Goal: Answer question/provide support: Share knowledge or assist other users

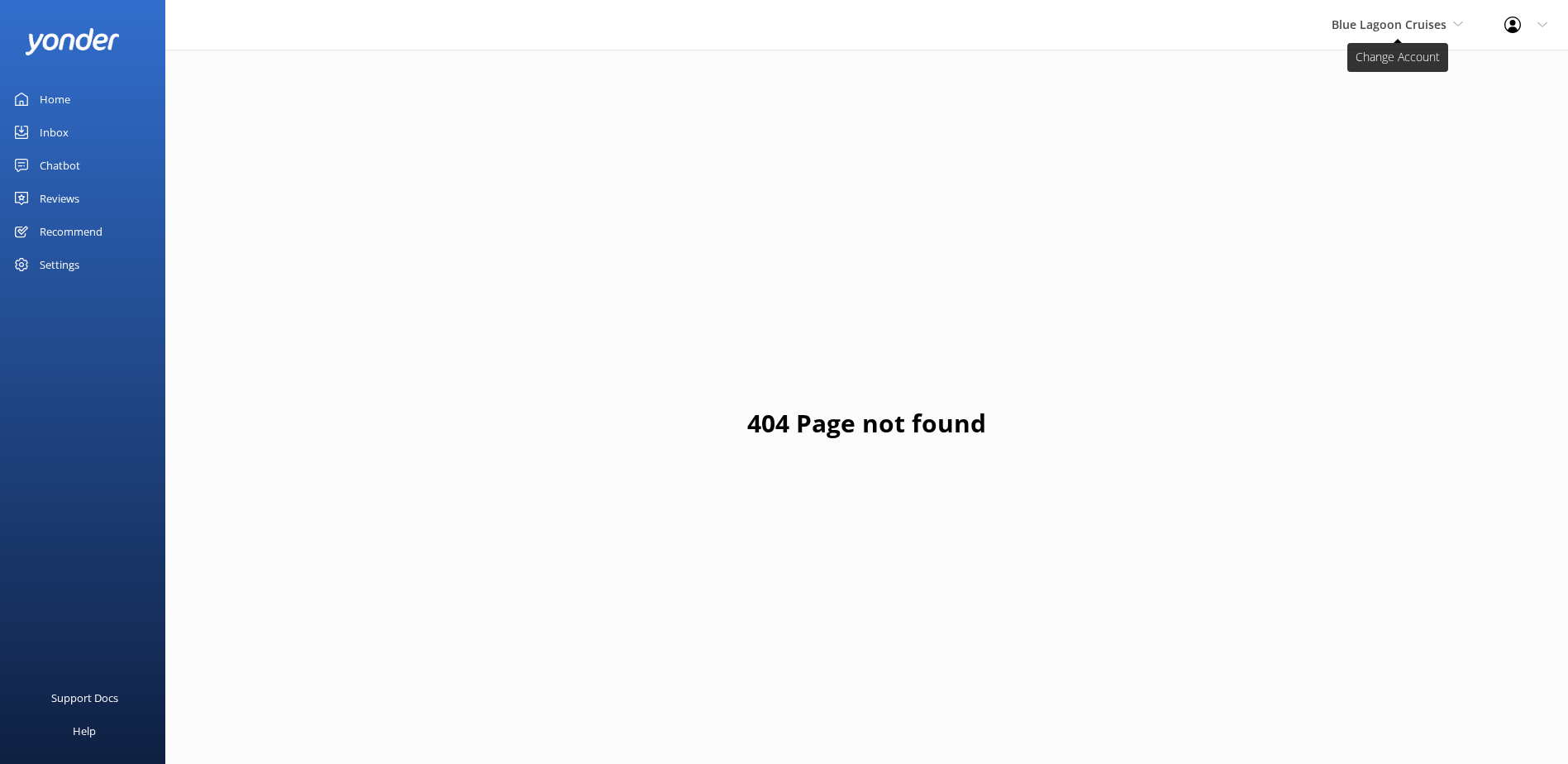
click at [1359, 27] on span "Blue Lagoon Cruises" at bounding box center [1389, 25] width 115 height 16
click at [1364, 75] on link "South Sea Sailing" at bounding box center [1393, 70] width 165 height 40
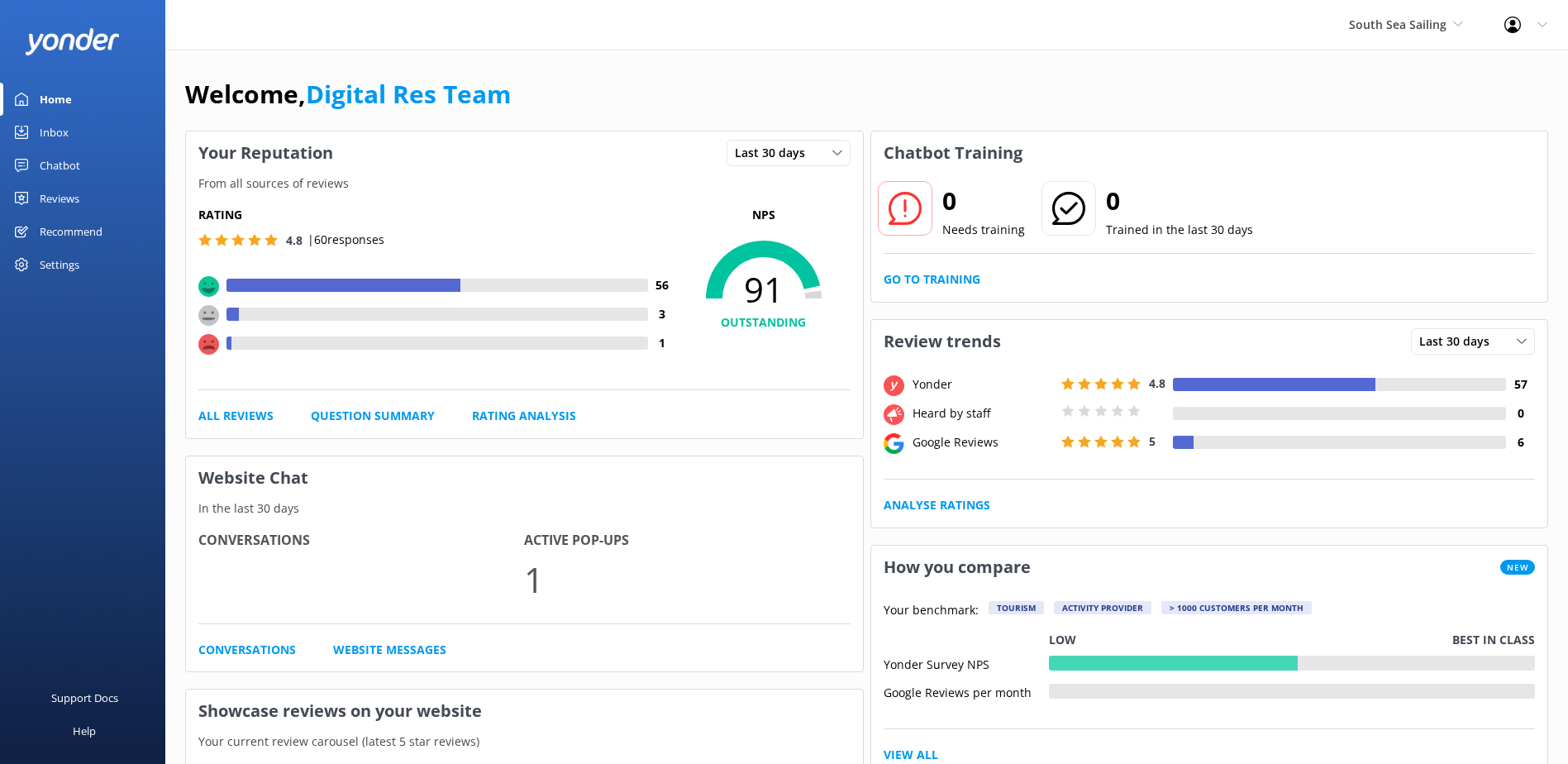
click at [51, 127] on div "Inbox" at bounding box center [54, 132] width 29 height 33
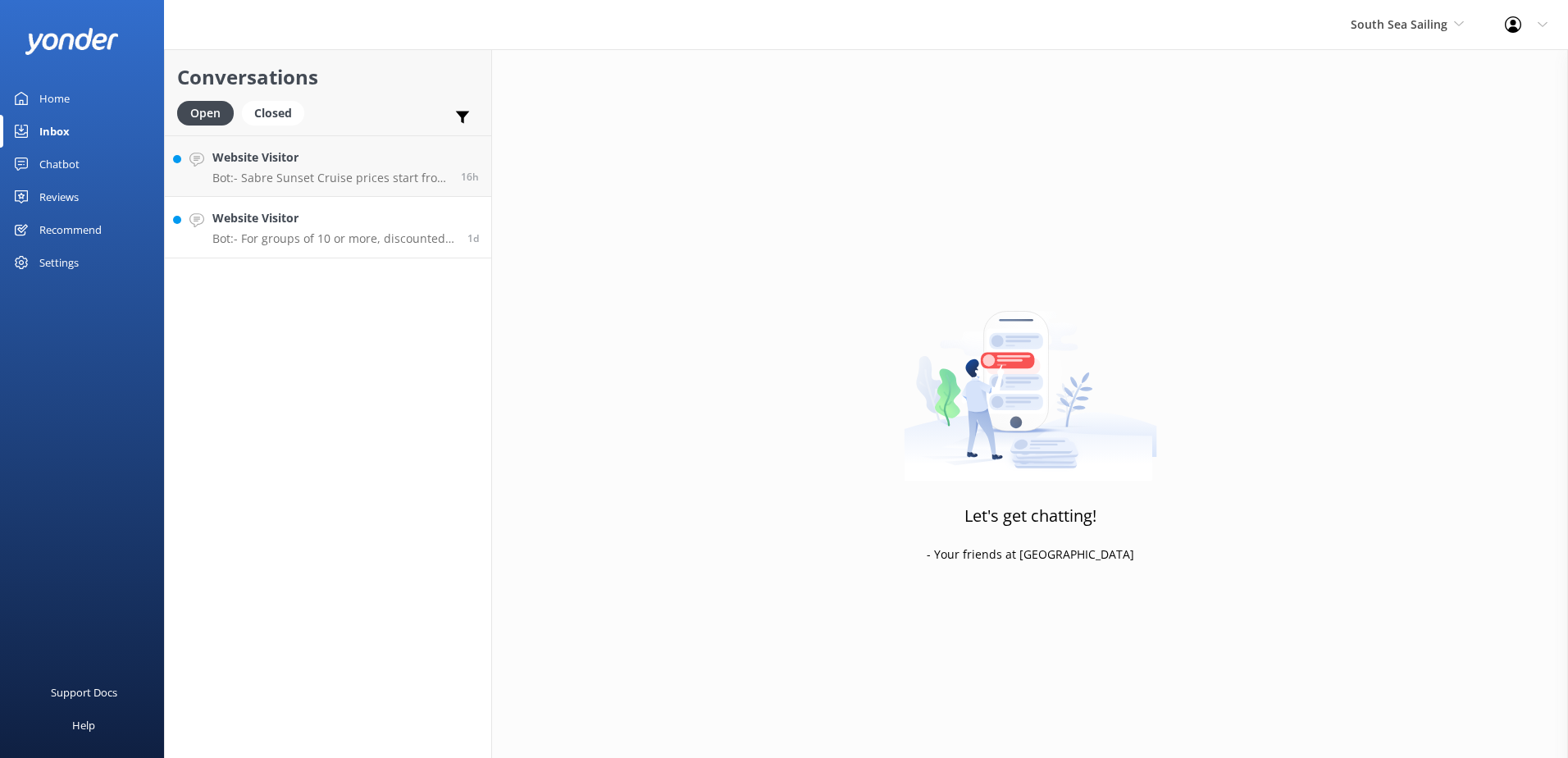
click at [315, 231] on div "Website Visitor Bot: - For groups of 10 or more, discounted rates are available…" at bounding box center [333, 226] width 242 height 36
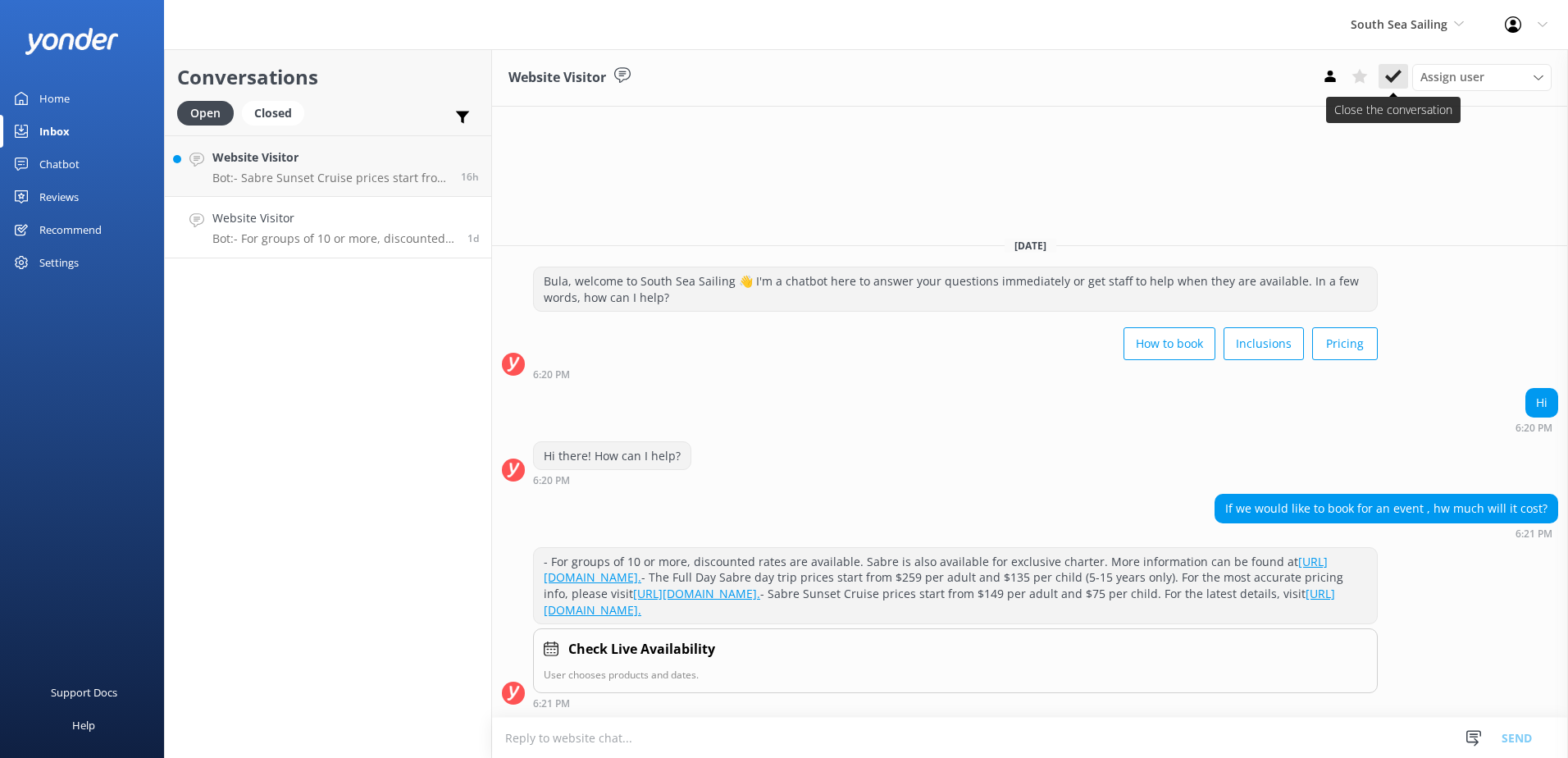
click at [1392, 77] on use at bounding box center [1393, 76] width 17 height 13
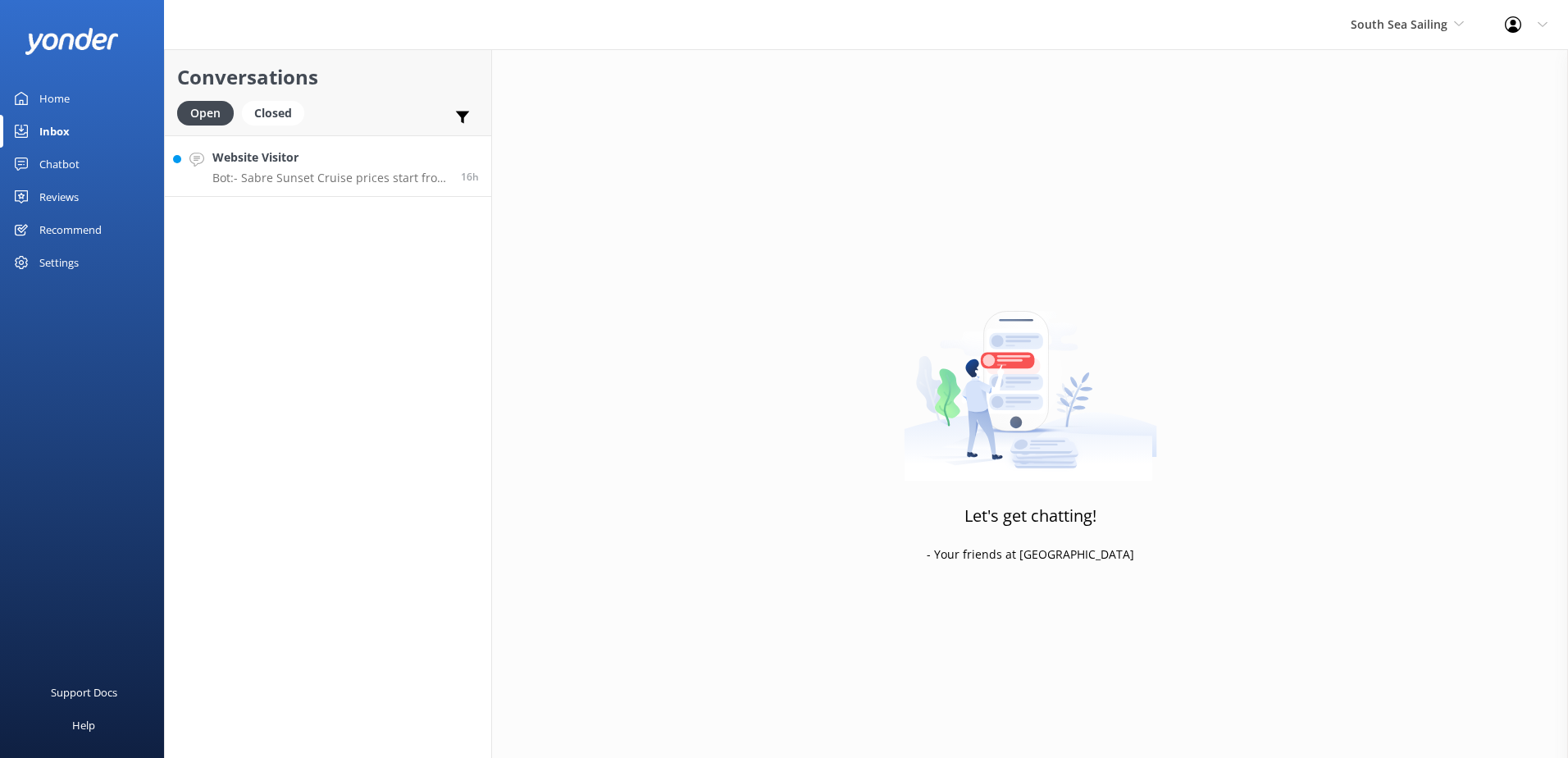
click at [389, 175] on p "Bot: - Sabre Sunset Cruise prices start from $149 per adult and $75 per child. …" at bounding box center [330, 178] width 236 height 15
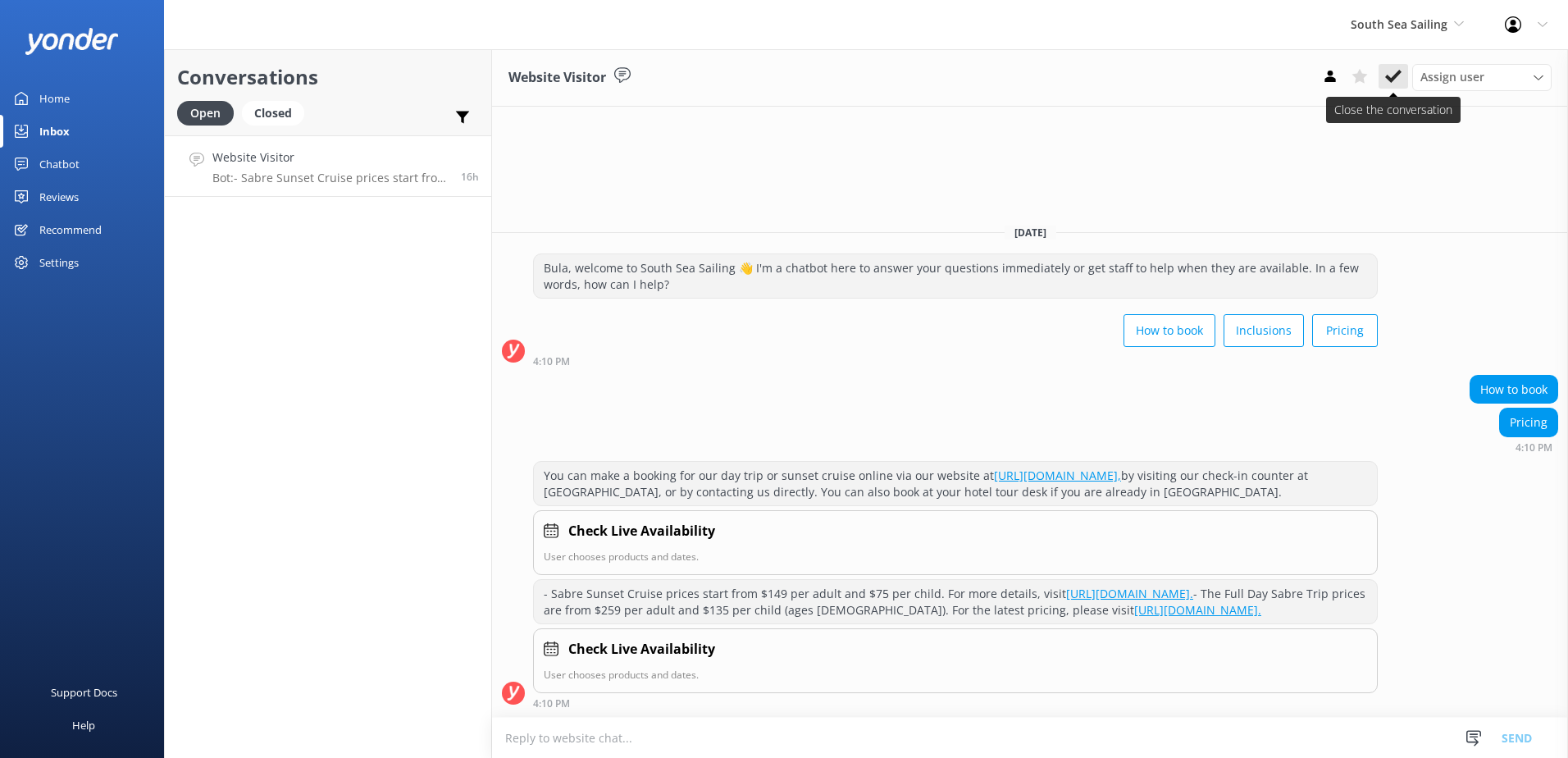
click at [1392, 78] on use at bounding box center [1393, 76] width 17 height 13
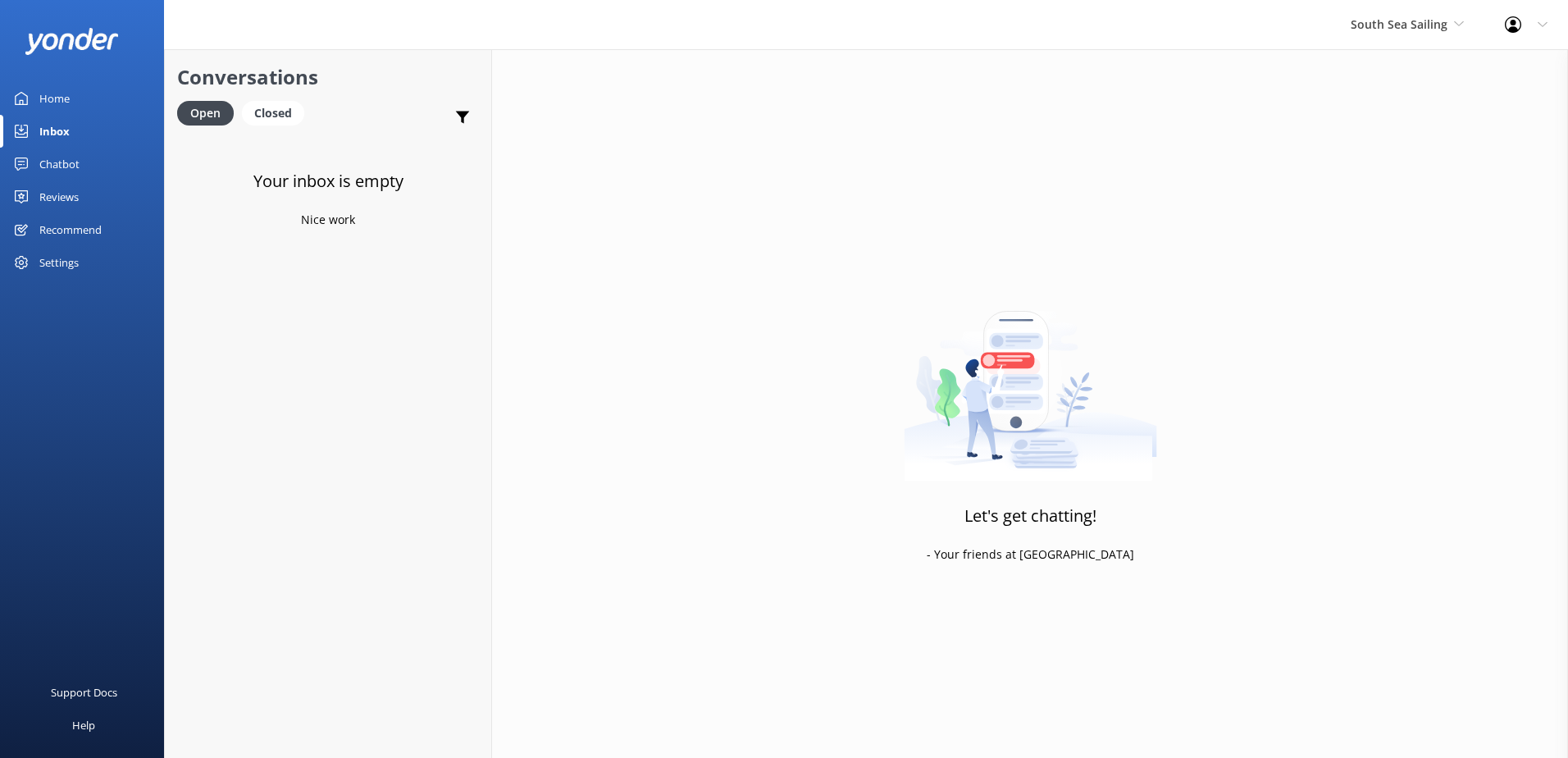
click at [60, 163] on div "Chatbot" at bounding box center [59, 164] width 40 height 33
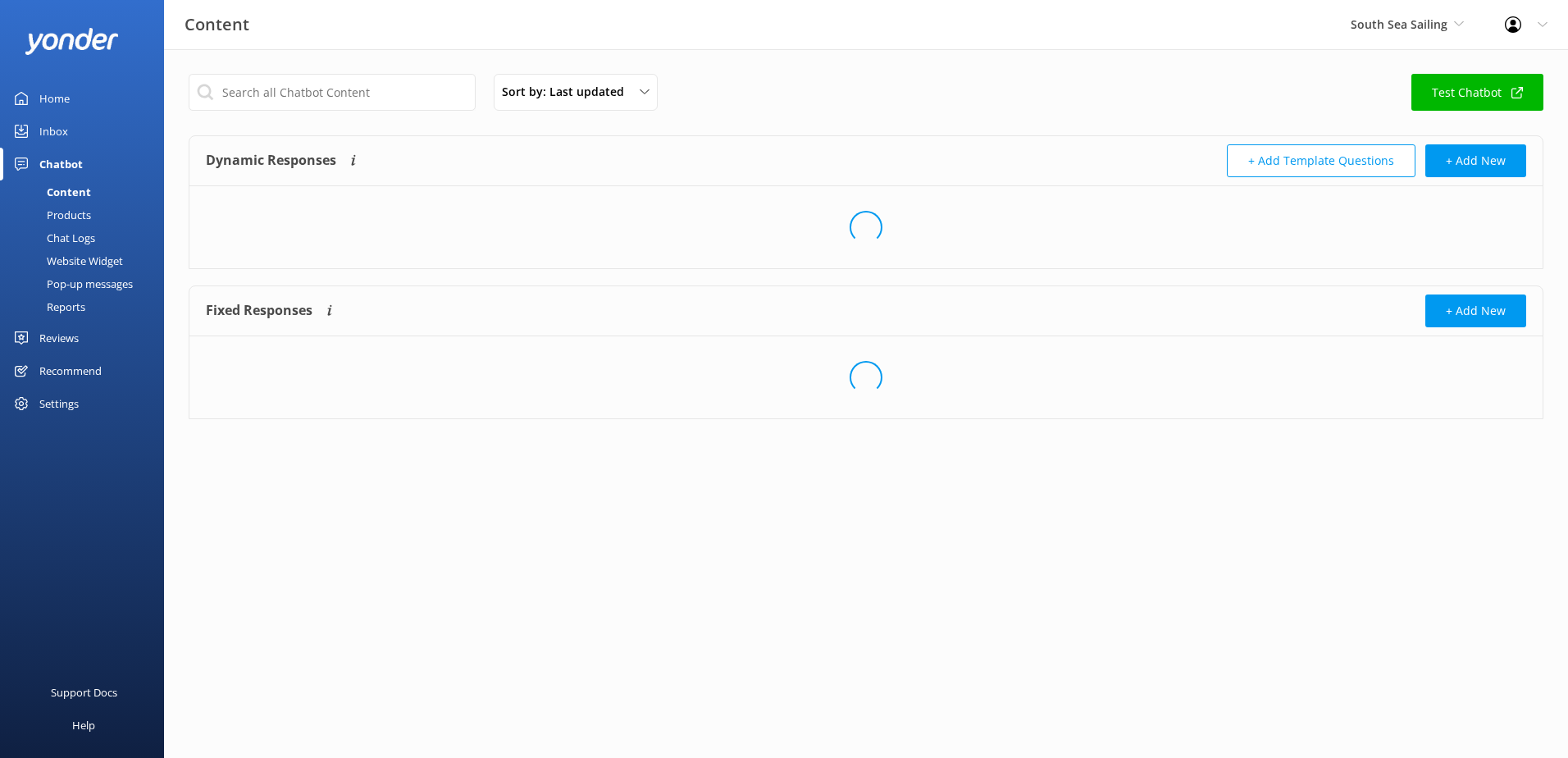
click at [92, 226] on div "Chat Logs" at bounding box center [52, 238] width 85 height 23
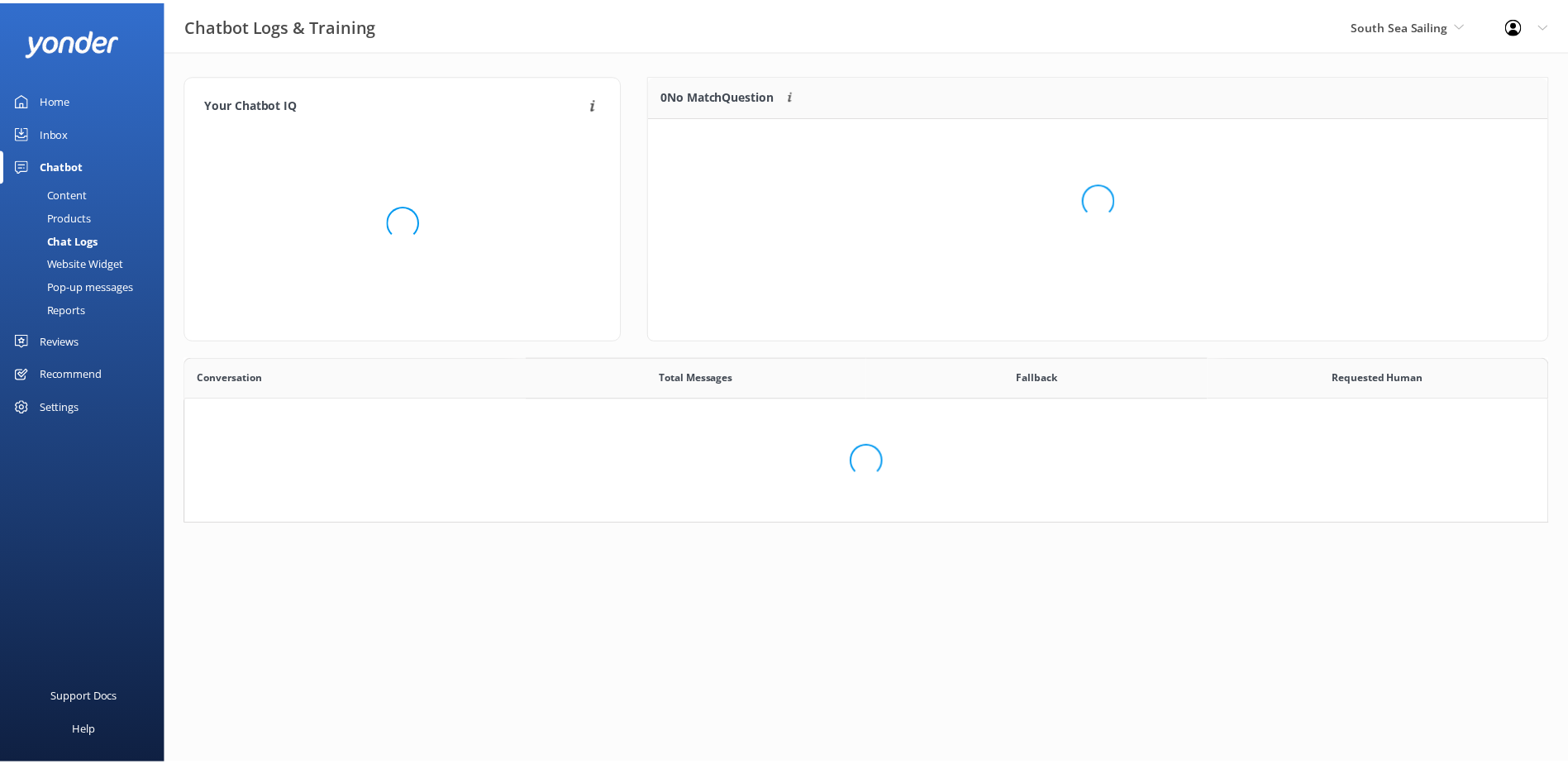
scroll to position [153, 1363]
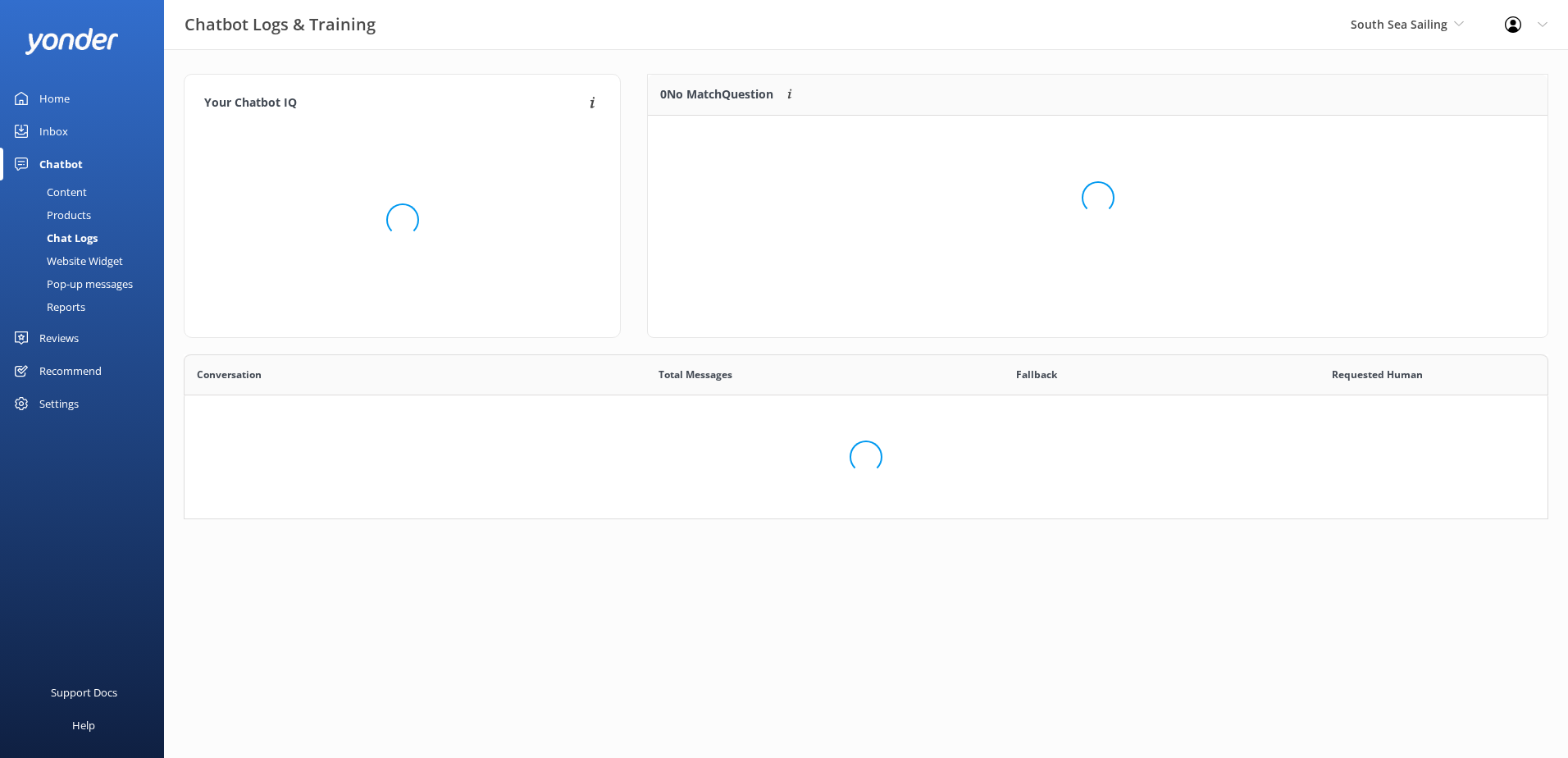
click at [84, 239] on div "Chat Logs" at bounding box center [53, 238] width 88 height 23
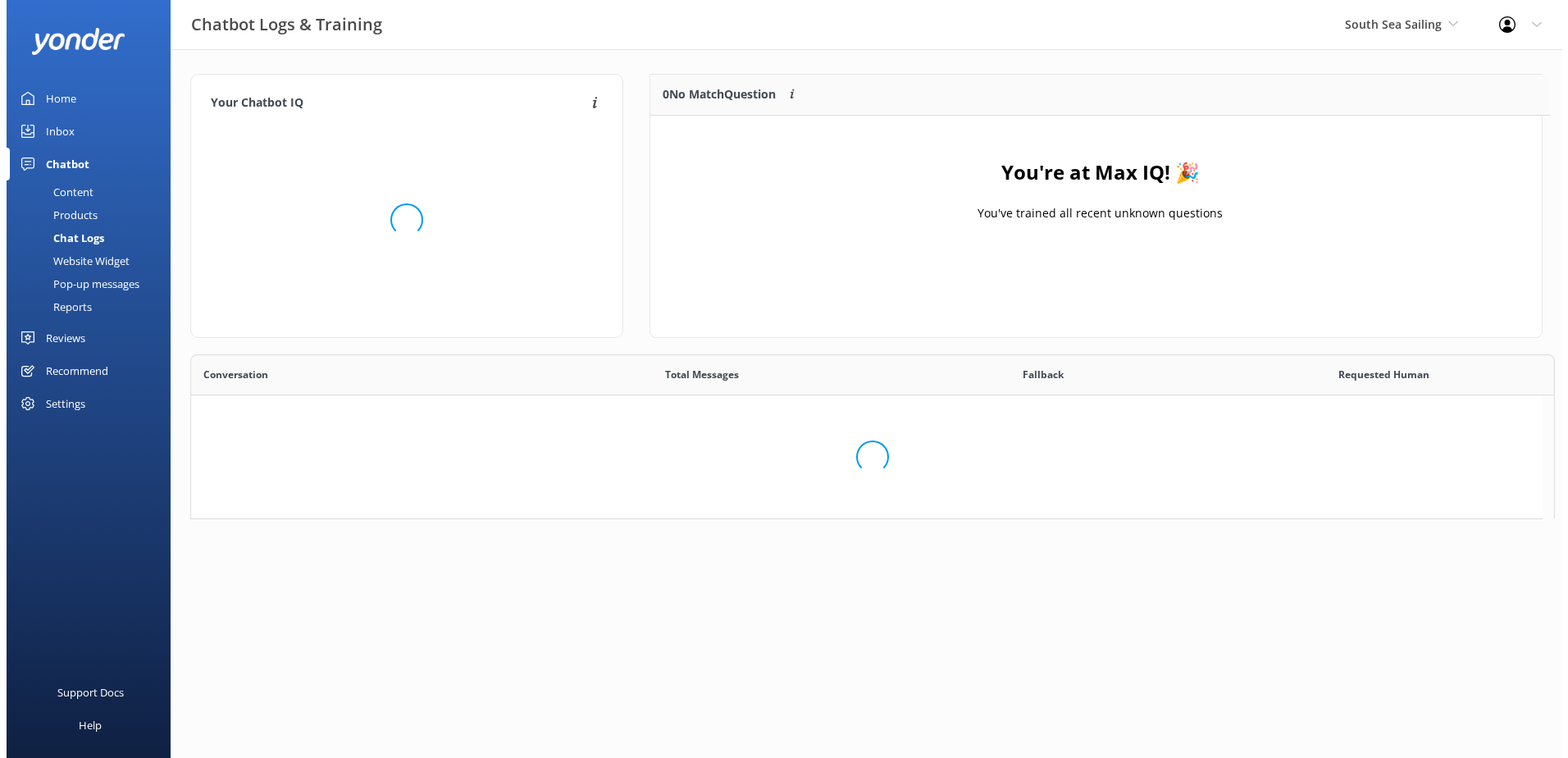
scroll to position [193, 878]
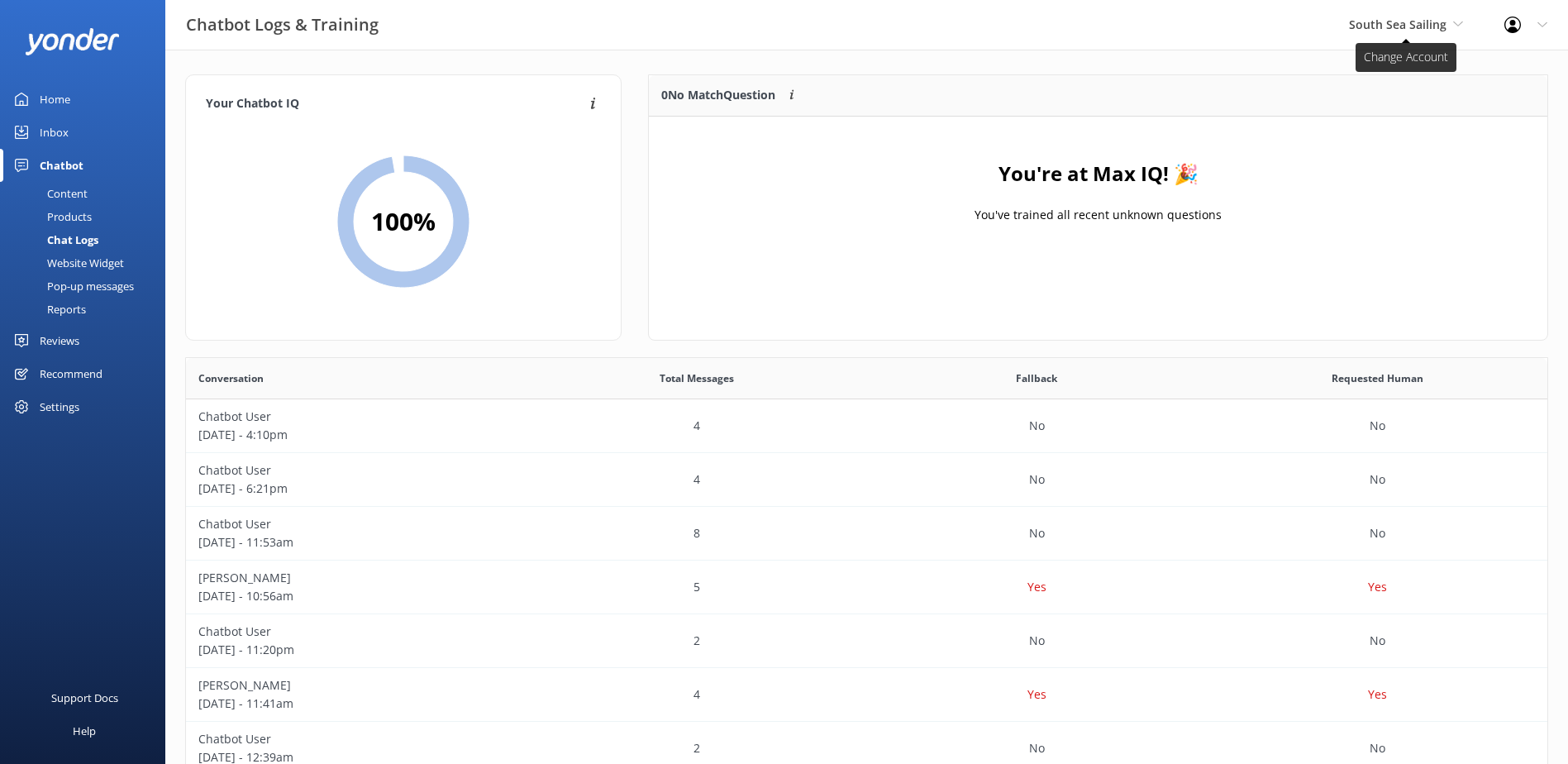
click at [1399, 30] on span "South Sea Sailing" at bounding box center [1397, 25] width 97 height 16
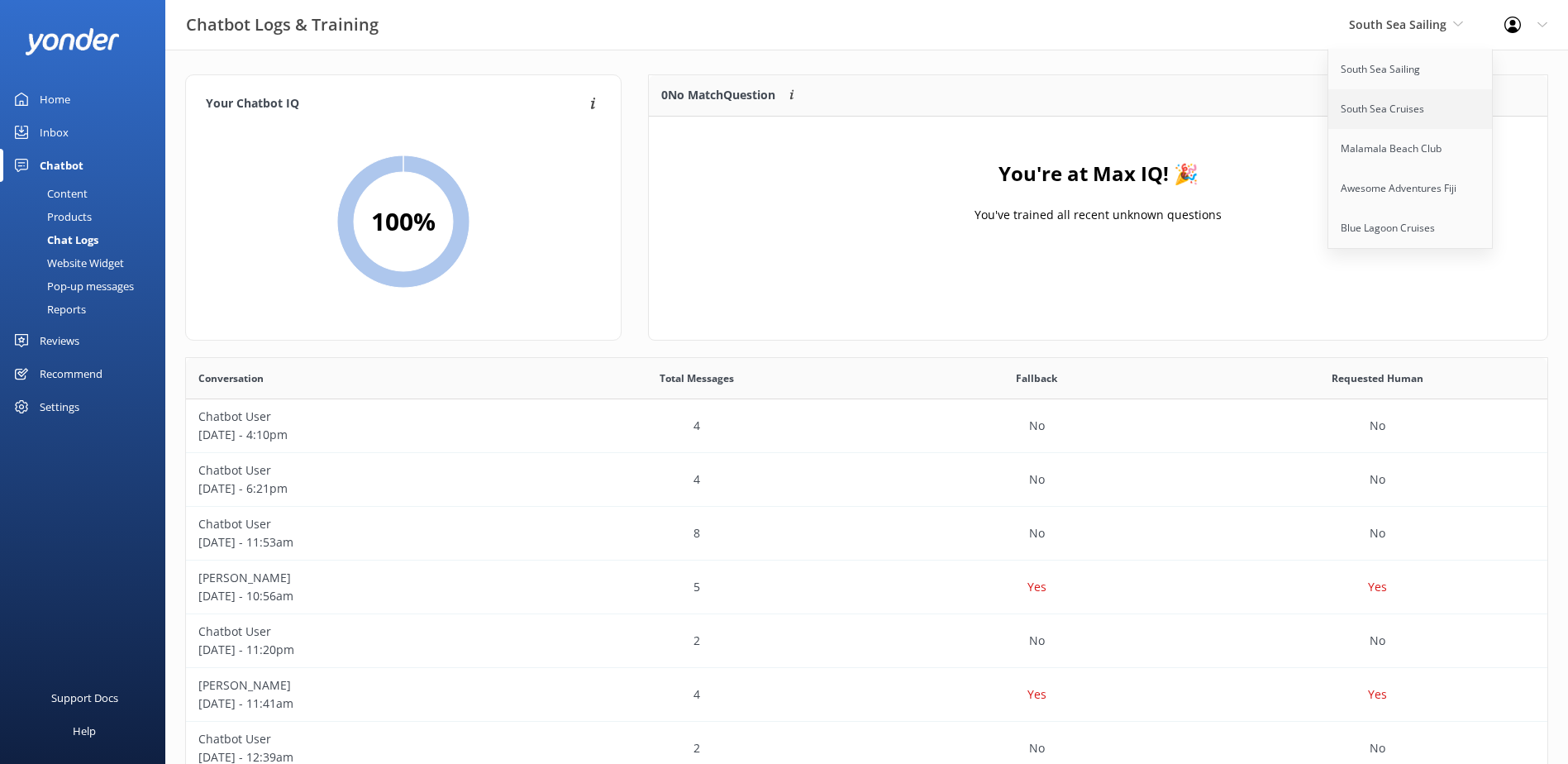
click at [1393, 125] on link "South Sea Cruises" at bounding box center [1410, 109] width 165 height 40
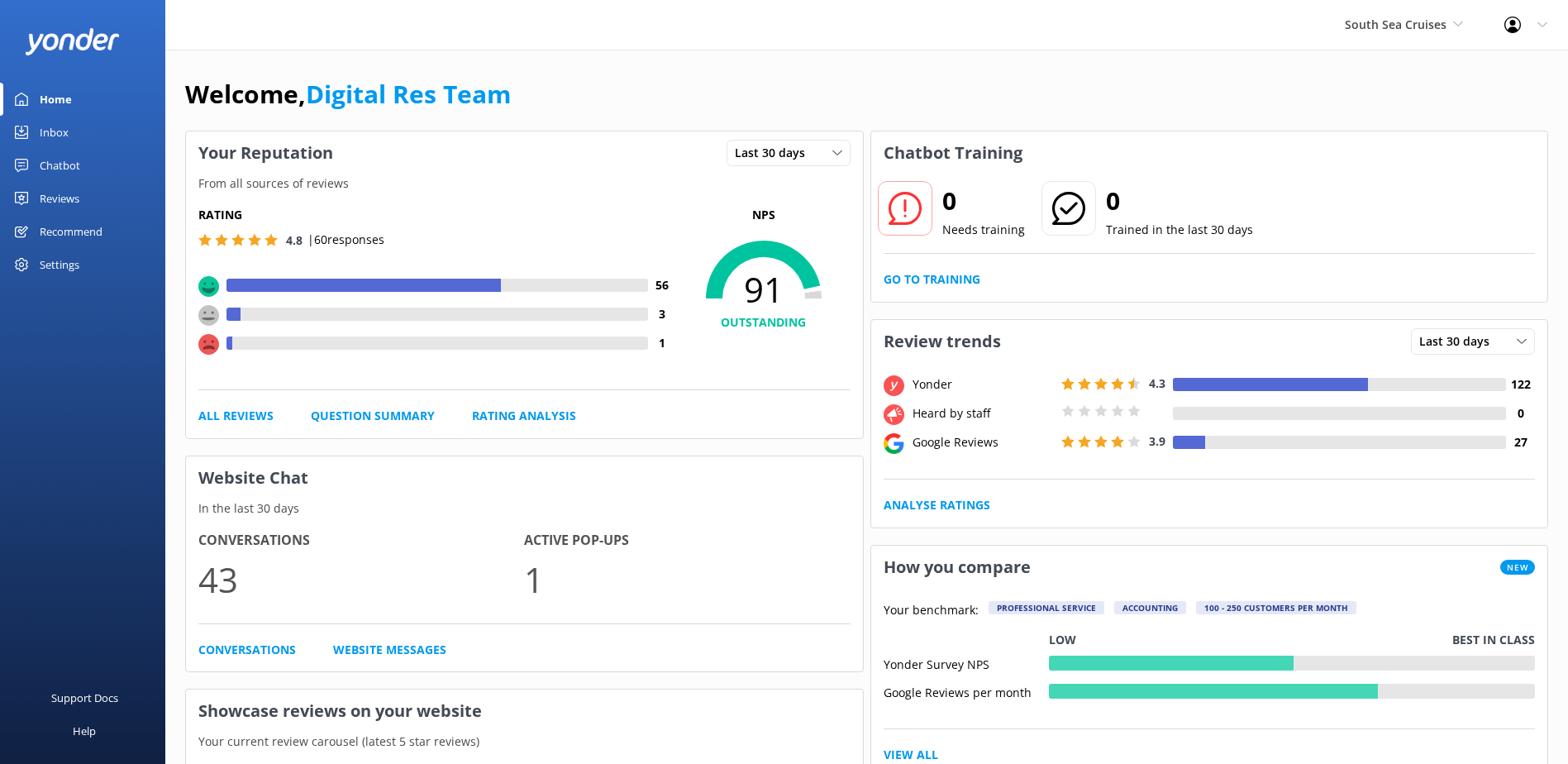
click at [50, 132] on div "Inbox" at bounding box center [54, 132] width 29 height 33
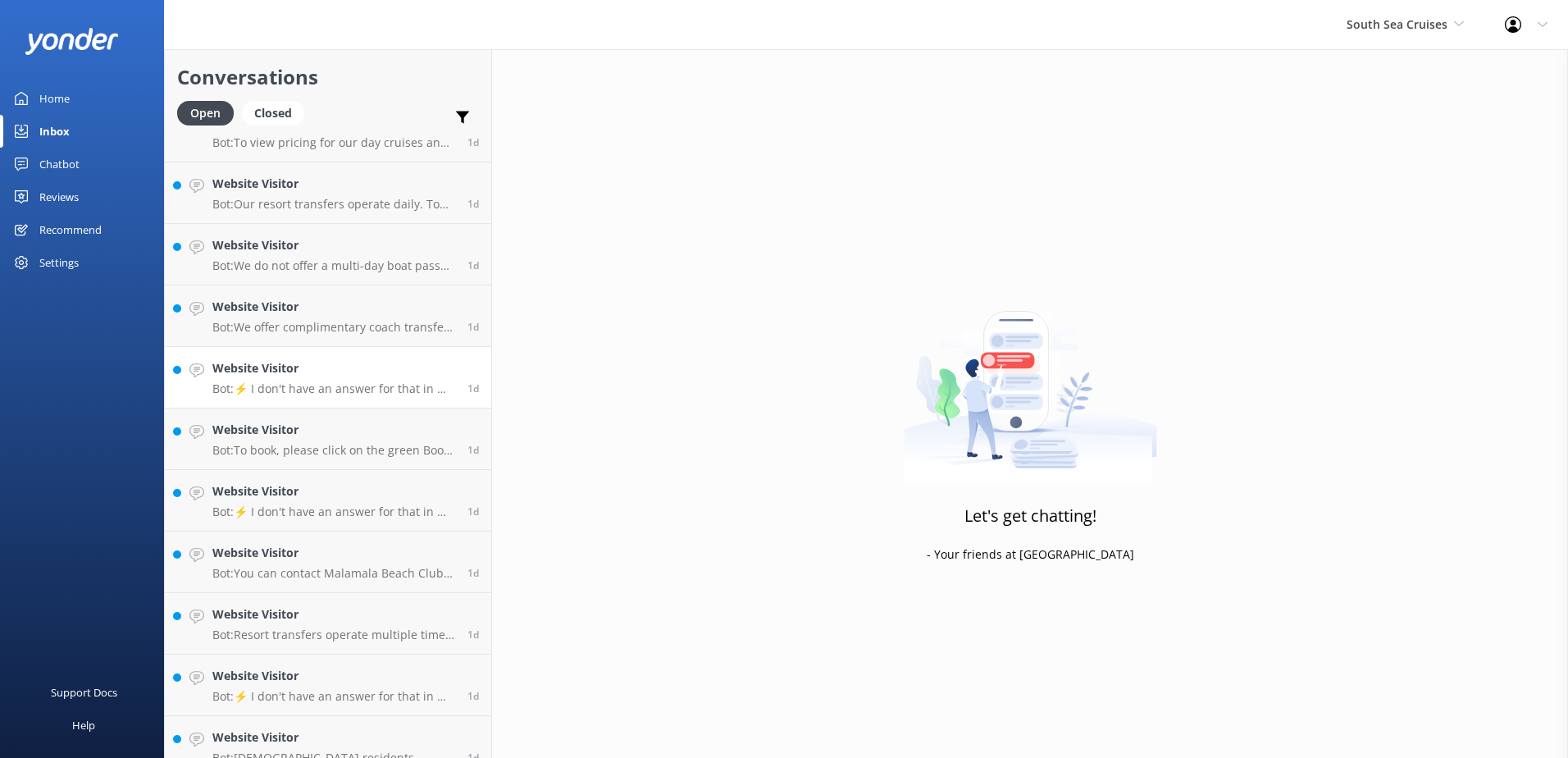
scroll to position [1961, 0]
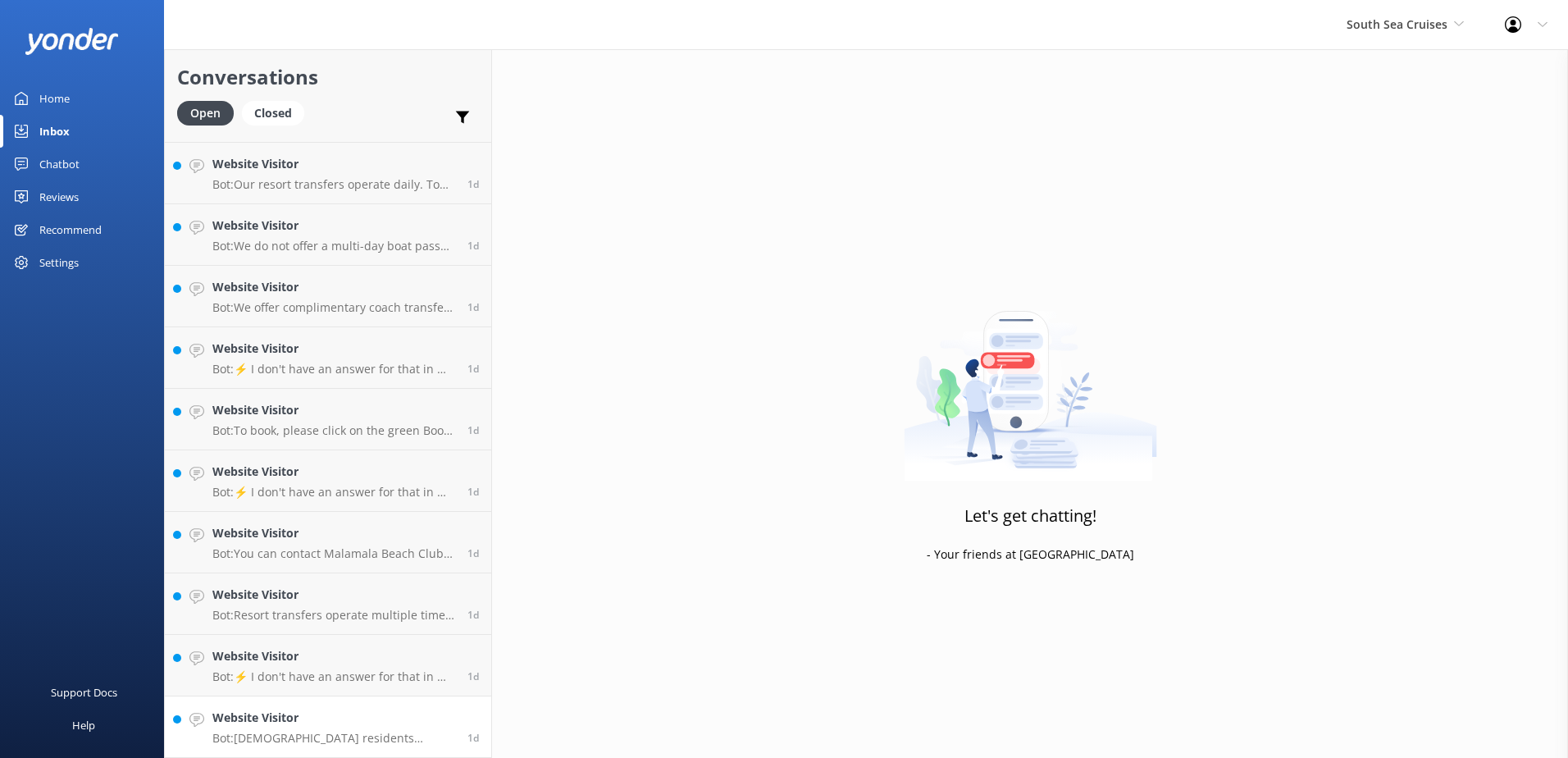
click at [408, 739] on p "Bot: Fijian residents receive a 20% discount on day tours and resort transfers.…" at bounding box center [333, 738] width 242 height 15
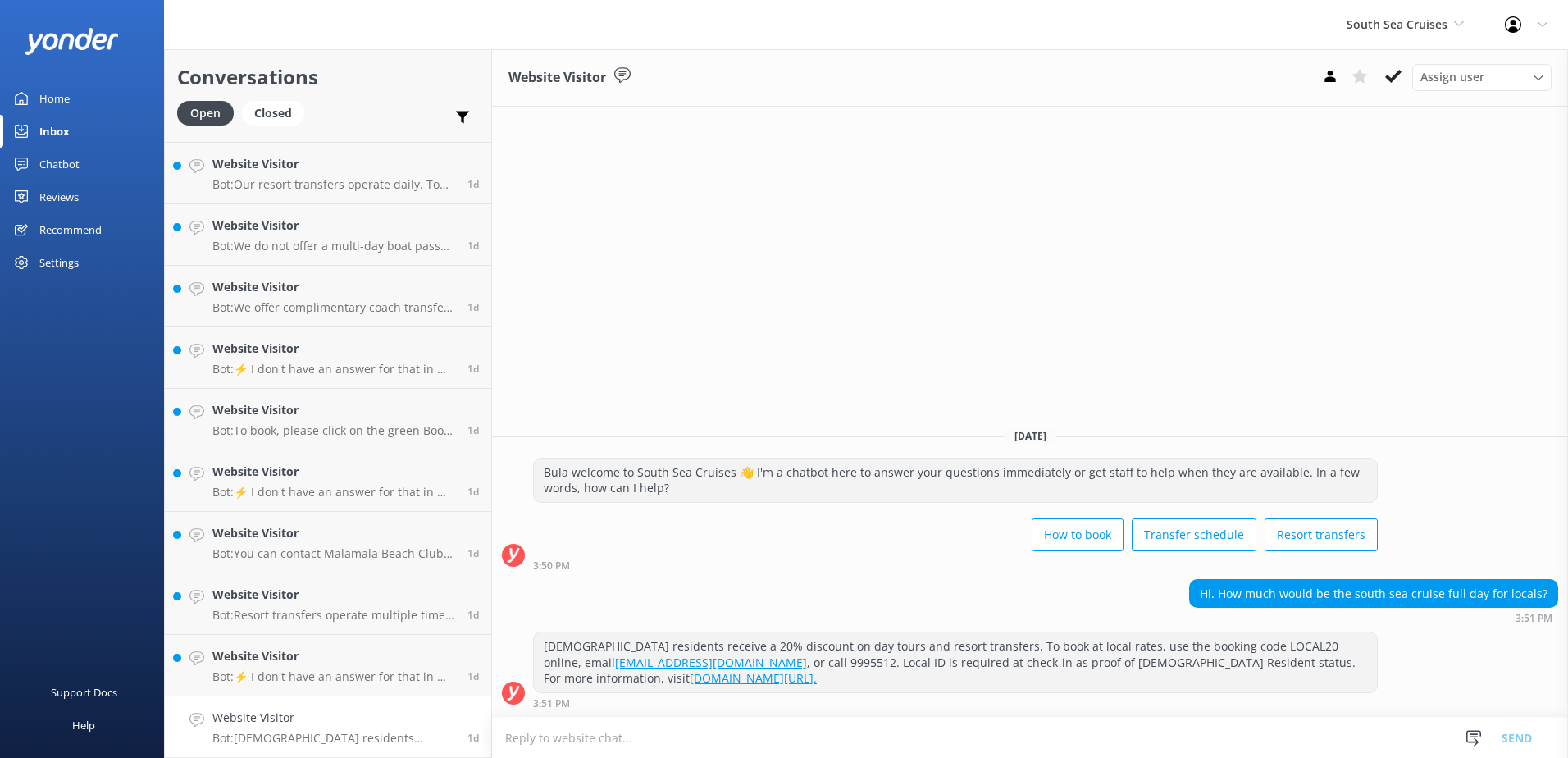
click at [817, 739] on textarea at bounding box center [1029, 737] width 1076 height 40
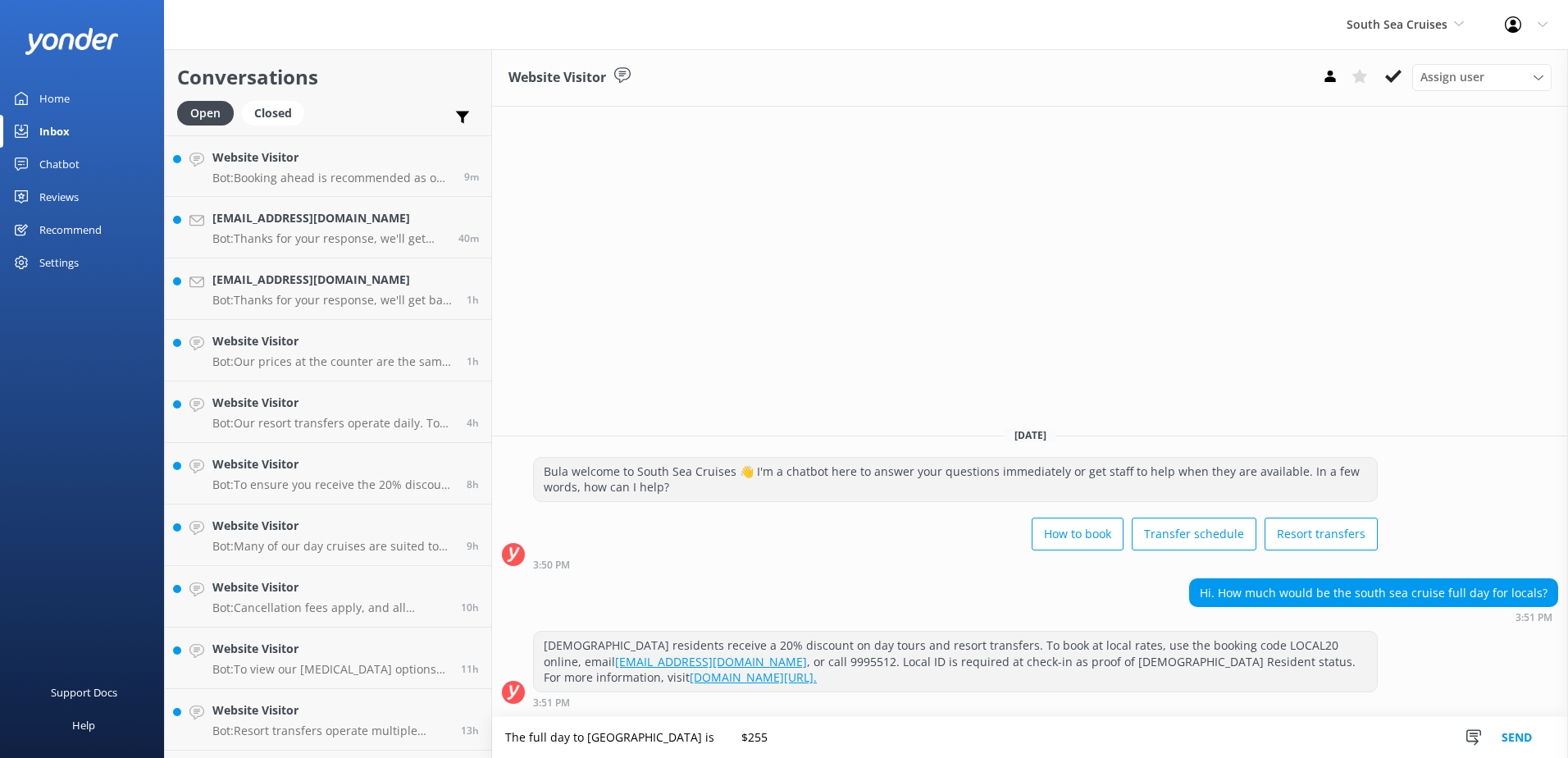
click at [695, 739] on textarea "The full day to [GEOGRAPHIC_DATA] is $255" at bounding box center [1029, 737] width 1076 height 41
click at [755, 735] on textarea "The full day to [GEOGRAPHIC_DATA] is $255" at bounding box center [1029, 737] width 1076 height 41
type textarea "The full day to [GEOGRAPHIC_DATA] is $255.00 per adult, we offer 20% for locals."
click at [1515, 730] on button "Send" at bounding box center [1517, 737] width 62 height 41
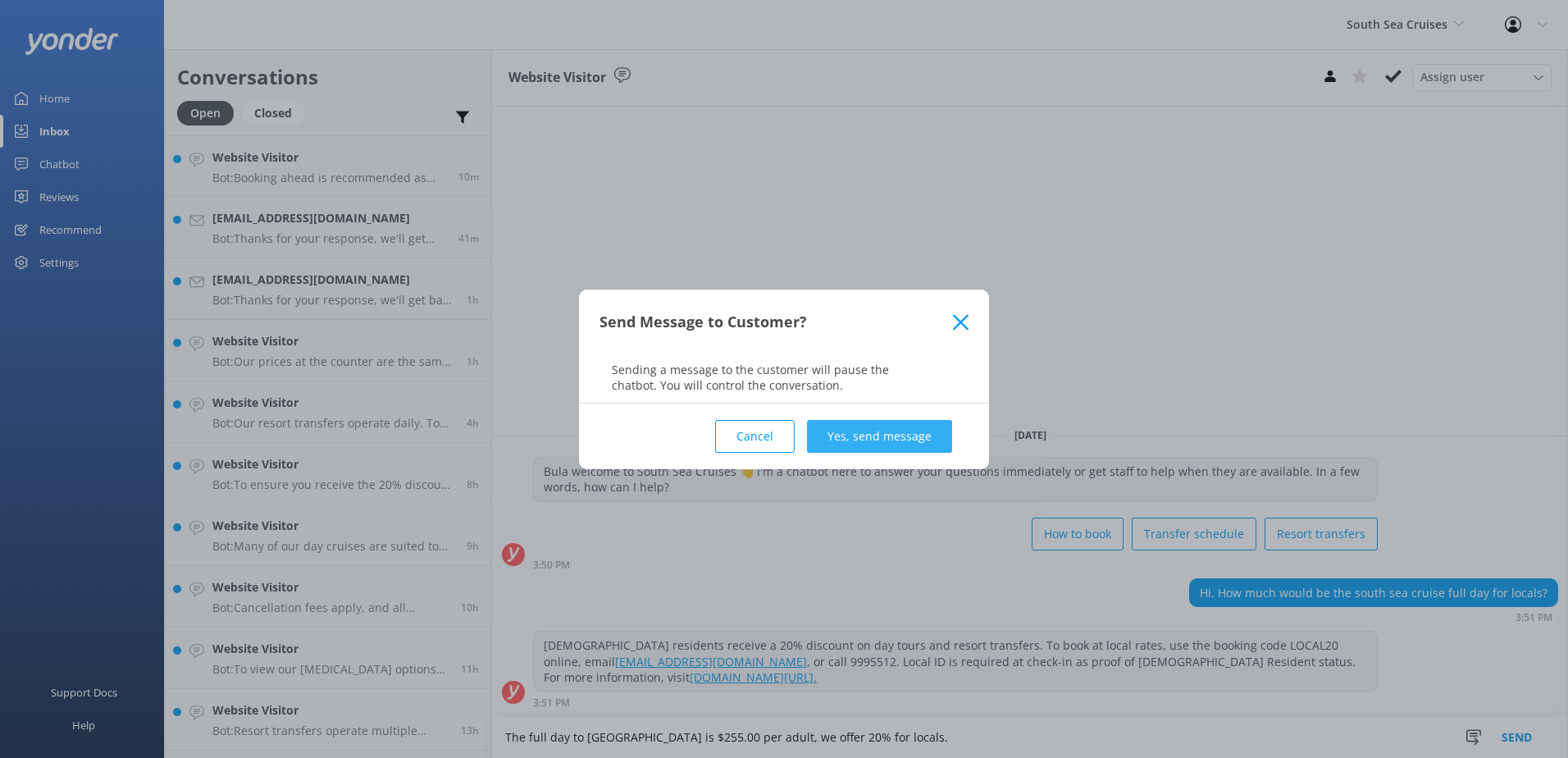
click at [896, 435] on button "Yes, send message" at bounding box center [879, 436] width 145 height 33
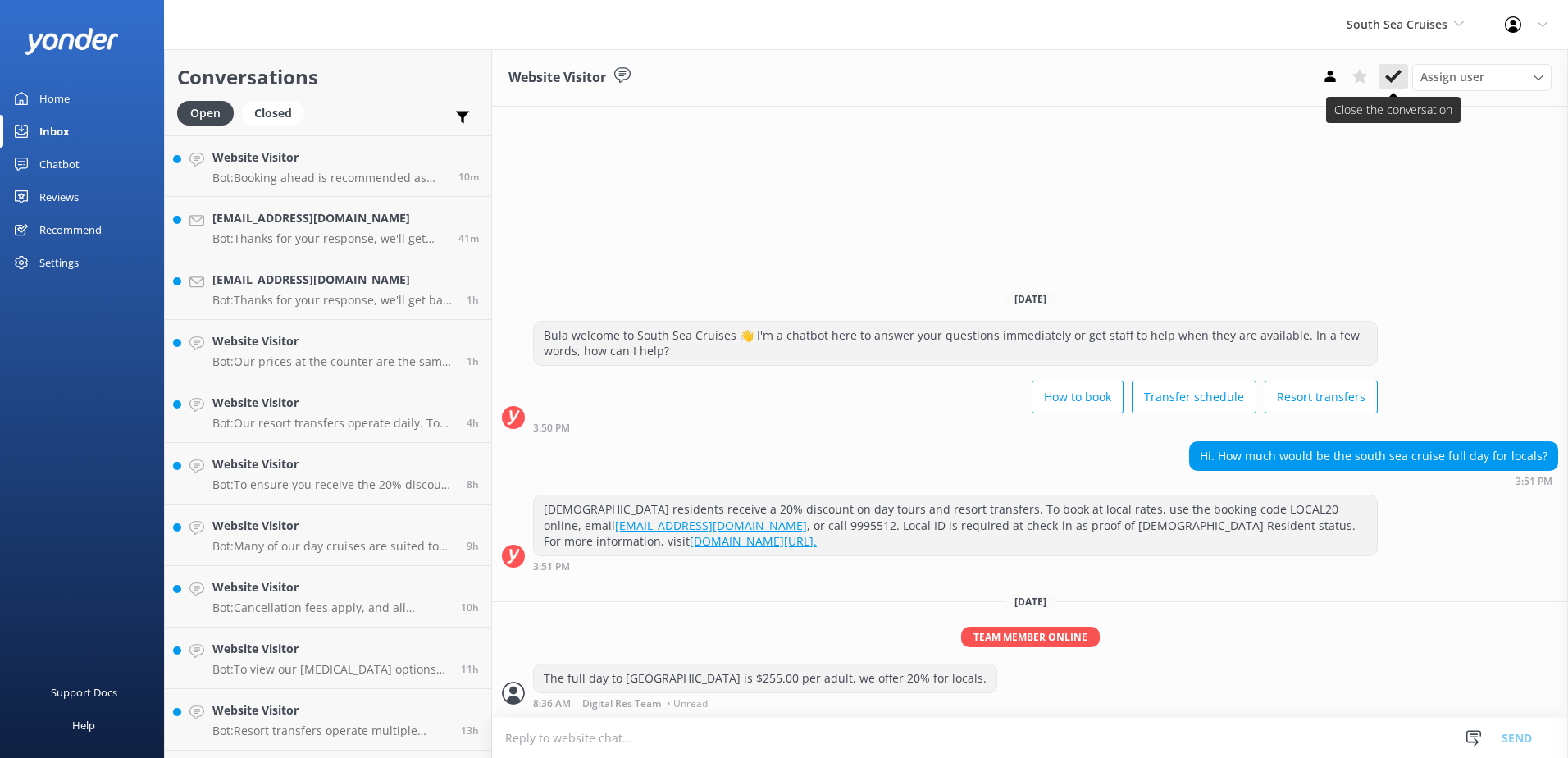
click at [1379, 71] on button at bounding box center [1393, 76] width 29 height 25
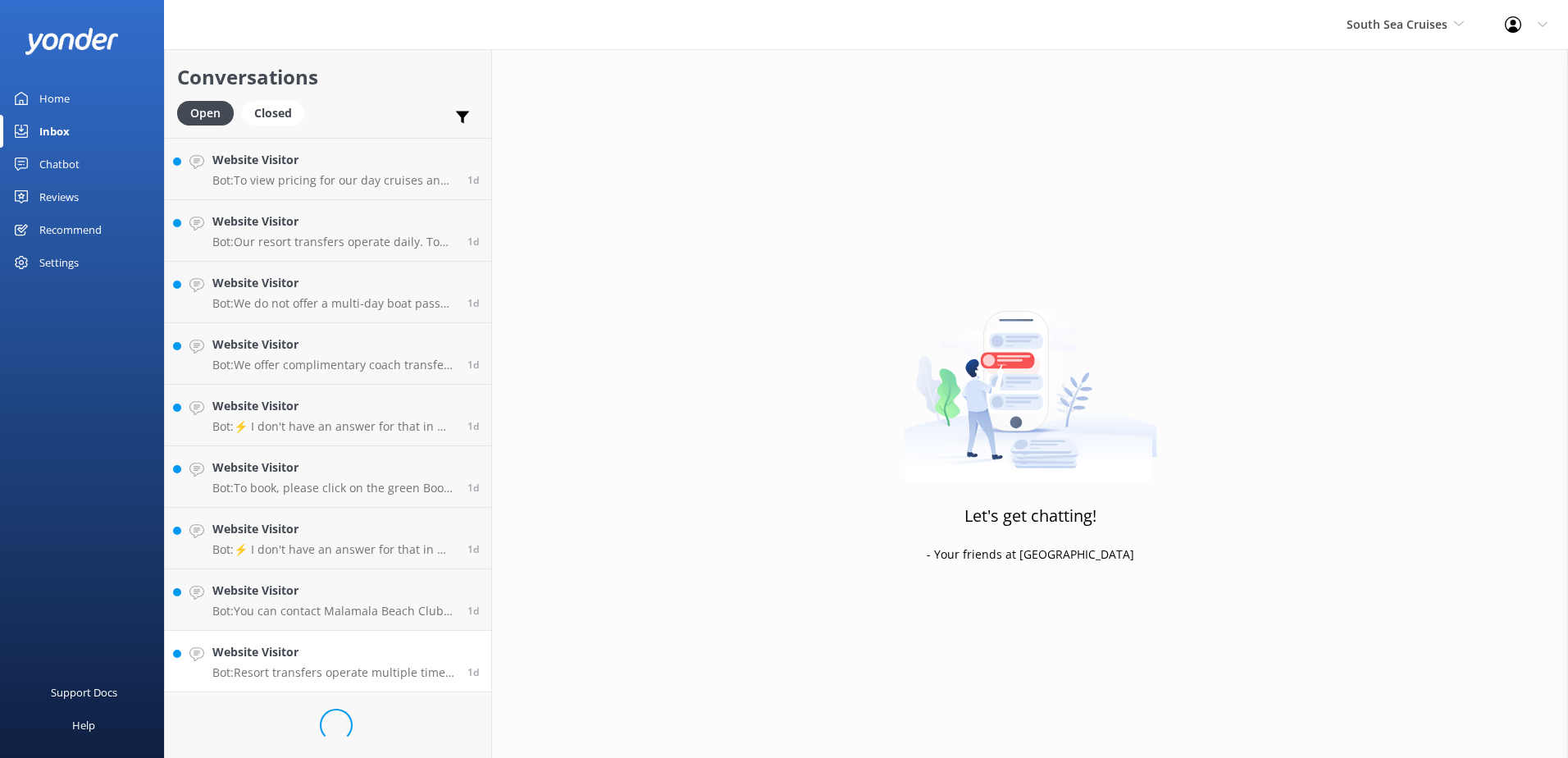
scroll to position [1900, 0]
click at [378, 726] on h4 "Website Visitor" at bounding box center [333, 717] width 242 height 18
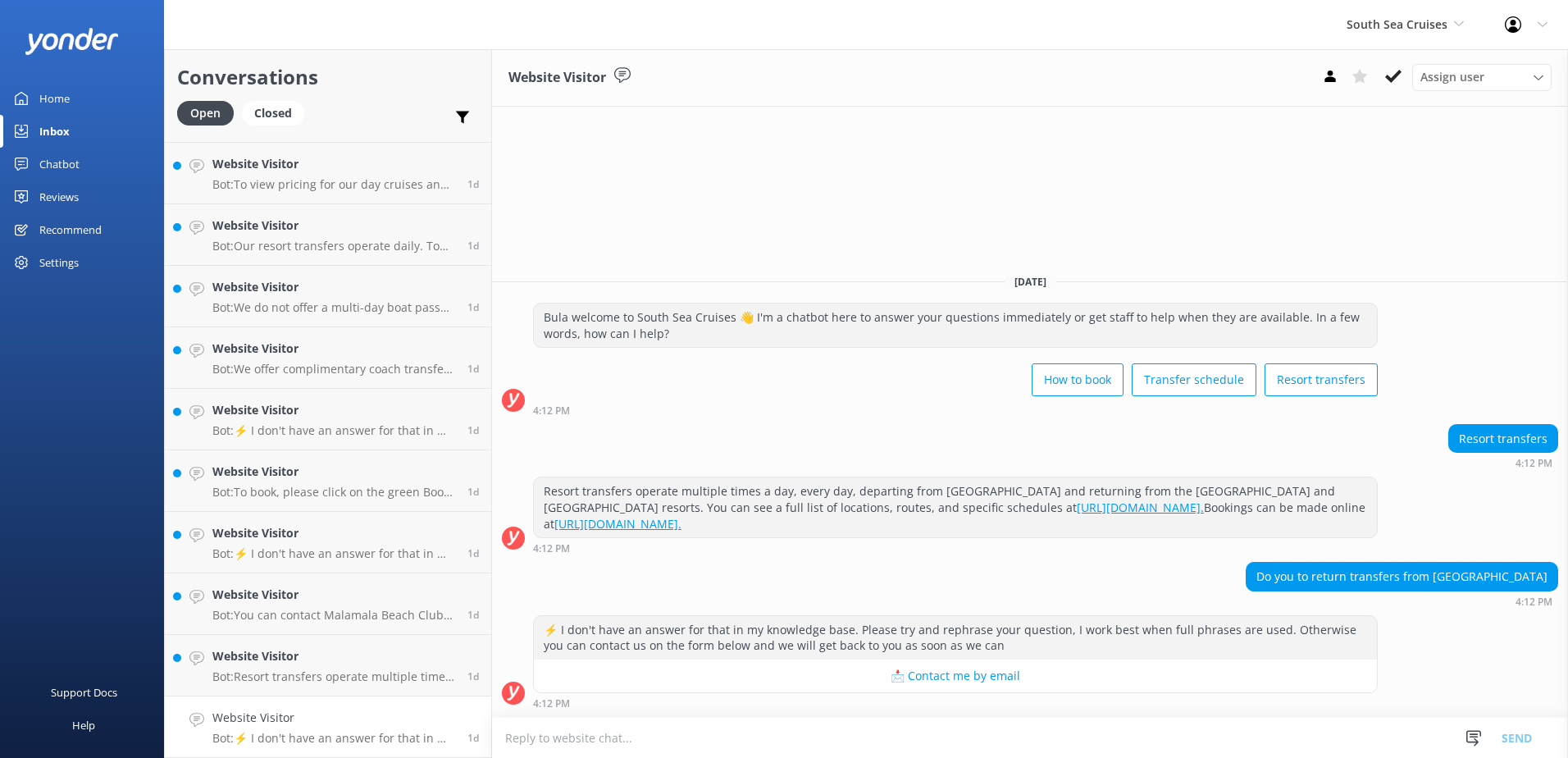
click at [970, 723] on textarea at bounding box center [1029, 737] width 1076 height 40
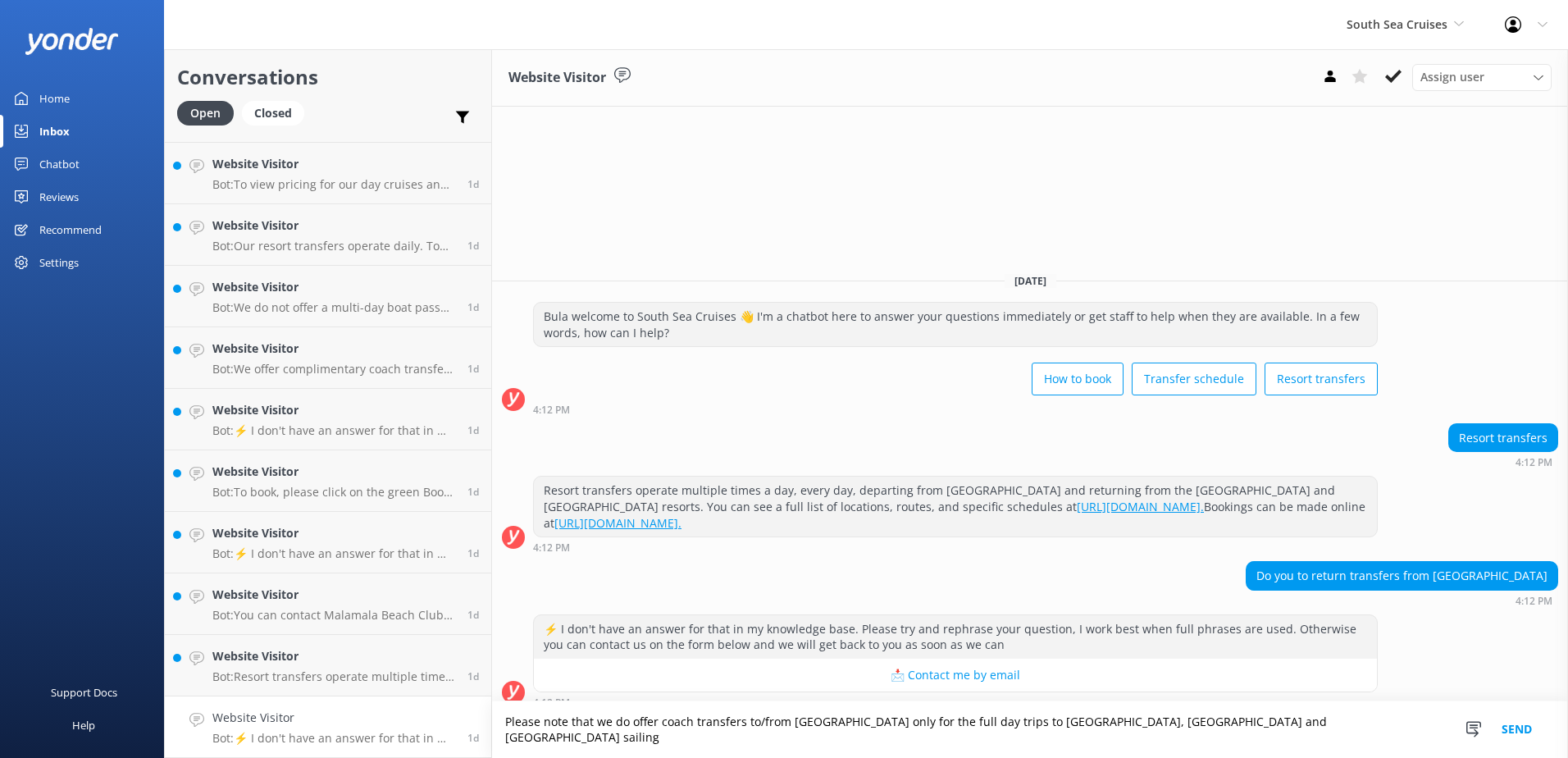
click at [1341, 738] on textarea "Please note that we do offer coach transfers to/from [GEOGRAPHIC_DATA] only for…" at bounding box center [1029, 730] width 1076 height 57
type textarea "Please note that we do offer coach transfers to/from [GEOGRAPHIC_DATA] only for…"
click at [1518, 731] on button "Send" at bounding box center [1517, 730] width 62 height 57
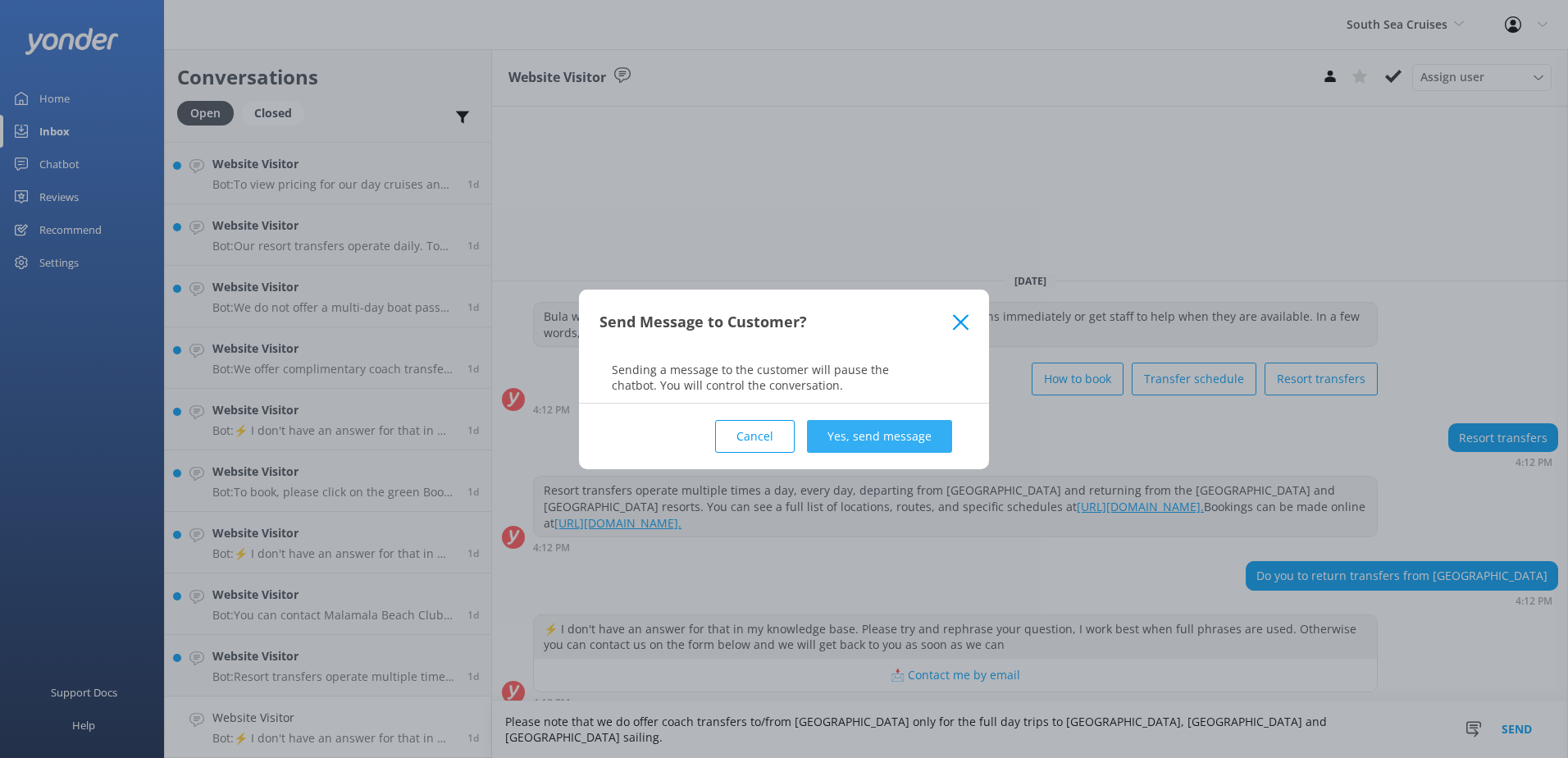
click at [935, 425] on button "Yes, send message" at bounding box center [879, 436] width 145 height 33
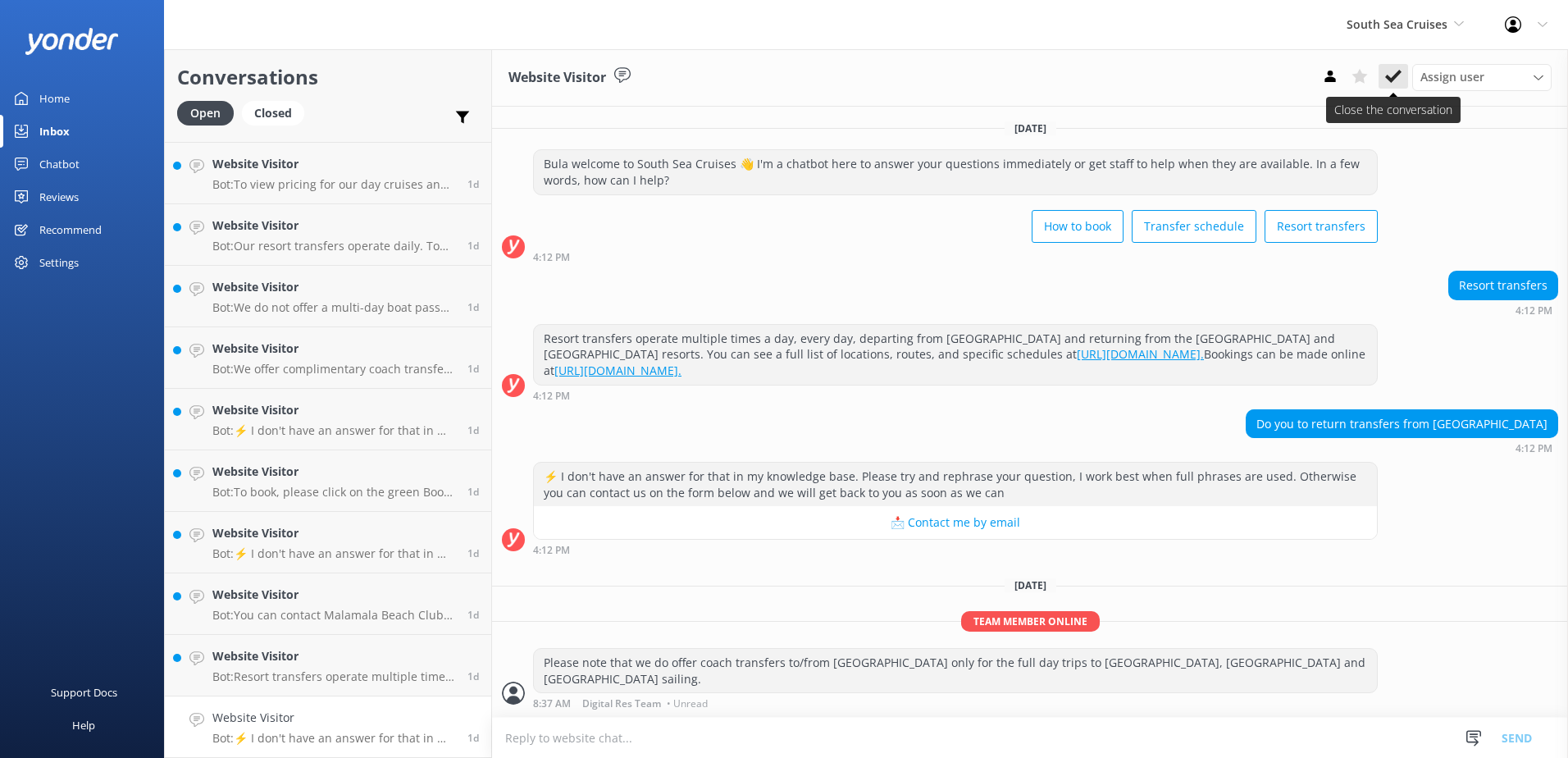
click at [1388, 79] on use at bounding box center [1393, 76] width 17 height 13
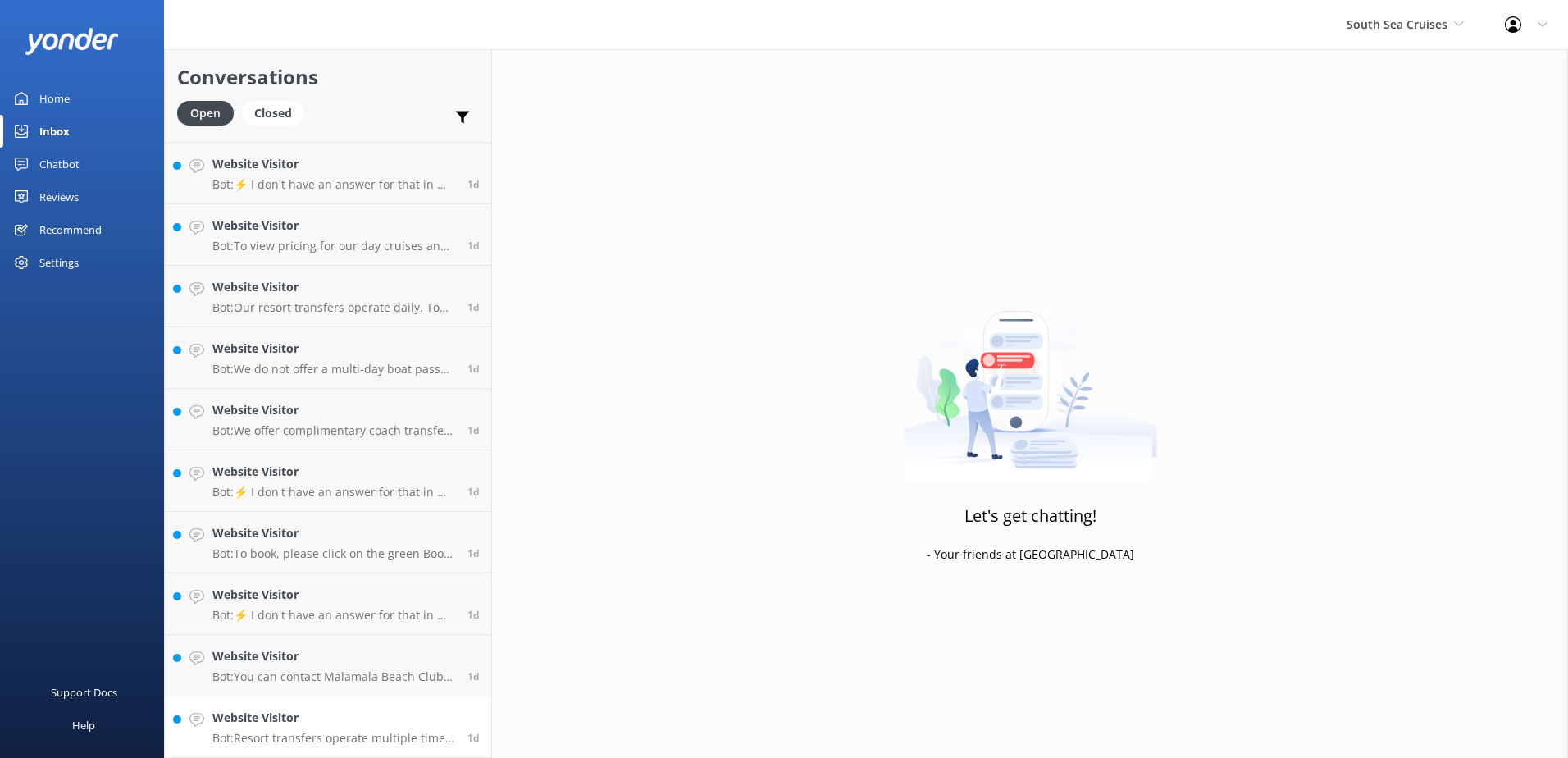
scroll to position [1838, 0]
click at [387, 733] on p "Bot: Resort transfers operate multiple times a day, every day, departing from […" at bounding box center [333, 738] width 242 height 15
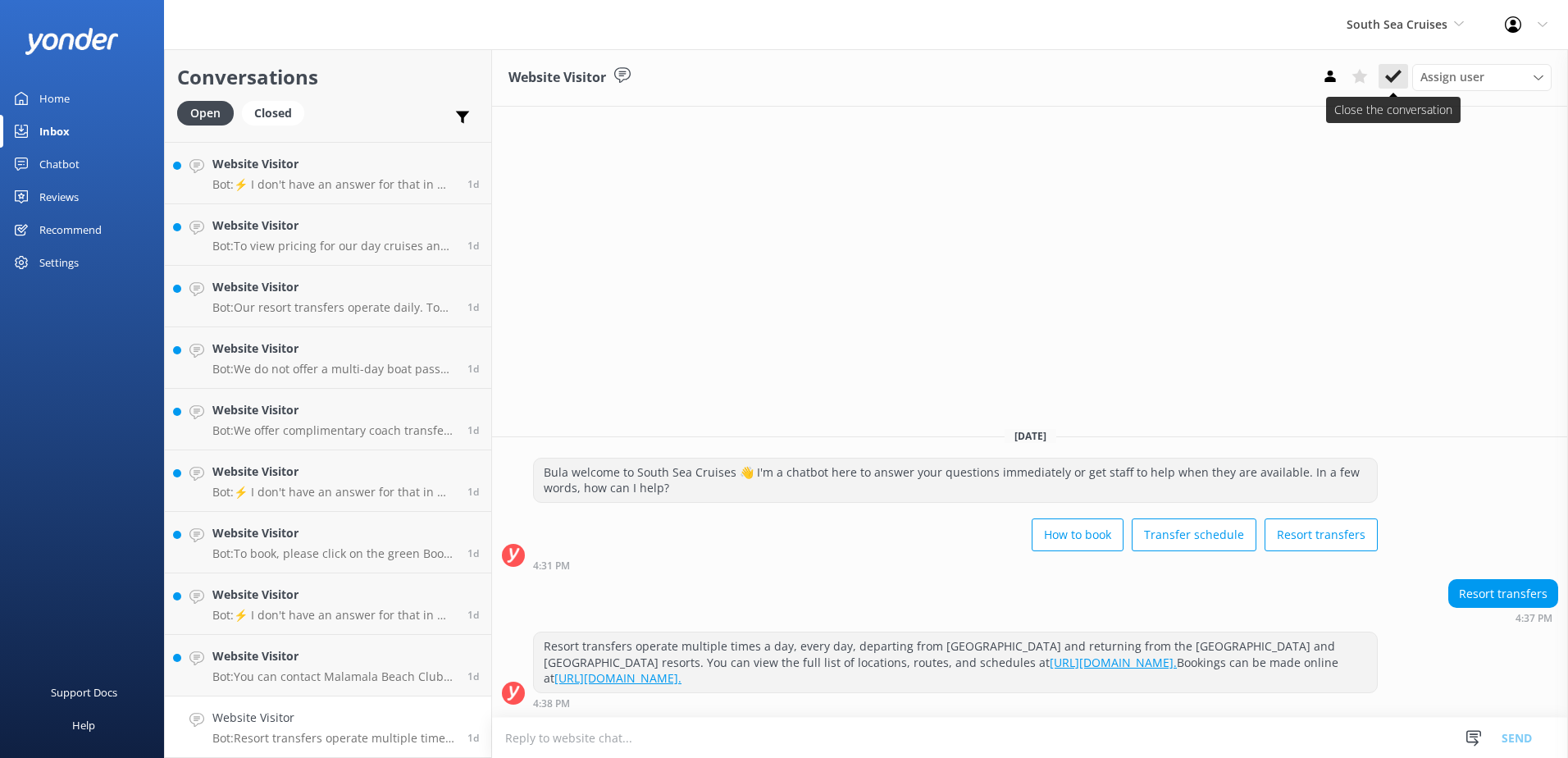
click at [1396, 79] on icon at bounding box center [1393, 76] width 17 height 17
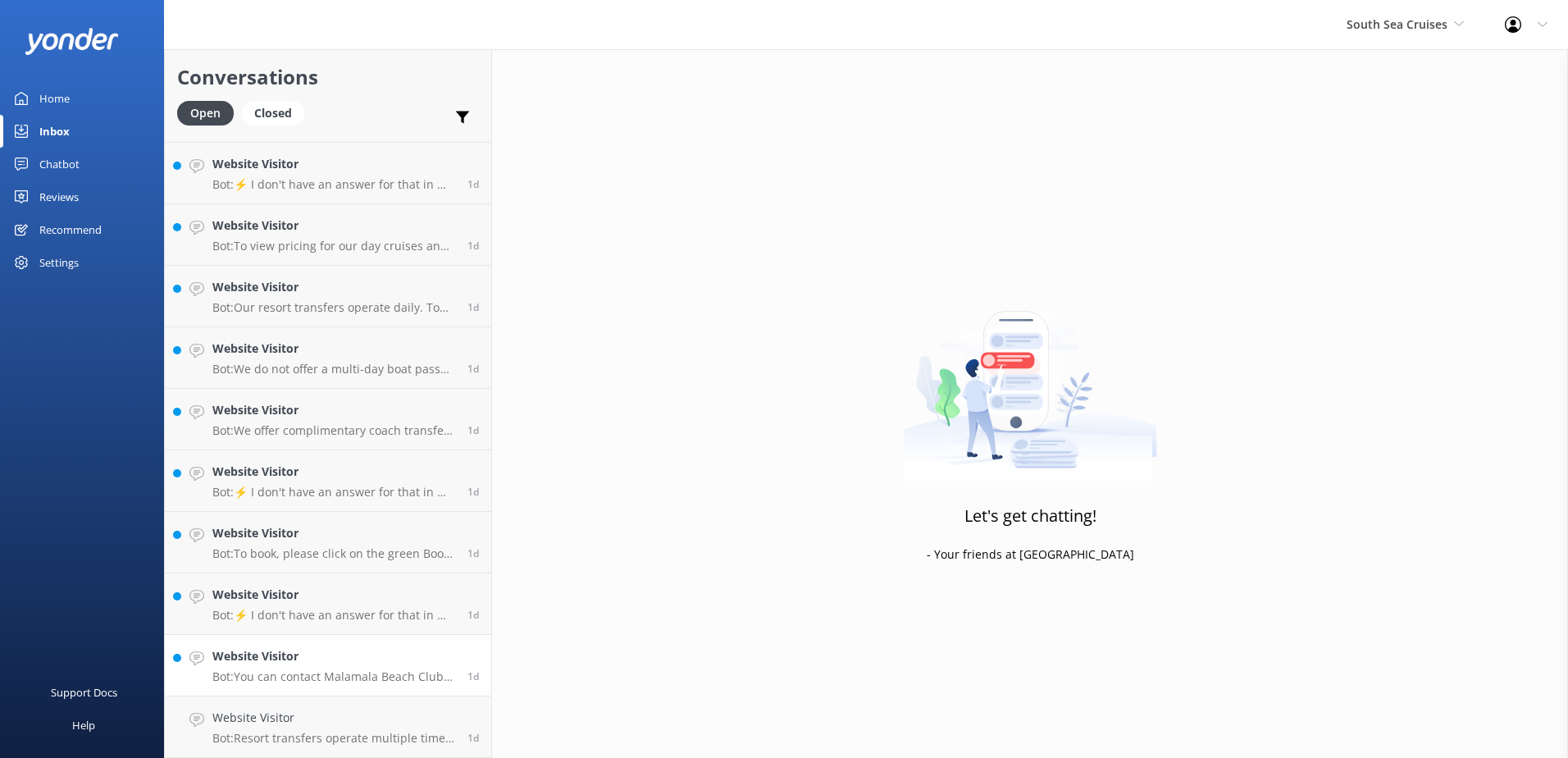
scroll to position [1776, 0]
click at [371, 742] on p "Bot: You can contact Malamala Beach Club by calling [PHONE_NUMBER]. Alternative…" at bounding box center [333, 738] width 242 height 15
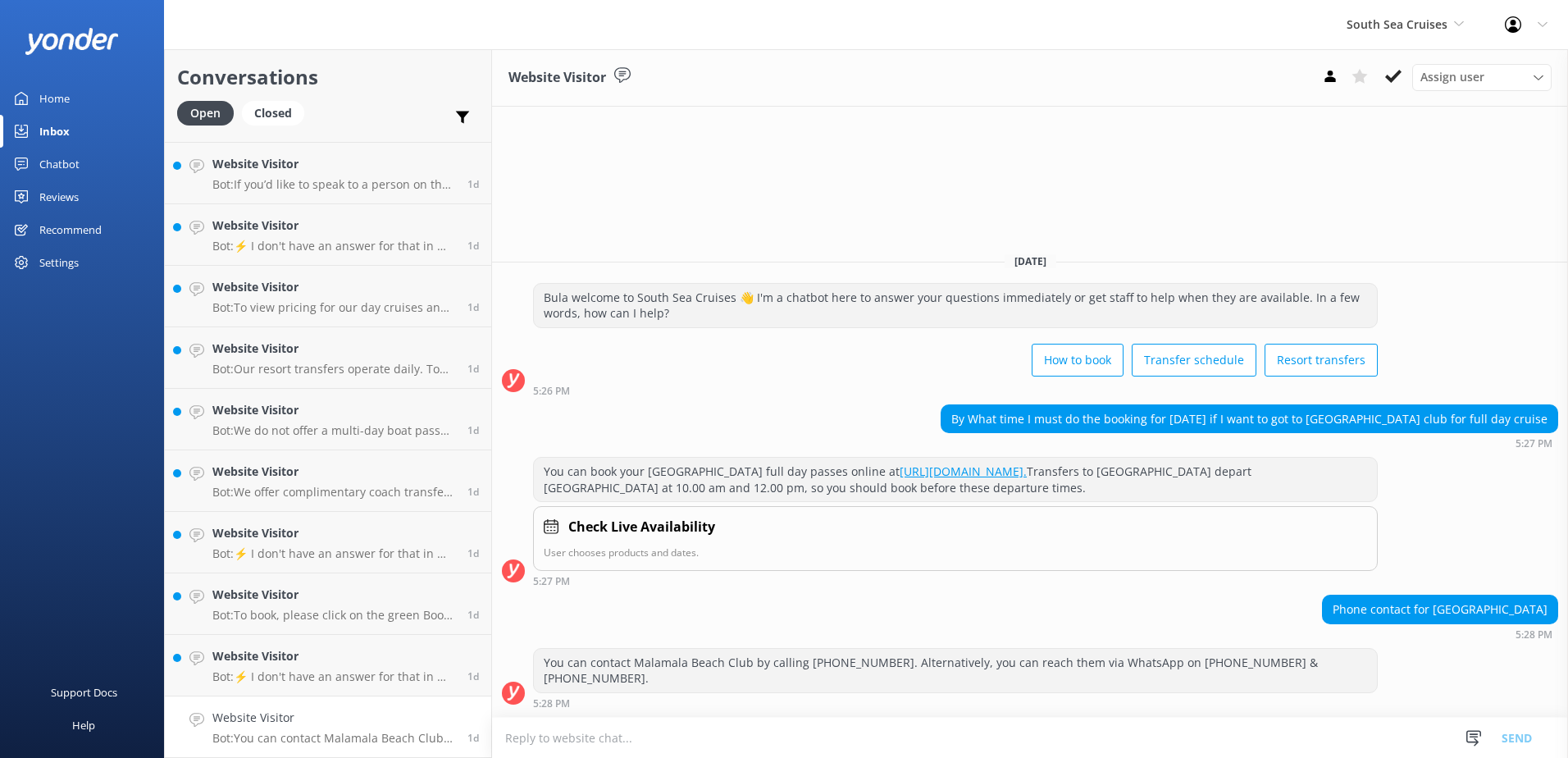
click at [1396, 79] on icon at bounding box center [1393, 76] width 17 height 17
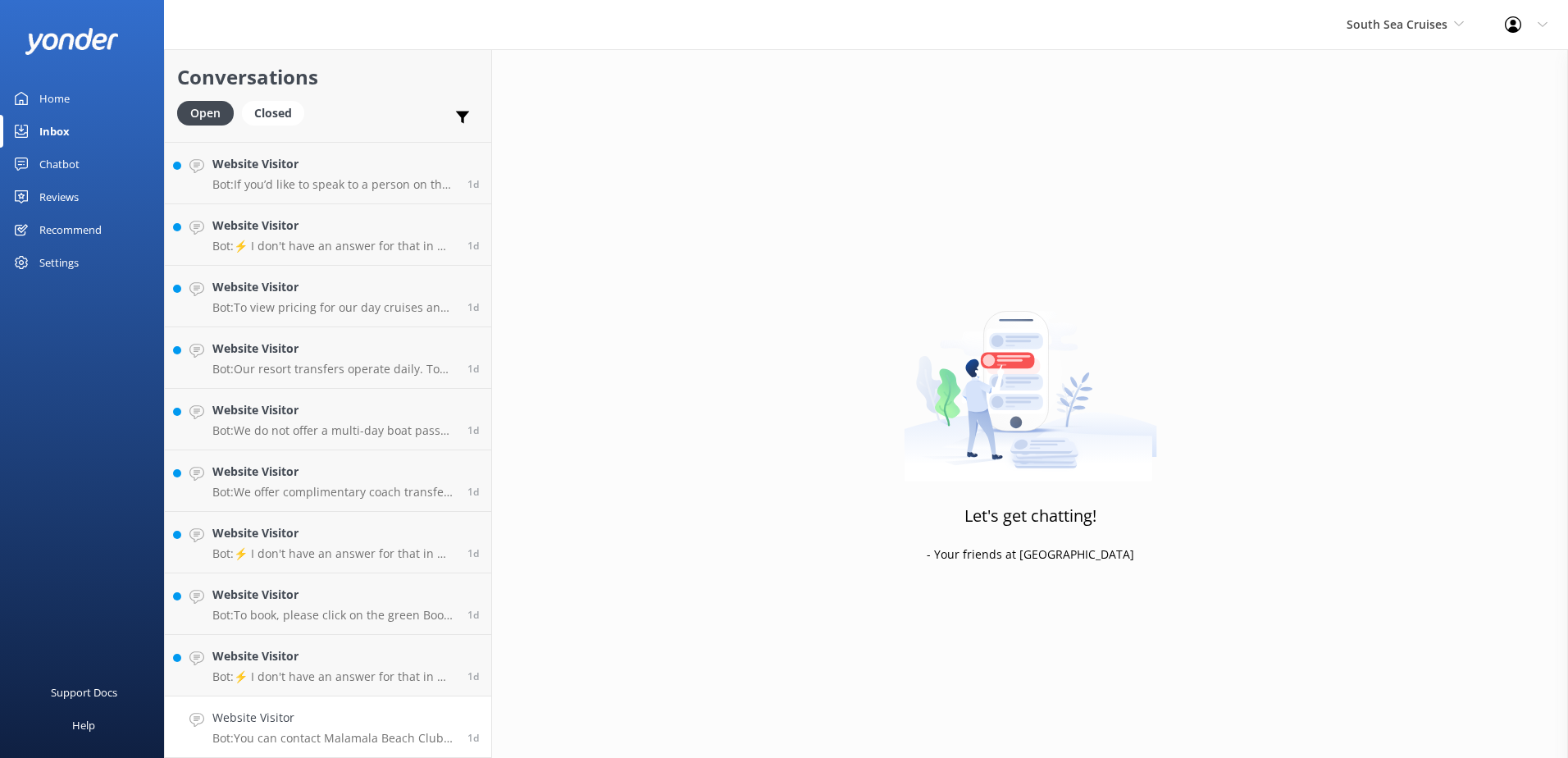
scroll to position [1715, 0]
click at [385, 724] on h4 "Website Visitor" at bounding box center [333, 717] width 242 height 18
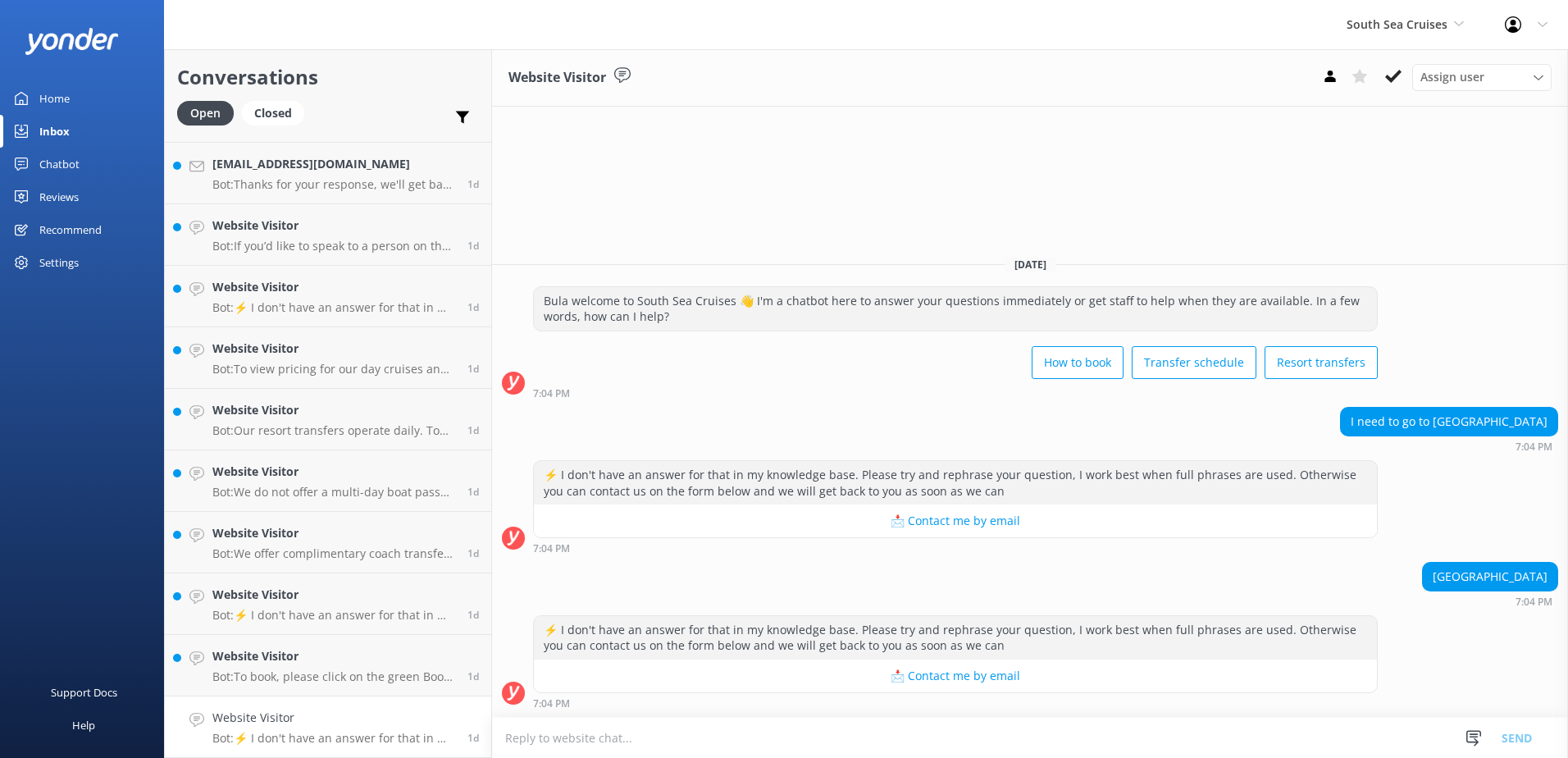
click at [1098, 747] on textarea at bounding box center [1029, 737] width 1076 height 40
type textarea "Please note that we do not offer transfers to [GEOGRAPHIC_DATA]."
click at [1526, 728] on button "Send" at bounding box center [1517, 737] width 62 height 41
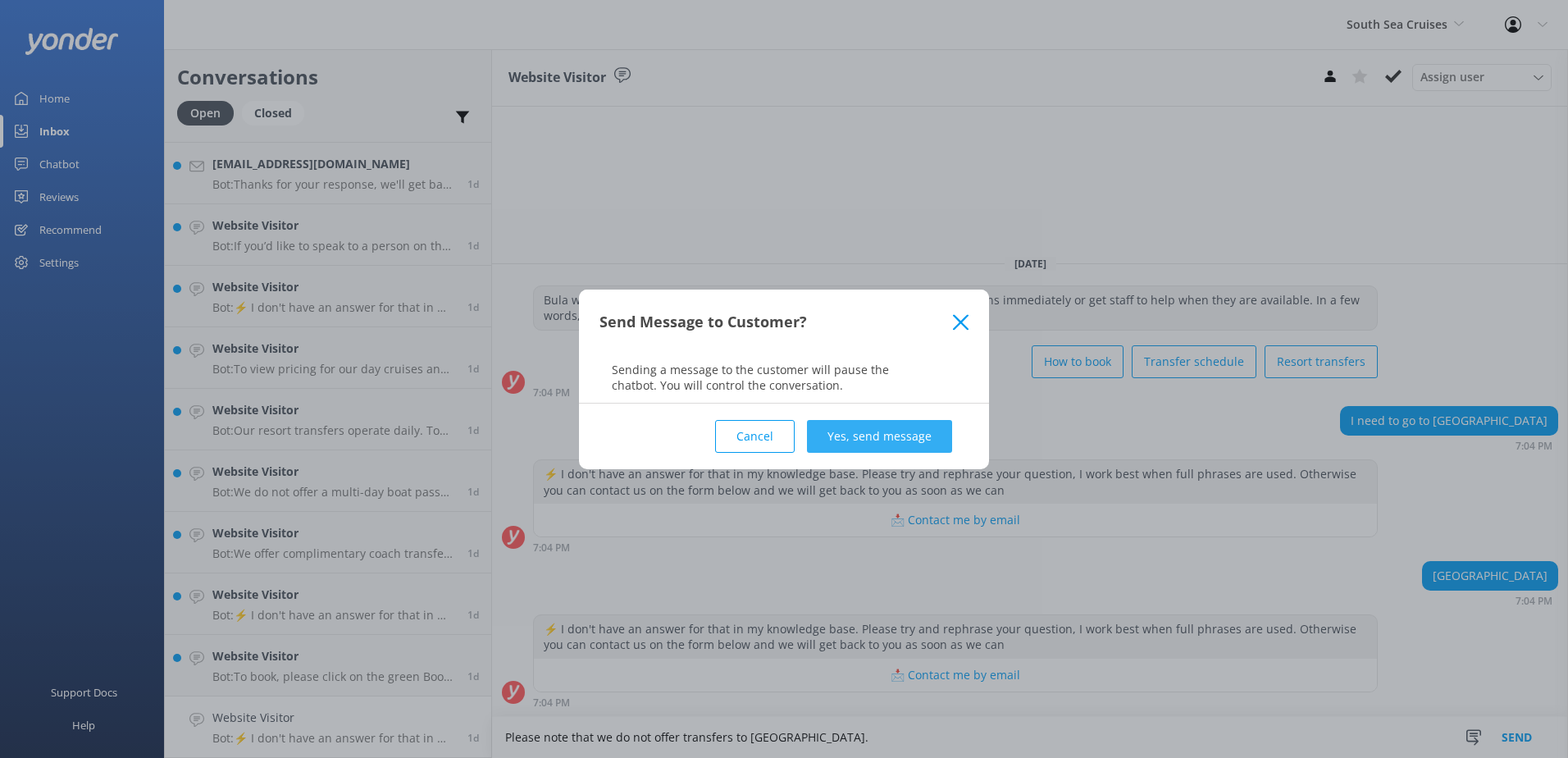
click at [905, 447] on button "Yes, send message" at bounding box center [879, 436] width 145 height 33
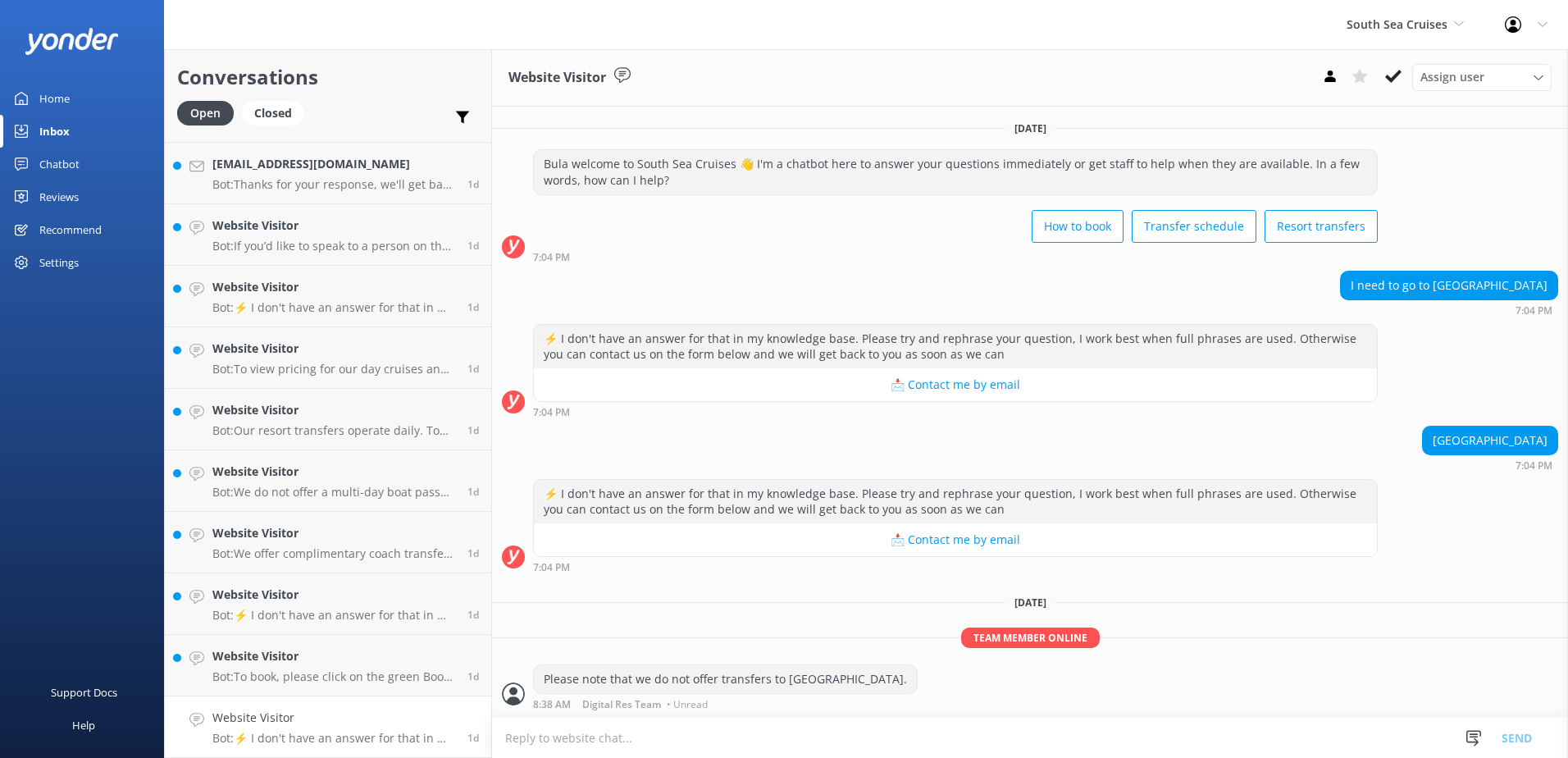
scroll to position [1, 0]
click at [1402, 82] on button at bounding box center [1393, 76] width 29 height 25
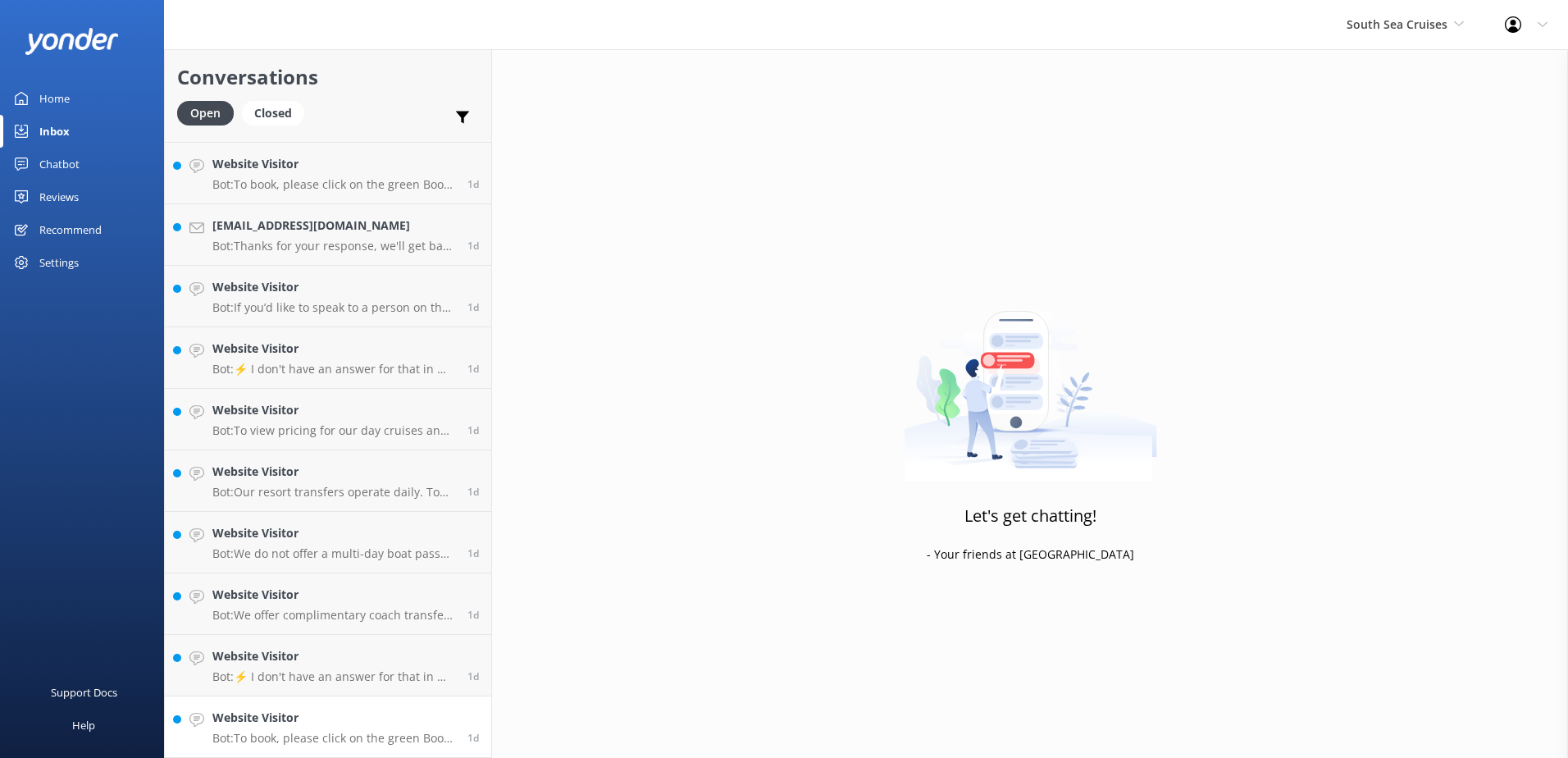
scroll to position [1653, 0]
click at [341, 737] on p "Bot: To book, please click on the green Book Now button on our website and foll…" at bounding box center [333, 738] width 242 height 15
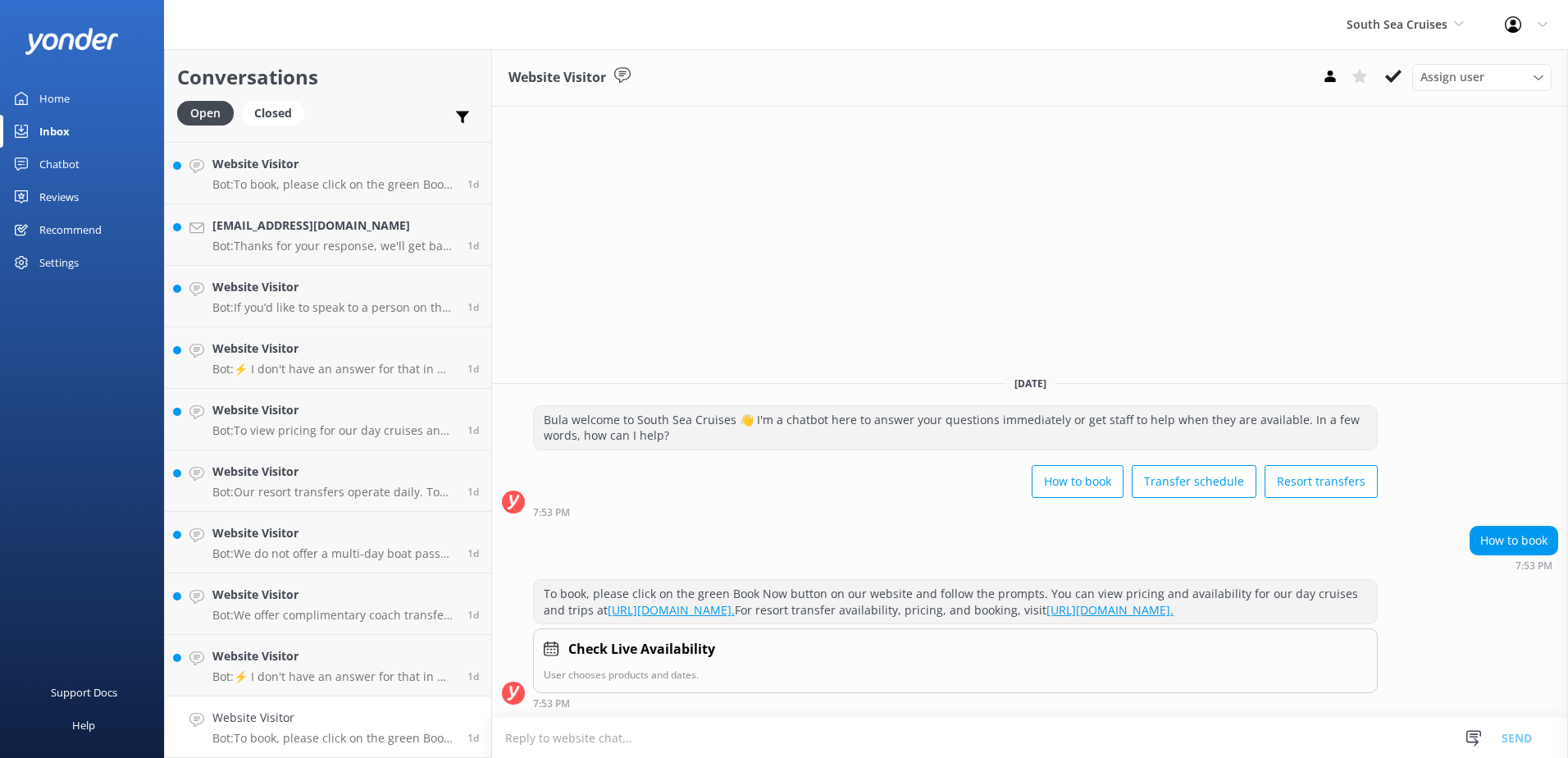
click at [1388, 73] on icon at bounding box center [1393, 76] width 17 height 17
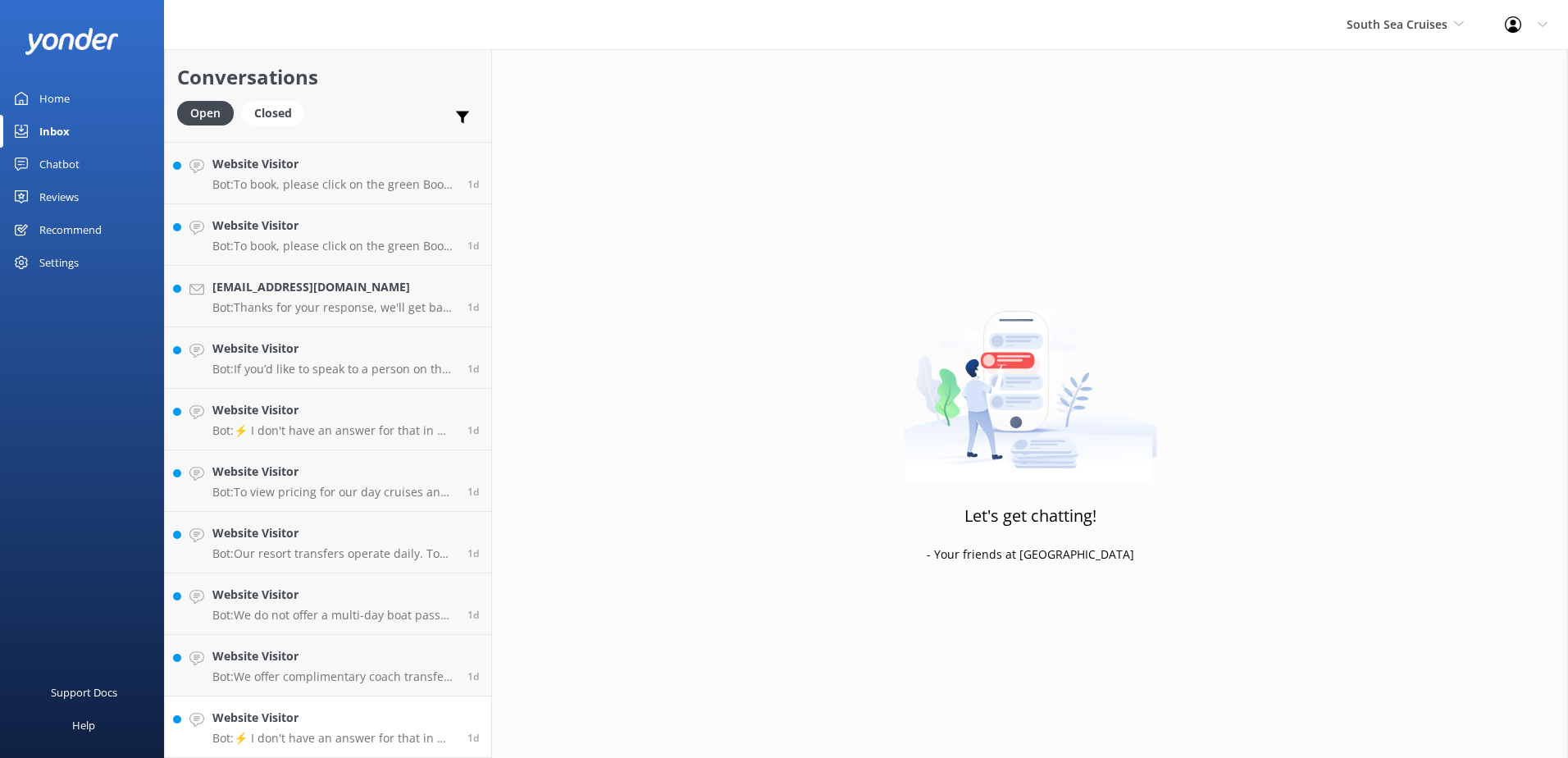
scroll to position [1592, 0]
click at [325, 735] on p "Bot: ⚡ I don't have an answer for that in my knowledge base. Please try and rep…" at bounding box center [333, 738] width 242 height 15
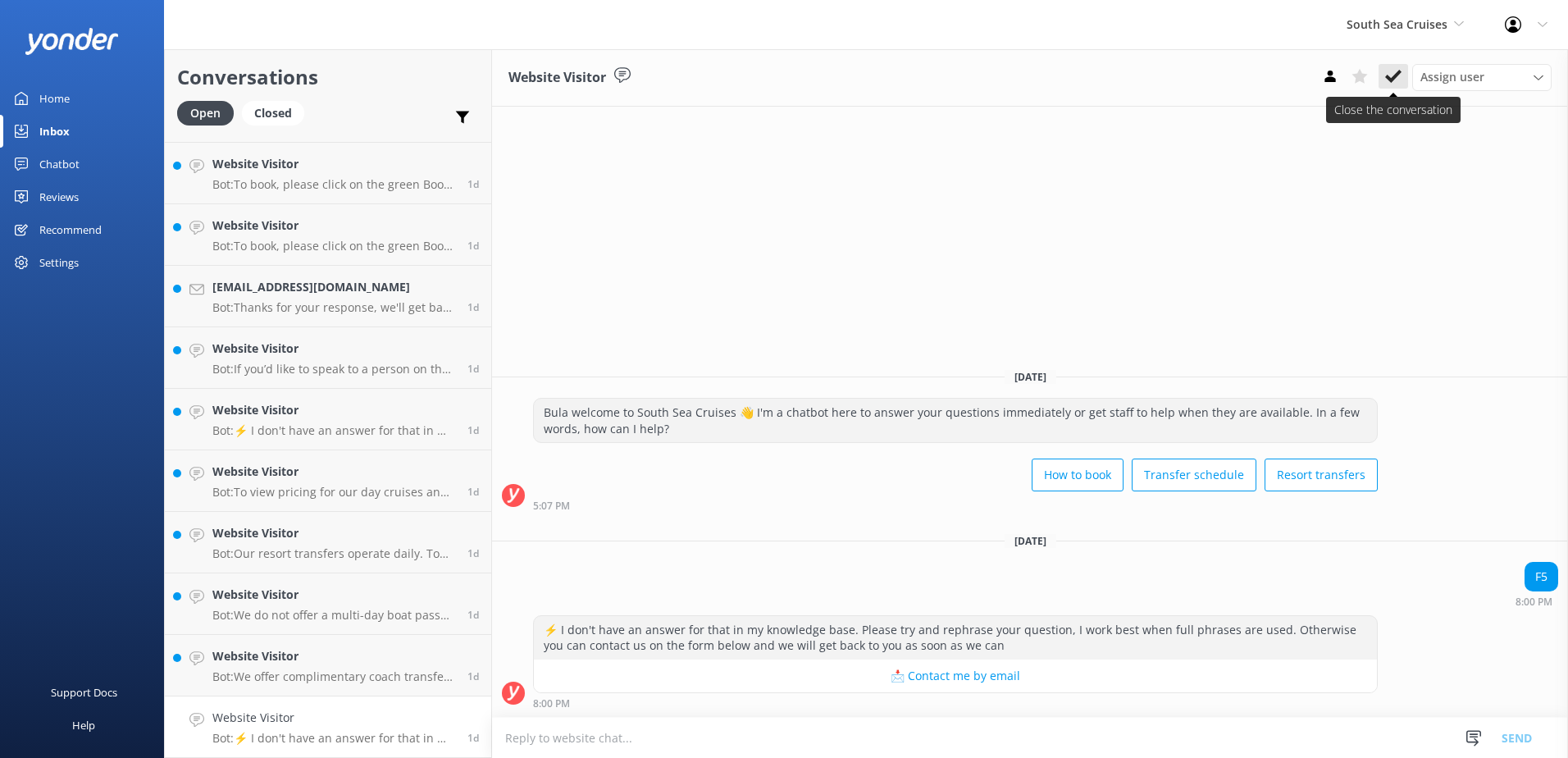
click at [1388, 67] on button at bounding box center [1393, 76] width 29 height 25
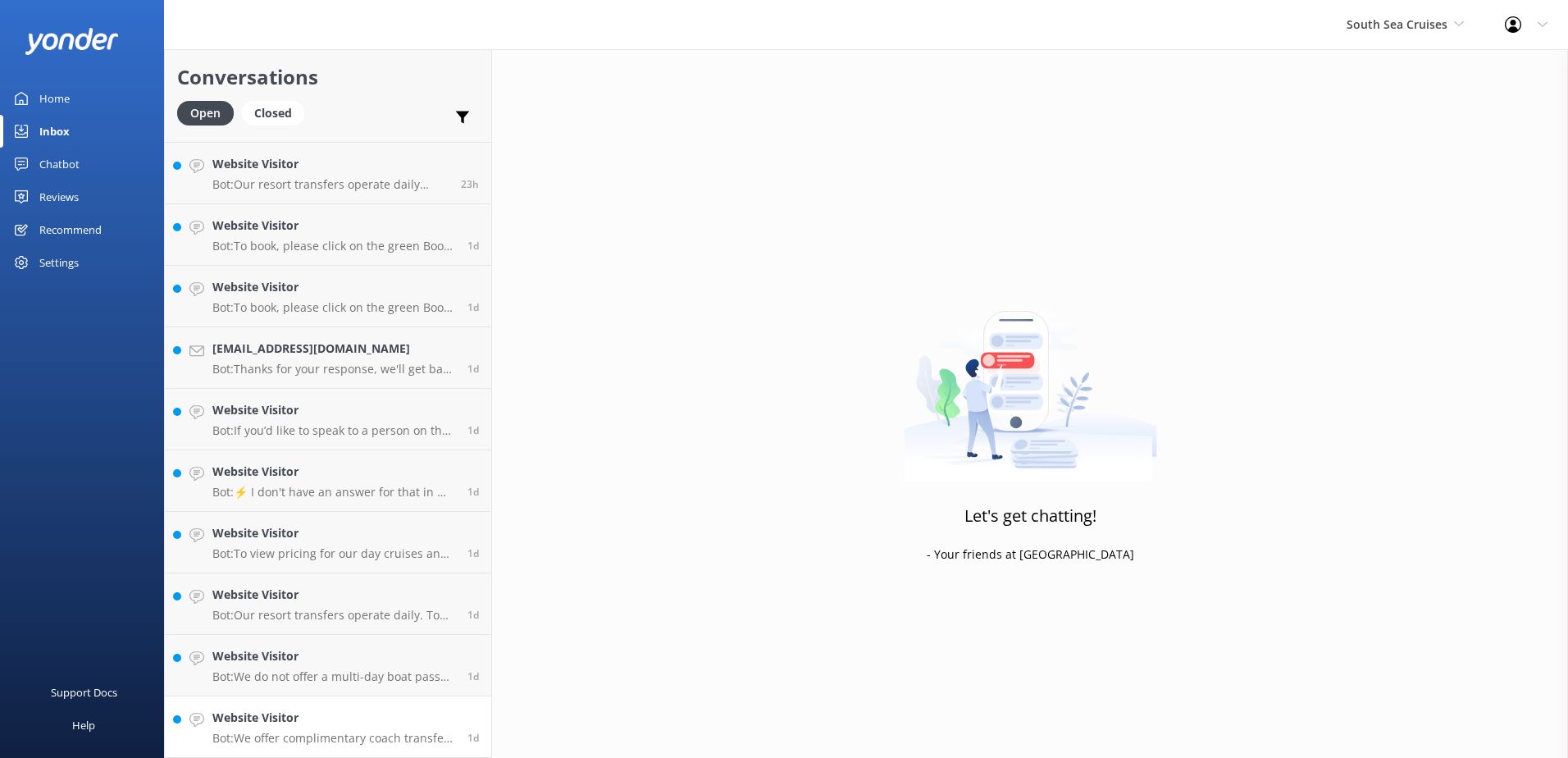
scroll to position [1530, 0]
click at [336, 750] on link "Website Visitor Bot: We offer complimentary coach transfers to and from most [G…" at bounding box center [327, 727] width 326 height 62
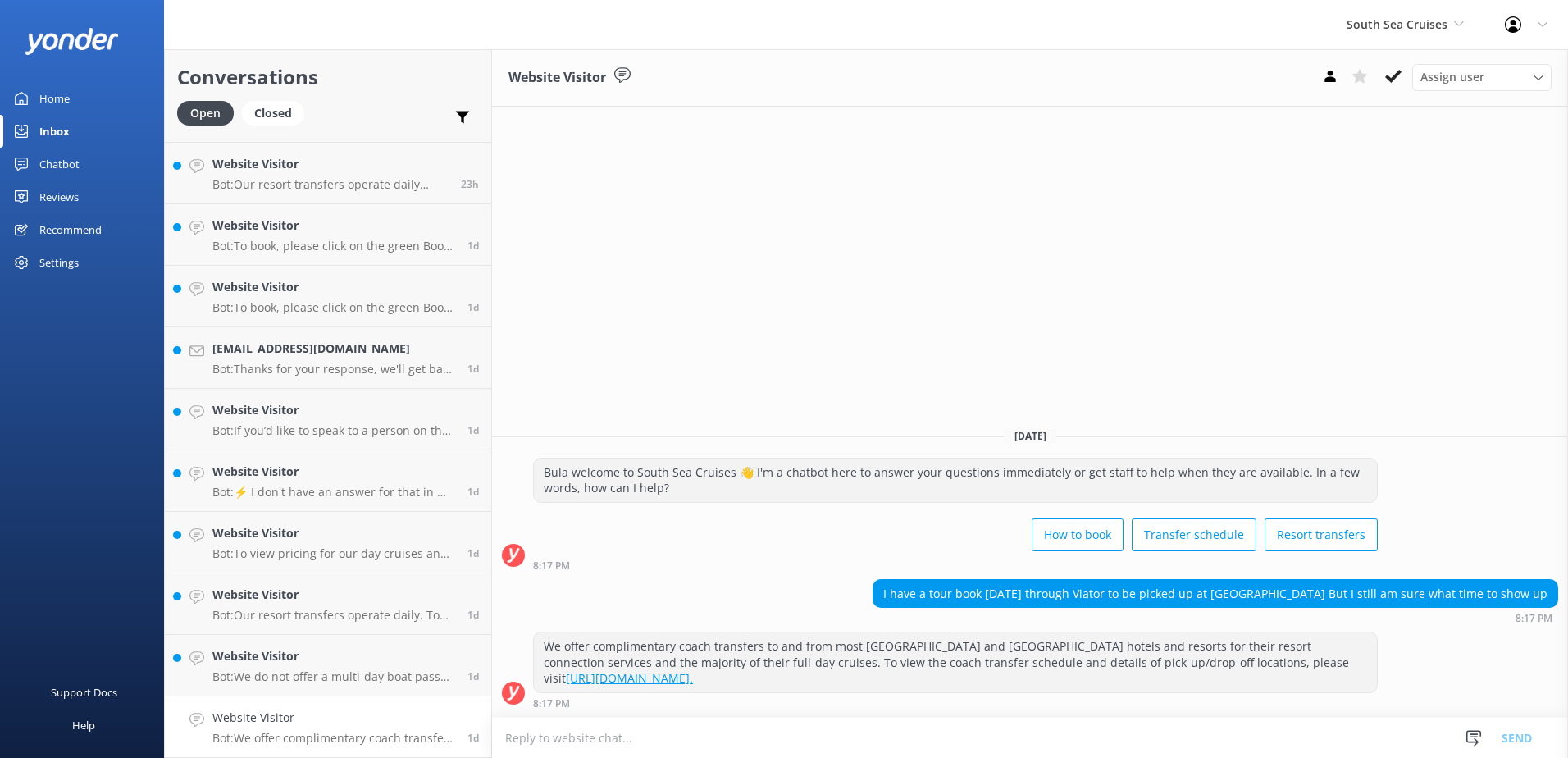
click at [867, 728] on textarea at bounding box center [1029, 737] width 1076 height 40
type textarea "Please provide your booking confirmation, so we can assist you accordingly."
click at [1534, 736] on button "Send" at bounding box center [1517, 737] width 62 height 41
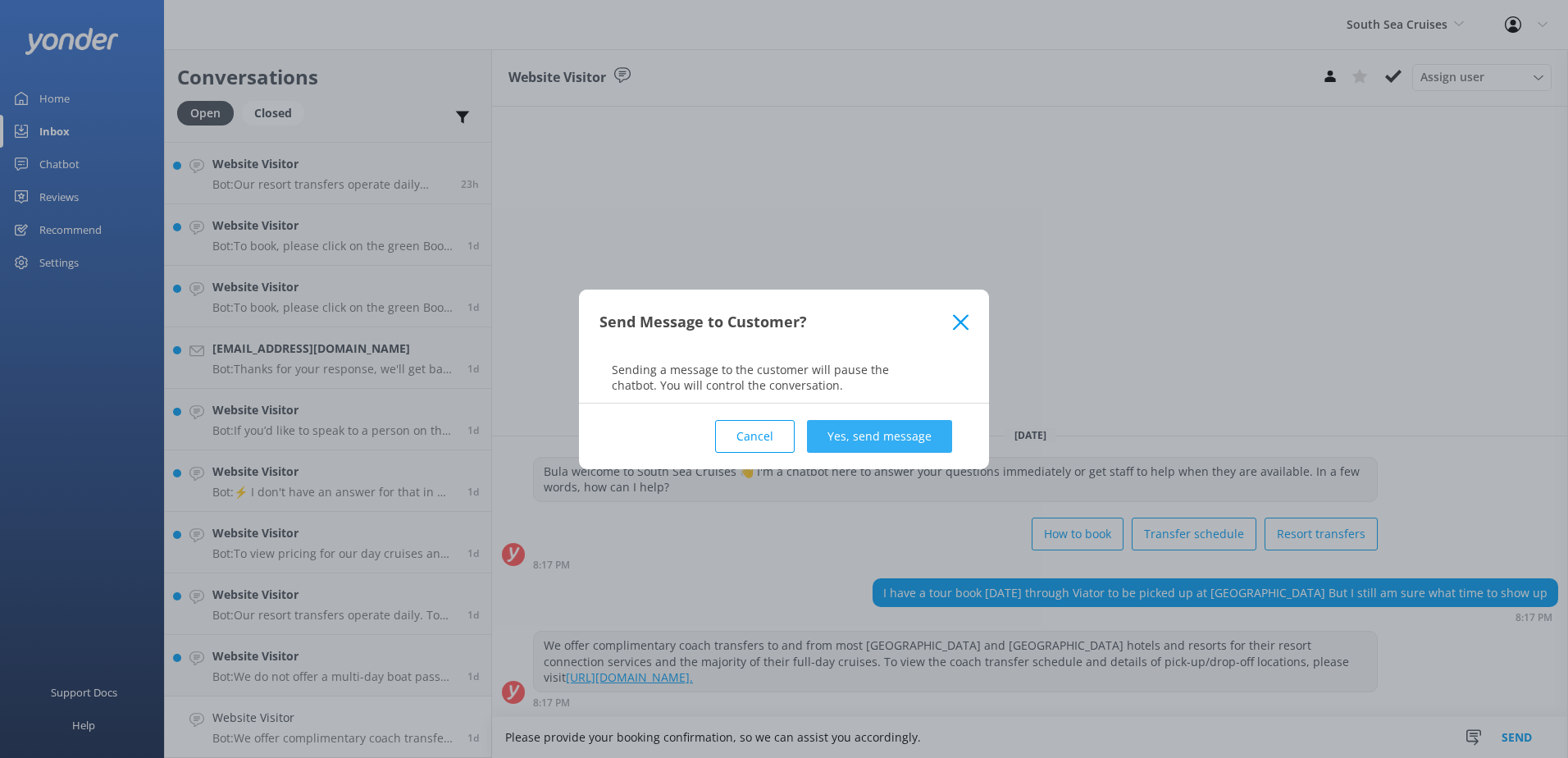
click at [920, 427] on button "Yes, send message" at bounding box center [879, 436] width 145 height 33
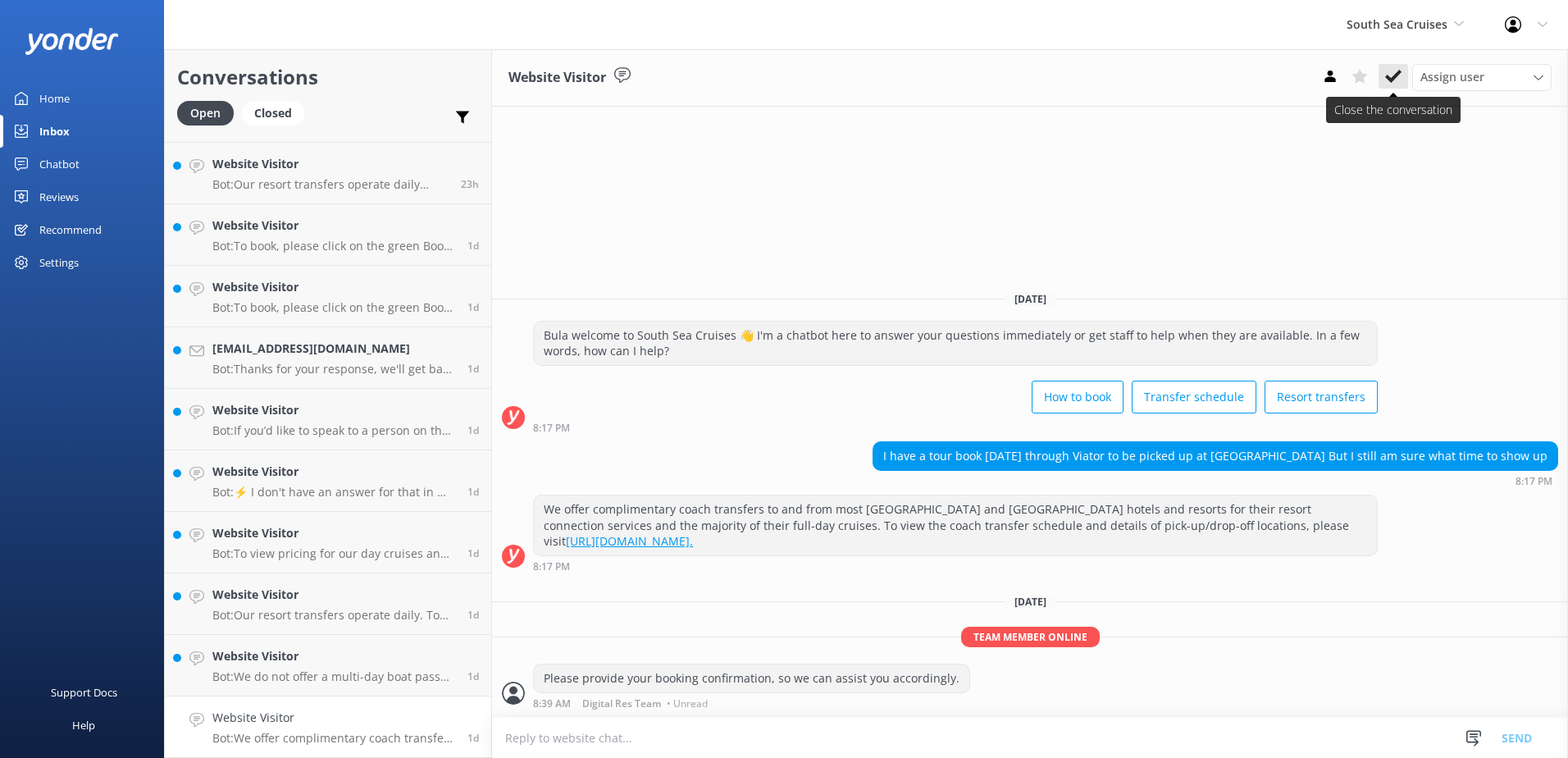
click at [1387, 84] on icon at bounding box center [1393, 76] width 17 height 17
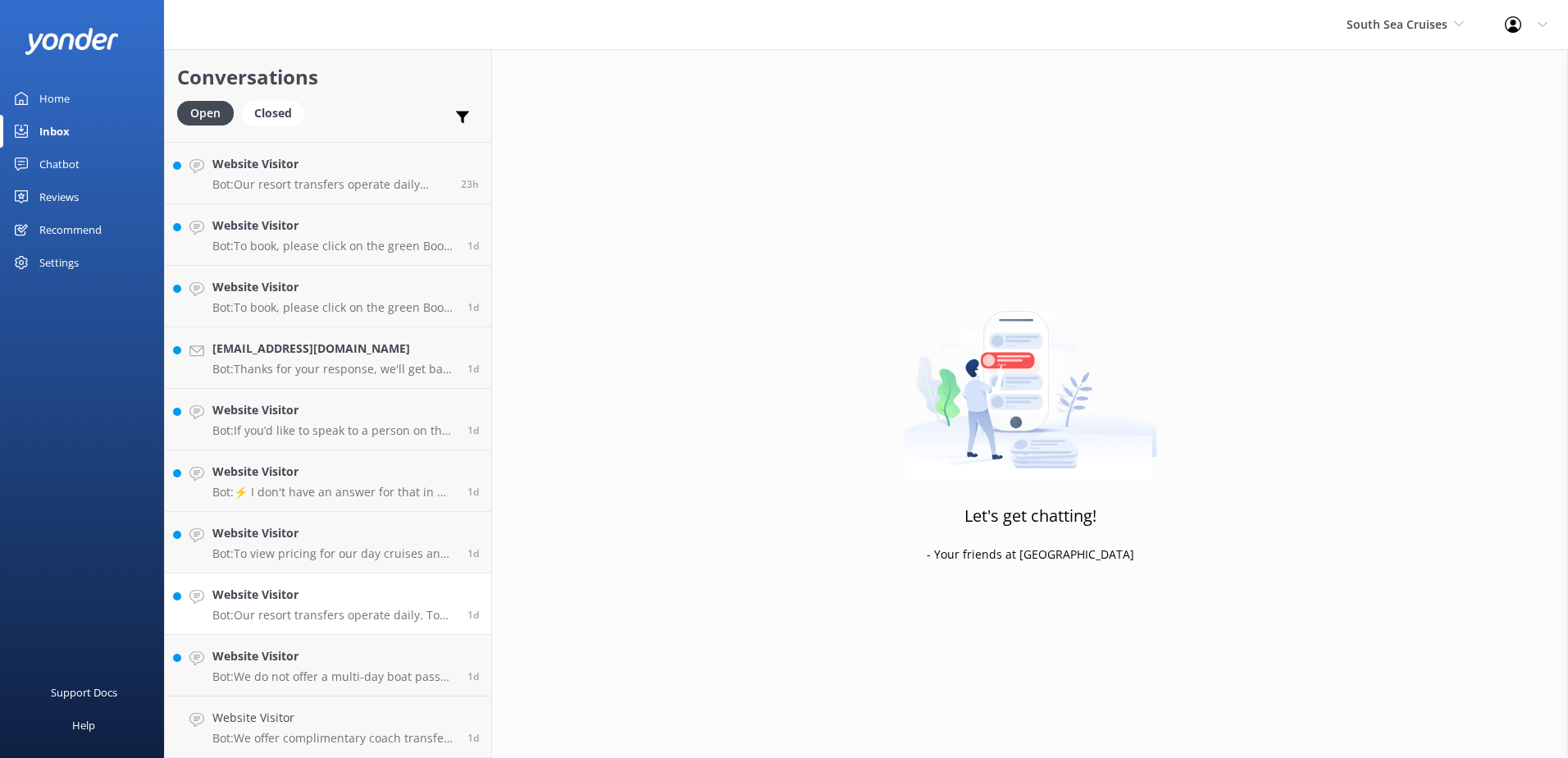
scroll to position [1469, 0]
click at [349, 732] on p "Bot: We do not offer a multi-day boat pass for island hopping. However, our sis…" at bounding box center [333, 738] width 242 height 15
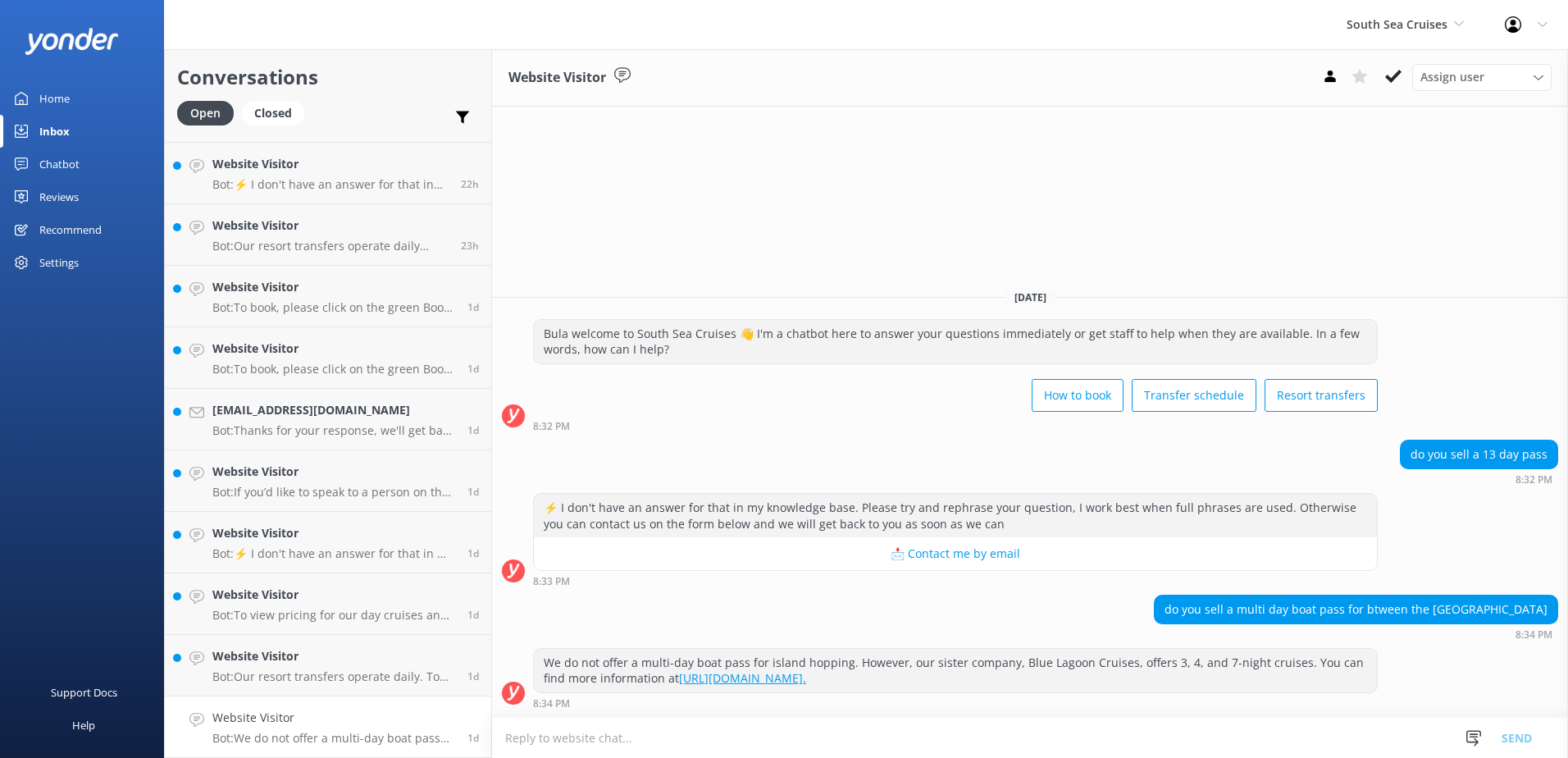
click at [980, 737] on textarea at bounding box center [1029, 737] width 1076 height 40
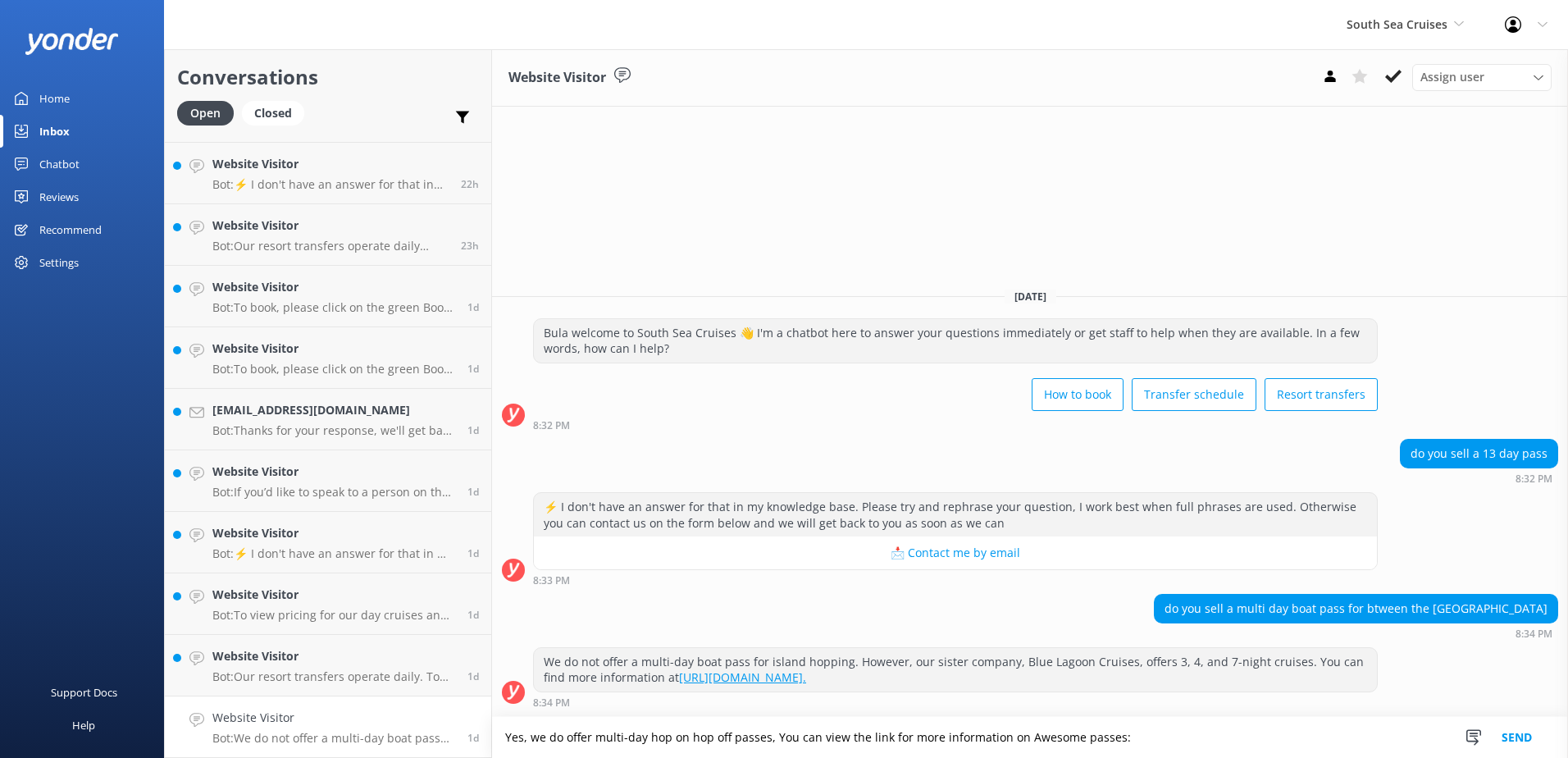
drag, startPoint x: 1151, startPoint y: 743, endPoint x: 455, endPoint y: 733, distance: 696.1
click at [456, 734] on div "Conversations Open Closed Important Assigned to me Unassigned Website Visitor B…" at bounding box center [865, 403] width 1404 height 708
click at [1143, 736] on textarea "Yes, we do offer multi-day hop on hop off passes, You can view the link for mor…" at bounding box center [1029, 737] width 1076 height 41
click at [1184, 747] on textarea "Yes, we do offer multi-day hop on hop off passes, You can view the link for mor…" at bounding box center [1029, 737] width 1076 height 41
paste textarea "[URL][DOMAIN_NAME]"
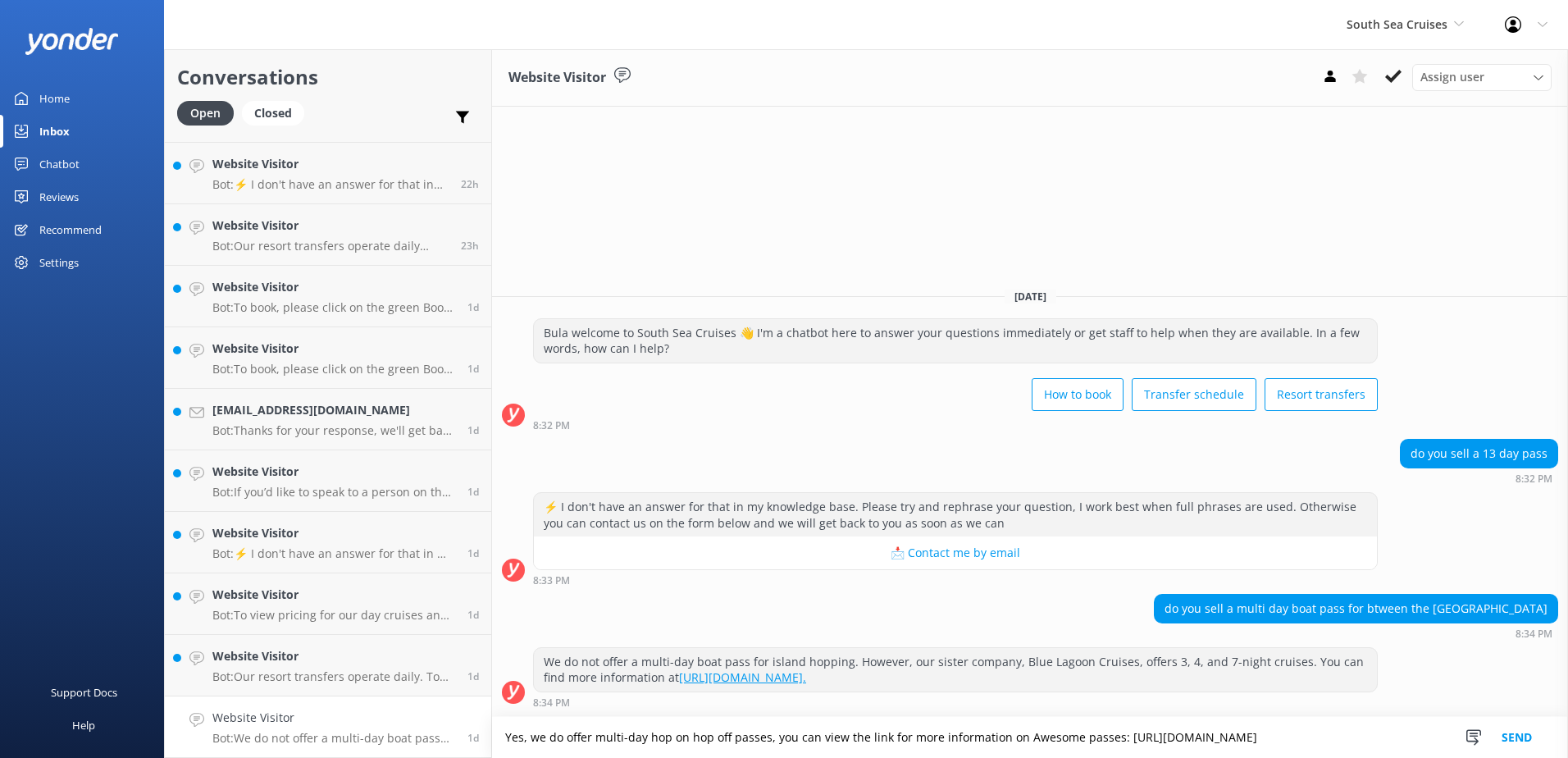
type textarea "Yes, we do offer multi-day hop on hop off passes, you can view the link for mor…"
click at [1526, 733] on button "Send" at bounding box center [1517, 737] width 62 height 41
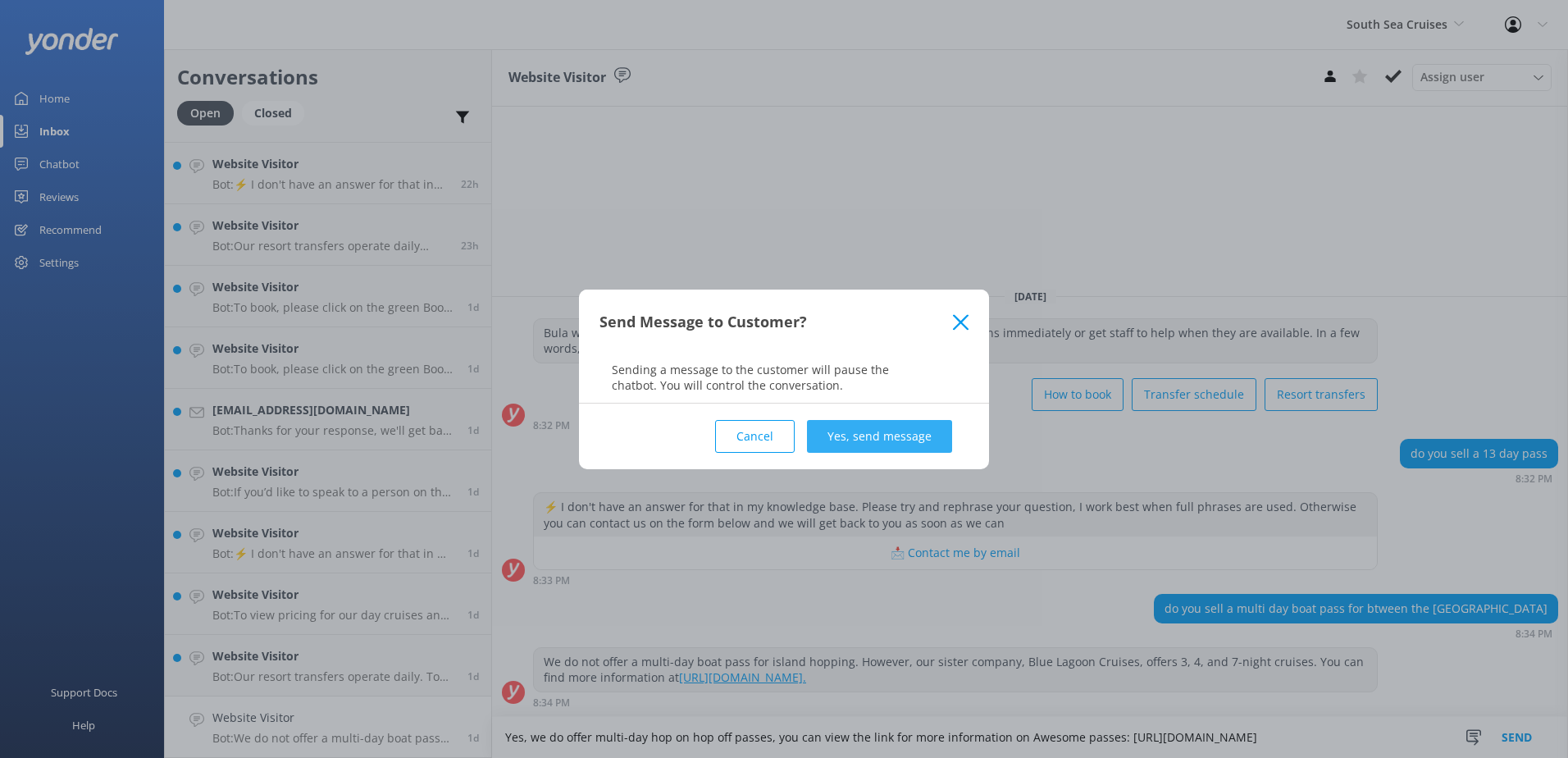
click at [855, 430] on button "Yes, send message" at bounding box center [879, 436] width 145 height 33
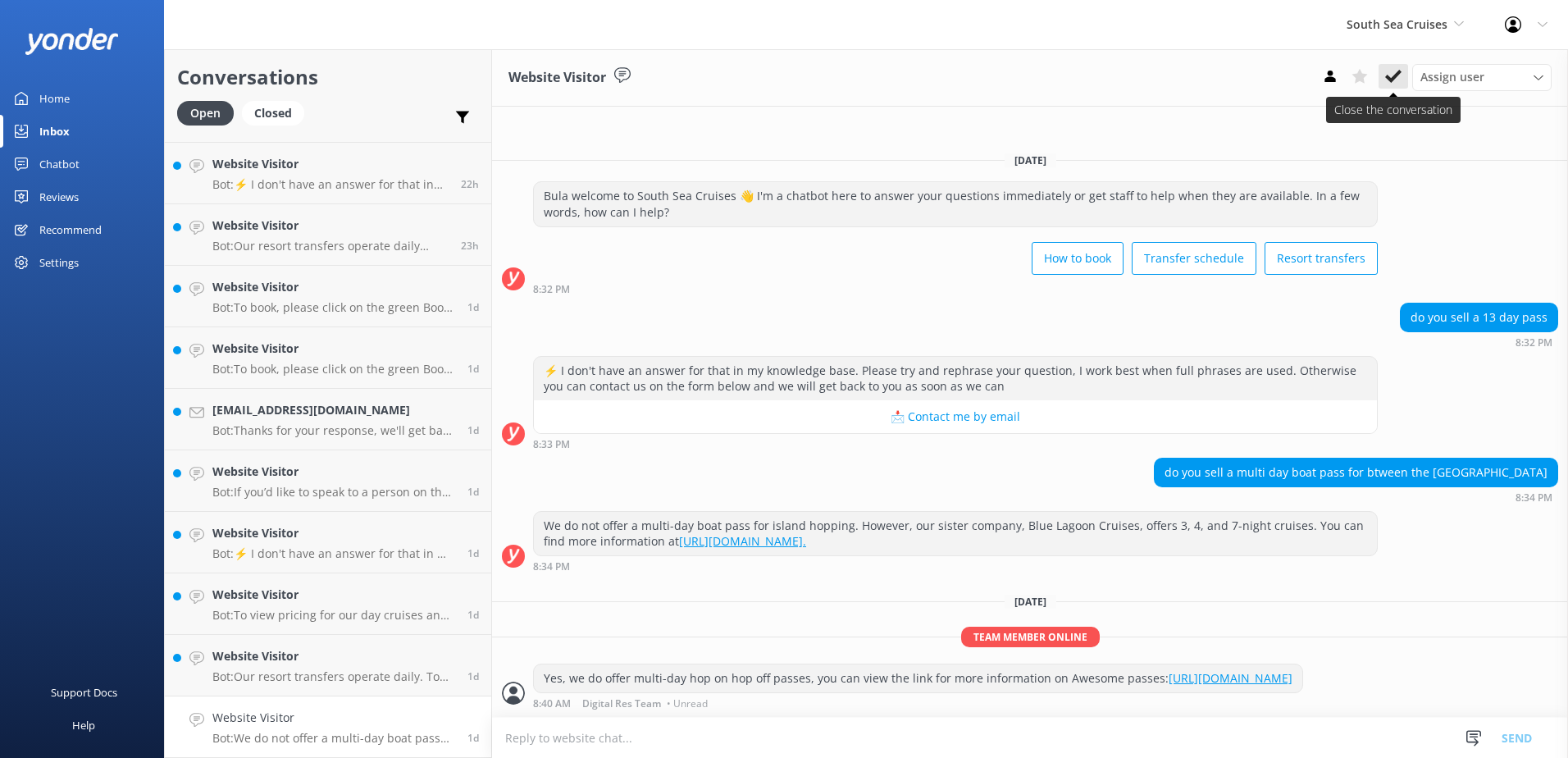
click at [1393, 88] on button at bounding box center [1393, 76] width 29 height 25
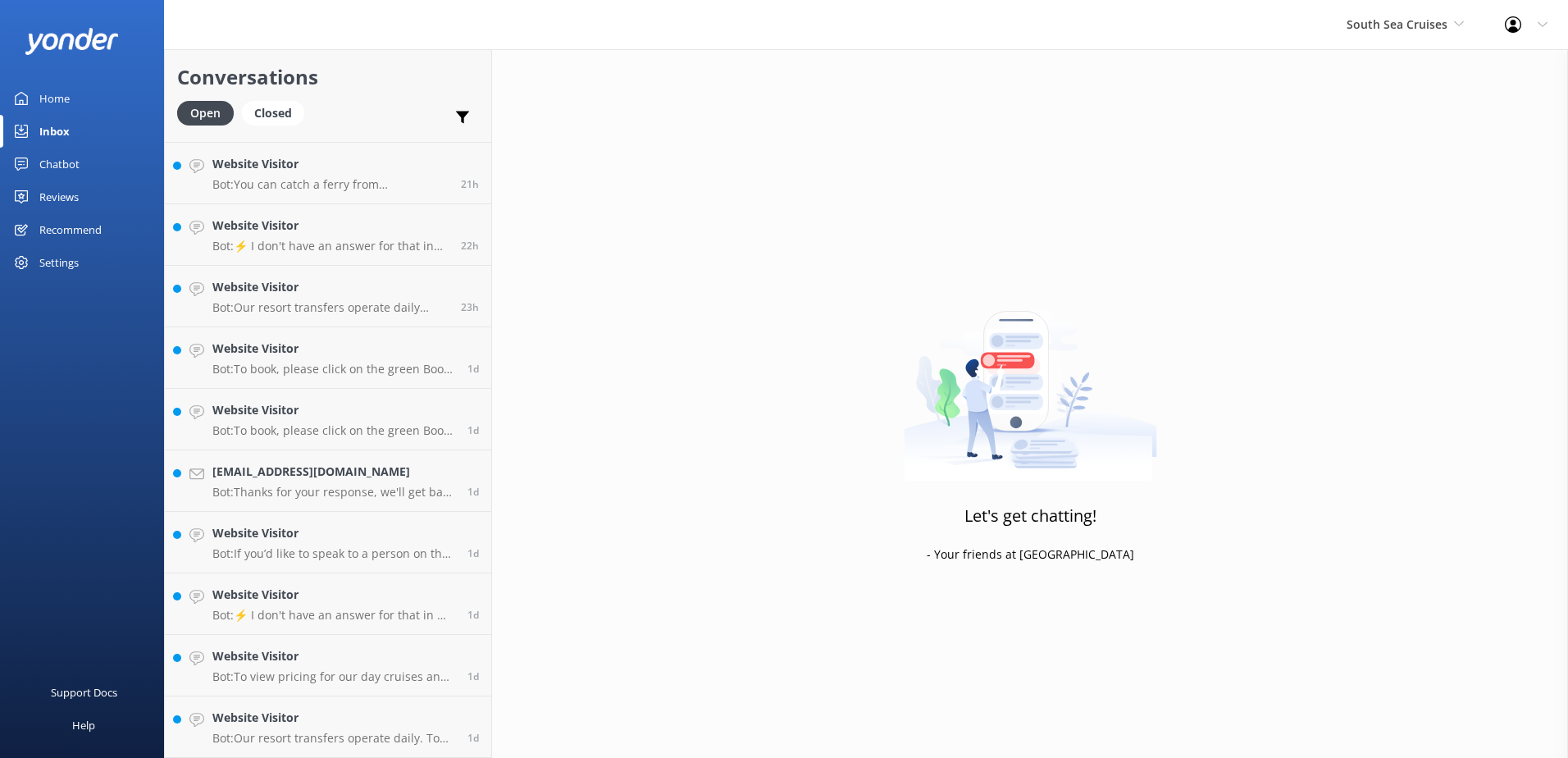
scroll to position [1407, 0]
click at [365, 727] on h4 "Website Visitor" at bounding box center [333, 717] width 242 height 18
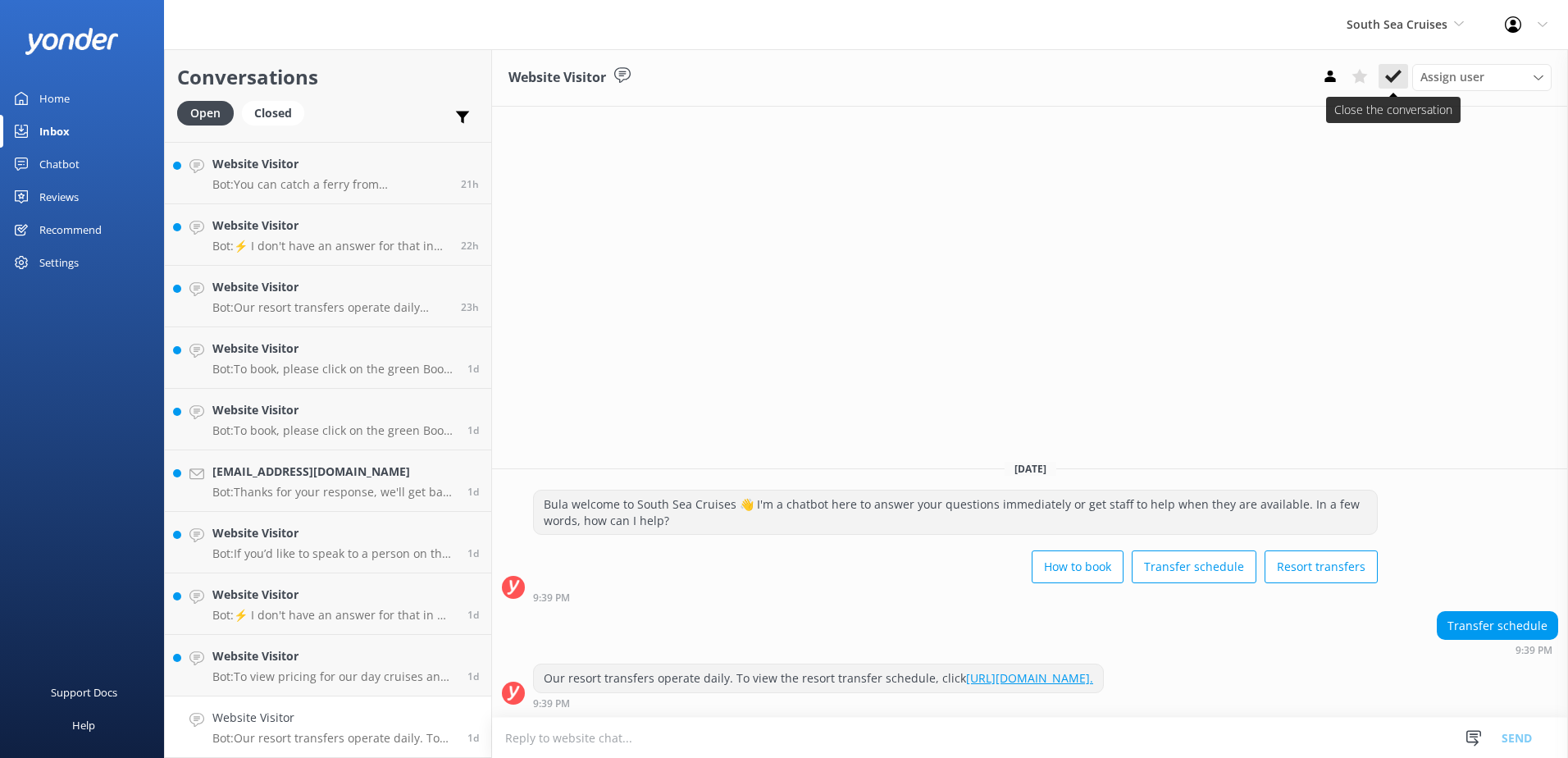
click at [1405, 71] on button at bounding box center [1393, 76] width 29 height 25
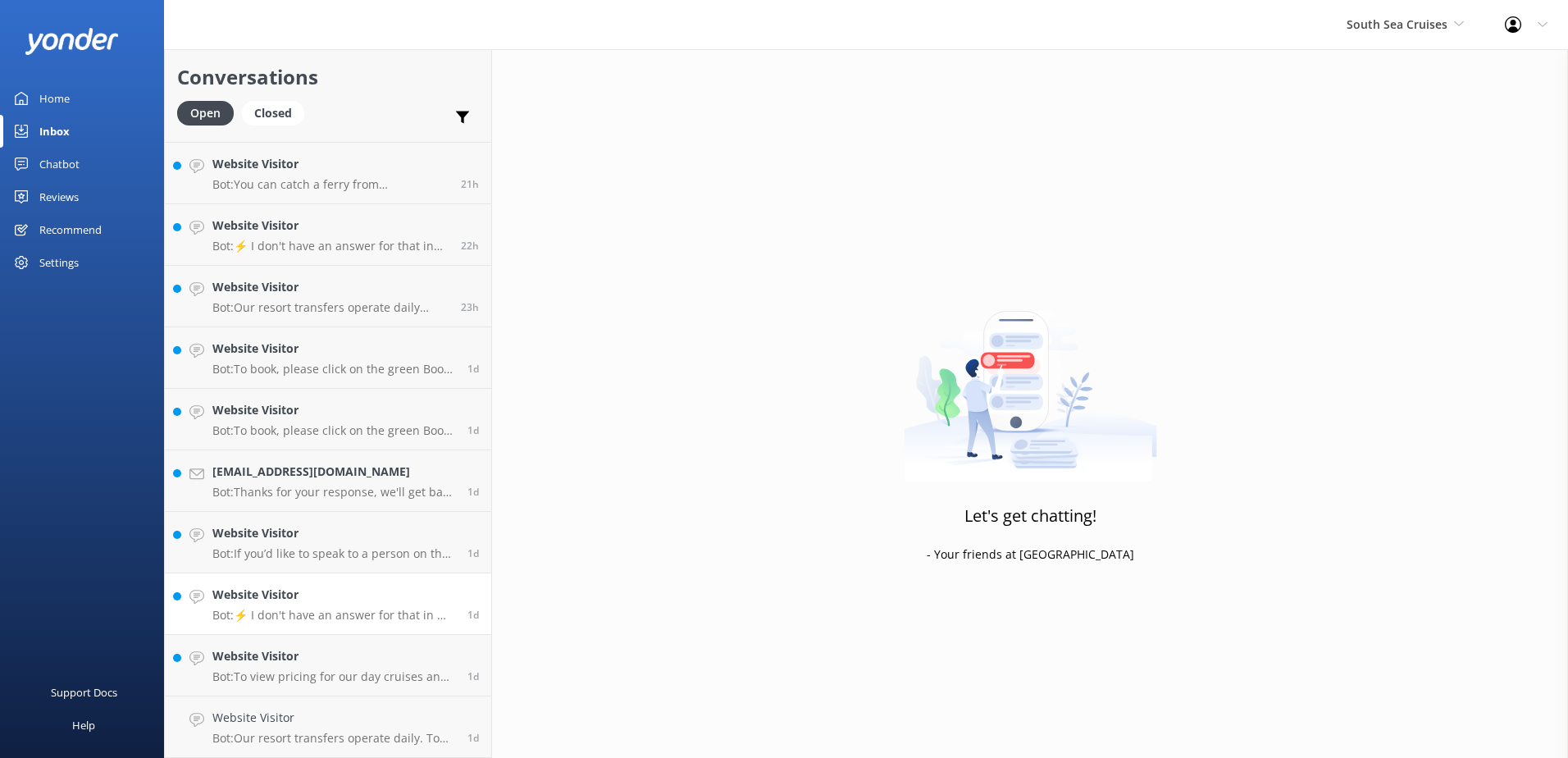
scroll to position [1346, 0]
click at [360, 757] on link "Website Visitor Bot: To view pricing for our day cruises and trips, please visi…" at bounding box center [327, 727] width 326 height 62
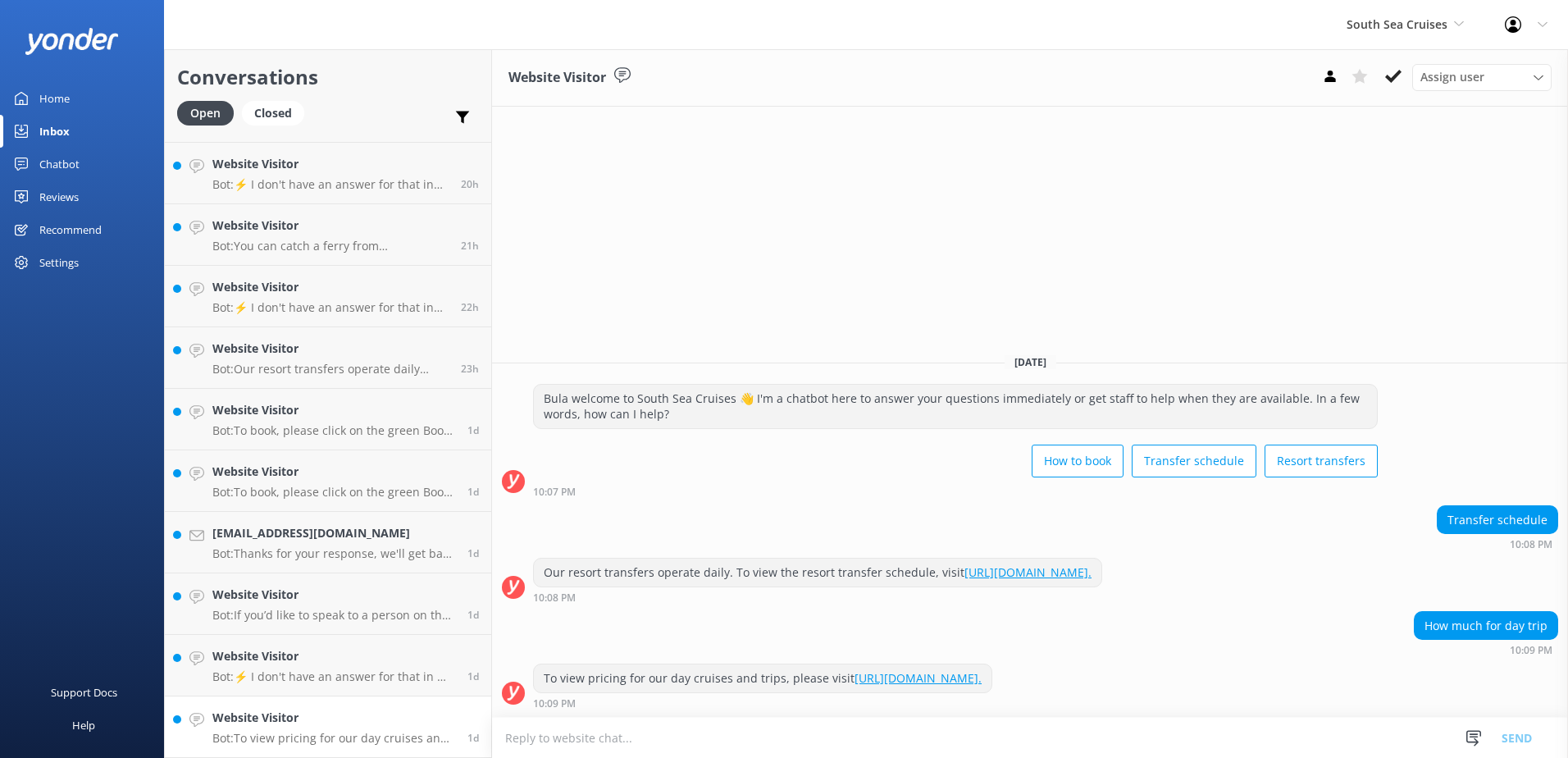
click at [384, 739] on p "Bot: To view pricing for our day cruises and trips, please visit https://souths…" at bounding box center [333, 738] width 242 height 15
click at [1392, 70] on icon at bounding box center [1393, 76] width 17 height 17
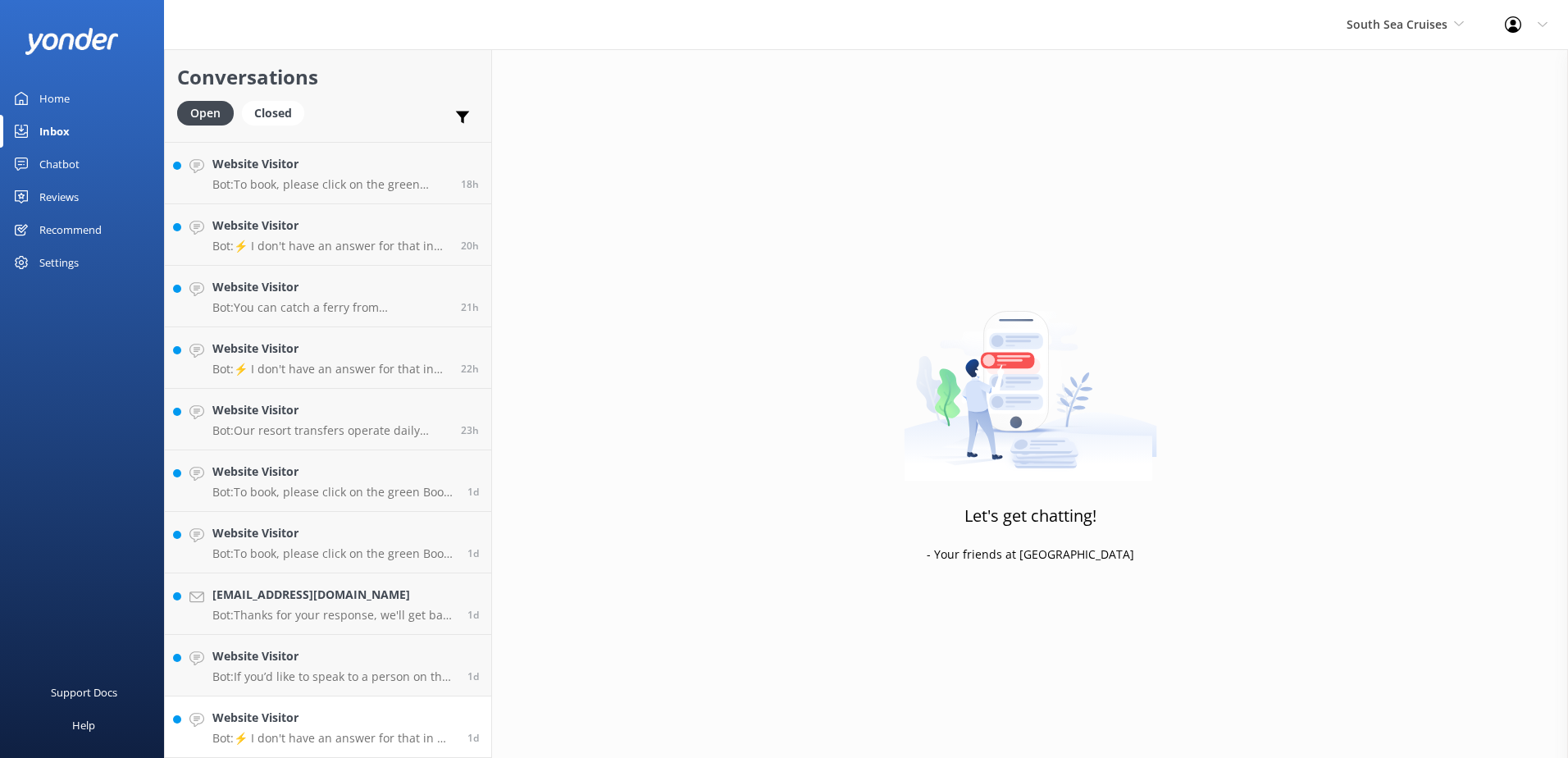
scroll to position [1284, 0]
click at [345, 719] on h4 "Website Visitor" at bounding box center [333, 717] width 242 height 18
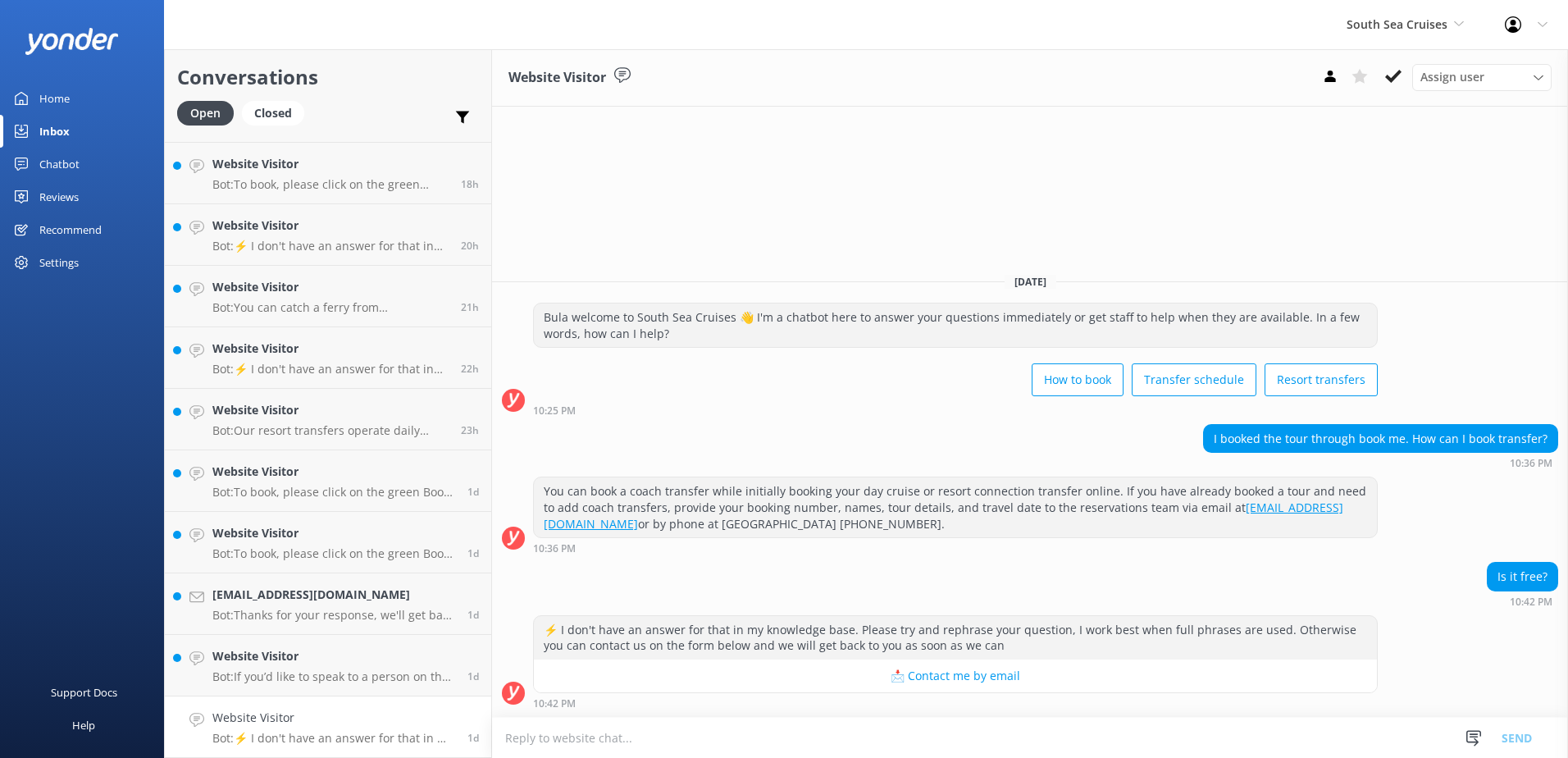
click at [1027, 733] on textarea at bounding box center [1029, 737] width 1076 height 40
type textarea "y"
type textarea "v"
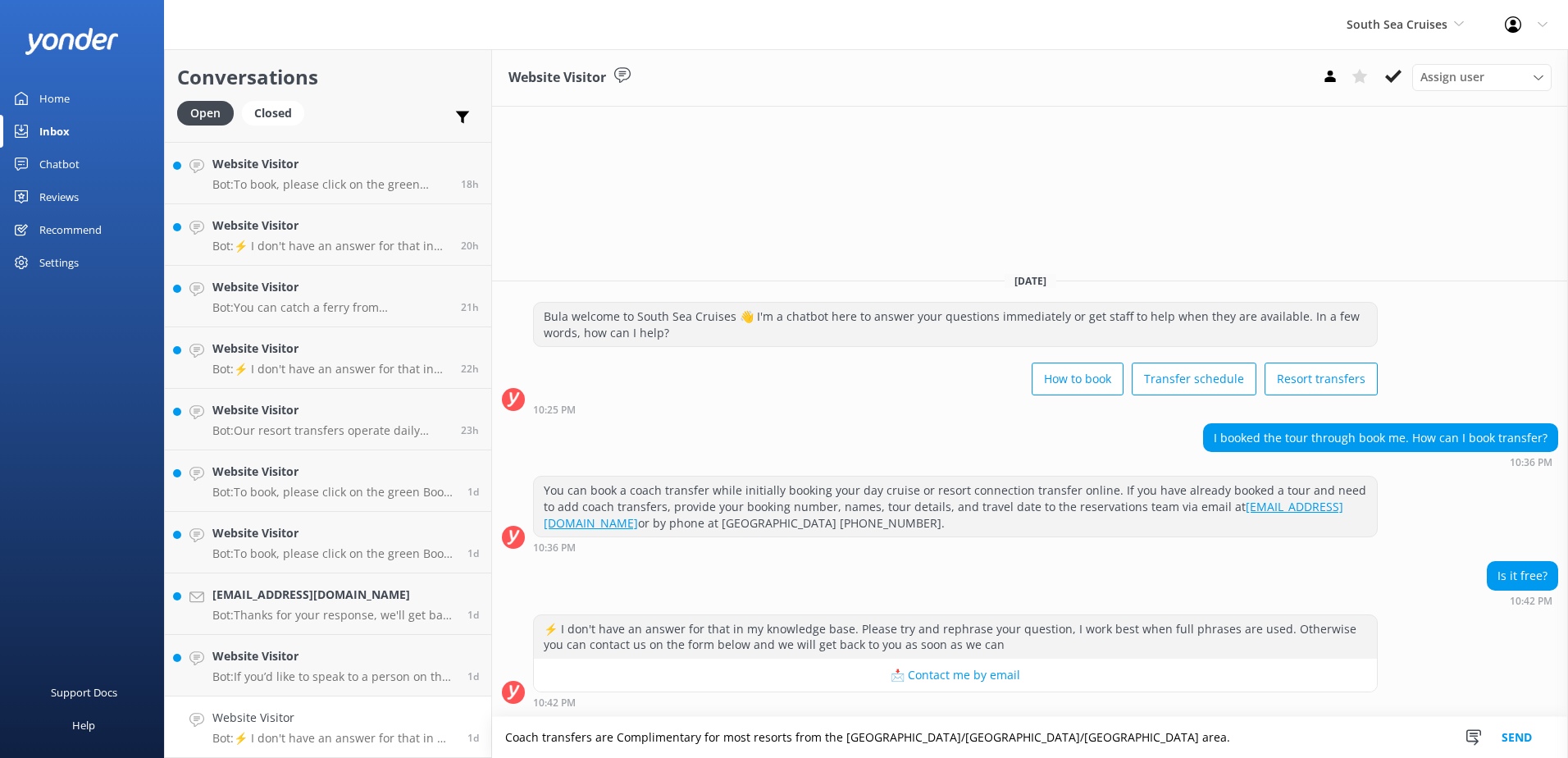
type textarea "Coach transfers are Complimentary for most resorts from the Nadi/Wailoaloa/Dena…"
click at [1526, 739] on button "Send" at bounding box center [1517, 737] width 62 height 41
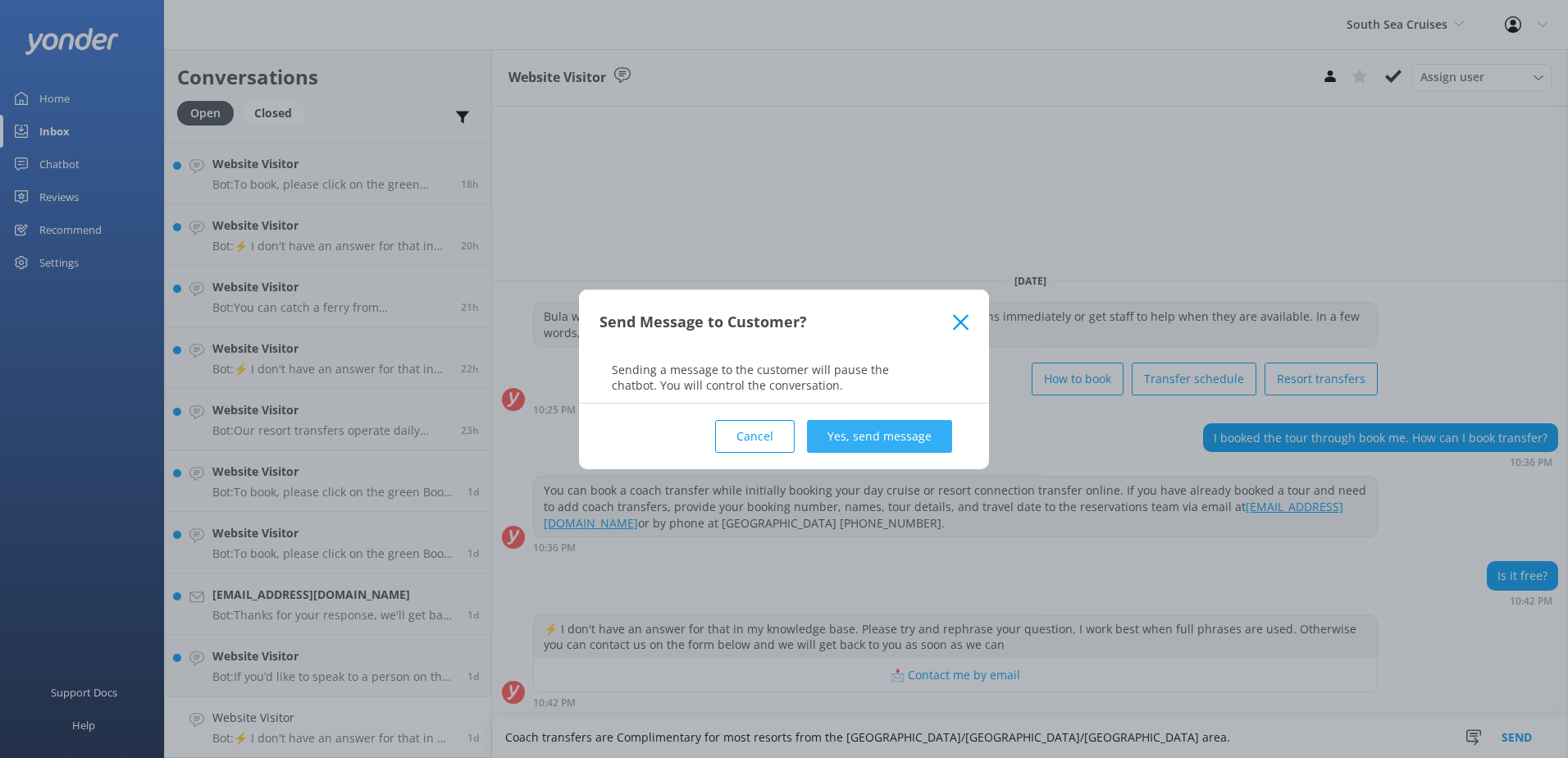
click at [883, 438] on button "Yes, send message" at bounding box center [879, 436] width 145 height 33
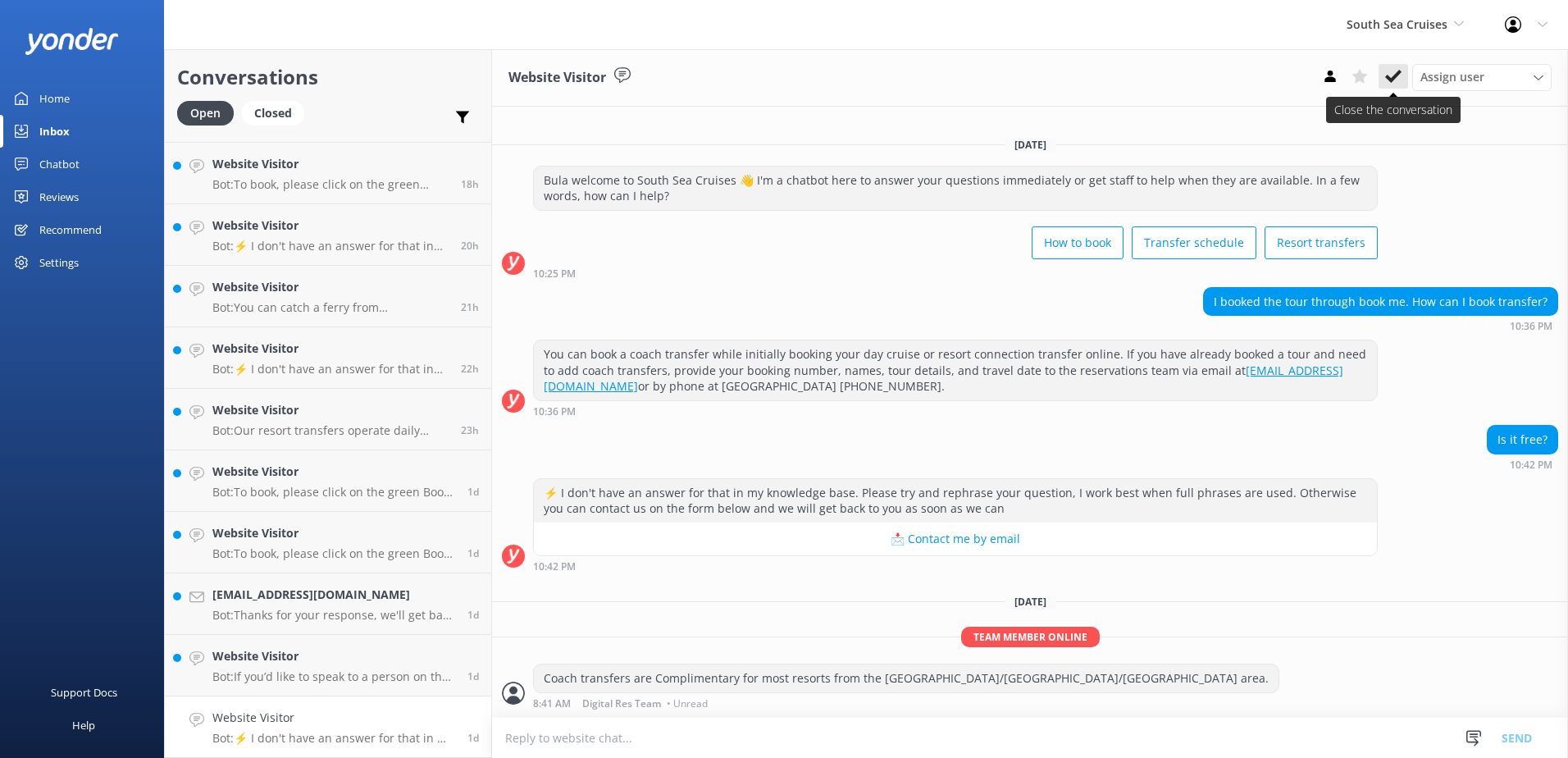
click at [1406, 74] on button at bounding box center [1393, 76] width 29 height 25
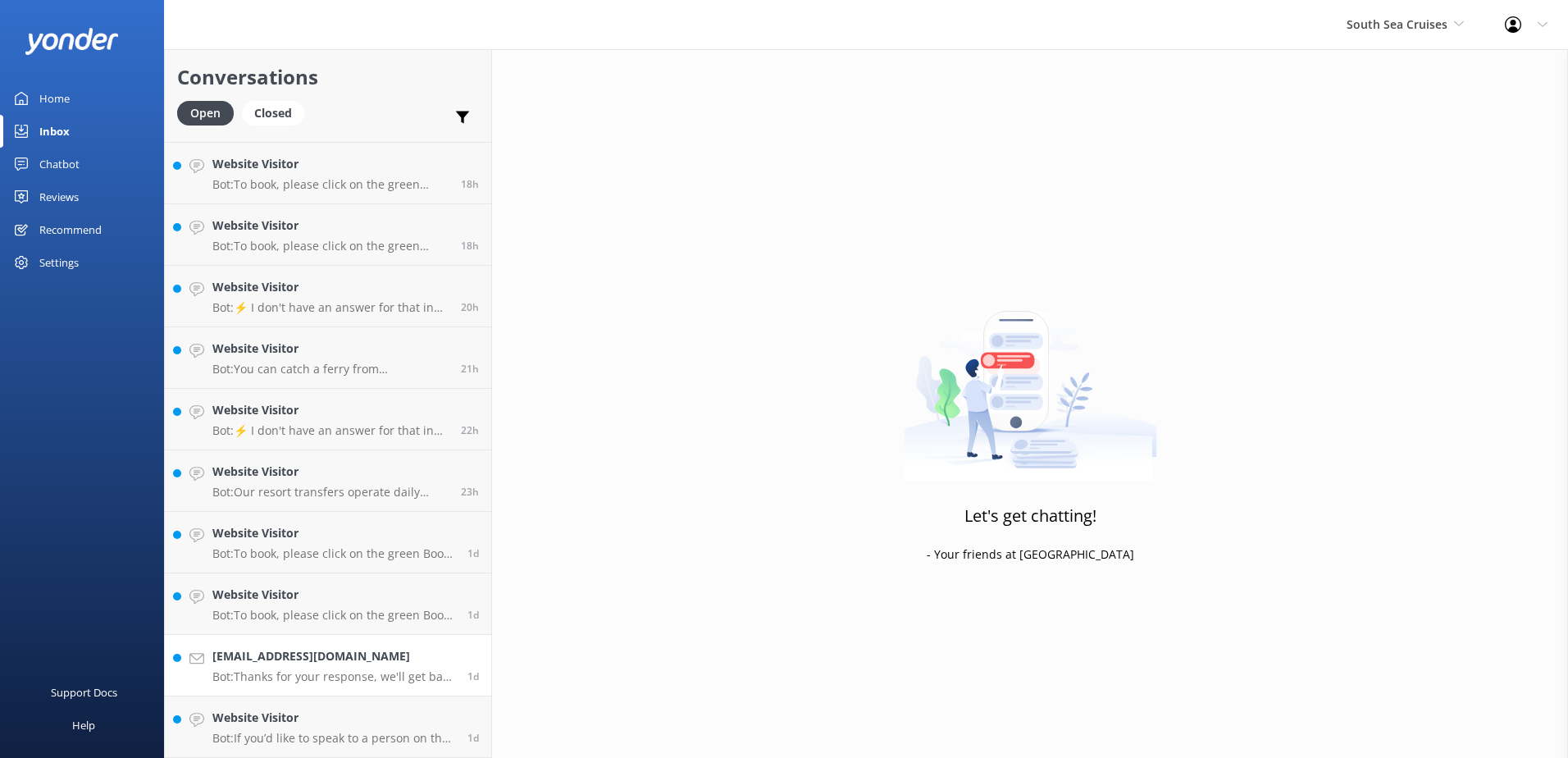
scroll to position [1223, 0]
click at [363, 733] on p "Bot: If you’d like to speak to a person on the South Sea Cruises team, please c…" at bounding box center [333, 738] width 242 height 15
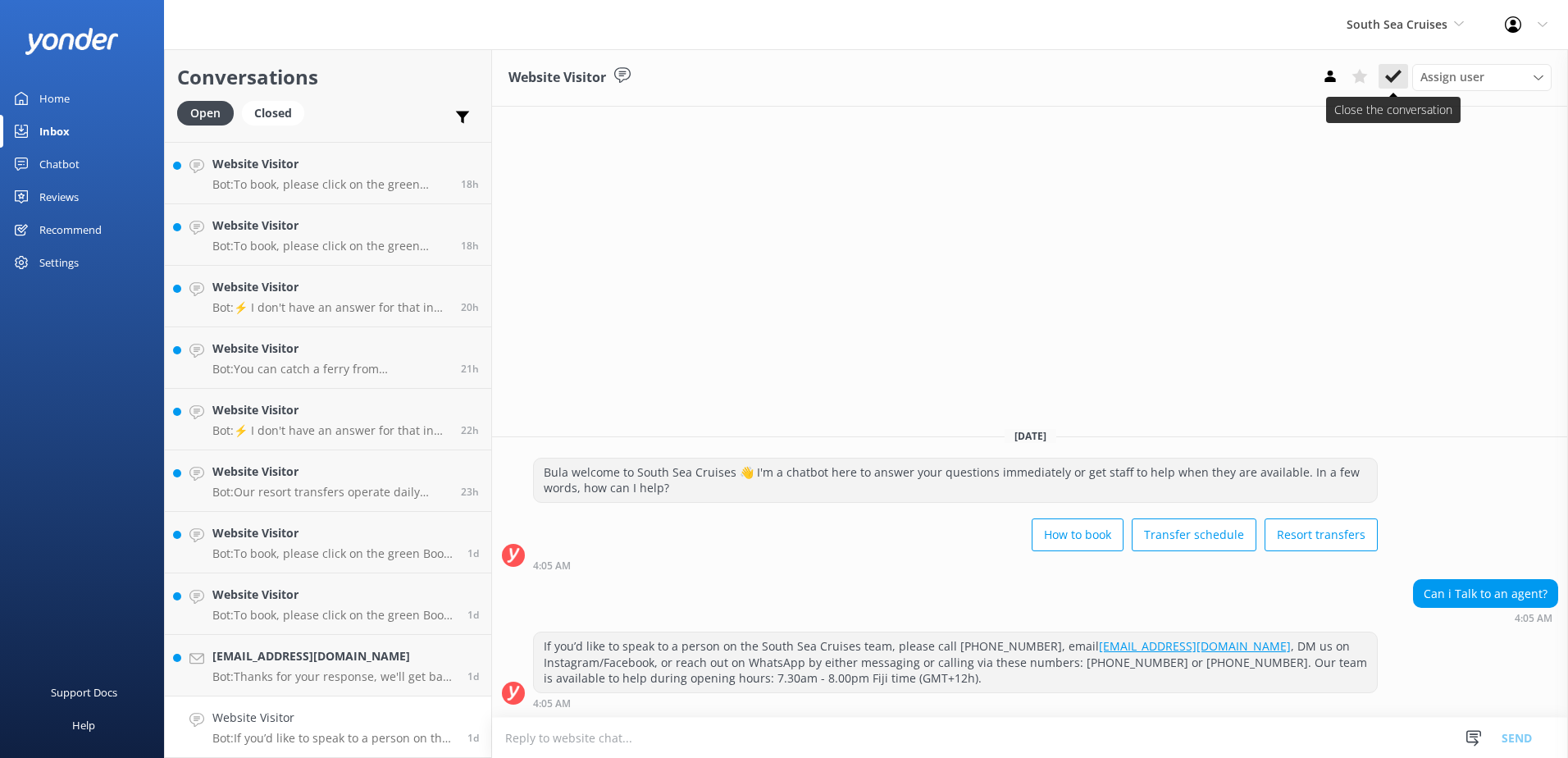
click at [1382, 66] on button at bounding box center [1393, 76] width 29 height 25
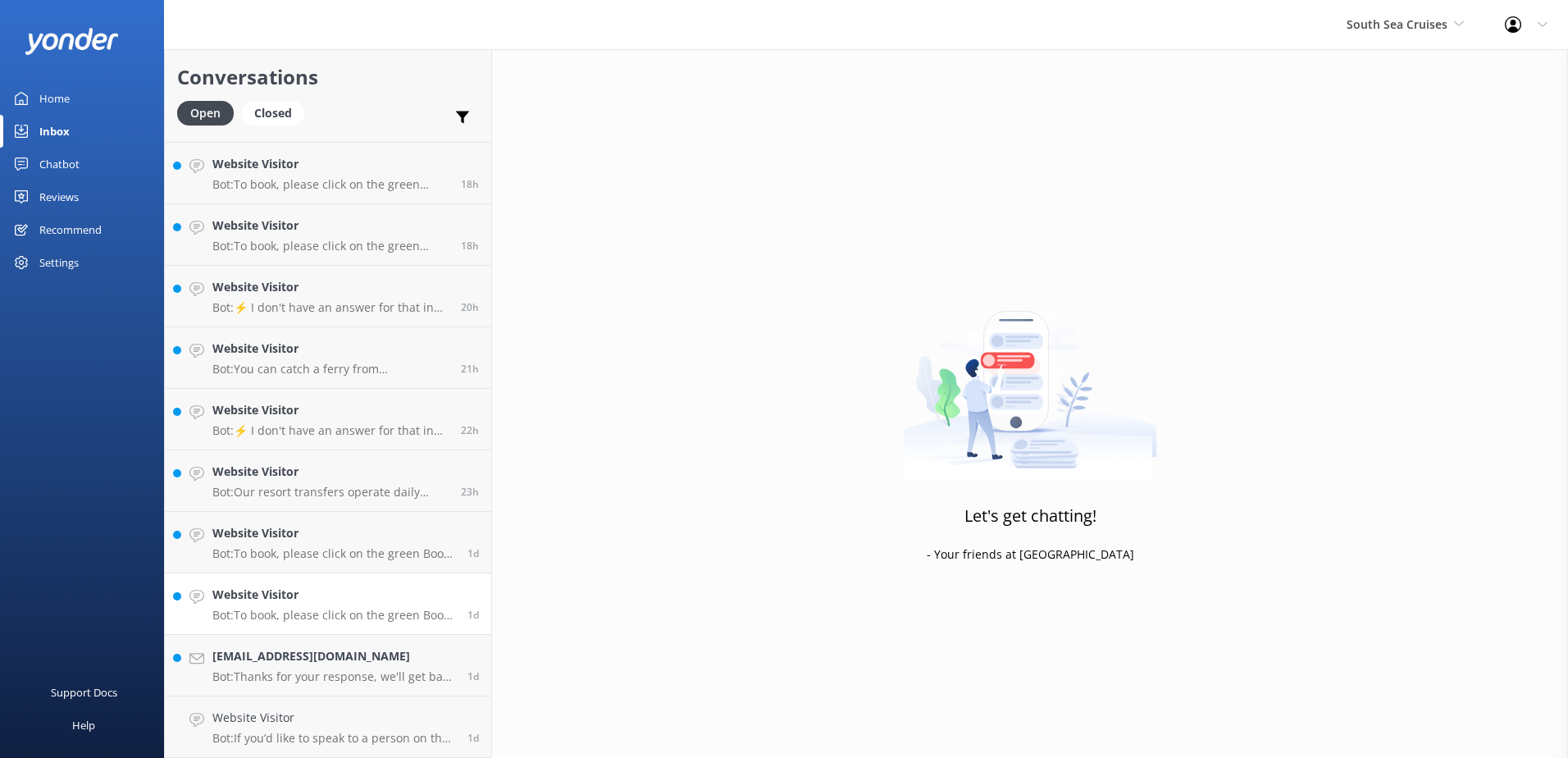
scroll to position [1161, 0]
click at [341, 720] on h4 "Deannena@msn.com" at bounding box center [333, 717] width 242 height 18
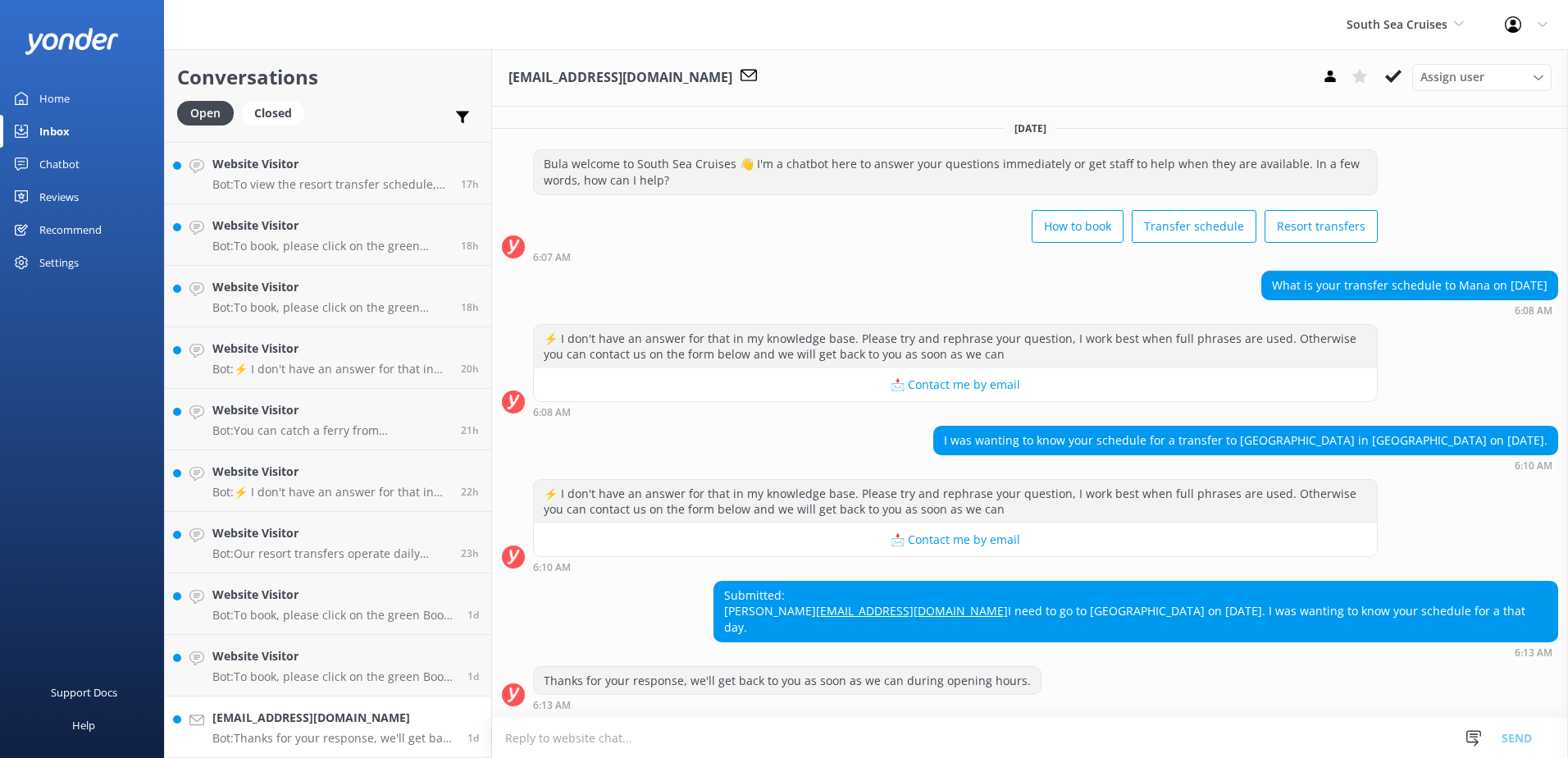
scroll to position [18, 0]
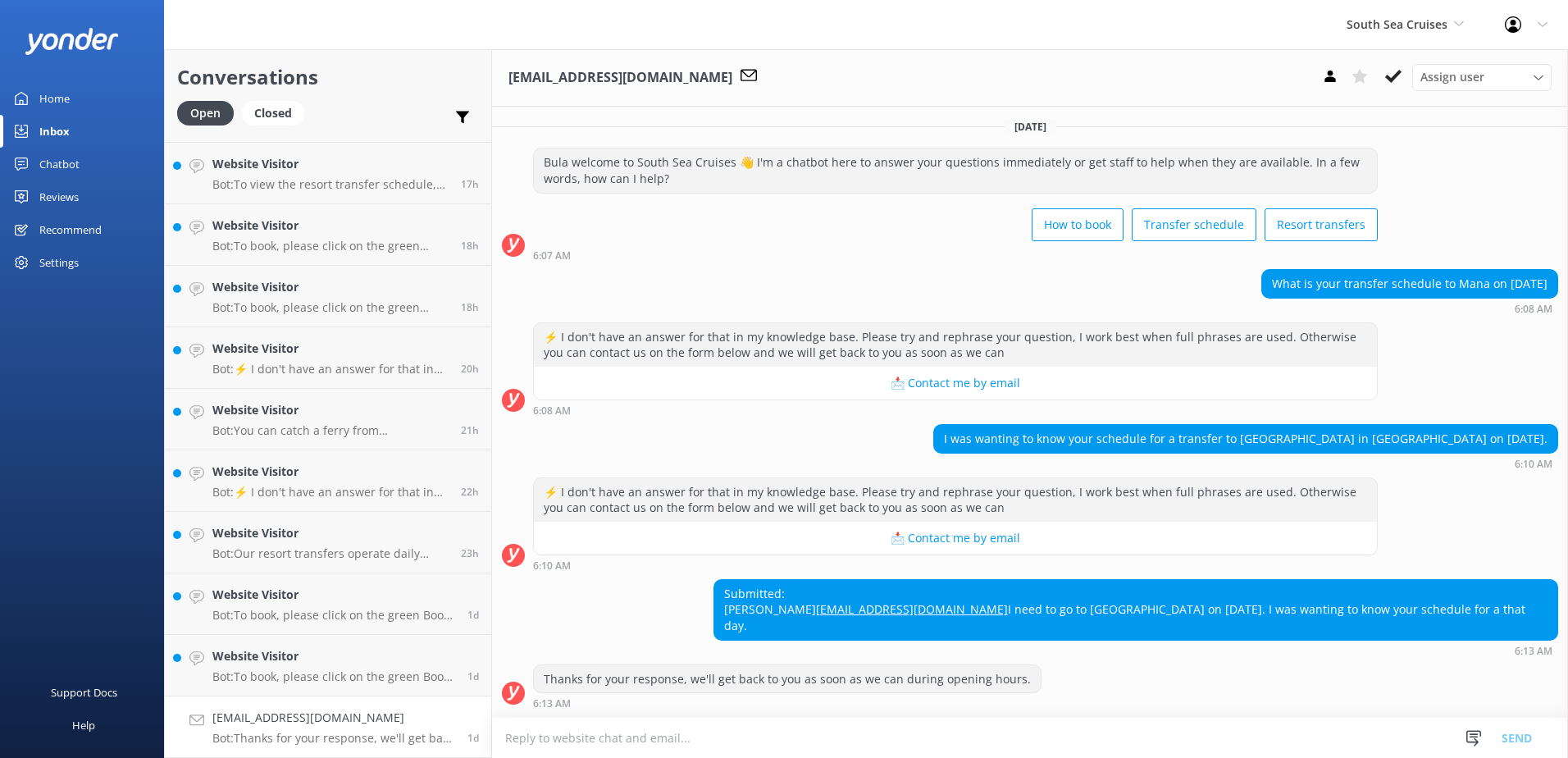
click at [1105, 742] on textarea at bounding box center [1029, 737] width 1076 height 40
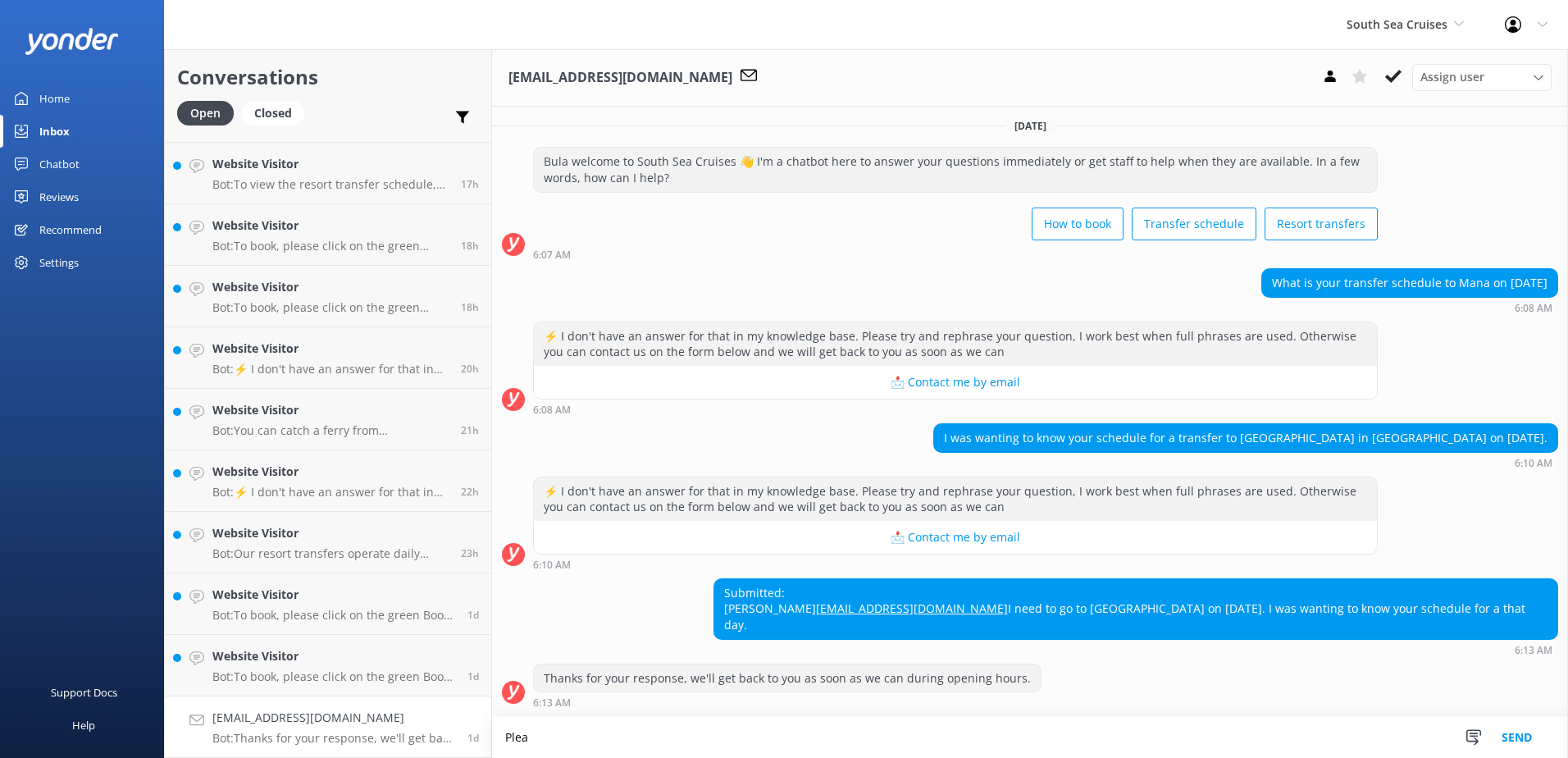
scroll to position [19, 0]
click at [1104, 747] on textarea "Please note we have 3 departures to Tadrai Island which departs at 9.30am, 12.1…" at bounding box center [1029, 737] width 1076 height 41
type textarea "Please note we have 3 departures to Tadrai Island which departs at 9.30am, 12.1…"
click at [1529, 728] on button "Send" at bounding box center [1517, 737] width 62 height 41
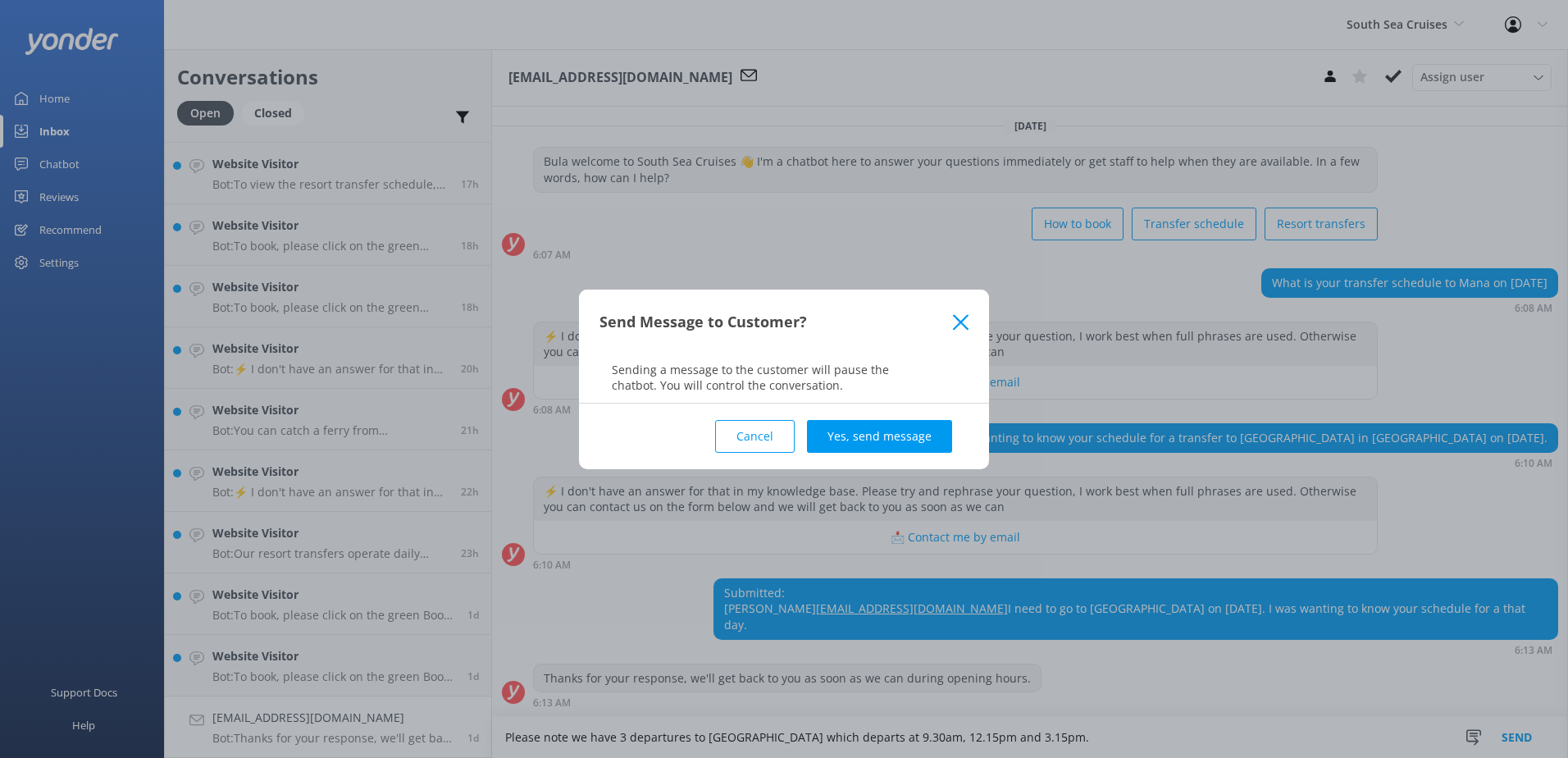
click at [862, 417] on div "Cancel Yes, send message" at bounding box center [784, 436] width 369 height 65
click at [868, 431] on button "Yes, send message" at bounding box center [879, 436] width 145 height 33
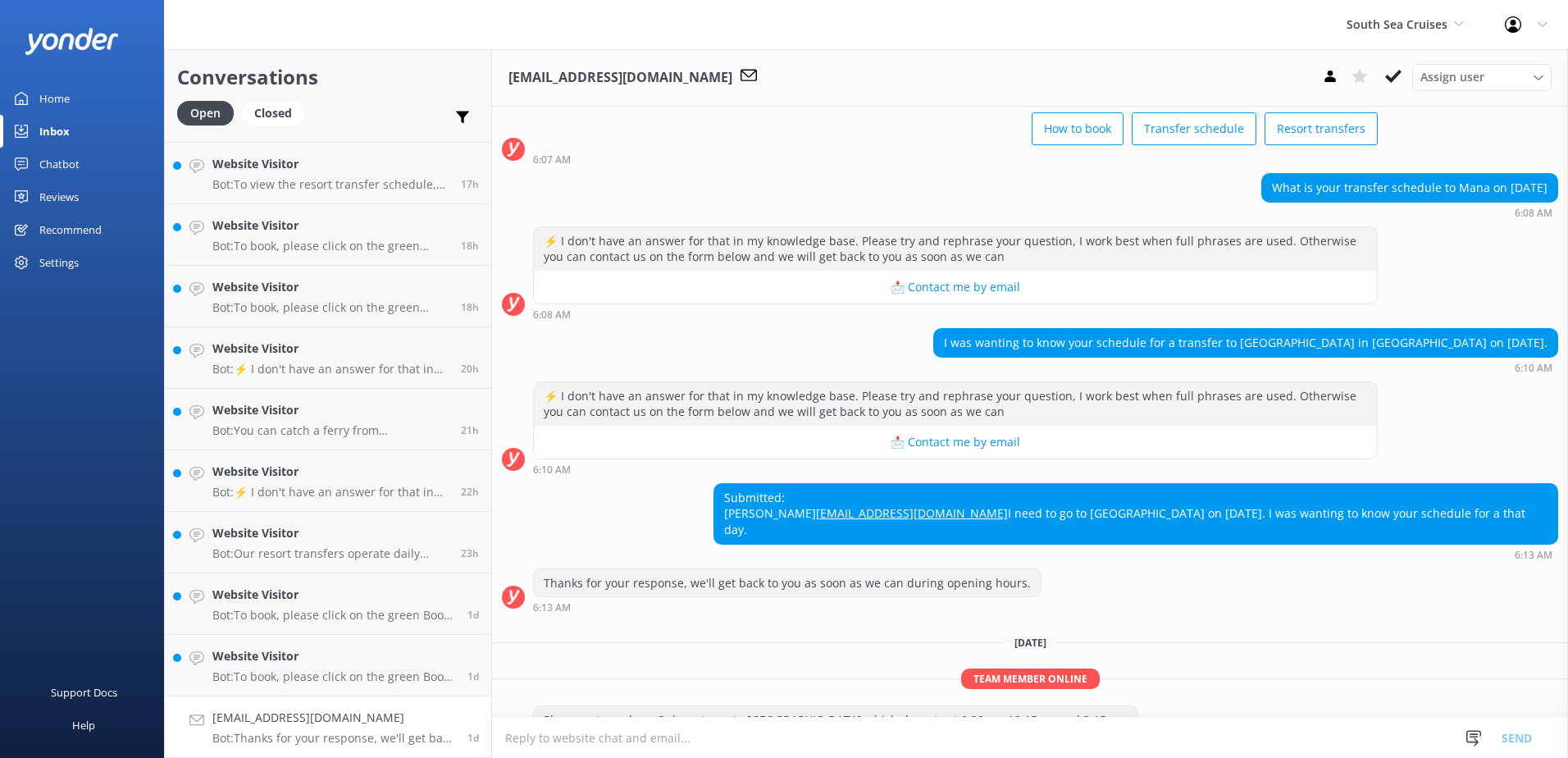
scroll to position [155, 0]
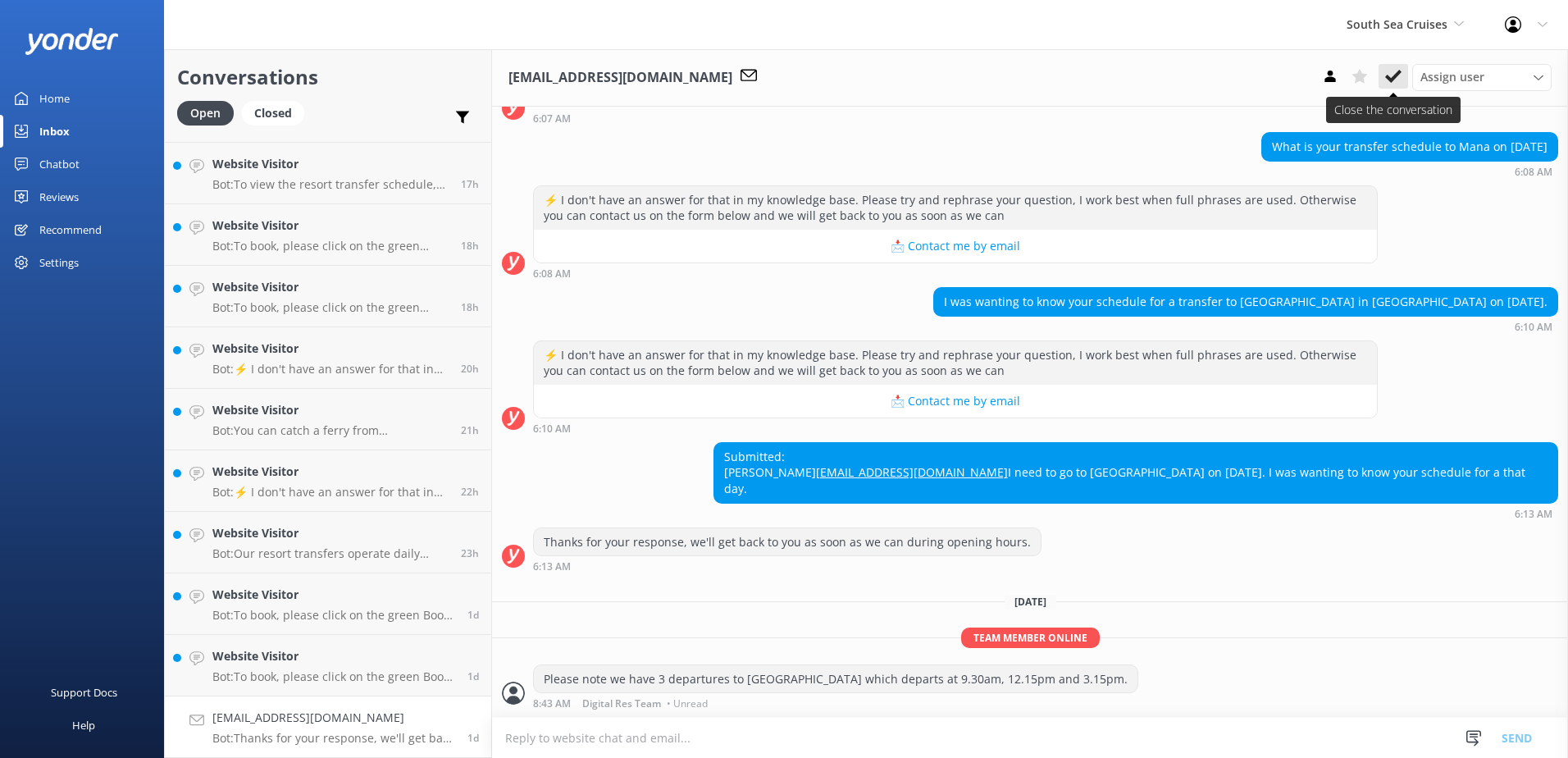
click at [1401, 77] on icon at bounding box center [1393, 76] width 17 height 17
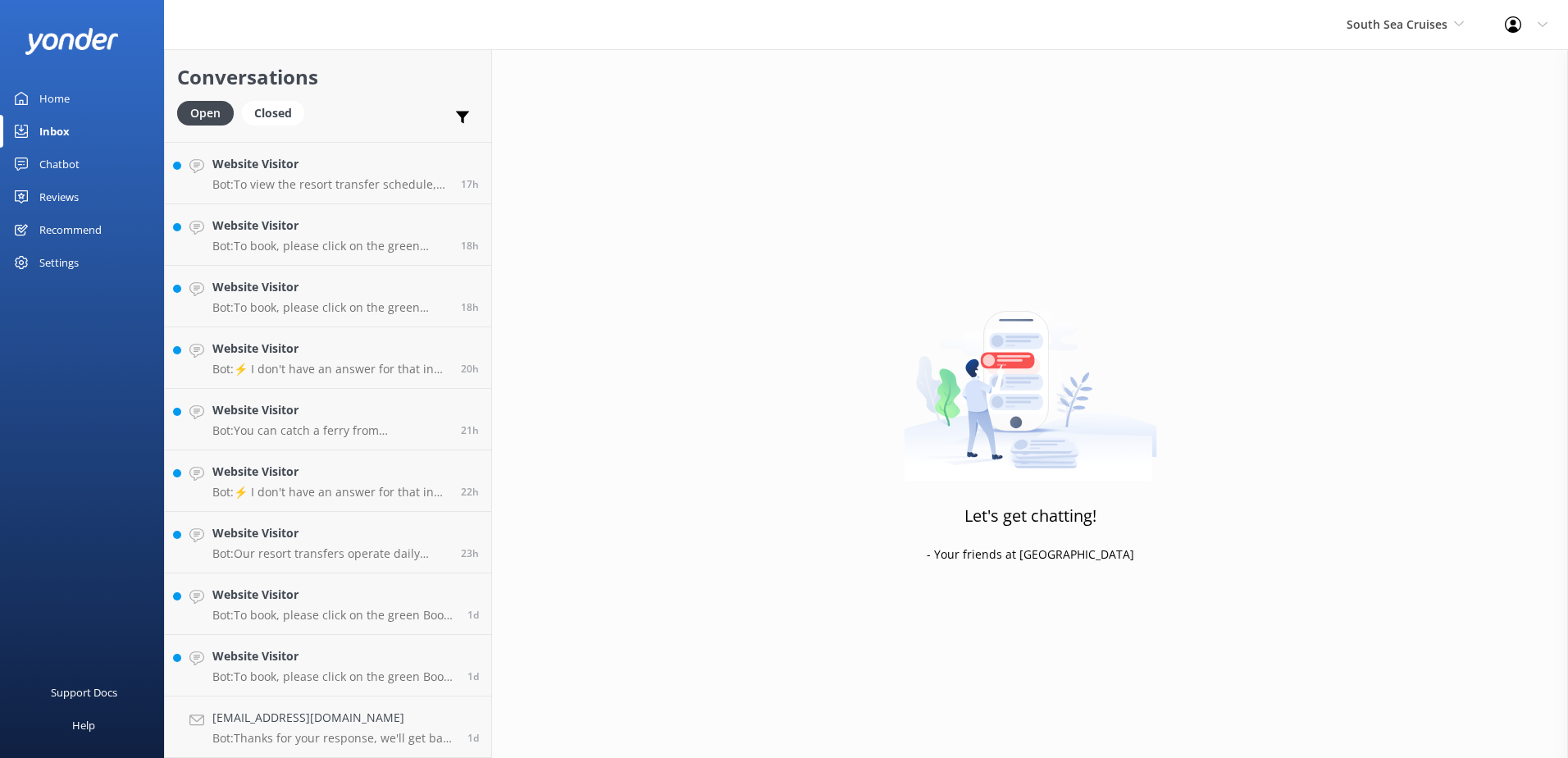
scroll to position [1099, 0]
click at [321, 727] on div "Website Visitor Bot: To book, please click on the green Book Now button on our …" at bounding box center [333, 726] width 242 height 36
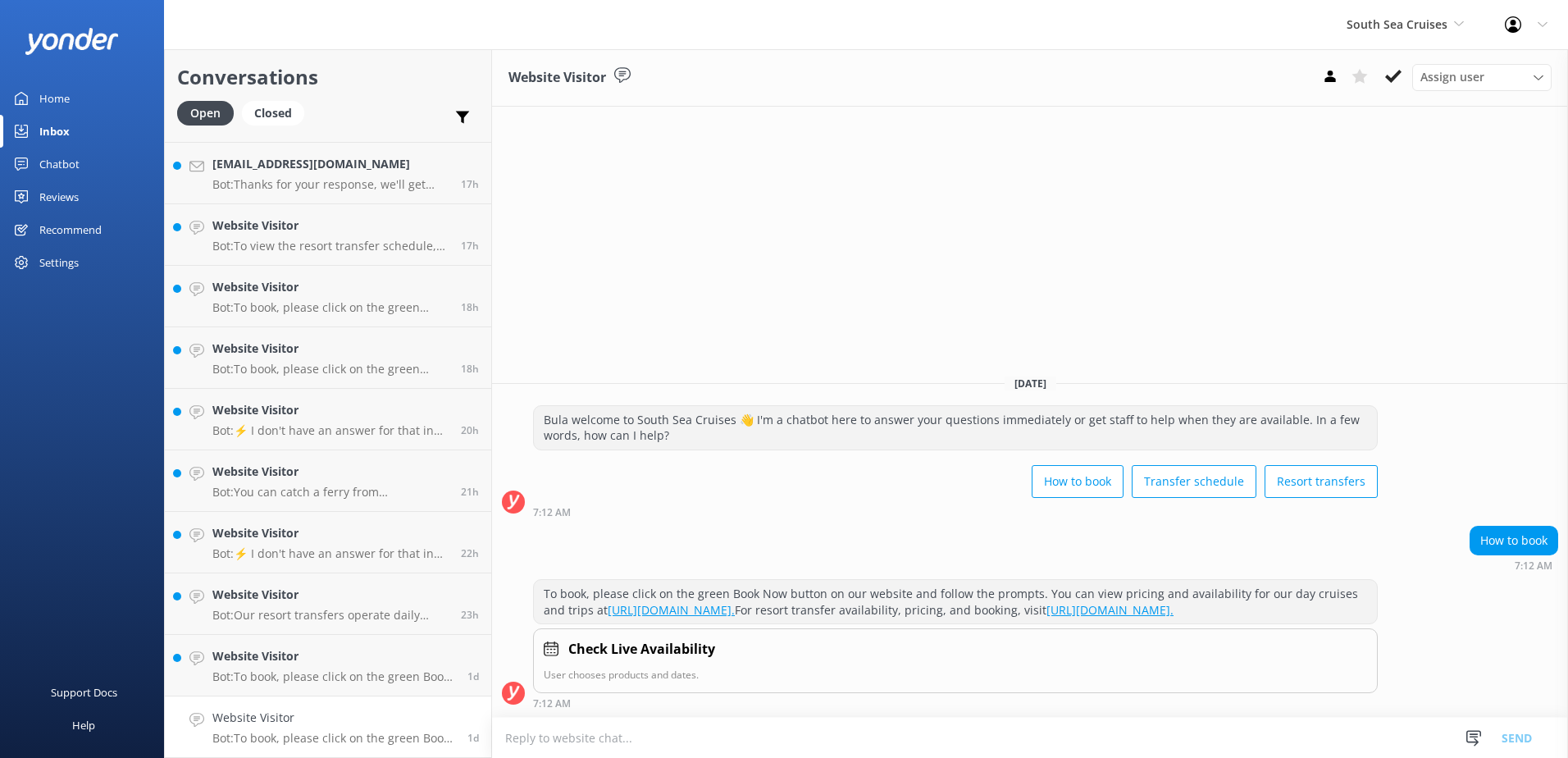
click at [1409, 88] on div "Assign user Alyssa Sonya Digital Res Team Brenda Fenton Asena Naweilulu Miri Ko…" at bounding box center [1433, 77] width 236 height 27
click at [1397, 79] on icon at bounding box center [1393, 76] width 17 height 17
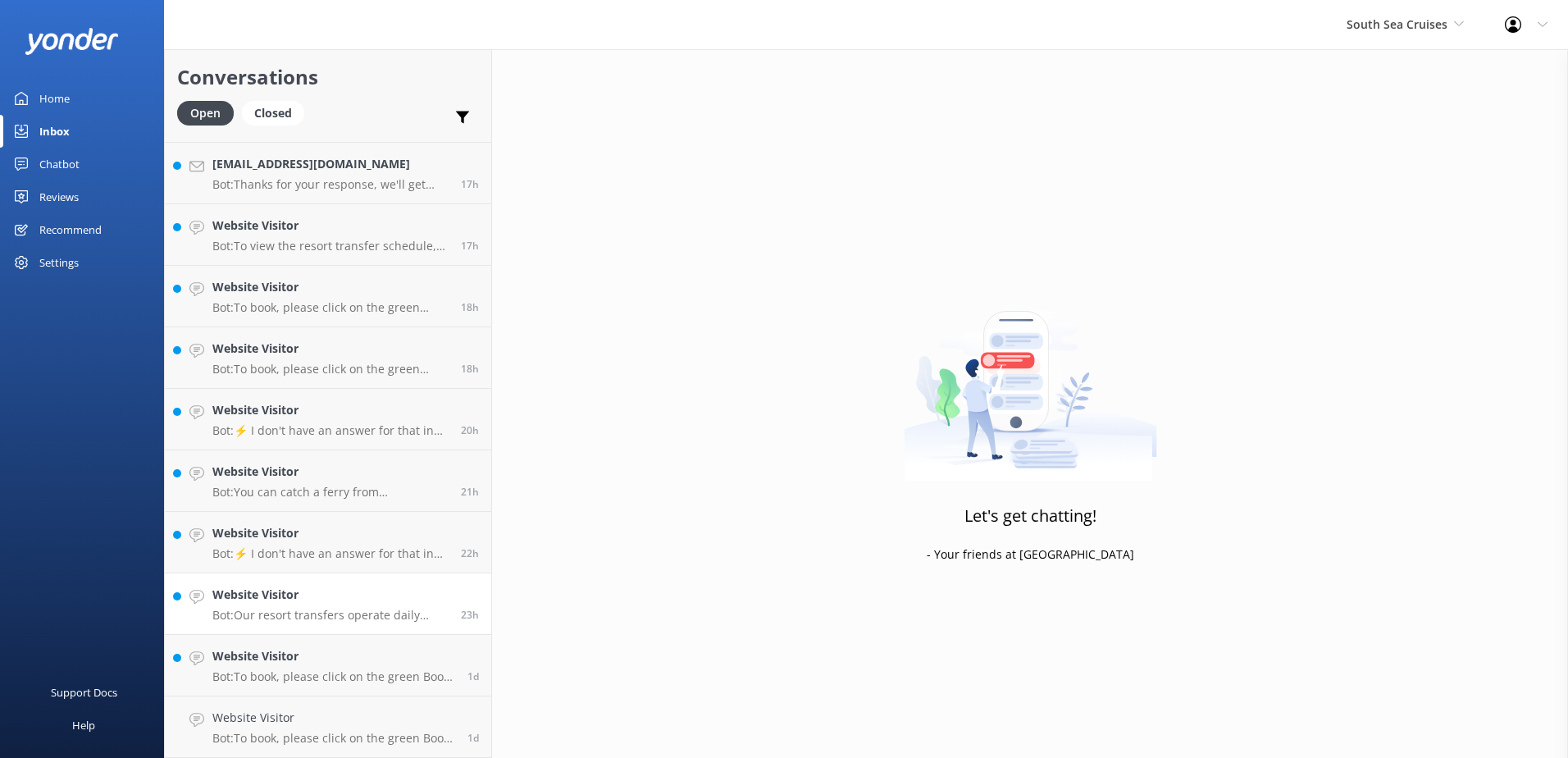
scroll to position [1038, 0]
click at [361, 727] on h4 "Website Visitor" at bounding box center [333, 717] width 242 height 18
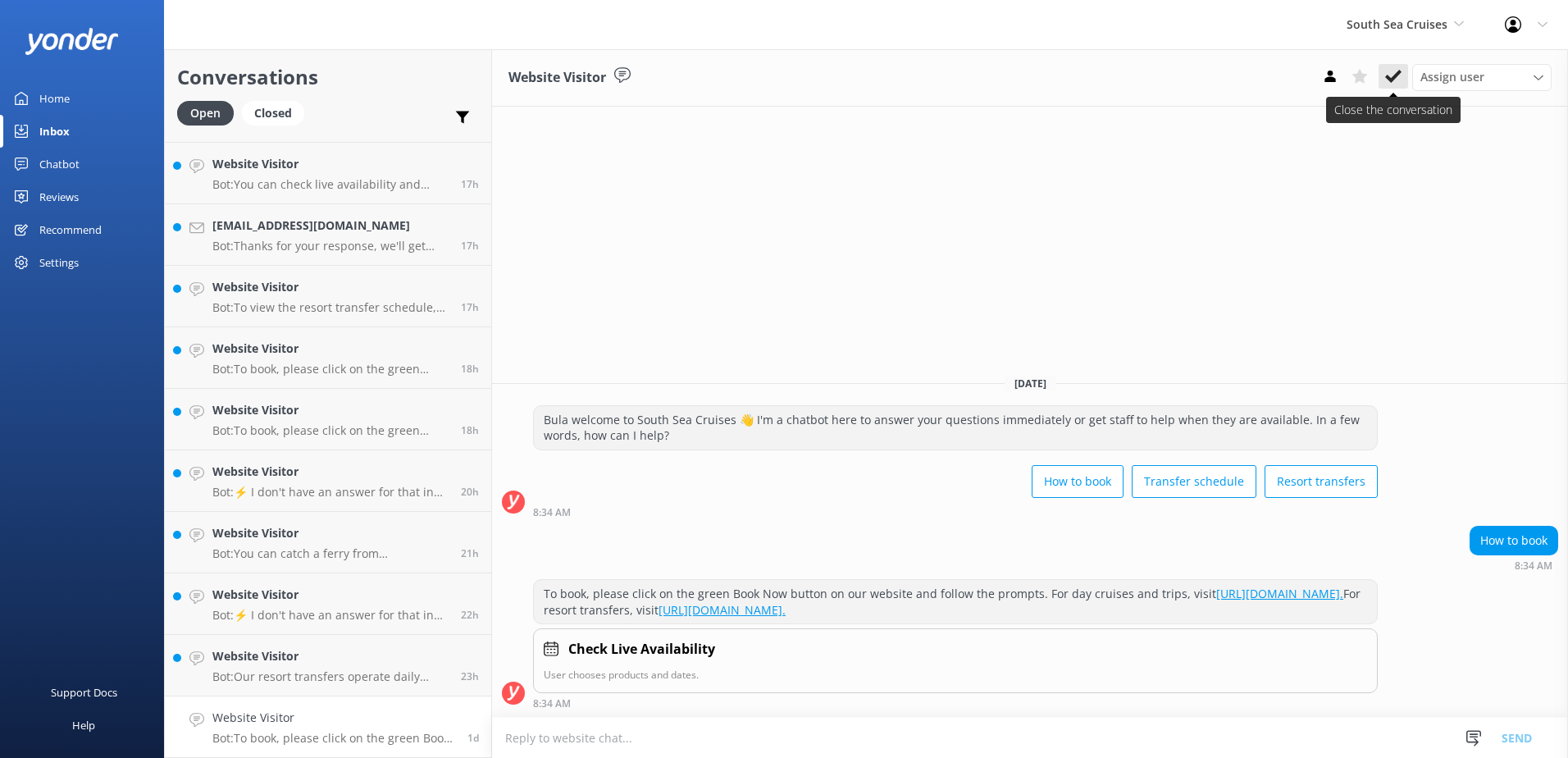
click at [1396, 80] on icon at bounding box center [1393, 76] width 17 height 17
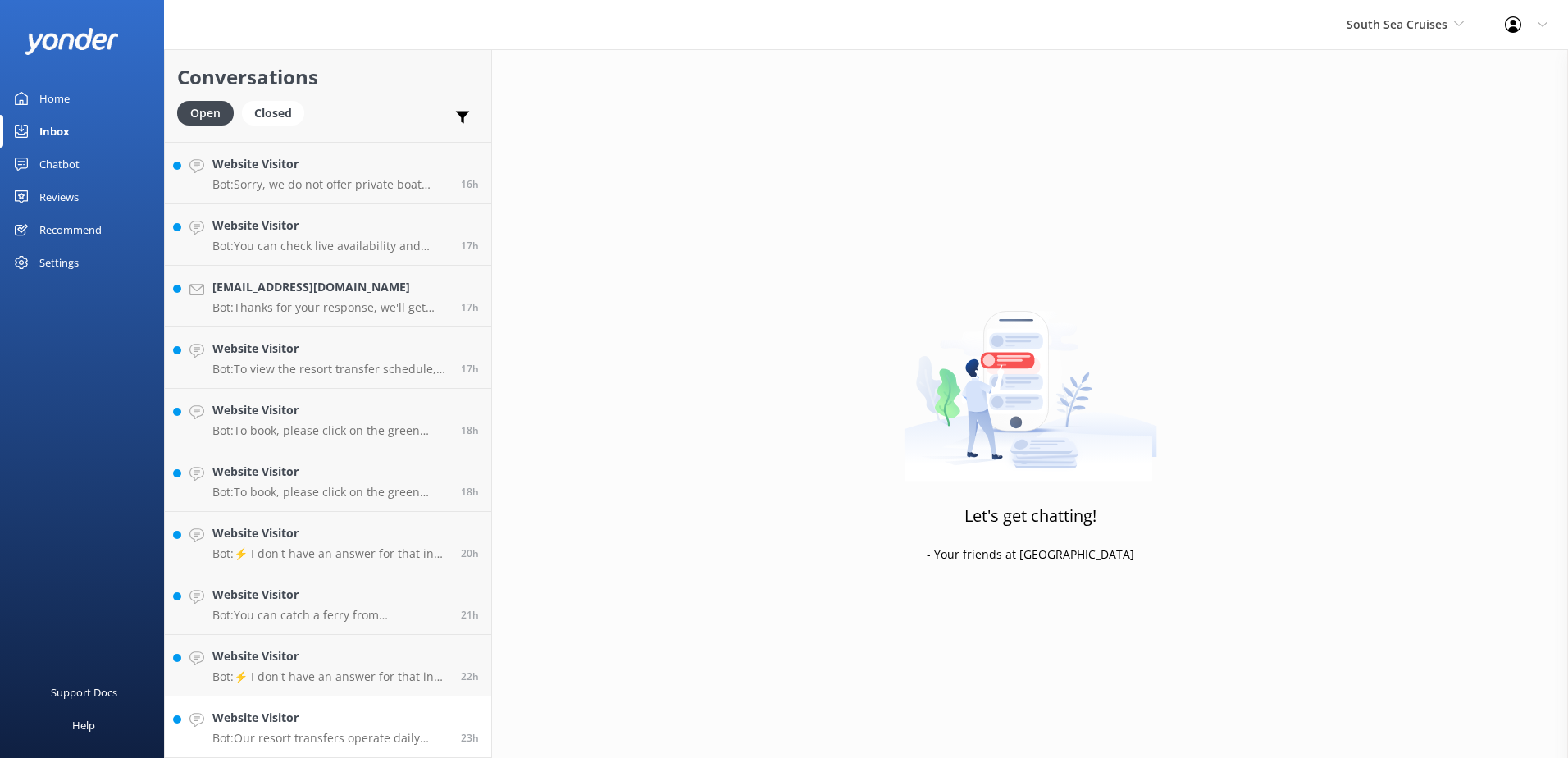
scroll to position [976, 0]
drag, startPoint x: 372, startPoint y: 734, endPoint x: 355, endPoint y: 735, distance: 17.0
click at [371, 734] on p "Bot: Our resort transfers operate daily from Port Denarau to Treasure Island. T…" at bounding box center [330, 738] width 236 height 15
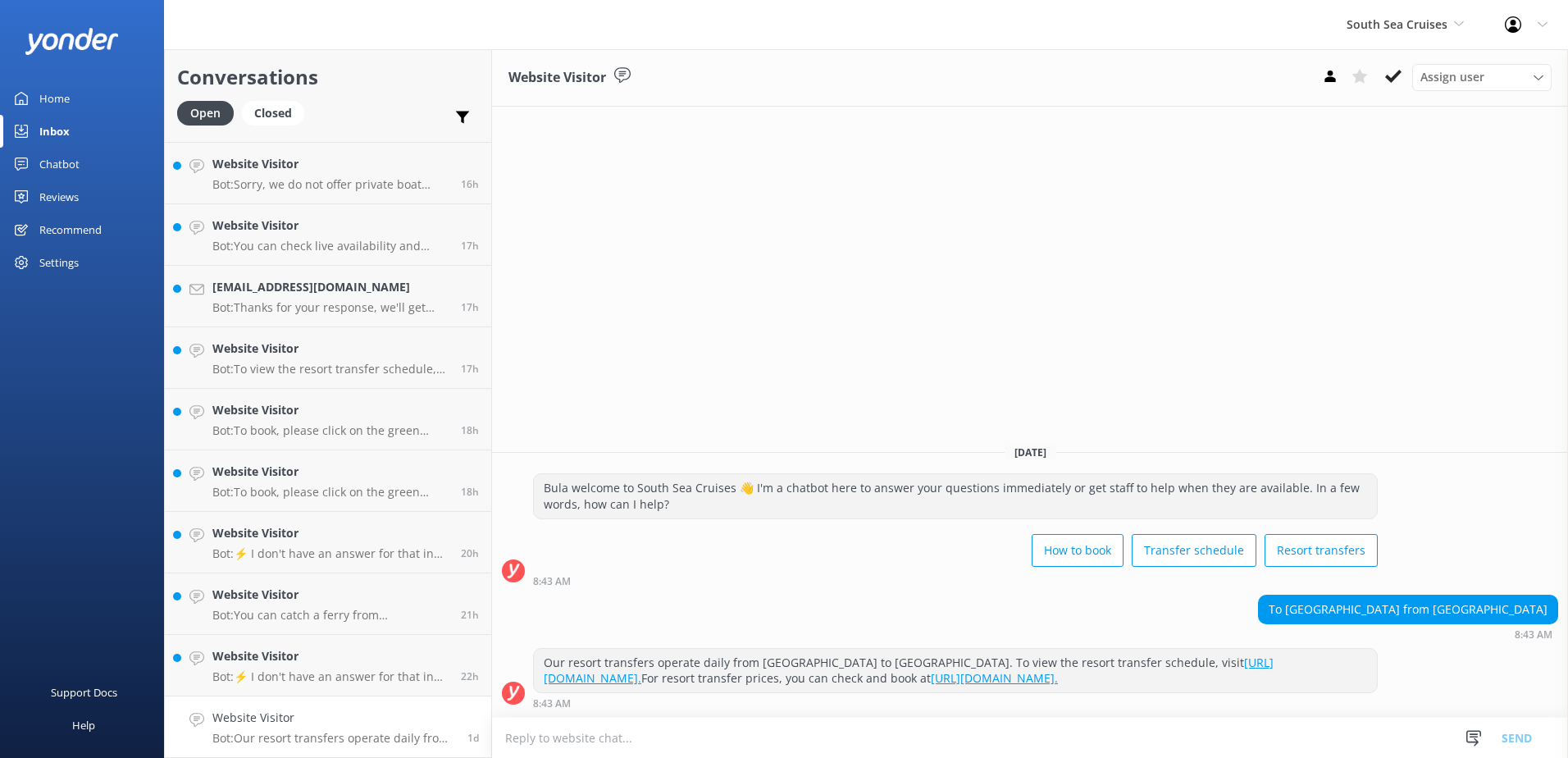
click at [930, 678] on link "https://bookings.southseacruisesfiji.com/BookingExpress/ExFromTo/." at bounding box center [994, 678] width 127 height 16
click at [1396, 75] on use at bounding box center [1393, 76] width 17 height 13
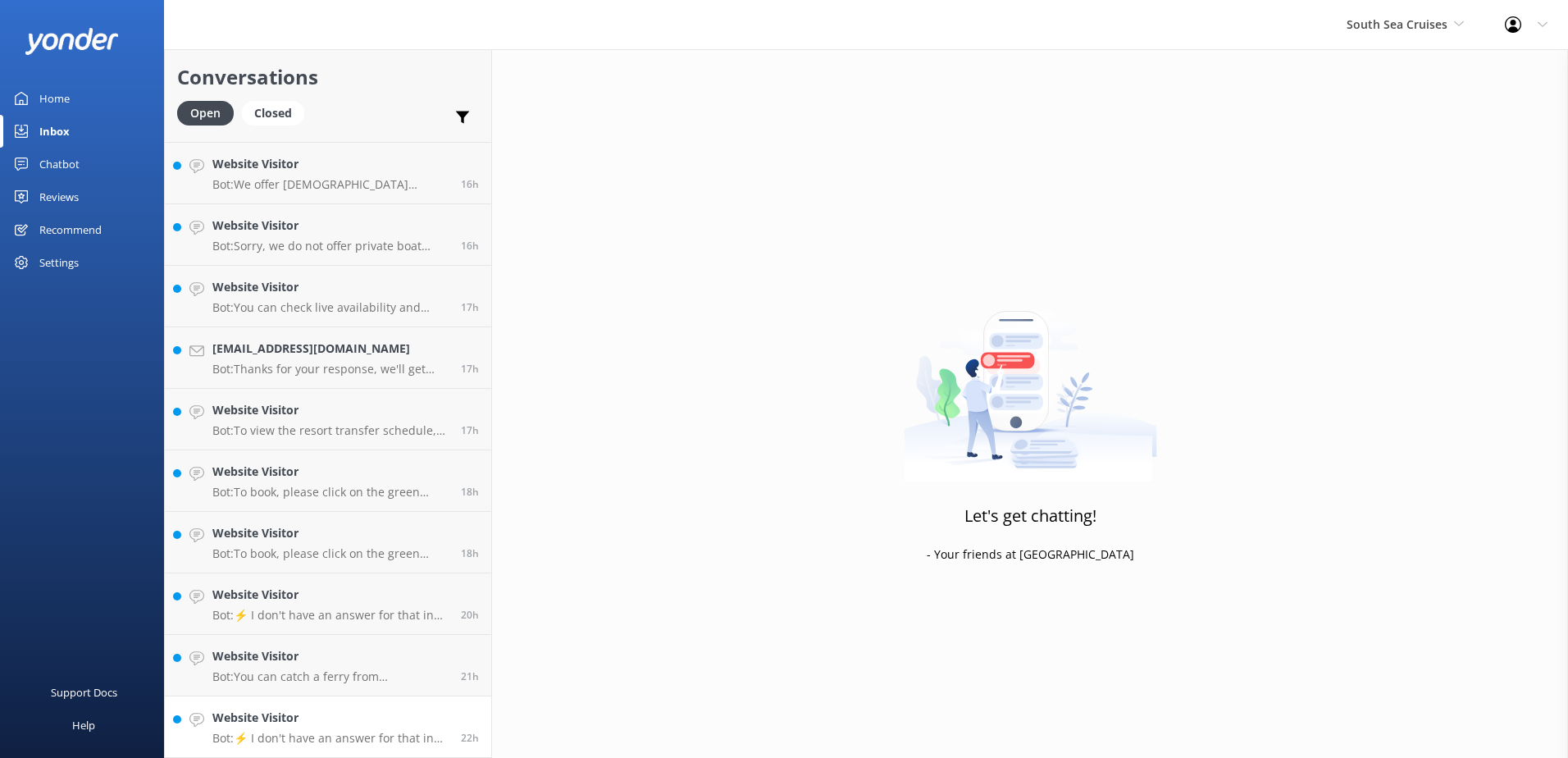
scroll to position [915, 0]
click at [356, 736] on p "Bot: ⚡ I don't have an answer for that in my knowledge base. Please try and rep…" at bounding box center [330, 738] width 236 height 15
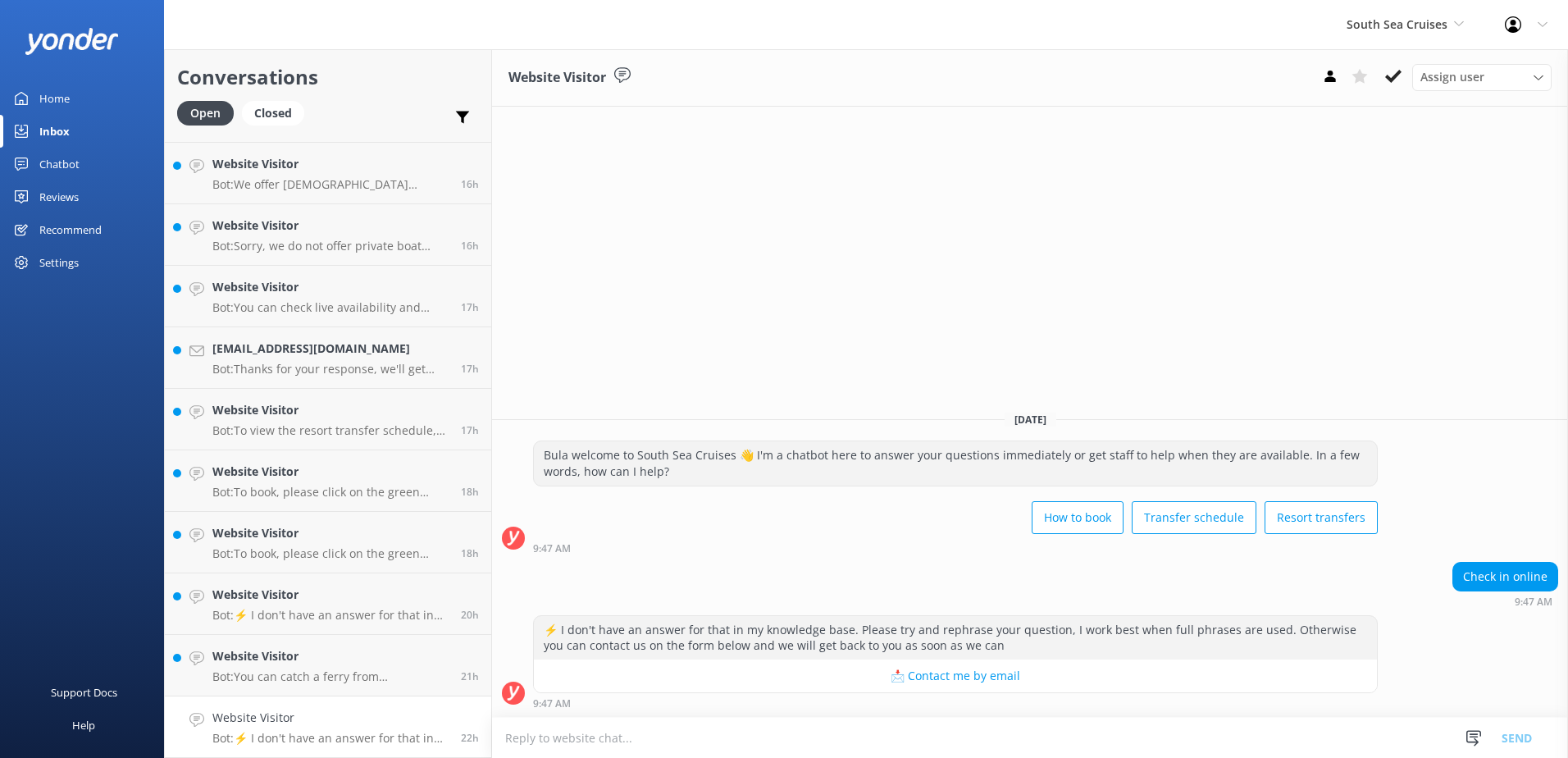
click at [822, 740] on textarea at bounding box center [1029, 737] width 1076 height 40
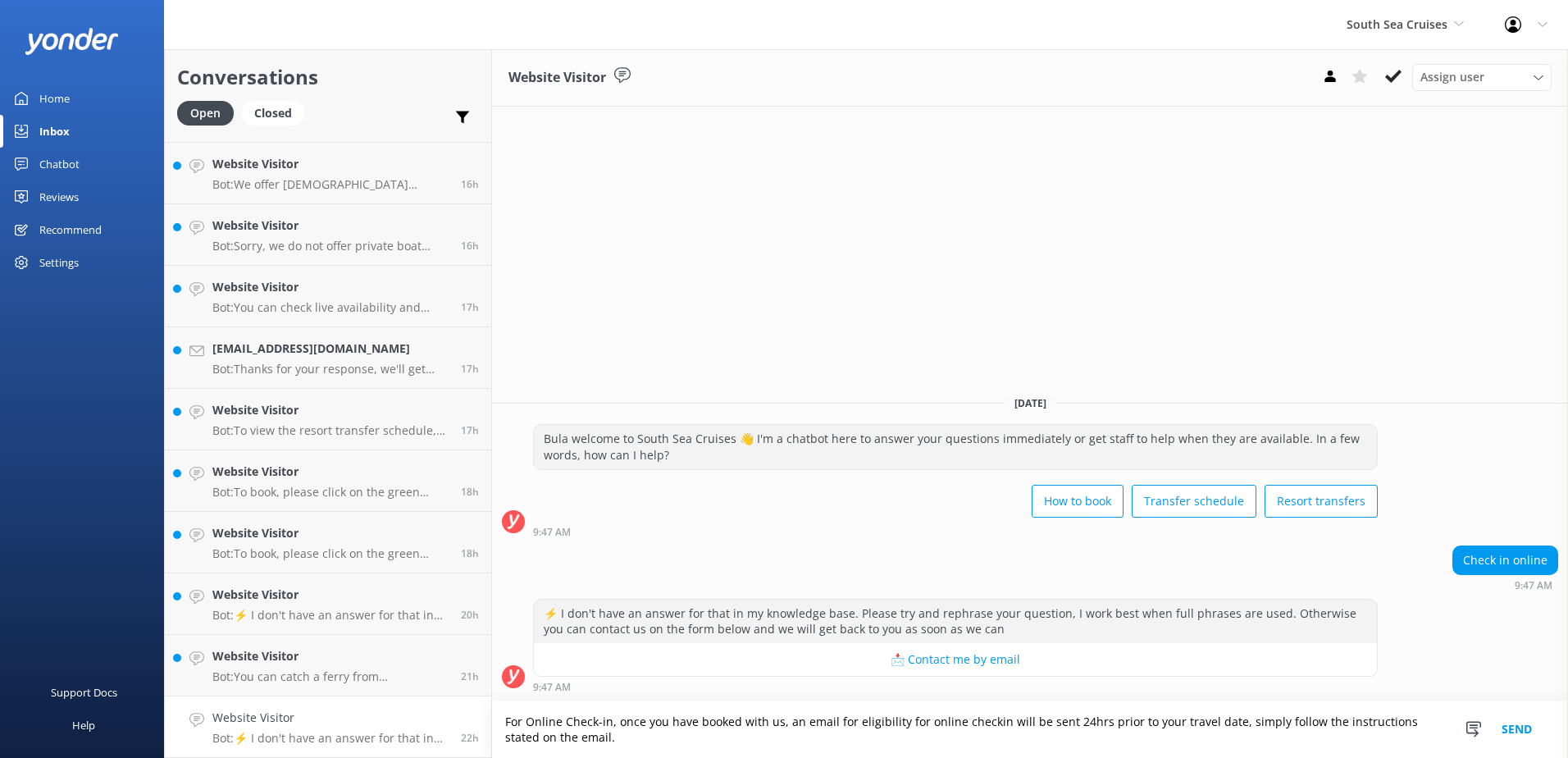
drag, startPoint x: 598, startPoint y: 735, endPoint x: 490, endPoint y: 693, distance: 115.9
click at [490, 693] on div "Conversations Open Closed Important Assigned to me Unassigned Website Visitor B…" at bounding box center [865, 403] width 1404 height 708
click at [639, 736] on textarea "For Online Check-in, once you have booked with us, an email for eligibility for…" at bounding box center [1029, 730] width 1076 height 57
drag, startPoint x: 637, startPoint y: 741, endPoint x: 434, endPoint y: 690, distance: 209.3
click at [434, 690] on div "Conversations Open Closed Important Assigned to me Unassigned Website Visitor B…" at bounding box center [865, 403] width 1404 height 708
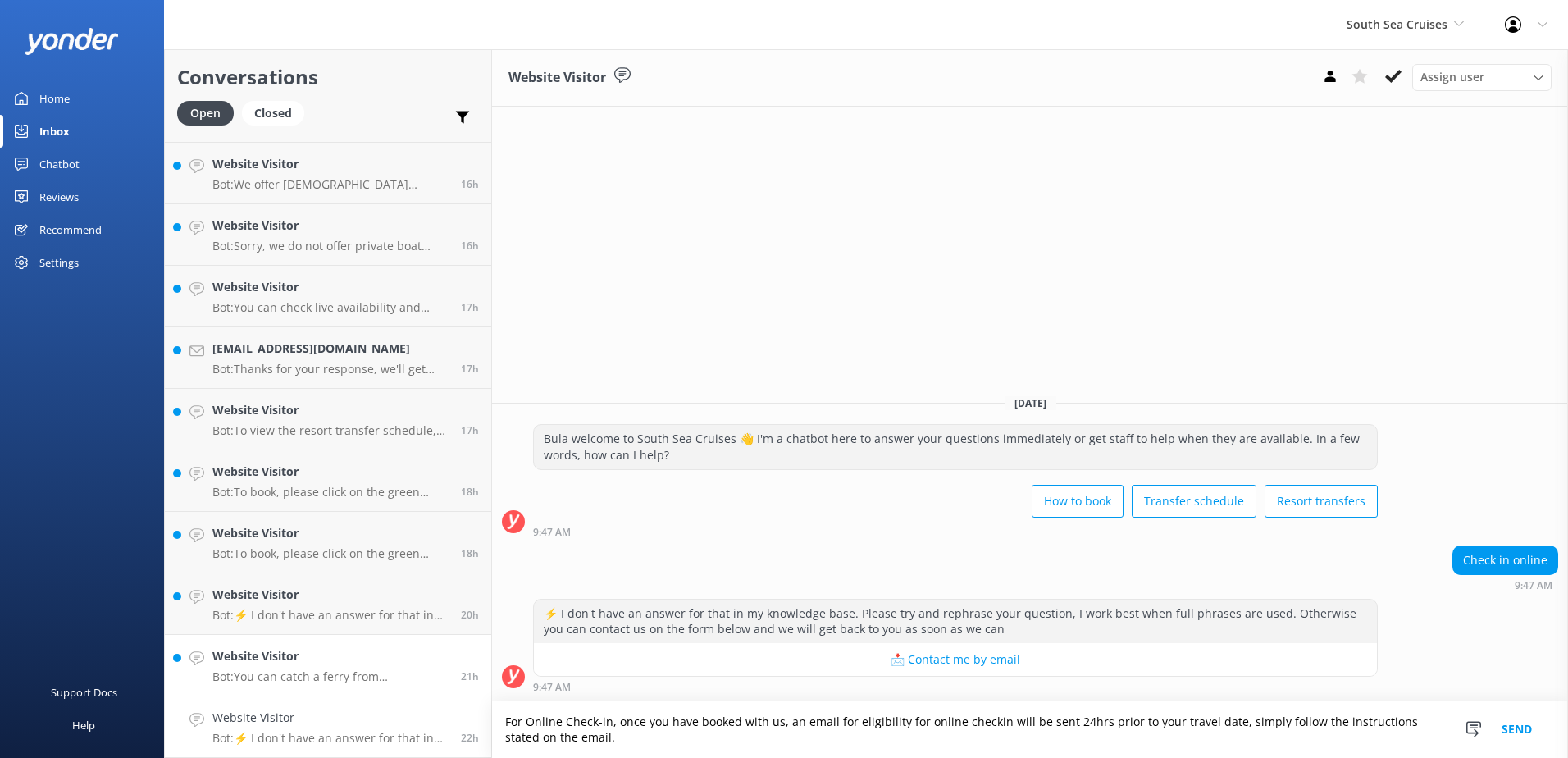
paste textarea "Once you've booked with us, you'll receive an email 24 hours before your travel…"
click at [965, 722] on textarea "Once you've booked with us, you'll receive an email 24 hours before your travel…" at bounding box center [1029, 730] width 1076 height 57
click at [1412, 727] on textarea "Once you've booked with us, you'll receive an email 24 hours before your travel…" at bounding box center [1029, 730] width 1076 height 57
type textarea "Once you've booked with us, you'll receive an email 24 hours before your travel…"
click at [1516, 727] on button "Send" at bounding box center [1517, 730] width 62 height 57
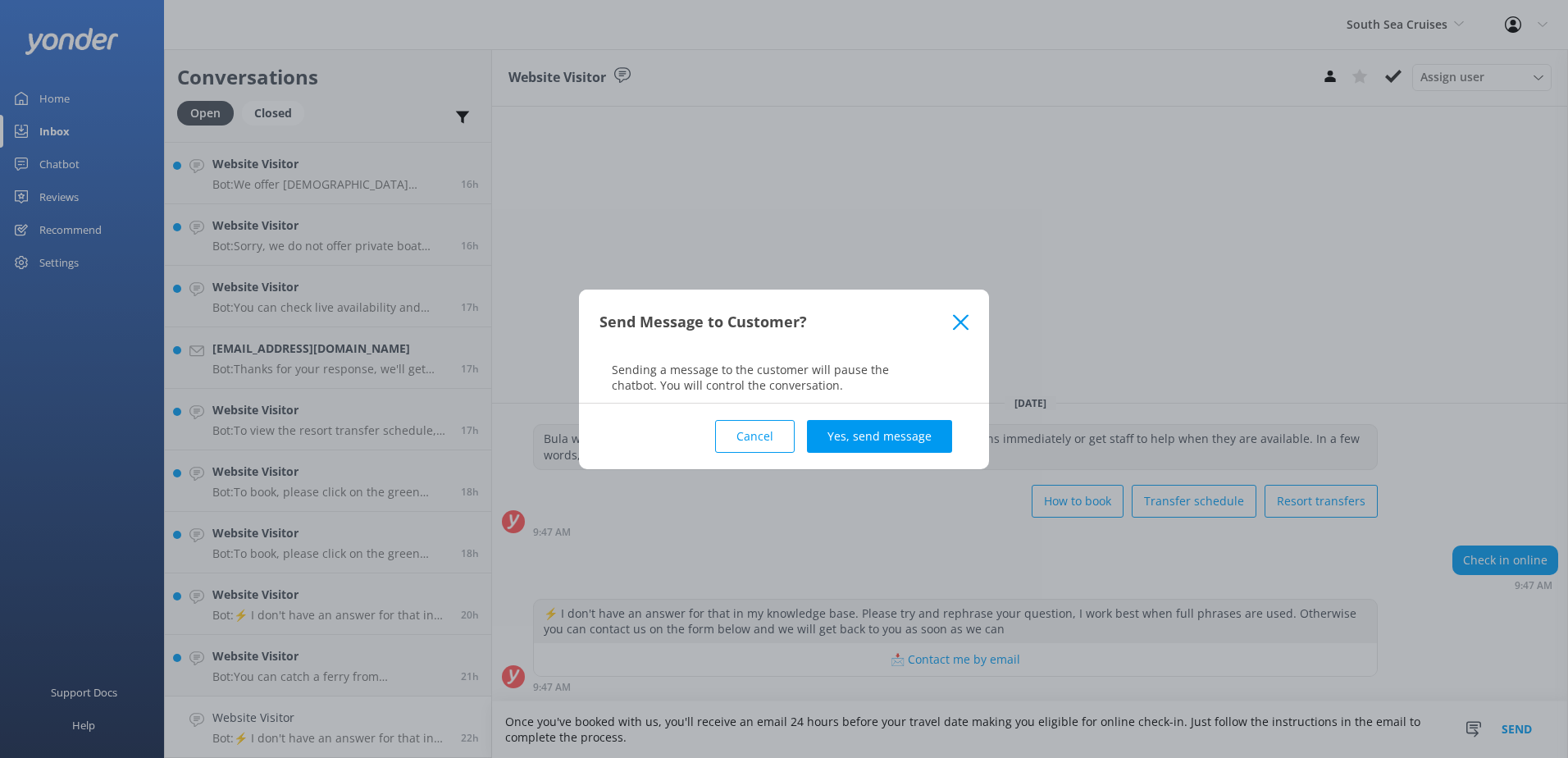
click at [883, 415] on div "Cancel Yes, send message" at bounding box center [784, 436] width 369 height 65
click at [879, 443] on button "Yes, send message" at bounding box center [879, 436] width 145 height 33
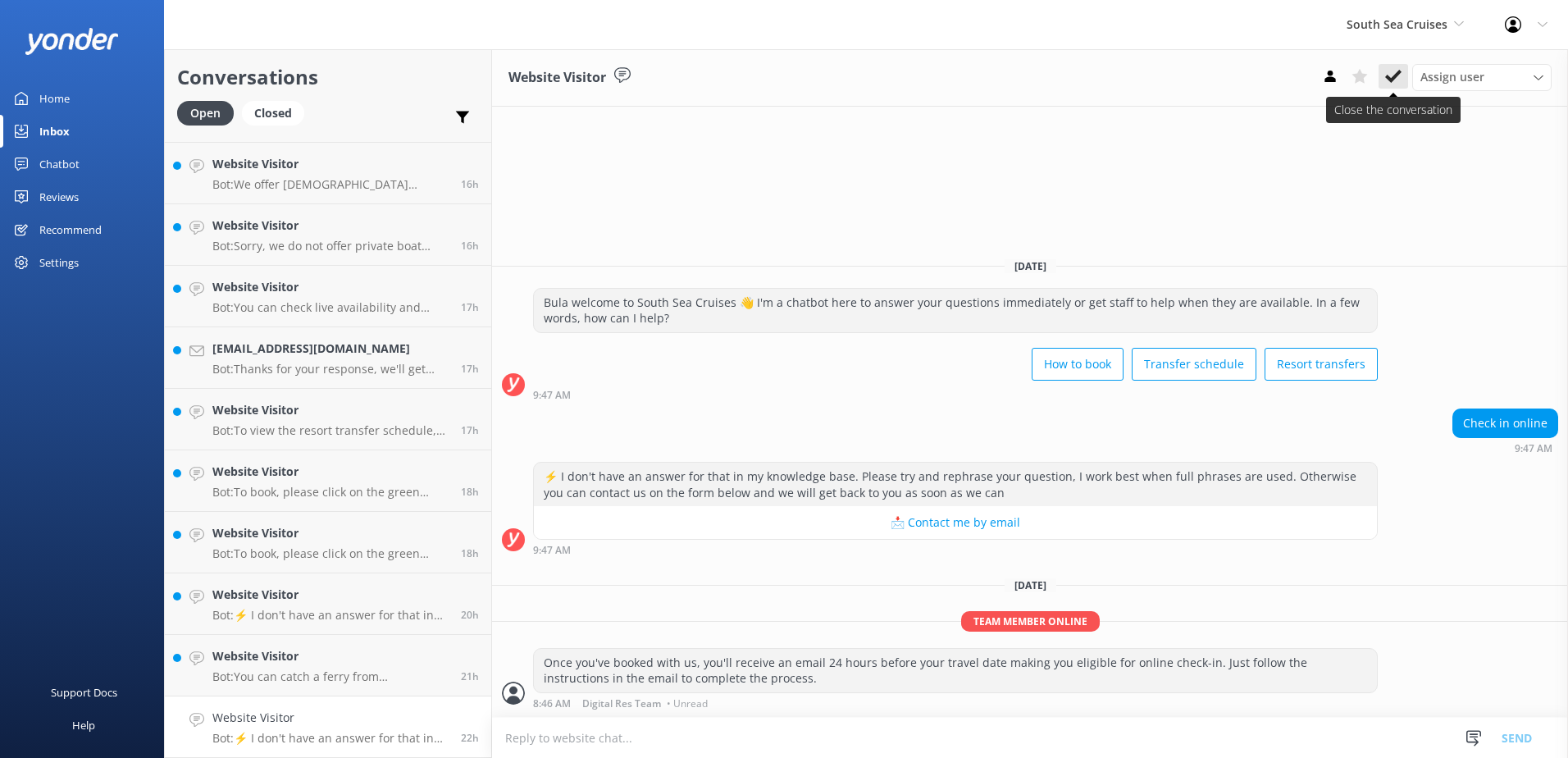
click at [1396, 78] on icon at bounding box center [1393, 76] width 17 height 17
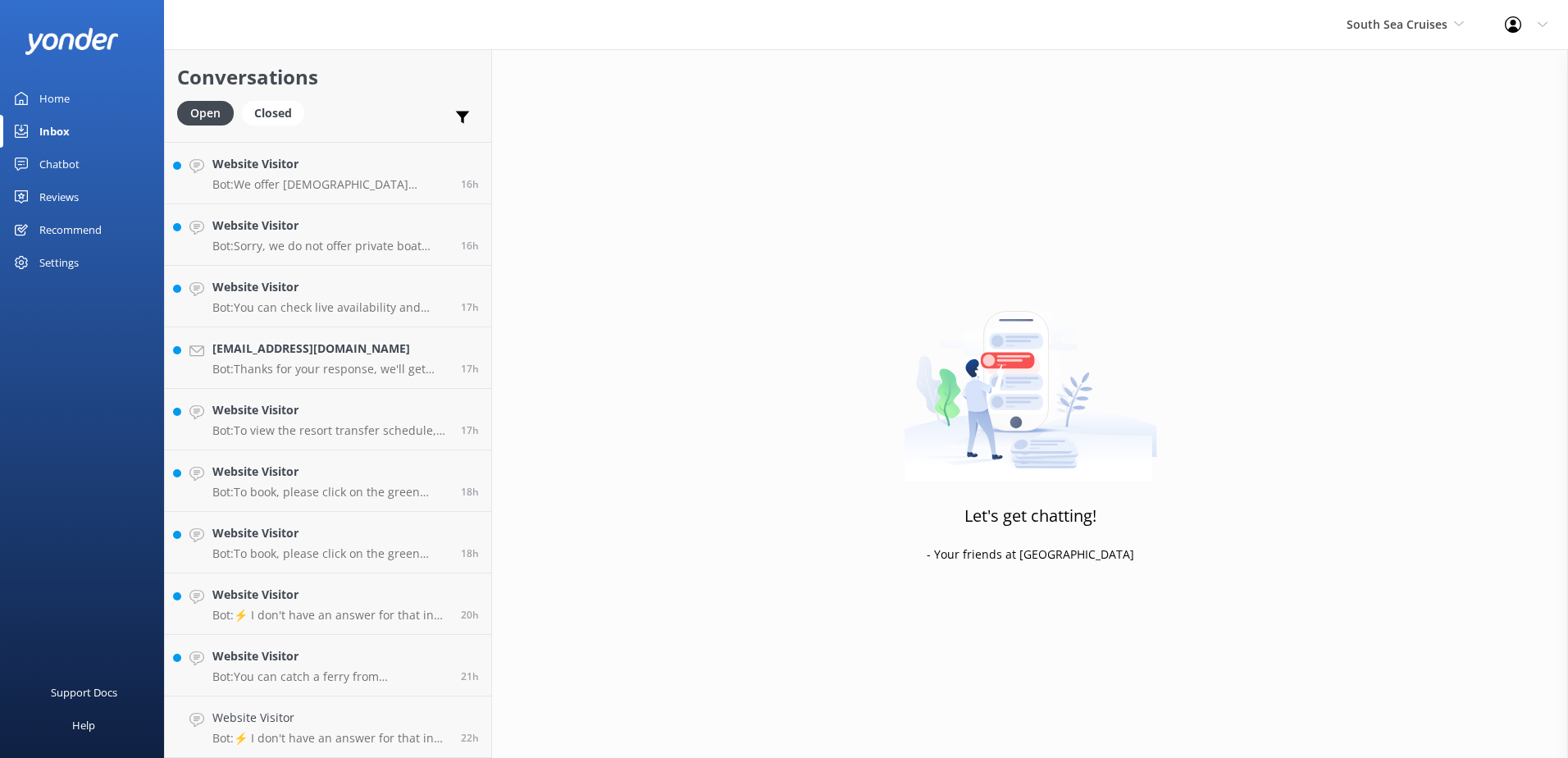
scroll to position [854, 0]
click at [371, 733] on p "Bot: You can catch a ferry from Port Denarau to Malolo Island Resort. The ferry…" at bounding box center [330, 738] width 236 height 15
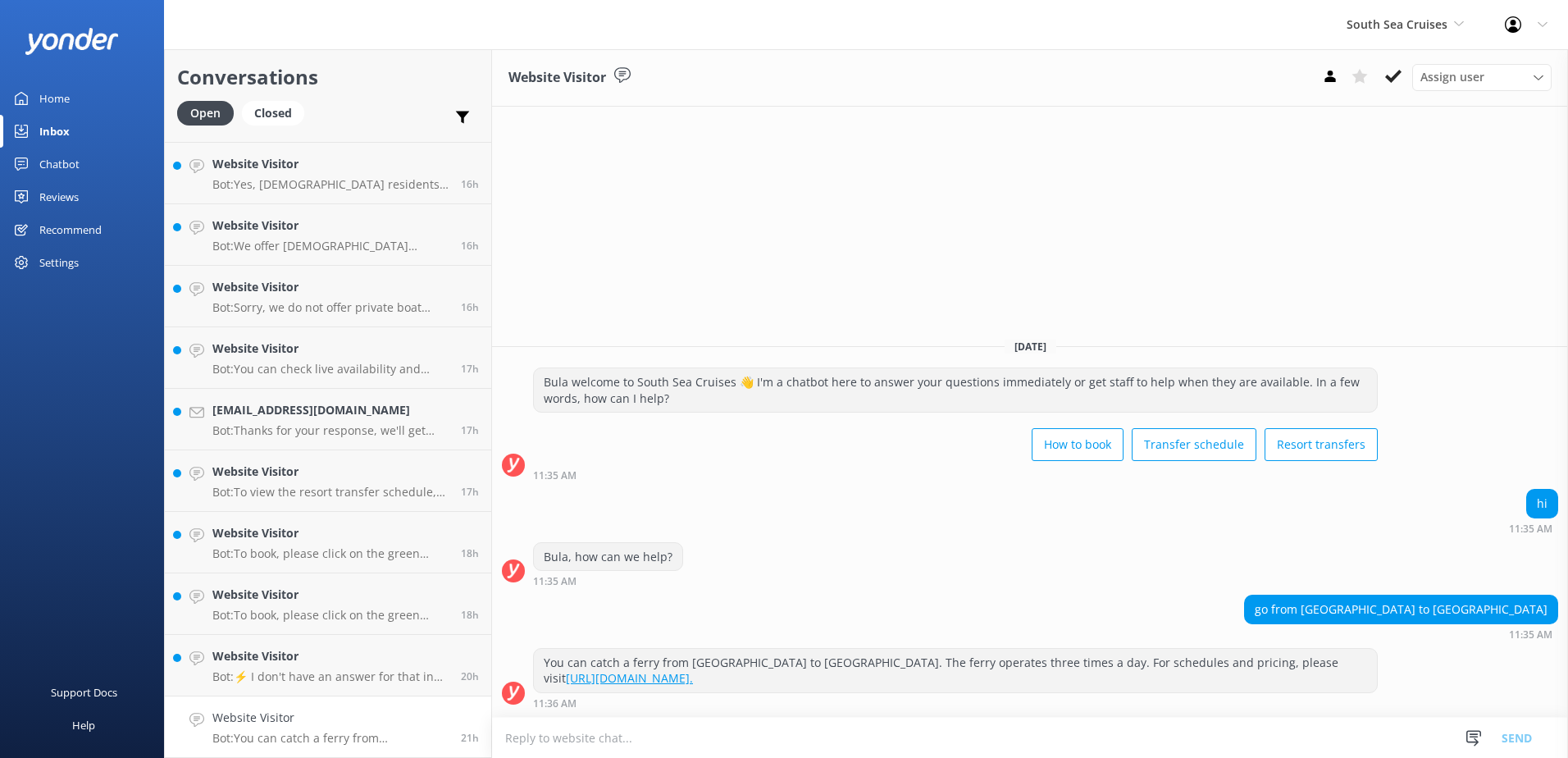
click at [693, 675] on link "https://secure.southseacruisesfiji.com/booking/dates." at bounding box center [630, 678] width 127 height 16
click at [975, 741] on textarea at bounding box center [1029, 737] width 1076 height 40
click at [700, 746] on textarea "A one-way ferry to Malolo Island is $!52.00 per Adult" at bounding box center [1029, 737] width 1076 height 41
click at [775, 733] on textarea "A one-way ferry to Malolo Island is $152.00 per Adult" at bounding box center [1029, 737] width 1076 height 41
drag, startPoint x: 823, startPoint y: 740, endPoint x: 831, endPoint y: 738, distance: 8.2
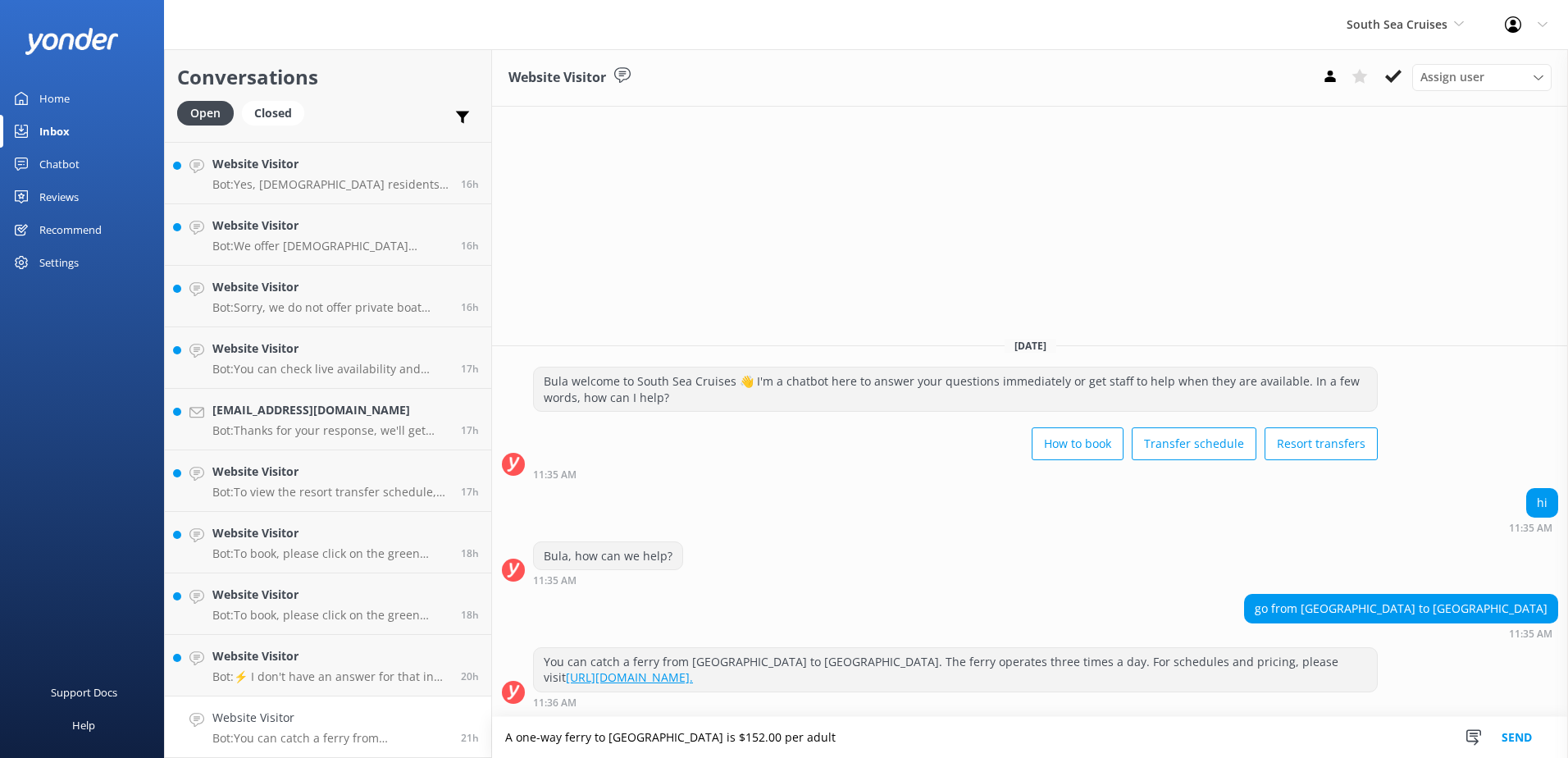
click at [824, 740] on textarea "A one-way ferry to Malolo Island is $152.00 per adult" at bounding box center [1029, 737] width 1076 height 41
type textarea "A one-way ferry to Malolo Island is $152.00 per adult and $99.00 per child (2-1…"
drag, startPoint x: 1566, startPoint y: 722, endPoint x: 1541, endPoint y: 730, distance: 26.2
click at [1565, 723] on div "Snippets Manage Save time responding and get consistent tone of response by cre…" at bounding box center [1504, 737] width 127 height 41
click at [1522, 742] on button "Send" at bounding box center [1517, 737] width 62 height 41
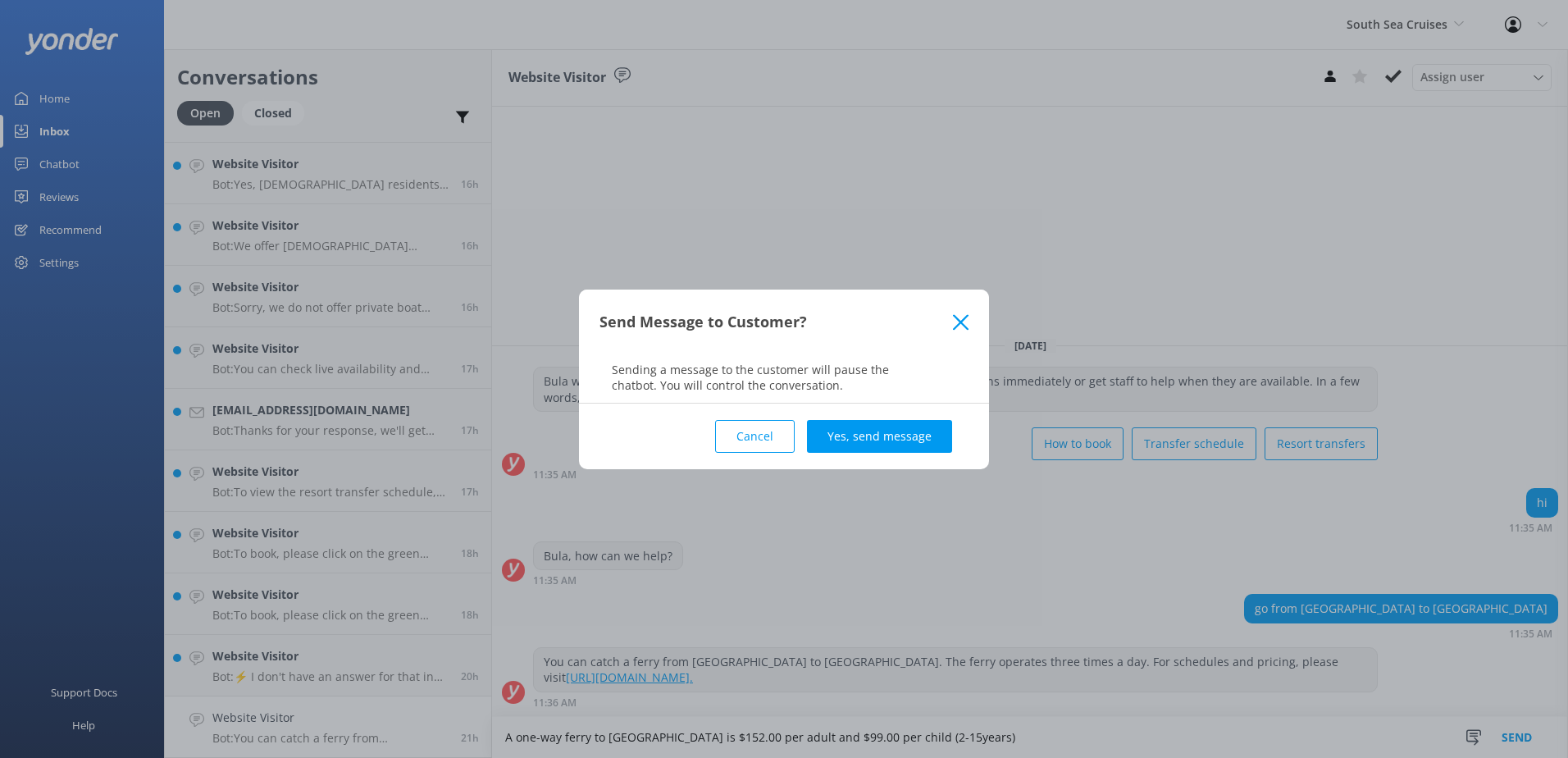
click at [895, 437] on button "Yes, send message" at bounding box center [879, 436] width 145 height 33
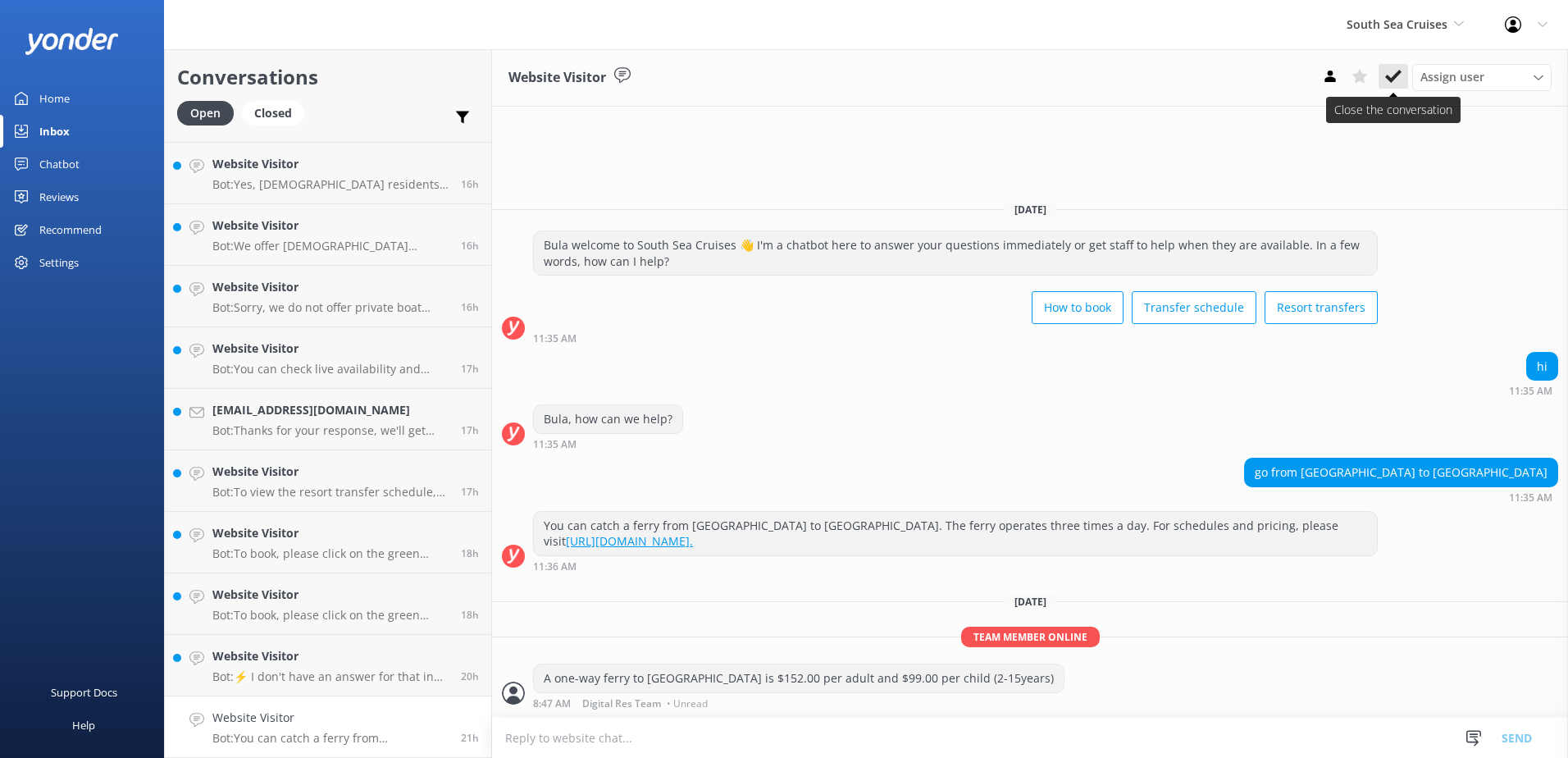
click at [1390, 79] on use at bounding box center [1393, 76] width 17 height 13
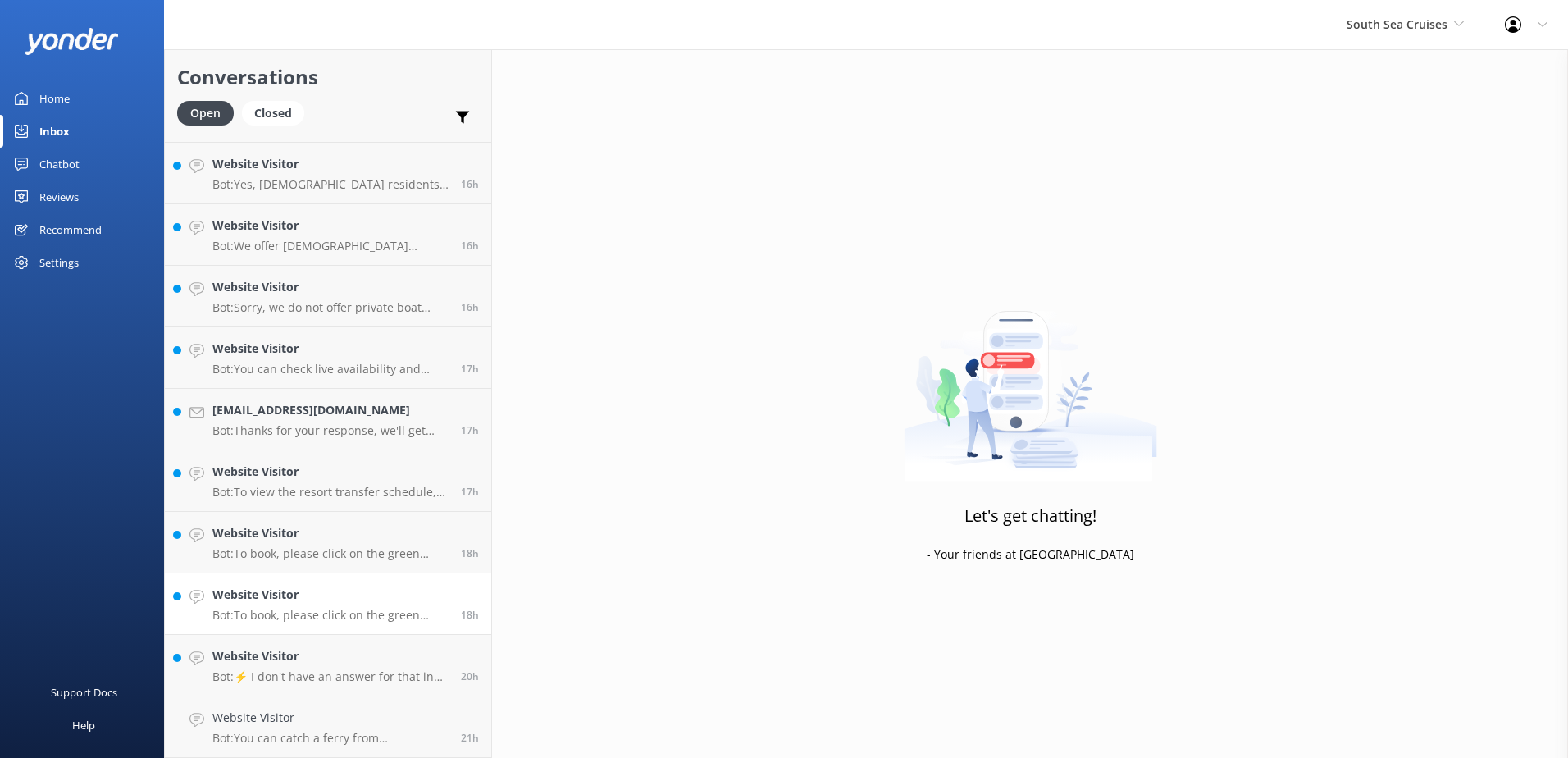
scroll to position [792, 0]
click at [335, 731] on p "Bot: ⚡ I don't have an answer for that in my knowledge base. Please try and rep…" at bounding box center [330, 738] width 236 height 15
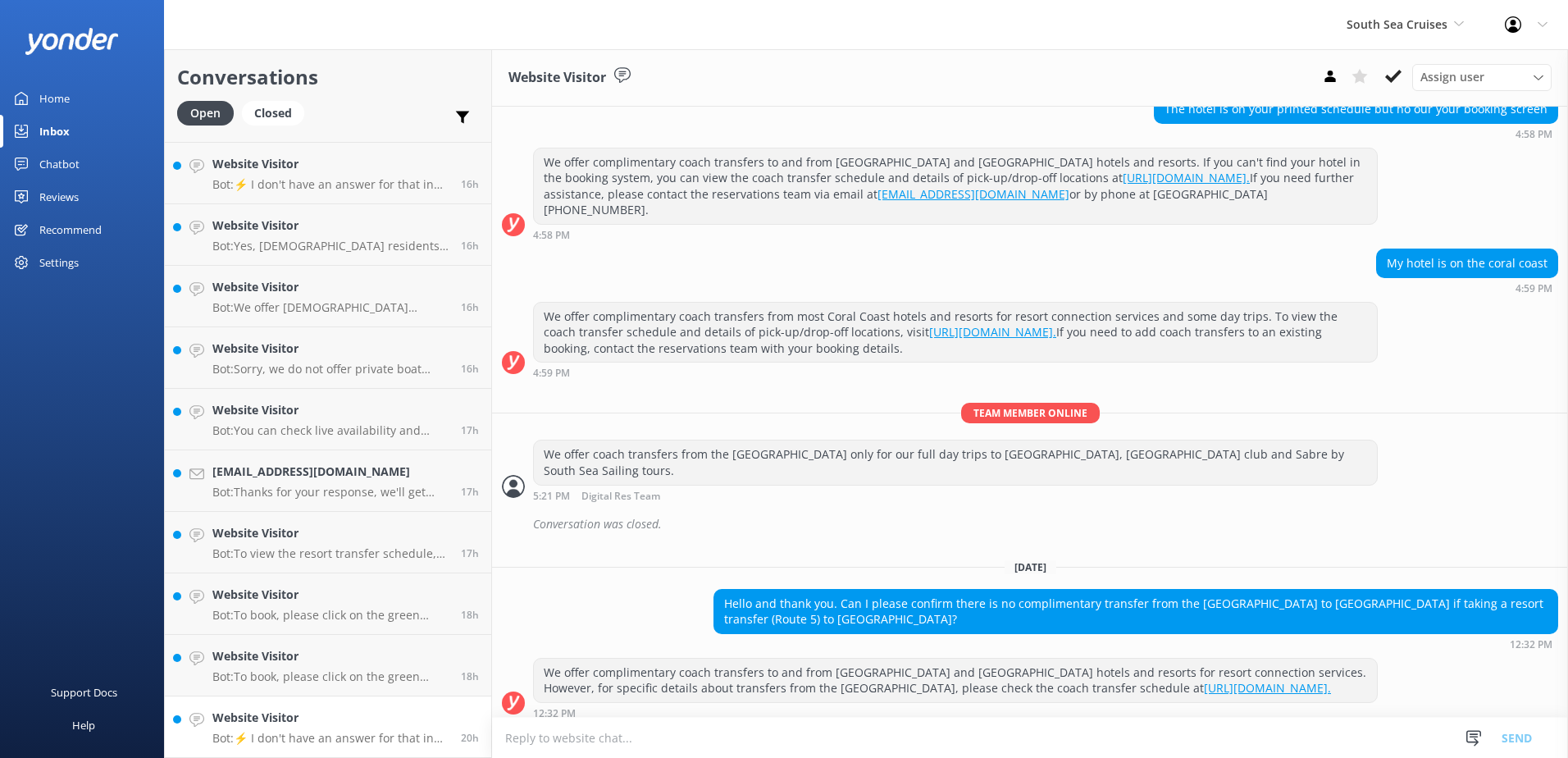
scroll to position [447, 0]
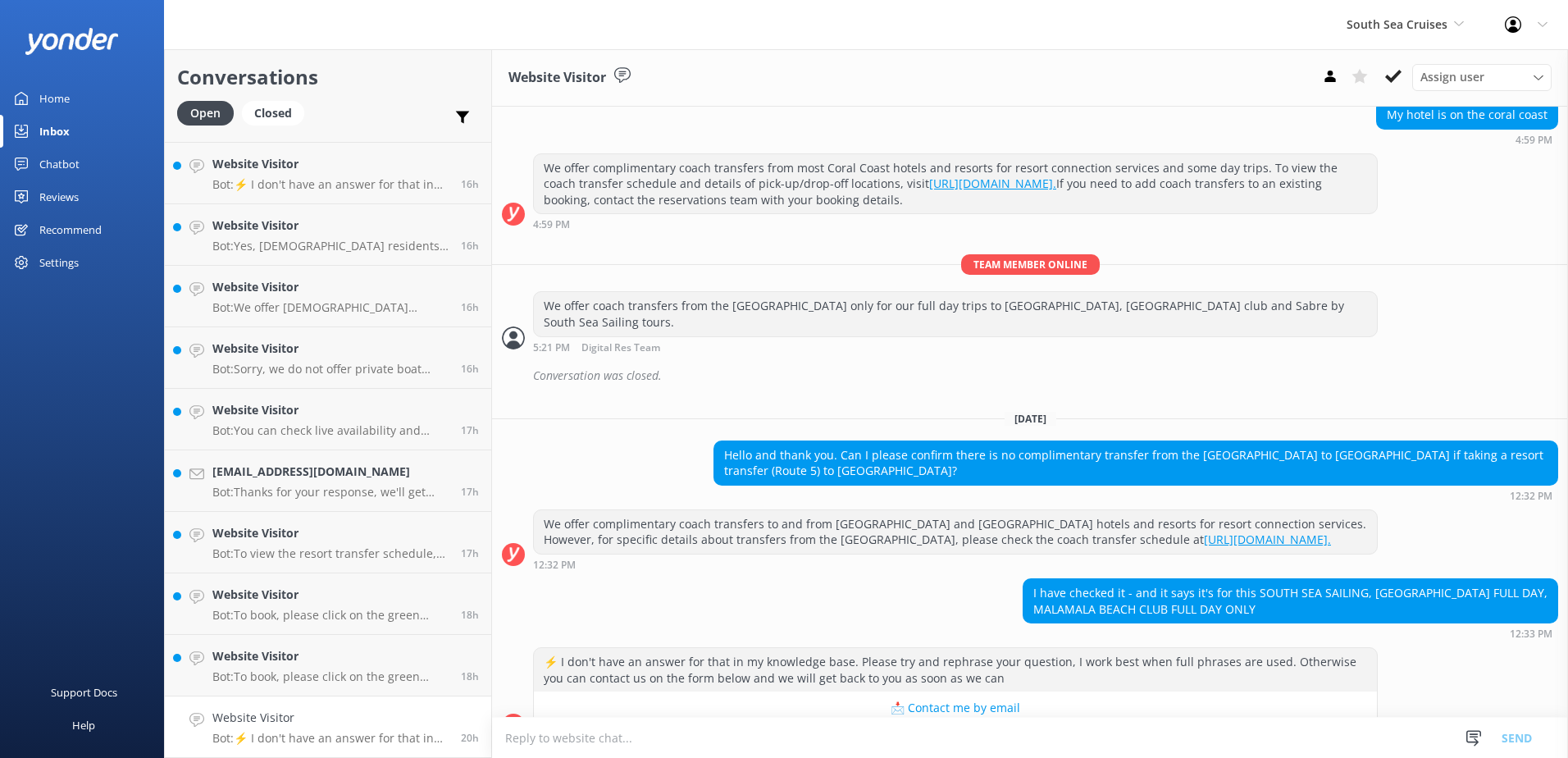
click at [965, 727] on textarea at bounding box center [1029, 737] width 1076 height 40
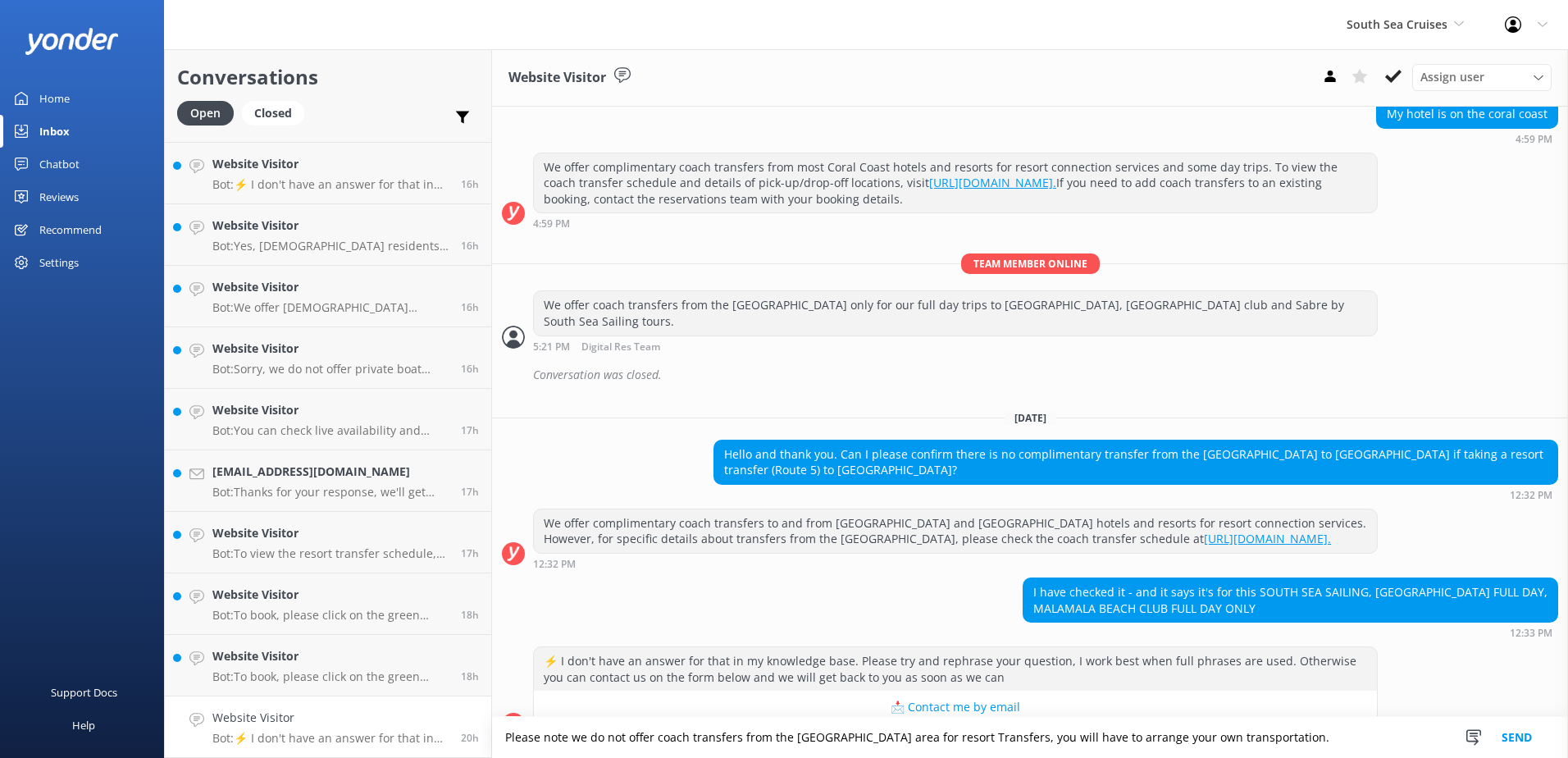
type textarea "Please note we do not offer coach transfers from the Coral Coast area for resor…"
click at [1533, 747] on button "Send" at bounding box center [1517, 737] width 62 height 41
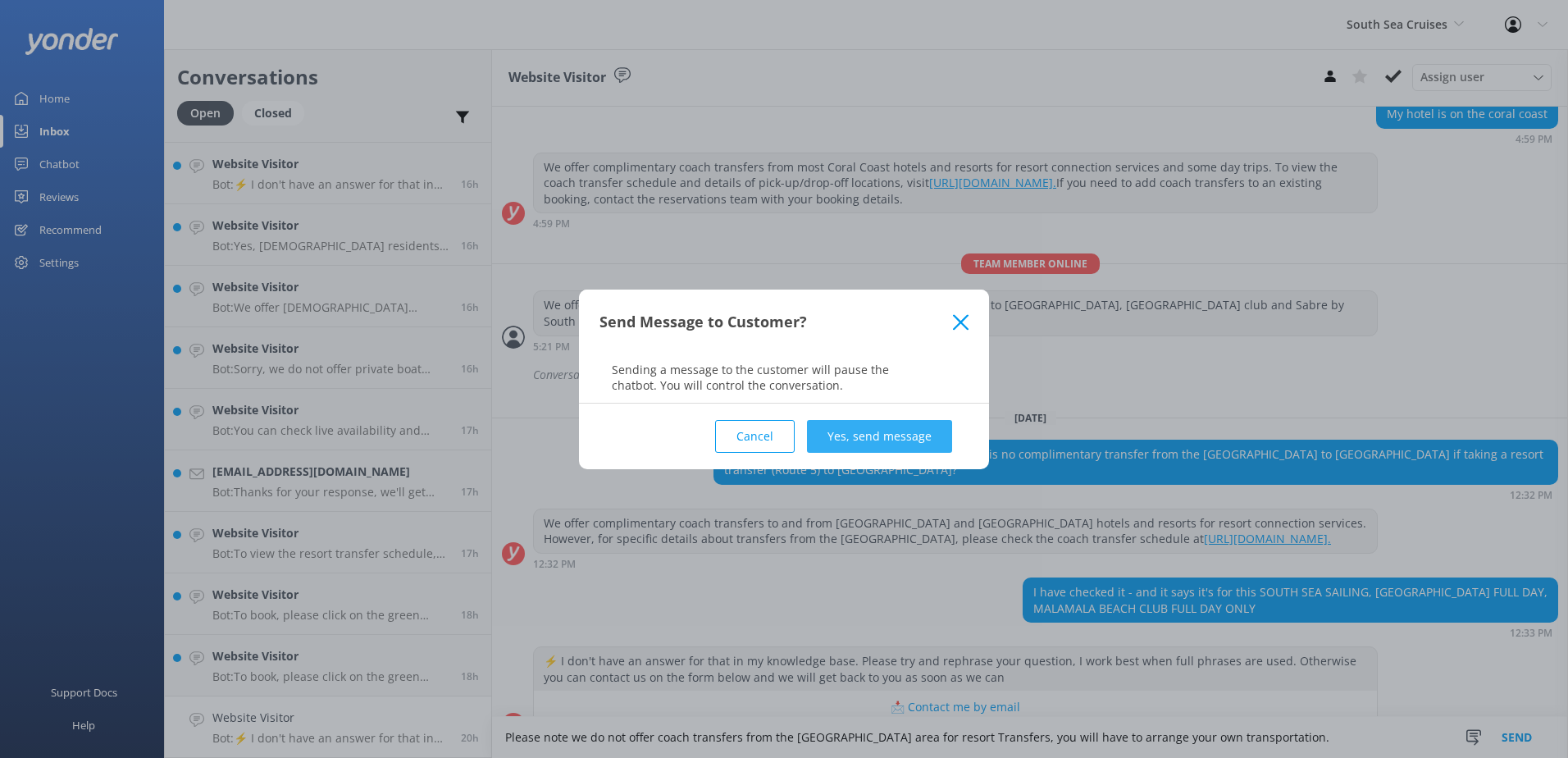
click at [914, 440] on button "Yes, send message" at bounding box center [879, 436] width 145 height 33
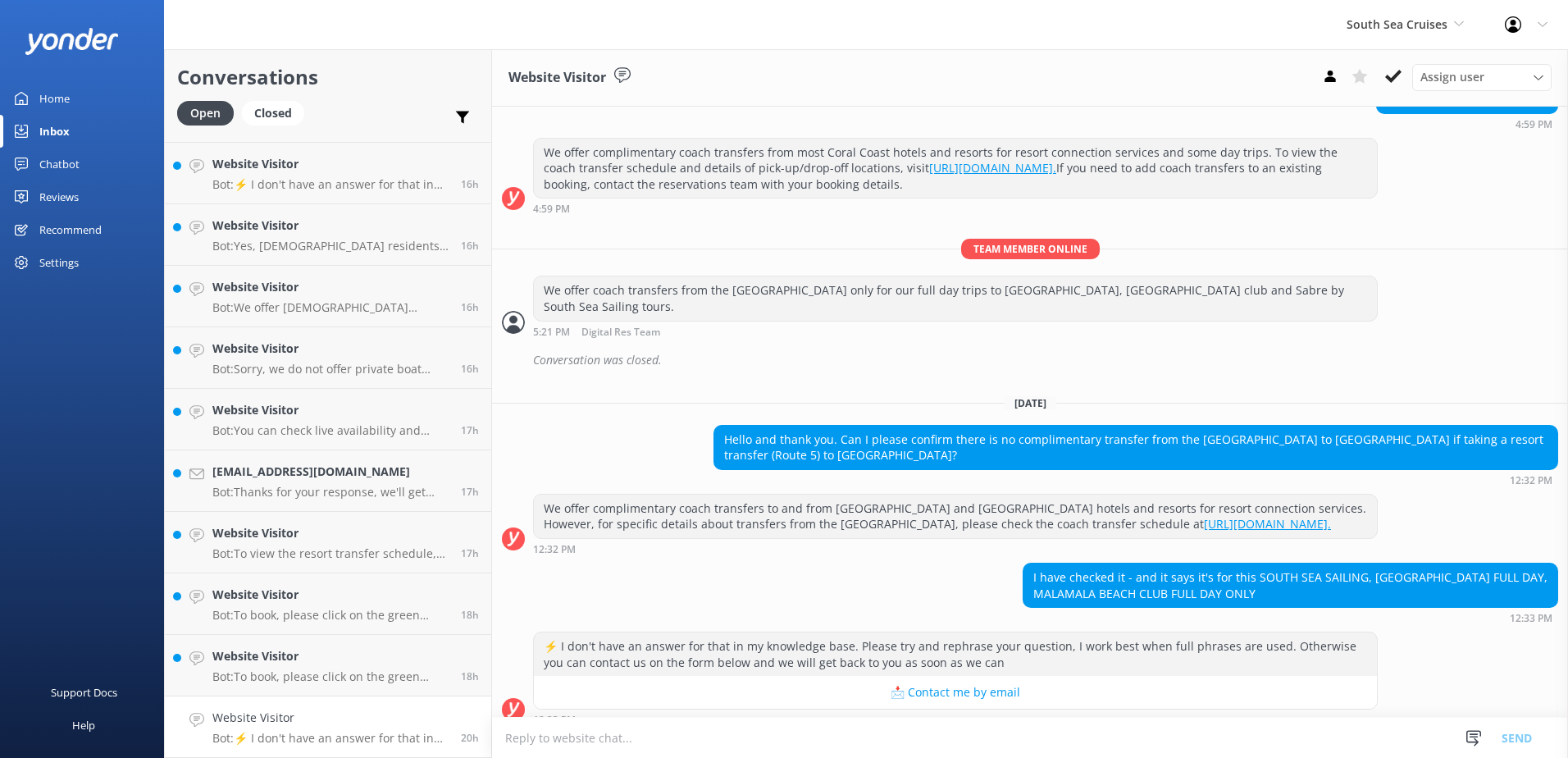
scroll to position [584, 0]
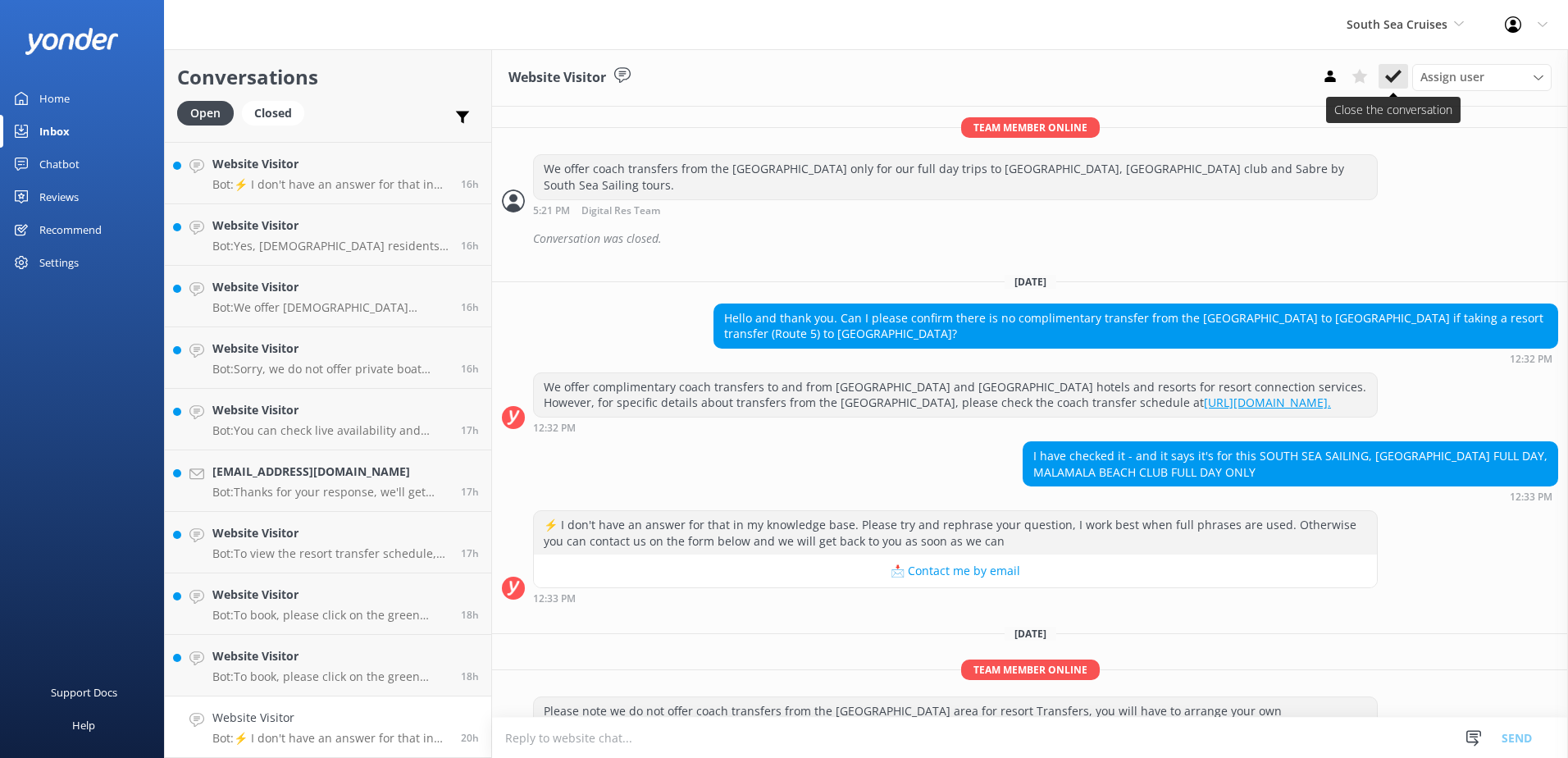
click at [1401, 60] on div "Website Visitor Assign user Alyssa Sonya Digital Res Team Brenda Fenton Asena N…" at bounding box center [1029, 78] width 1076 height 57
click at [1398, 71] on icon at bounding box center [1393, 76] width 17 height 17
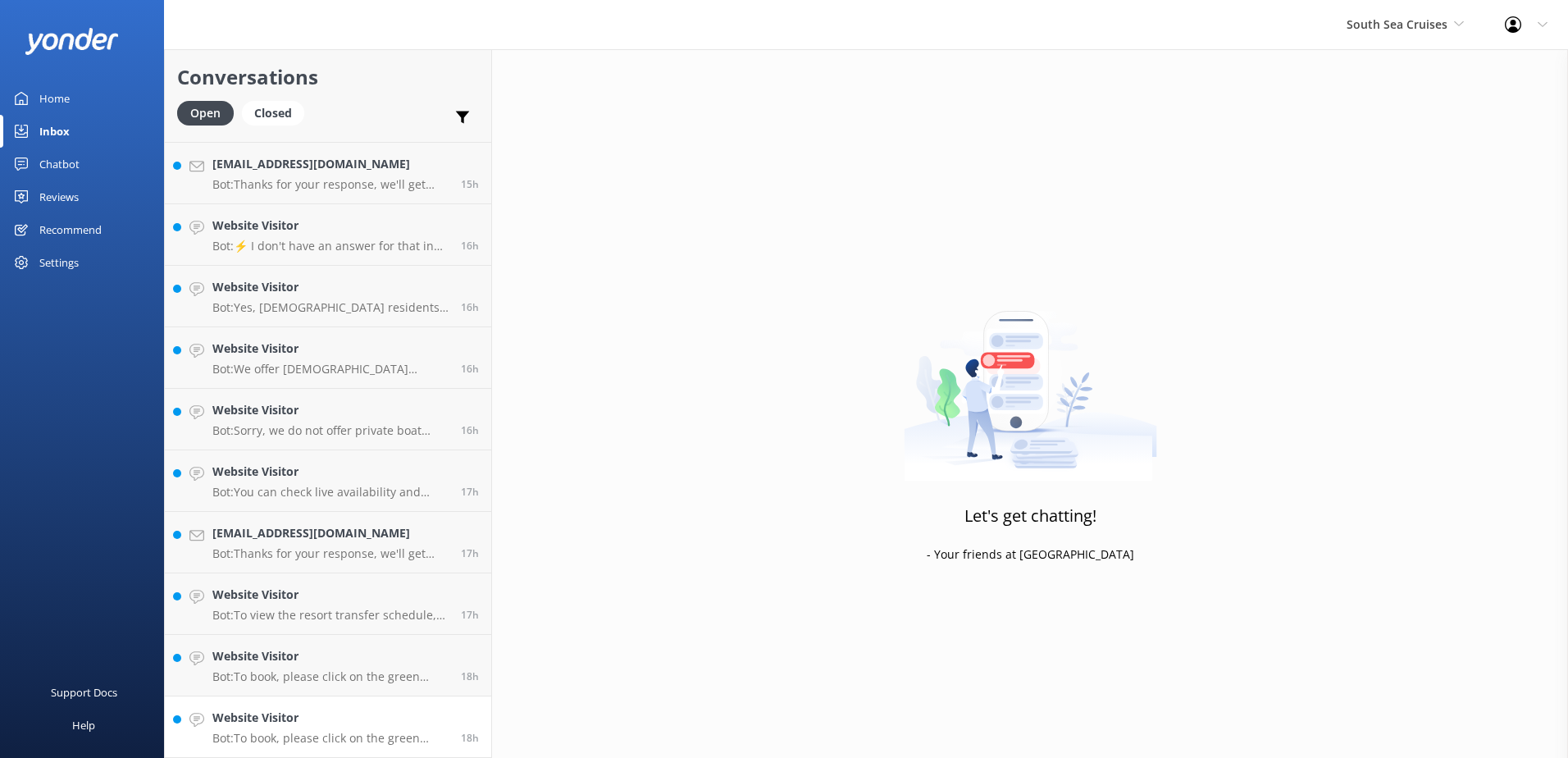
scroll to position [731, 0]
click at [345, 742] on p "Bot: To book, please click on the green Book Now button on our website and foll…" at bounding box center [330, 738] width 236 height 15
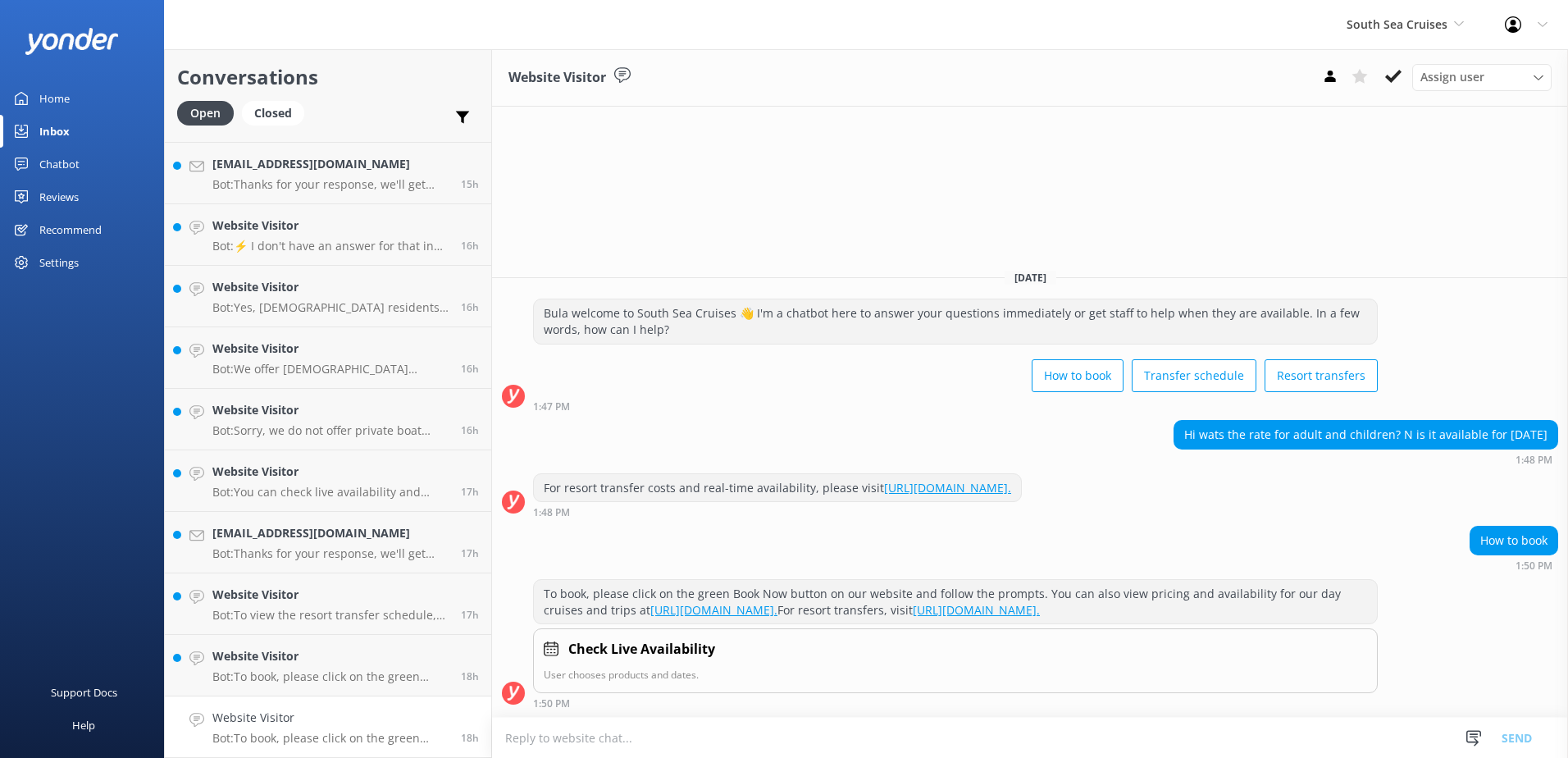
click at [1396, 80] on icon at bounding box center [1393, 76] width 17 height 17
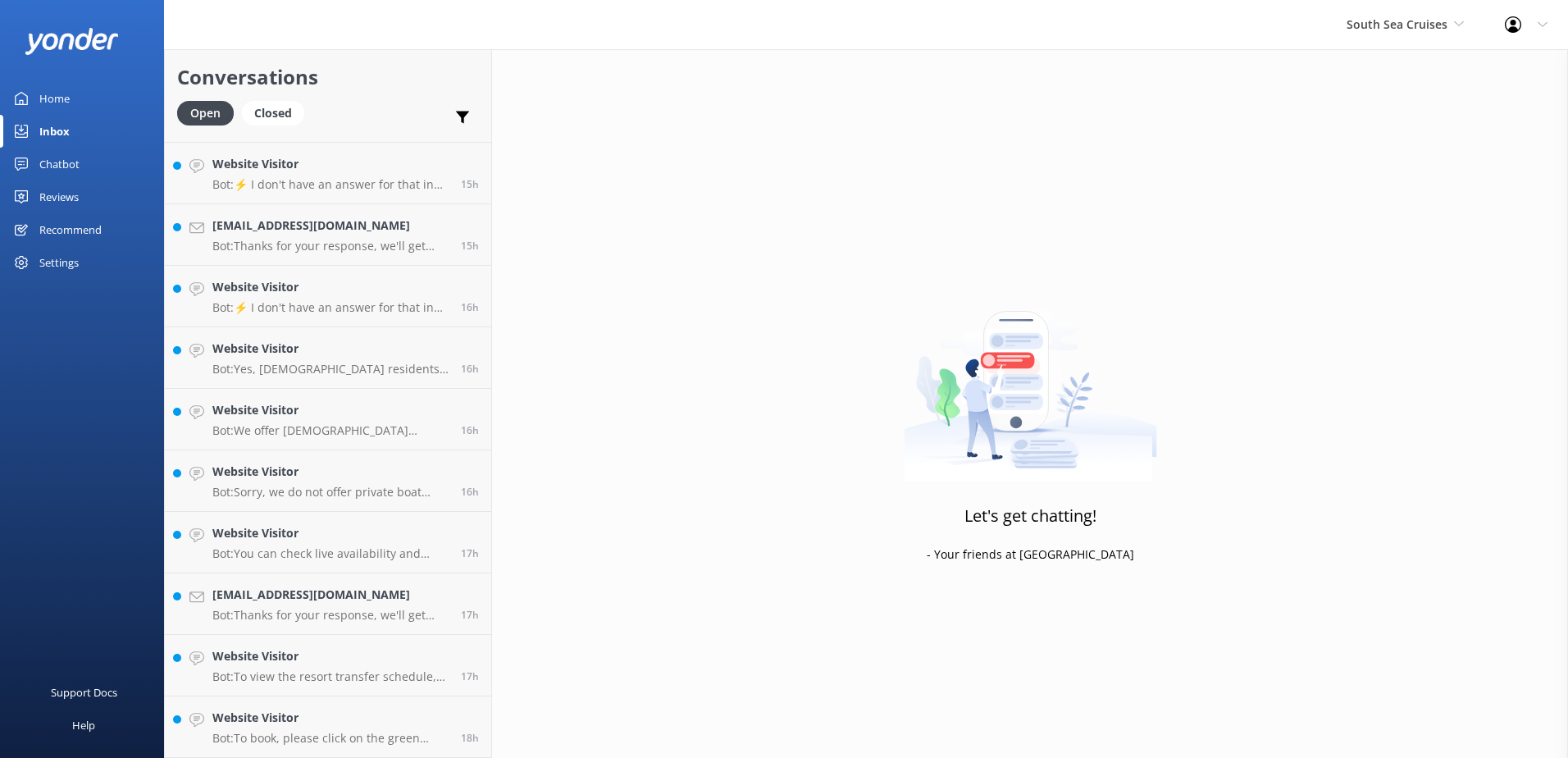
scroll to position [670, 0]
click at [325, 737] on p "Bot: To book, please click on the green Book Now button on our website and foll…" at bounding box center [330, 738] width 236 height 15
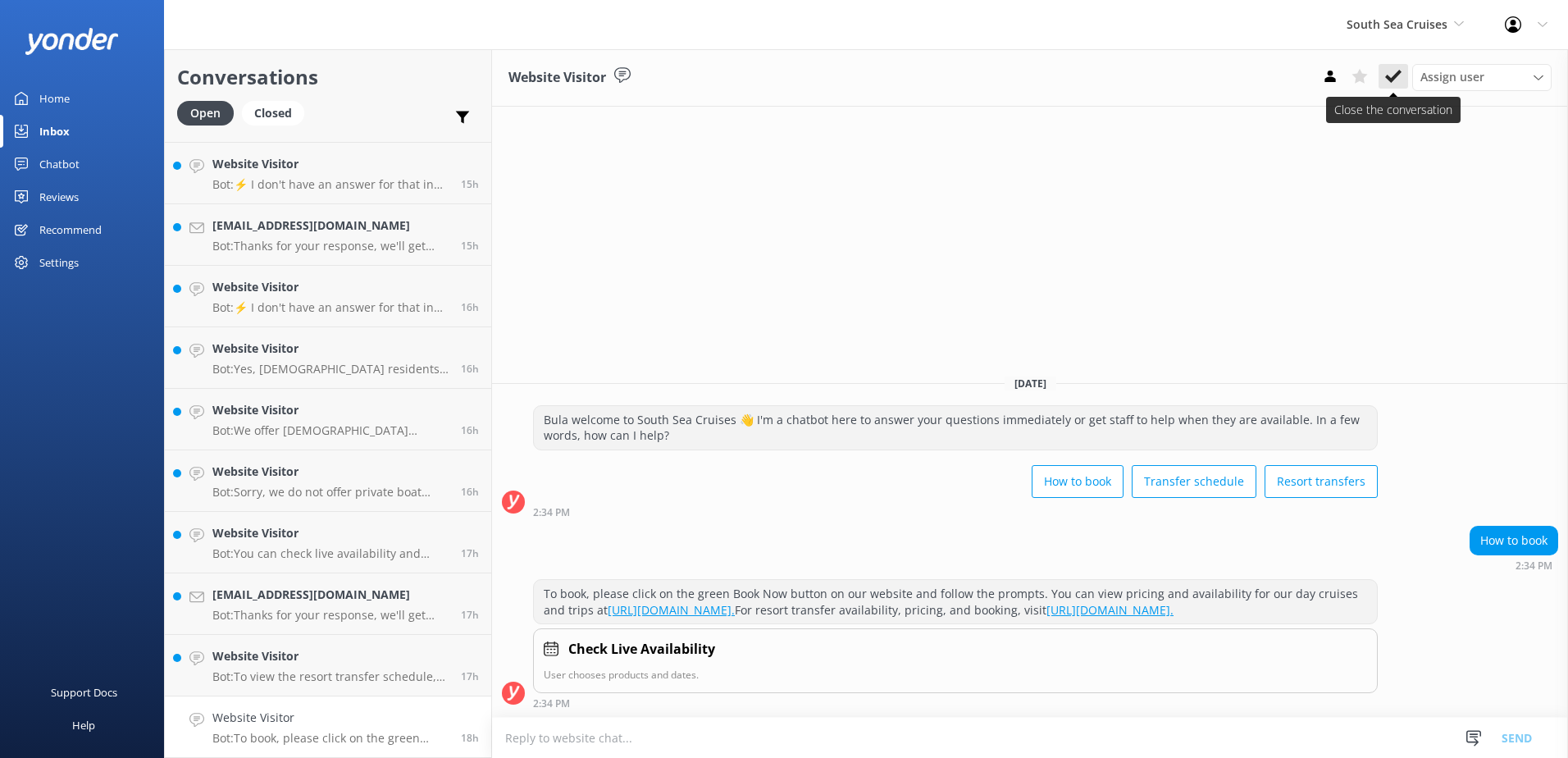
click at [1389, 84] on icon at bounding box center [1393, 76] width 17 height 17
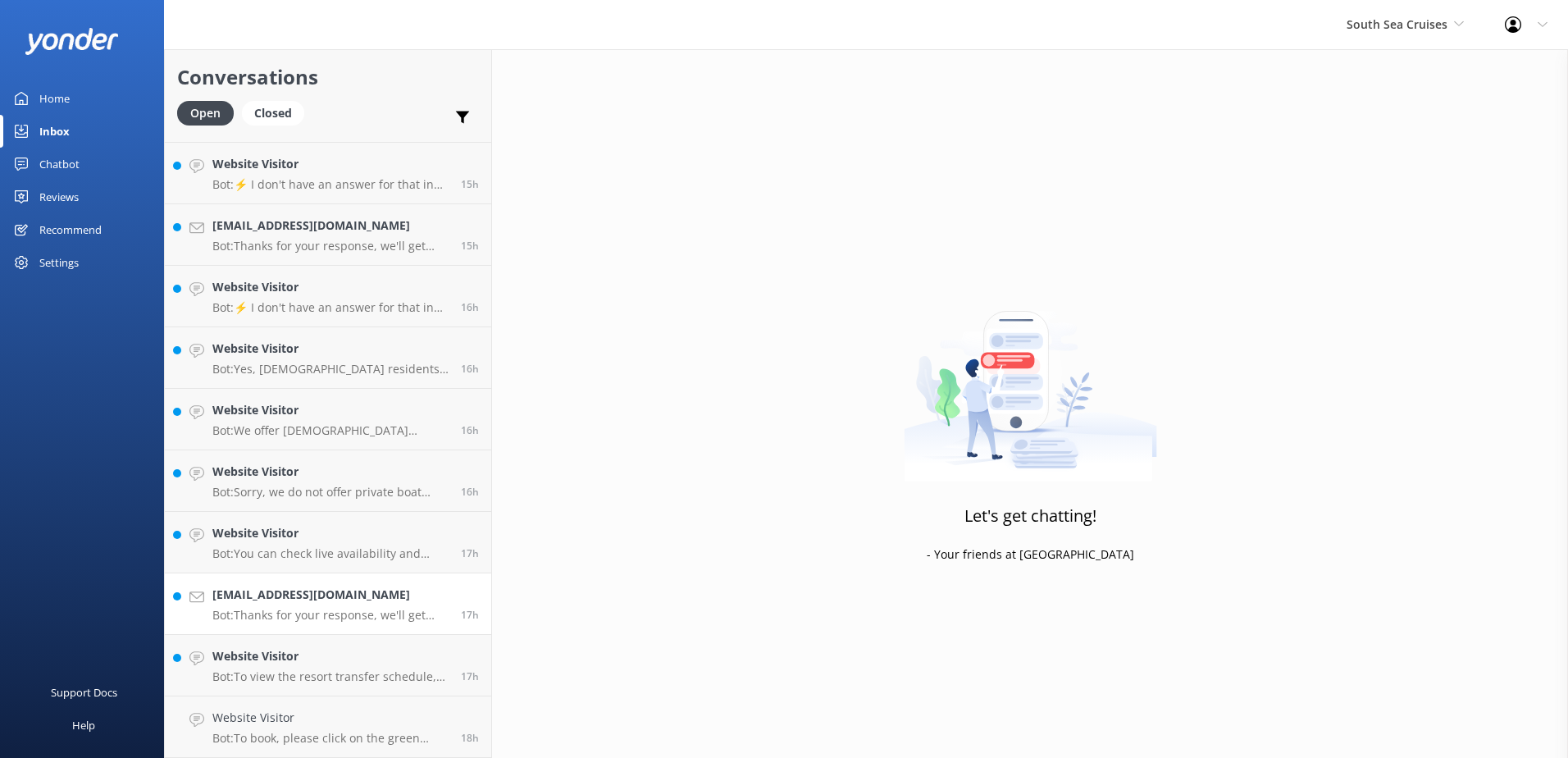
scroll to position [608, 0]
click at [343, 716] on h4 "Website Visitor" at bounding box center [330, 717] width 236 height 18
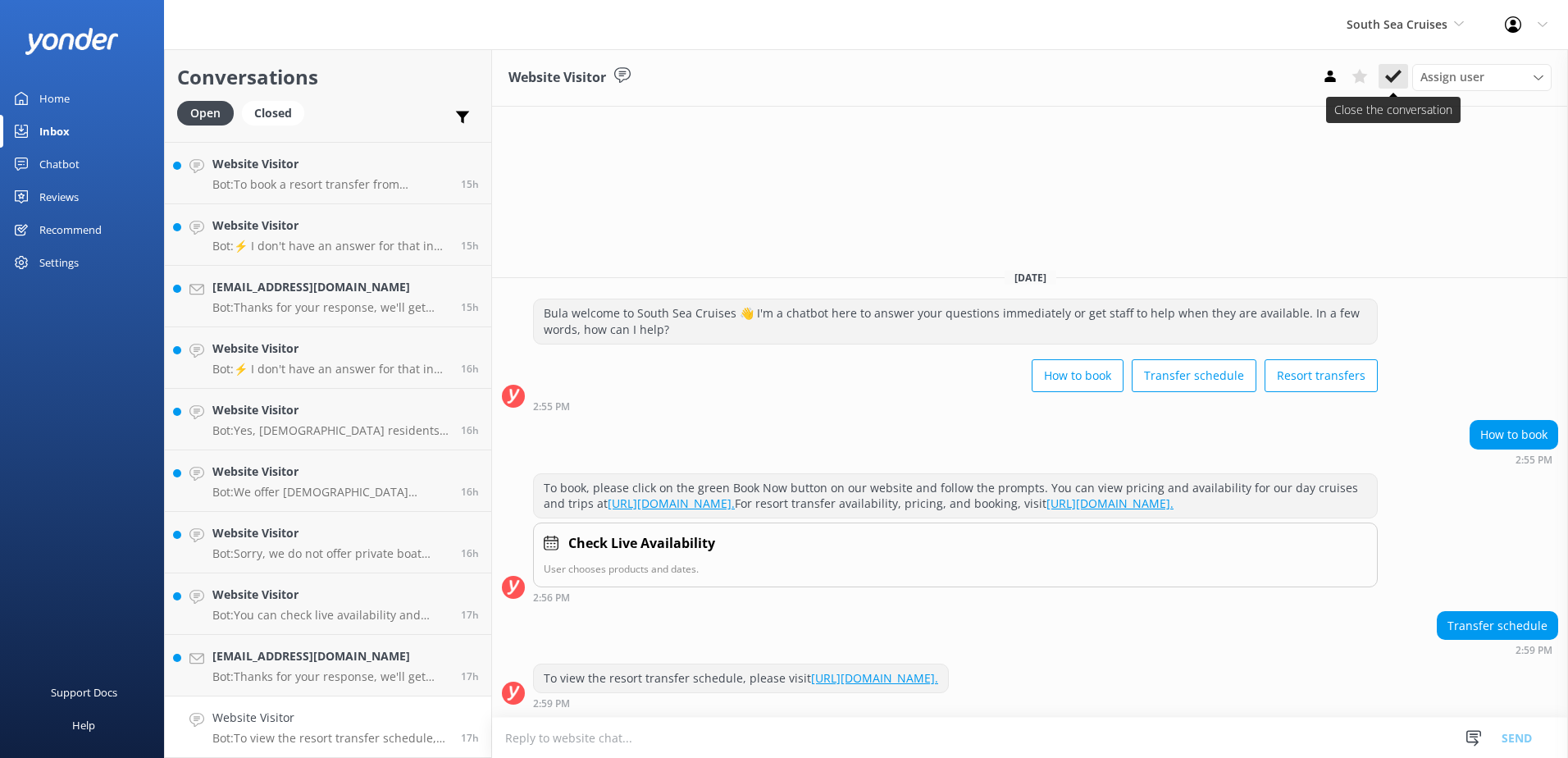
click at [1404, 74] on button at bounding box center [1393, 76] width 29 height 25
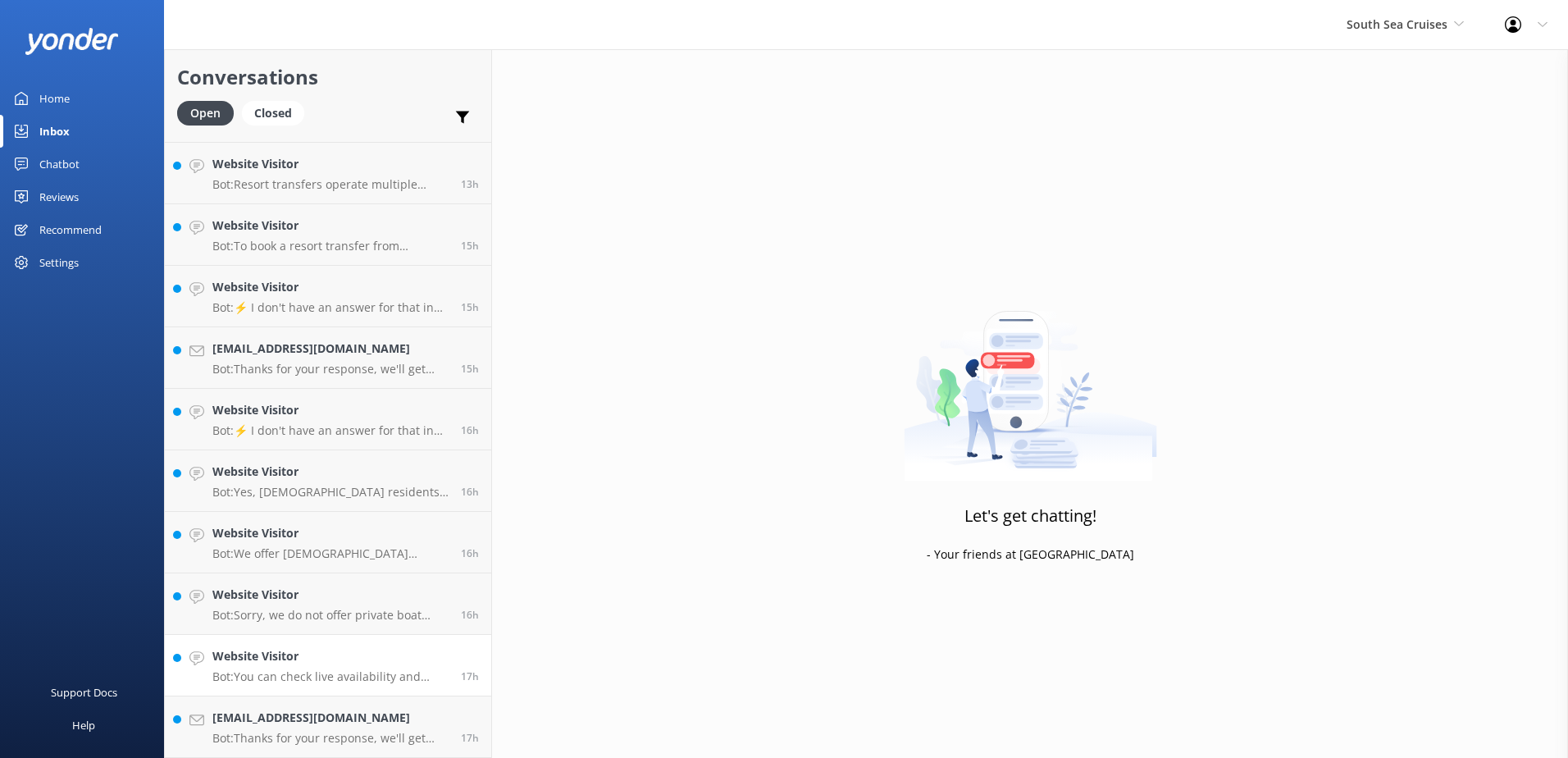
scroll to position [547, 0]
click at [358, 719] on h4 "Ejohnson64@outlook.com" at bounding box center [330, 717] width 236 height 18
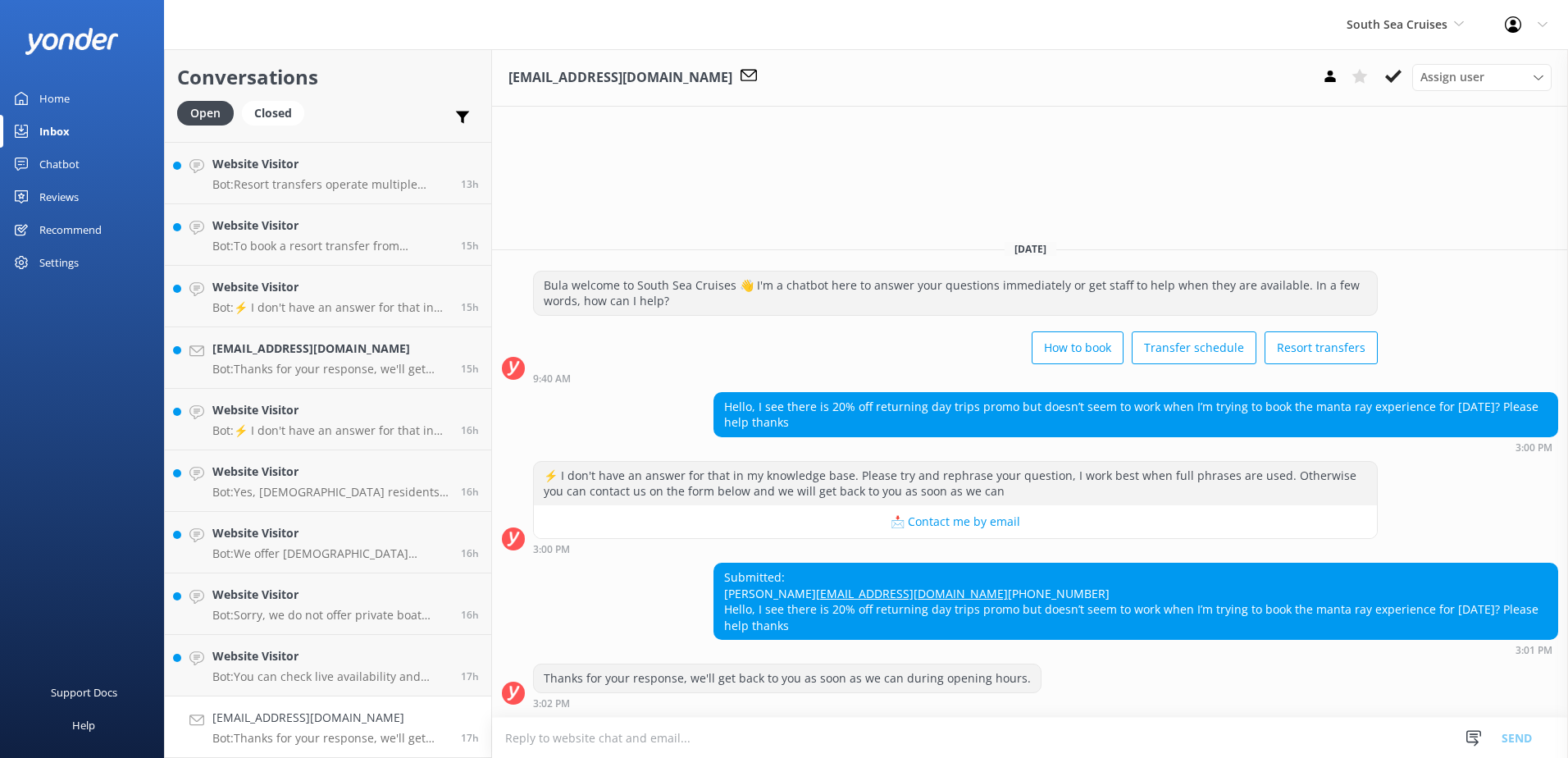
click at [885, 728] on textarea at bounding box center [1029, 737] width 1076 height 40
click at [1405, 739] on textarea at bounding box center [1029, 737] width 1076 height 40
paste textarea "Please contact & liaise directly with our South Sea Cruises Reservations team, …"
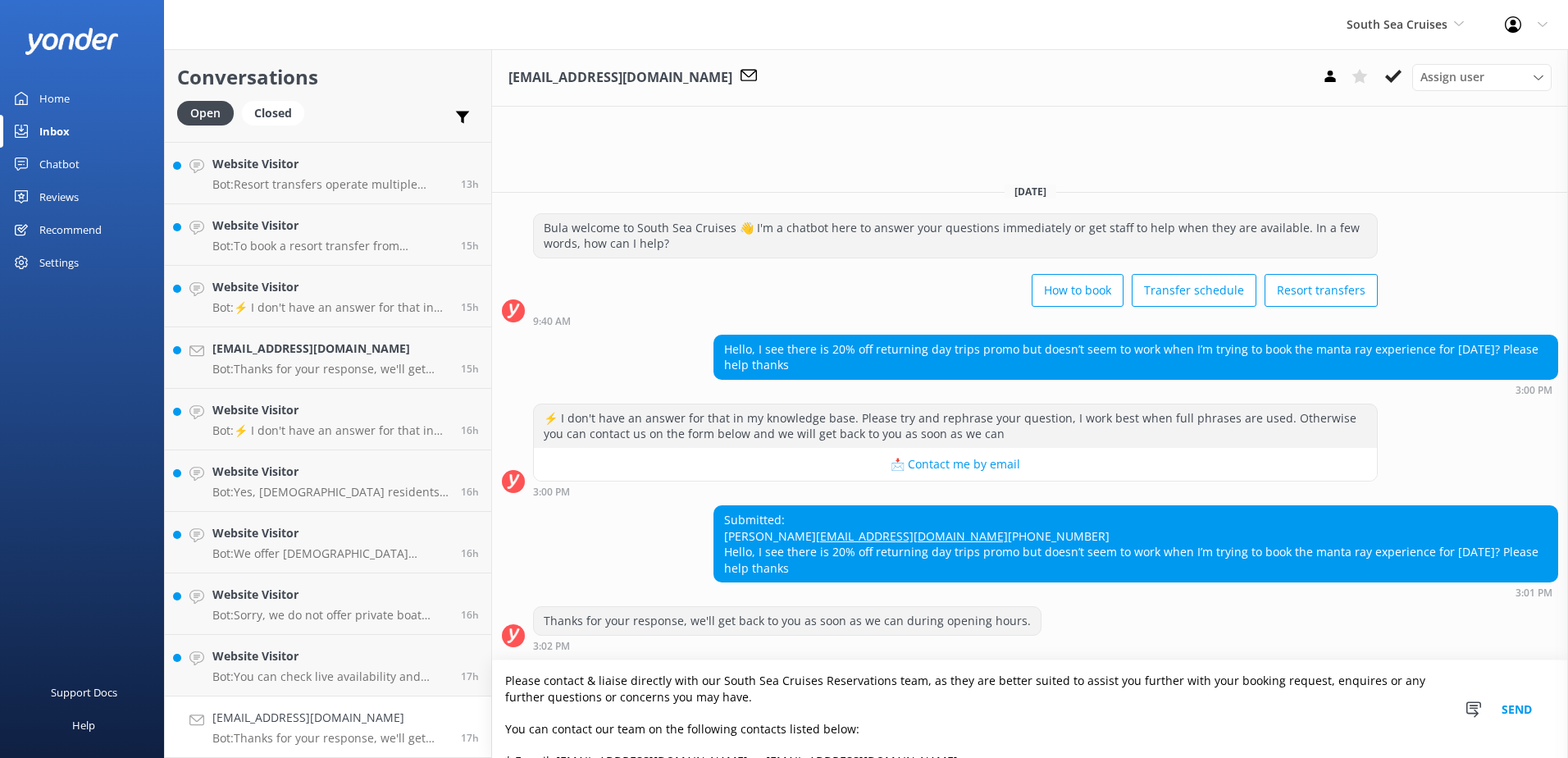
click at [508, 682] on textarea "Please contact & liaise directly with our South Sea Cruises Reservations team, …" at bounding box center [1029, 708] width 1076 height 97
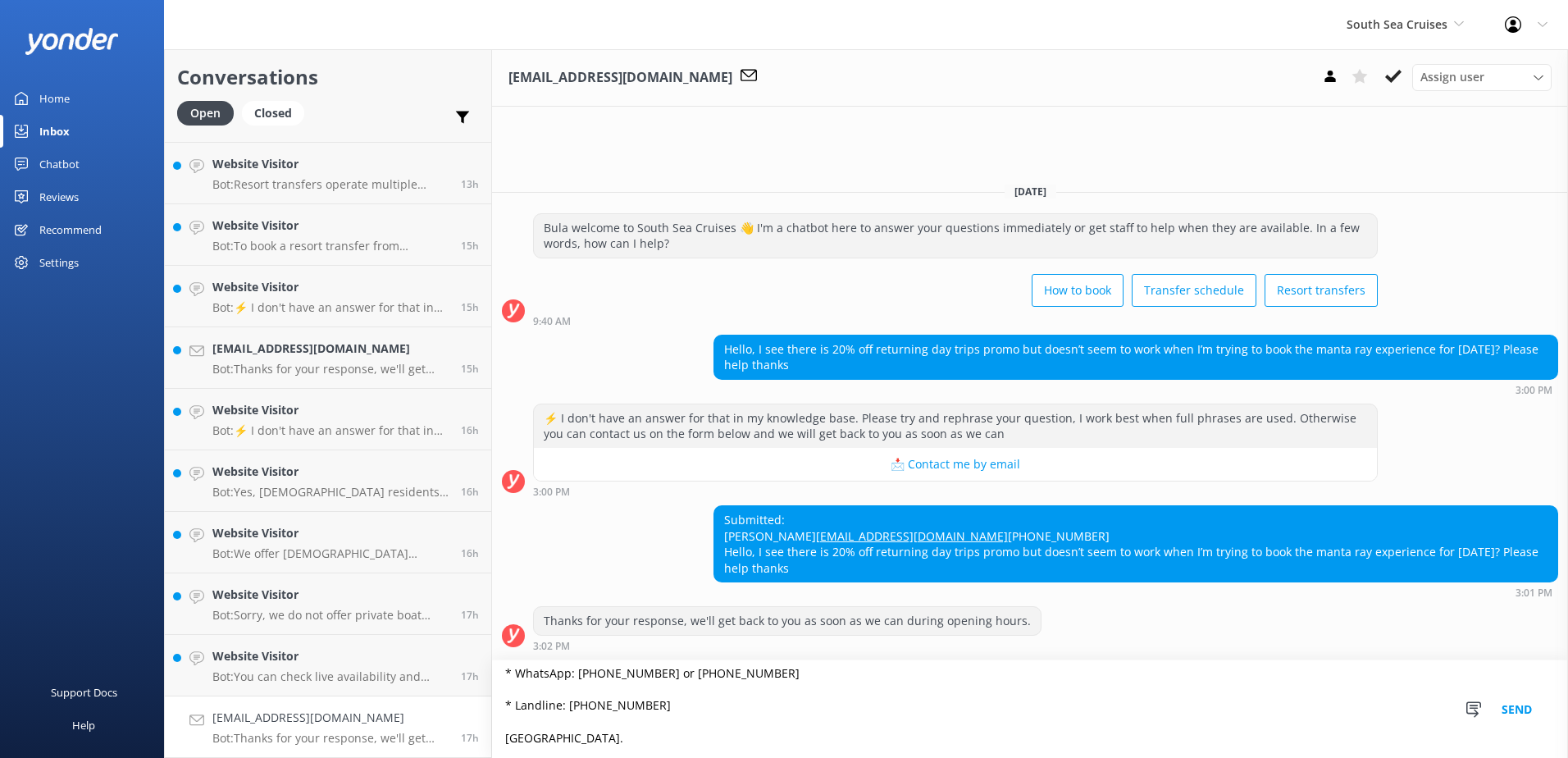
scroll to position [136, 0]
type textarea "To apply returnee discounts, please contact & liaise directly with our South Se…"
click at [1529, 708] on button "Send" at bounding box center [1517, 708] width 62 height 97
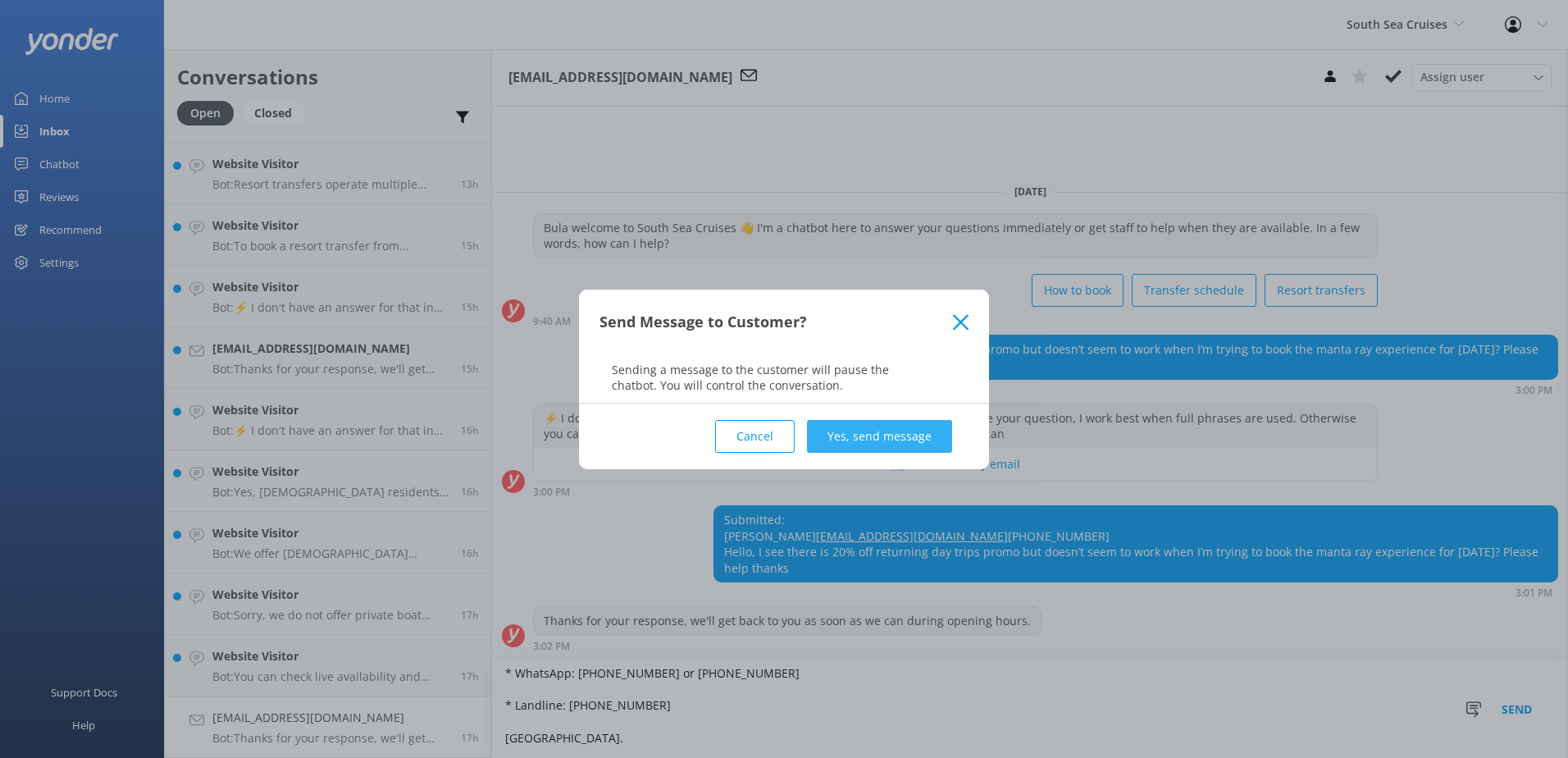
click at [887, 421] on button "Yes, send message" at bounding box center [879, 436] width 145 height 33
click at [885, 437] on div "Cancel Loading.. Yes, send message" at bounding box center [784, 436] width 369 height 65
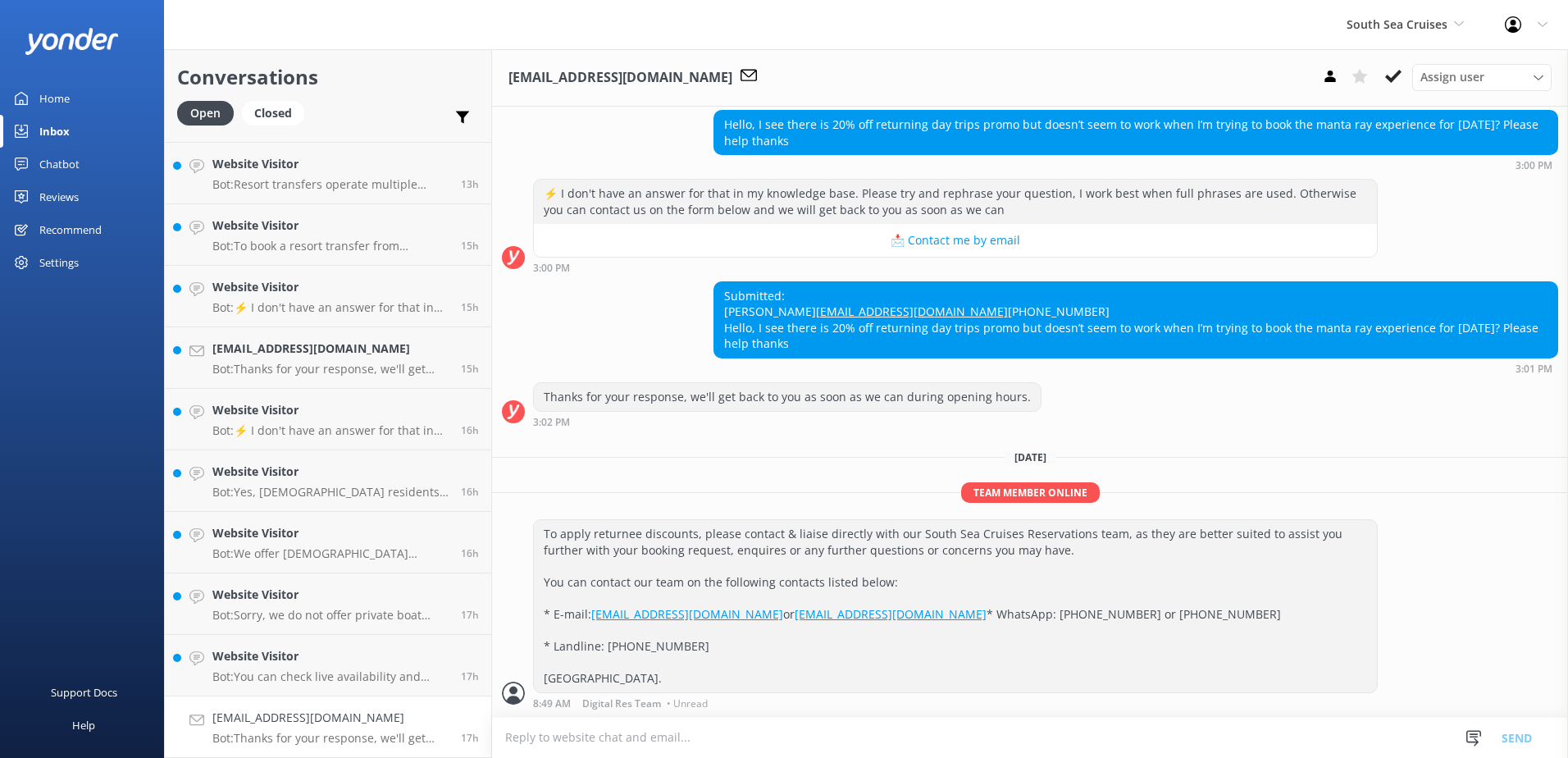
scroll to position [225, 0]
click at [1386, 72] on icon at bounding box center [1393, 76] width 17 height 17
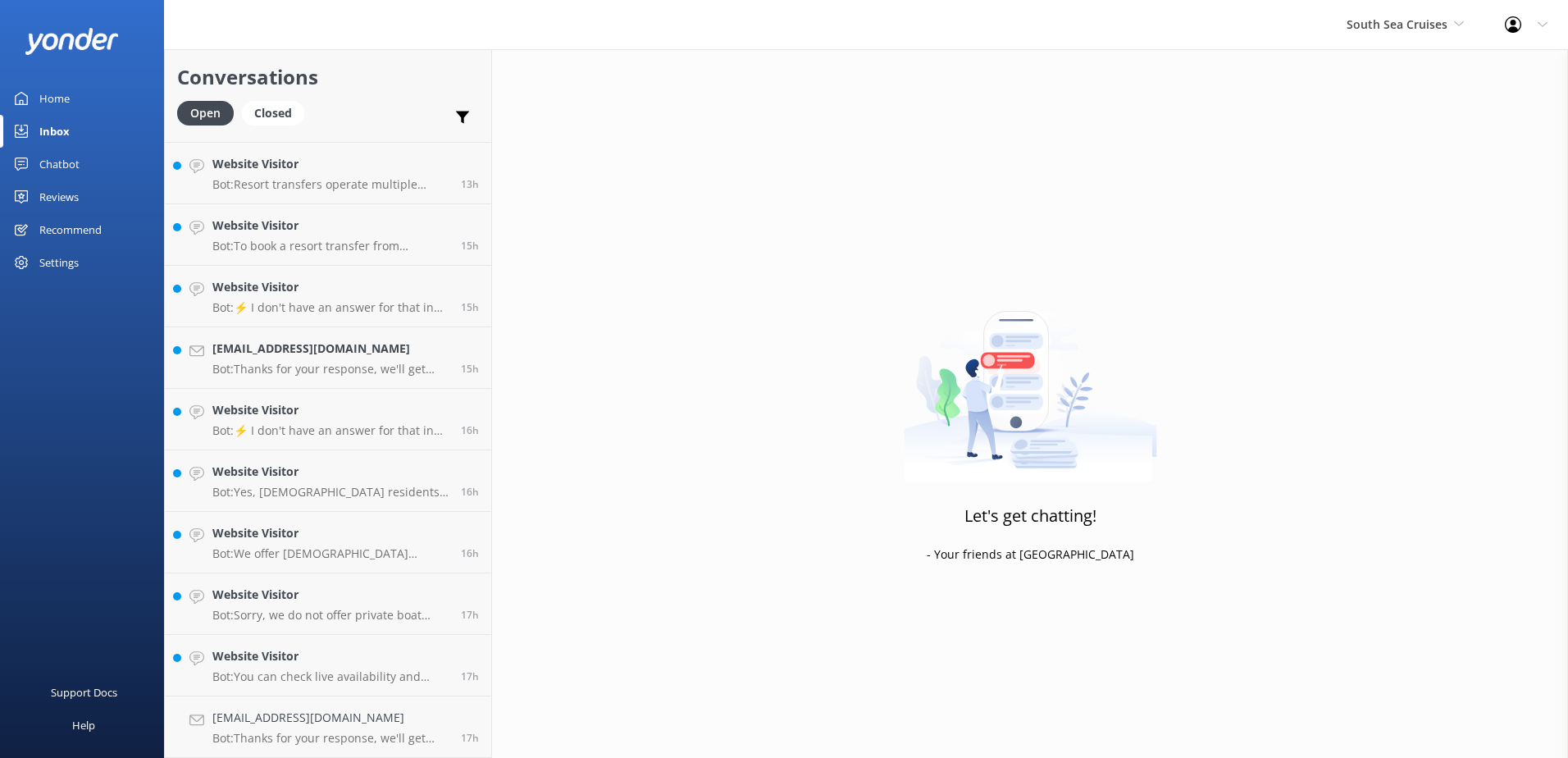
scroll to position [485, 0]
click at [312, 724] on h4 "Website Visitor" at bounding box center [330, 717] width 236 height 18
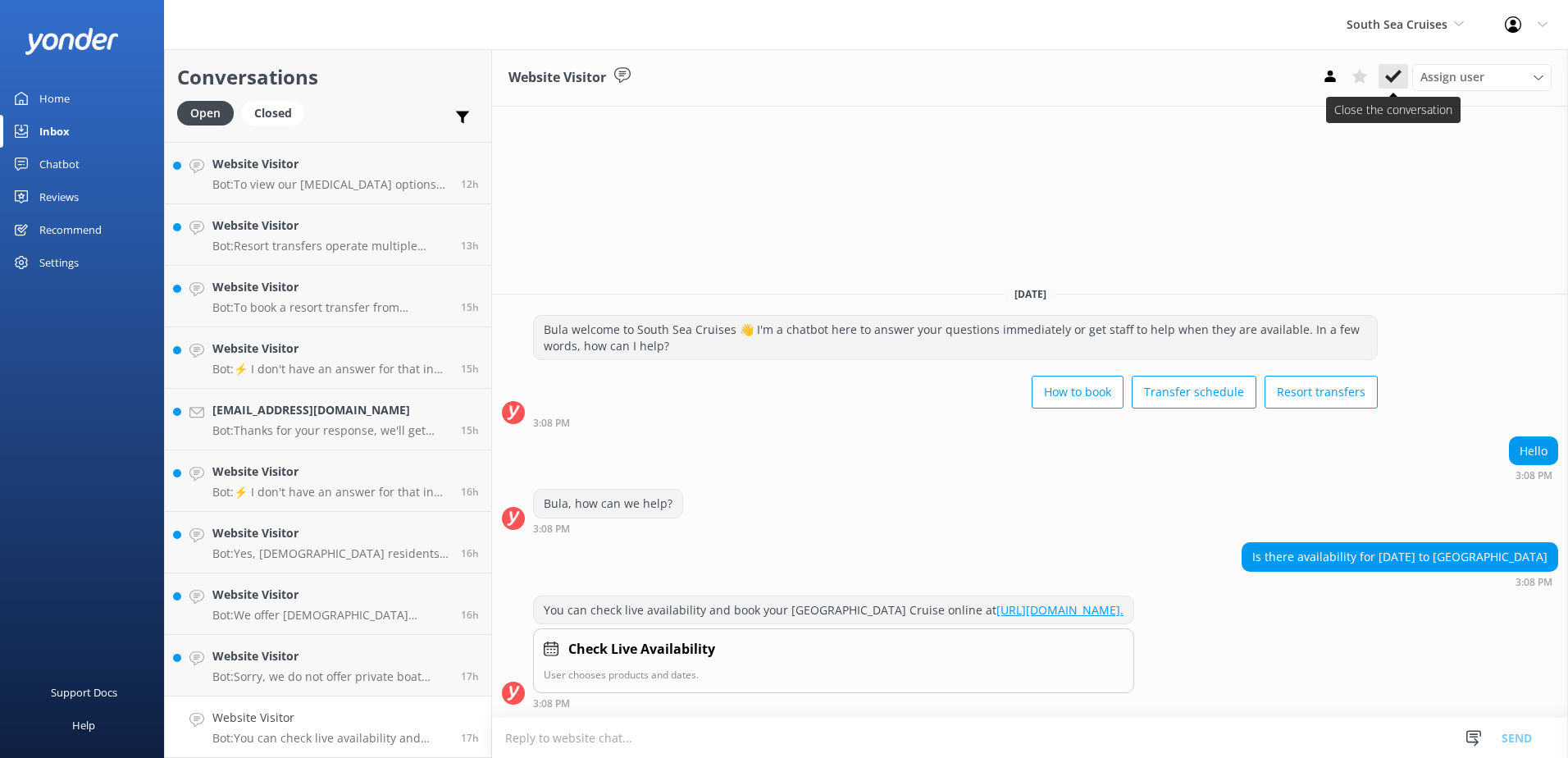
click at [1396, 67] on button at bounding box center [1393, 76] width 29 height 25
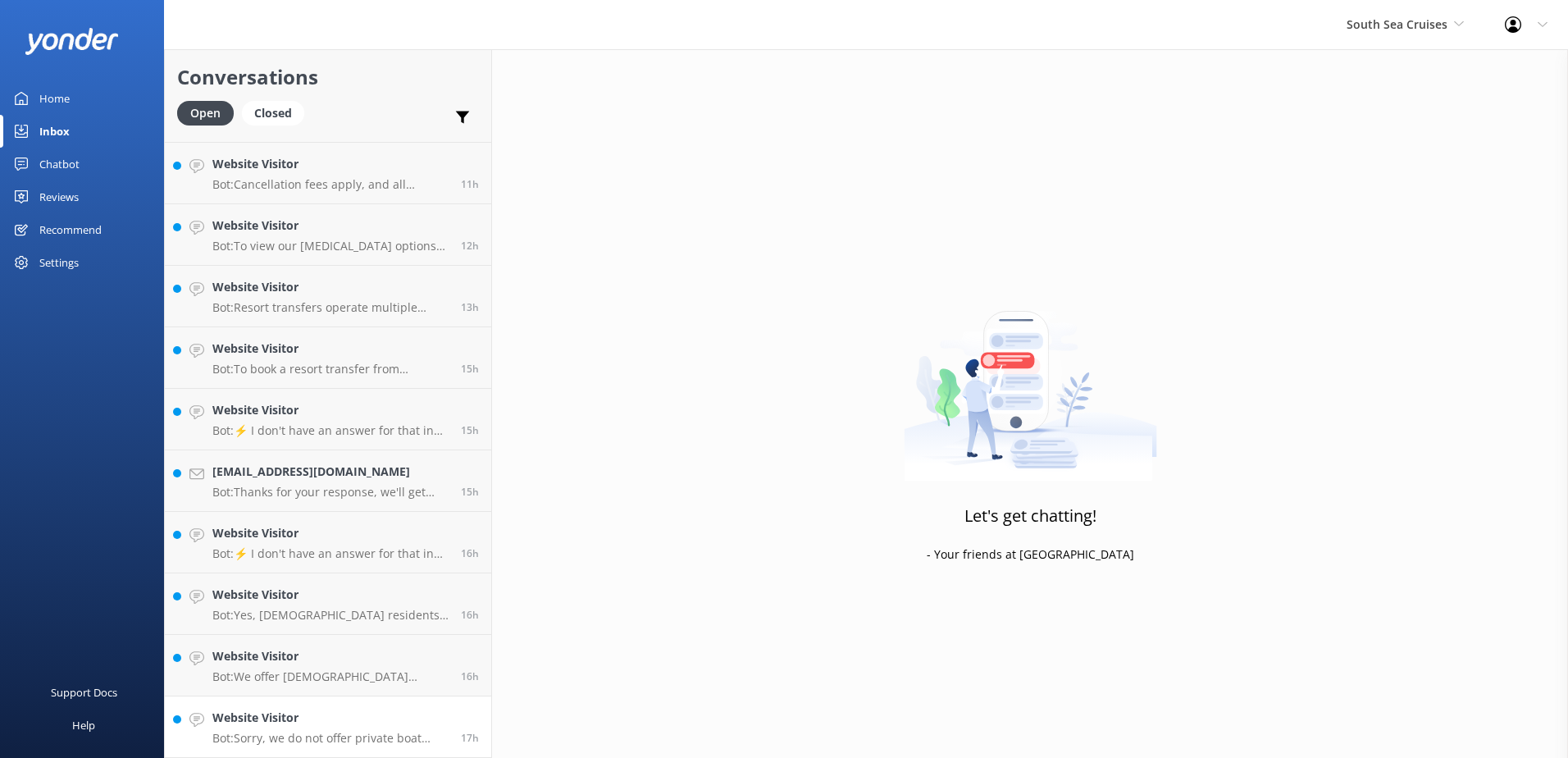
scroll to position [423, 0]
click at [321, 731] on p "Bot: Sorry, we do not offer private boat transfer services. Sea Fiji or Mamanuc…" at bounding box center [330, 738] width 236 height 15
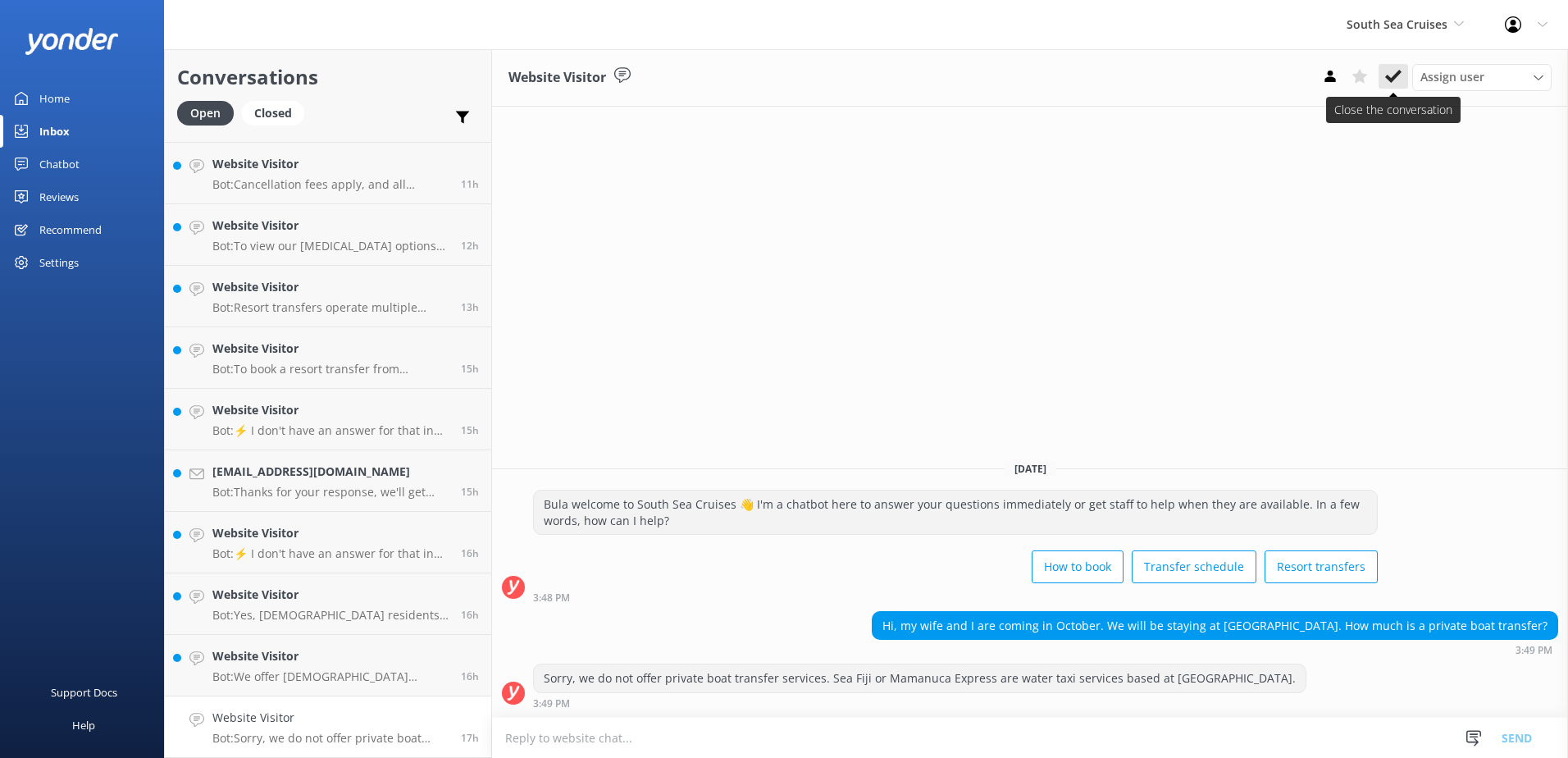
click at [1390, 78] on use at bounding box center [1393, 76] width 17 height 13
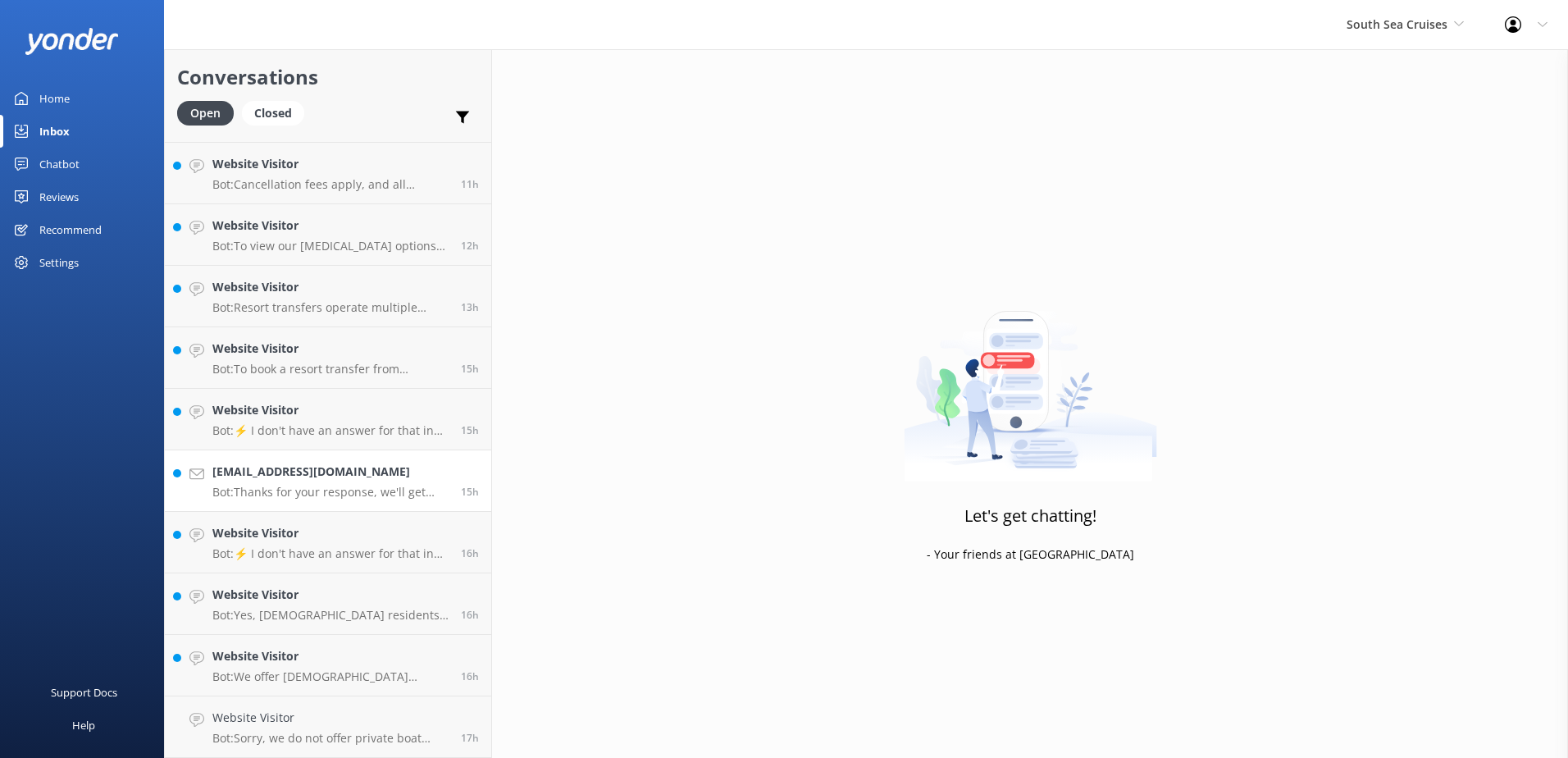
scroll to position [362, 0]
click at [374, 737] on p "Bot: We offer Fijian residents a 20% discount on our day tours and resort trans…" at bounding box center [330, 738] width 236 height 15
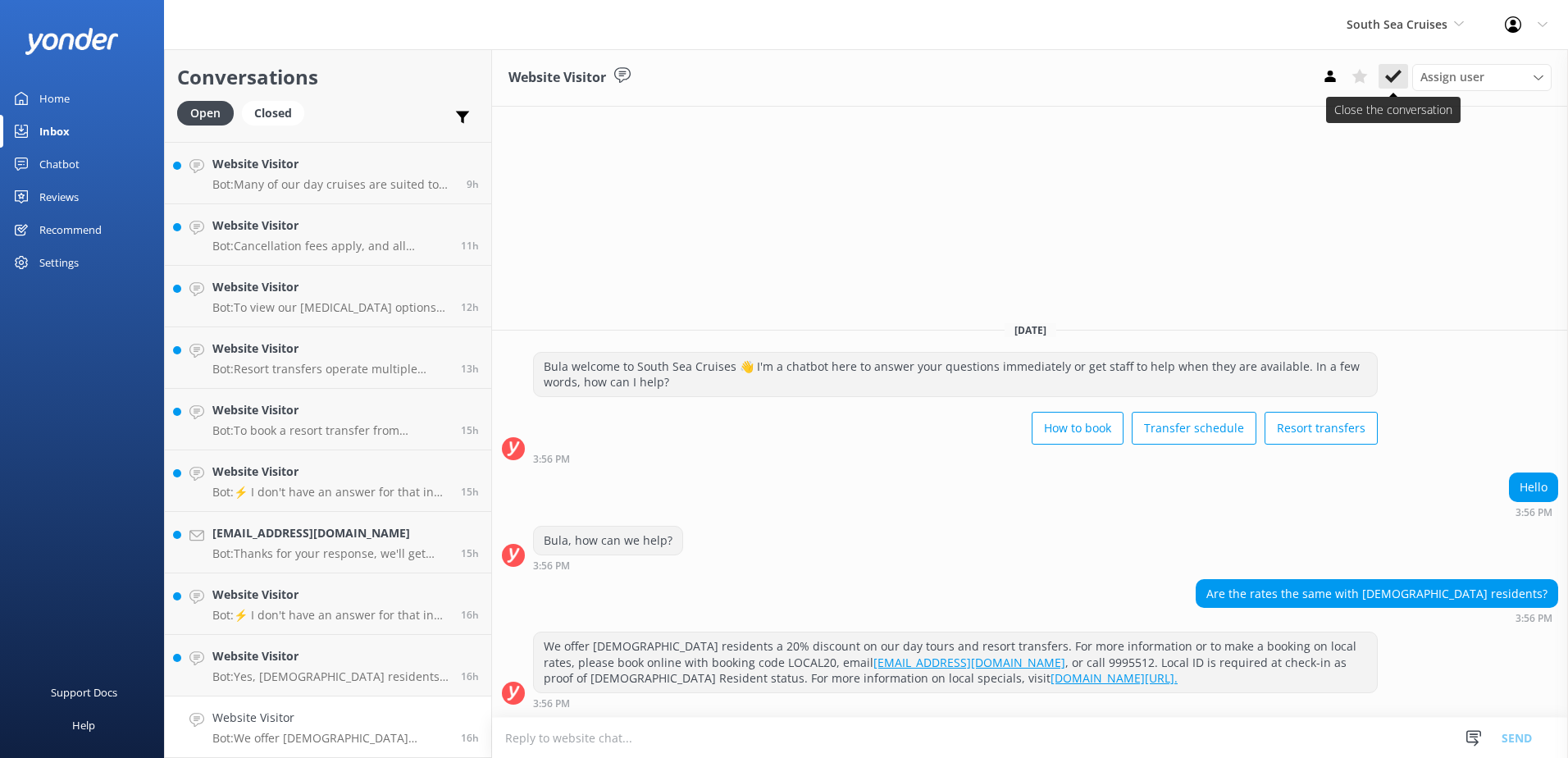
click at [1399, 73] on use at bounding box center [1393, 76] width 17 height 13
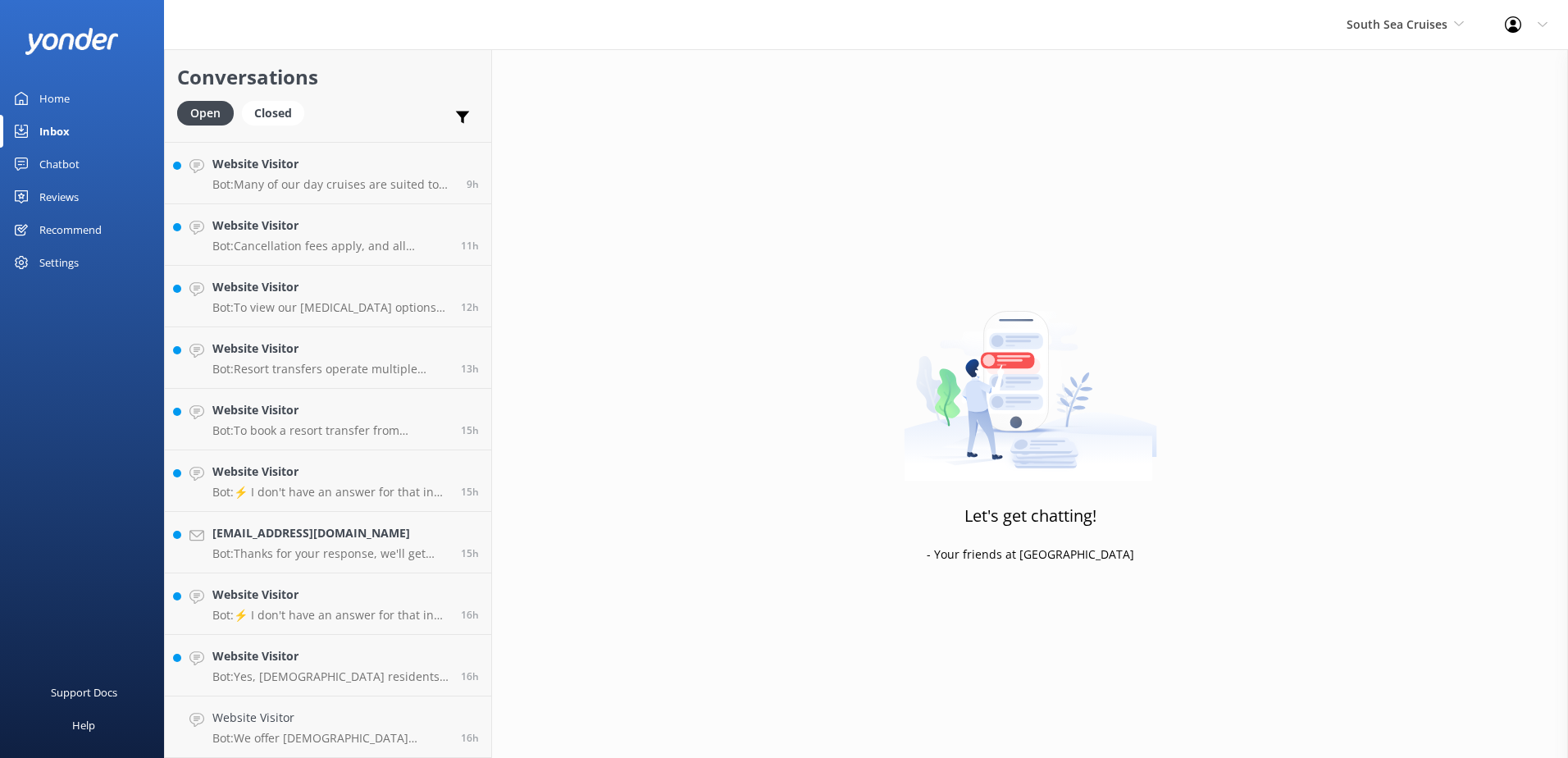
scroll to position [300, 0]
click at [266, 757] on link "Website Visitor Bot: Yes, Fijian residents receive a 20% discount on day tours …" at bounding box center [327, 727] width 326 height 62
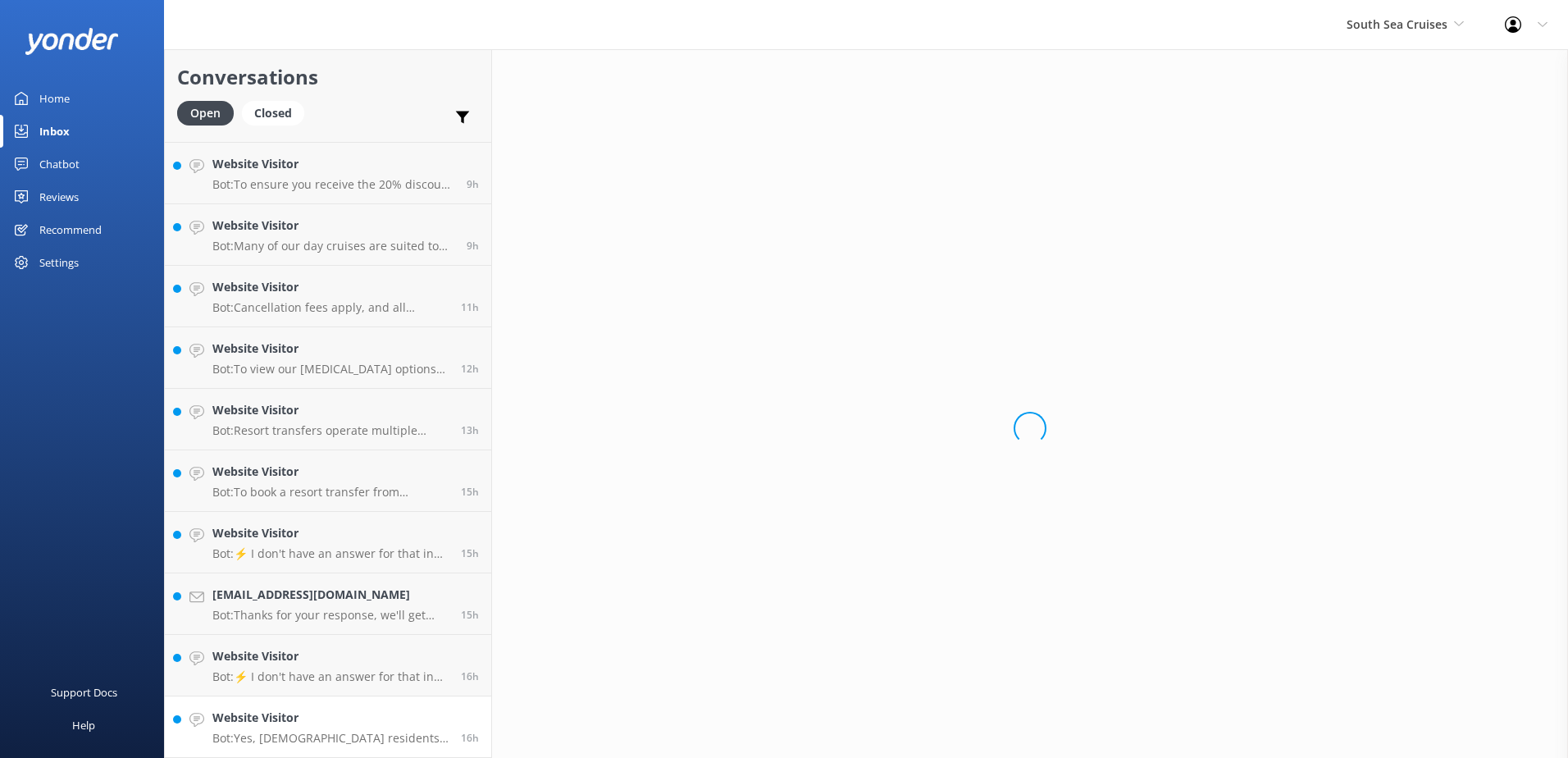
click at [293, 731] on p "Bot: Yes, Fijian residents receive a 20% discount on day tours and resort trans…" at bounding box center [330, 738] width 236 height 15
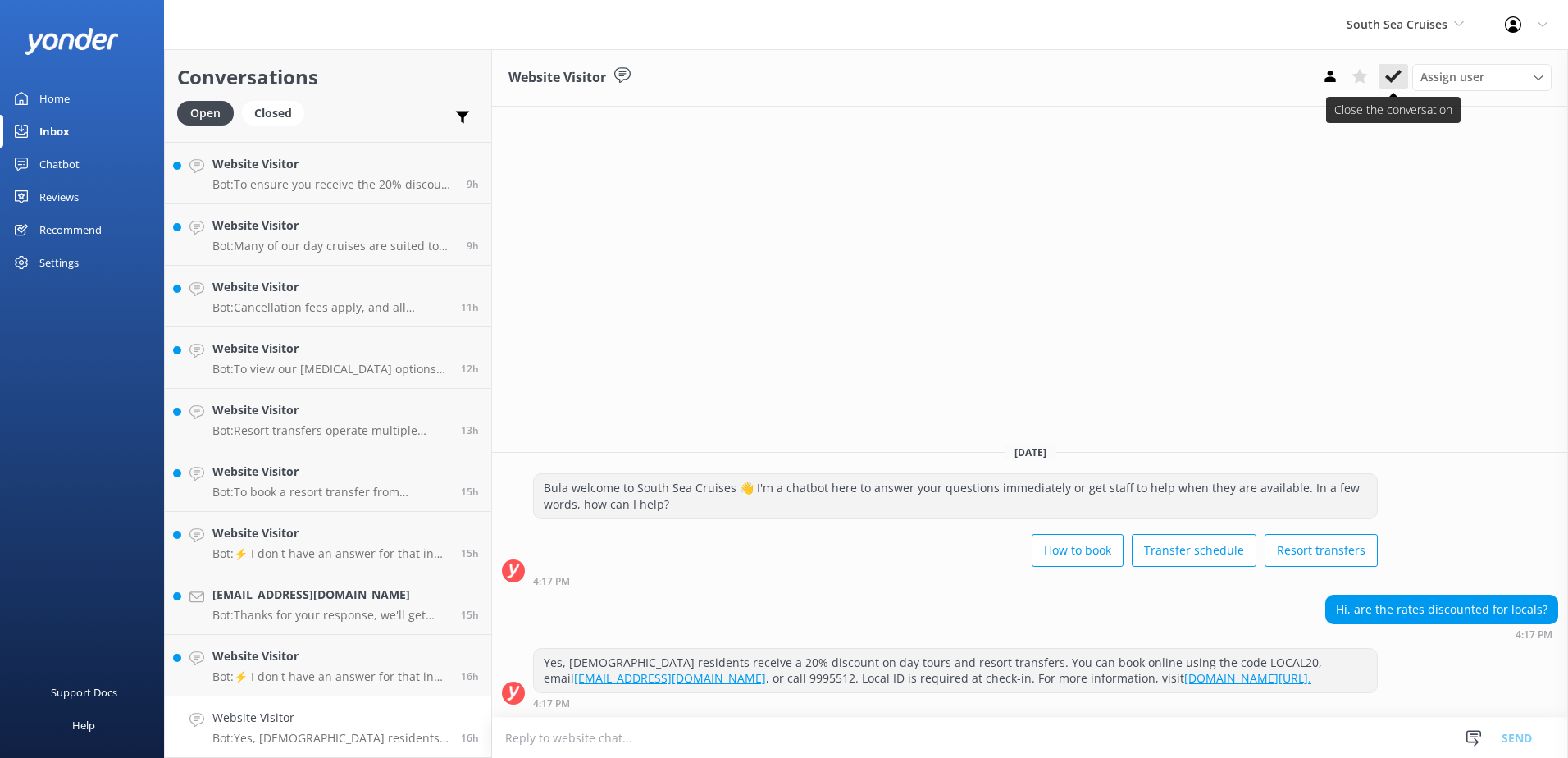
click at [1389, 72] on icon at bounding box center [1393, 76] width 17 height 17
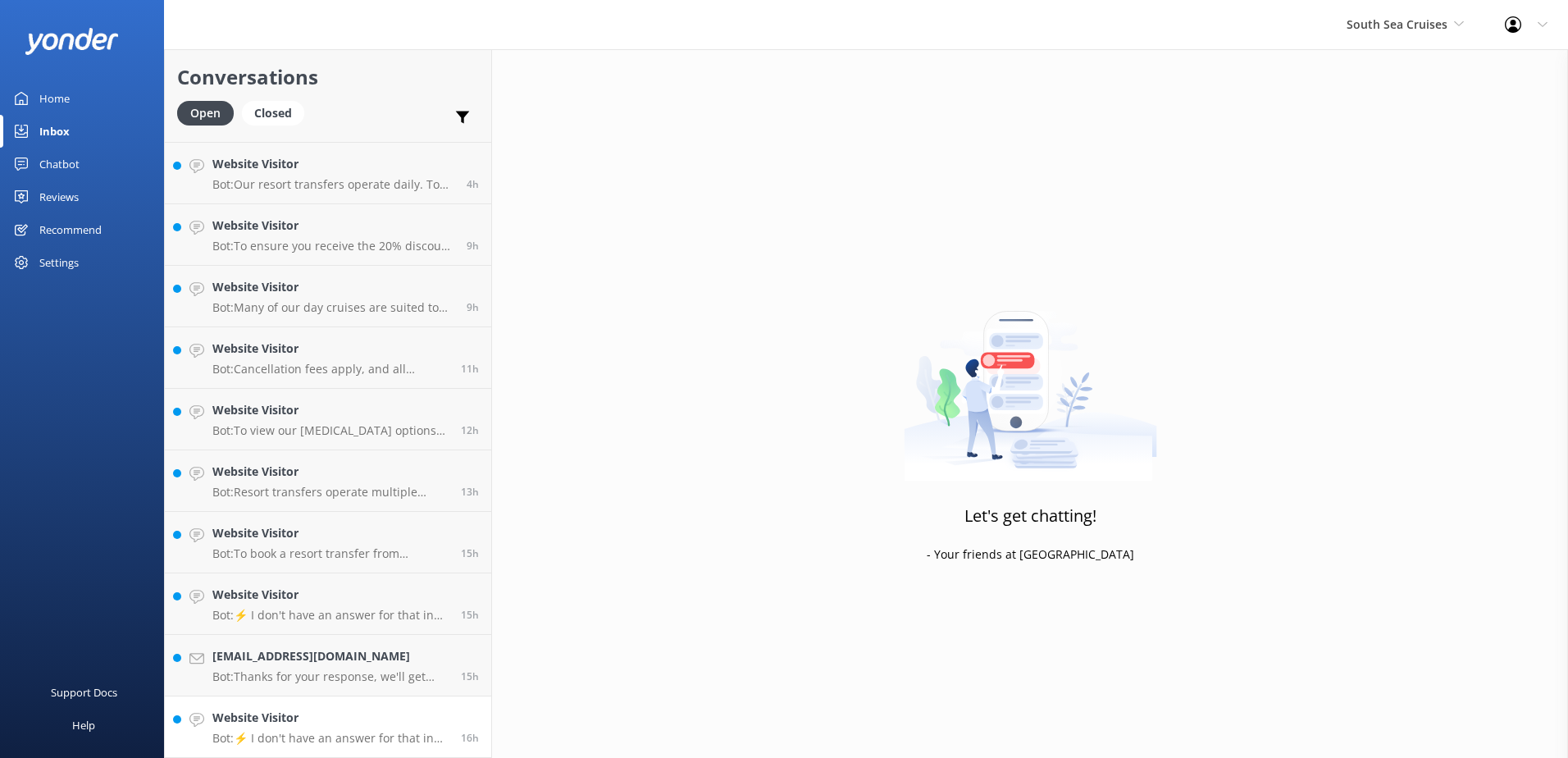
scroll to position [239, 0]
click at [305, 749] on link "Website Visitor Bot: ⚡ I don't have an answer for that in my knowledge base. Pl…" at bounding box center [327, 727] width 326 height 62
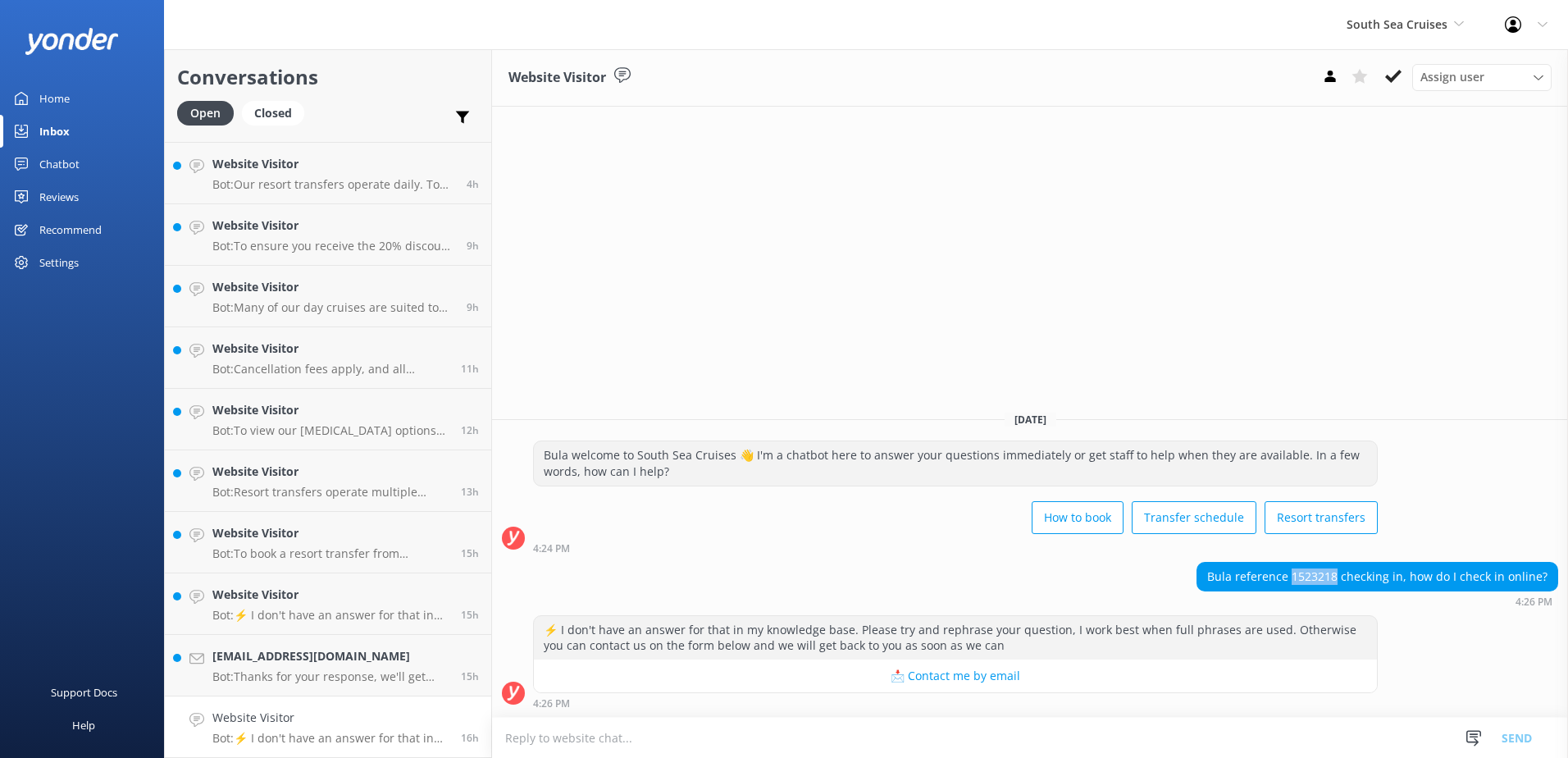
drag, startPoint x: 1302, startPoint y: 578, endPoint x: 1345, endPoint y: 580, distance: 43.0
click at [1345, 580] on div "Bula reference 1523218 checking in, how do I check in online?" at bounding box center [1377, 577] width 360 height 28
copy div "1523218"
click at [1024, 738] on textarea at bounding box center [1029, 737] width 1076 height 40
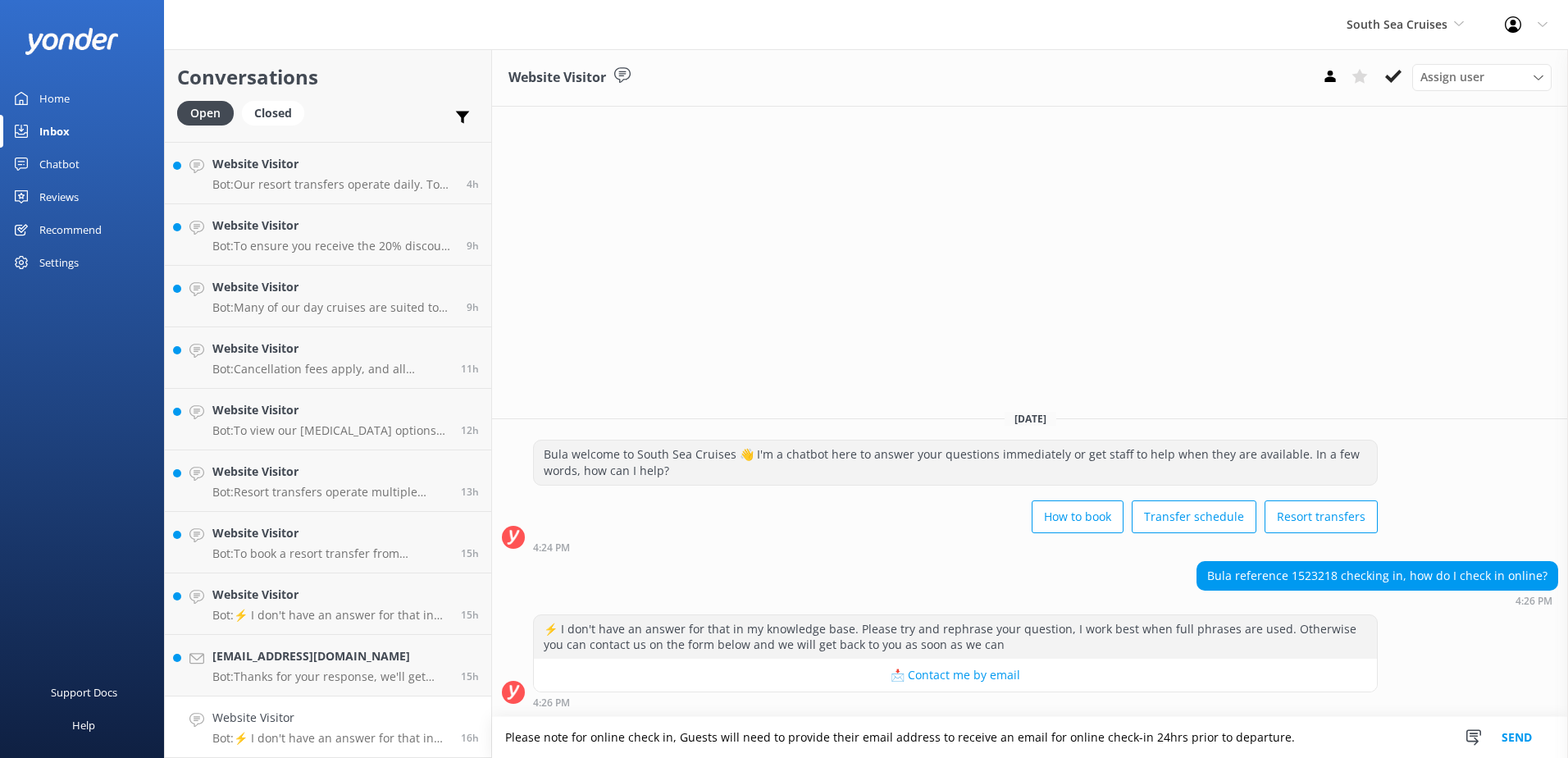
click at [1370, 750] on textarea "Please note for online check in, Guests will need to provide their email addres…" at bounding box center [1029, 737] width 1076 height 41
type textarea "Please note for online check in, Guests will need to provide their email addres…"
click at [1522, 739] on button "Send" at bounding box center [1517, 737] width 62 height 41
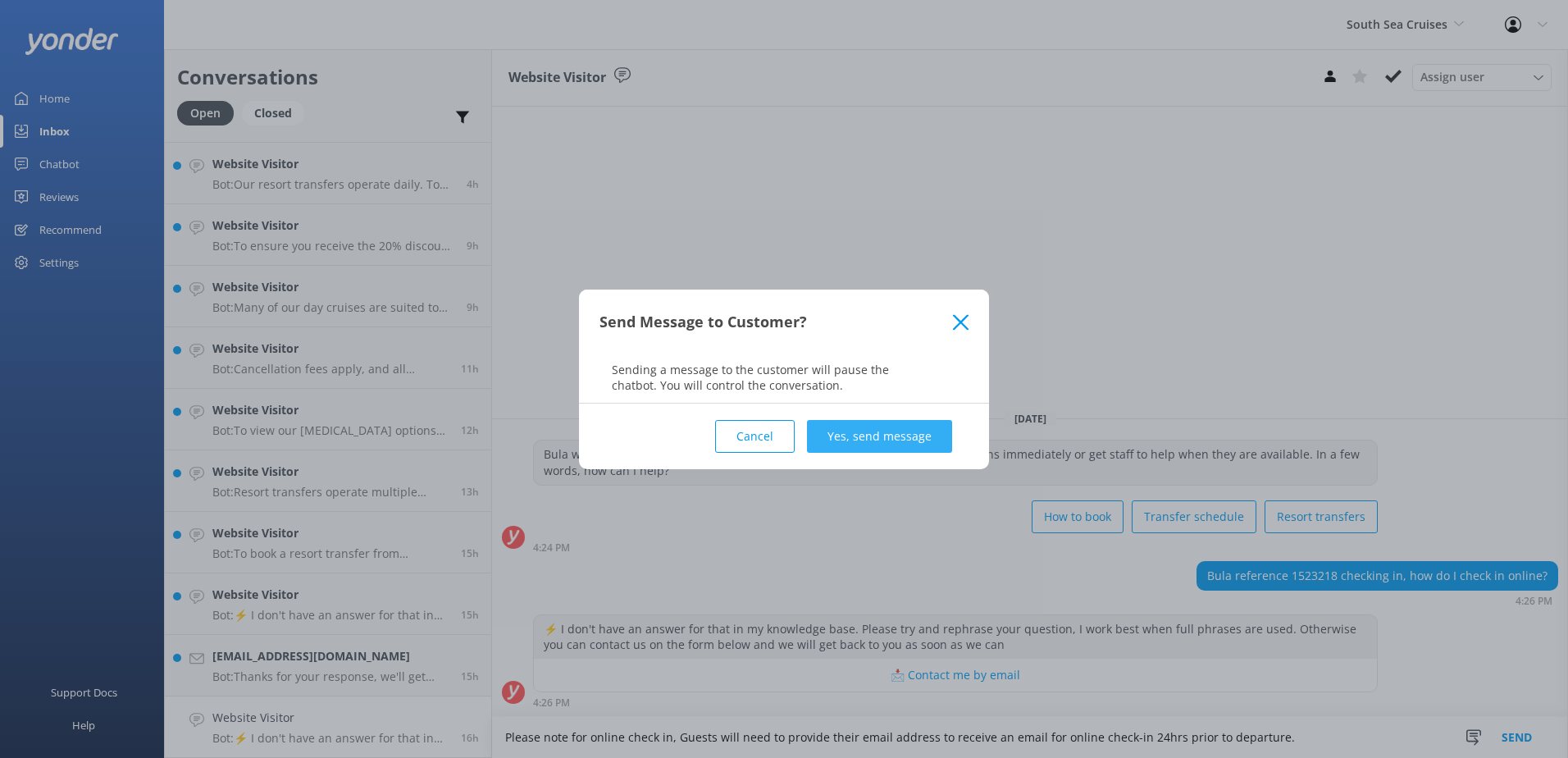
click at [877, 432] on button "Yes, send message" at bounding box center [879, 436] width 145 height 33
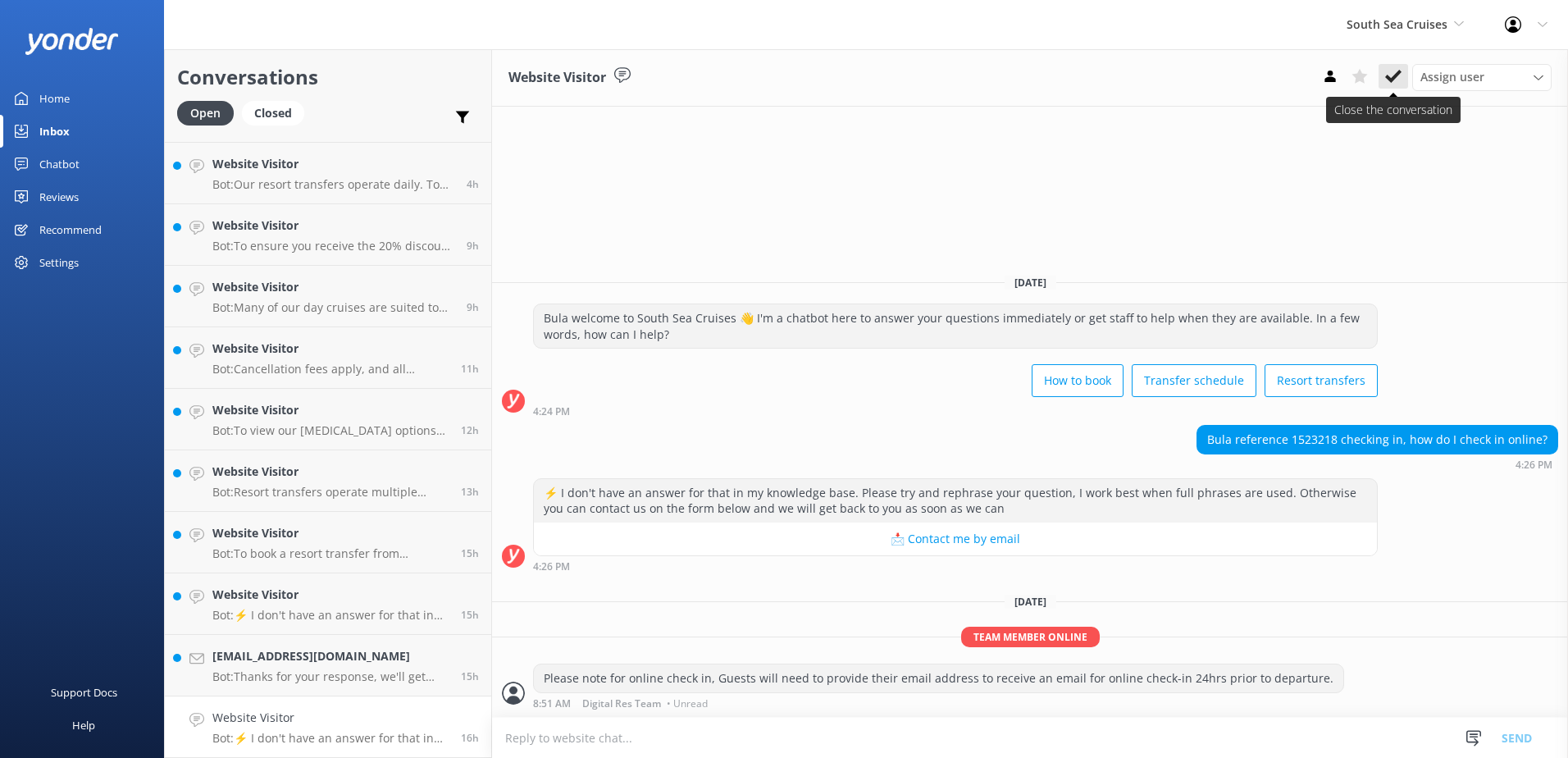
click at [1395, 76] on use at bounding box center [1393, 76] width 17 height 13
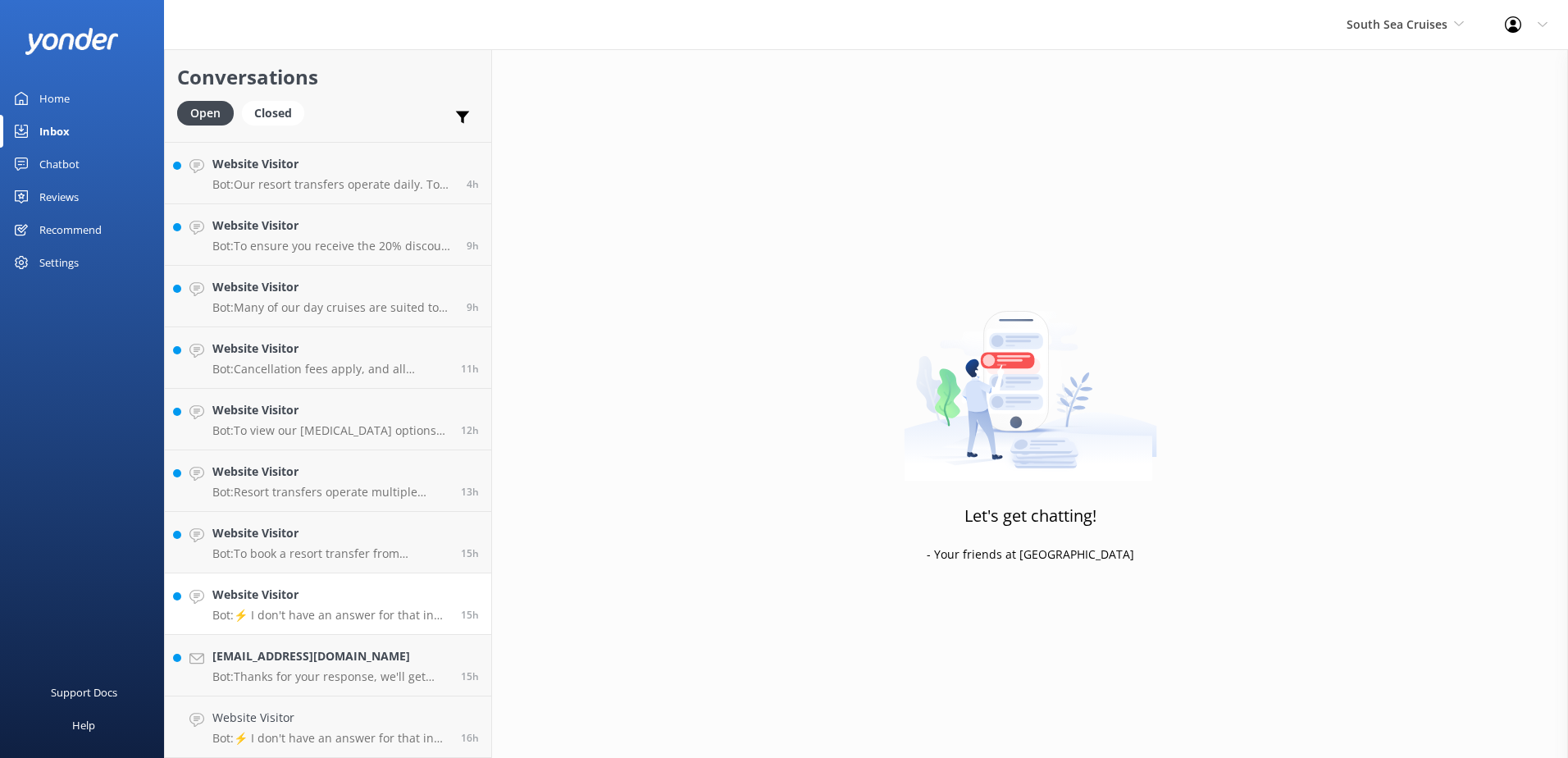
scroll to position [177, 0]
click at [396, 733] on p "Bot: Thanks for your response, we'll get back to you as soon as we can during o…" at bounding box center [330, 738] width 236 height 15
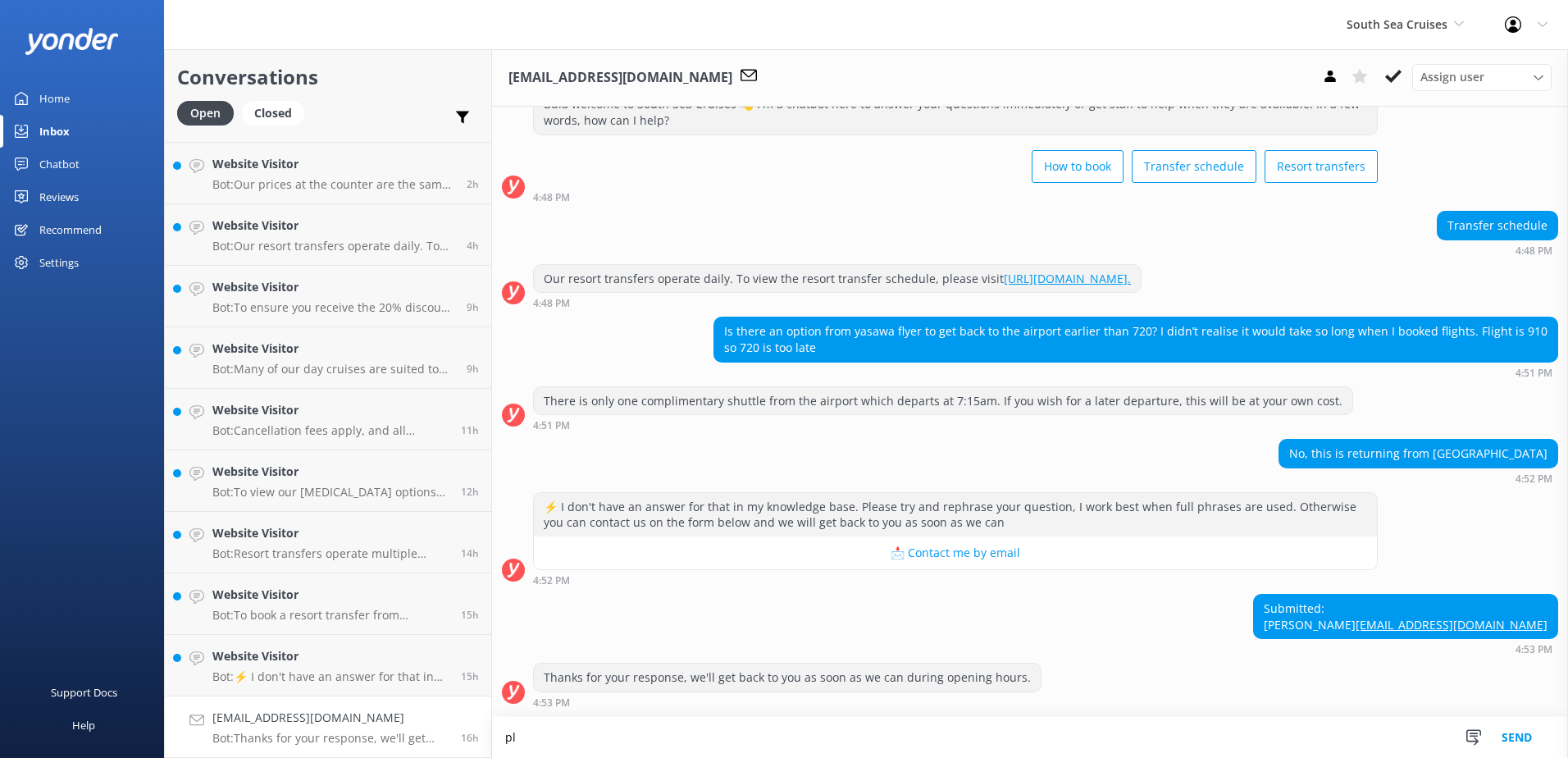
type textarea "p"
drag, startPoint x: 1314, startPoint y: 731, endPoint x: 409, endPoint y: 703, distance: 905.4
click at [409, 703] on div "Conversations Open Closed Important Assigned to me Unassigned Website Visitor B…" at bounding box center [865, 403] width 1404 height 708
paste textarea "the Yasawa Flyer returns to Port at approximately 6:00 PM; airport transfers wi…"
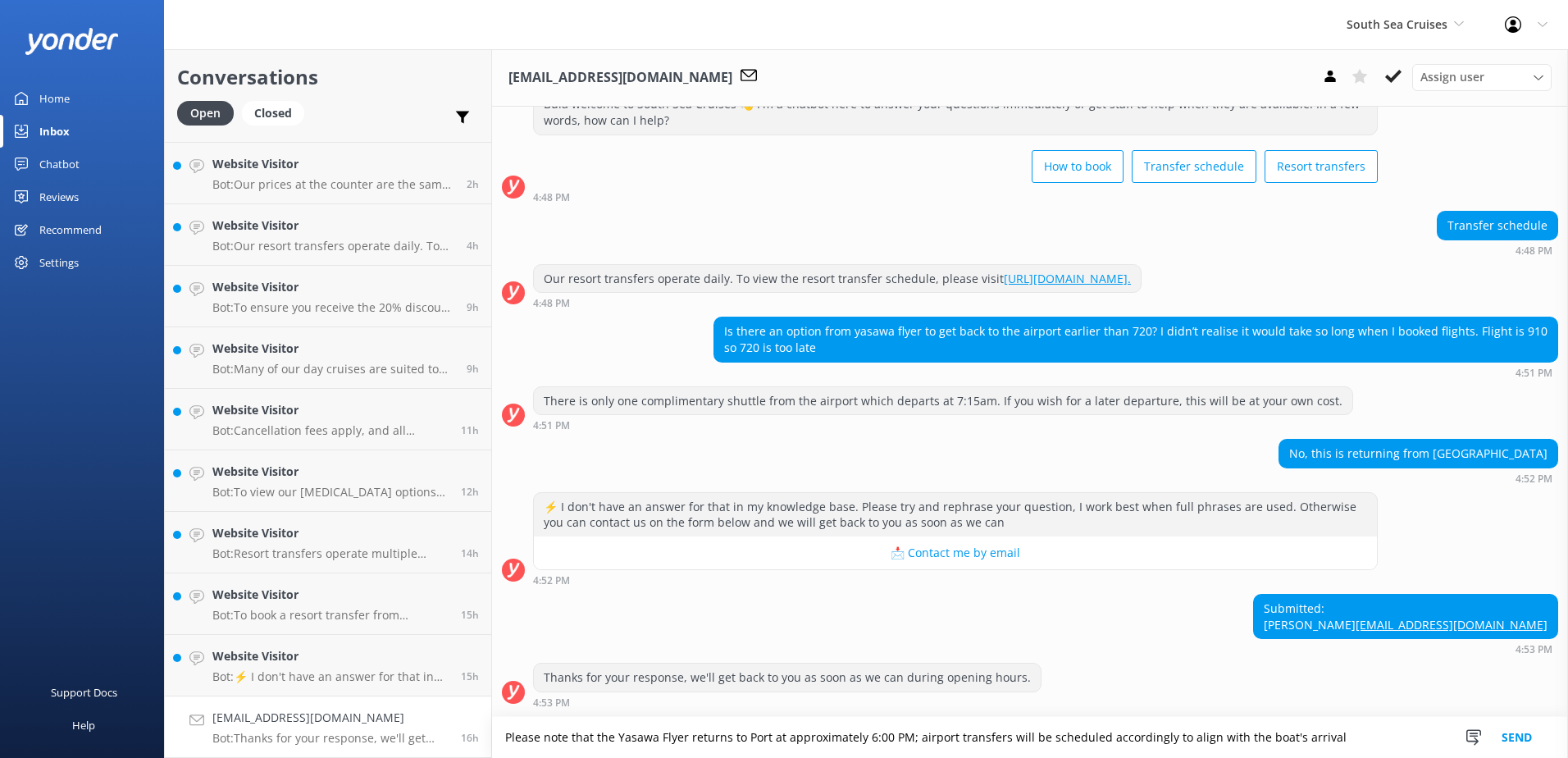
type textarea "Please note that the Yasawa Flyer returns to Port at approximately 6:00 PM; air…"
click at [1514, 731] on button "Send" at bounding box center [1517, 737] width 62 height 41
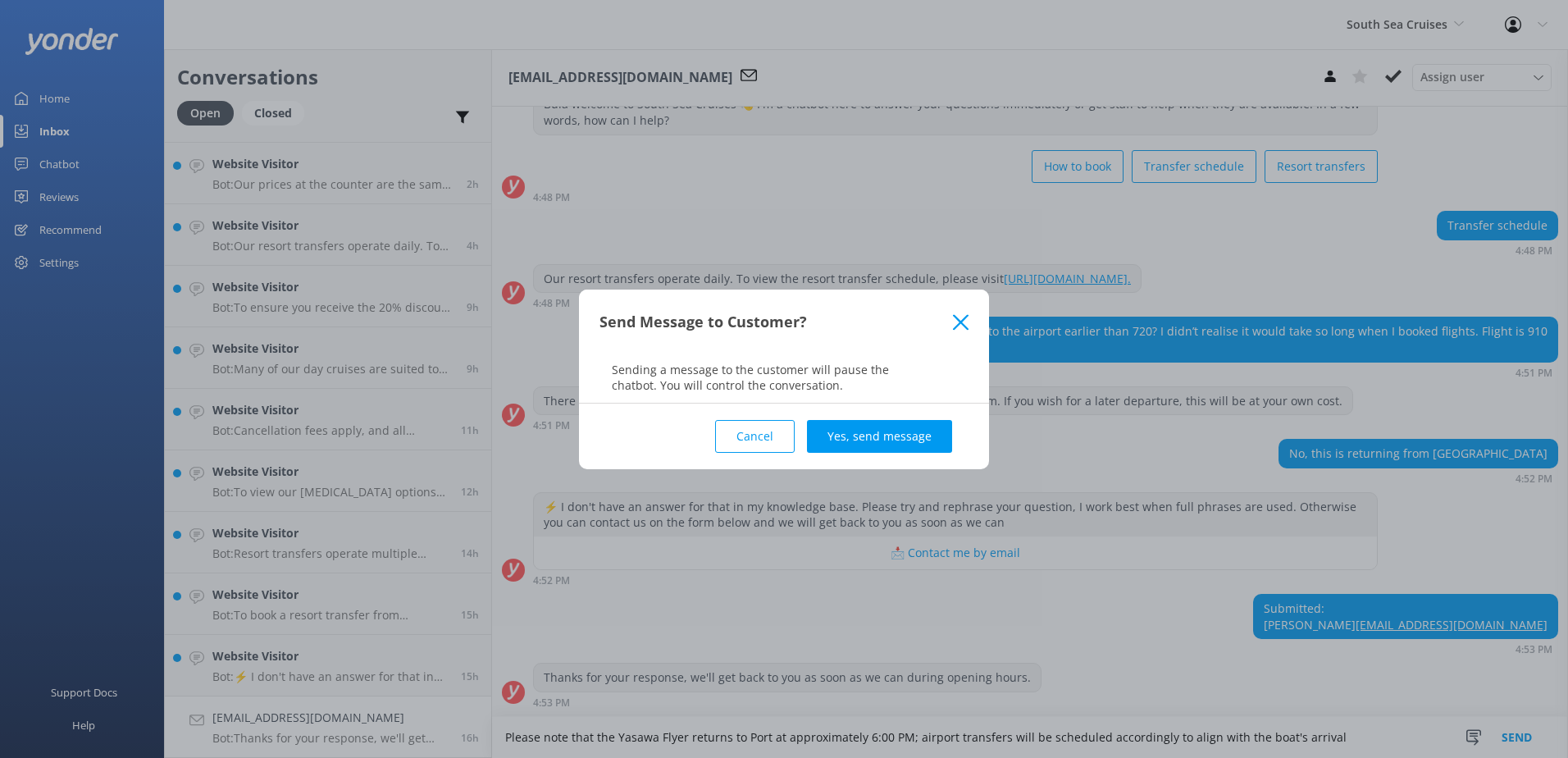
click at [921, 432] on button "Yes, send message" at bounding box center [879, 436] width 145 height 33
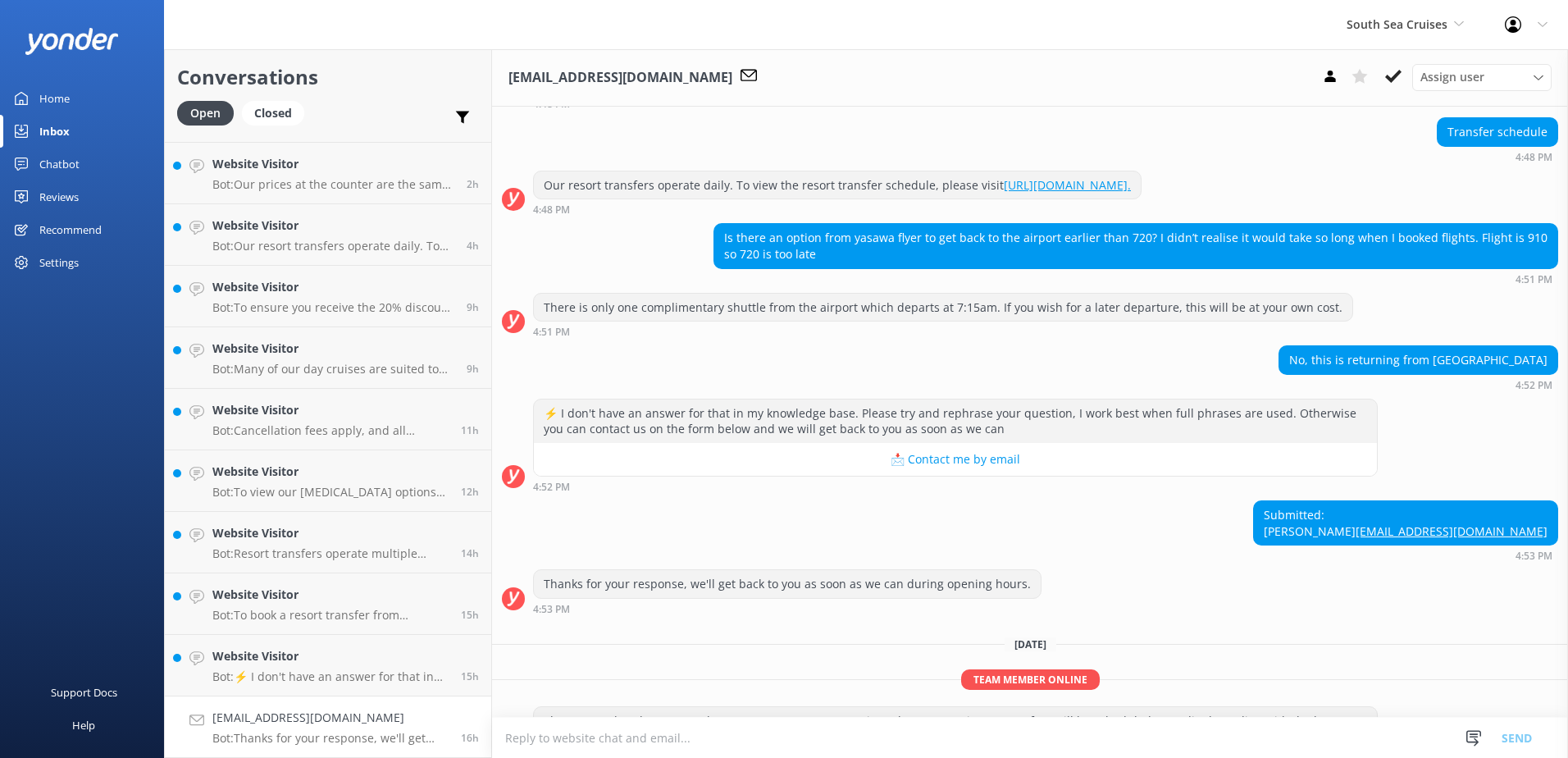
scroll to position [211, 0]
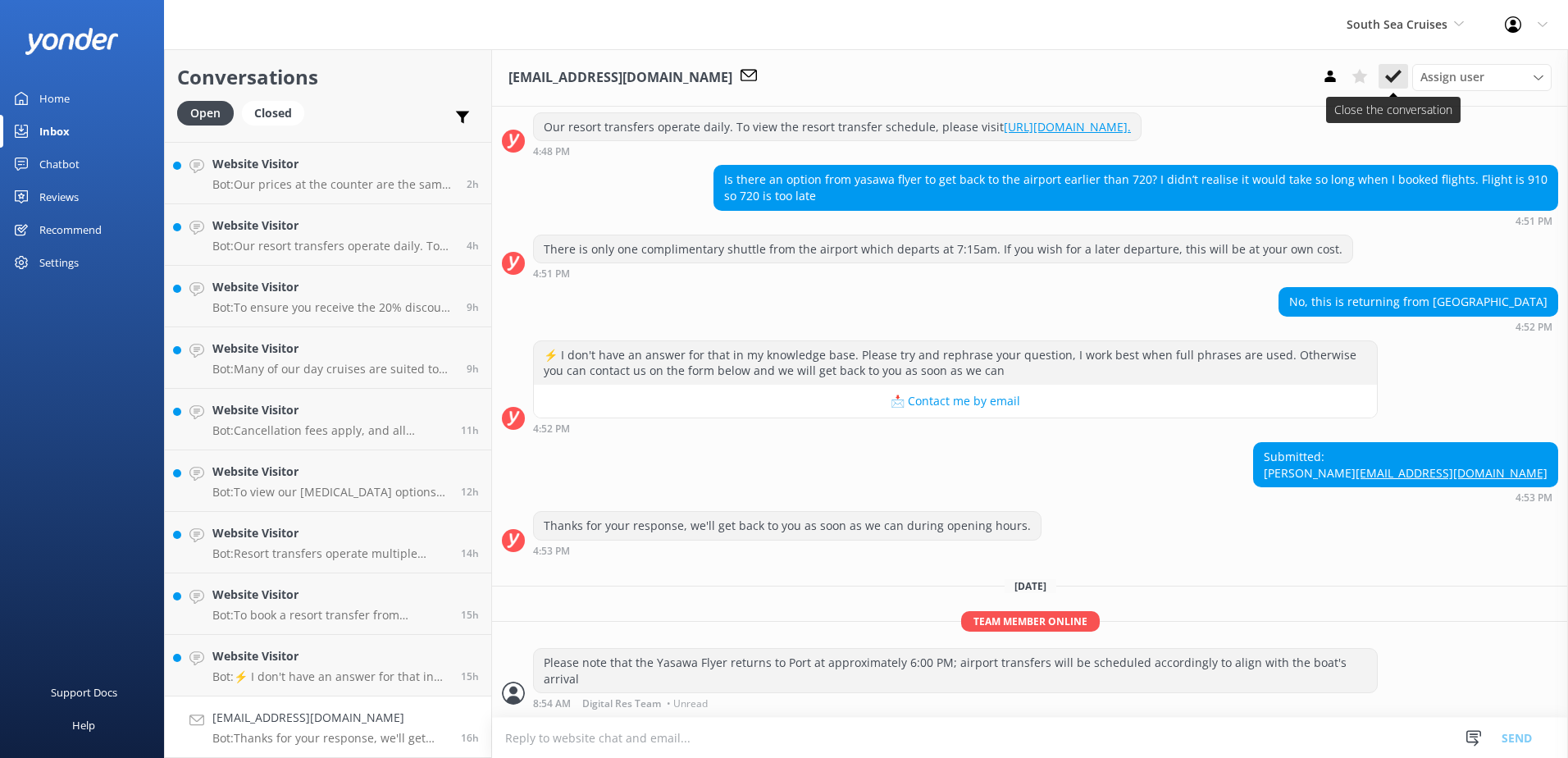
click at [1388, 79] on use at bounding box center [1393, 76] width 17 height 13
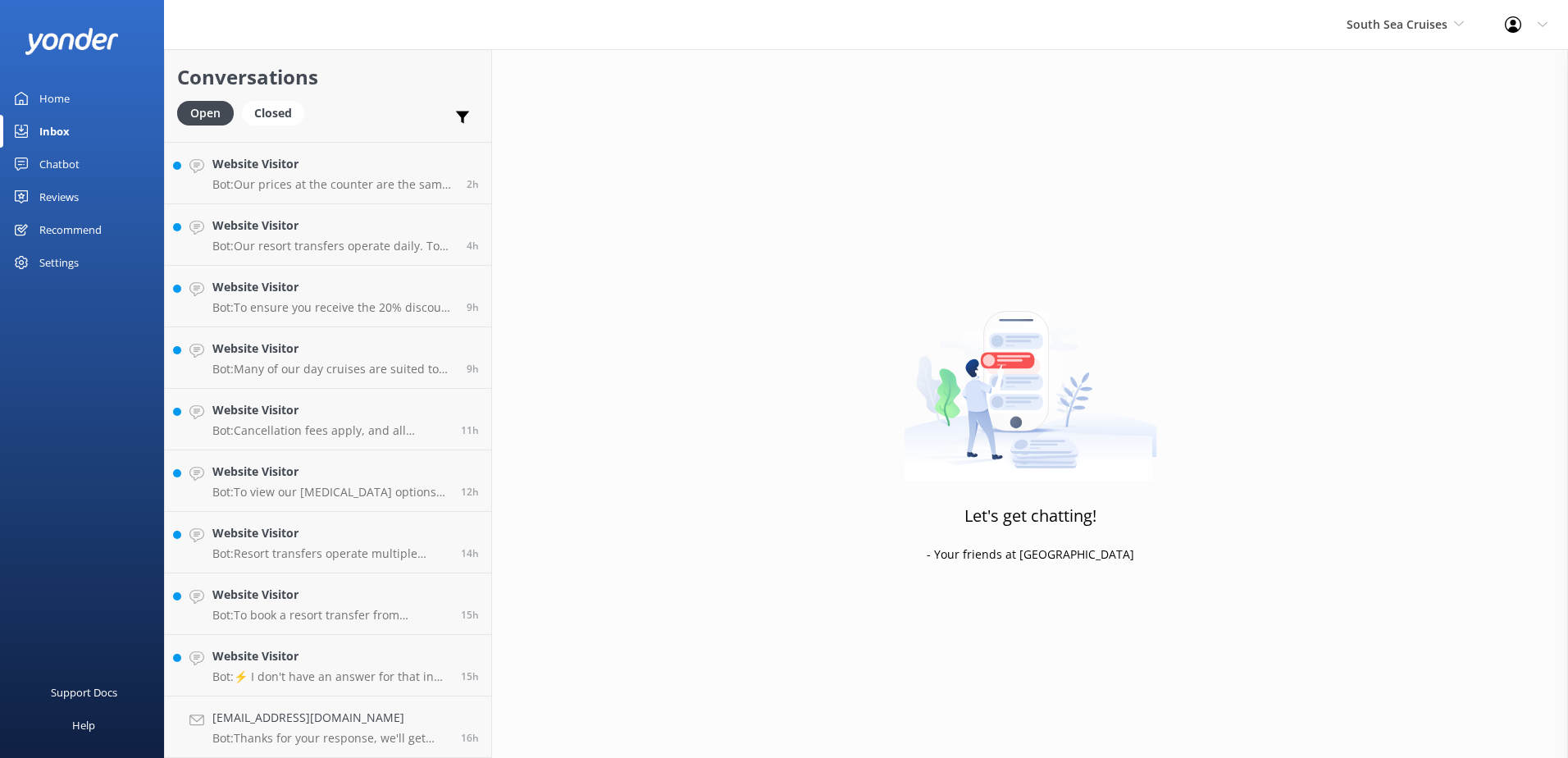
scroll to position [116, 0]
click at [400, 719] on h4 "Website Visitor" at bounding box center [330, 717] width 236 height 18
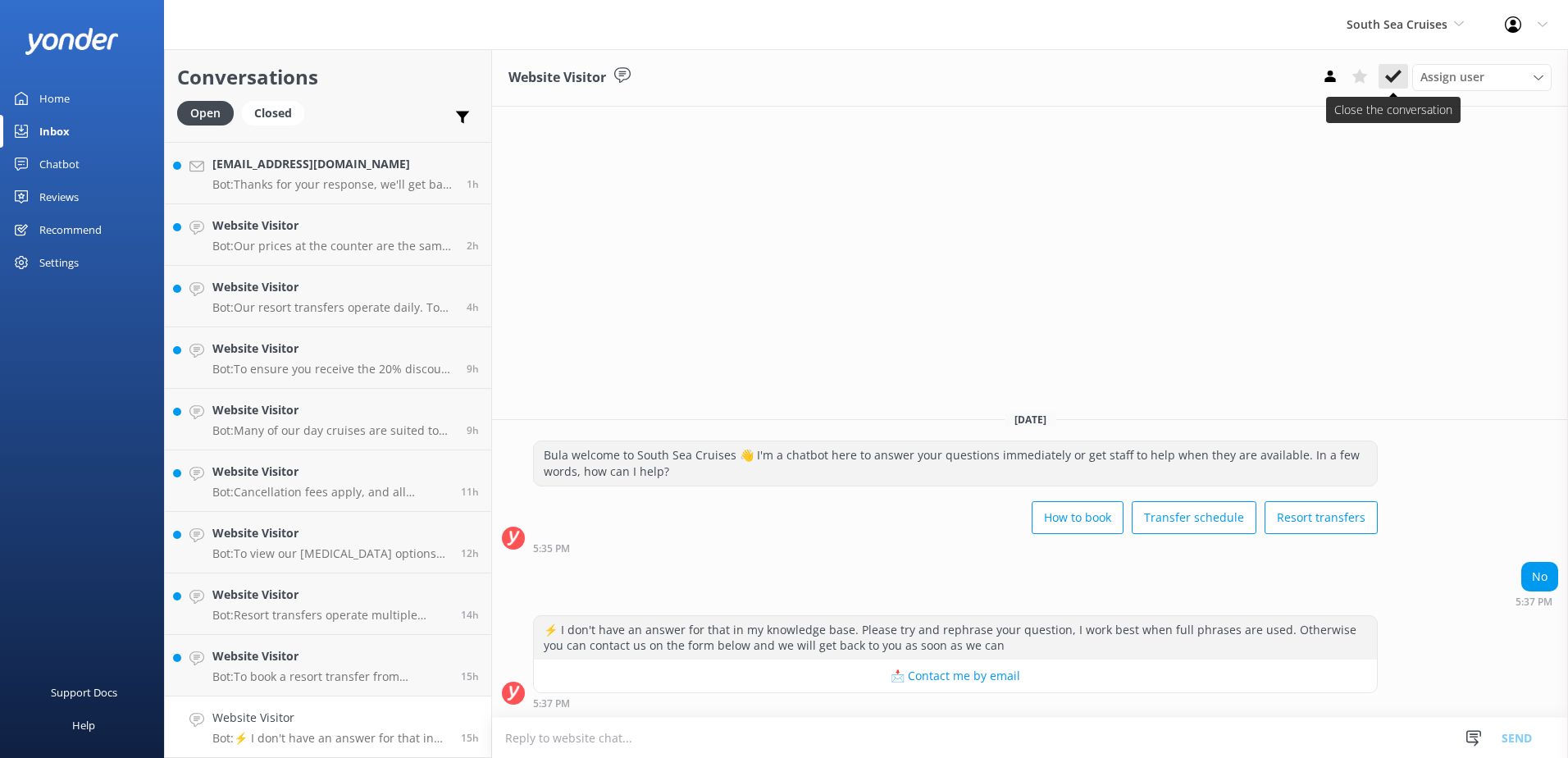
click at [1396, 72] on icon at bounding box center [1393, 76] width 17 height 17
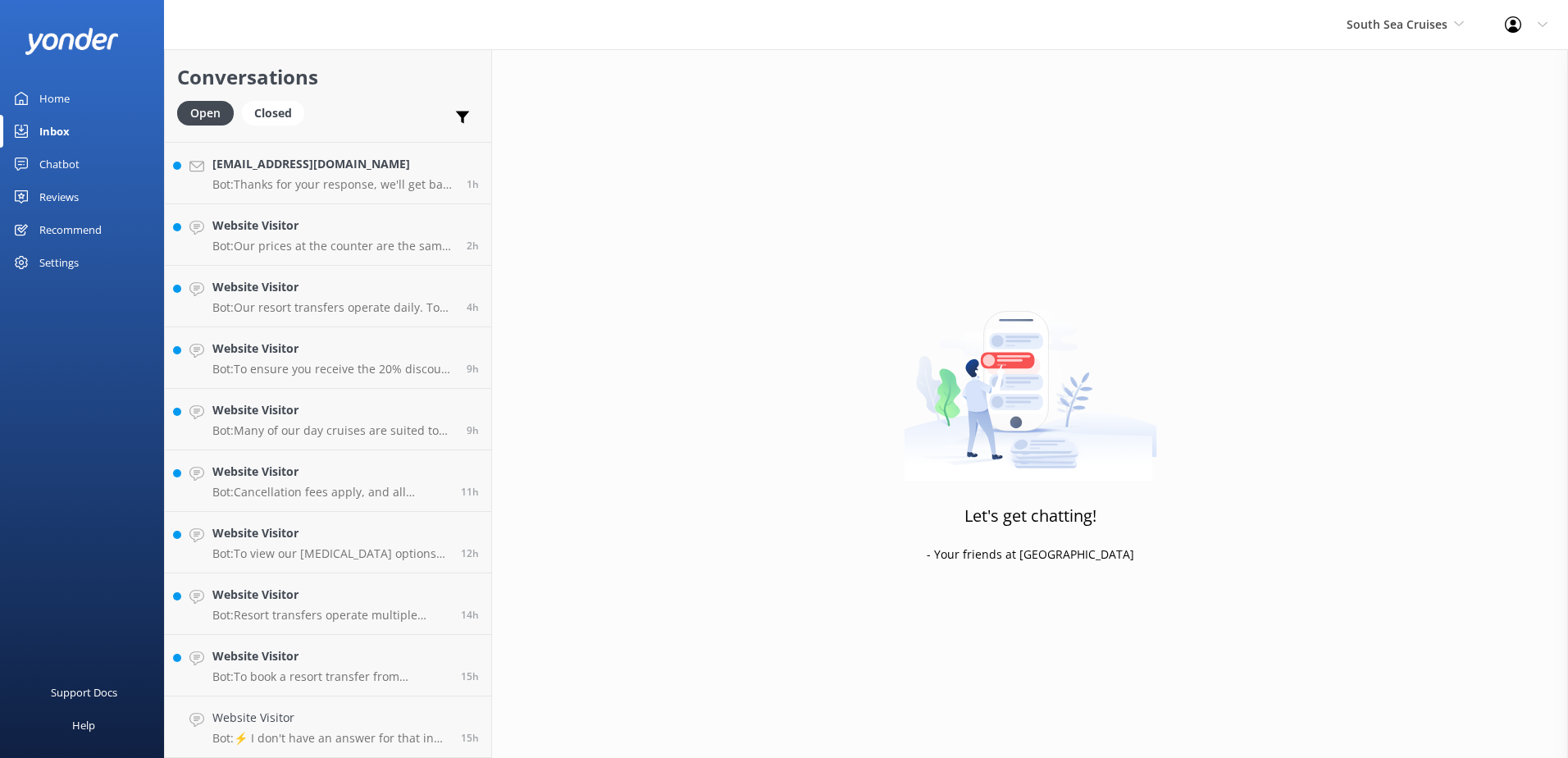
scroll to position [54, 0]
click at [418, 724] on h4 "Website Visitor" at bounding box center [330, 717] width 236 height 18
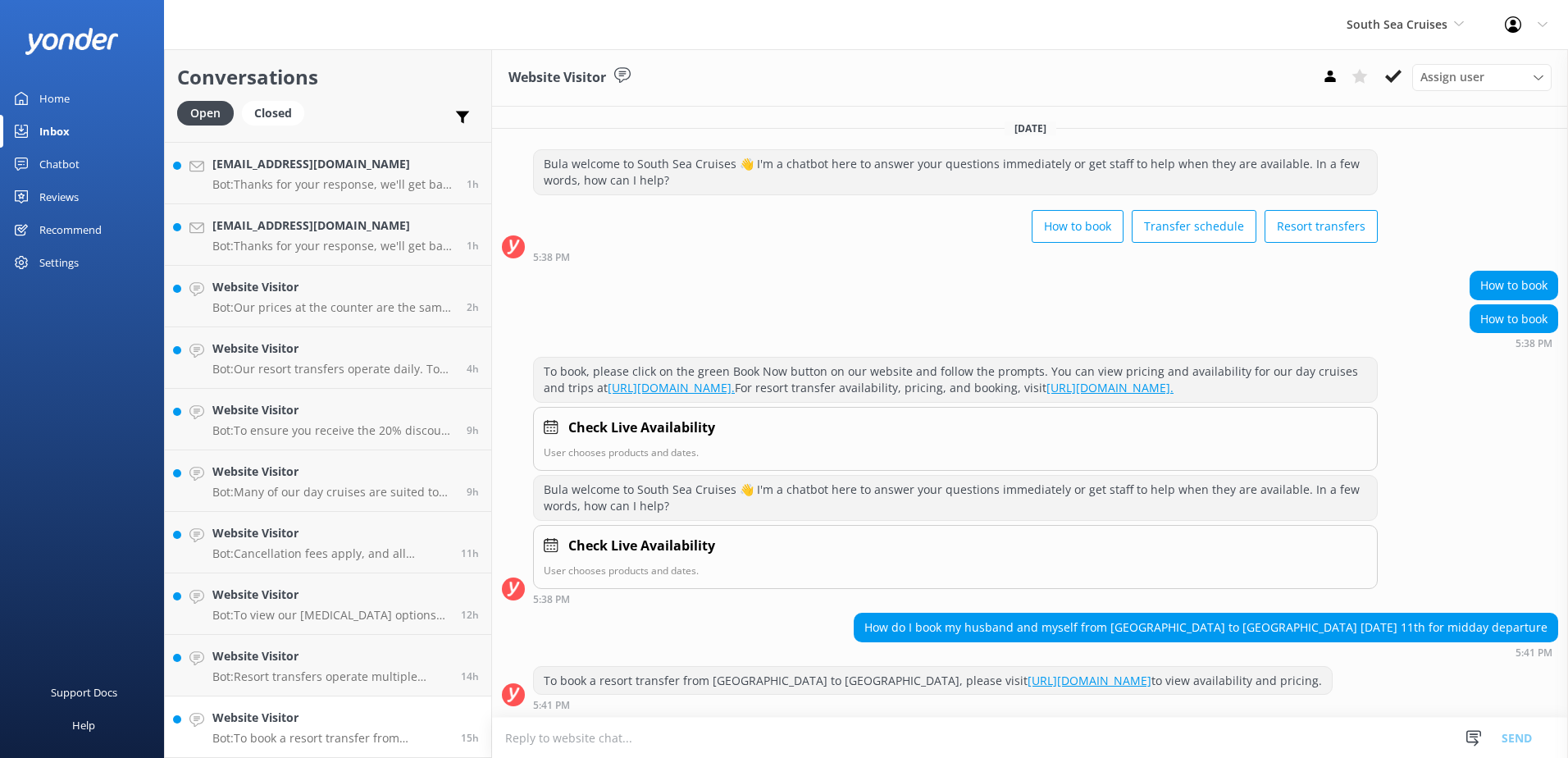
scroll to position [34, 0]
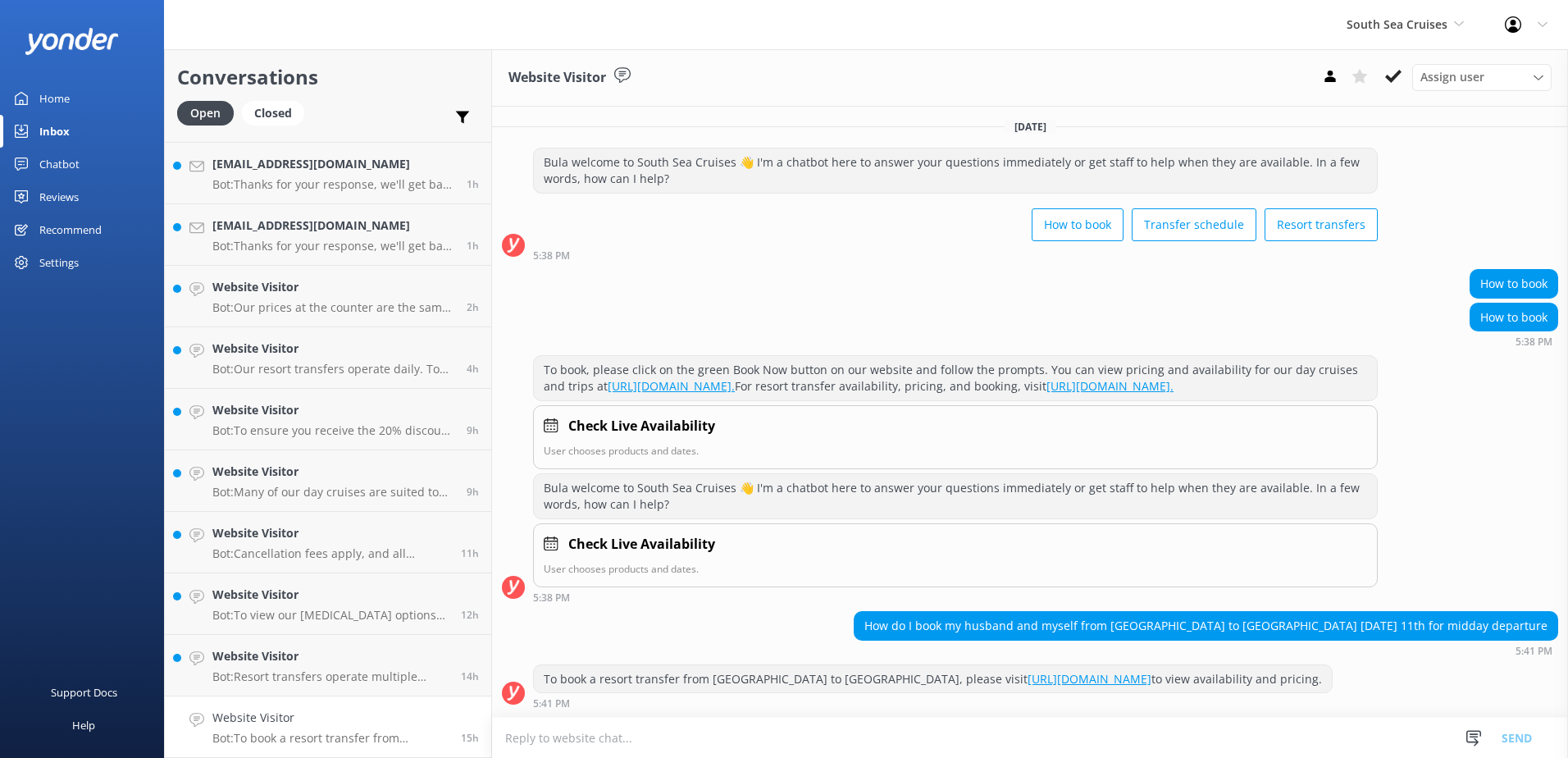
click at [1151, 670] on link "https://bookings.southseacruisesfiji.com/BookingExpress/ExFromTo/" at bounding box center [1090, 678] width 124 height 16
click at [1393, 82] on icon at bounding box center [1393, 76] width 17 height 17
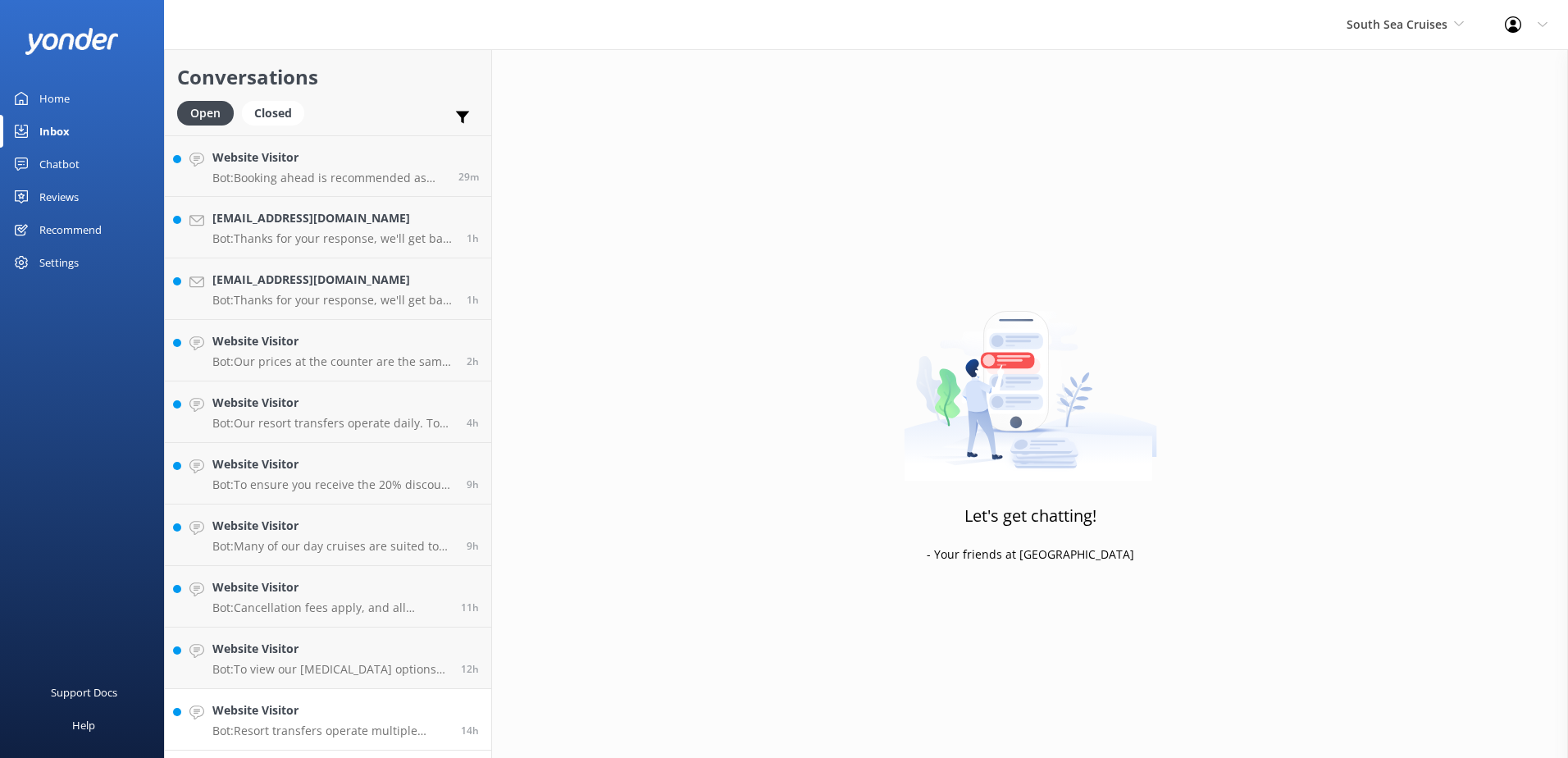
click at [386, 724] on p "Bot: Resort transfers operate multiple times a day, every day, departing from P…" at bounding box center [330, 731] width 236 height 15
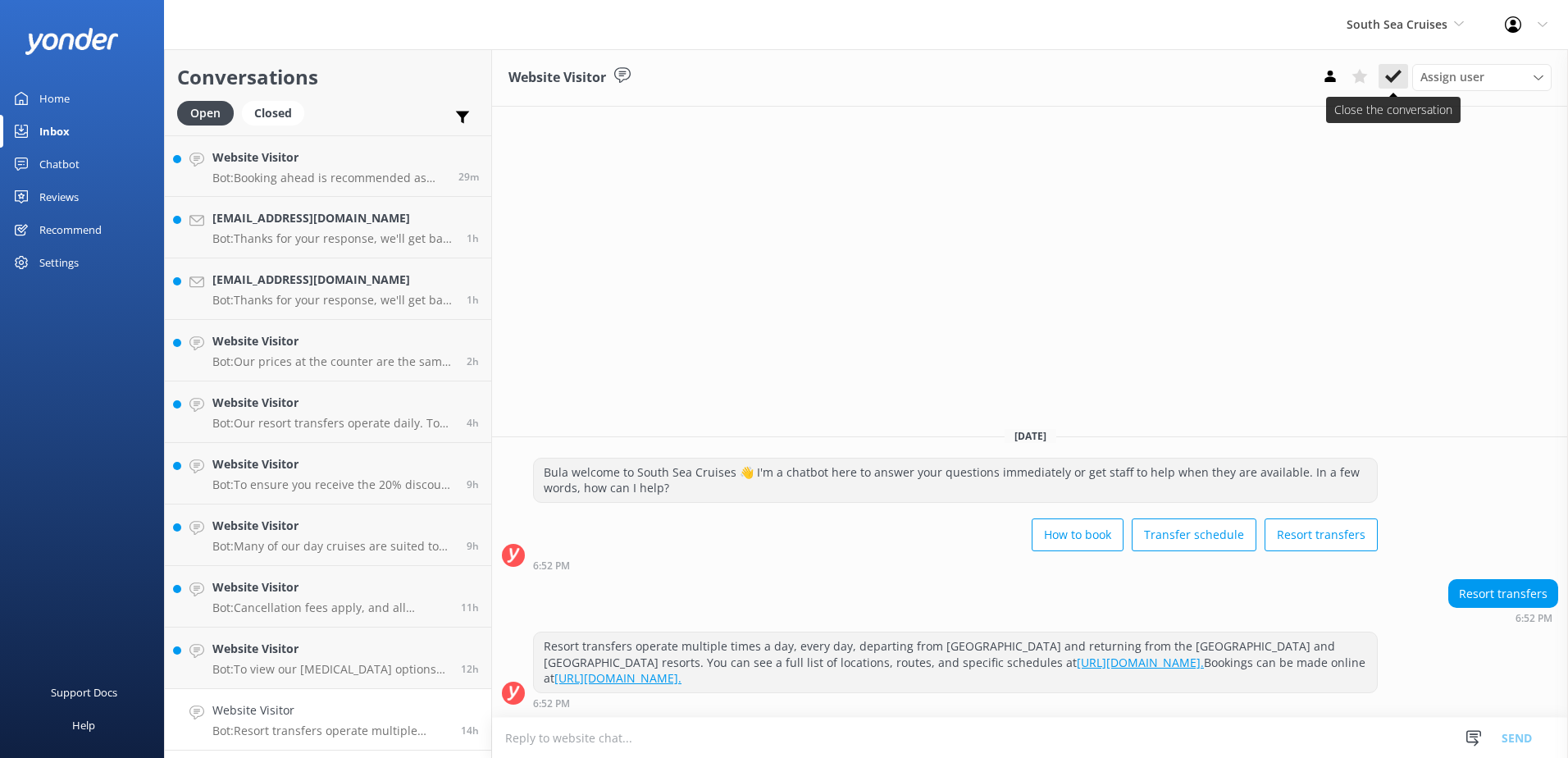
click at [1394, 87] on button at bounding box center [1393, 76] width 29 height 25
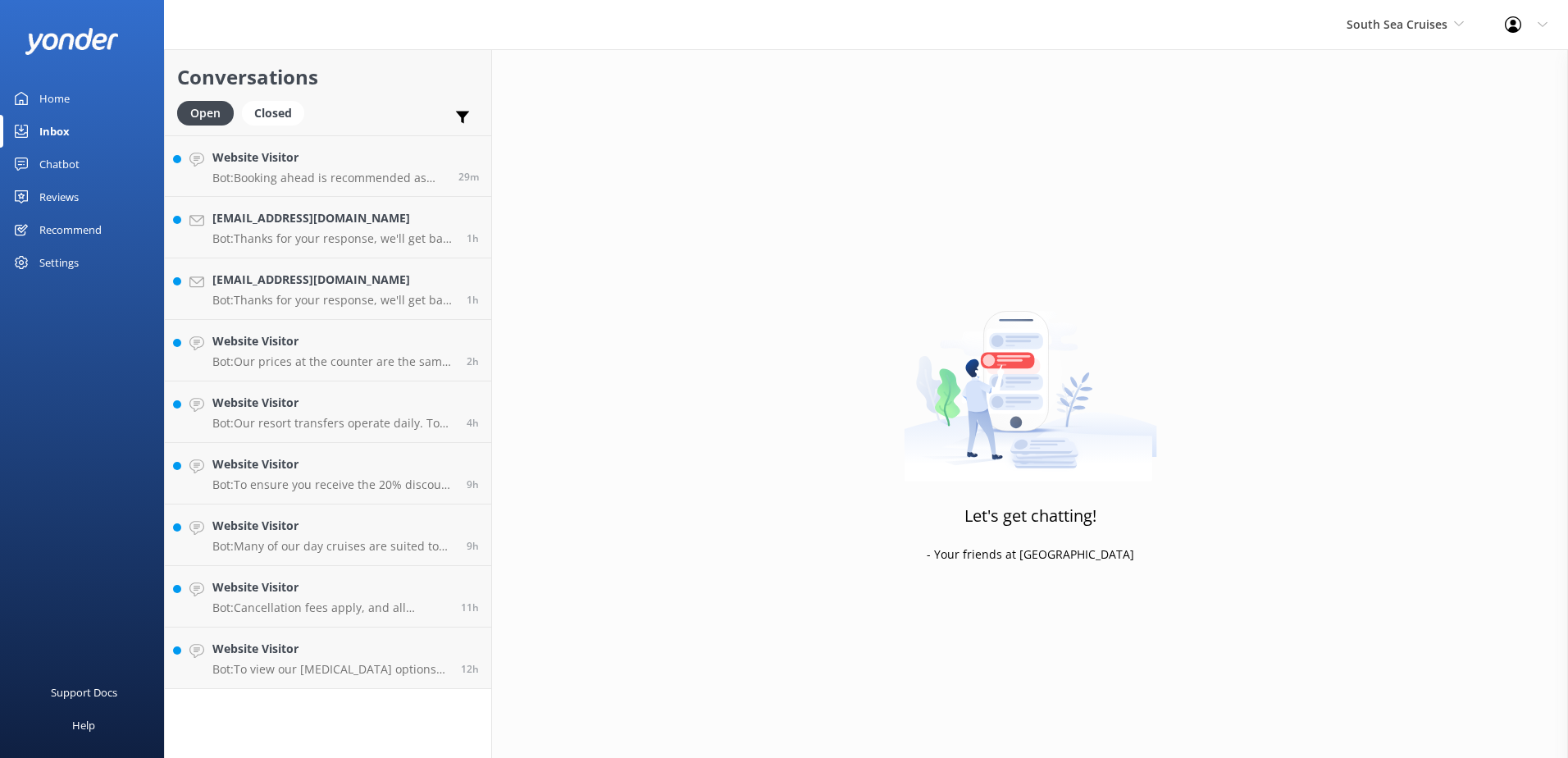
click at [366, 716] on div "Conversations Open Closed Important Assigned to me Unassigned Website Visitor B…" at bounding box center [327, 403] width 328 height 708
click at [377, 685] on link "Website Visitor Bot: To view our Scuba Diving options and prices, please visit:…" at bounding box center [327, 658] width 326 height 62
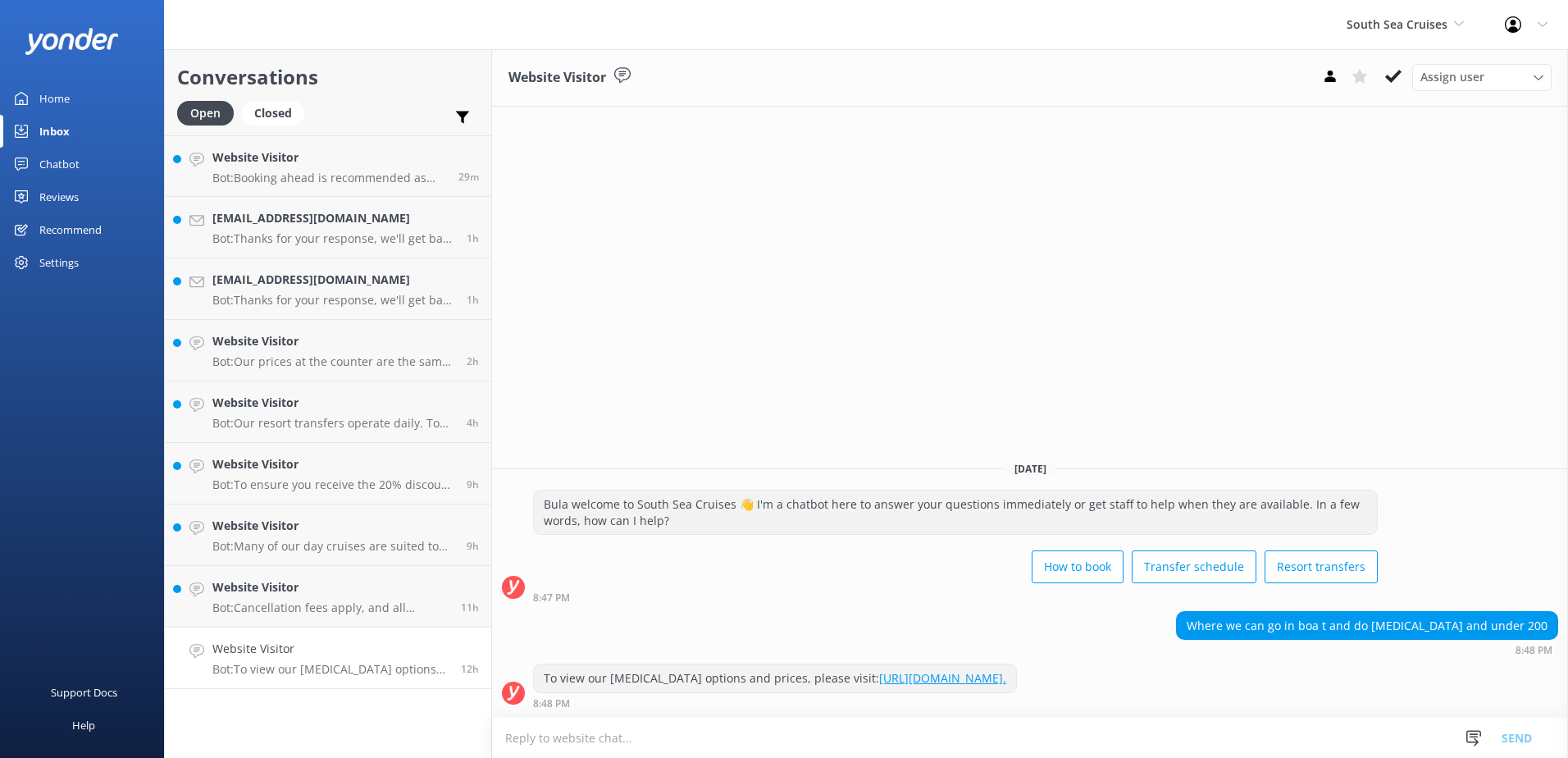
click at [1404, 77] on button at bounding box center [1393, 76] width 29 height 25
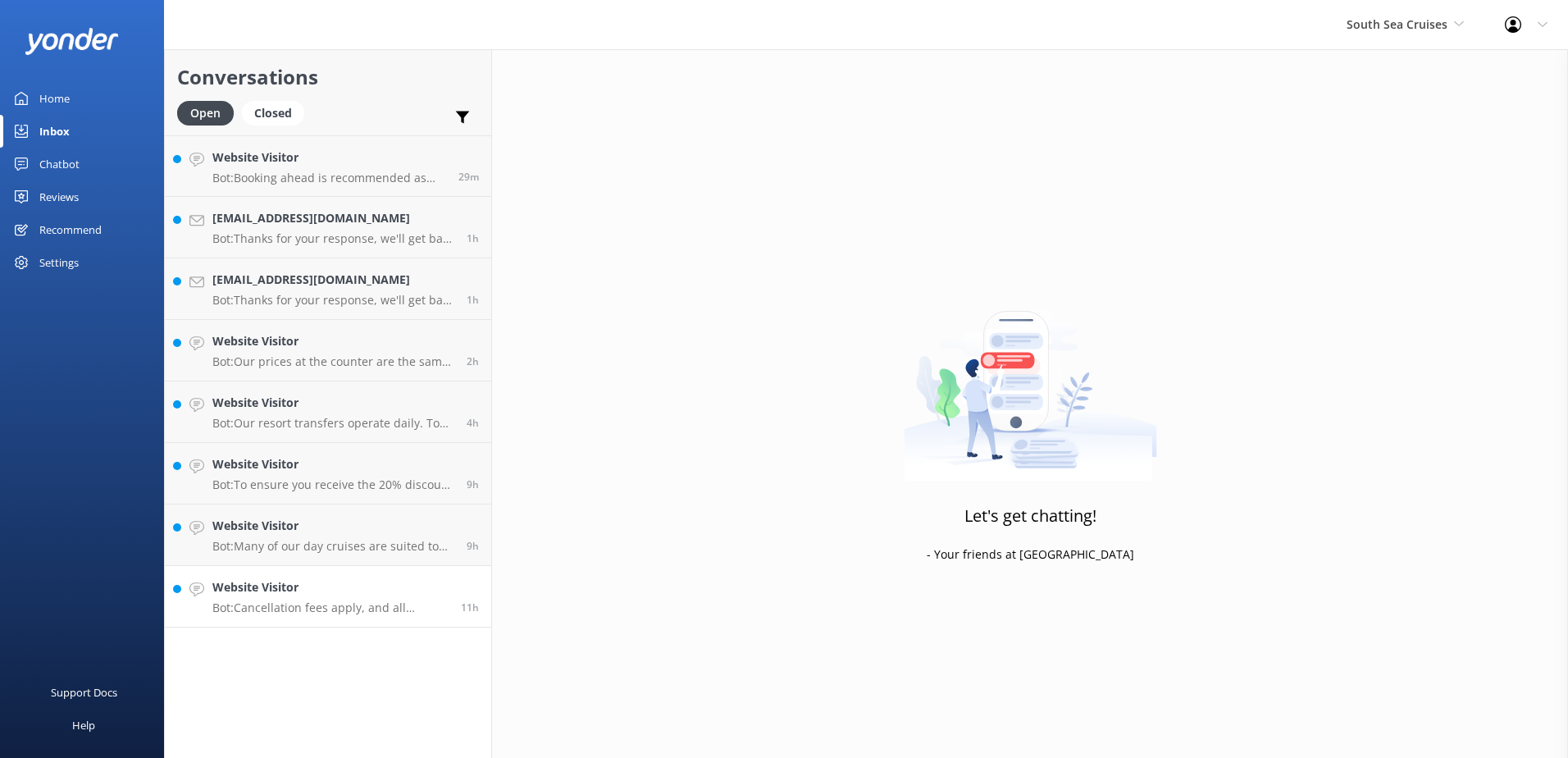
click at [358, 611] on p "Bot: Cancellation fees apply, and all cancellations must be received in writing…" at bounding box center [330, 608] width 236 height 15
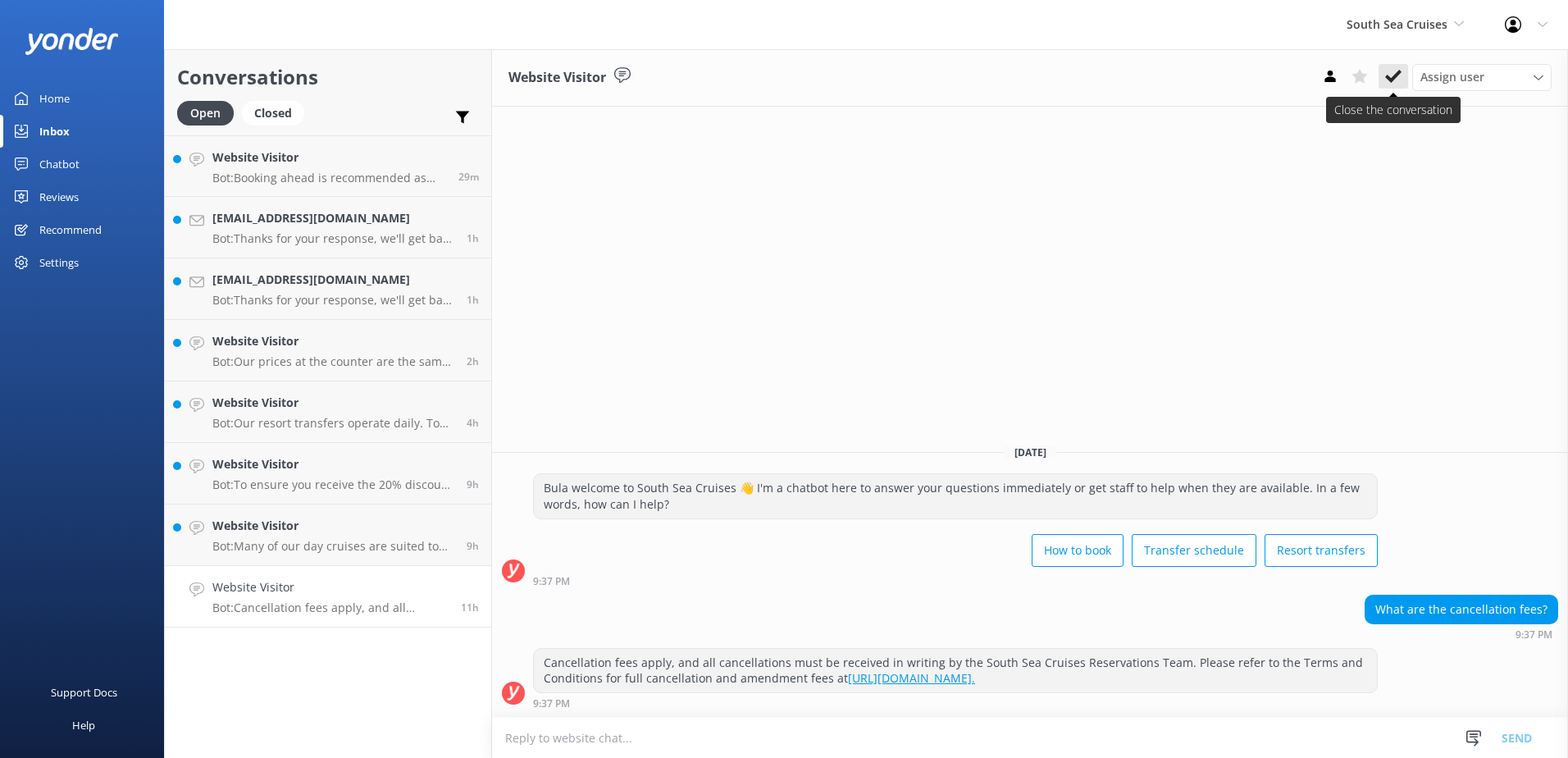
click at [1402, 67] on button at bounding box center [1393, 76] width 29 height 25
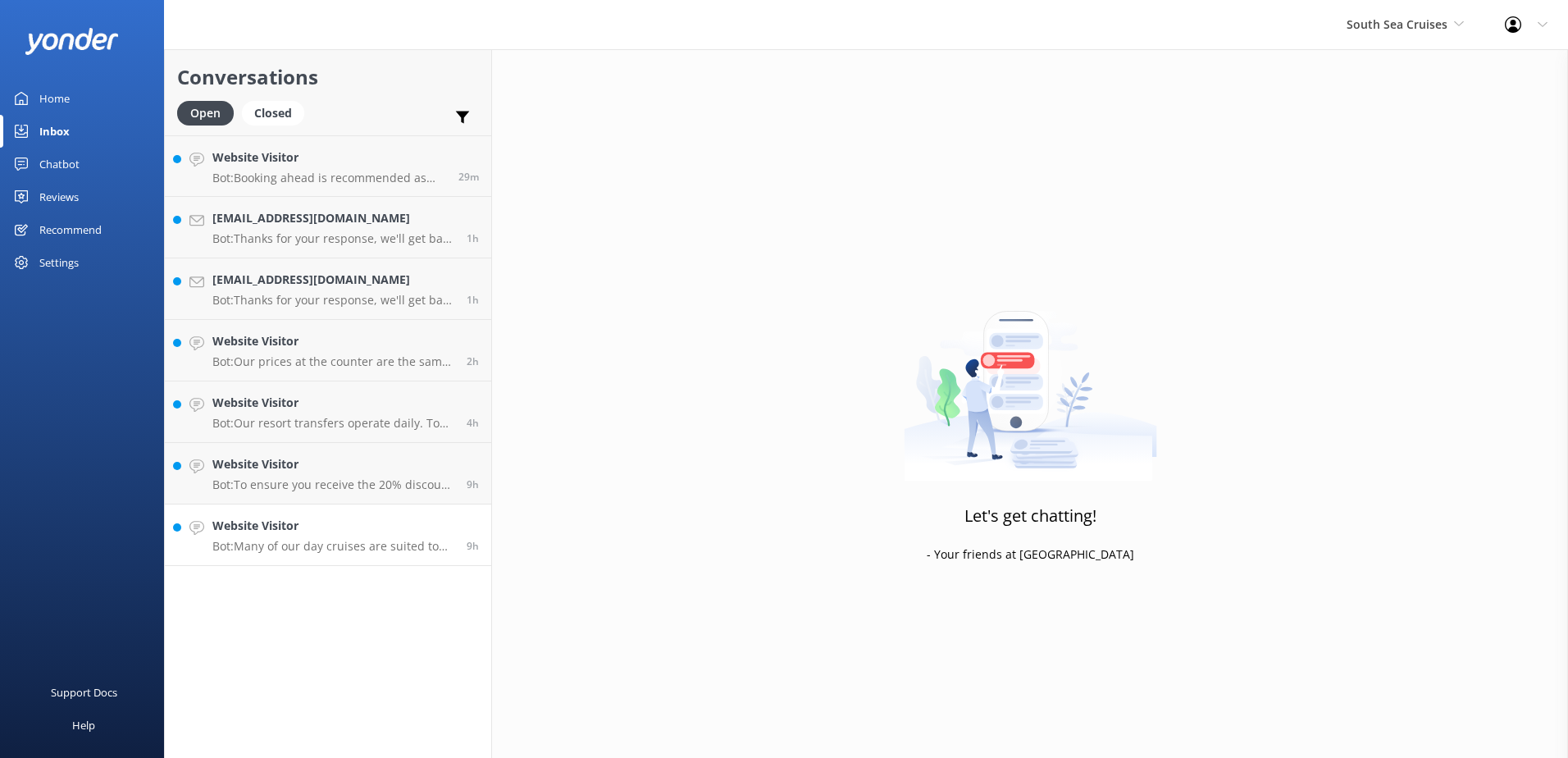
click at [341, 561] on link "Website Visitor Bot: Many of our day cruises are suited to families and childre…" at bounding box center [327, 535] width 326 height 62
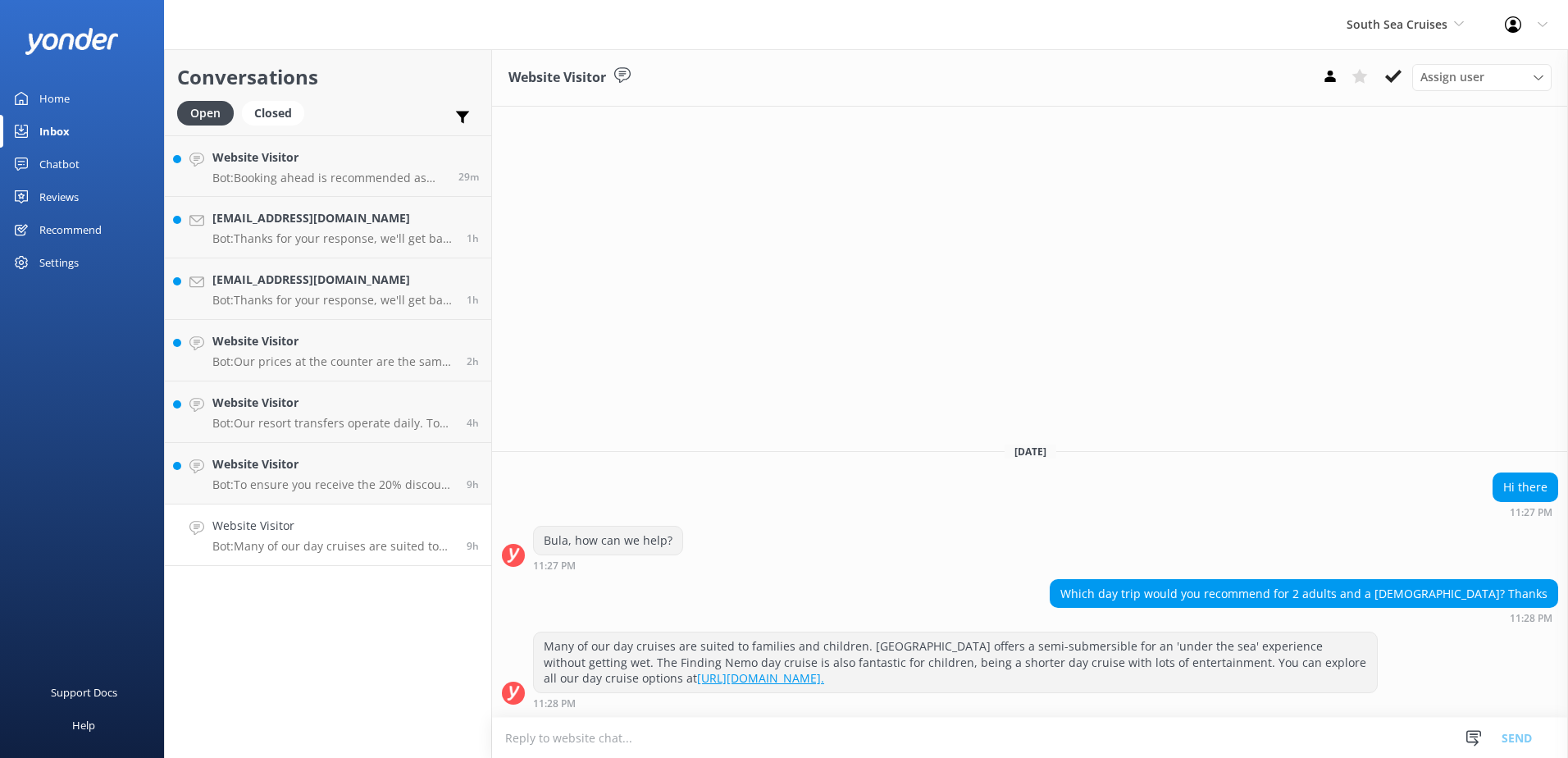
drag, startPoint x: 1391, startPoint y: 87, endPoint x: 1378, endPoint y: 96, distance: 15.8
click at [1392, 87] on button at bounding box center [1393, 76] width 29 height 25
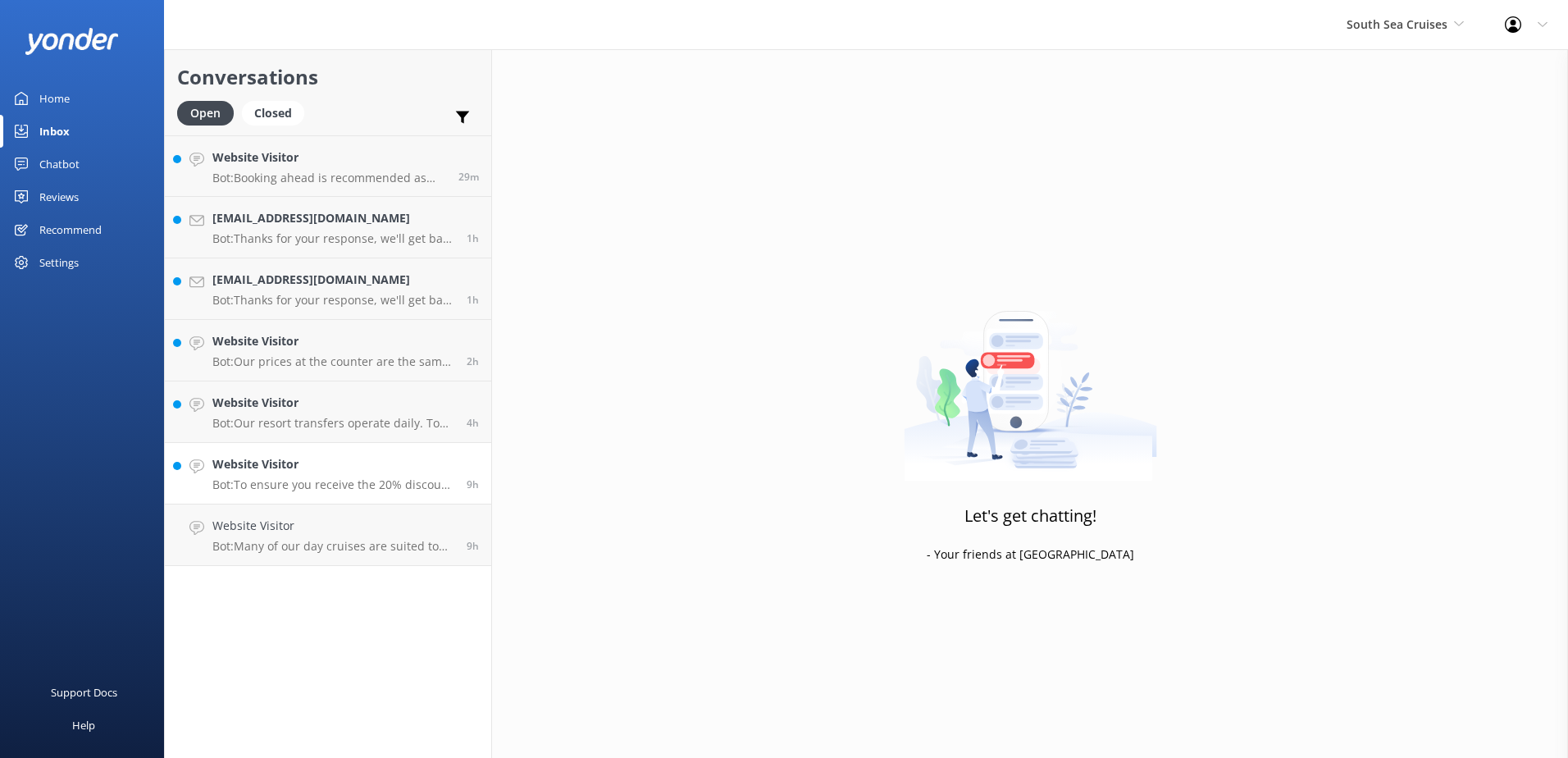
click at [361, 490] on p "Bot: To ensure you receive the 20% discount on a second day trip, please check …" at bounding box center [333, 485] width 242 height 15
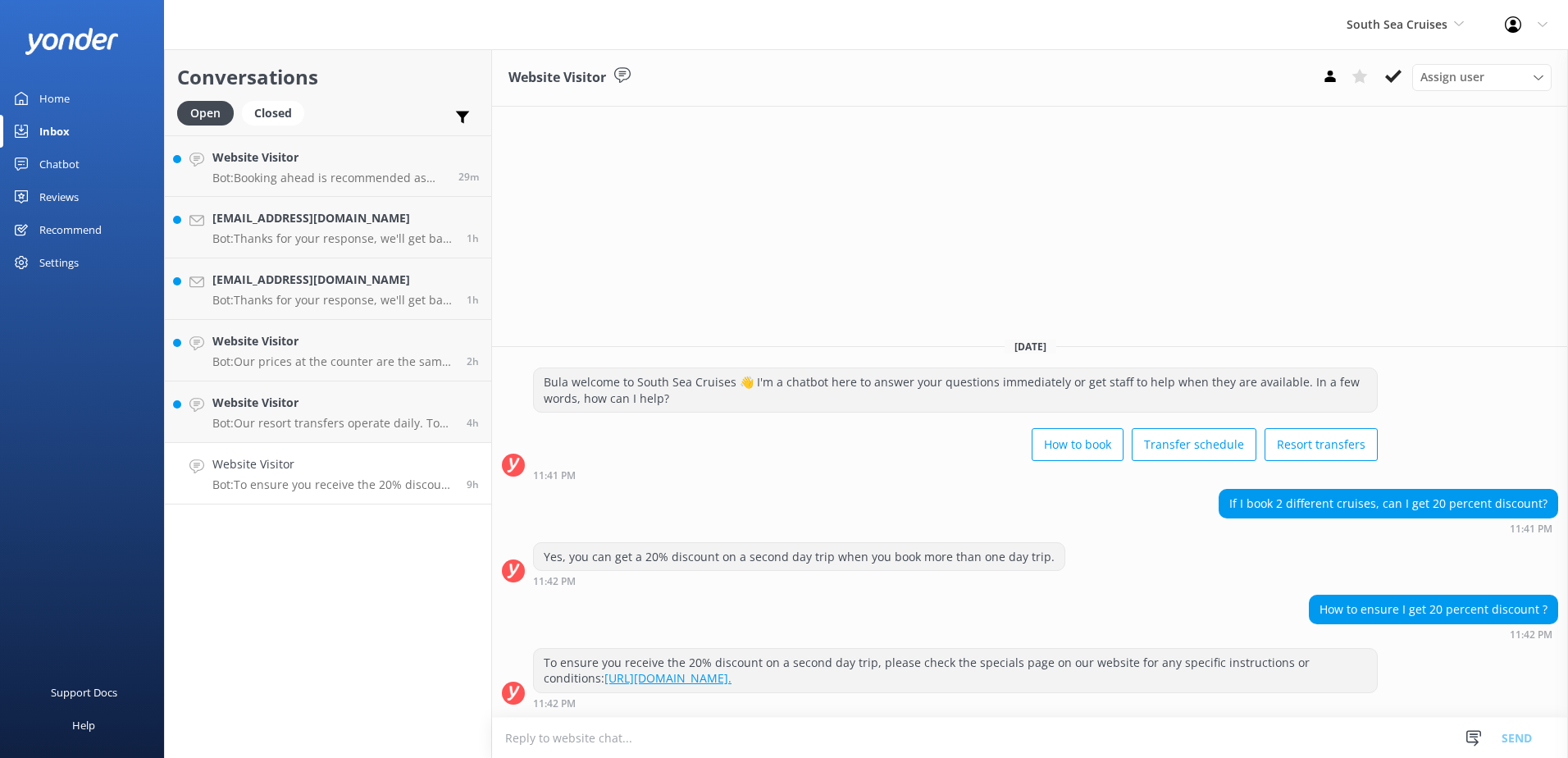
click at [1348, 669] on div "To ensure you receive the 20% discount on a second day trip, please check the s…" at bounding box center [955, 670] width 843 height 43
drag, startPoint x: 1347, startPoint y: 660, endPoint x: 1312, endPoint y: 664, distance: 35.2
click at [1346, 660] on div "To ensure you receive the 20% discount on a second day trip, please check the s…" at bounding box center [955, 670] width 843 height 43
drag, startPoint x: 870, startPoint y: 666, endPoint x: 530, endPoint y: 656, distance: 340.1
click at [530, 656] on div "To ensure you receive the 20% discount on a second day trip, please check the s…" at bounding box center [1029, 678] width 1076 height 61
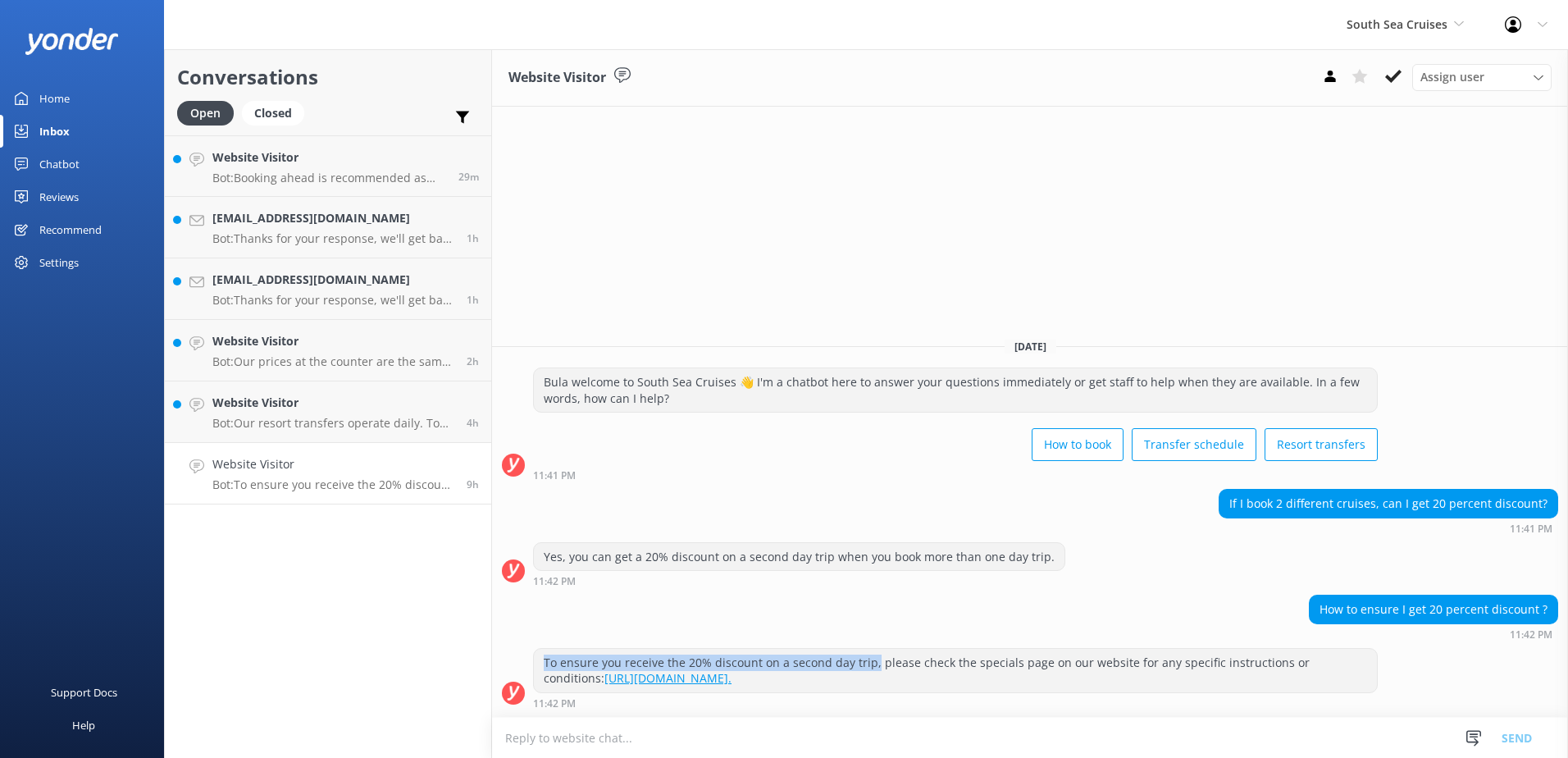
copy div "To ensure you receive the 20% discount on a second day trip,"
click at [730, 749] on textarea at bounding box center [1029, 737] width 1076 height 40
paste textarea "To ensure you receive the 20% discount on a second day trip,"
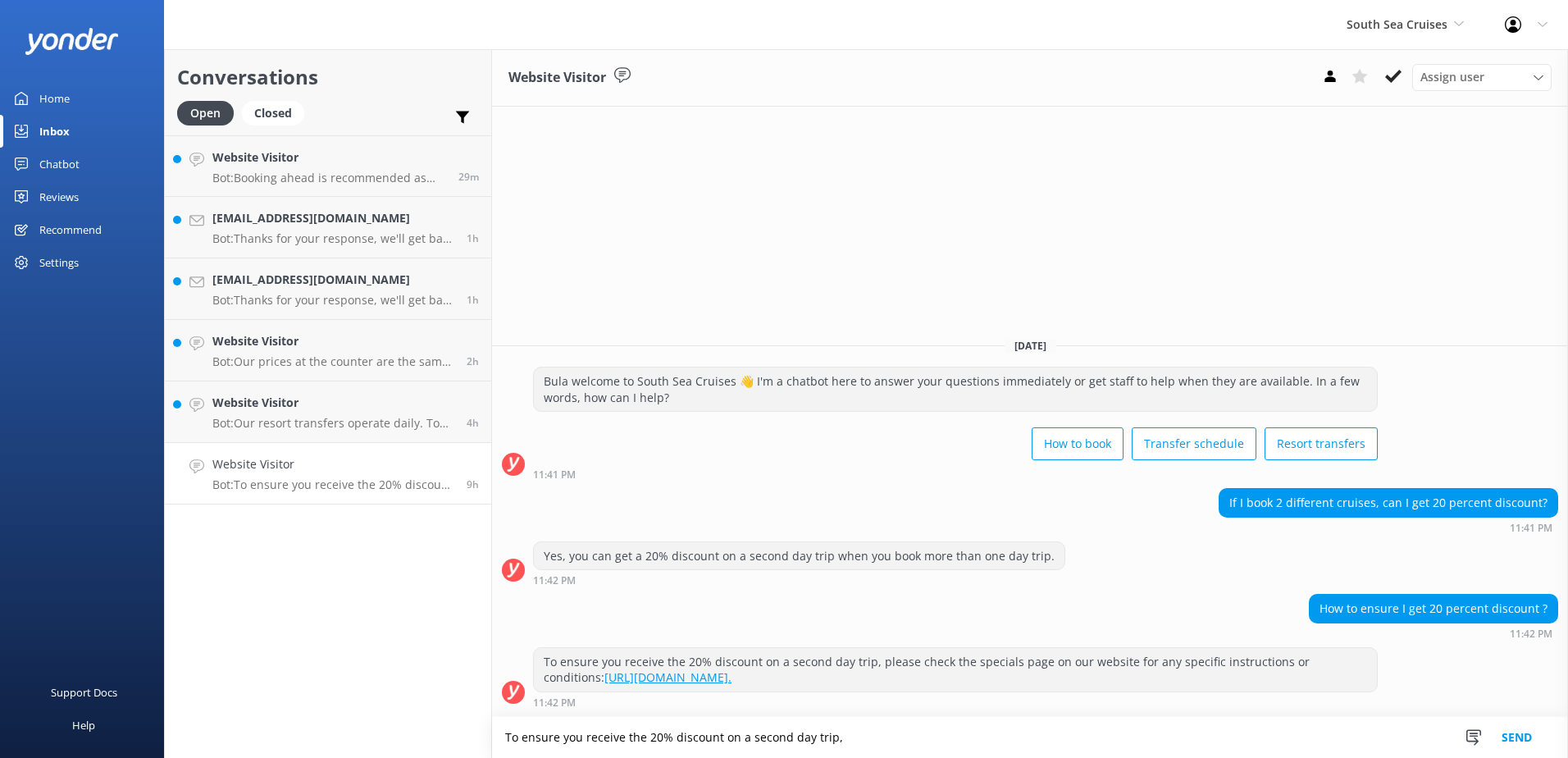
click at [1409, 724] on textarea "To ensure you receive the 20% discount on a second day trip," at bounding box center [1029, 737] width 1076 height 41
paste textarea "Please contact & liaise directly with our South Sea Cruises Reservations team, …"
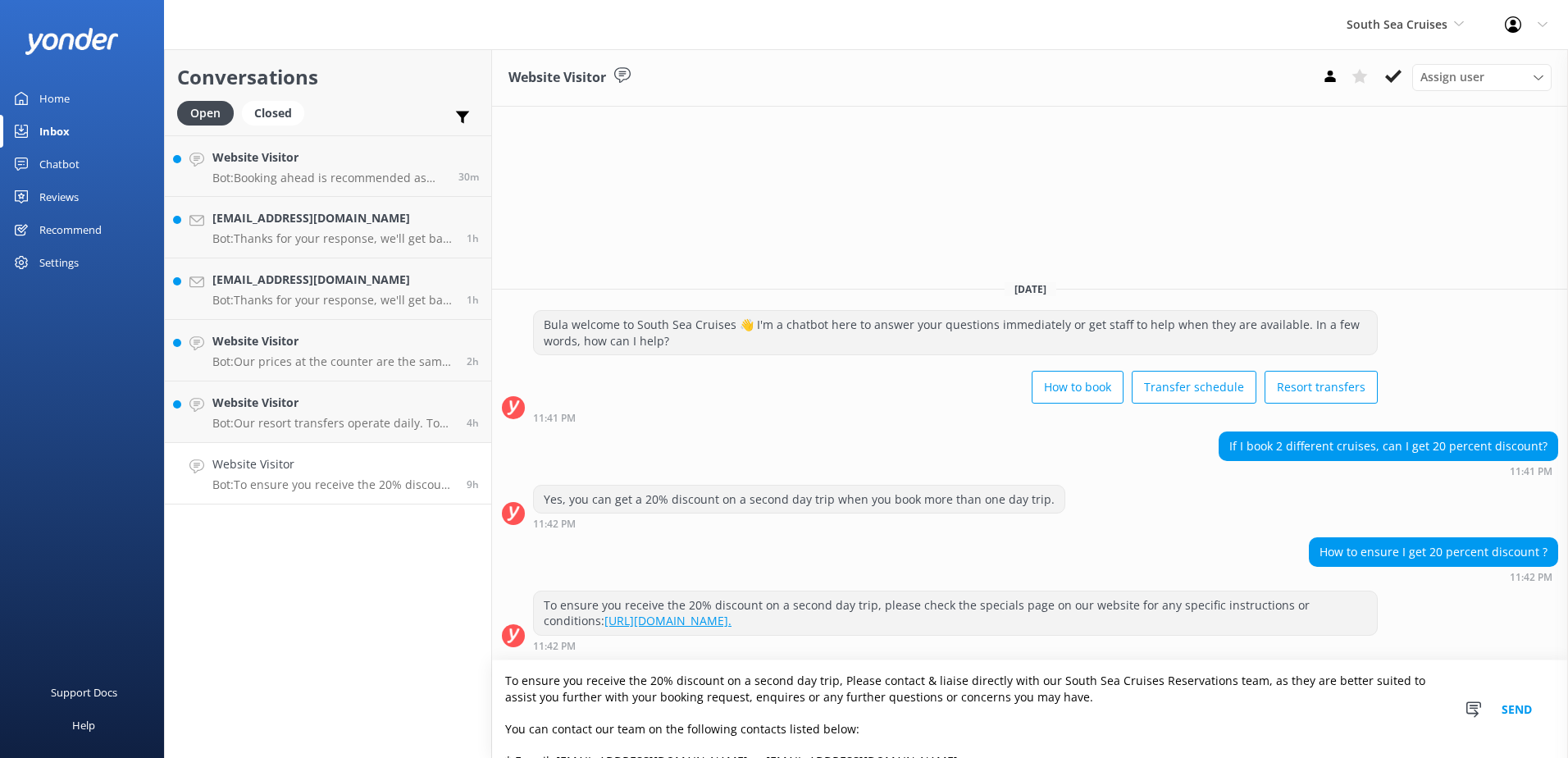
drag, startPoint x: 805, startPoint y: 681, endPoint x: 792, endPoint y: 682, distance: 13.0
click at [792, 682] on textarea "To ensure you receive the 20% discount on a second day trip, Please contact & l…" at bounding box center [1029, 708] width 1076 height 97
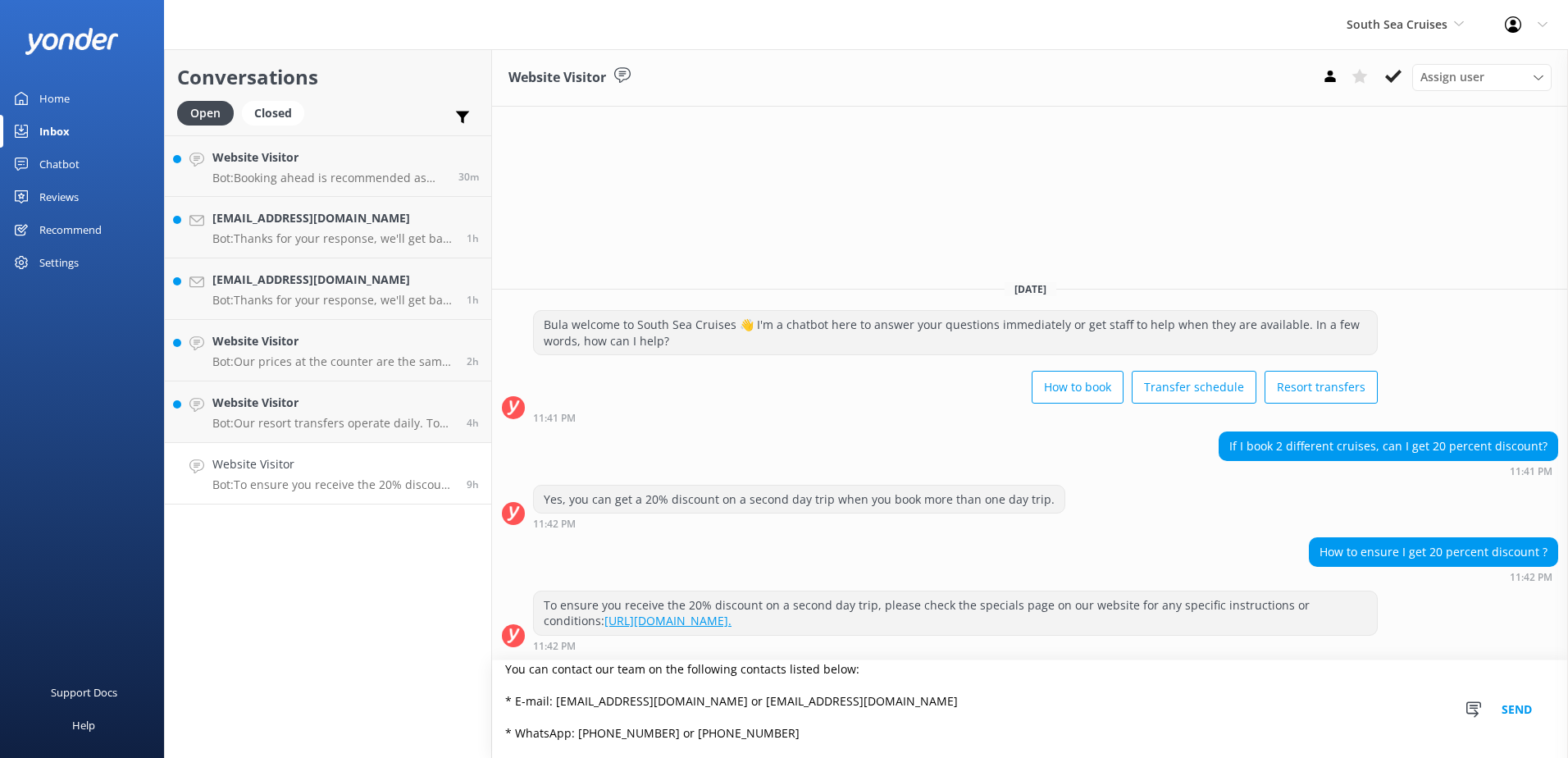
scroll to position [136, 0]
type textarea "To ensure you receive the 20% discount on a second trip, please contact & liais…"
click at [1511, 696] on button "Send" at bounding box center [1517, 708] width 62 height 97
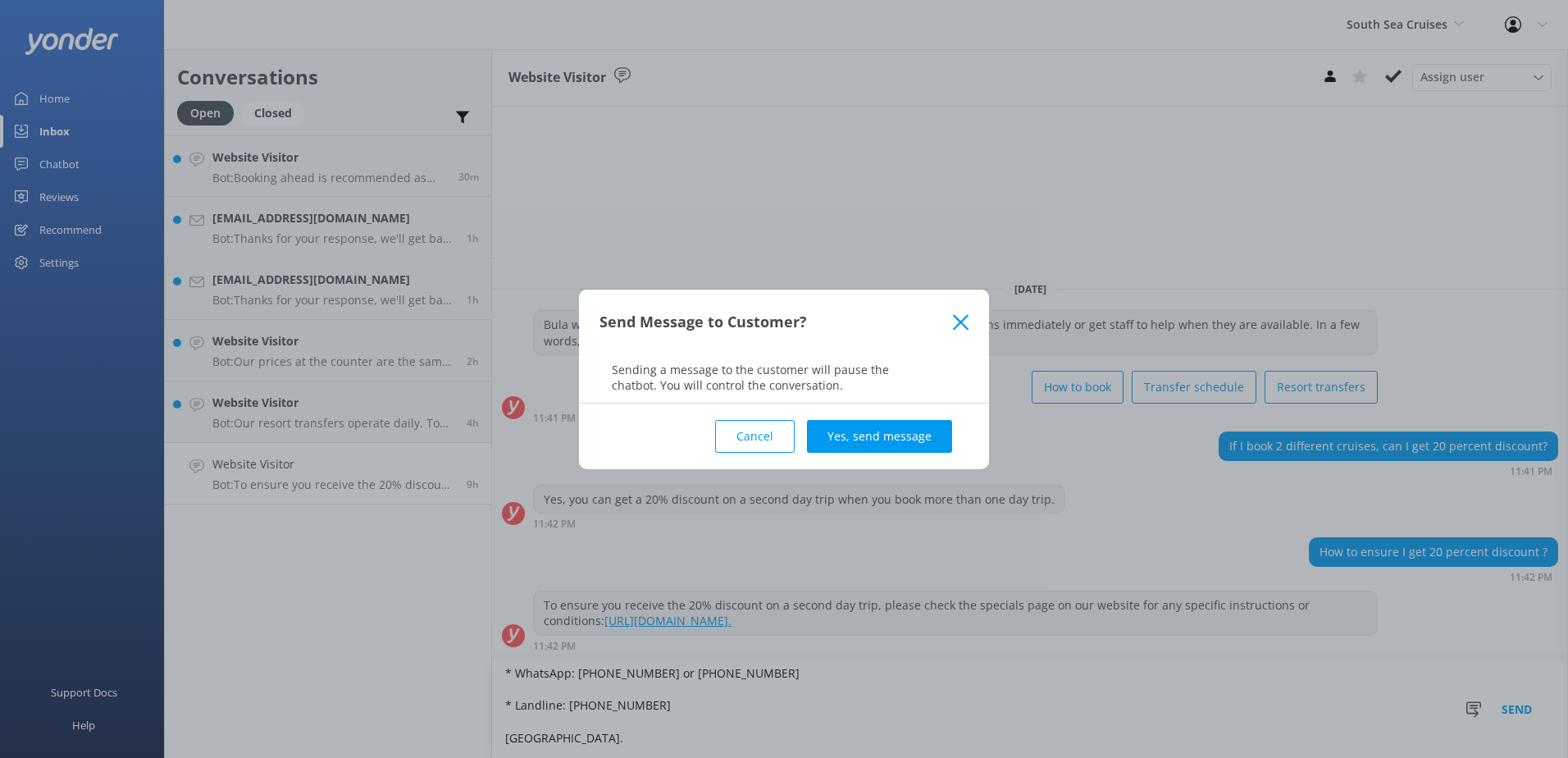
click at [918, 431] on button "Yes, send message" at bounding box center [879, 436] width 145 height 33
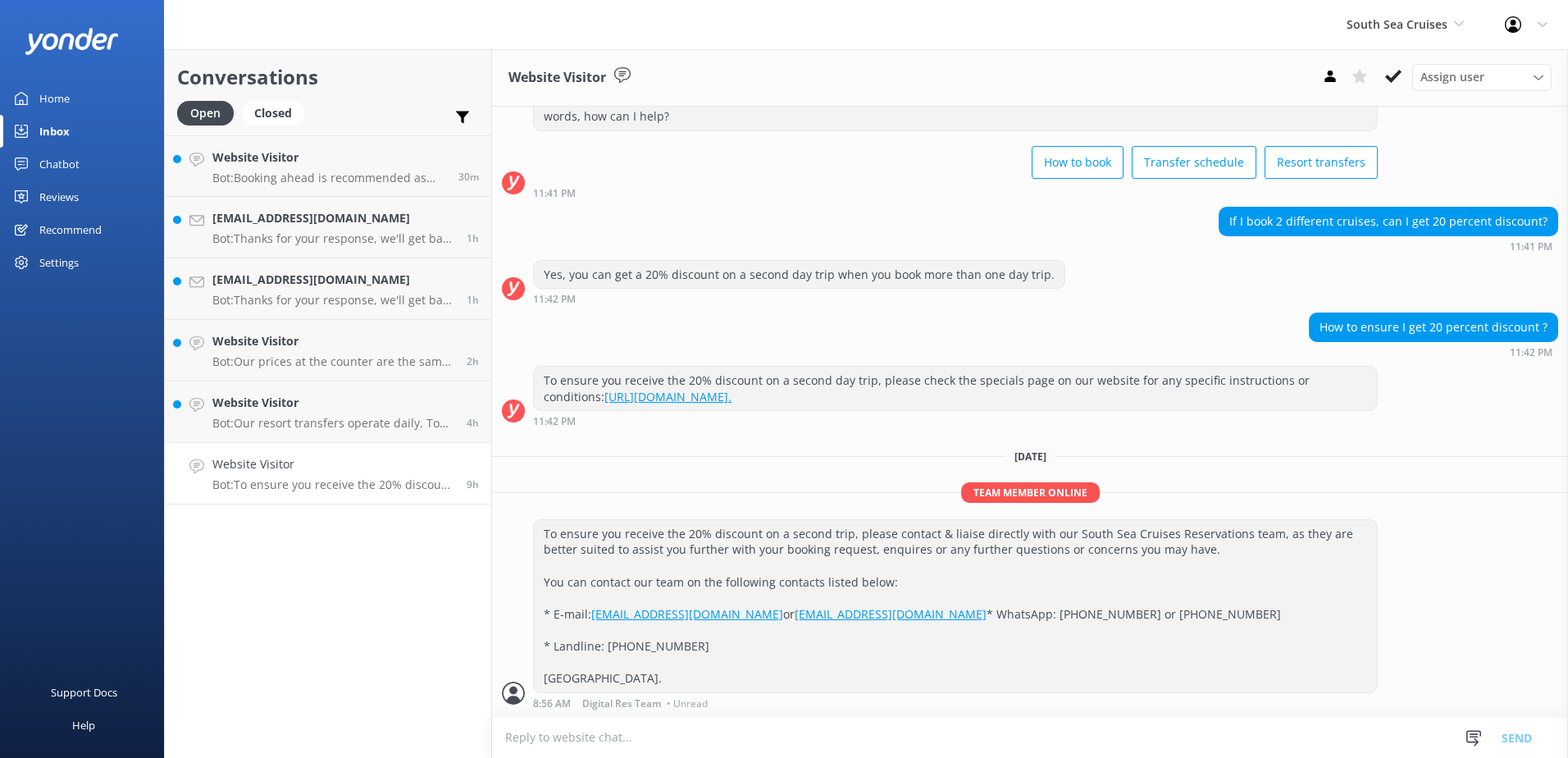
scroll to position [96, 0]
click at [1391, 80] on use at bounding box center [1393, 76] width 17 height 13
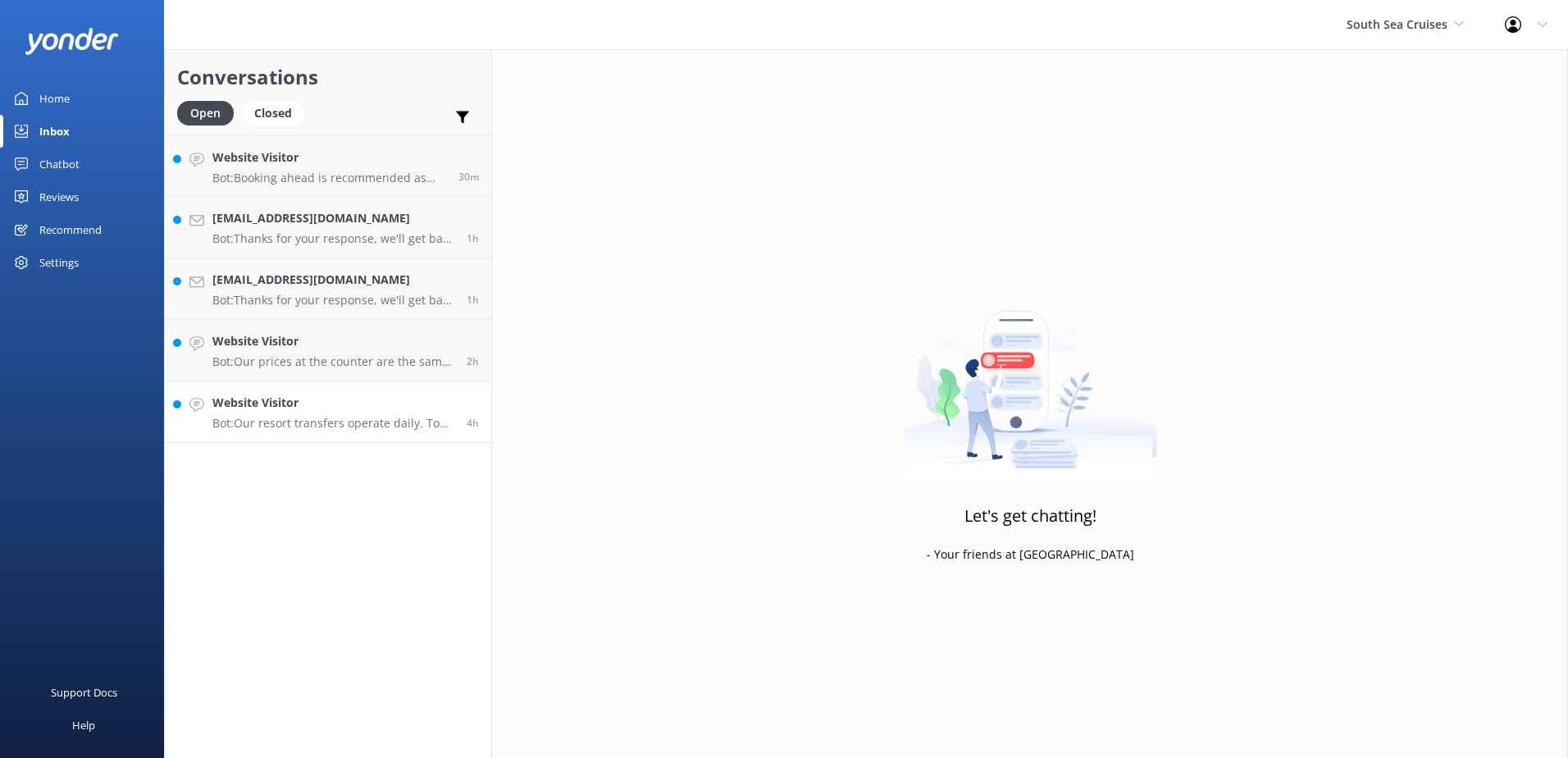
click at [390, 437] on link "Website Visitor Bot: Our resort transfers operate daily. To view the resort tra…" at bounding box center [327, 412] width 326 height 62
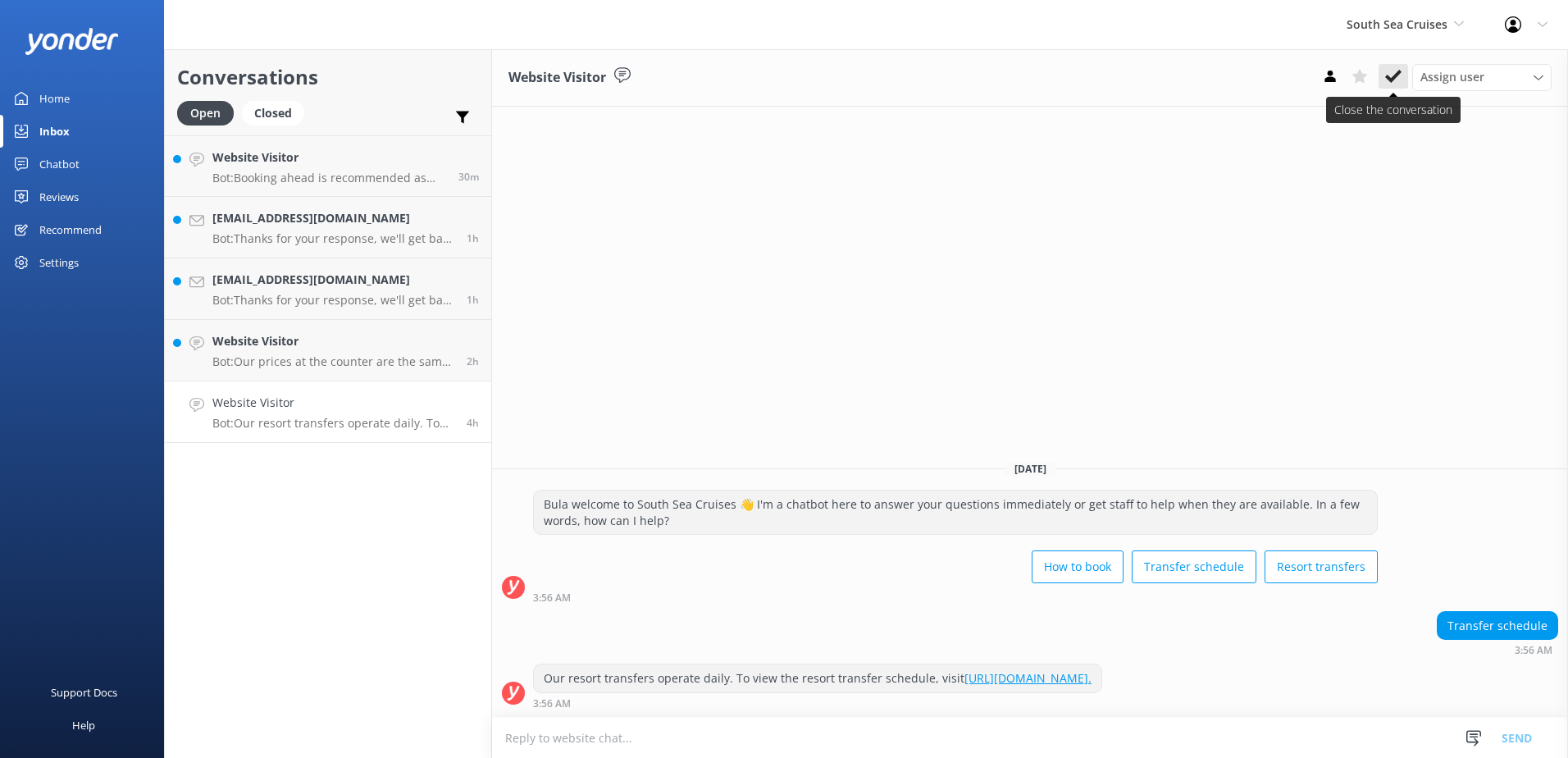
click at [1404, 84] on button at bounding box center [1393, 76] width 29 height 25
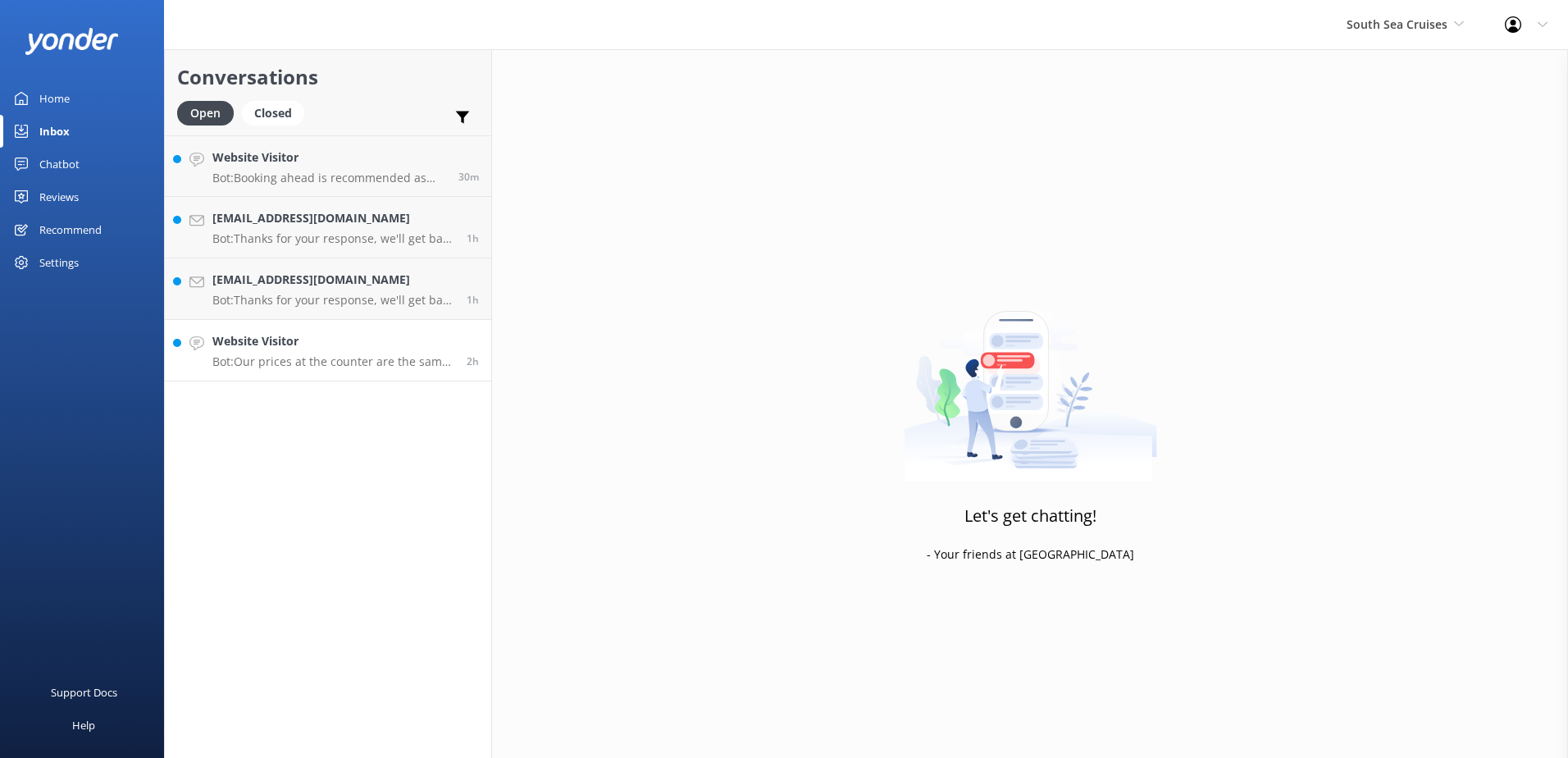
click at [371, 368] on p "Bot: Our prices at the counter are the same as on the website." at bounding box center [333, 362] width 242 height 15
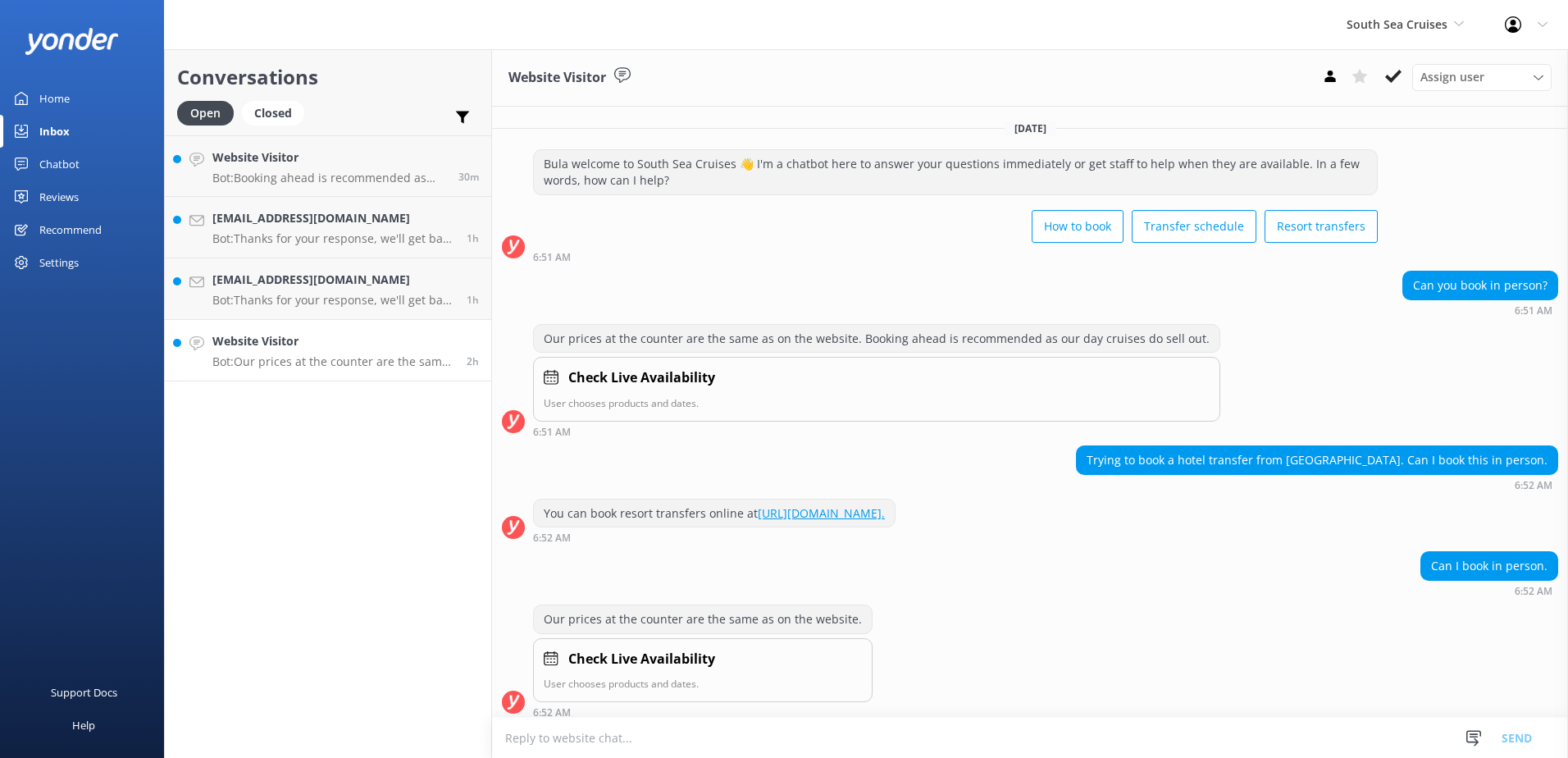
scroll to position [9, 0]
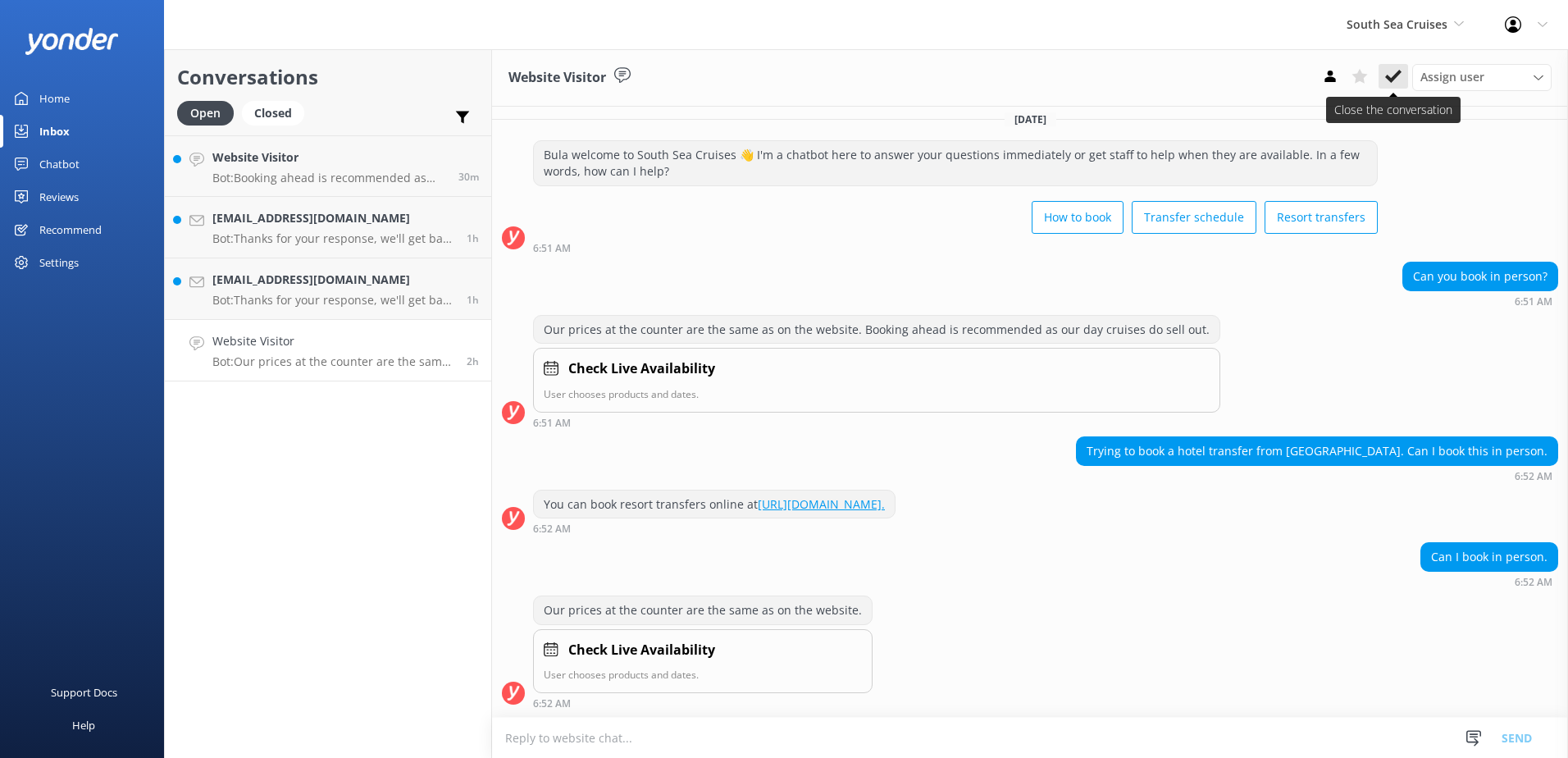
click at [1384, 73] on button at bounding box center [1393, 76] width 29 height 25
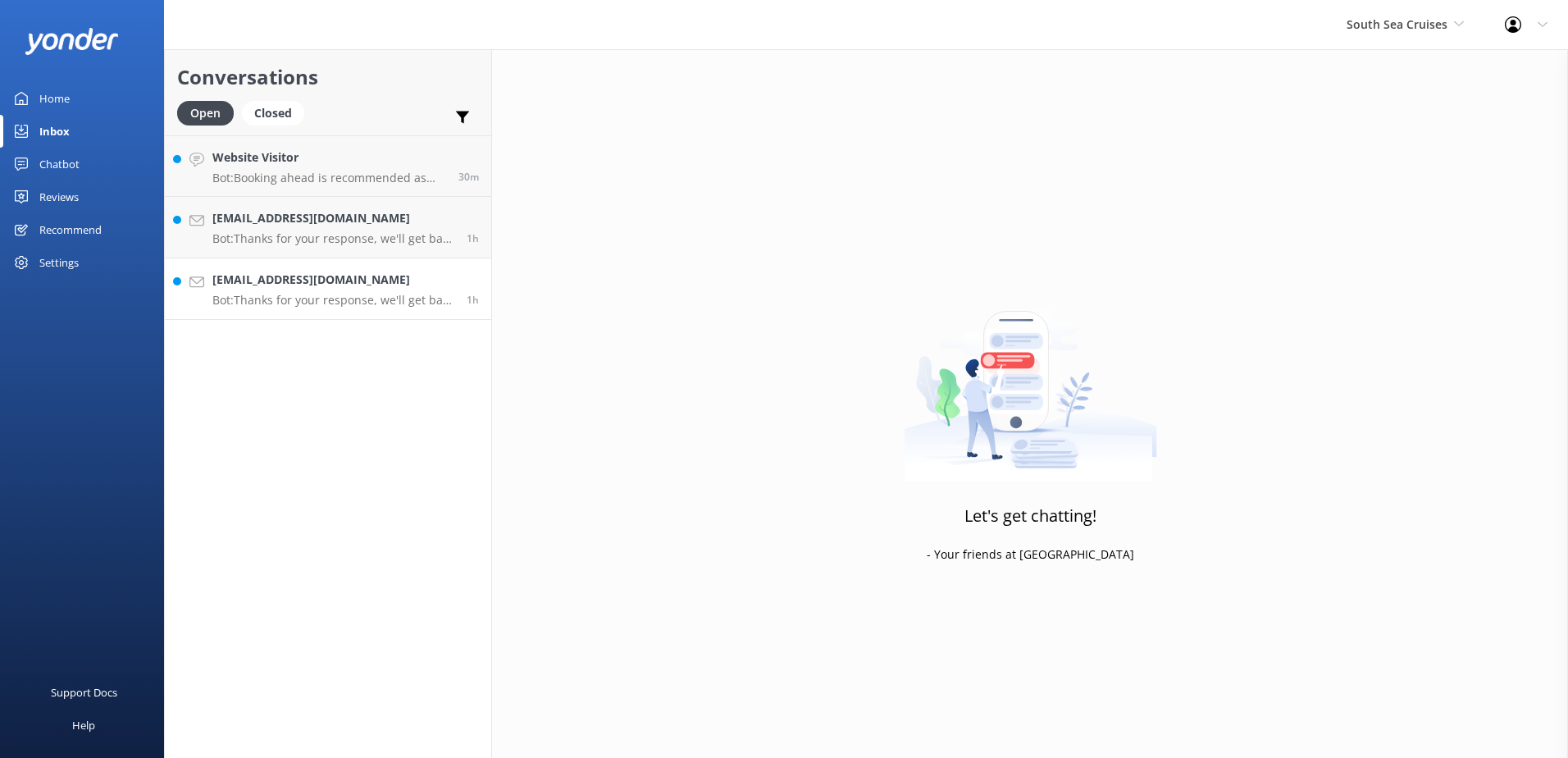
click at [399, 299] on p "Bot: Thanks for your response, we'll get back to you as soon as we can during o…" at bounding box center [333, 300] width 242 height 15
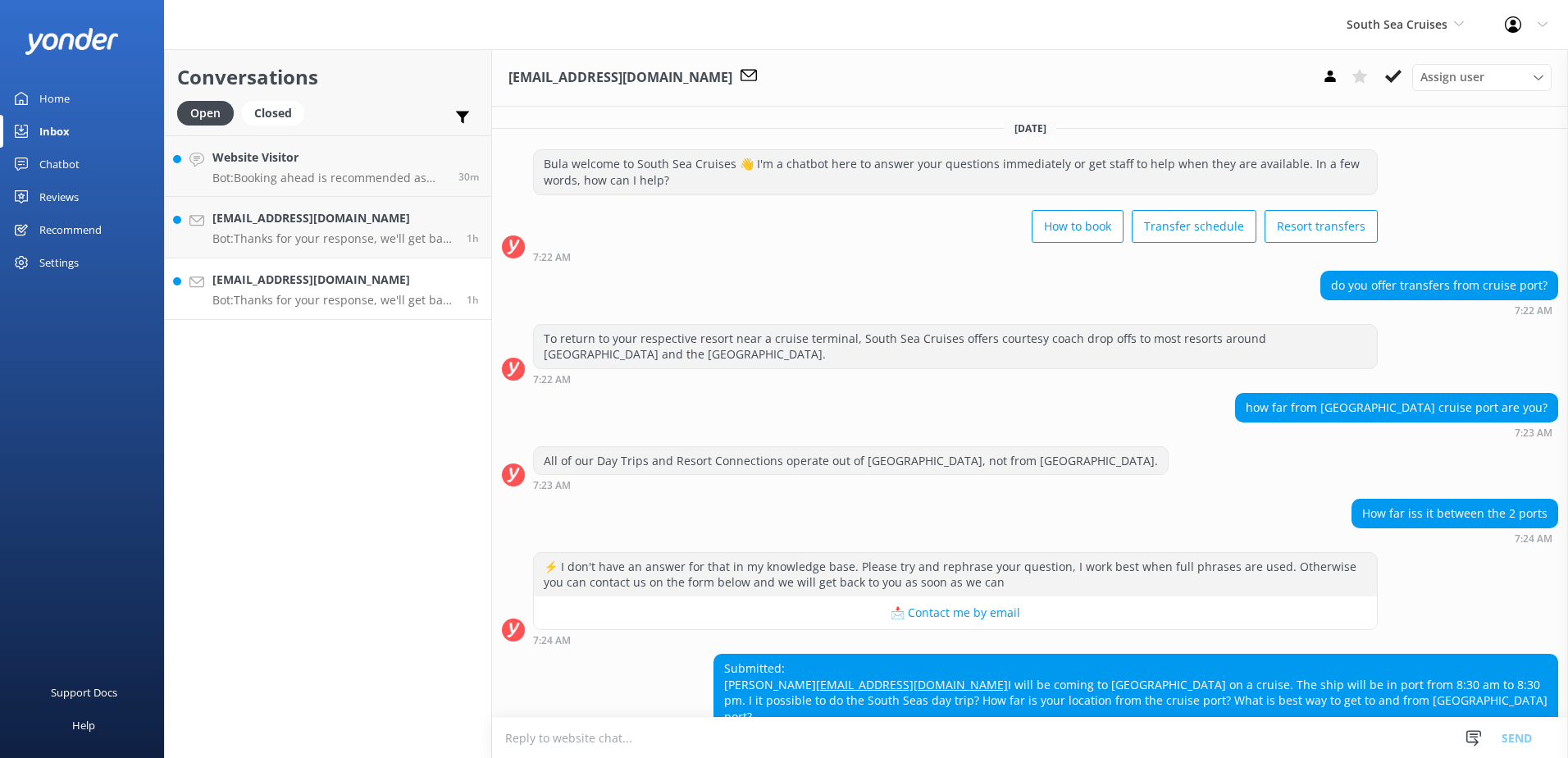
scroll to position [107, 0]
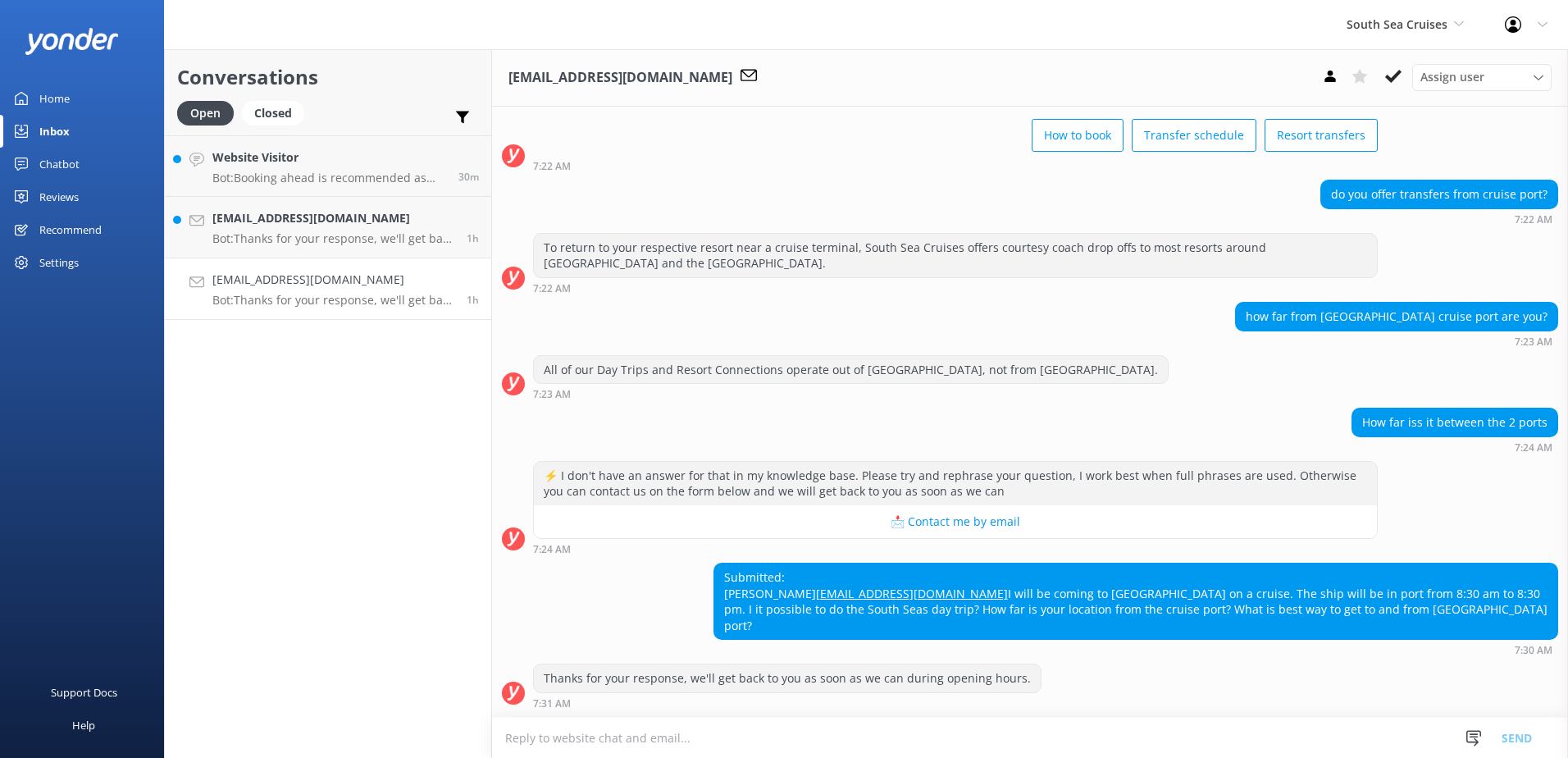
click at [905, 743] on textarea at bounding box center [1029, 737] width 1076 height 40
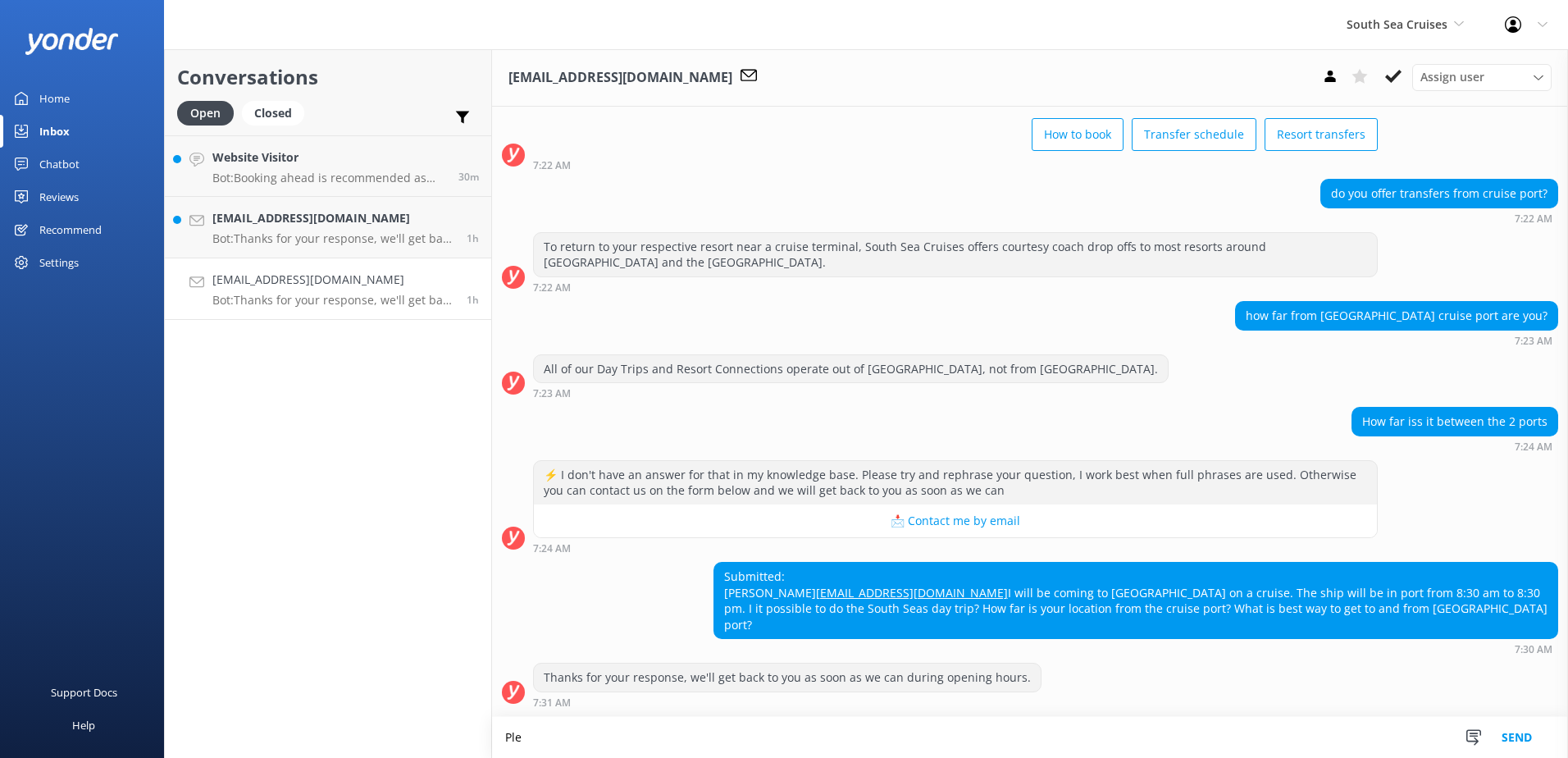
scroll to position [107, 0]
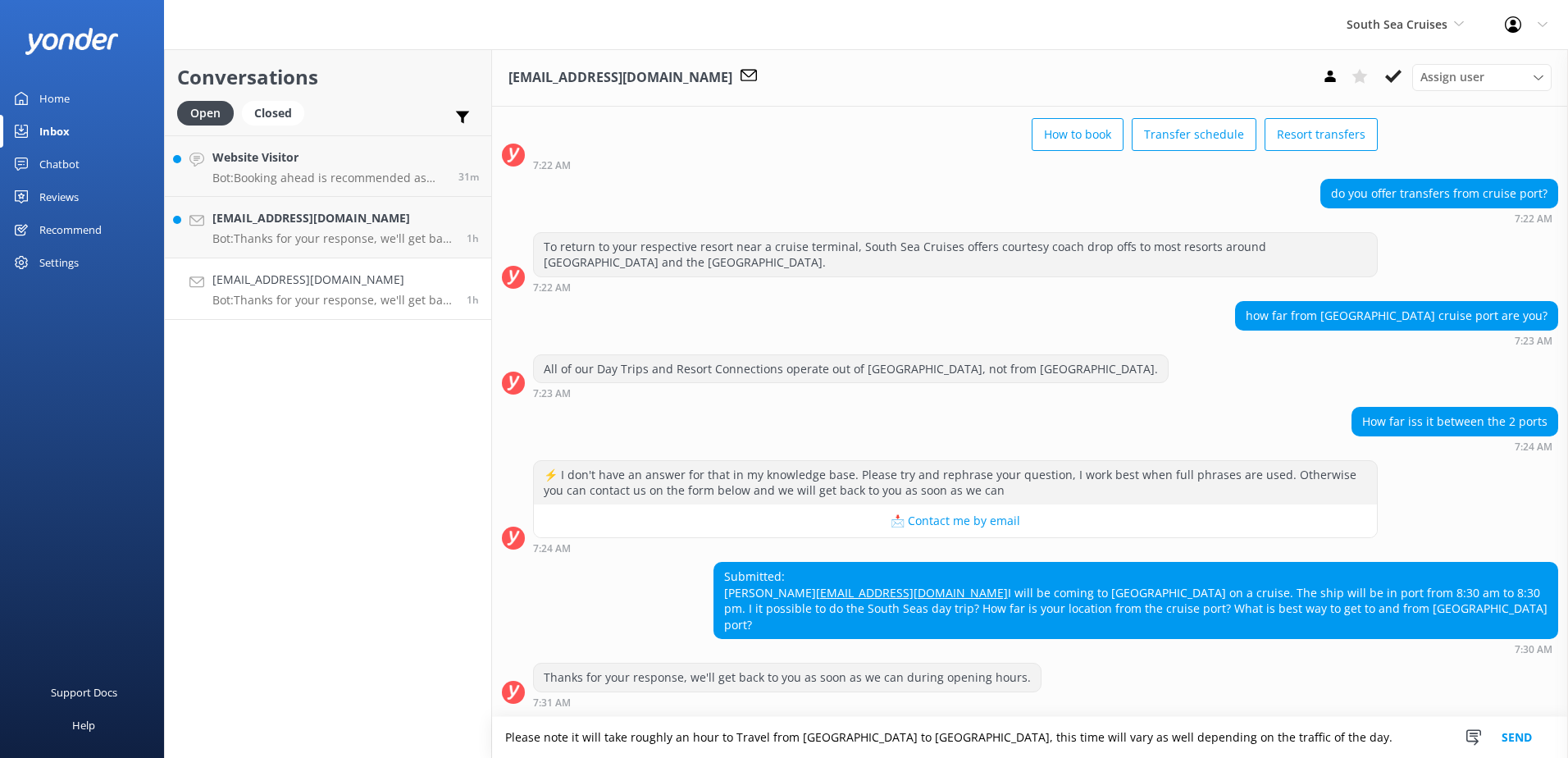
drag, startPoint x: 1321, startPoint y: 740, endPoint x: 313, endPoint y: 727, distance: 1008.1
click at [323, 728] on div "Conversations Open Closed Important Assigned to me Unassigned Website Visitor B…" at bounding box center [865, 403] width 1404 height 708
paste textarea "that travel from Lautoka Port to Port Denarau takes approximately one hour, tho…"
type textarea "Please note that travel from Lautoka Port to Port Denarau takes approximately o…"
click at [1520, 740] on button "Send" at bounding box center [1517, 737] width 62 height 41
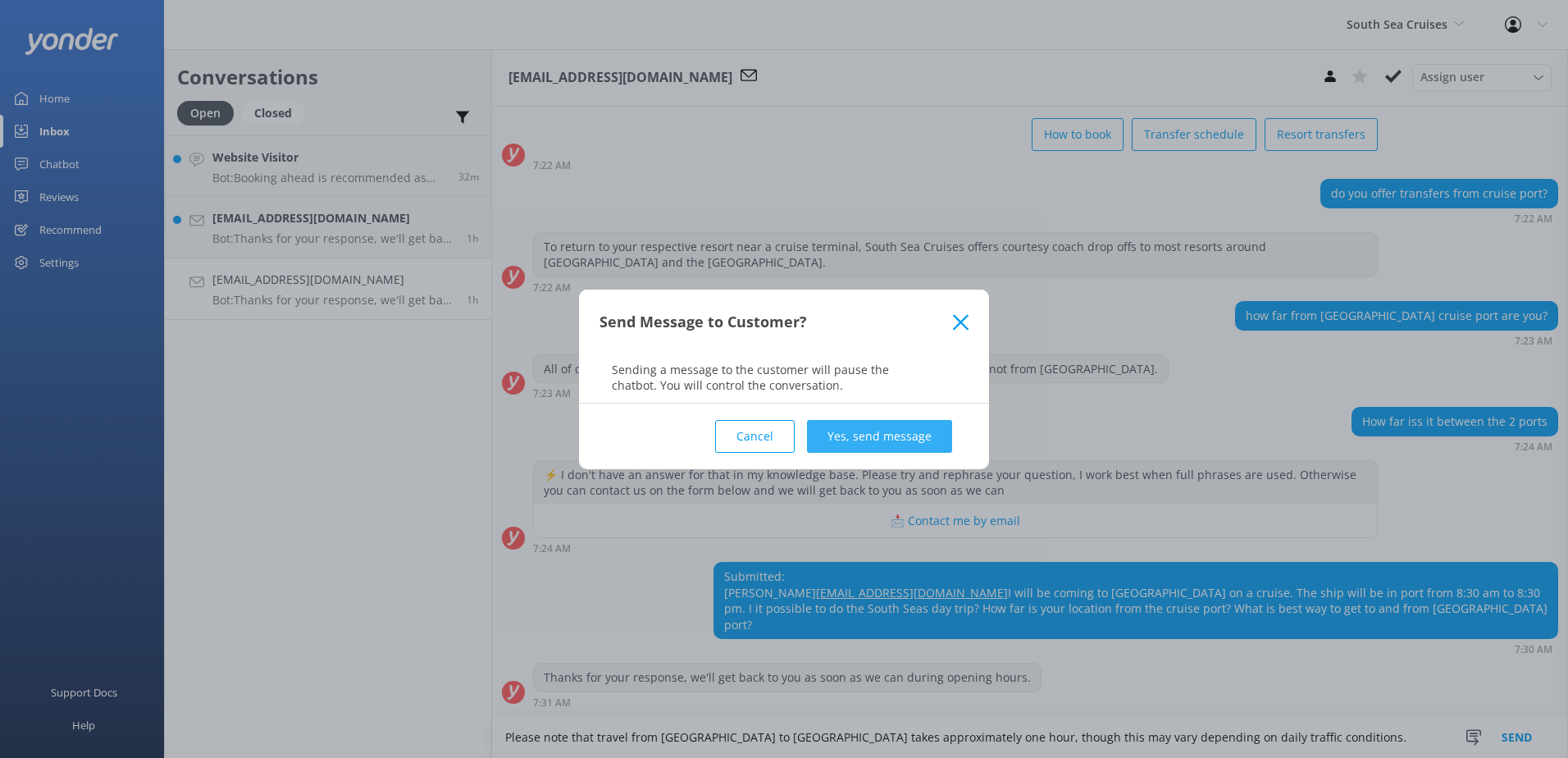
click at [851, 420] on button "Yes, send message" at bounding box center [879, 436] width 145 height 33
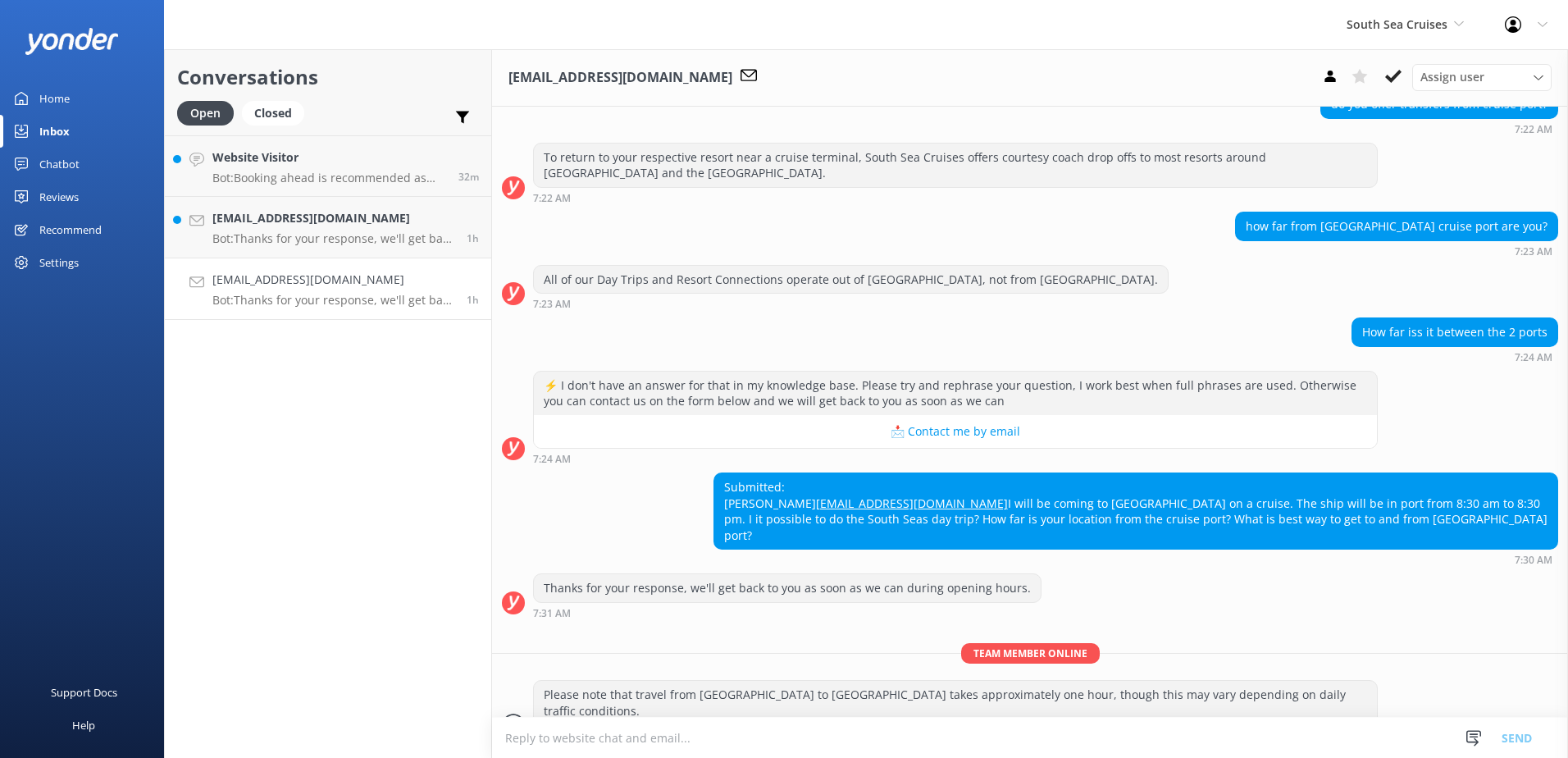
scroll to position [213, 0]
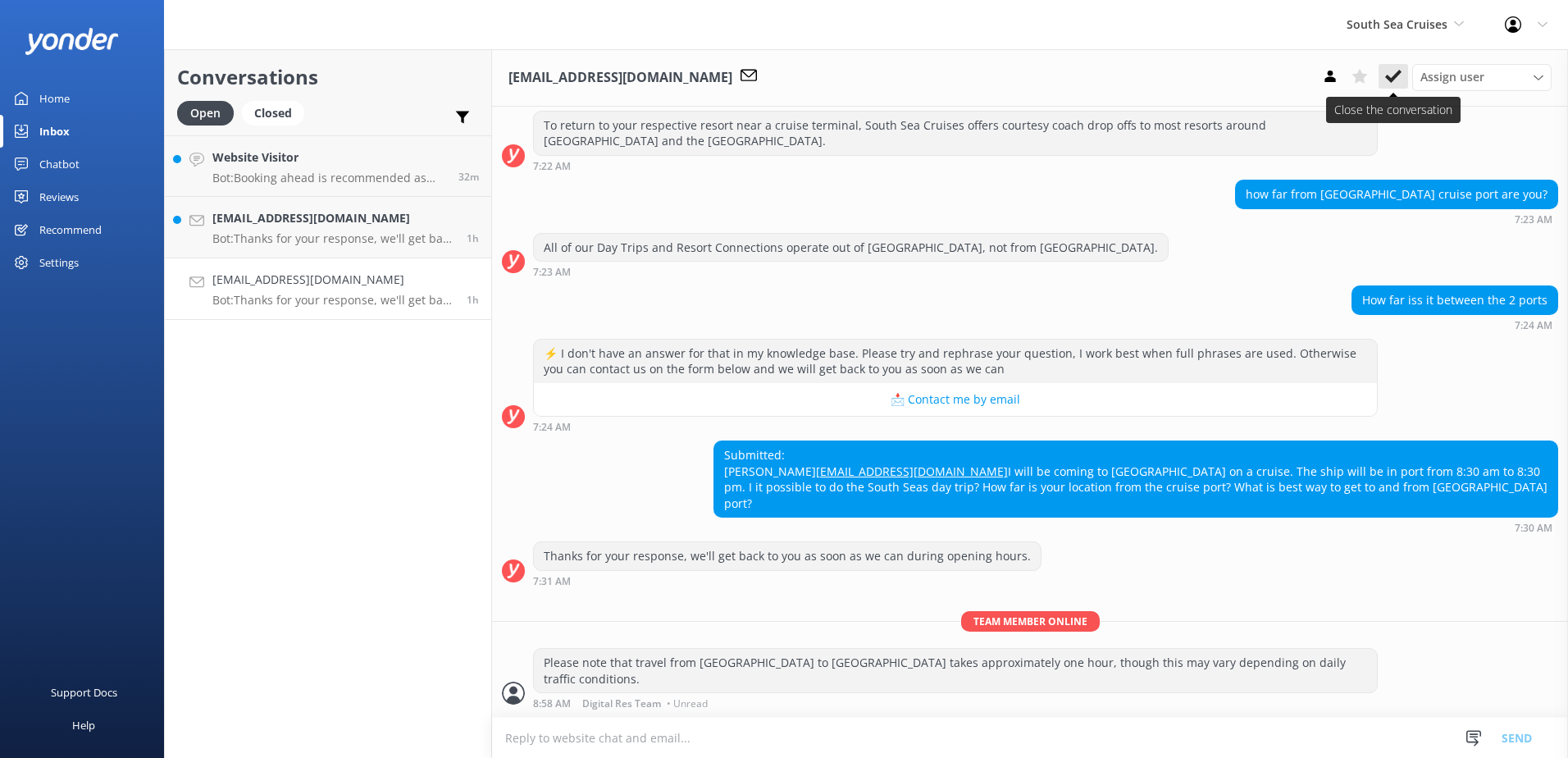
click at [1391, 78] on icon at bounding box center [1393, 76] width 17 height 17
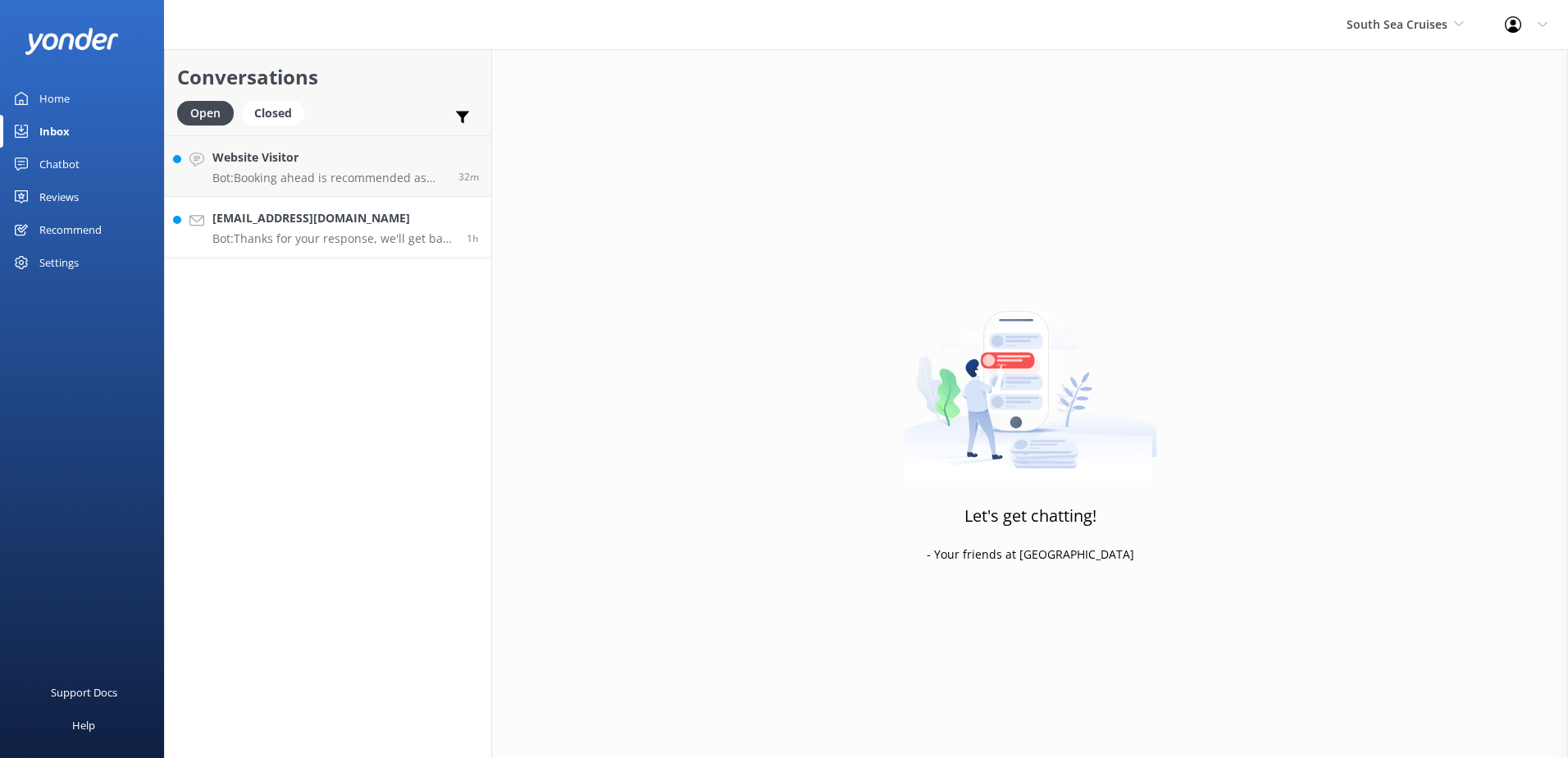
click at [327, 249] on link "sinsley6@gmail.com Bot: Thanks for your response, we'll get back to you as soon…" at bounding box center [327, 228] width 326 height 62
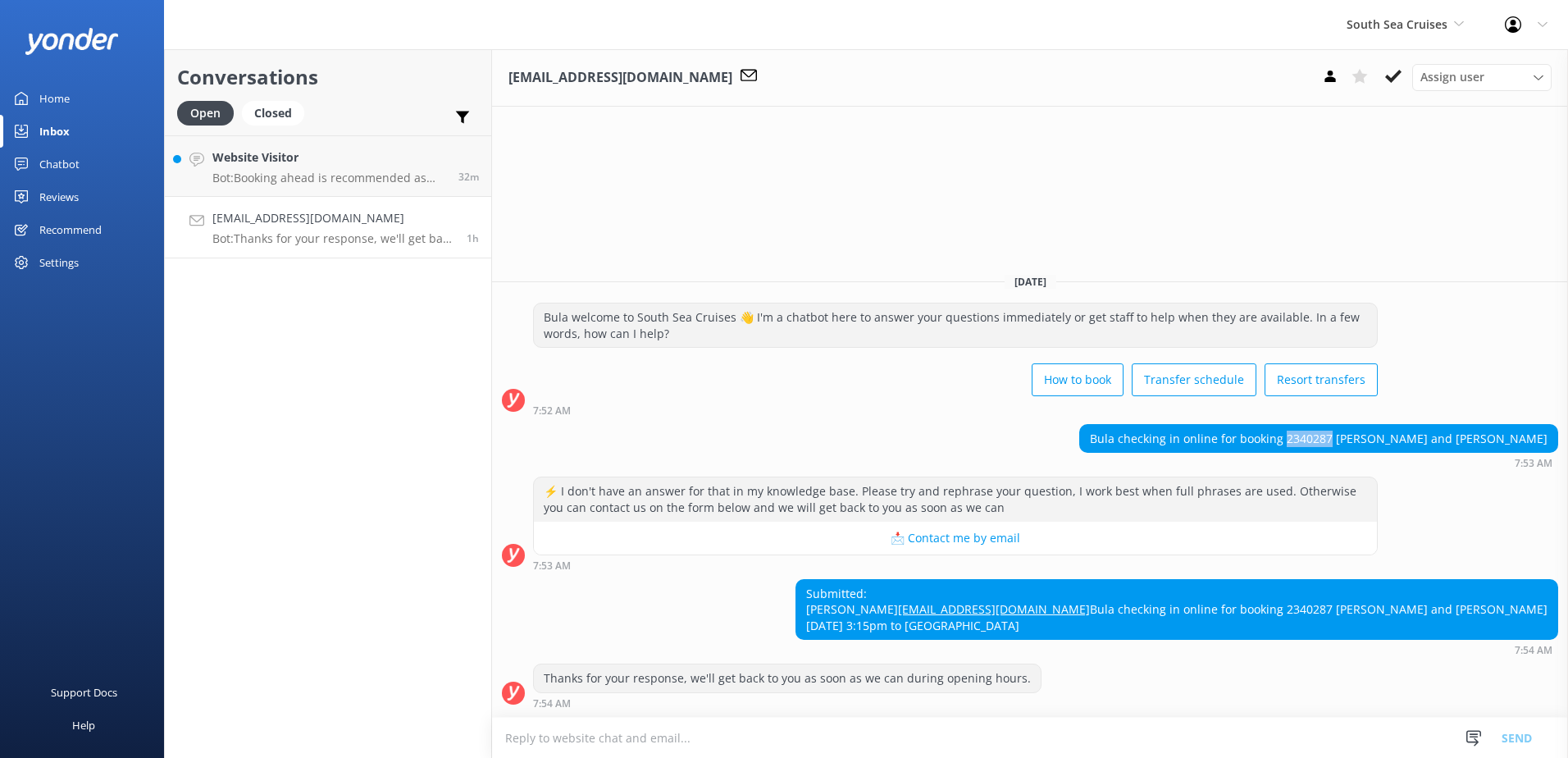
drag, startPoint x: 1409, startPoint y: 407, endPoint x: 1365, endPoint y: 404, distance: 44.1
click at [1365, 425] on div "Bula checking in online for booking 2340287 Gareth and Sheree Insley" at bounding box center [1319, 439] width 478 height 28
copy div "2340287"
drag, startPoint x: 271, startPoint y: 115, endPoint x: 281, endPoint y: 121, distance: 11.7
click at [271, 114] on div "Closed" at bounding box center [273, 113] width 62 height 25
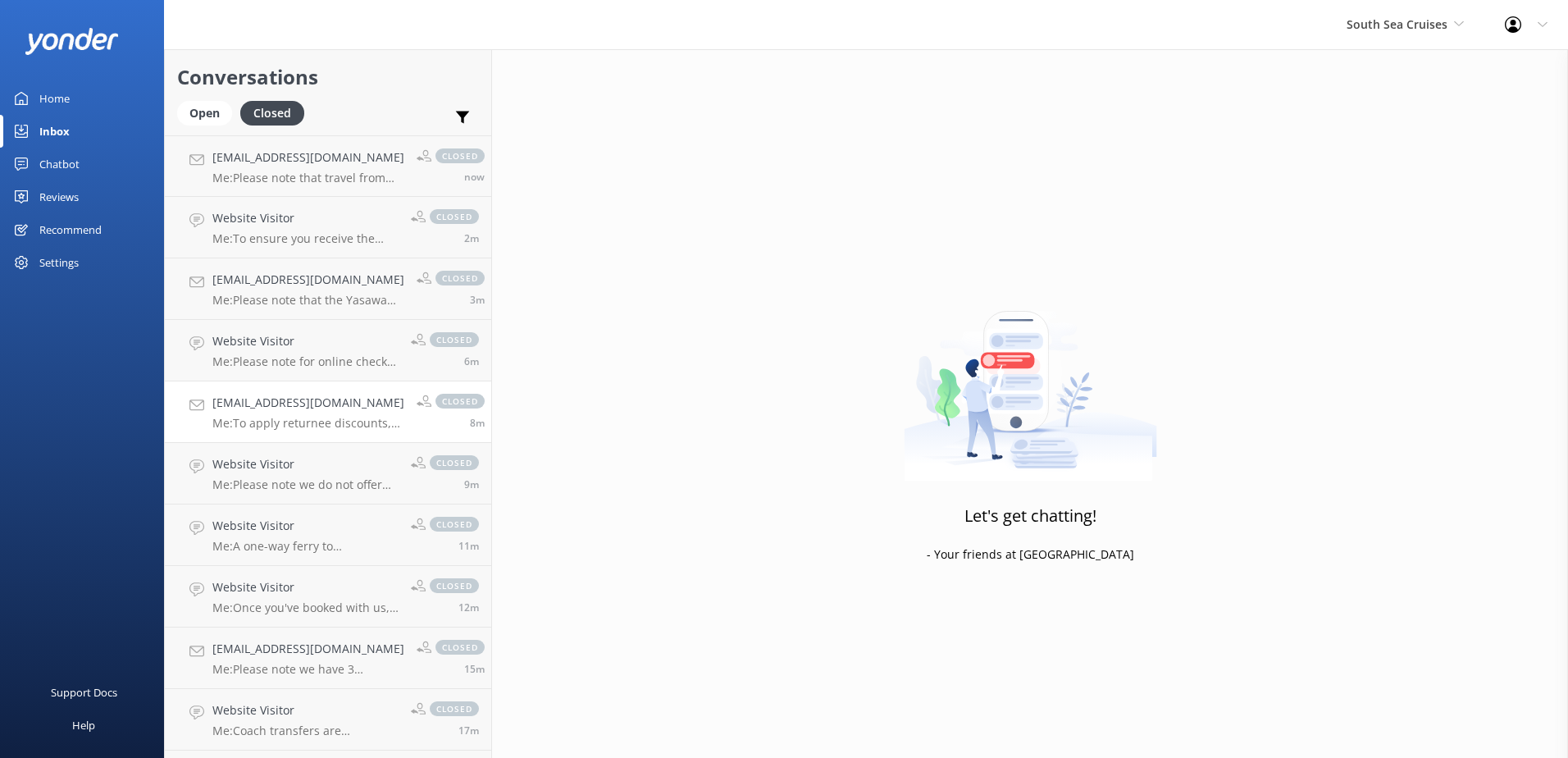
click at [297, 438] on link "Ejohnson64@outlook.com Me: To apply returnee discounts, please contact & liaise…" at bounding box center [327, 412] width 326 height 62
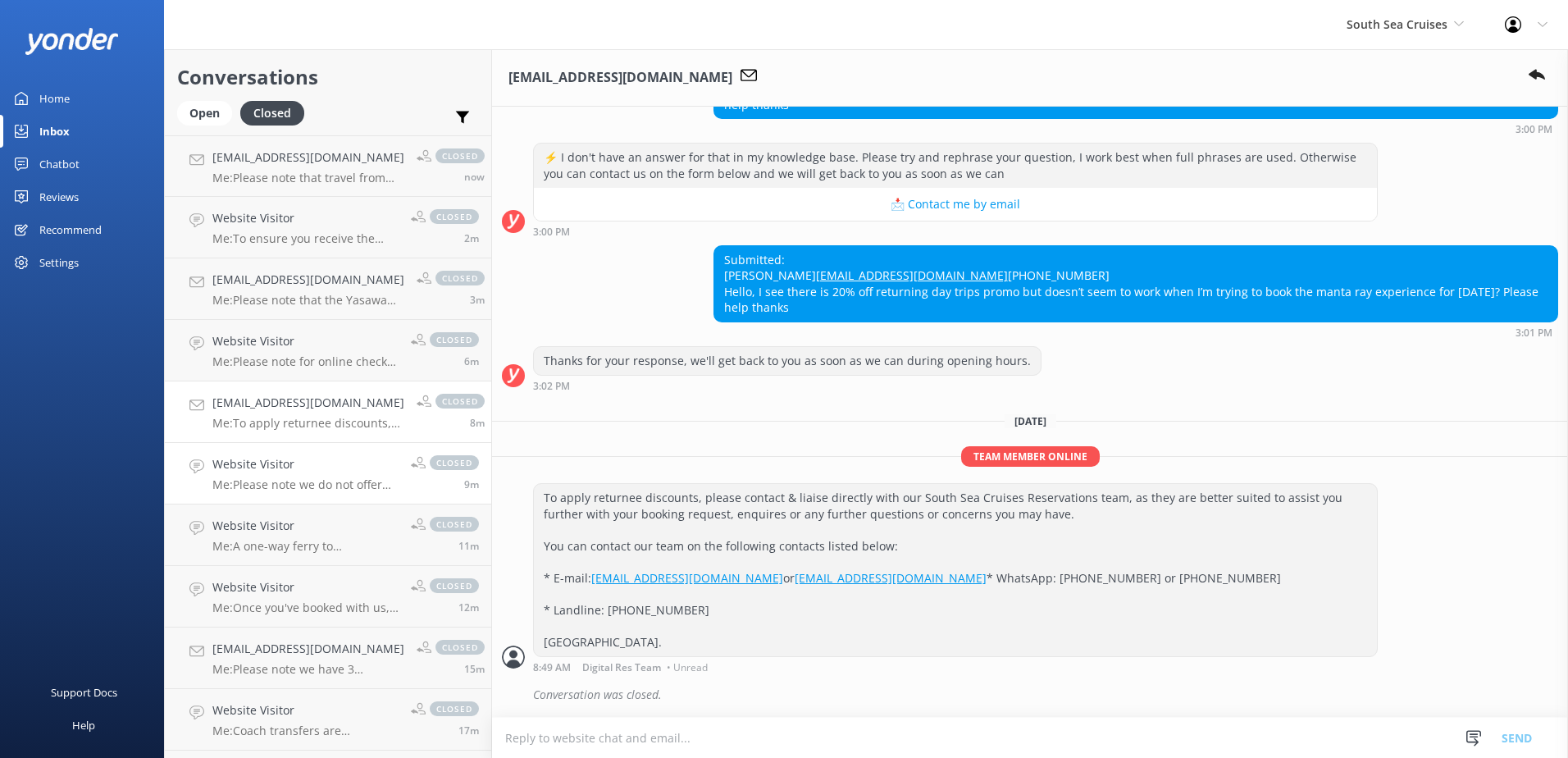
scroll to position [261, 0]
click at [313, 493] on link "Website Visitor Me: Please note we do not offer coach transfers from the Coral …" at bounding box center [327, 474] width 326 height 62
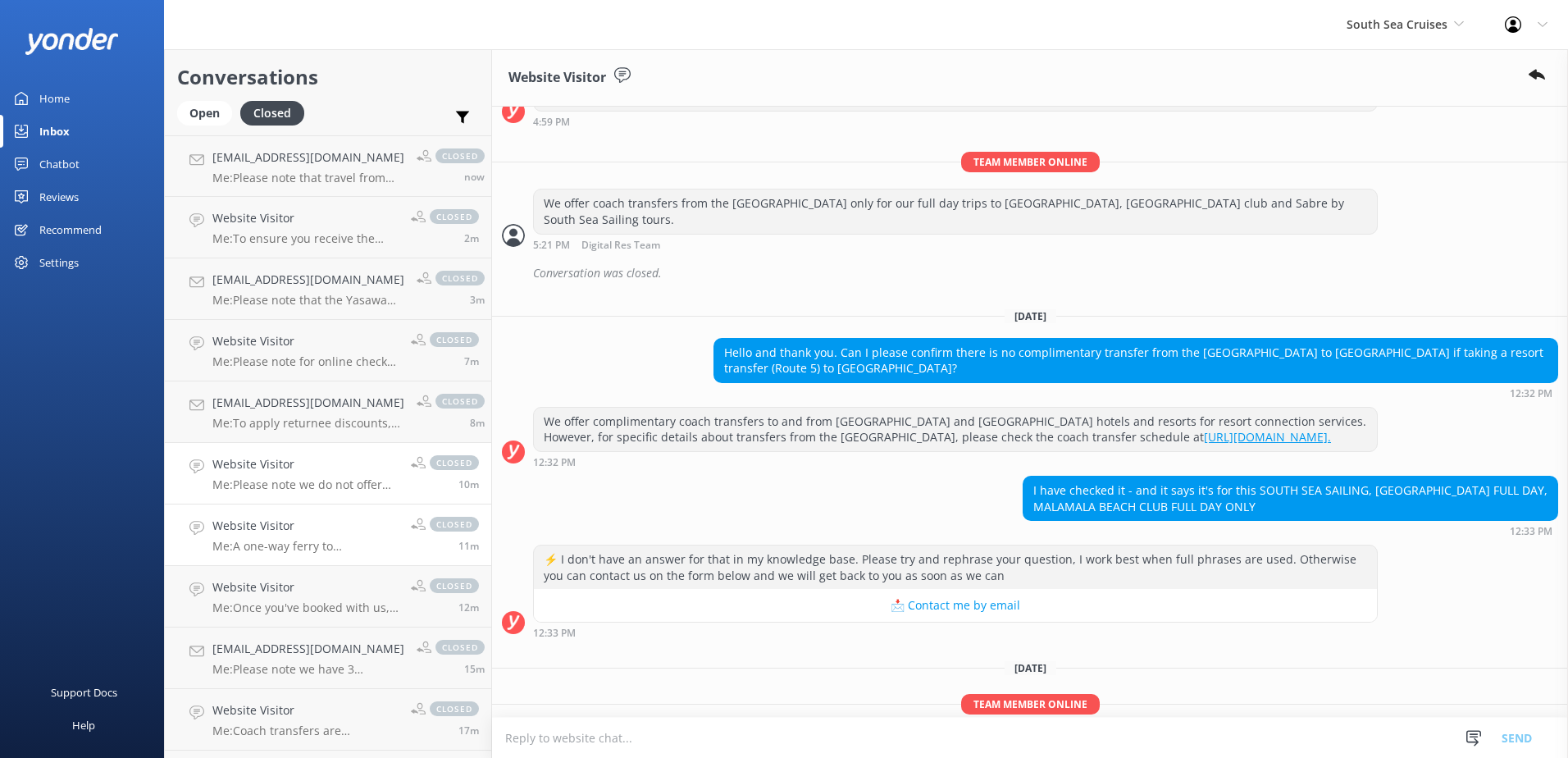
scroll to position [620, 0]
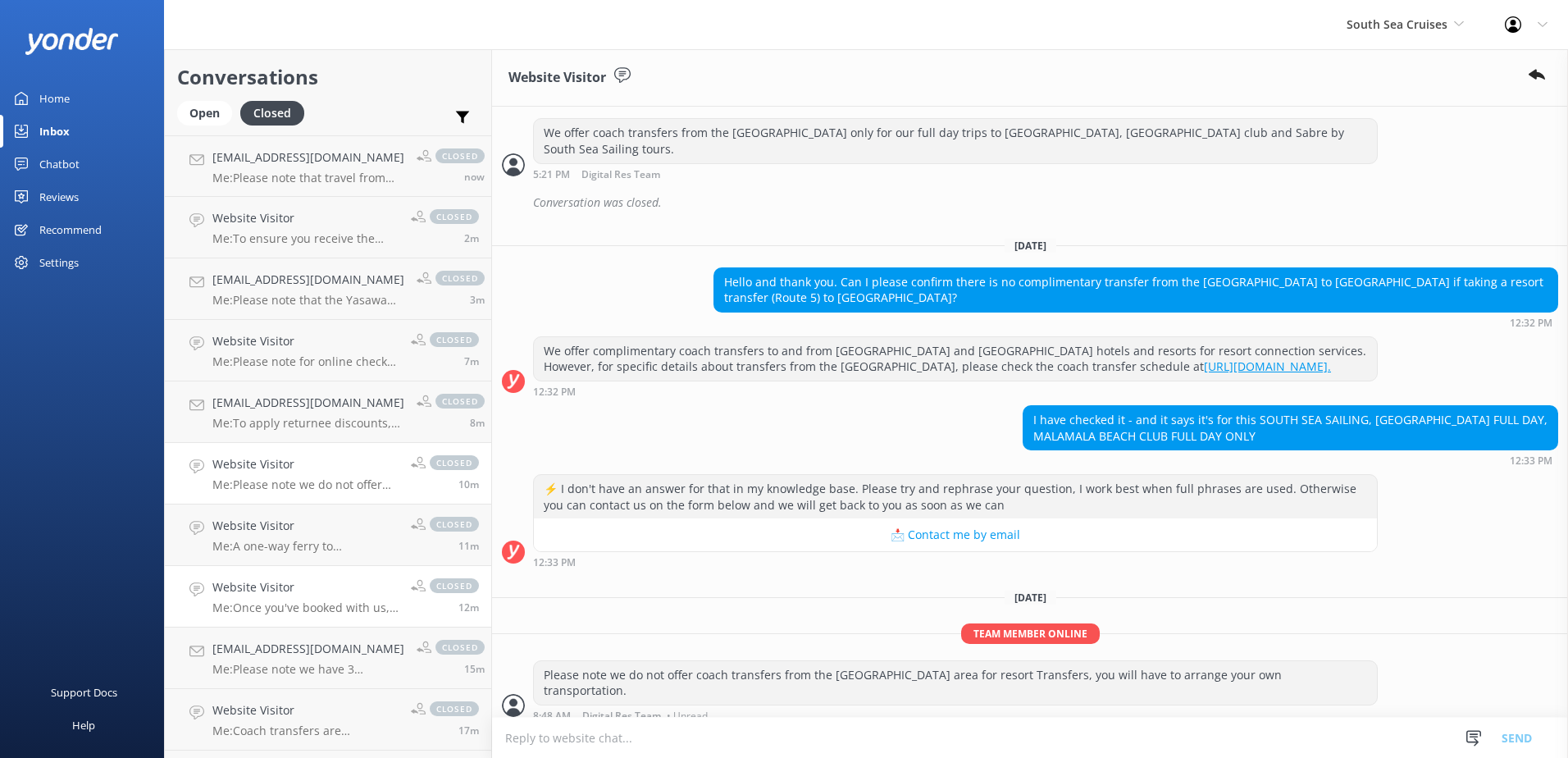
click at [305, 599] on div "Website Visitor Me: Once you've booked with us, you'll receive an email 24 hour…" at bounding box center [305, 596] width 186 height 36
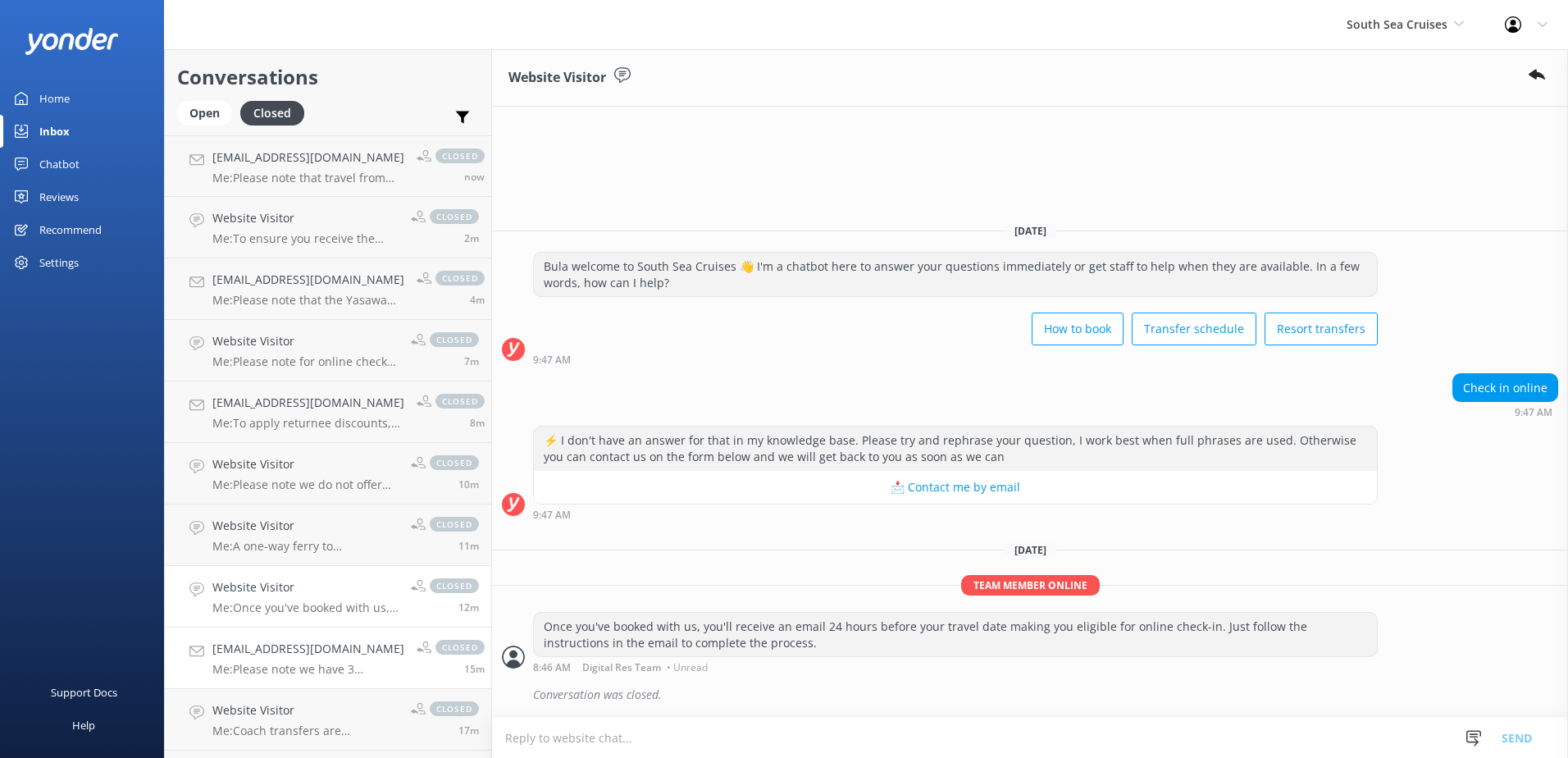
click at [296, 657] on h4 "Deannena@msn.com" at bounding box center [308, 648] width 192 height 18
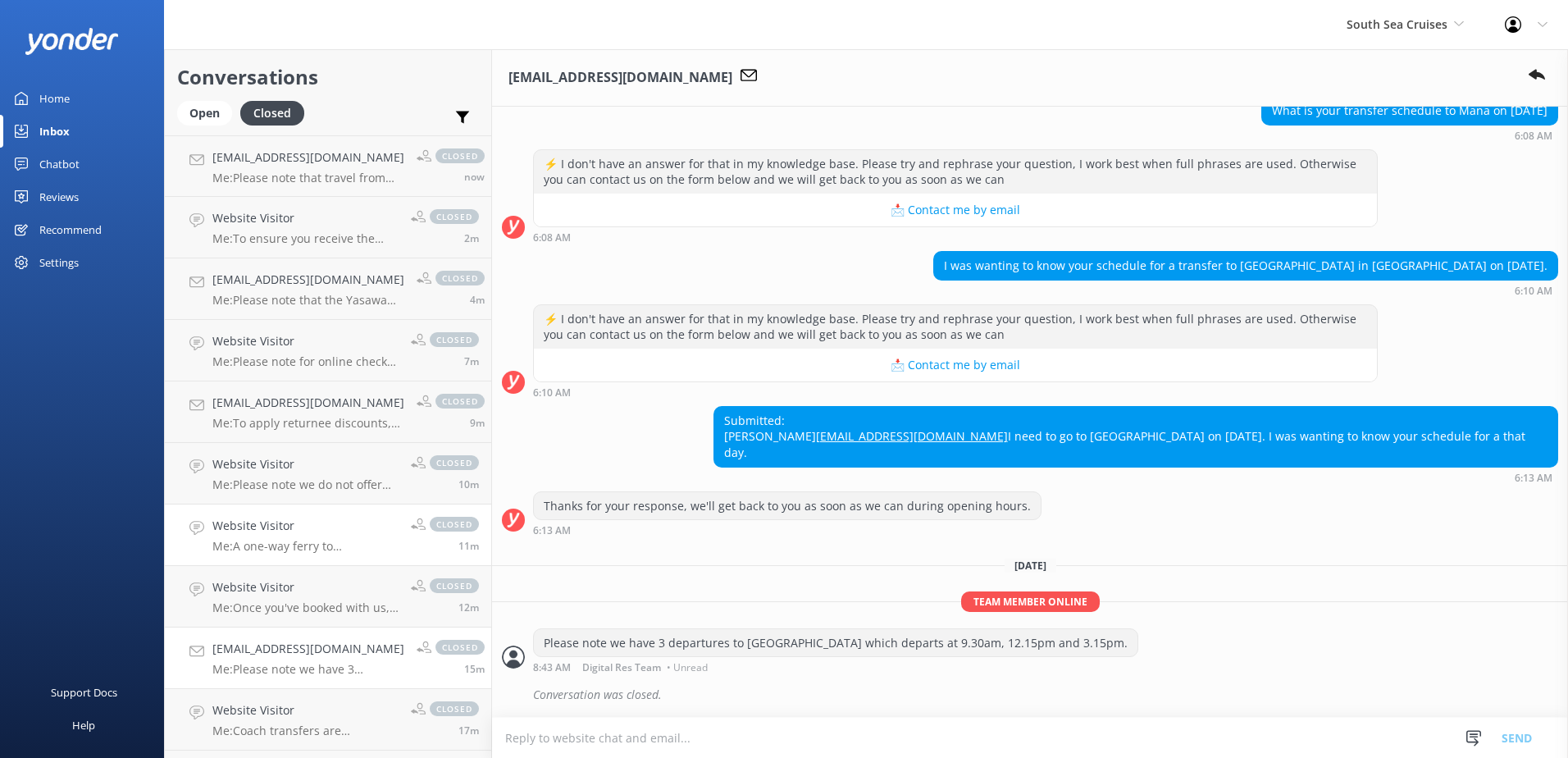
scroll to position [190, 0]
click at [287, 535] on div "Website Visitor Me: A one-way ferry to Malolo Island is $152.00 per adult and $…" at bounding box center [305, 534] width 186 height 36
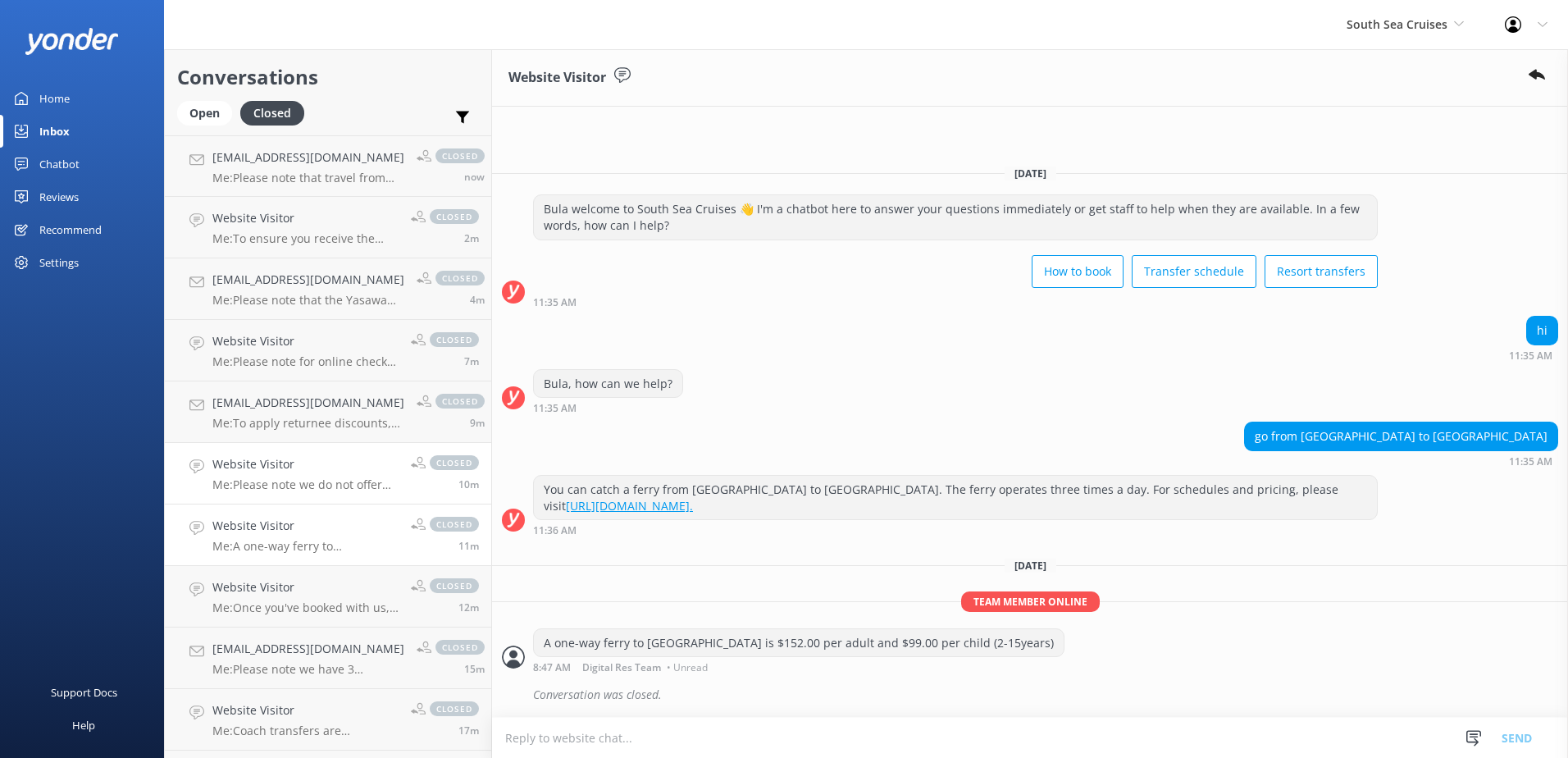
click at [276, 474] on div "Website Visitor Me: Please note we do not offer coach transfers from the Coral …" at bounding box center [305, 473] width 186 height 36
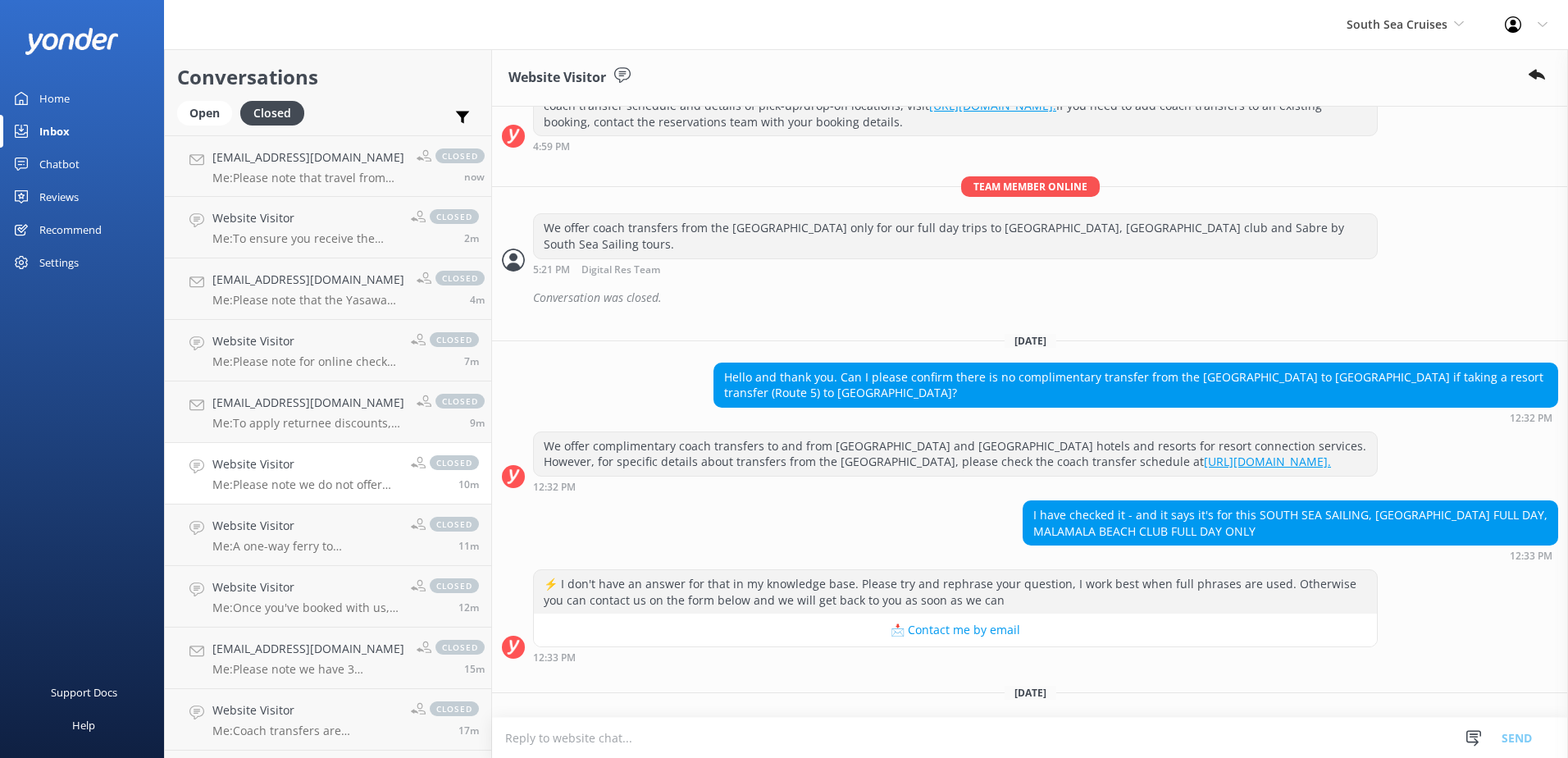
scroll to position [620, 0]
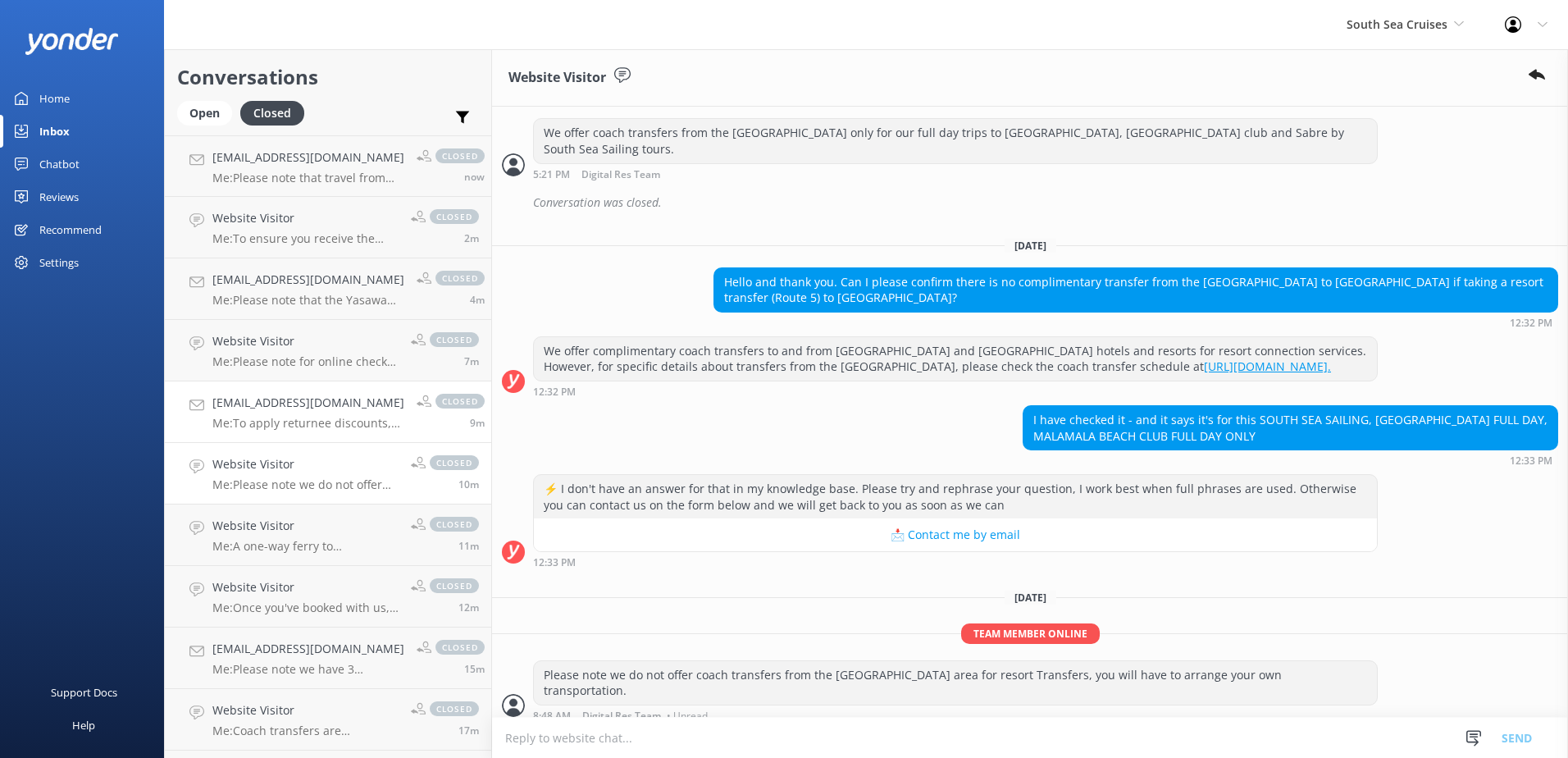
click at [294, 429] on link "Ejohnson64@outlook.com Me: To apply returnee discounts, please contact & liaise…" at bounding box center [327, 412] width 326 height 62
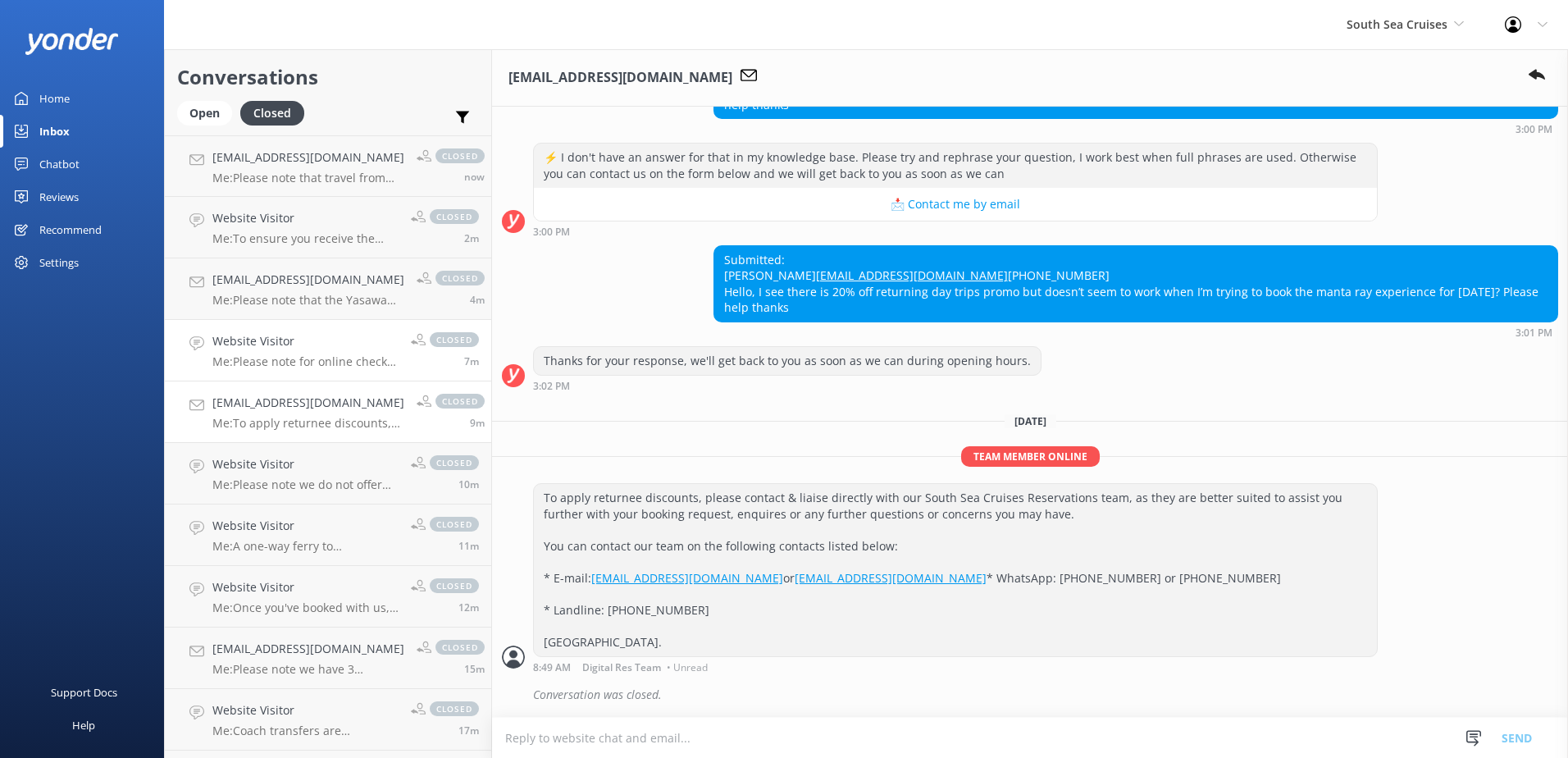
click at [295, 357] on p "Me: Please note for online check in, Guests will need to provide their email ad…" at bounding box center [305, 362] width 186 height 15
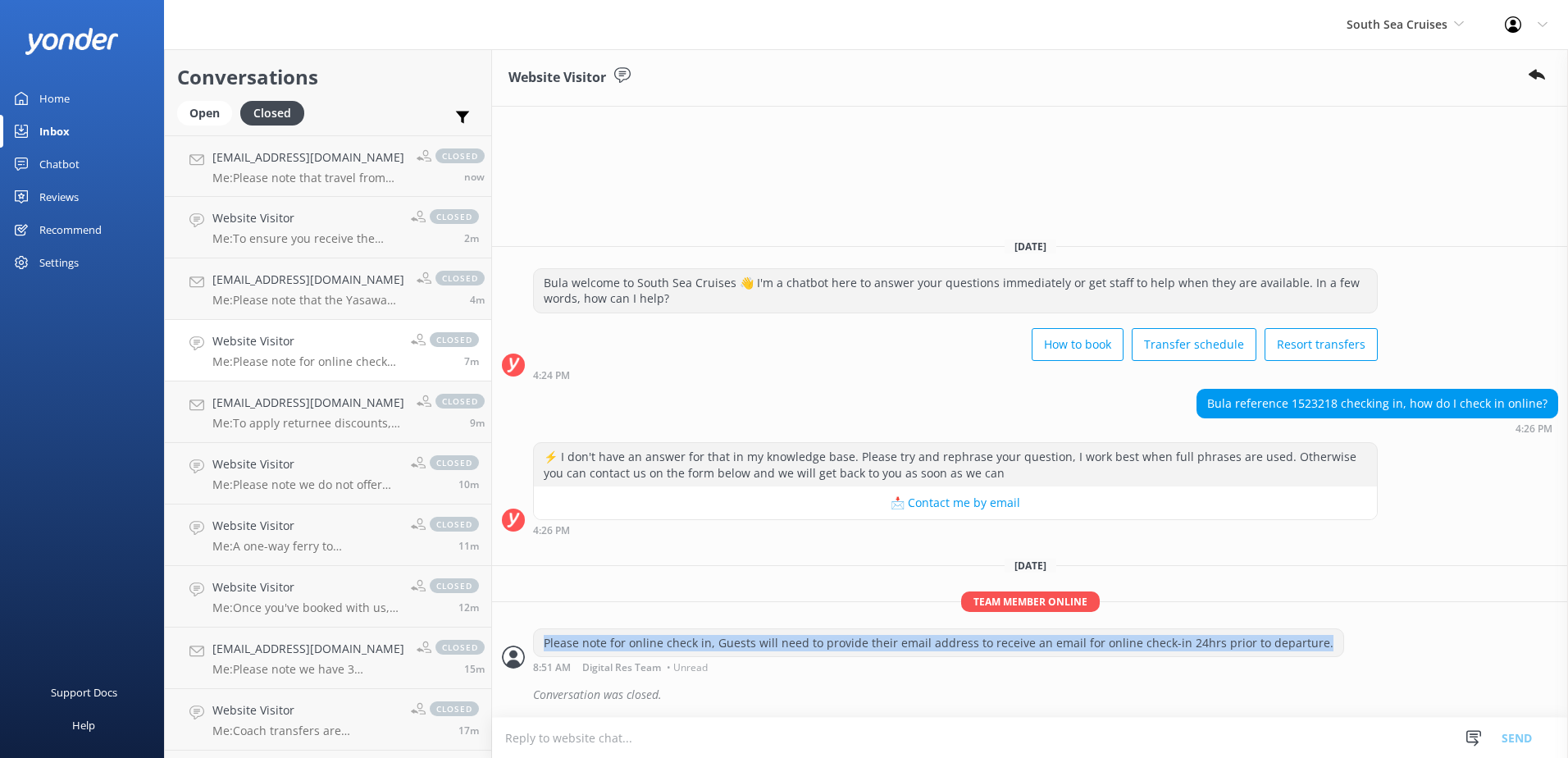
drag, startPoint x: 1313, startPoint y: 647, endPoint x: 541, endPoint y: 648, distance: 772.0
click at [541, 648] on div "Please note for online check in, Guests will need to provide their email addres…" at bounding box center [938, 643] width 809 height 28
copy div "Please note for online check in, Guests will need to provide their email addres…"
click at [205, 113] on div "Open" at bounding box center [204, 113] width 55 height 25
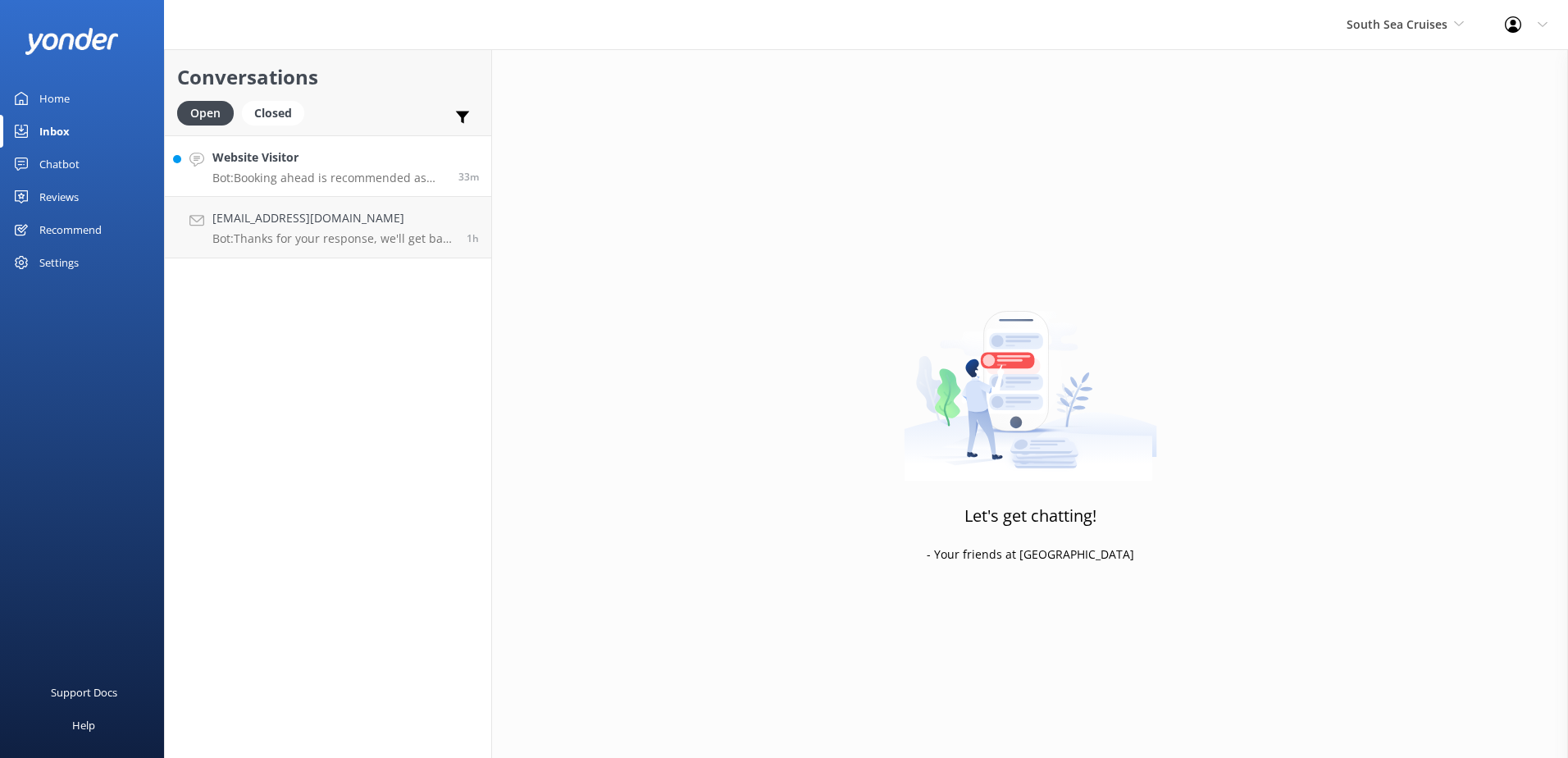
click at [306, 190] on link "Website Visitor Bot: Booking ahead is recommended as our day cruises can sell o…" at bounding box center [327, 166] width 326 height 62
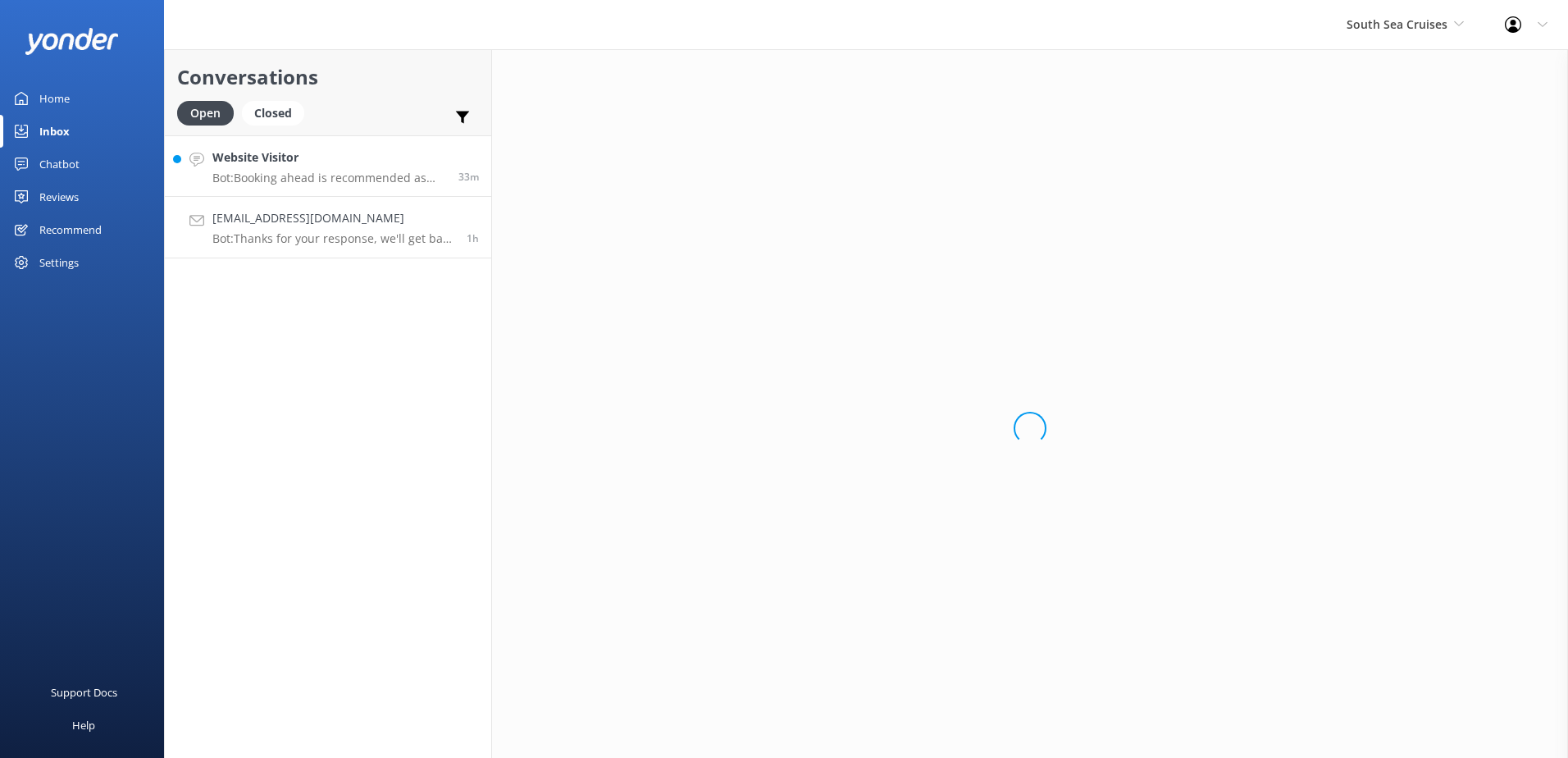
click at [296, 223] on h4 "sinsley6@gmail.com" at bounding box center [333, 218] width 242 height 18
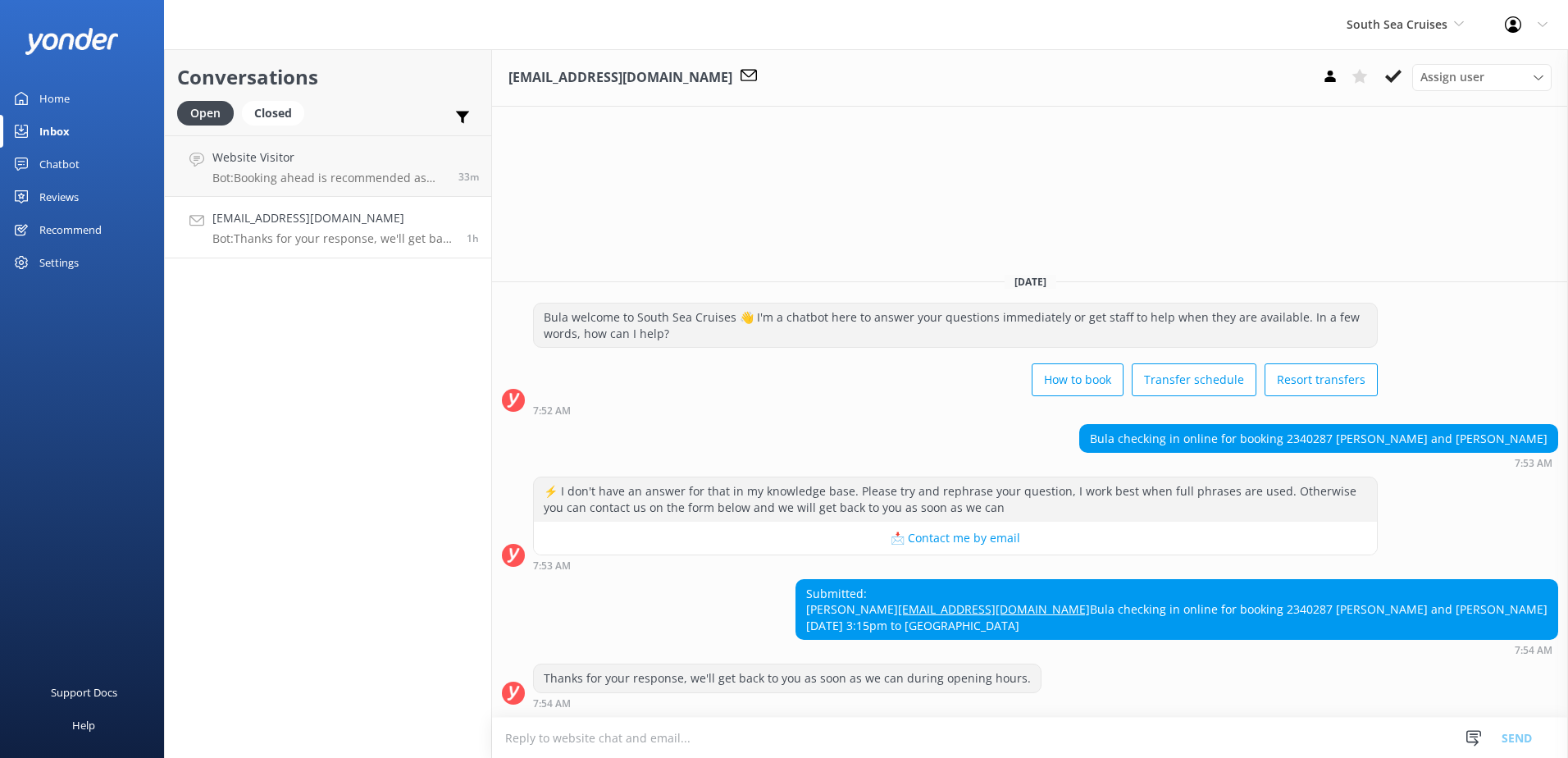
click at [1042, 740] on textarea at bounding box center [1029, 737] width 1076 height 40
paste textarea "Please note for online check in, Guests will need to provide their email addres…"
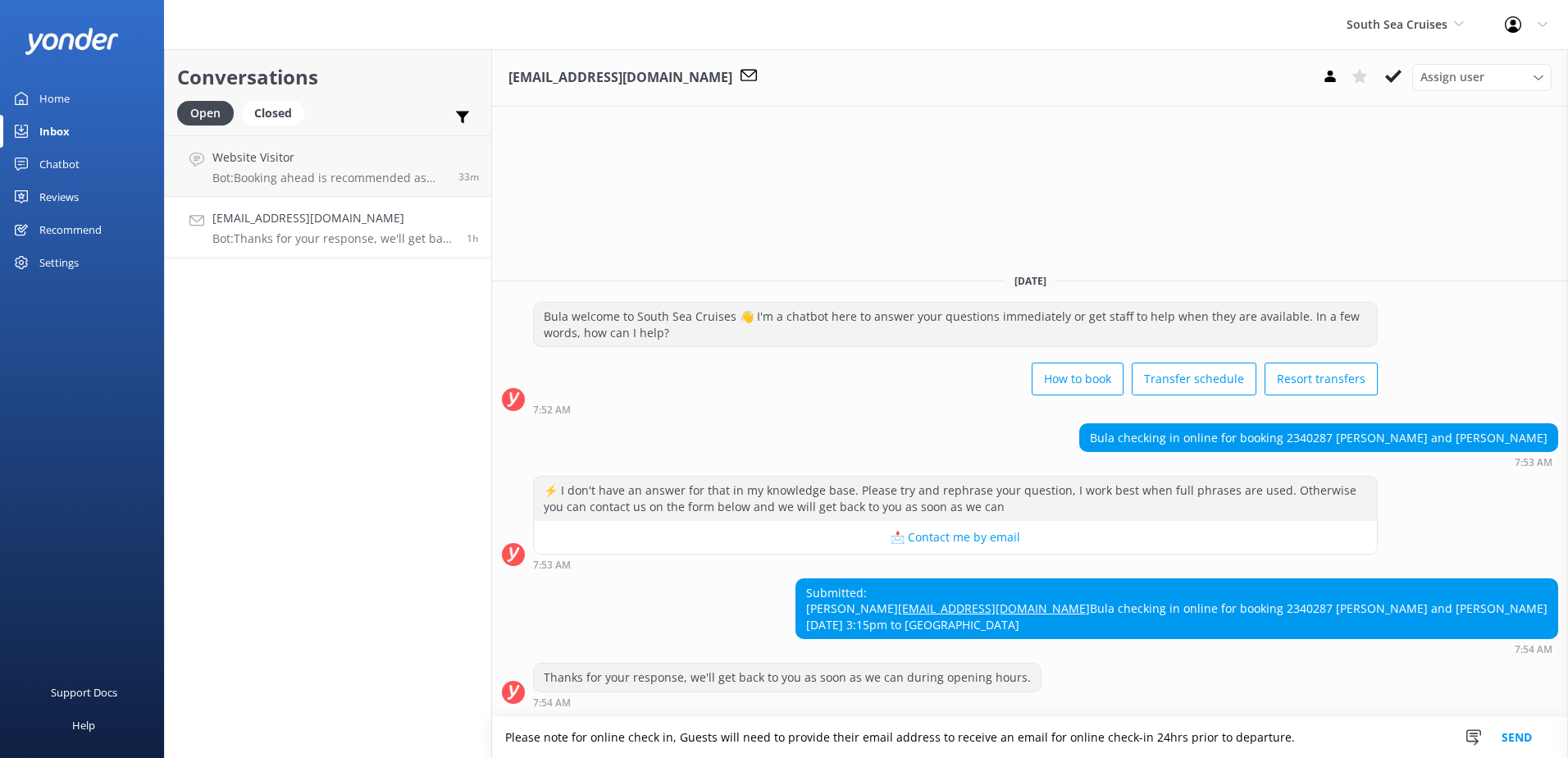
type textarea "Please note for online check in, Guests will need to provide their email addres…"
click at [1532, 734] on button "Send" at bounding box center [1517, 737] width 62 height 41
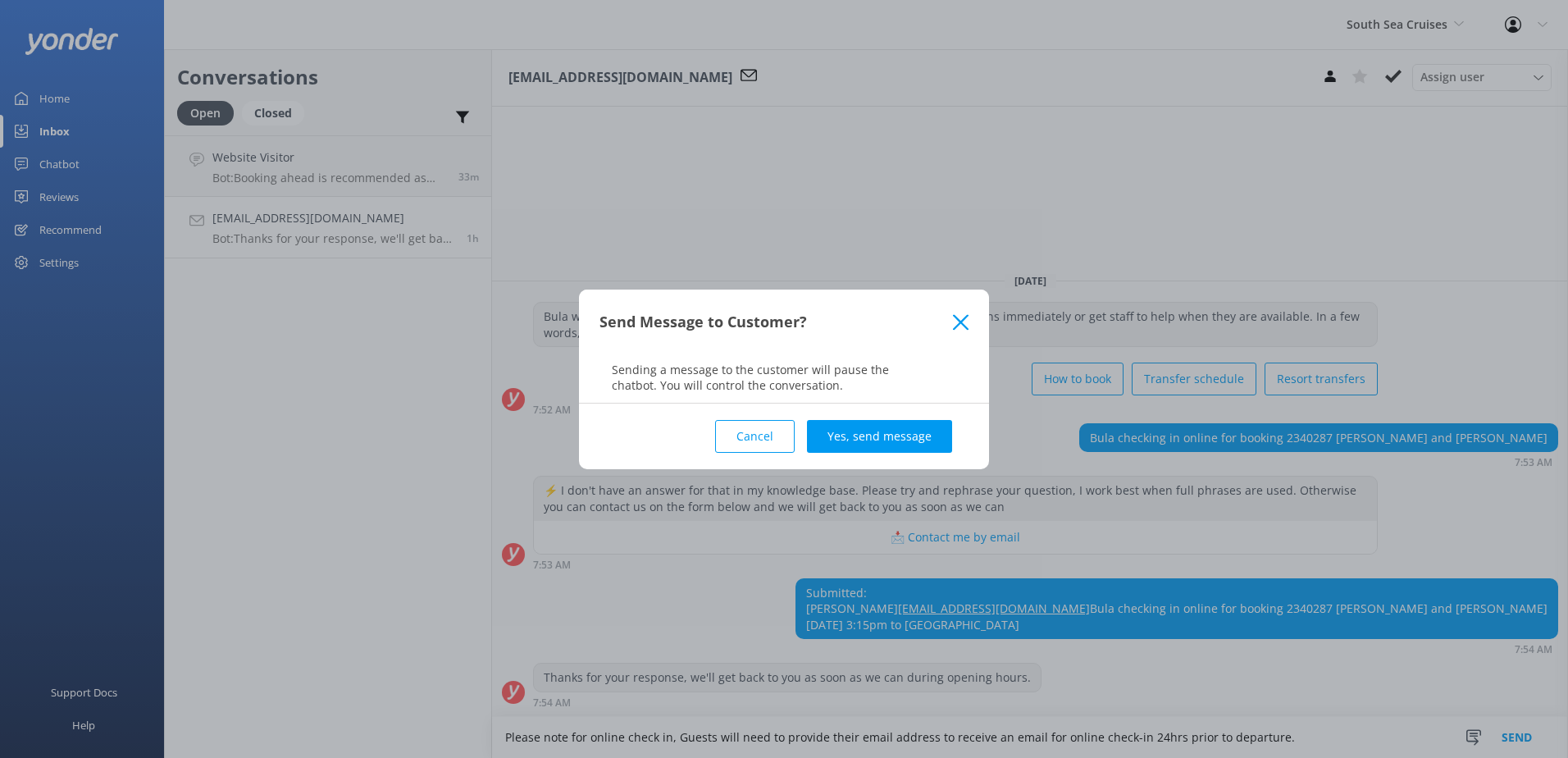
click at [853, 434] on button "Yes, send message" at bounding box center [879, 436] width 145 height 33
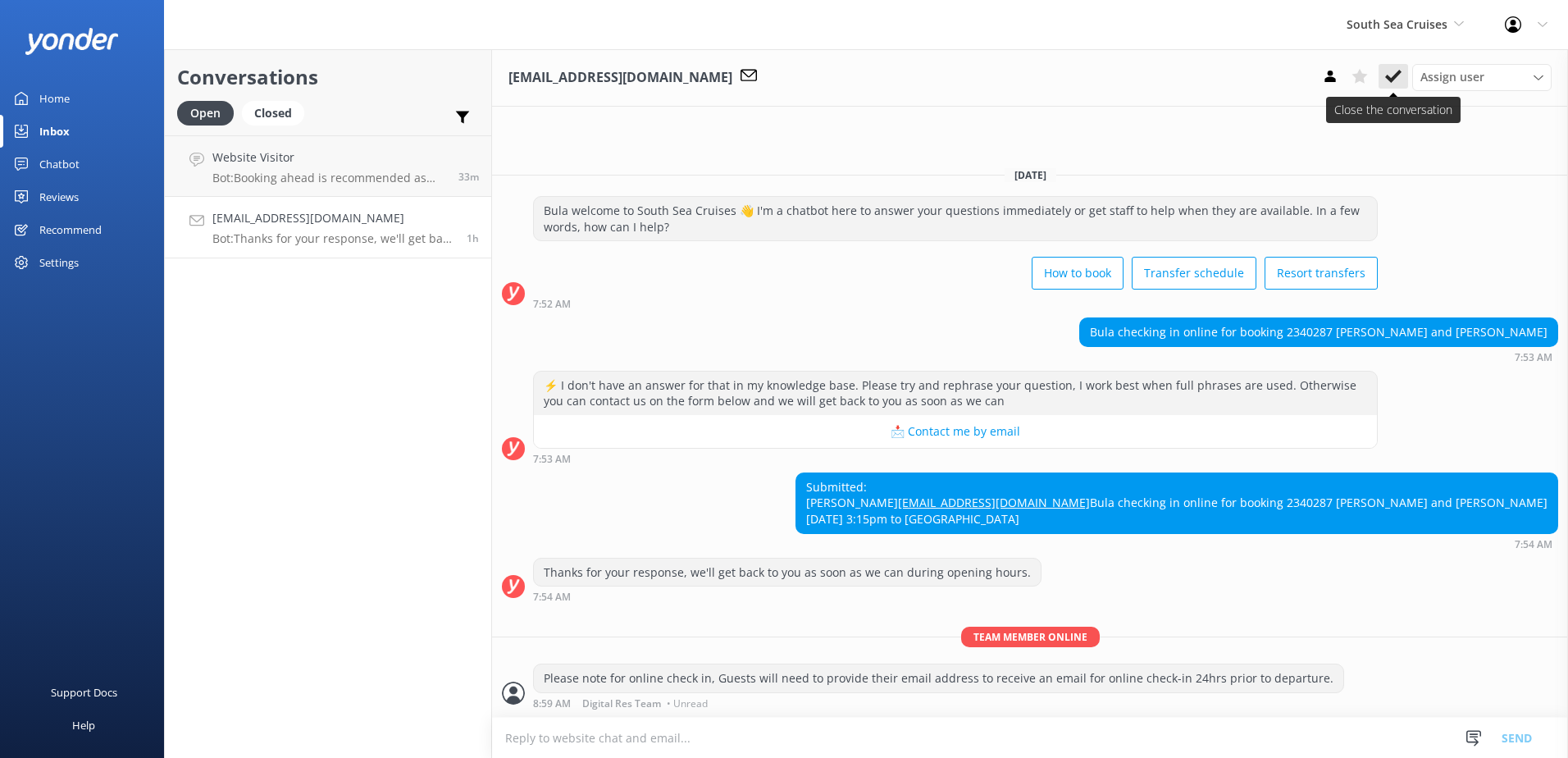
click at [1385, 77] on icon at bounding box center [1393, 76] width 17 height 17
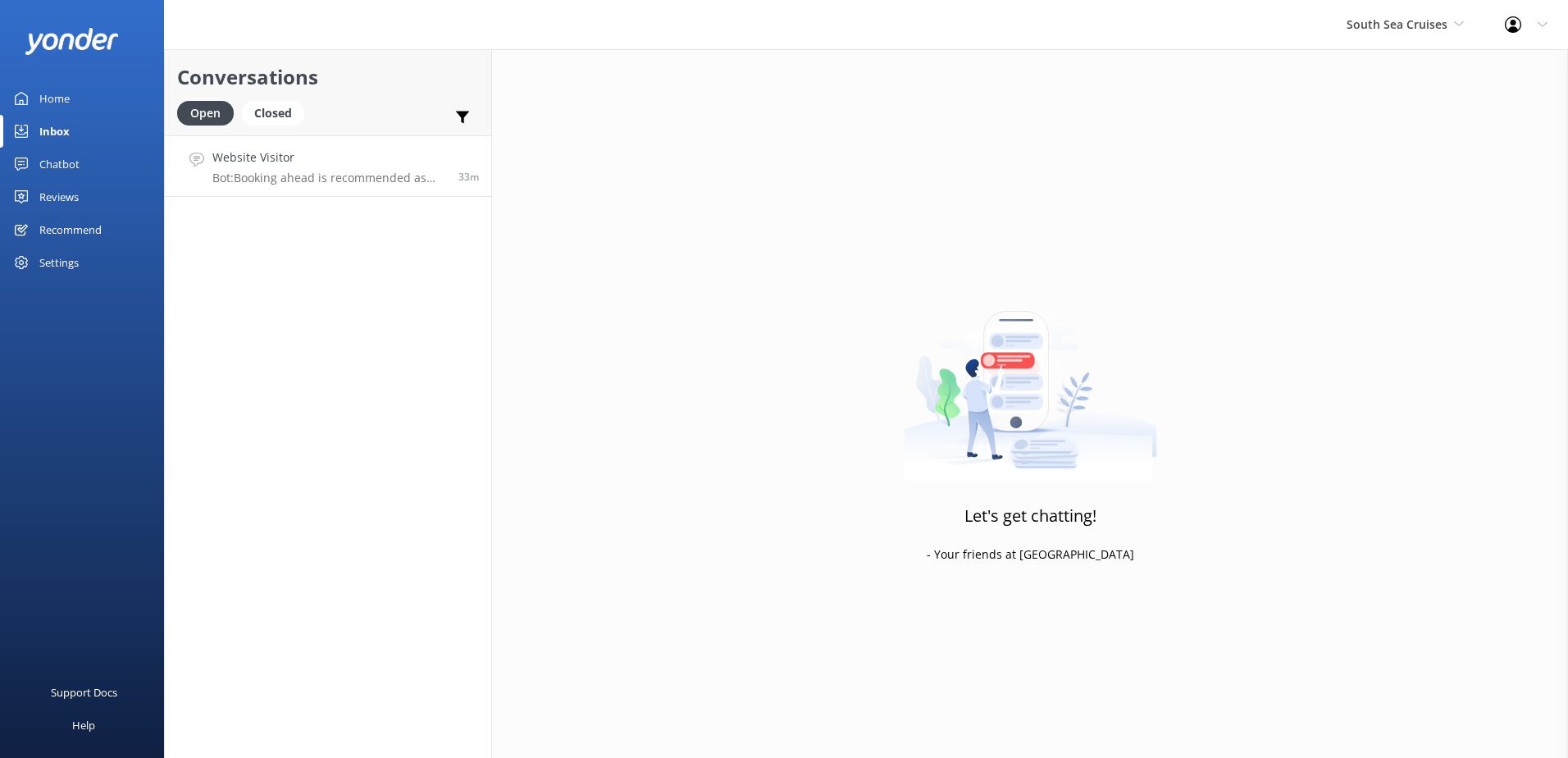
click at [391, 195] on link "Website Visitor Bot: Booking ahead is recommended as our day cruises can sell o…" at bounding box center [327, 166] width 326 height 62
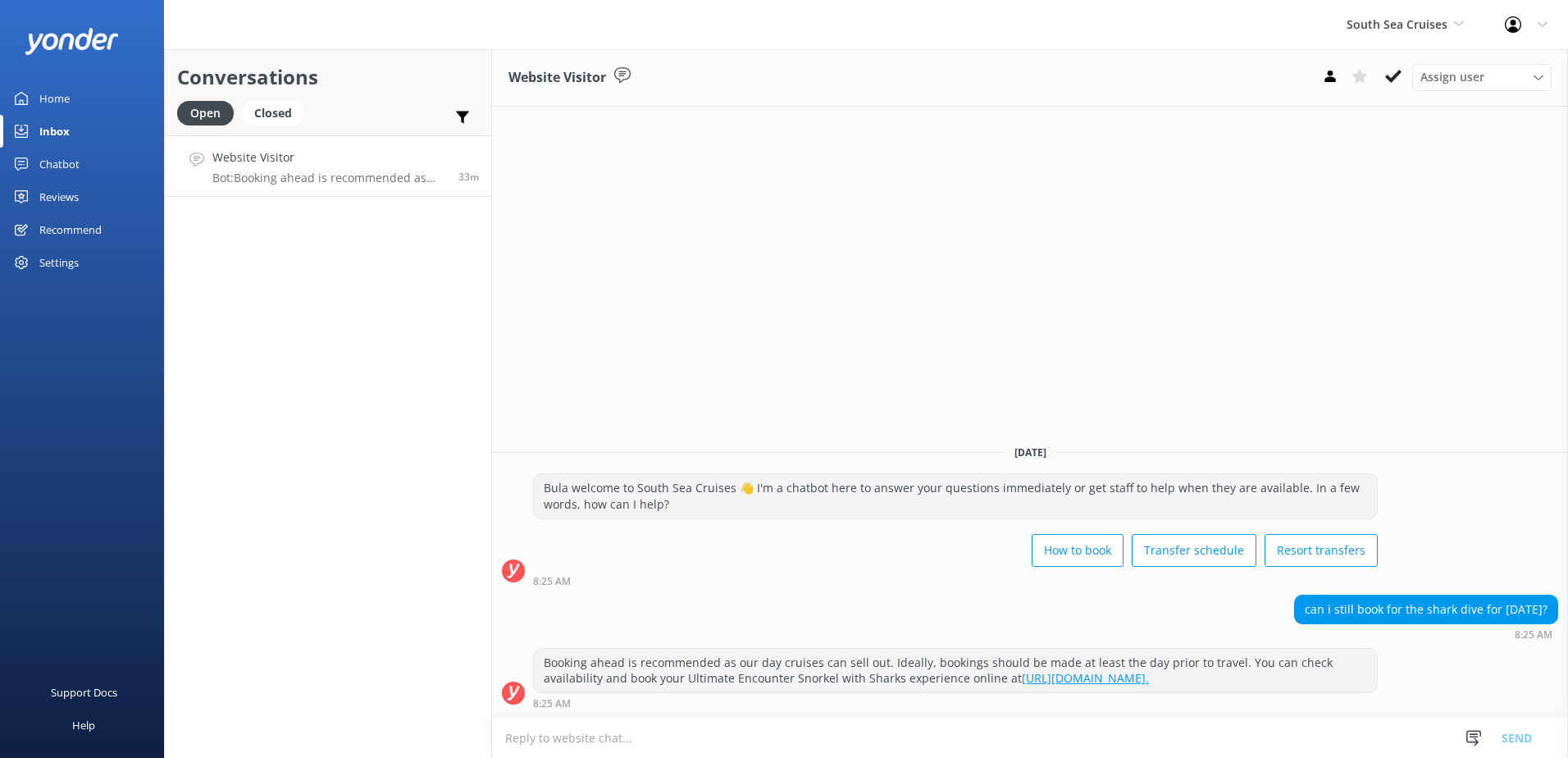
click at [389, 166] on h4 "Website Visitor" at bounding box center [329, 157] width 233 height 18
click at [881, 738] on textarea at bounding box center [1029, 737] width 1076 height 40
click at [920, 747] on textarea at bounding box center [1029, 737] width 1076 height 40
click at [925, 744] on textarea at bounding box center [1029, 737] width 1076 height 40
type textarea "f"
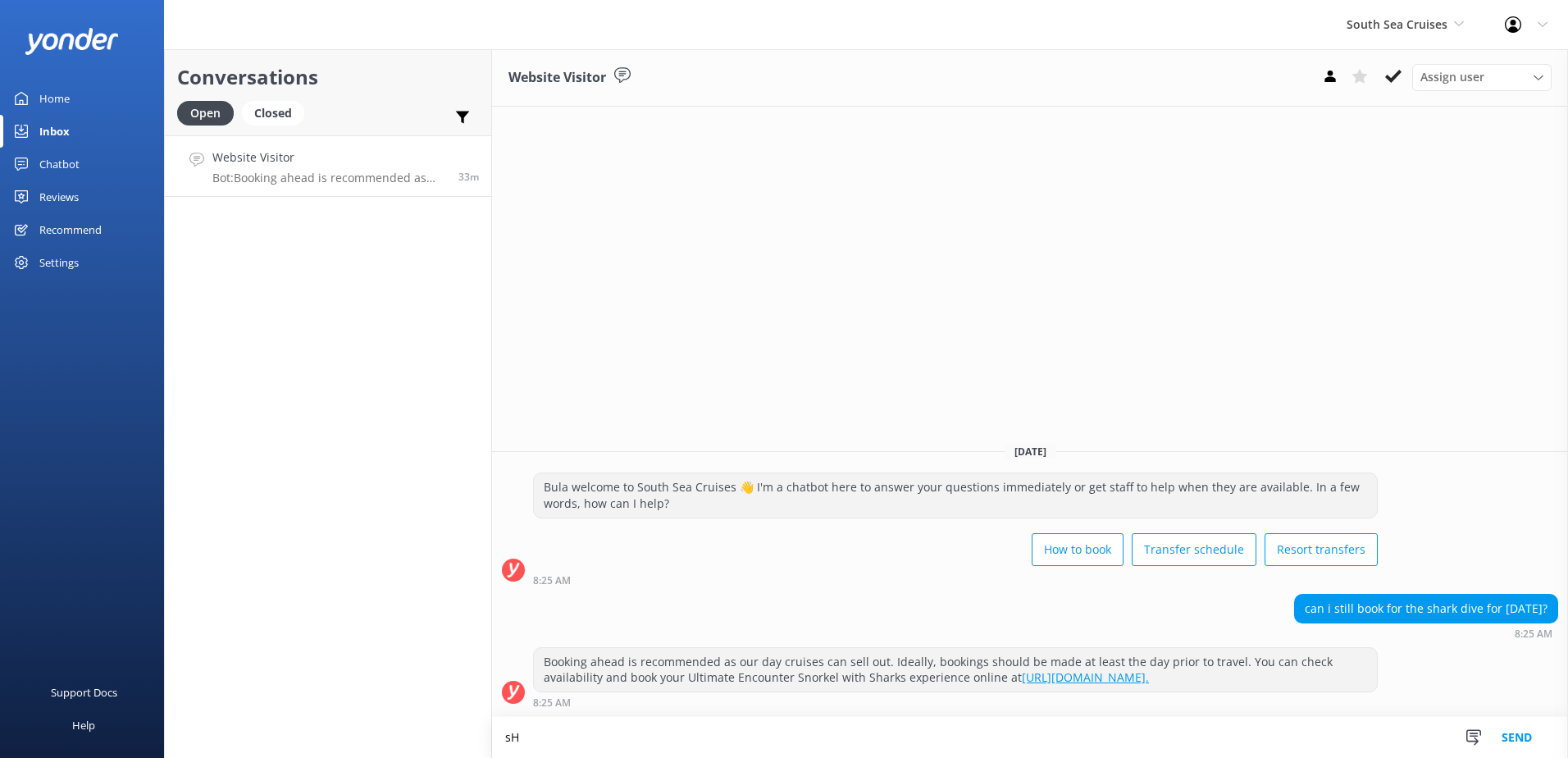
type textarea "s"
type textarea "D"
type textarea "Shark diving activities will need to be liaise directly on the resort of Barefo…"
click at [1544, 739] on button "Send" at bounding box center [1517, 737] width 62 height 41
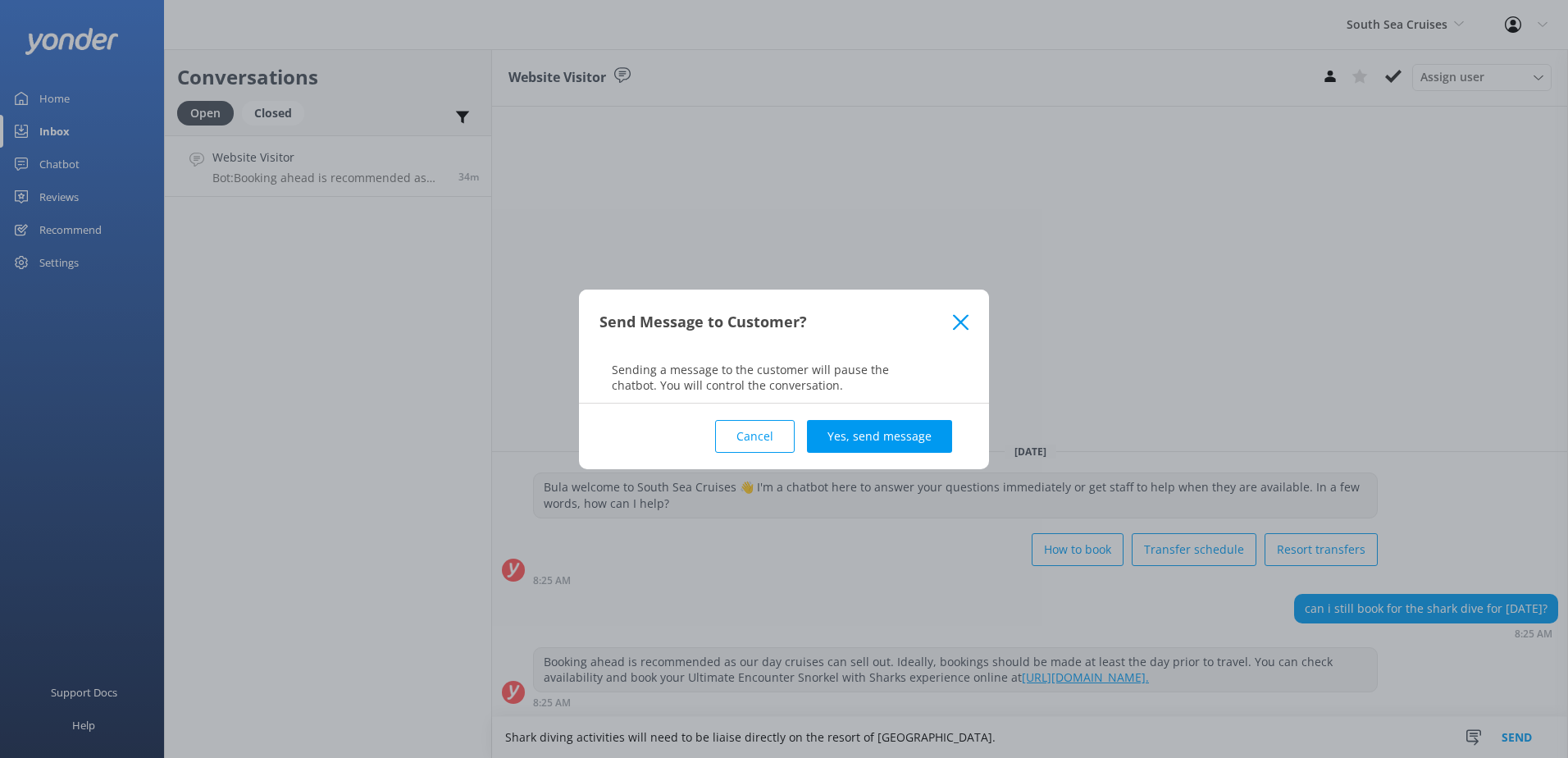
click at [952, 433] on div "Cancel Yes, send message" at bounding box center [784, 436] width 369 height 65
click at [941, 435] on button "Yes, send message" at bounding box center [879, 436] width 145 height 33
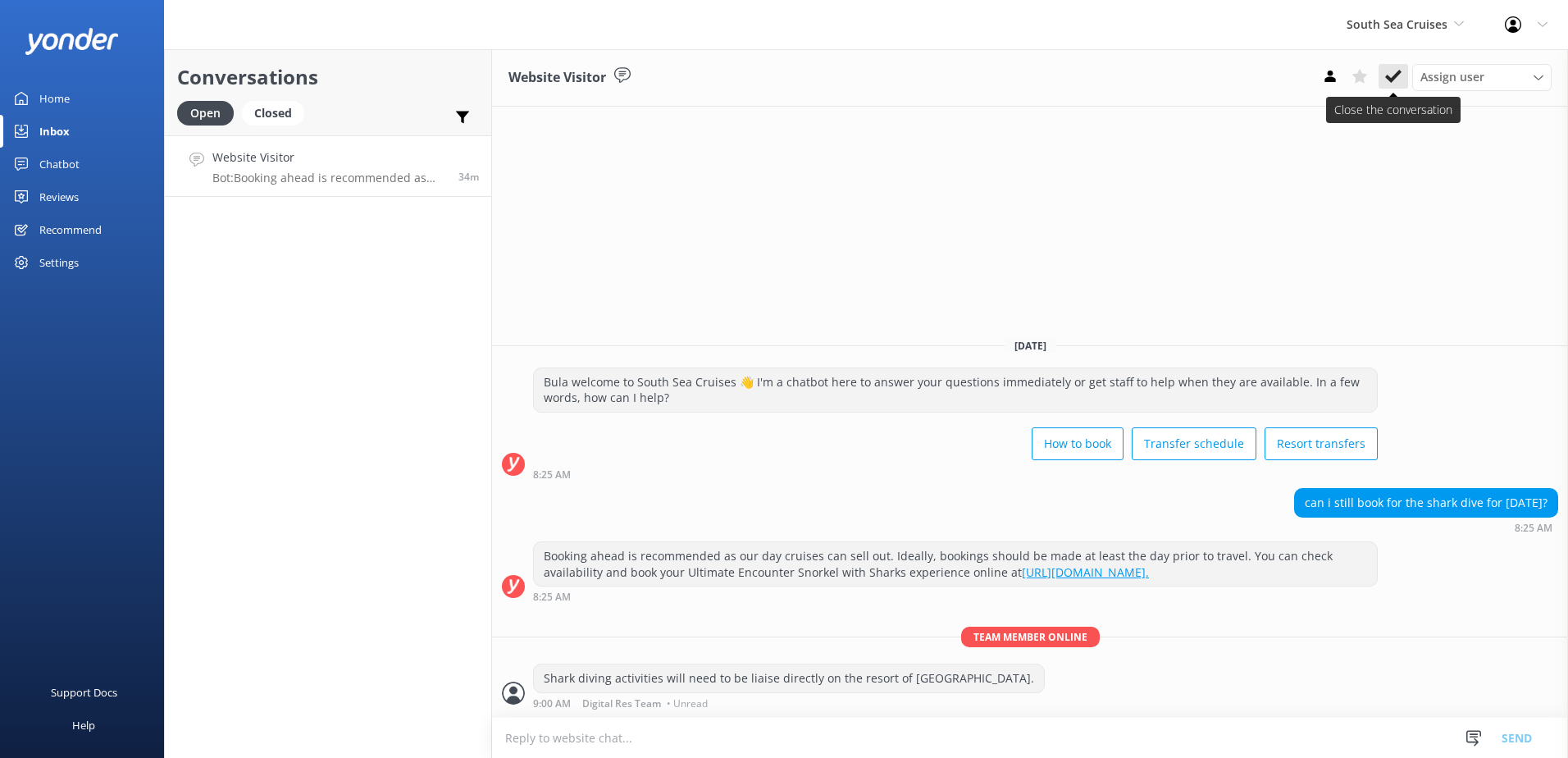
click at [1388, 77] on use at bounding box center [1393, 76] width 17 height 13
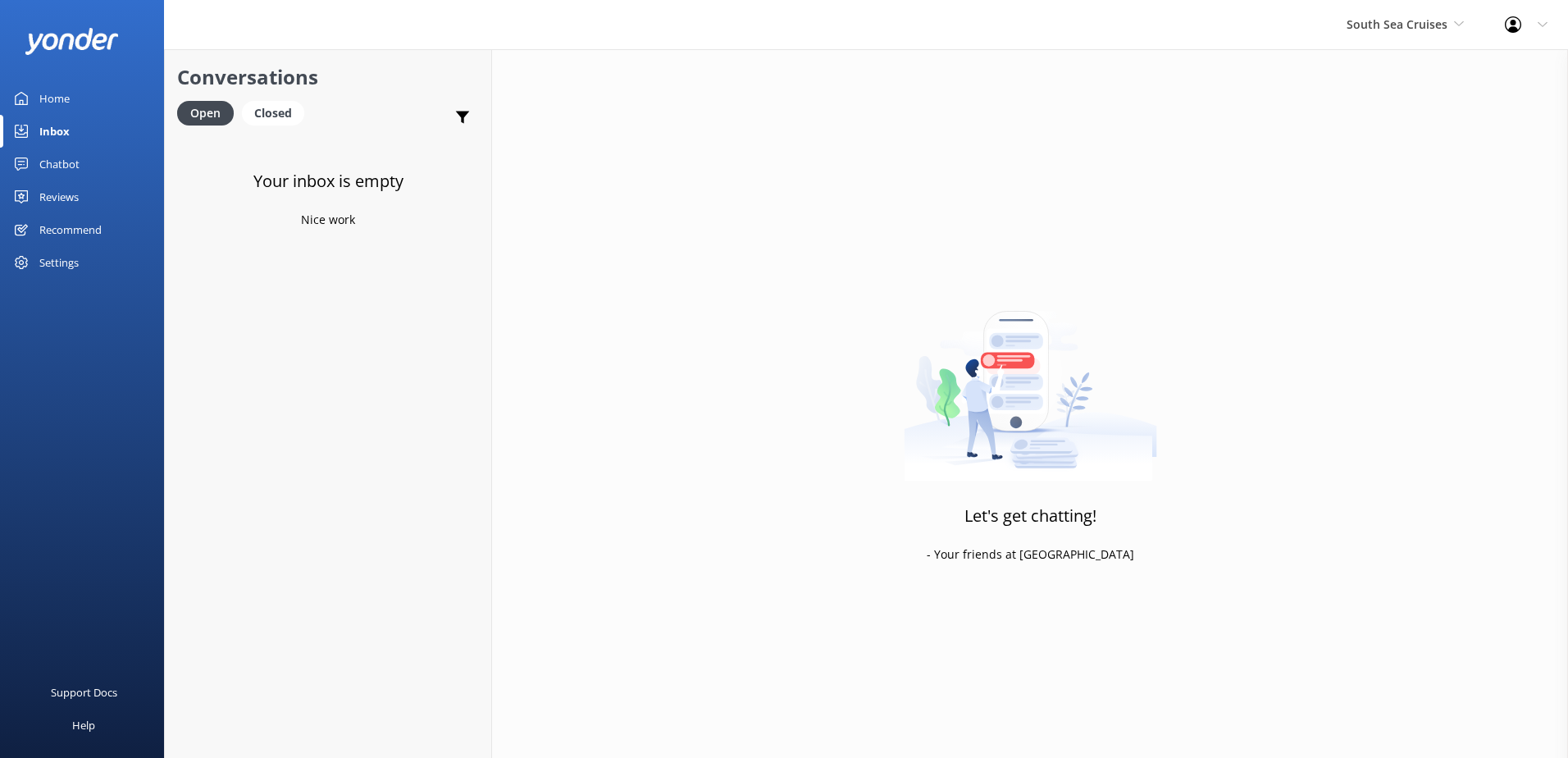
click at [73, 146] on link "Inbox" at bounding box center [81, 131] width 164 height 33
click at [72, 155] on div "Chatbot" at bounding box center [59, 164] width 40 height 33
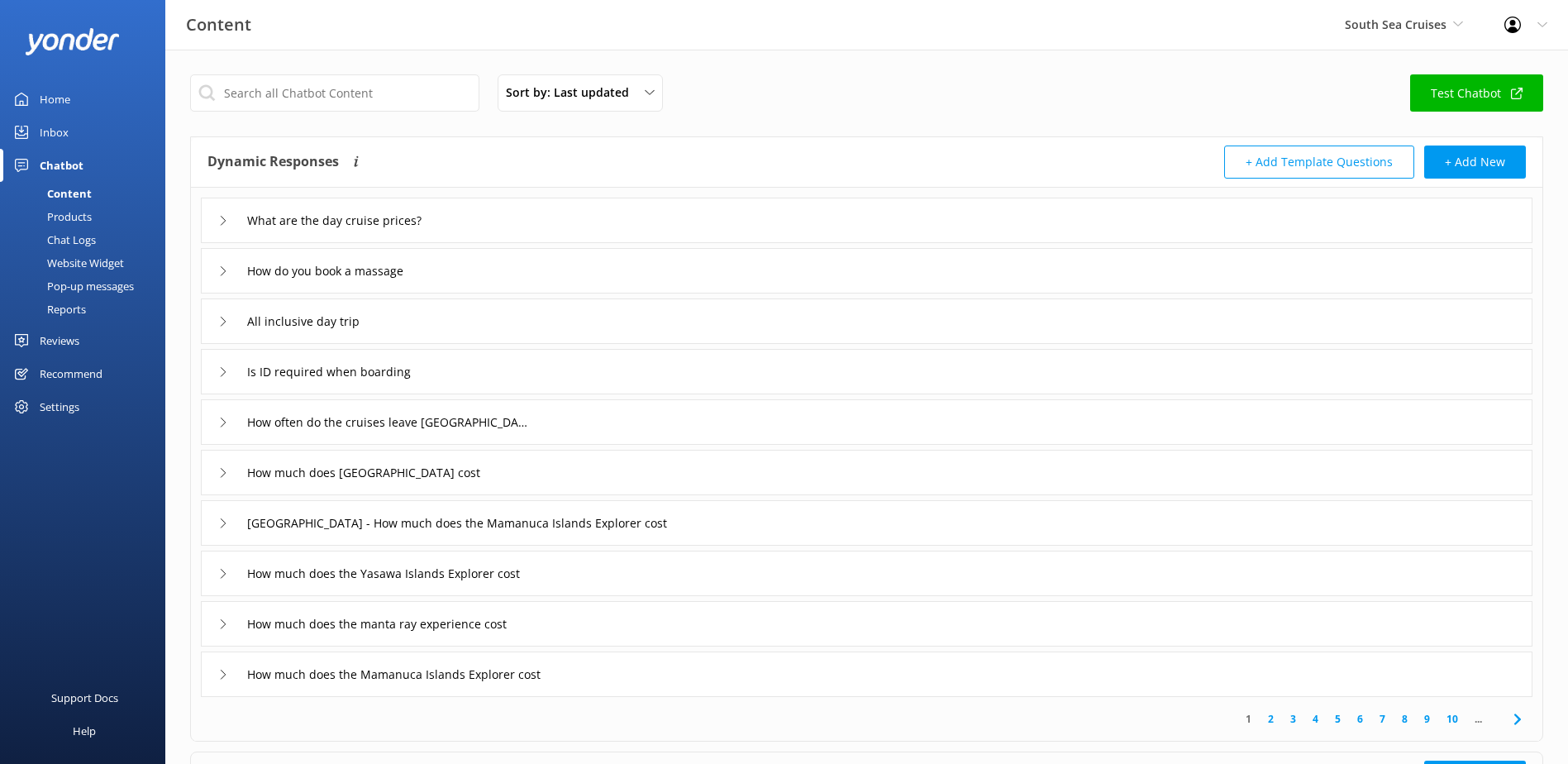
click at [69, 240] on div "Chat Logs" at bounding box center [53, 240] width 86 height 23
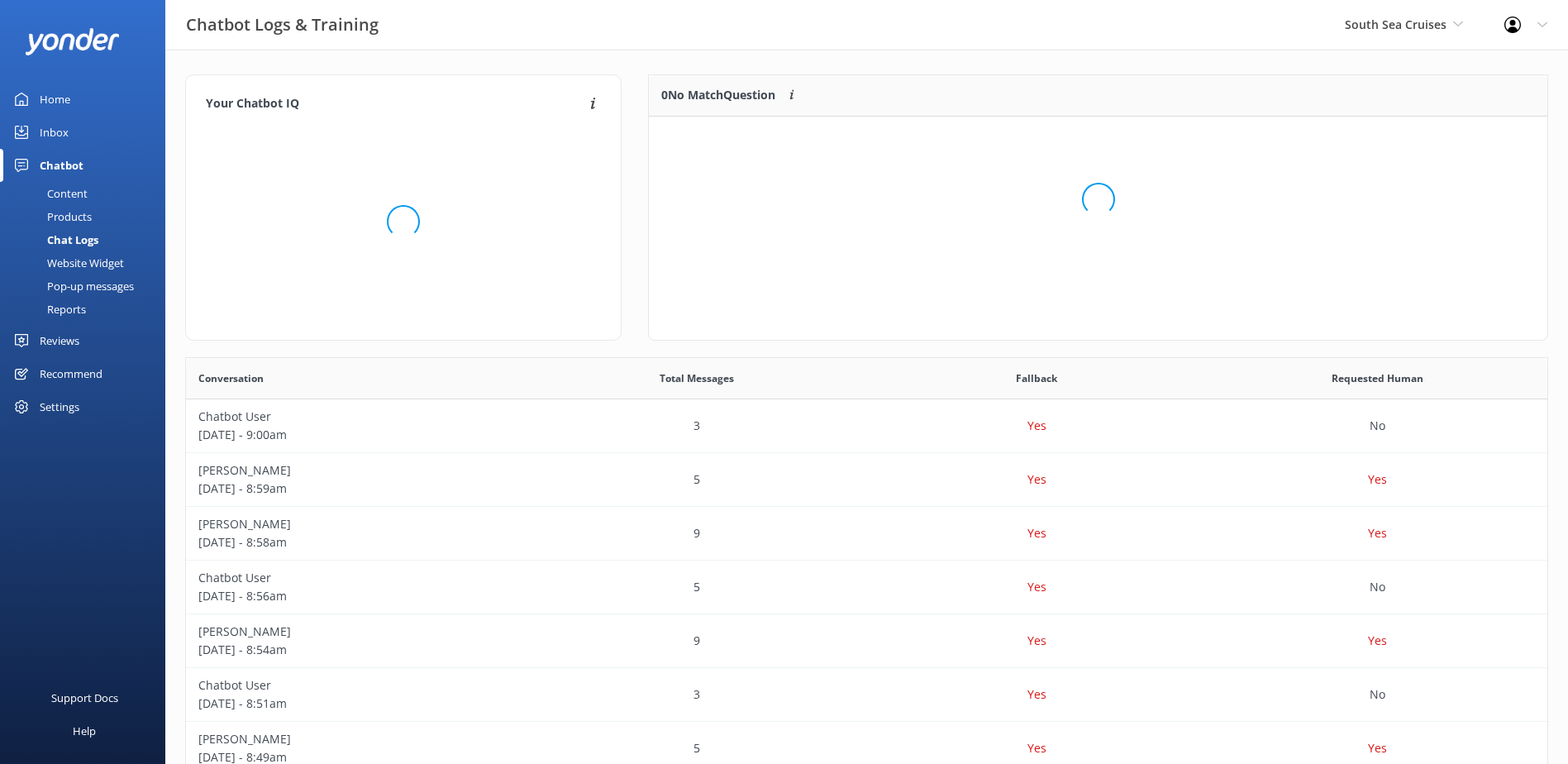
scroll to position [13, 13]
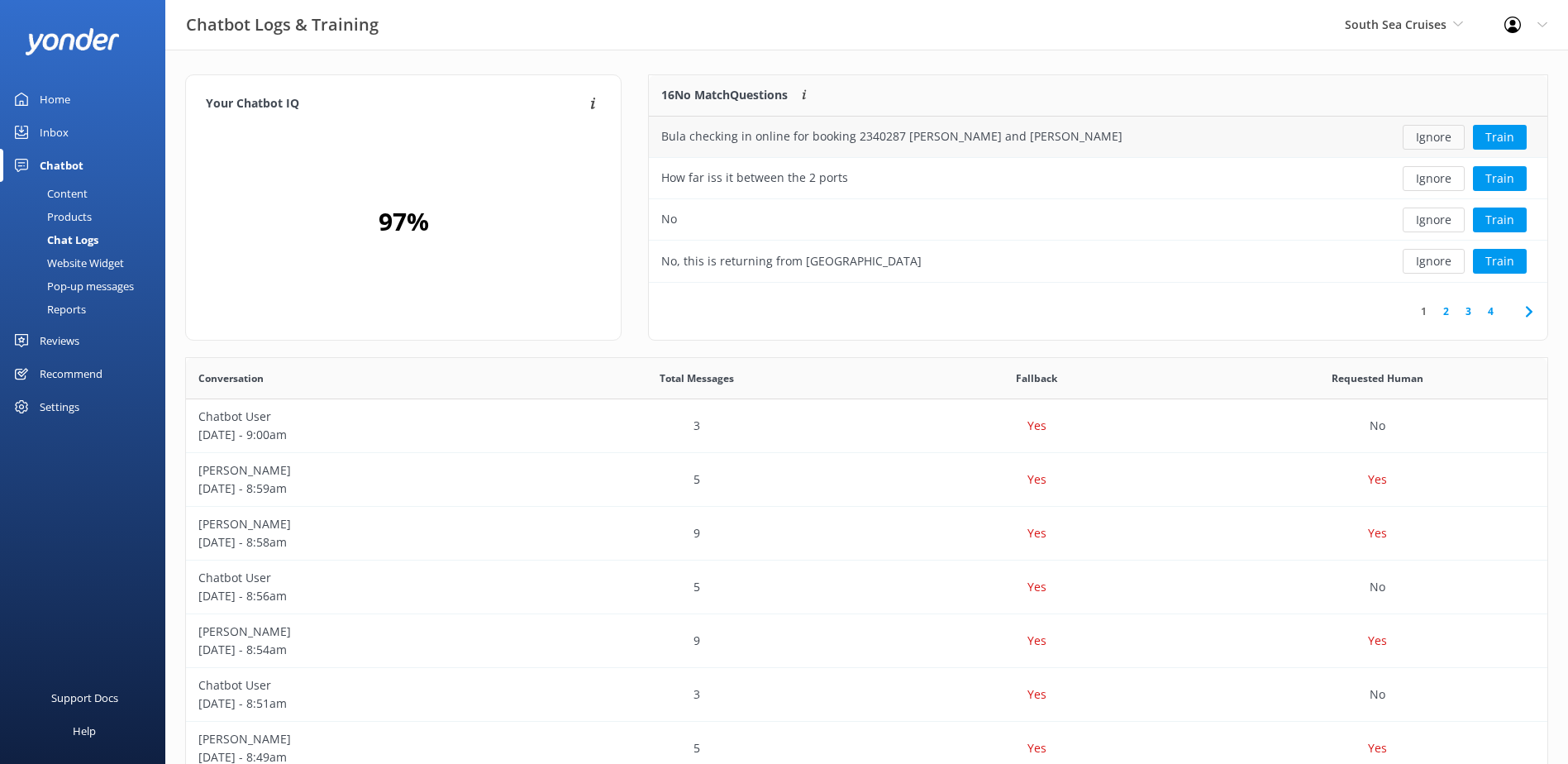
click at [1437, 136] on button "Ignore" at bounding box center [1434, 137] width 62 height 25
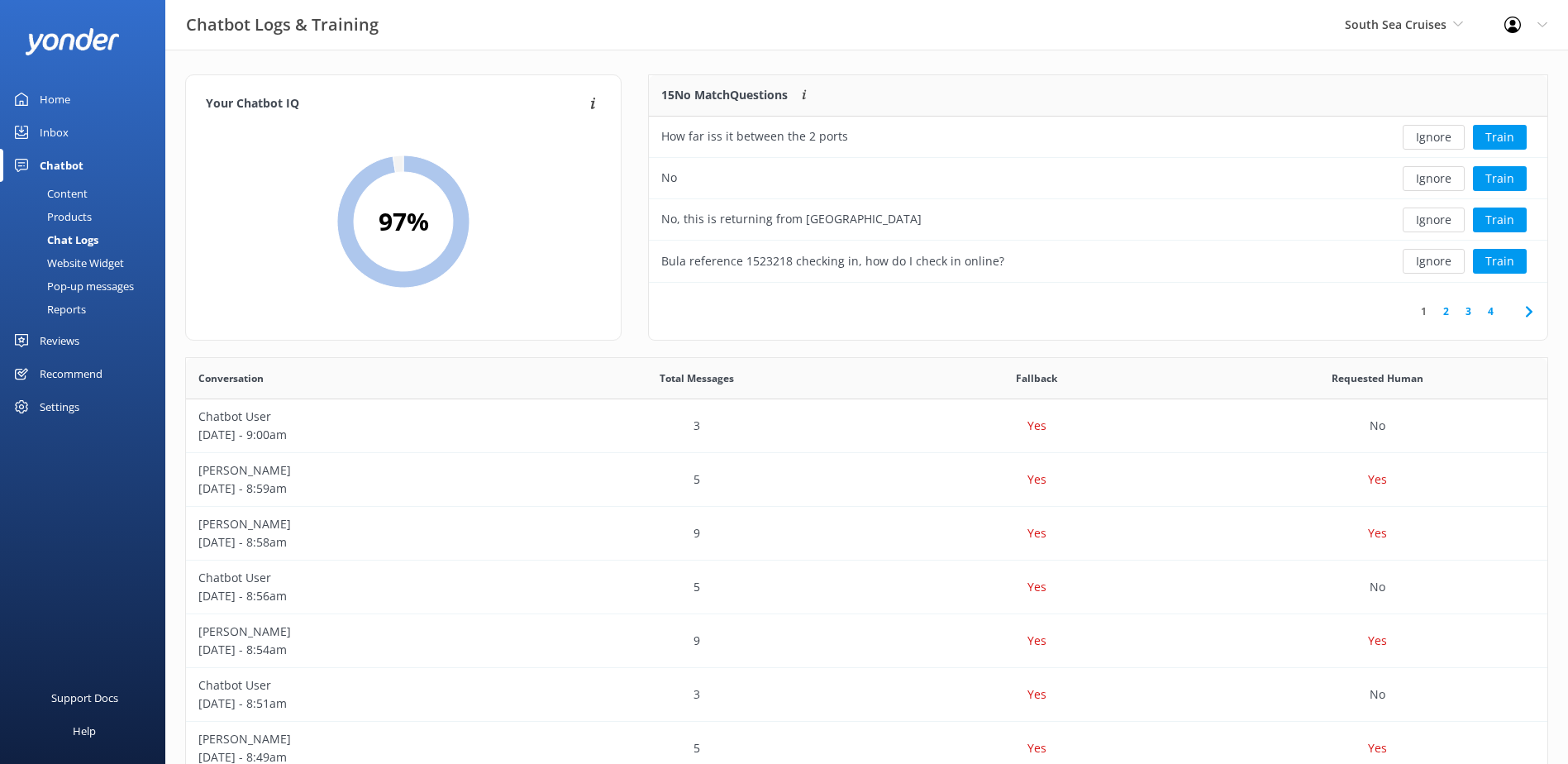
click at [1437, 137] on button "Ignore" at bounding box center [1434, 137] width 62 height 25
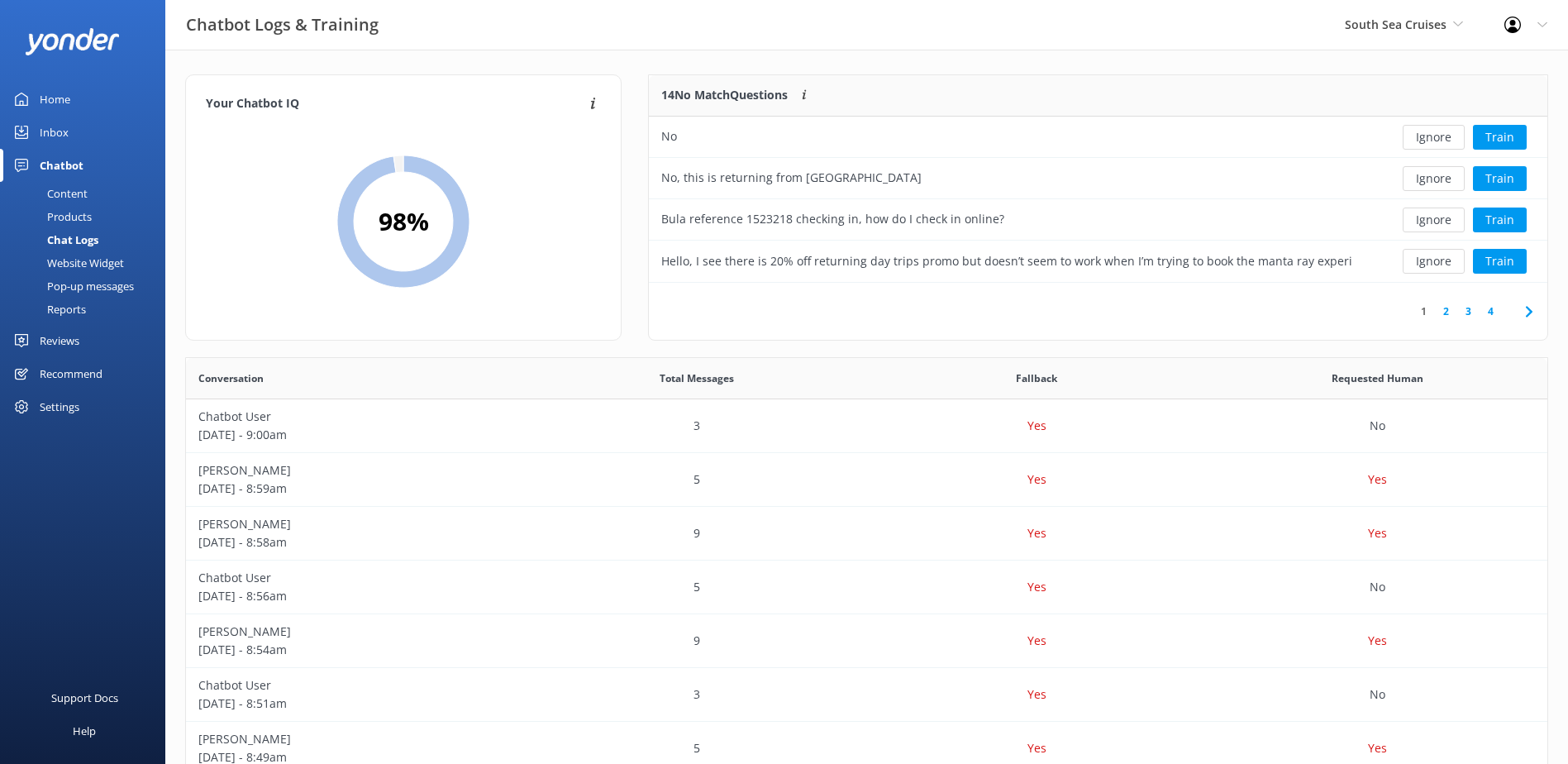
click at [1437, 137] on button "Ignore" at bounding box center [1434, 137] width 62 height 25
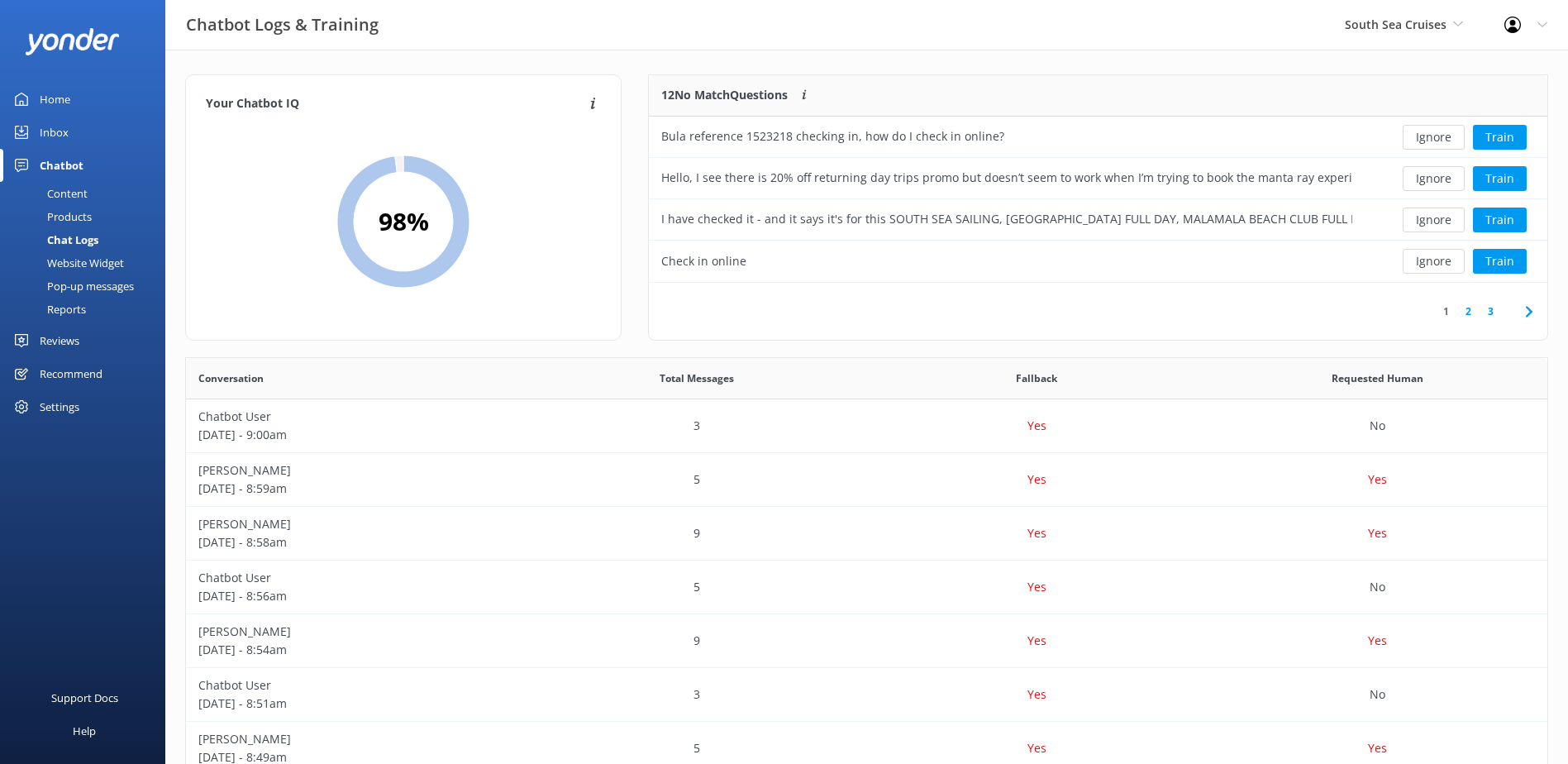
click at [1437, 137] on button "Ignore" at bounding box center [1434, 137] width 62 height 25
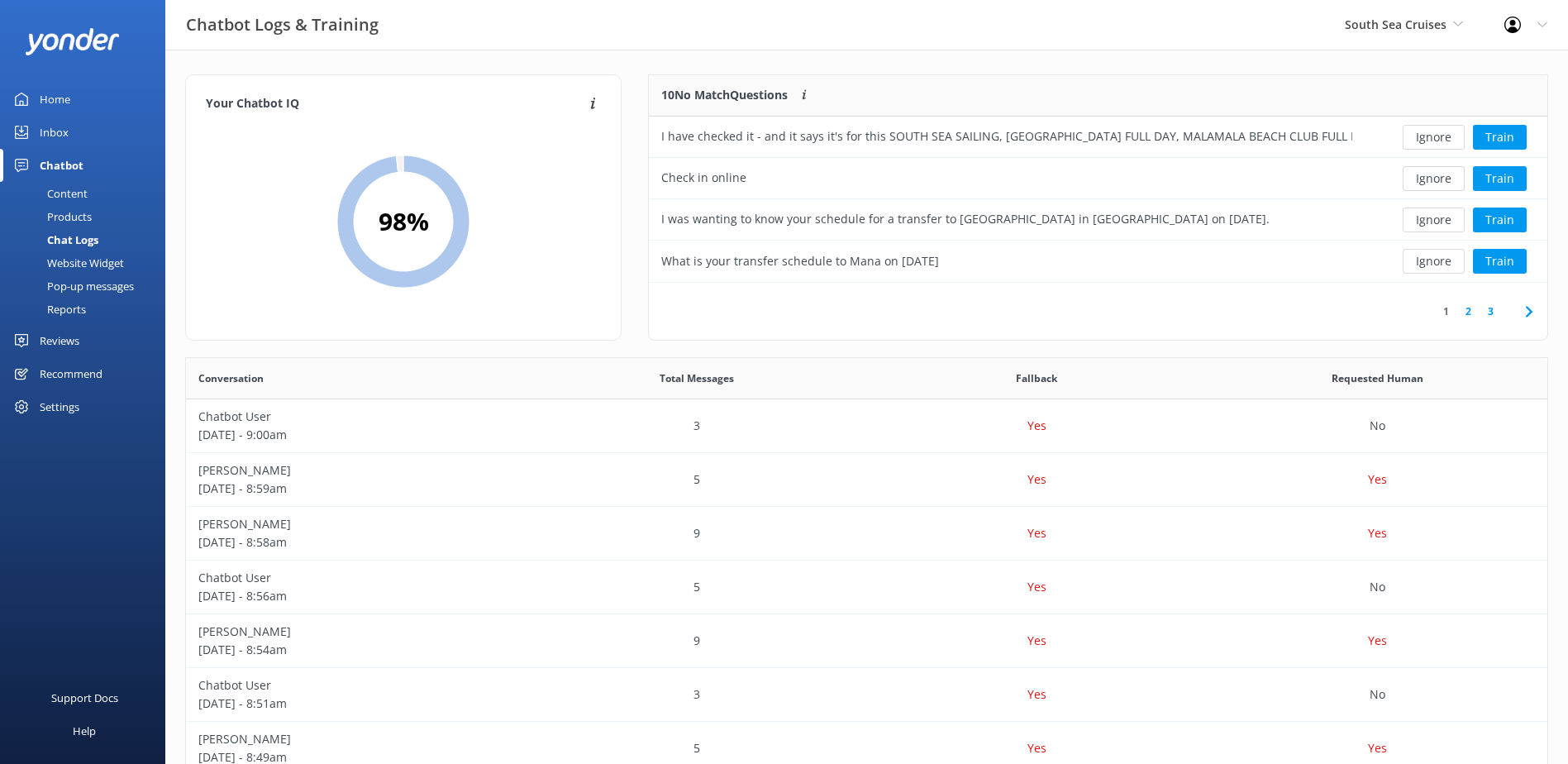
click at [1437, 137] on button "Ignore" at bounding box center [1434, 137] width 62 height 25
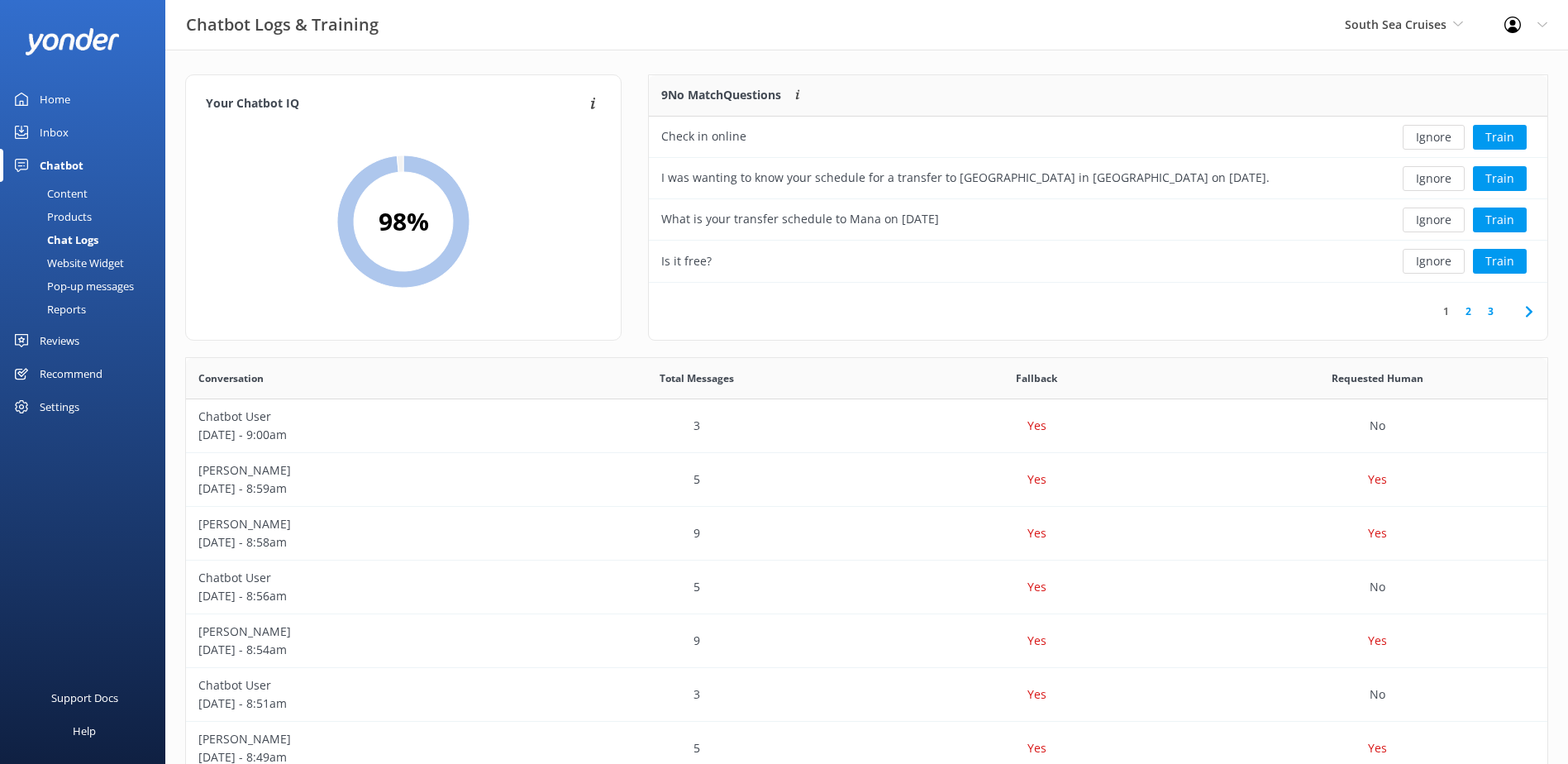
click at [35, 134] on link "Inbox" at bounding box center [82, 132] width 165 height 33
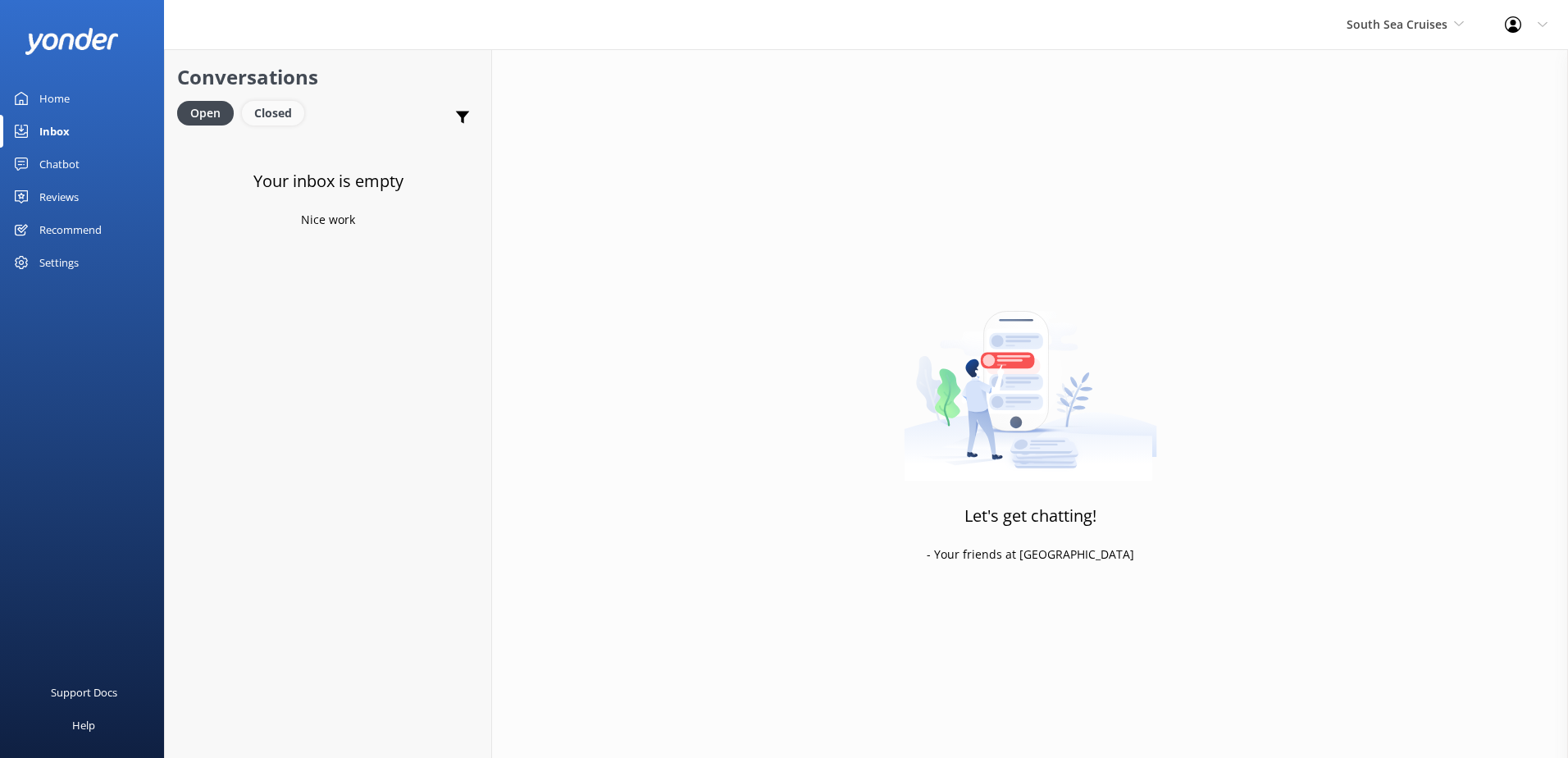
click at [276, 107] on div "Closed" at bounding box center [273, 113] width 62 height 25
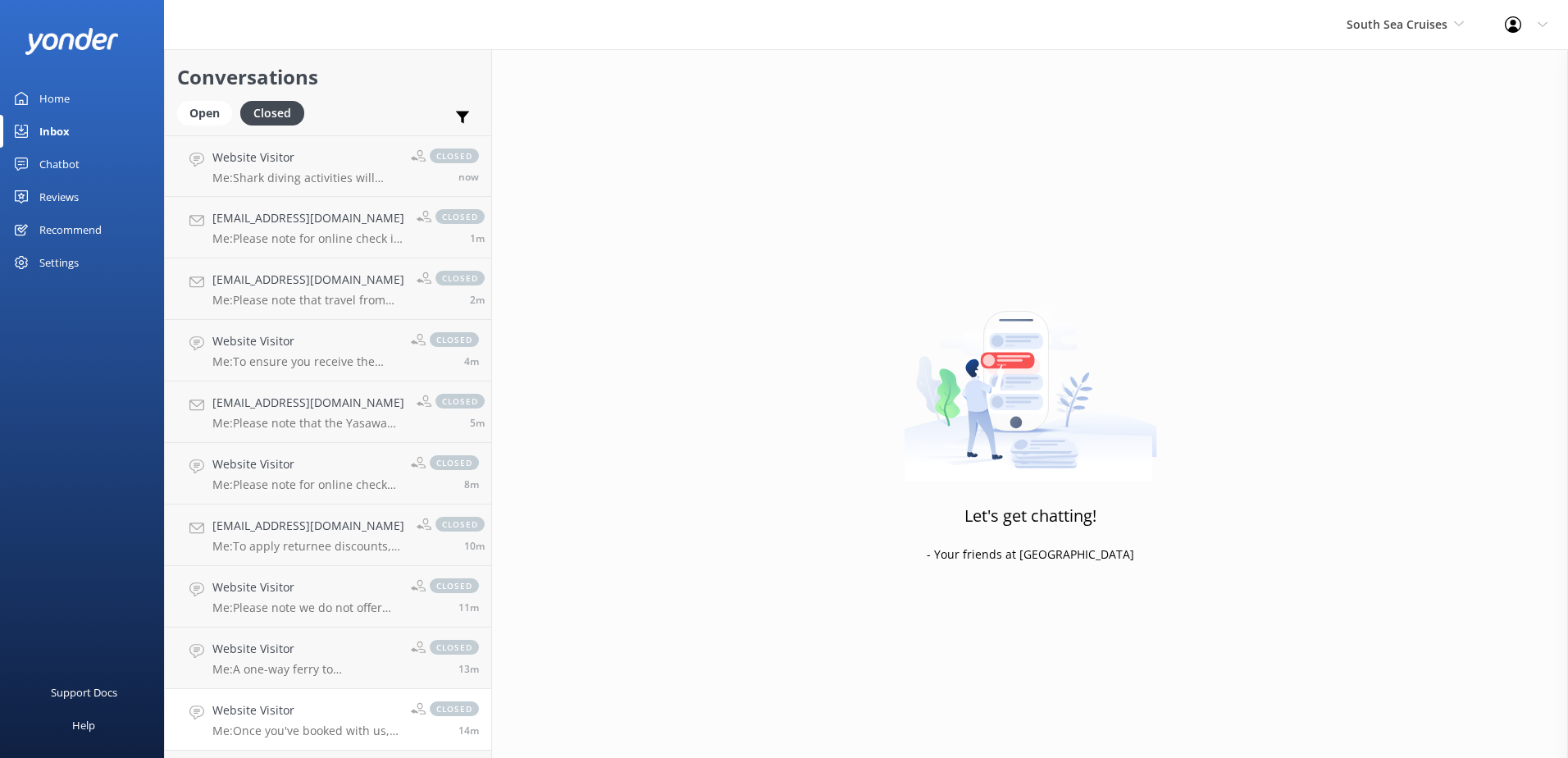
click at [304, 721] on div "Website Visitor Me: Once you've booked with us, you'll receive an email 24 hour…" at bounding box center [305, 719] width 186 height 36
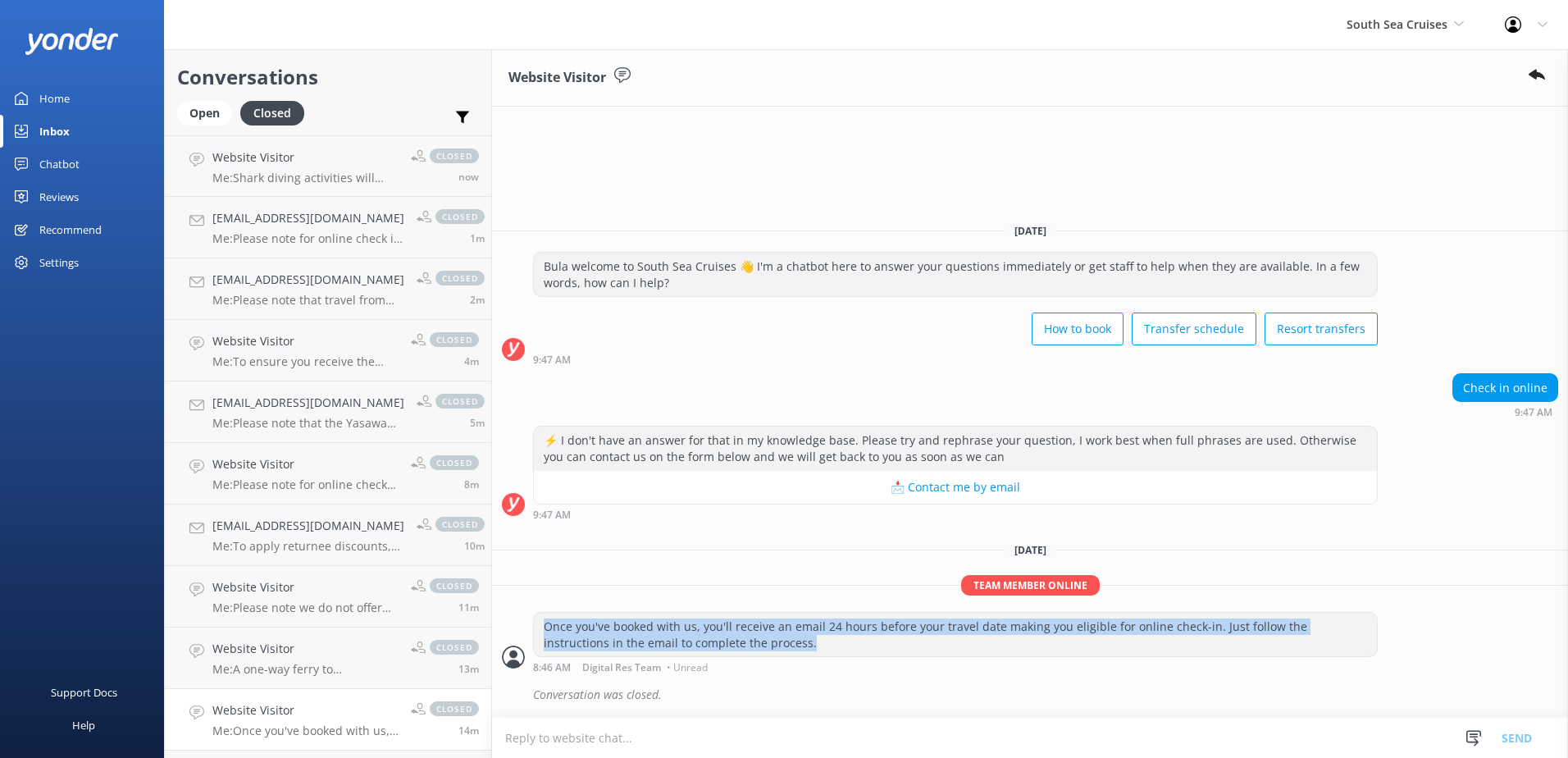
drag, startPoint x: 643, startPoint y: 646, endPoint x: 526, endPoint y: 615, distance: 121.0
click at [526, 615] on div "Once you've booked with us, you'll receive an email 24 hours before your travel…" at bounding box center [1029, 642] width 1076 height 61
copy div "Once you've booked with us, you'll receive an email 24 hours before your travel…"
click at [66, 154] on div "Chatbot" at bounding box center [59, 164] width 40 height 33
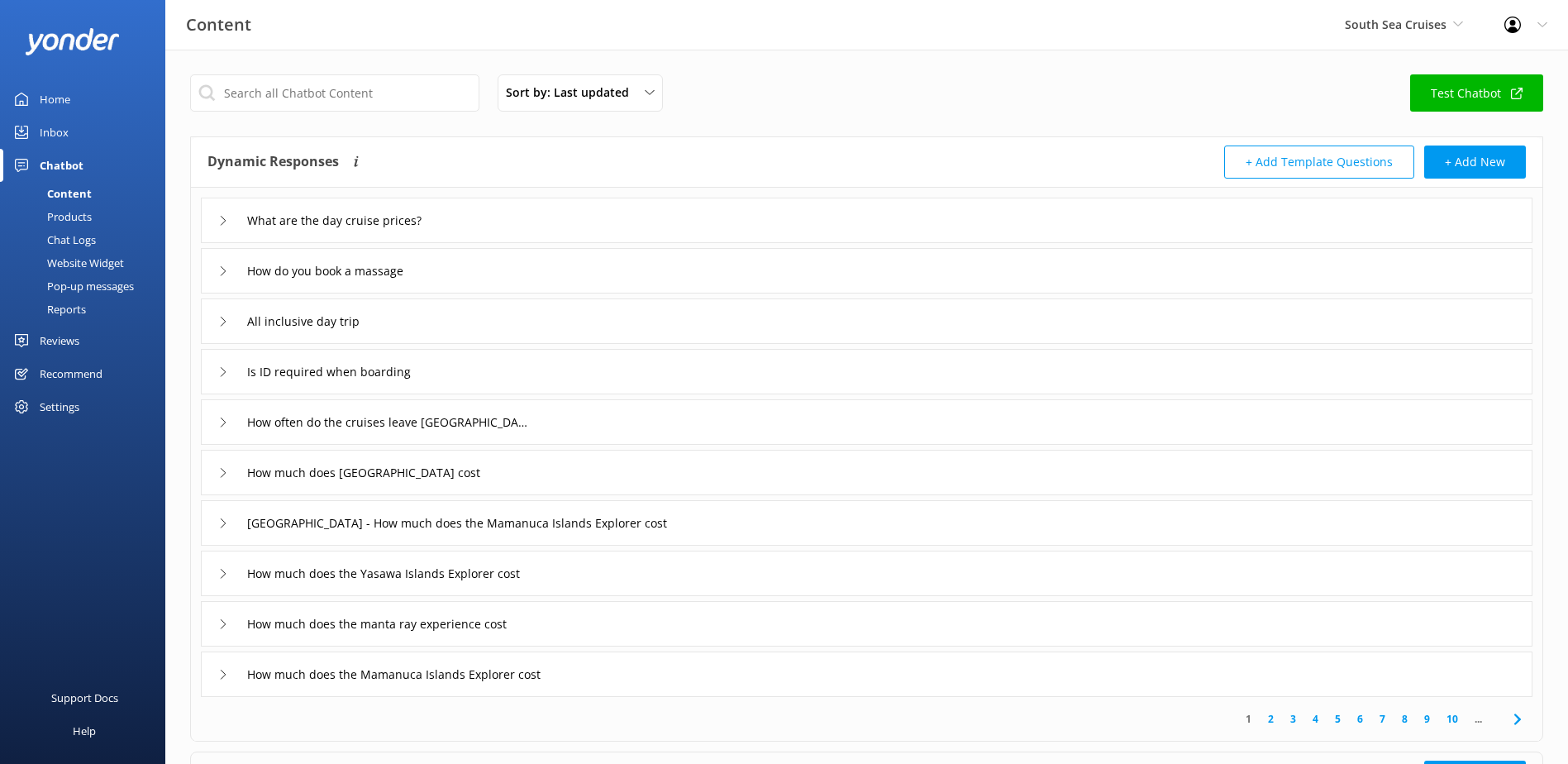
click at [74, 232] on div "Chat Logs" at bounding box center [53, 240] width 86 height 23
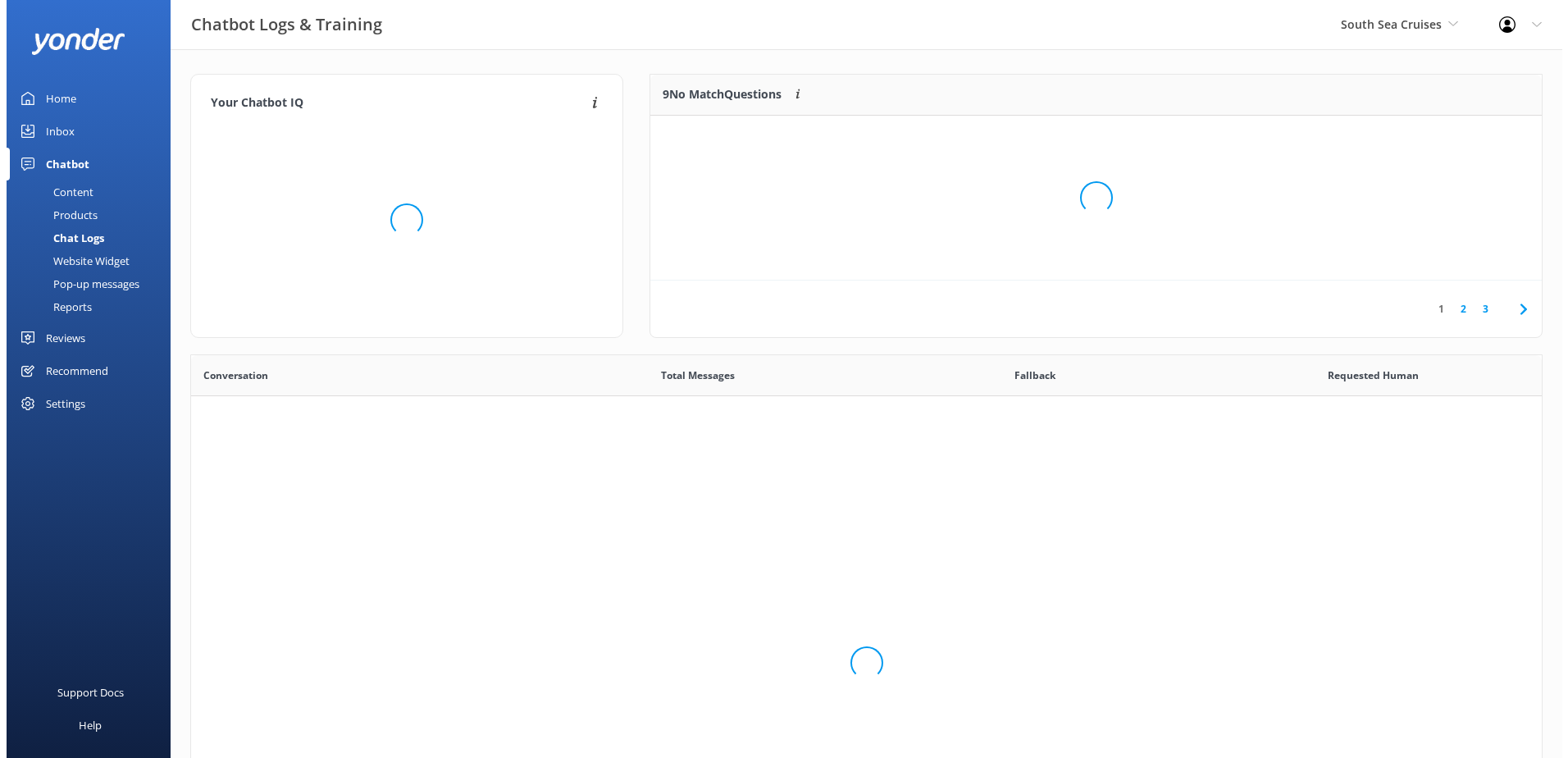
scroll to position [563, 1338]
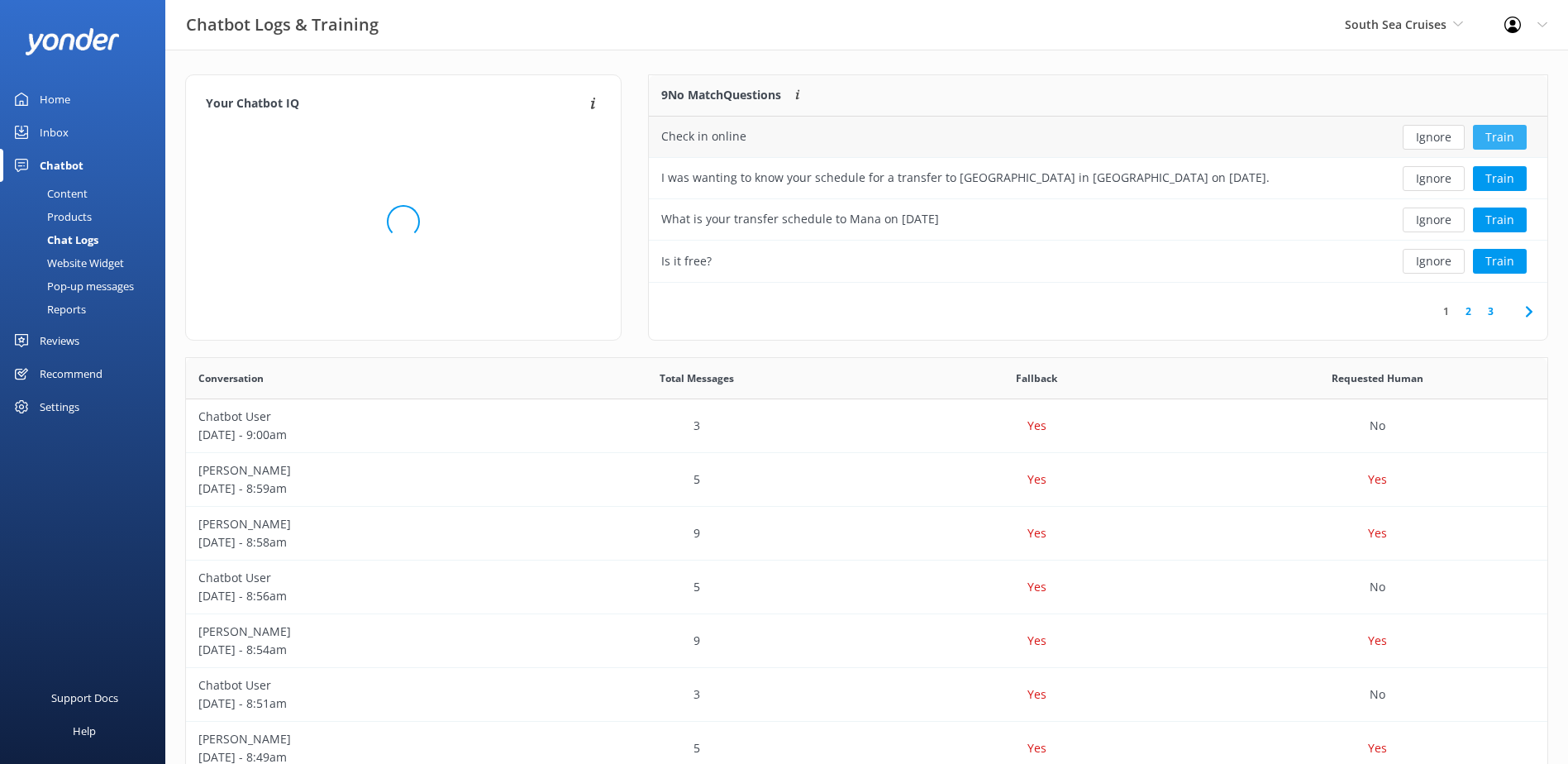
click at [1487, 136] on button "Train" at bounding box center [1499, 137] width 53 height 25
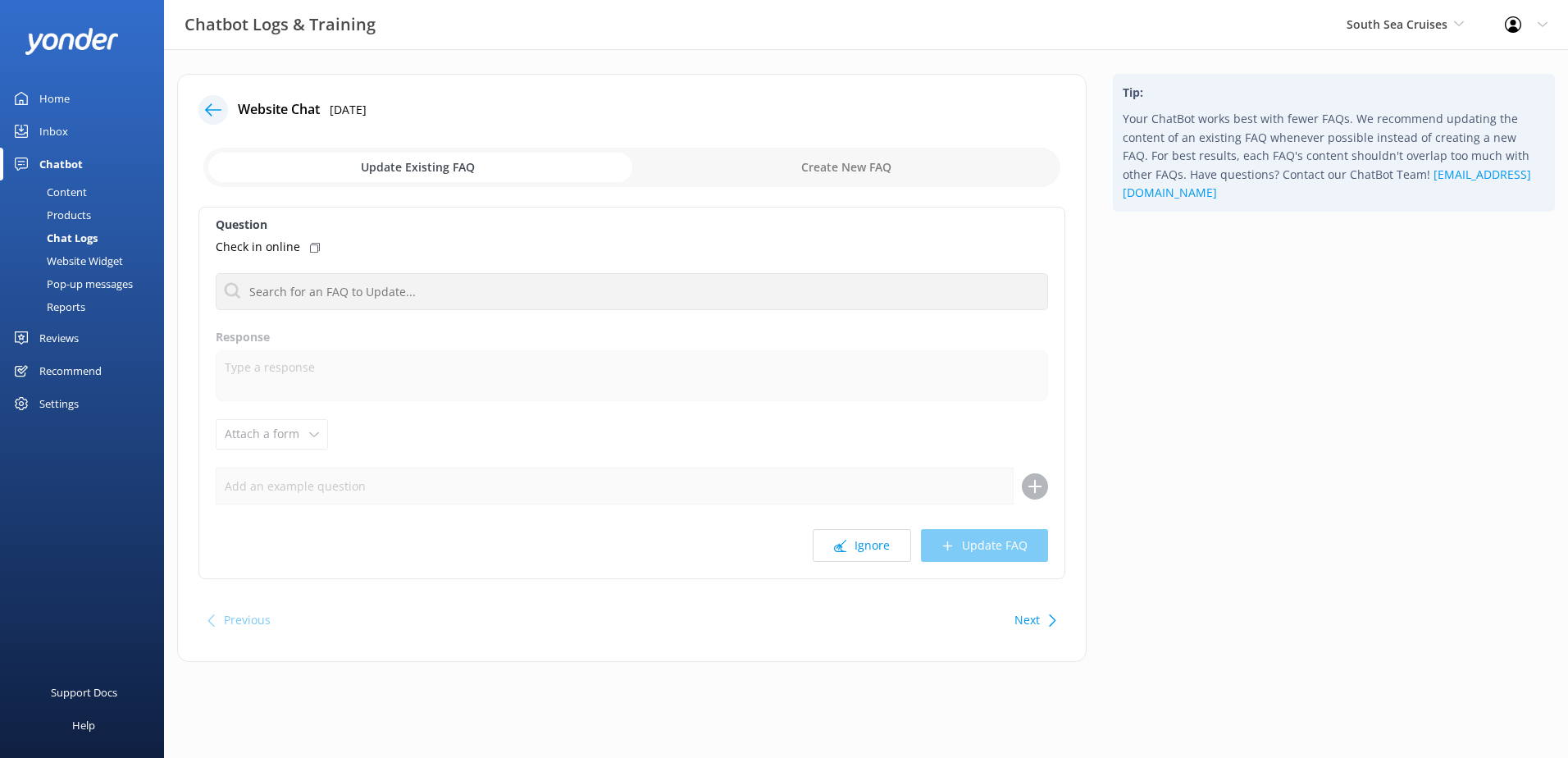
click at [766, 163] on input "checkbox" at bounding box center [631, 167] width 857 height 40
checkbox input "true"
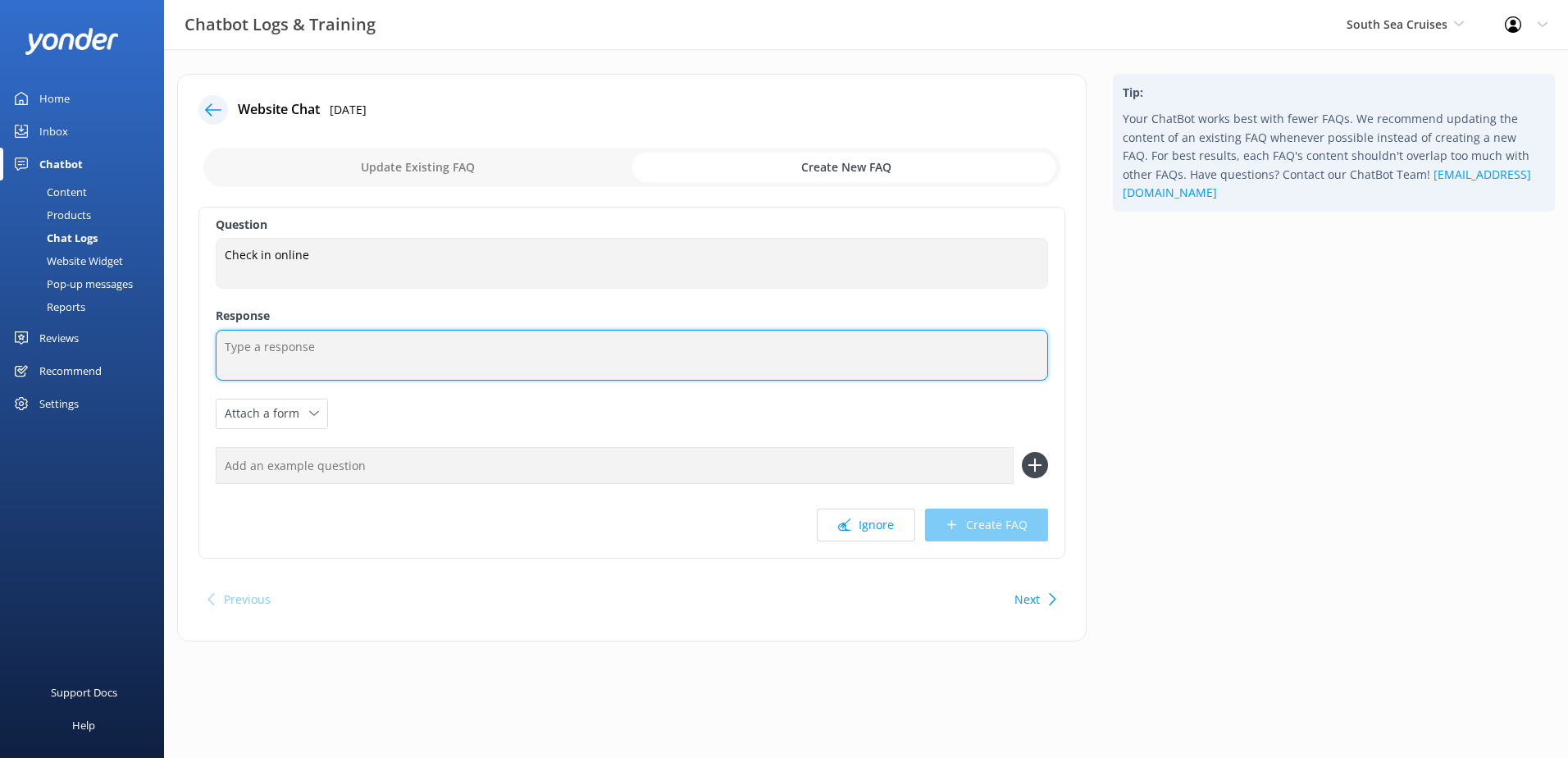
click at [389, 345] on textarea at bounding box center [631, 355] width 832 height 50
paste textarea "Once you've booked with us, you'll receive an email 24 hours before your travel…"
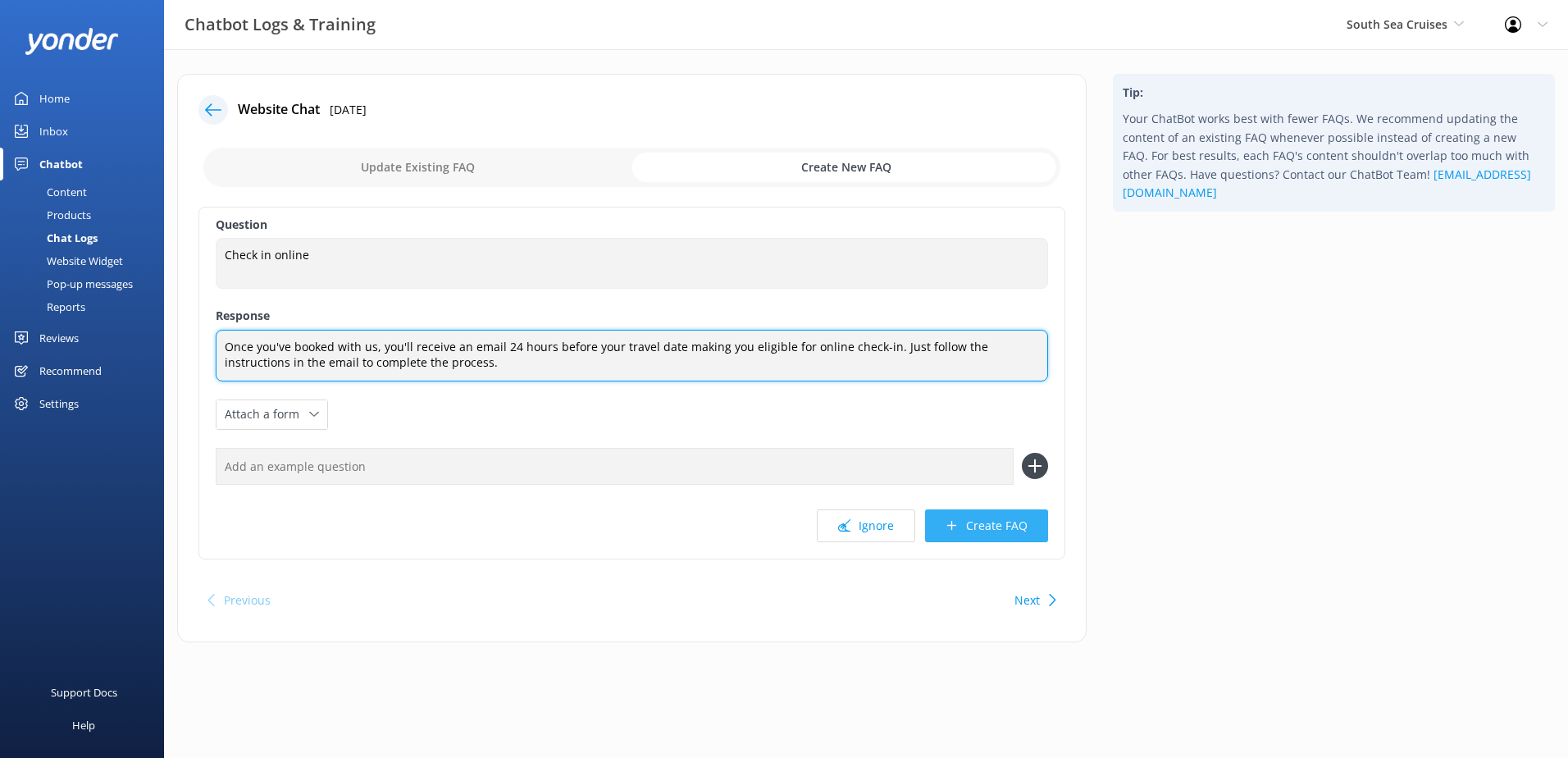
type textarea "Once you've booked with us, you'll receive an email 24 hours before your travel…"
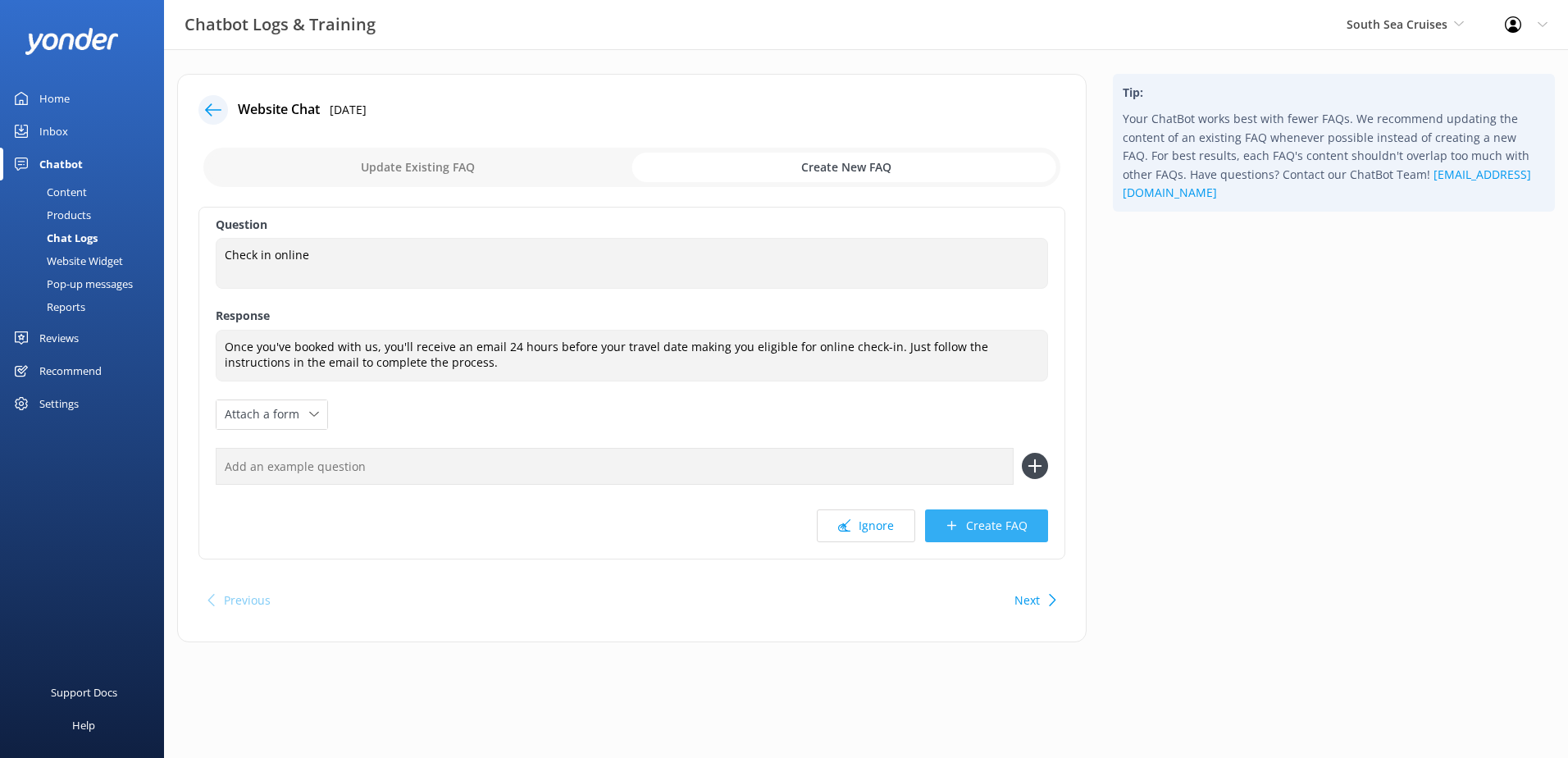
click at [1001, 521] on button "Create FAQ" at bounding box center [986, 525] width 123 height 33
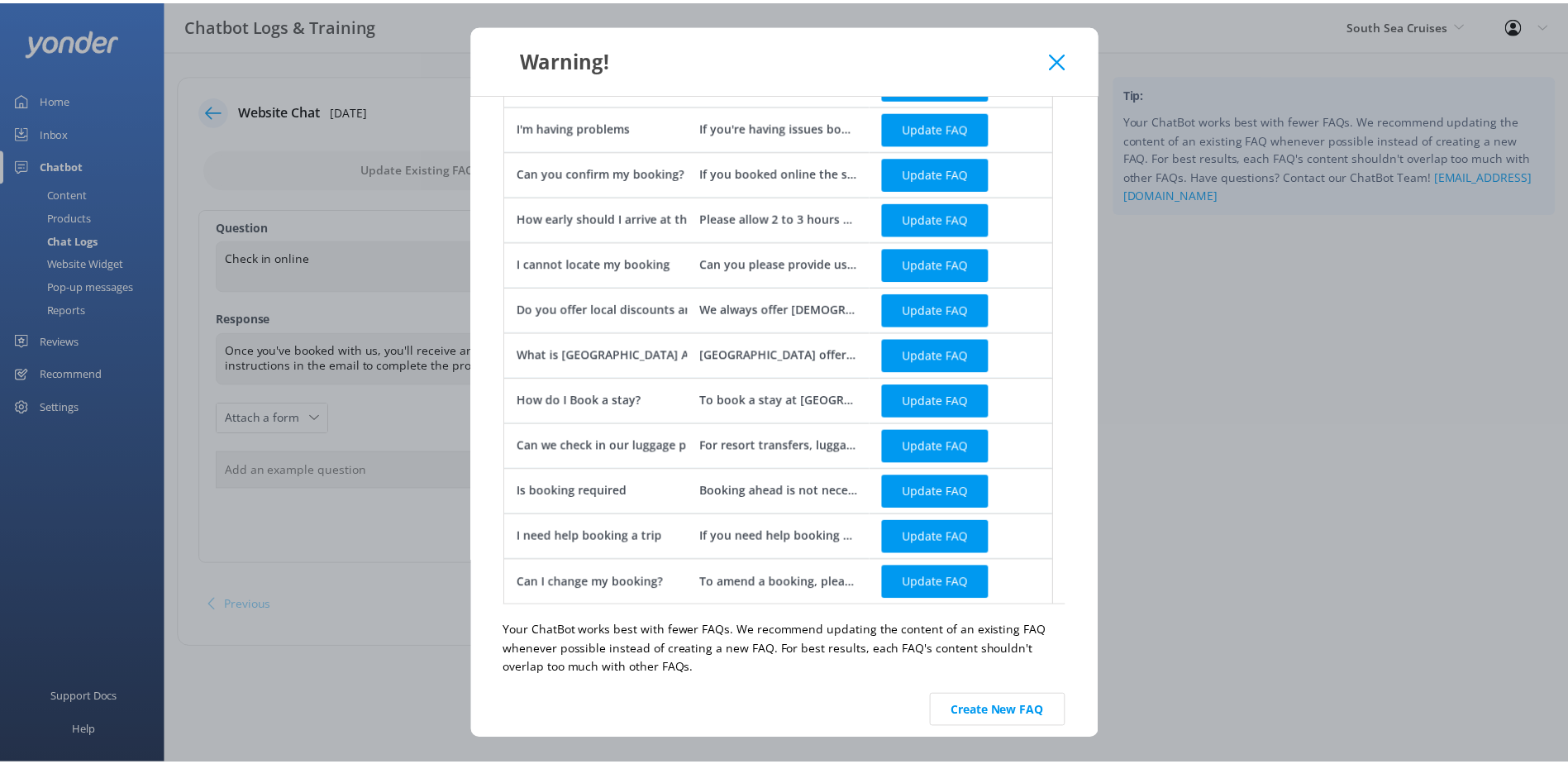
scroll to position [183, 0]
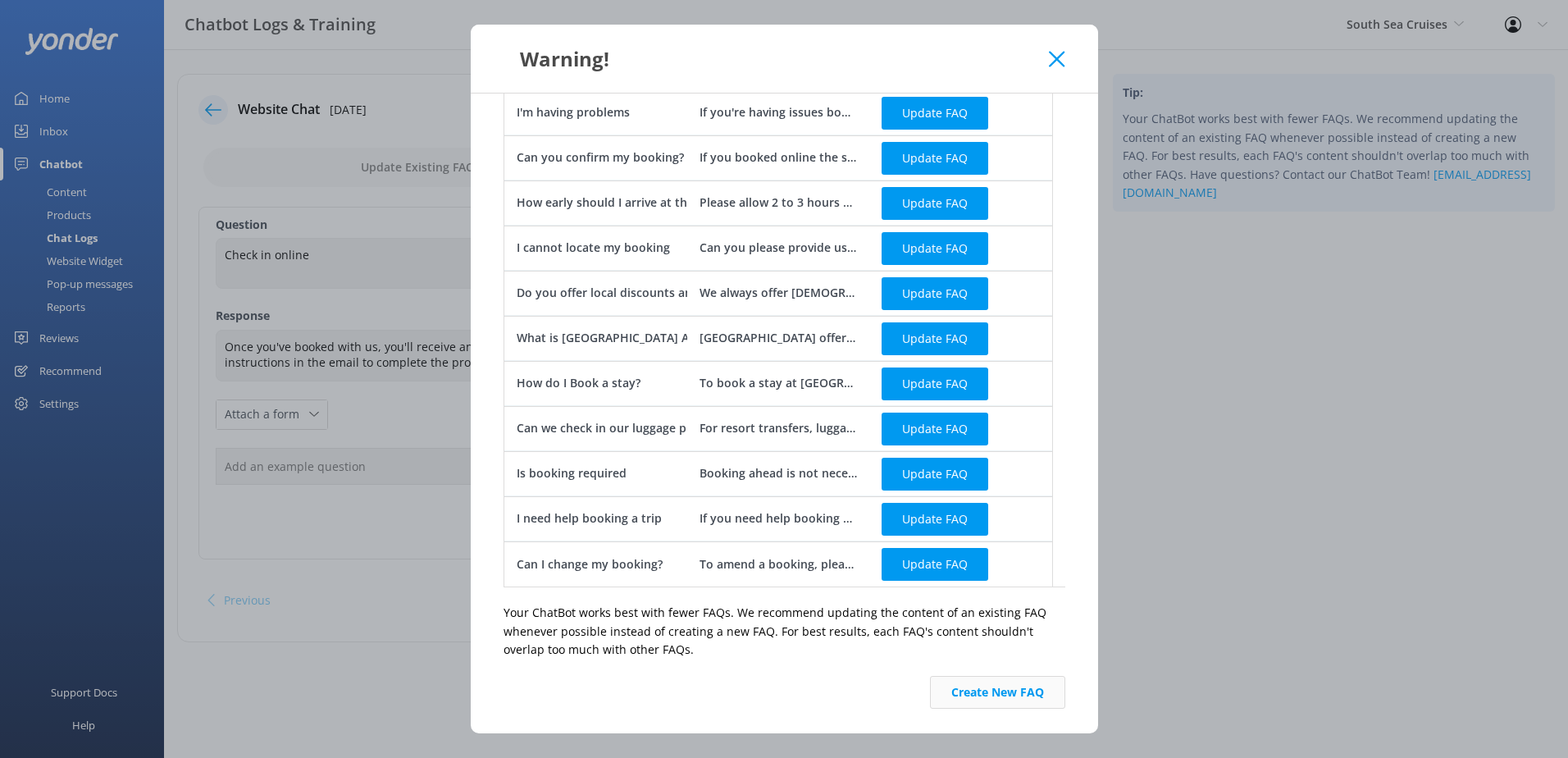
click at [991, 691] on button "Create New FAQ" at bounding box center [998, 692] width 135 height 33
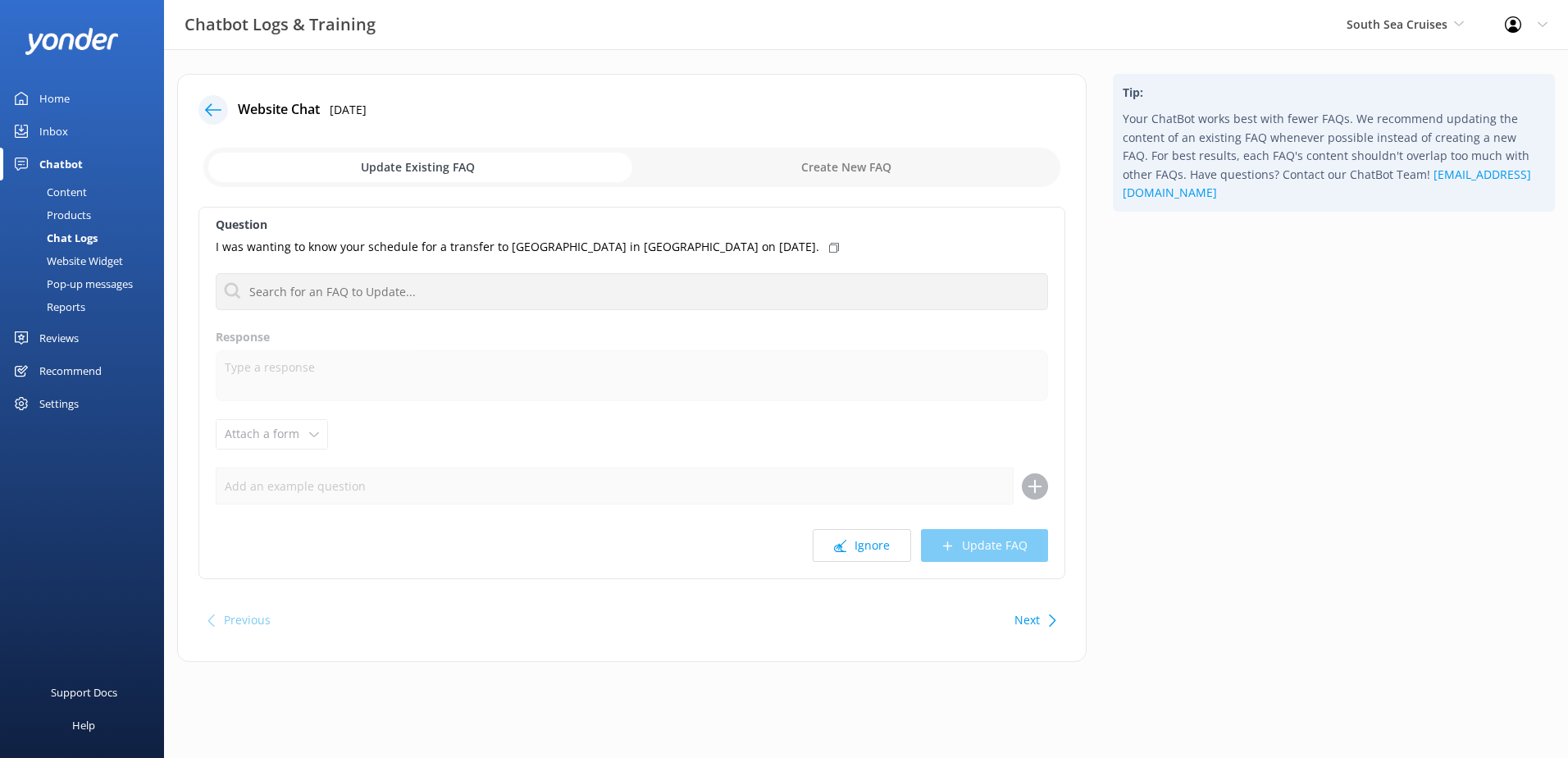
click at [73, 216] on div "Products" at bounding box center [50, 215] width 81 height 23
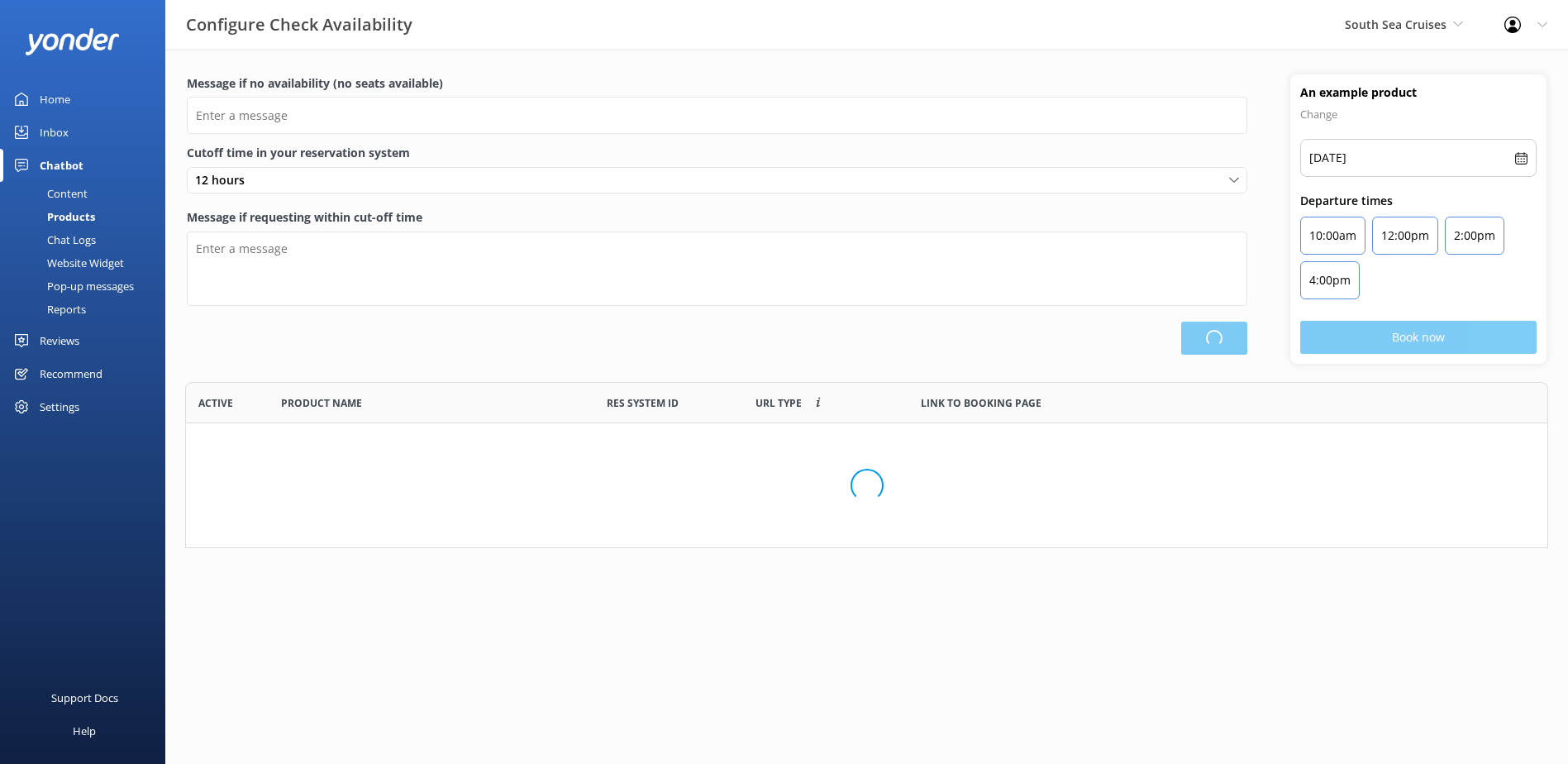
scroll to position [484, 1349]
type input "There are no seats available, please check an alternative day"
type textarea "Our online booking system closes {hours} prior to departure. Please contact us …"
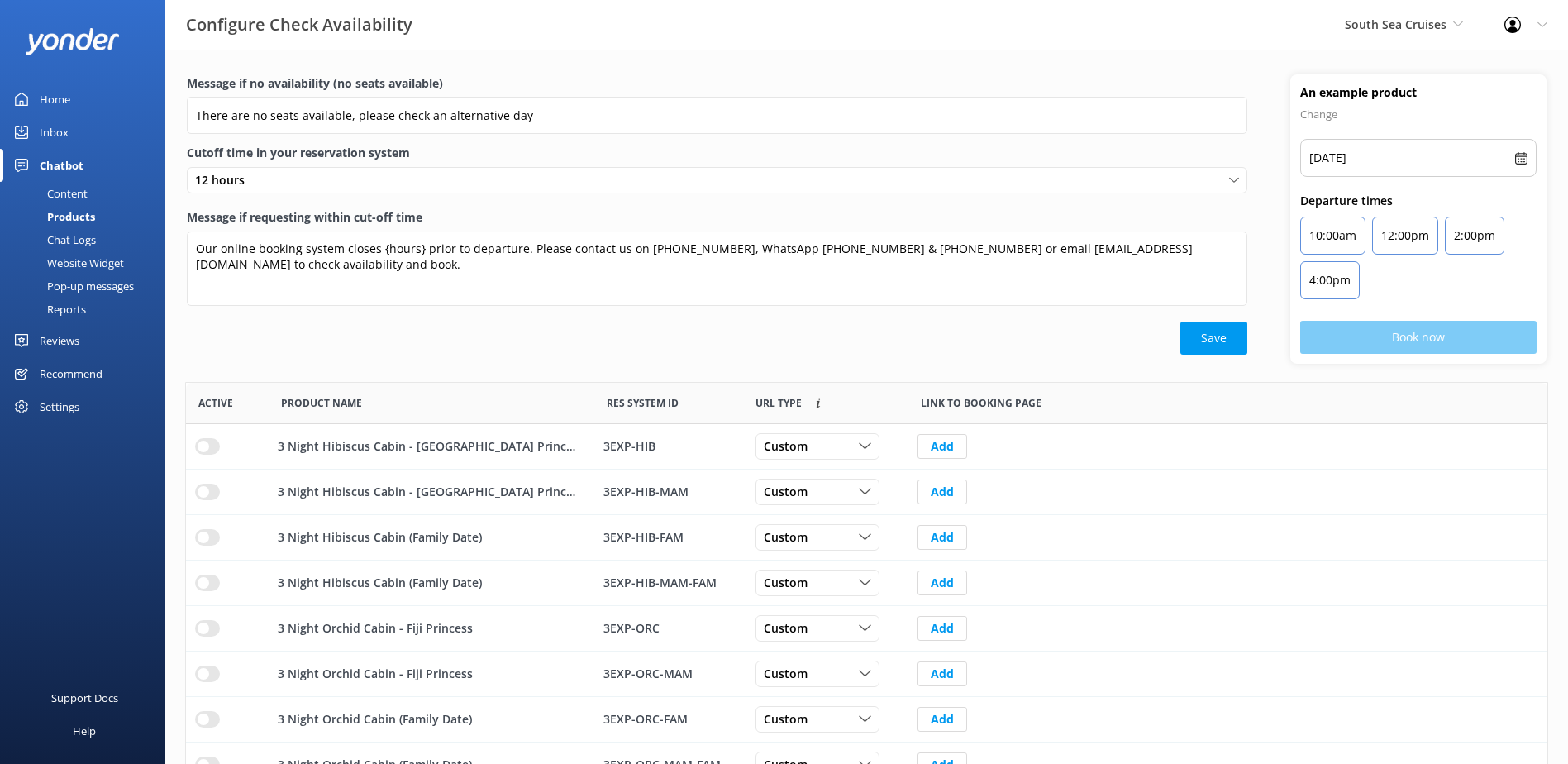
click at [75, 242] on div "Chat Logs" at bounding box center [53, 240] width 86 height 23
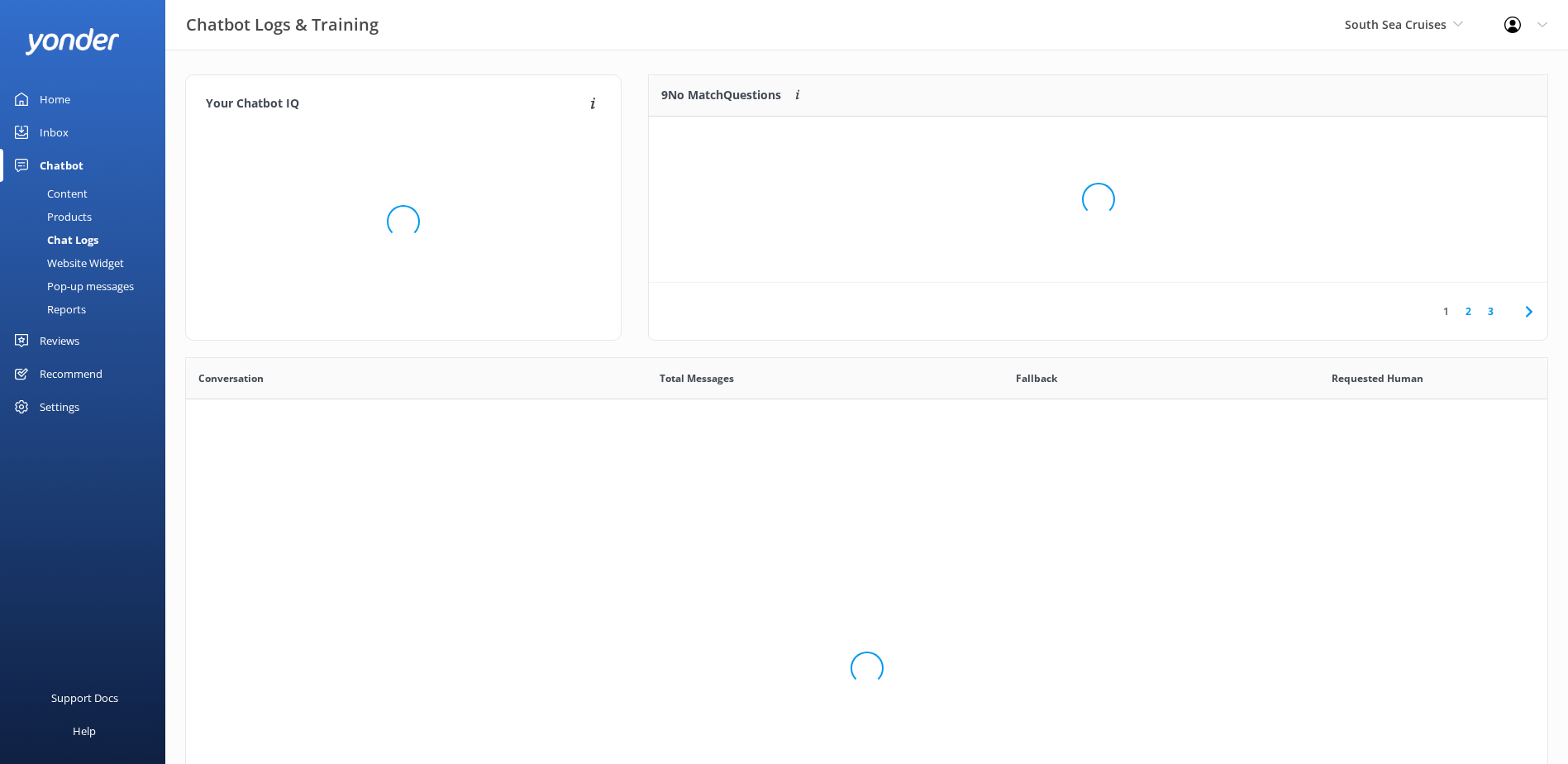
scroll to position [567, 1349]
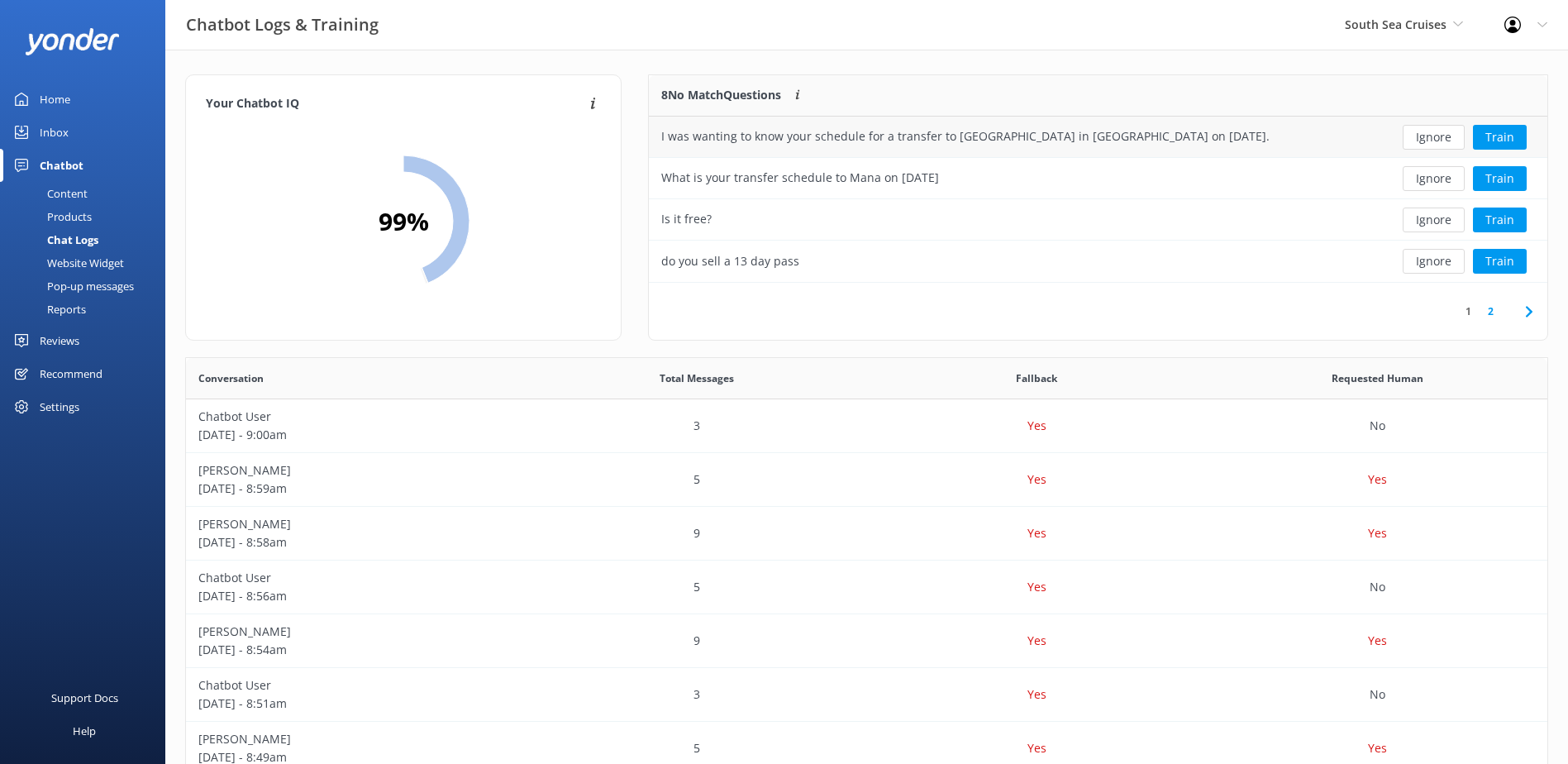
click at [1434, 142] on button "Ignore" at bounding box center [1434, 137] width 62 height 25
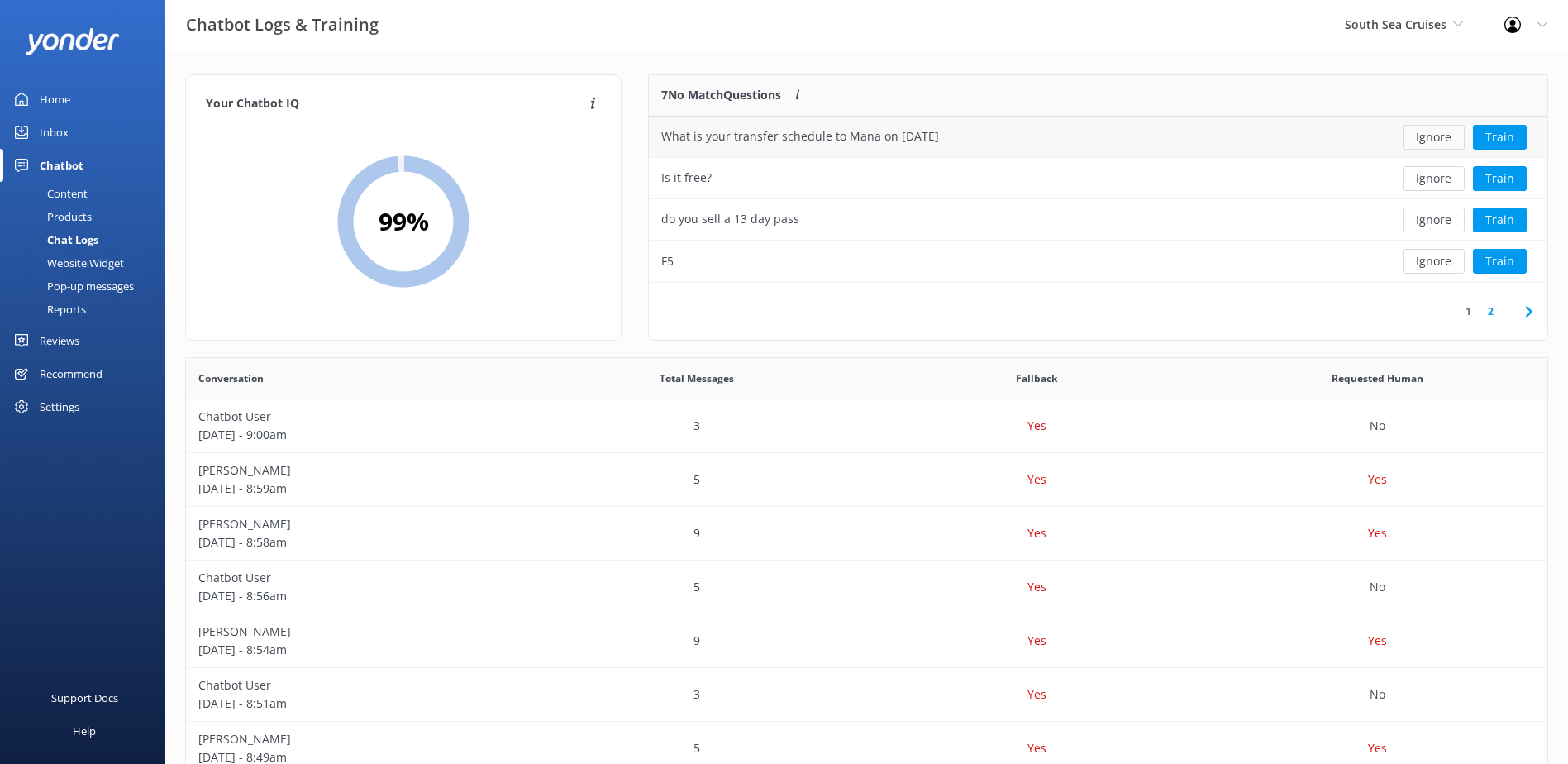
click at [1433, 136] on button "Ignore" at bounding box center [1434, 137] width 62 height 25
click at [1433, 137] on button "Ignore" at bounding box center [1434, 137] width 62 height 25
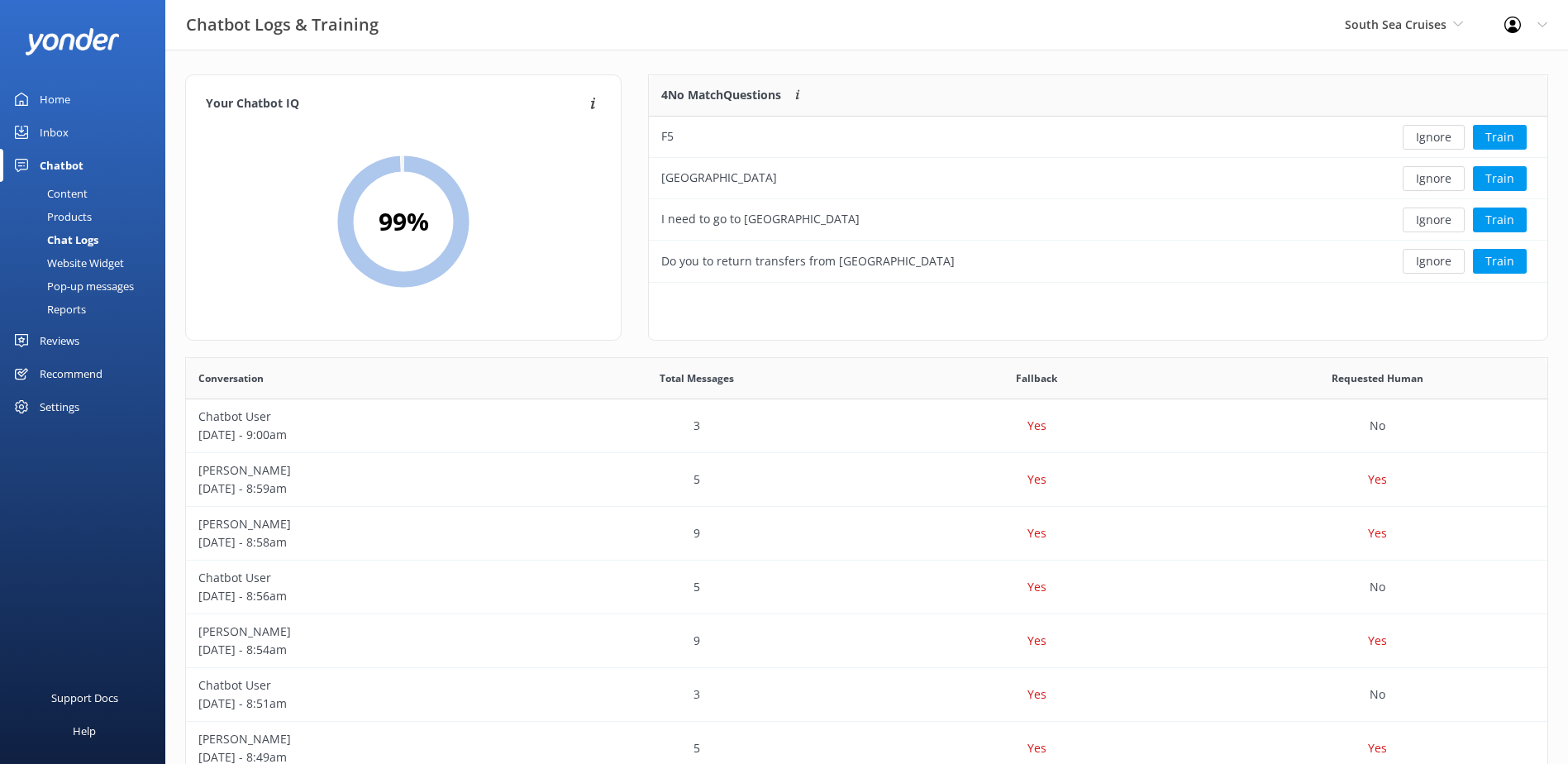
click at [1433, 137] on button "Ignore" at bounding box center [1434, 137] width 62 height 25
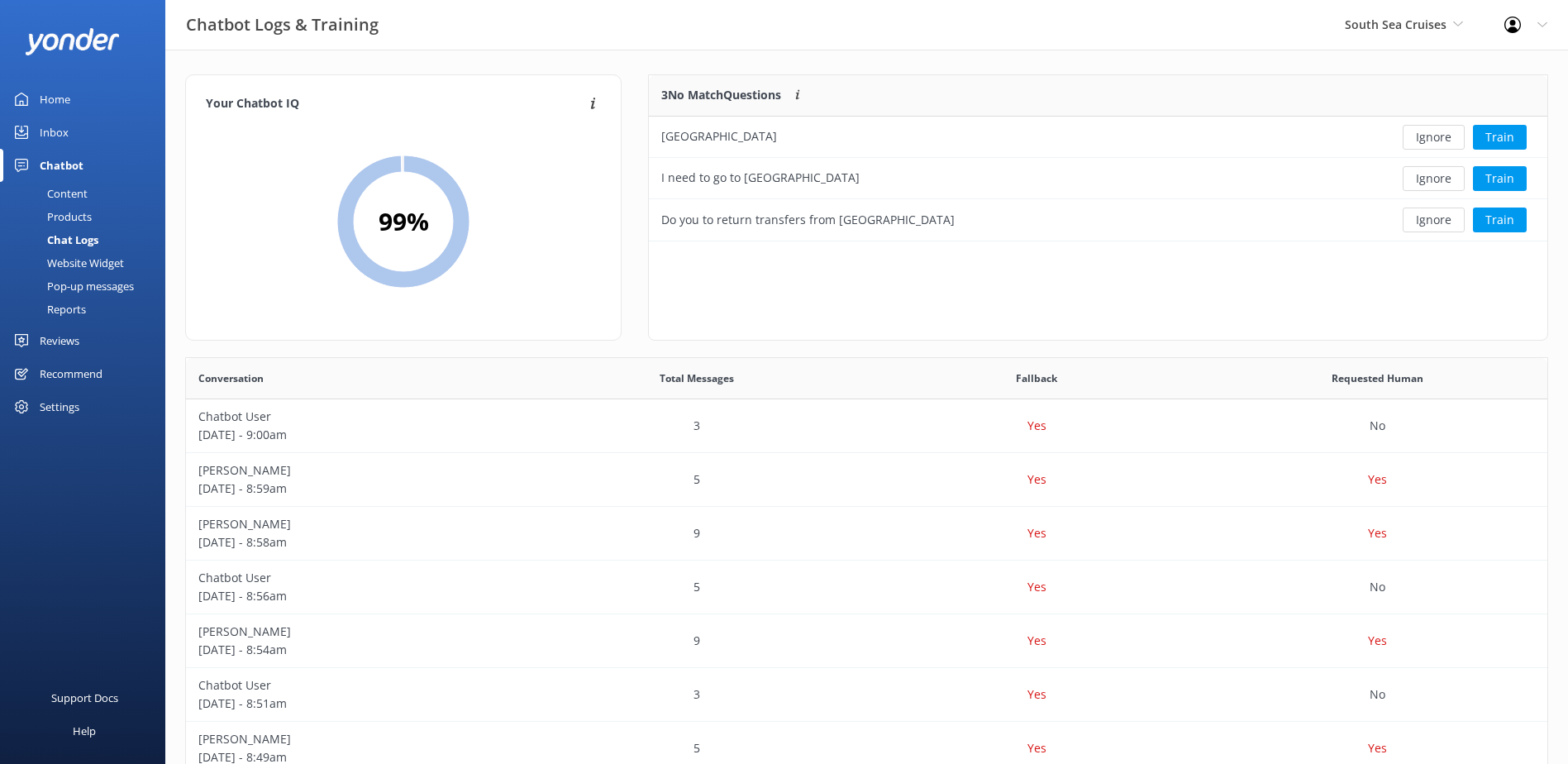
scroll to position [153, 885]
click at [1433, 137] on button "Ignore" at bounding box center [1434, 137] width 62 height 25
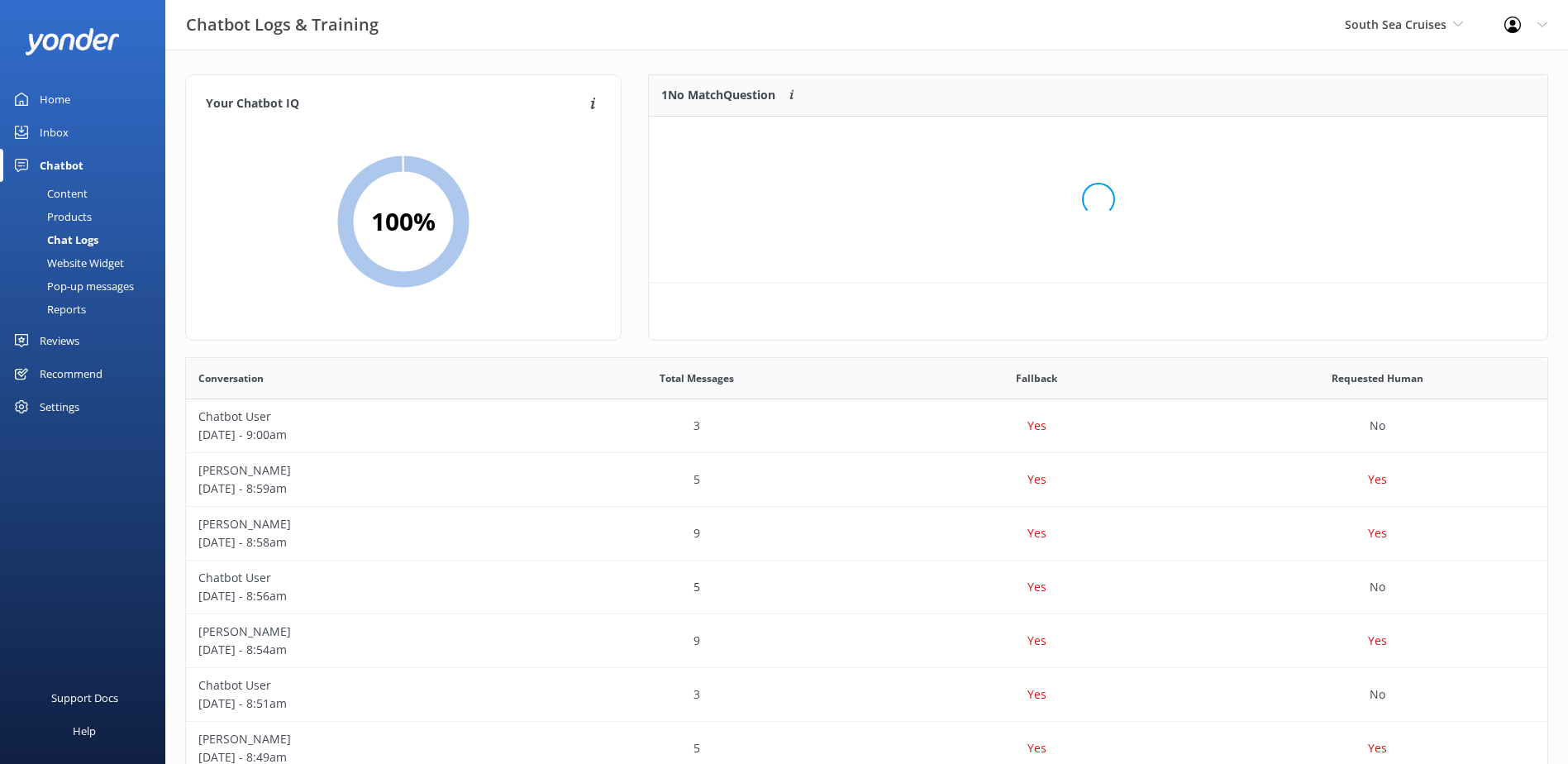
scroll to position [13, 13]
click at [1433, 137] on div "Loading.." at bounding box center [1097, 199] width 866 height 764
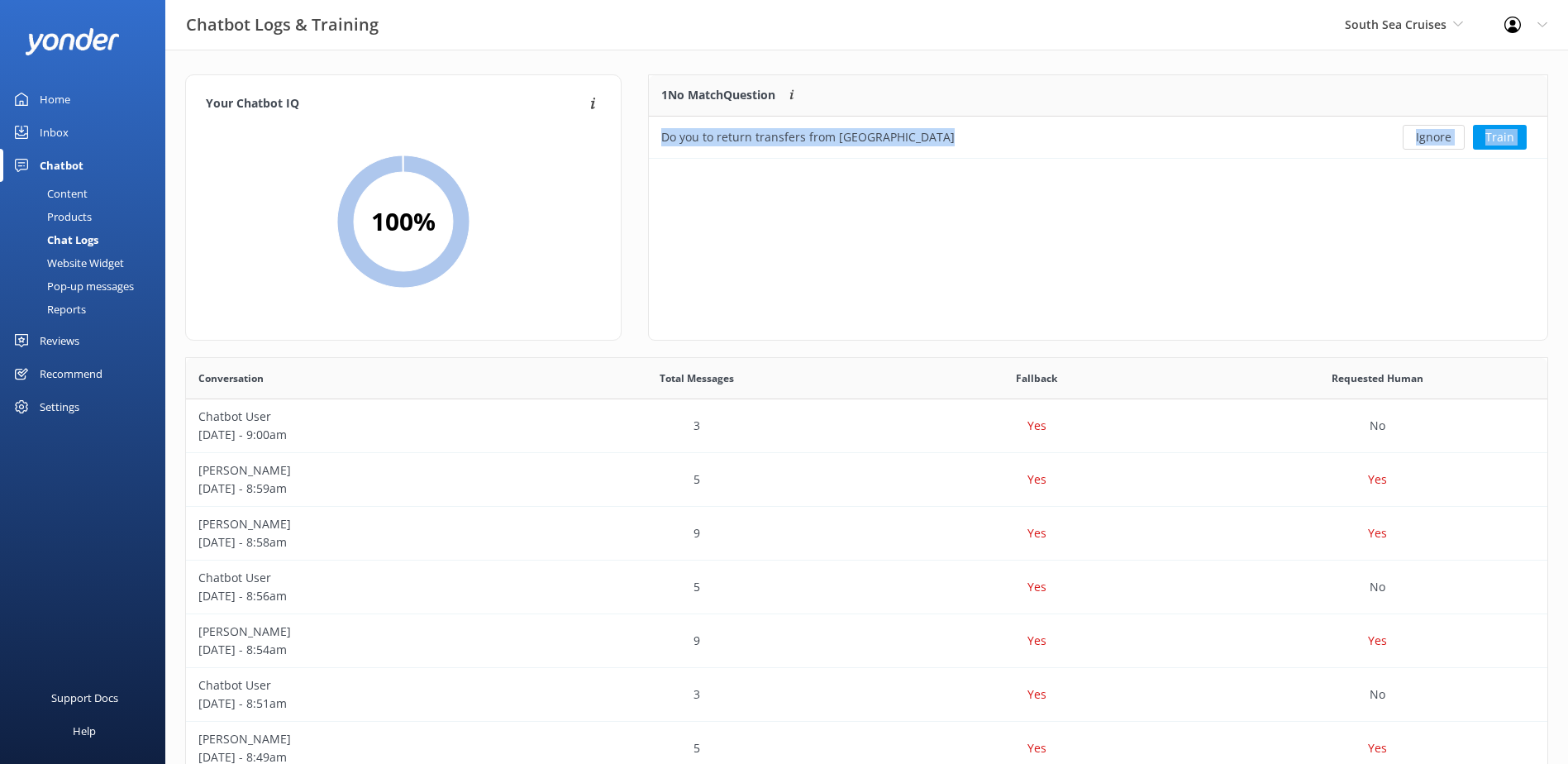
scroll to position [71, 885]
click at [1433, 137] on button "Ignore" at bounding box center [1434, 137] width 62 height 25
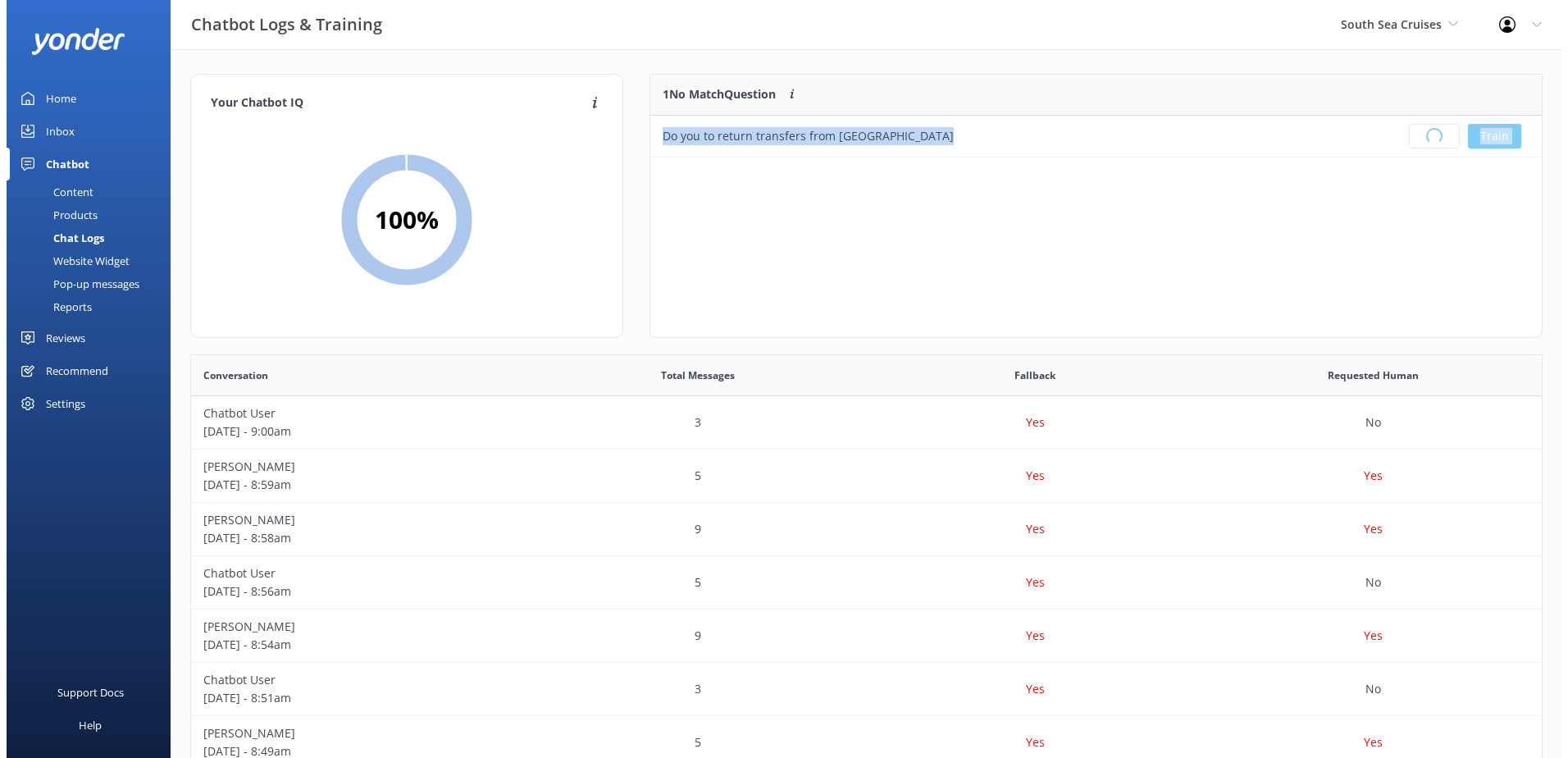
scroll to position [193, 878]
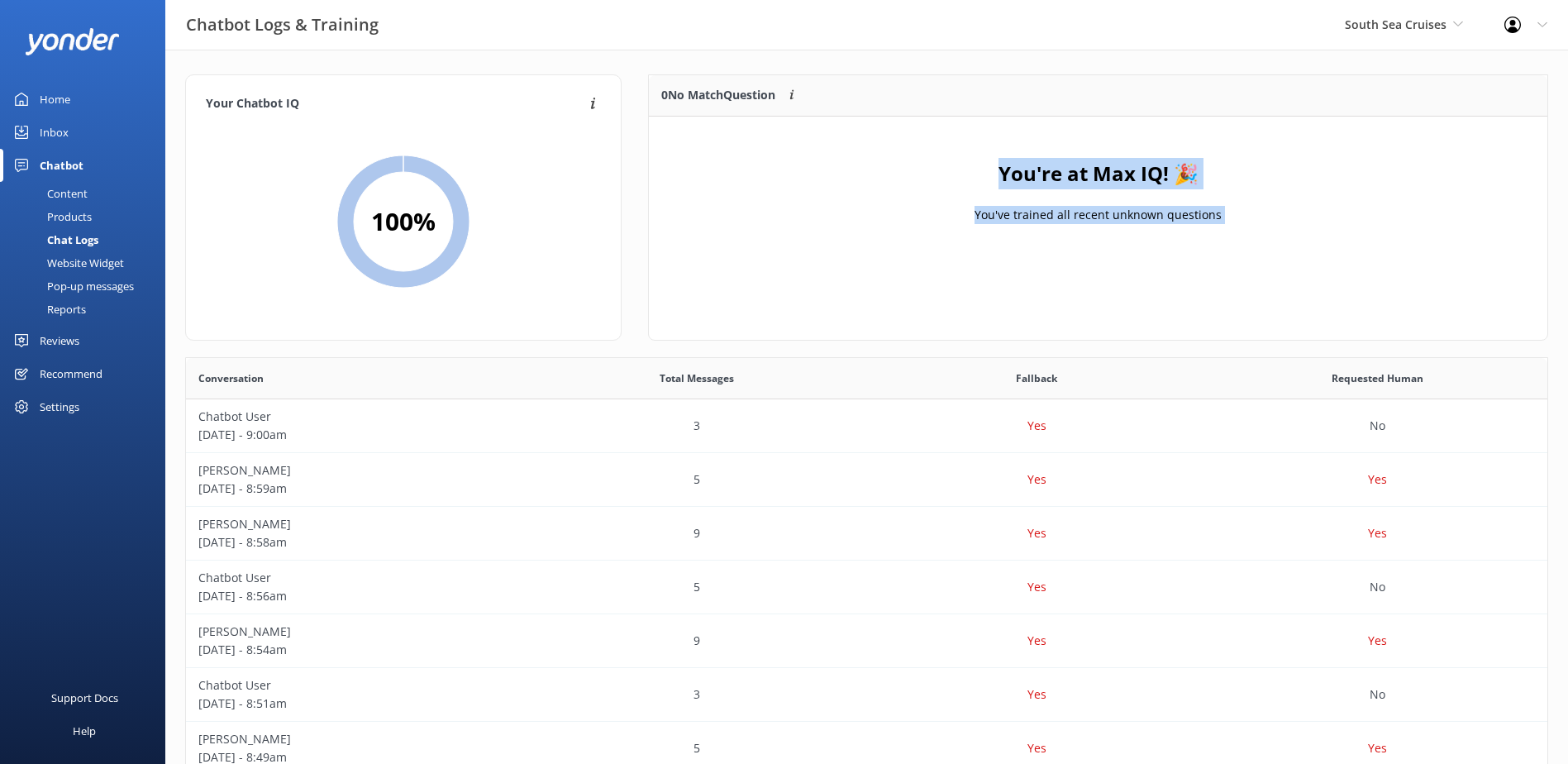
click at [57, 134] on div "Inbox" at bounding box center [54, 132] width 29 height 33
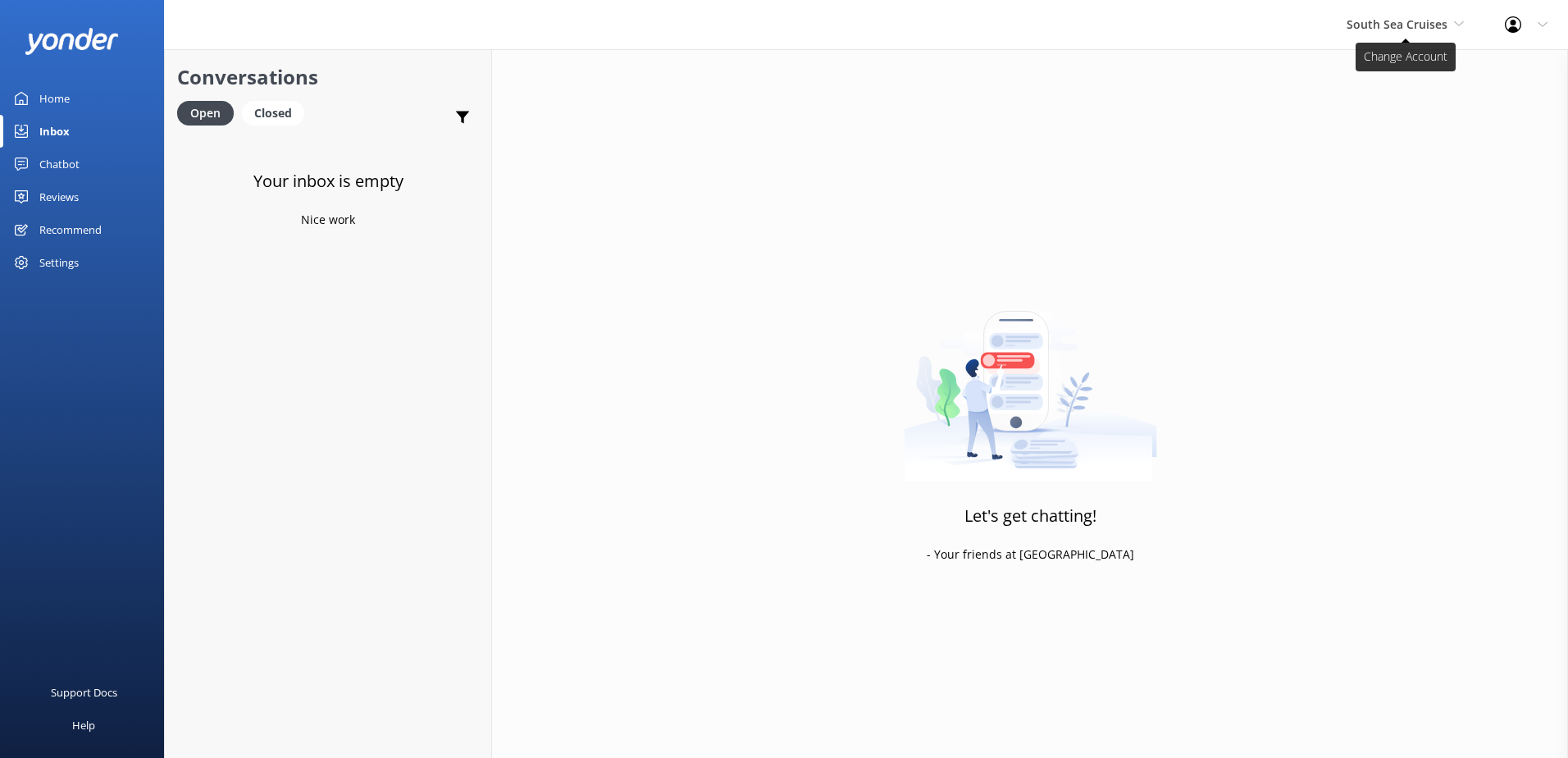
click at [1411, 28] on span "South Sea Cruises" at bounding box center [1397, 25] width 101 height 16
click at [1358, 141] on link "Malamala Beach Club" at bounding box center [1407, 148] width 164 height 40
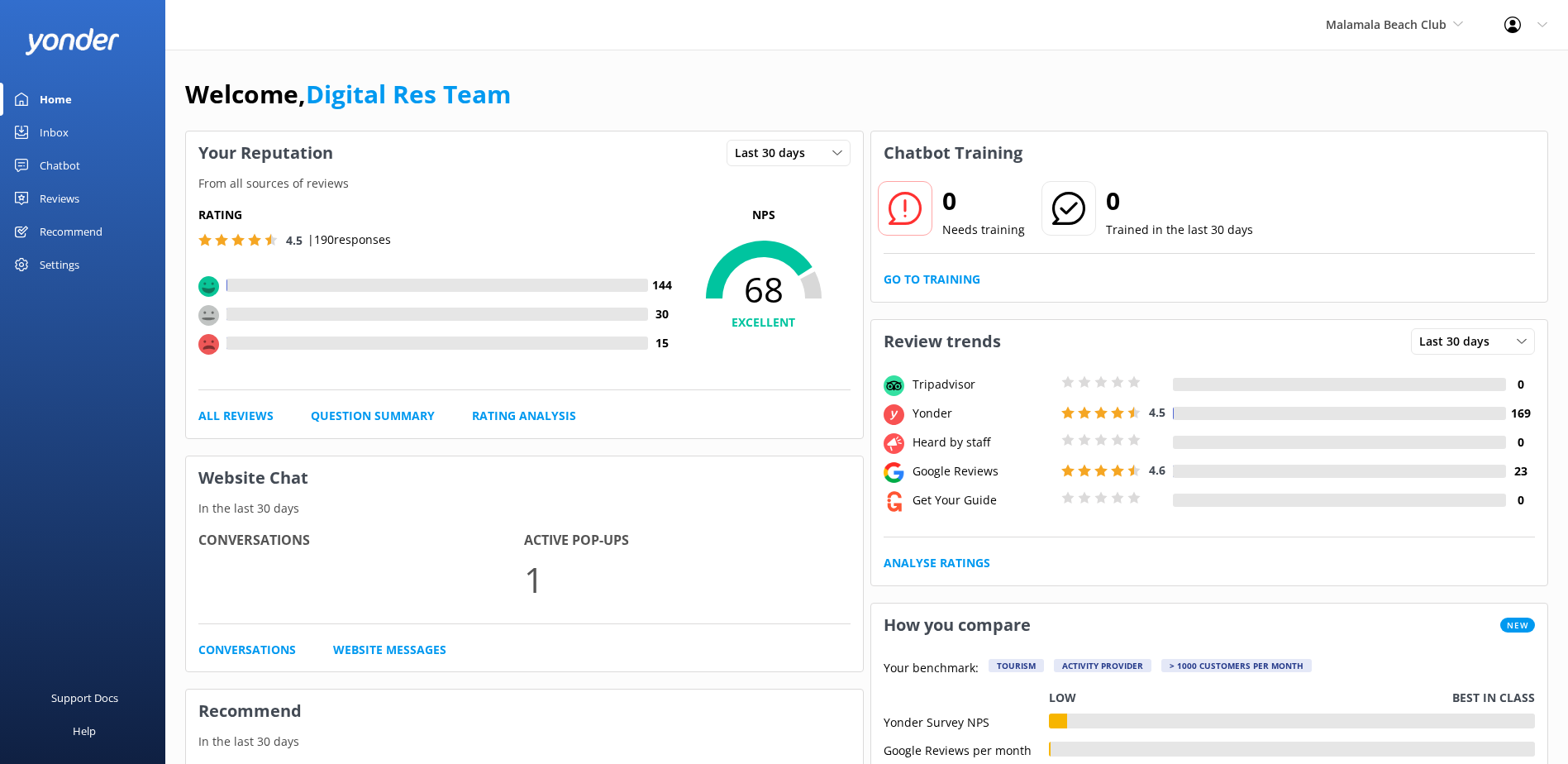
click at [85, 127] on link "Inbox" at bounding box center [82, 132] width 165 height 33
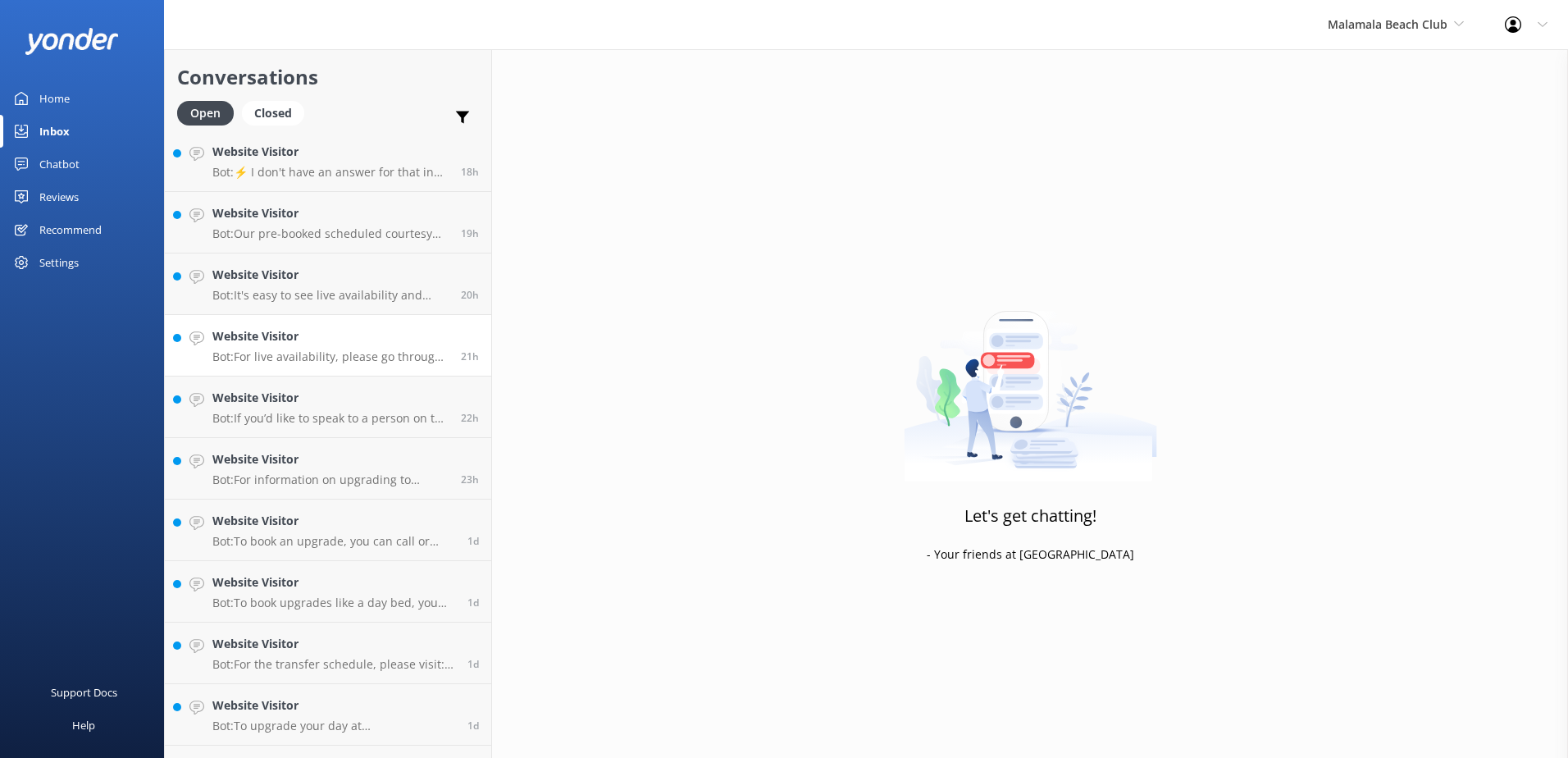
scroll to position [608, 0]
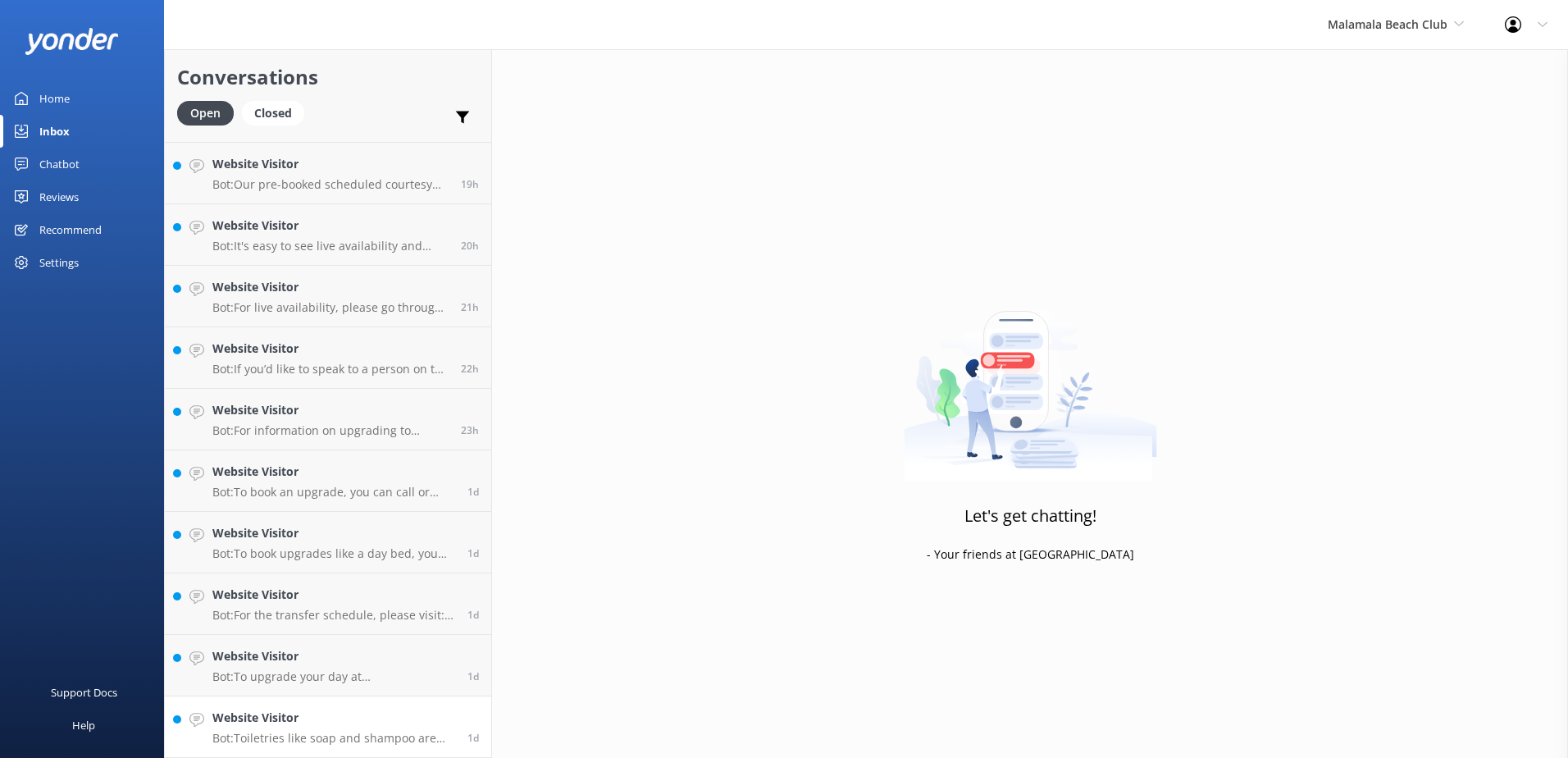
click at [388, 743] on p "Bot: Toiletries like soap and shampoo are not mentioned in the knowledge base. …" at bounding box center [333, 738] width 242 height 15
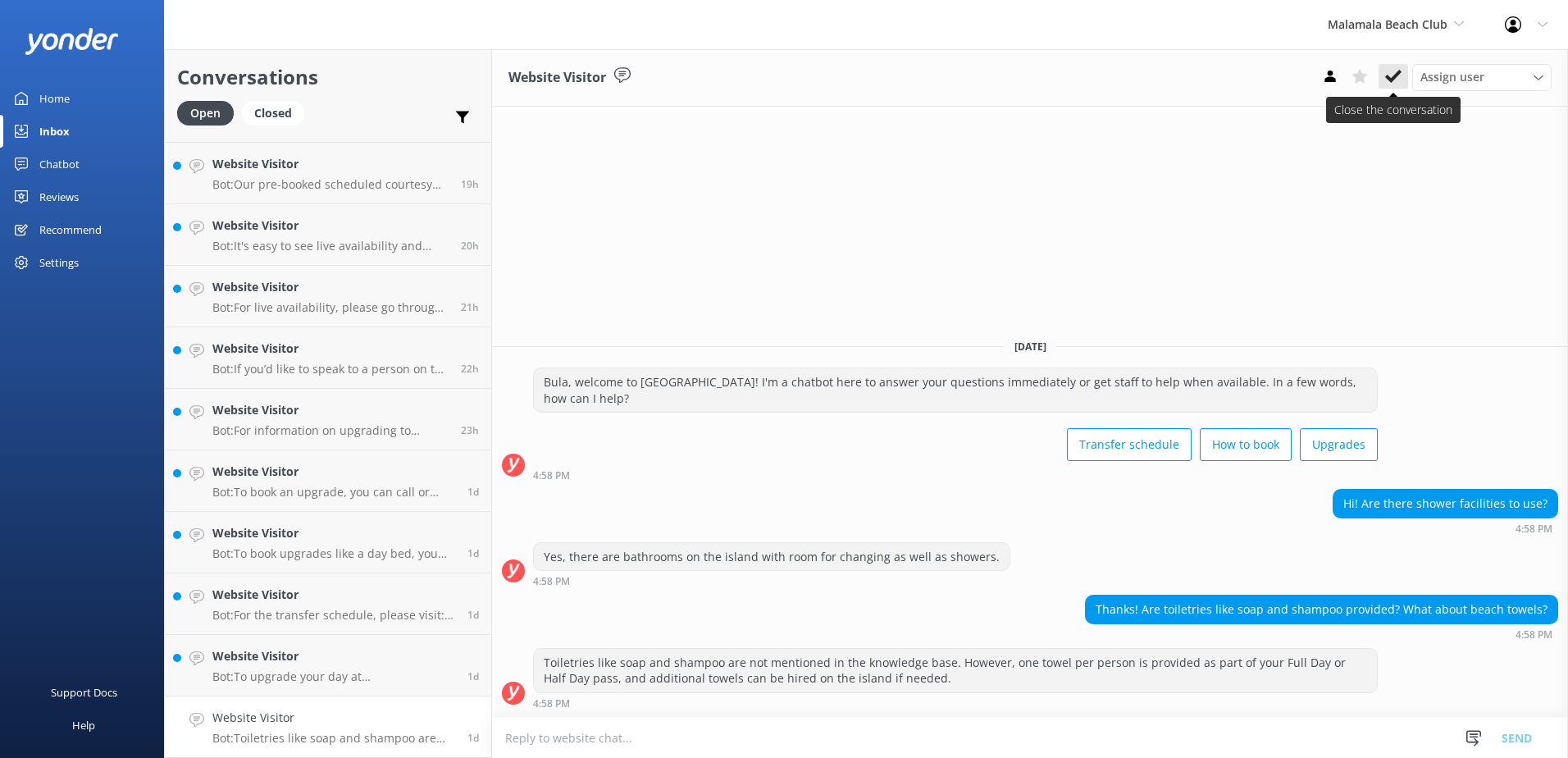
click at [1395, 85] on icon at bounding box center [1393, 76] width 17 height 17
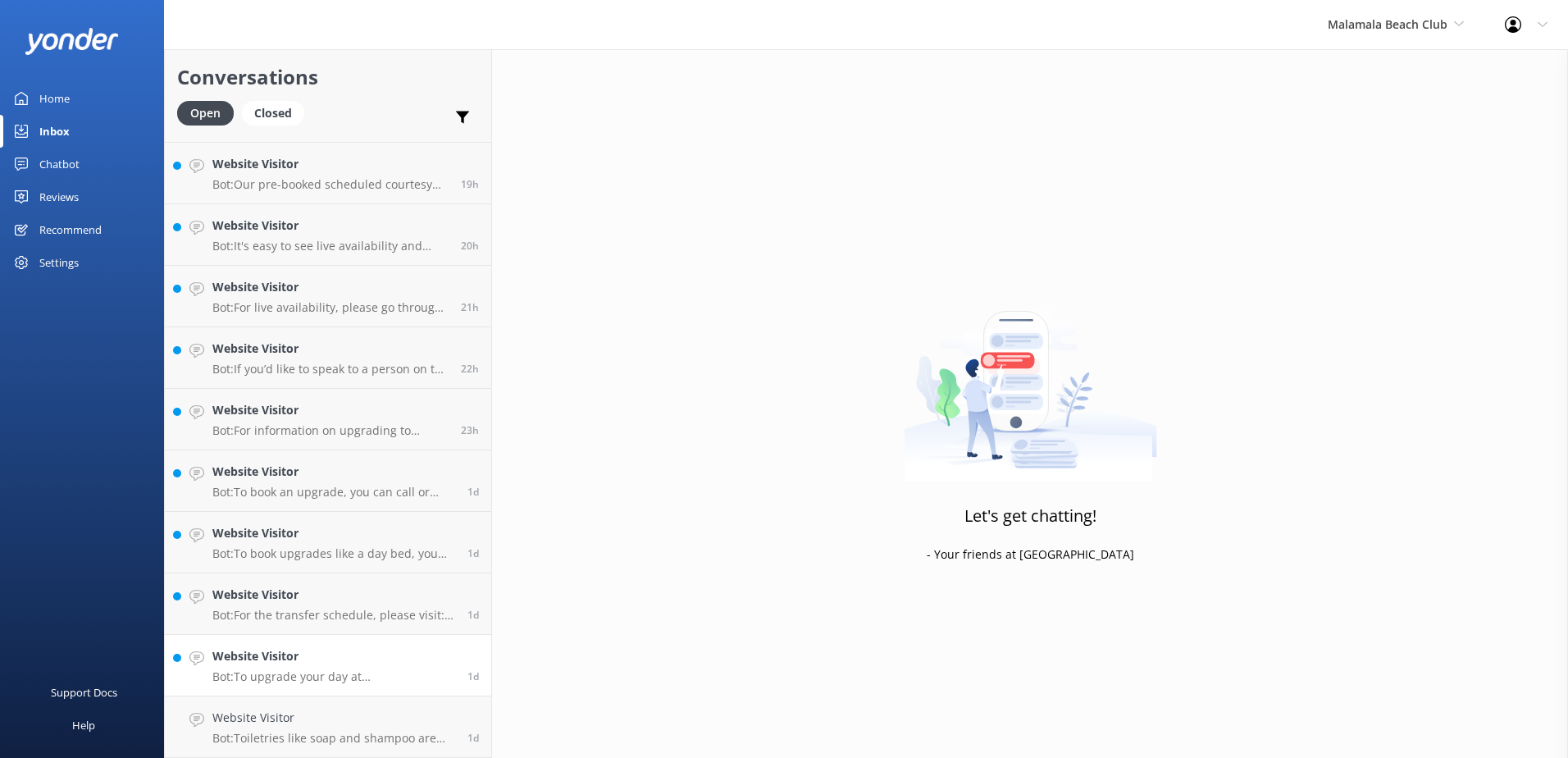
scroll to position [547, 0]
click at [378, 725] on h4 "Website Visitor" at bounding box center [333, 717] width 242 height 18
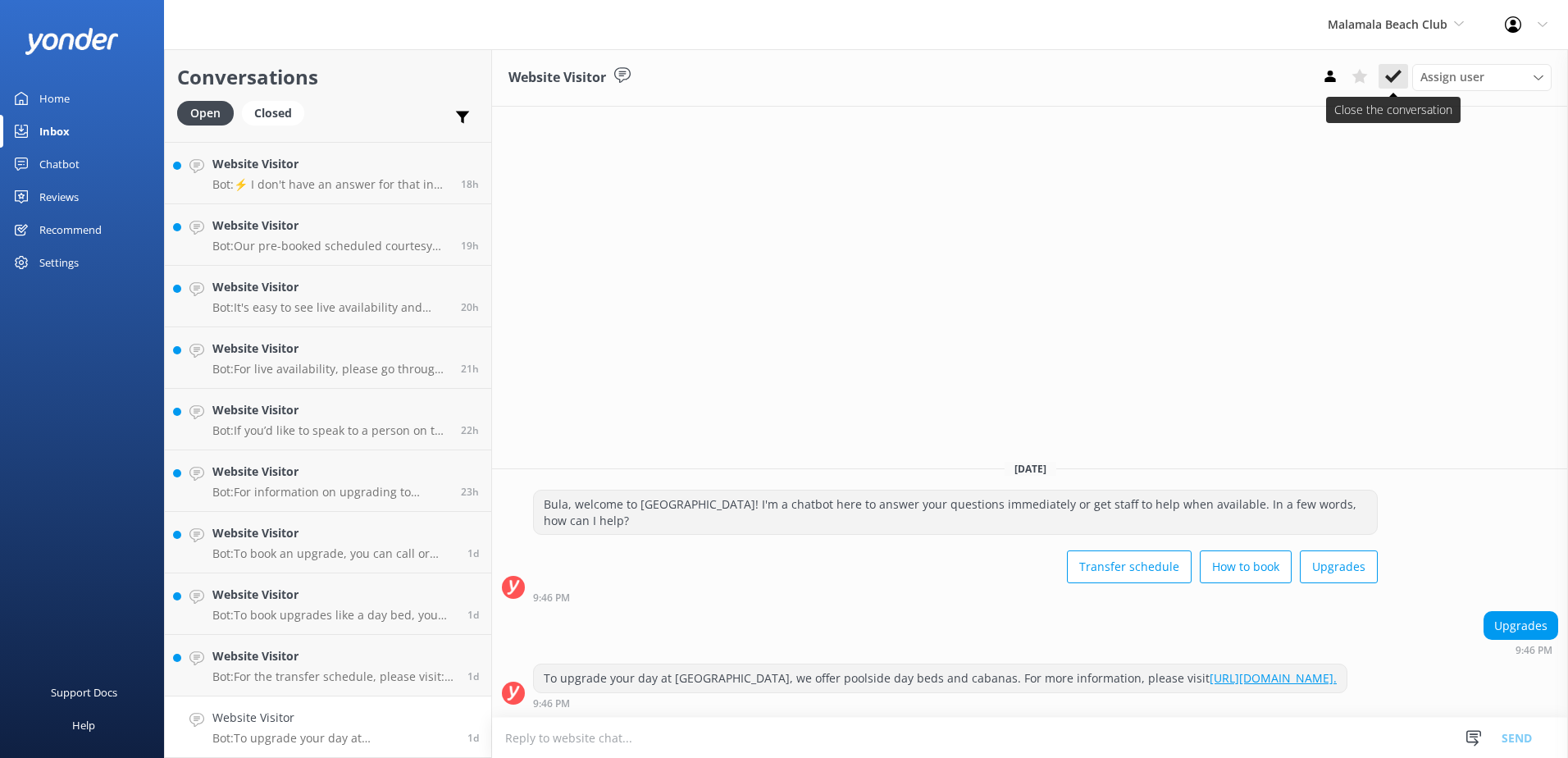
click at [1396, 72] on icon at bounding box center [1393, 76] width 17 height 17
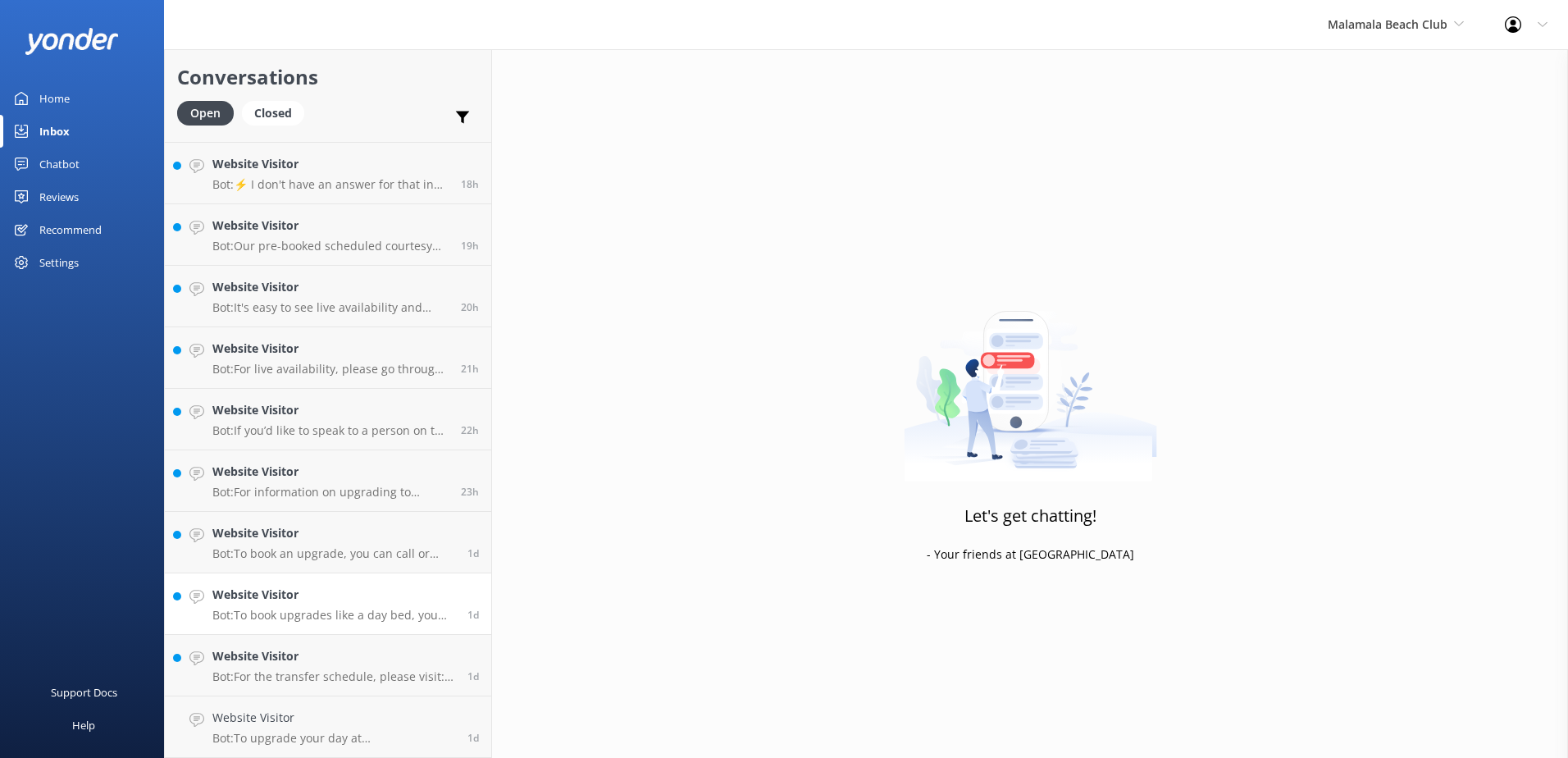
scroll to position [485, 0]
click at [381, 739] on p "Bot: For the transfer schedule, please visit: https://southseacruisesfiji.com/t…" at bounding box center [333, 738] width 242 height 15
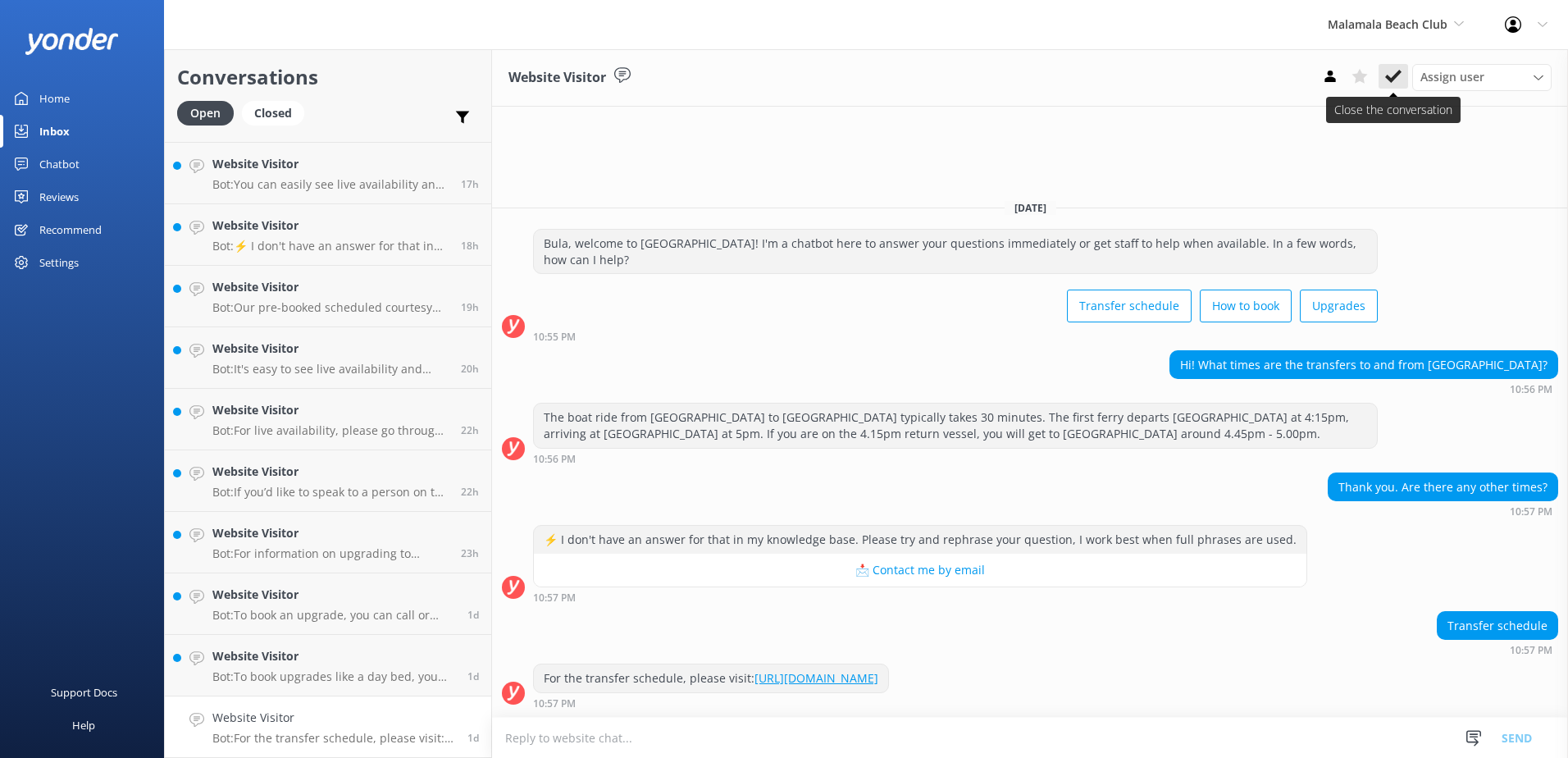
click at [1392, 83] on icon at bounding box center [1393, 76] width 17 height 17
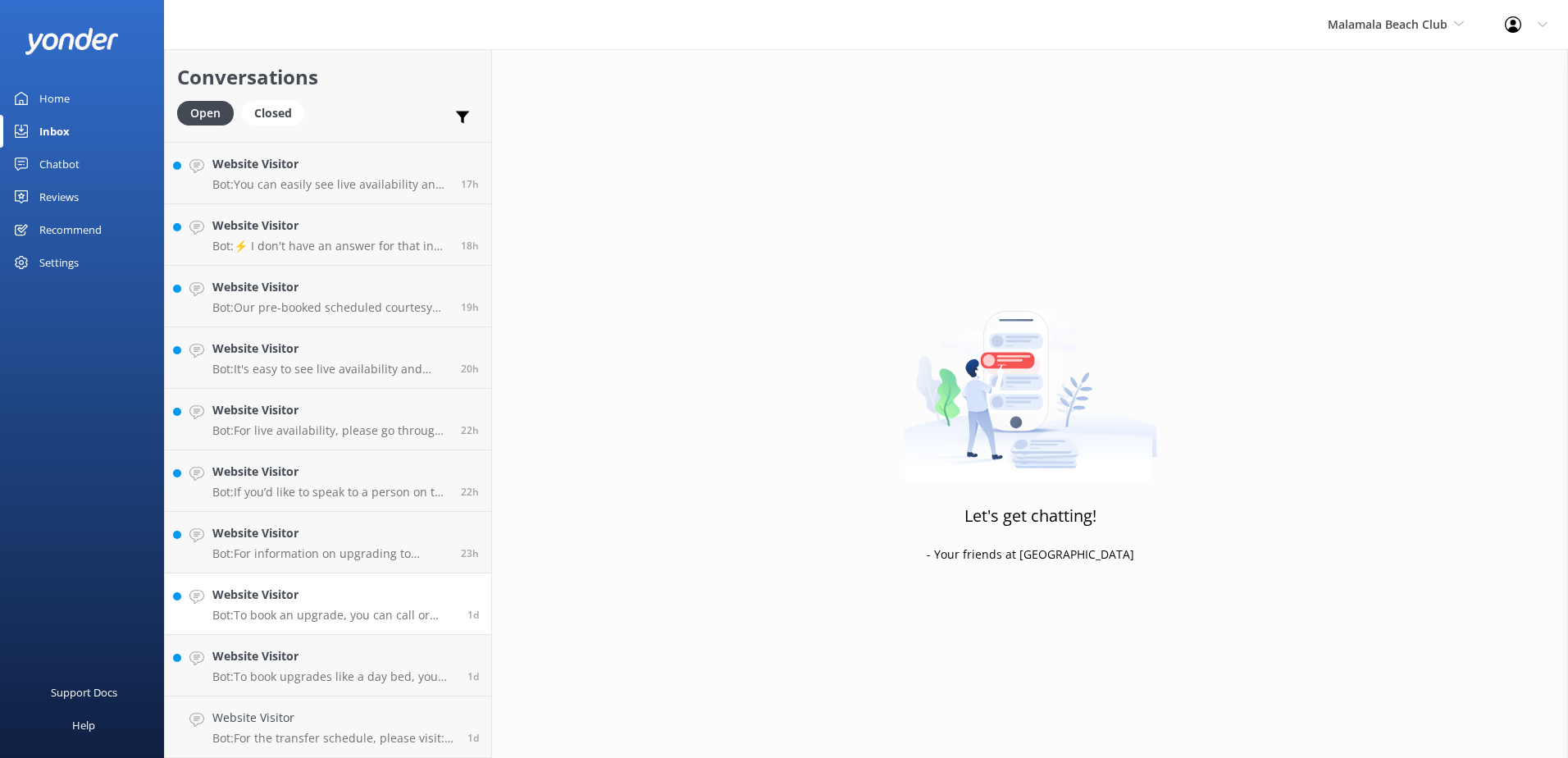
scroll to position [423, 0]
click at [420, 746] on link "Website Visitor Bot: To book upgrades like a day bed, you can call or message o…" at bounding box center [327, 727] width 326 height 62
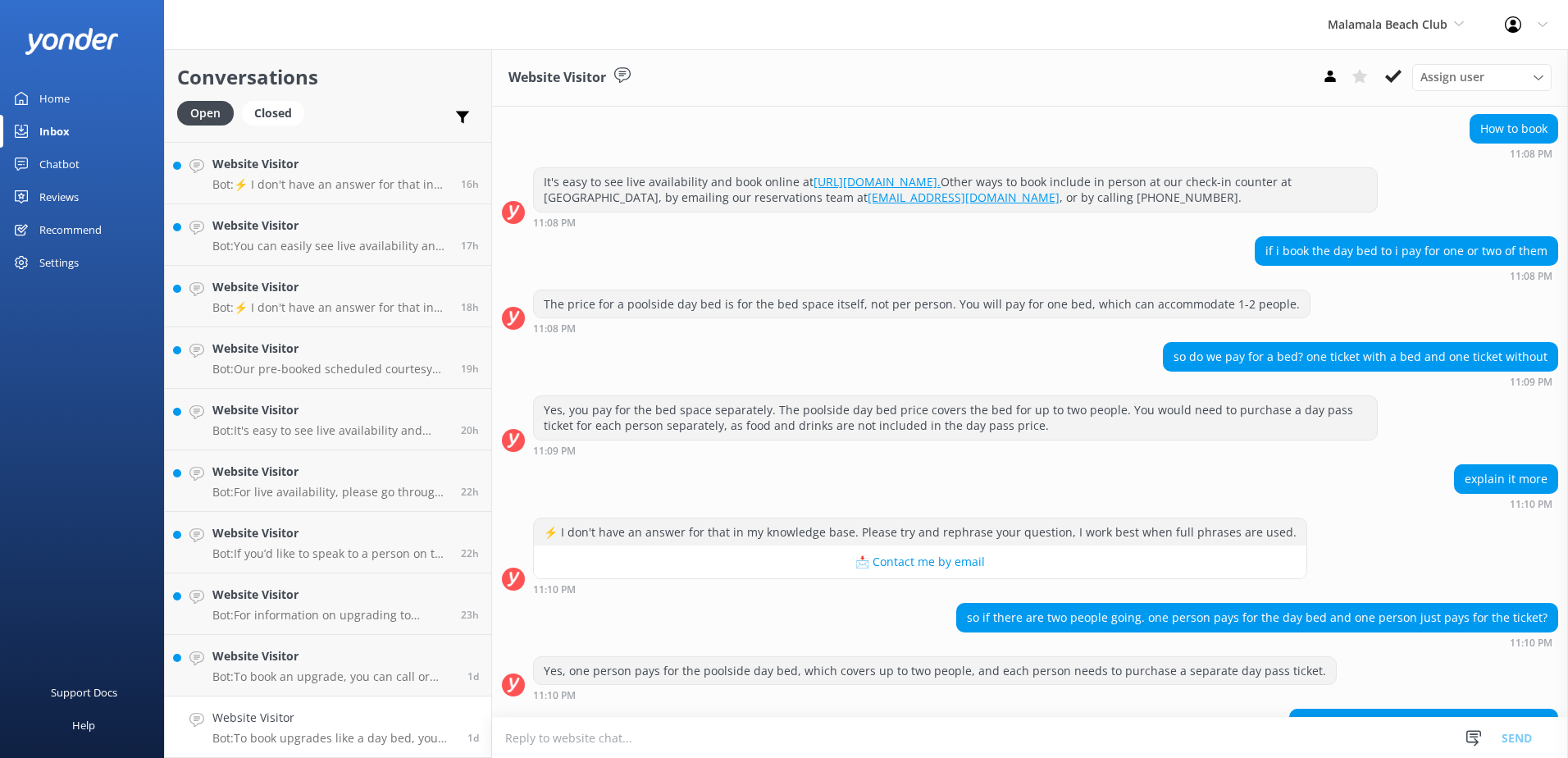
scroll to position [254, 0]
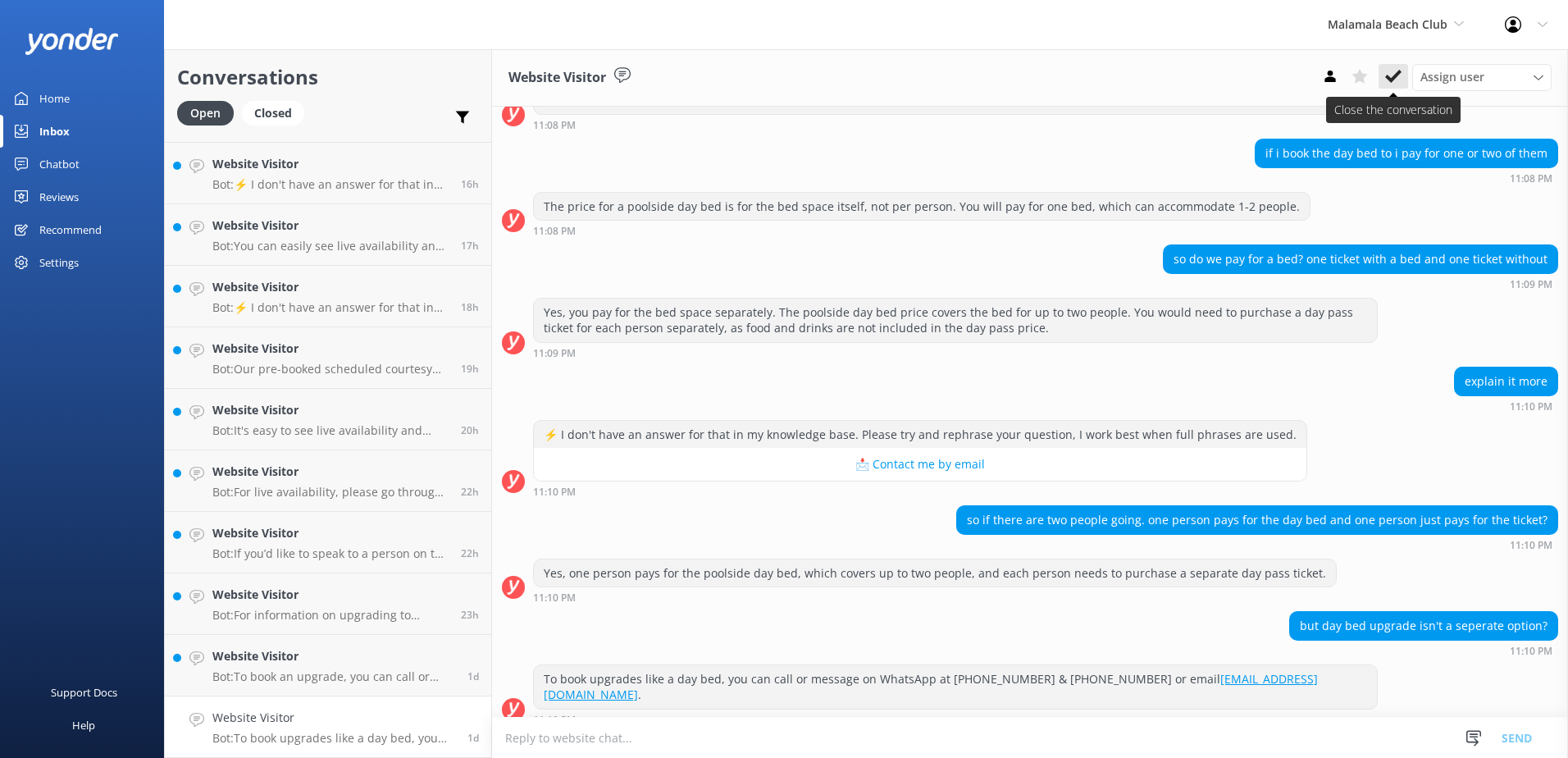
click at [1403, 80] on button at bounding box center [1393, 76] width 29 height 25
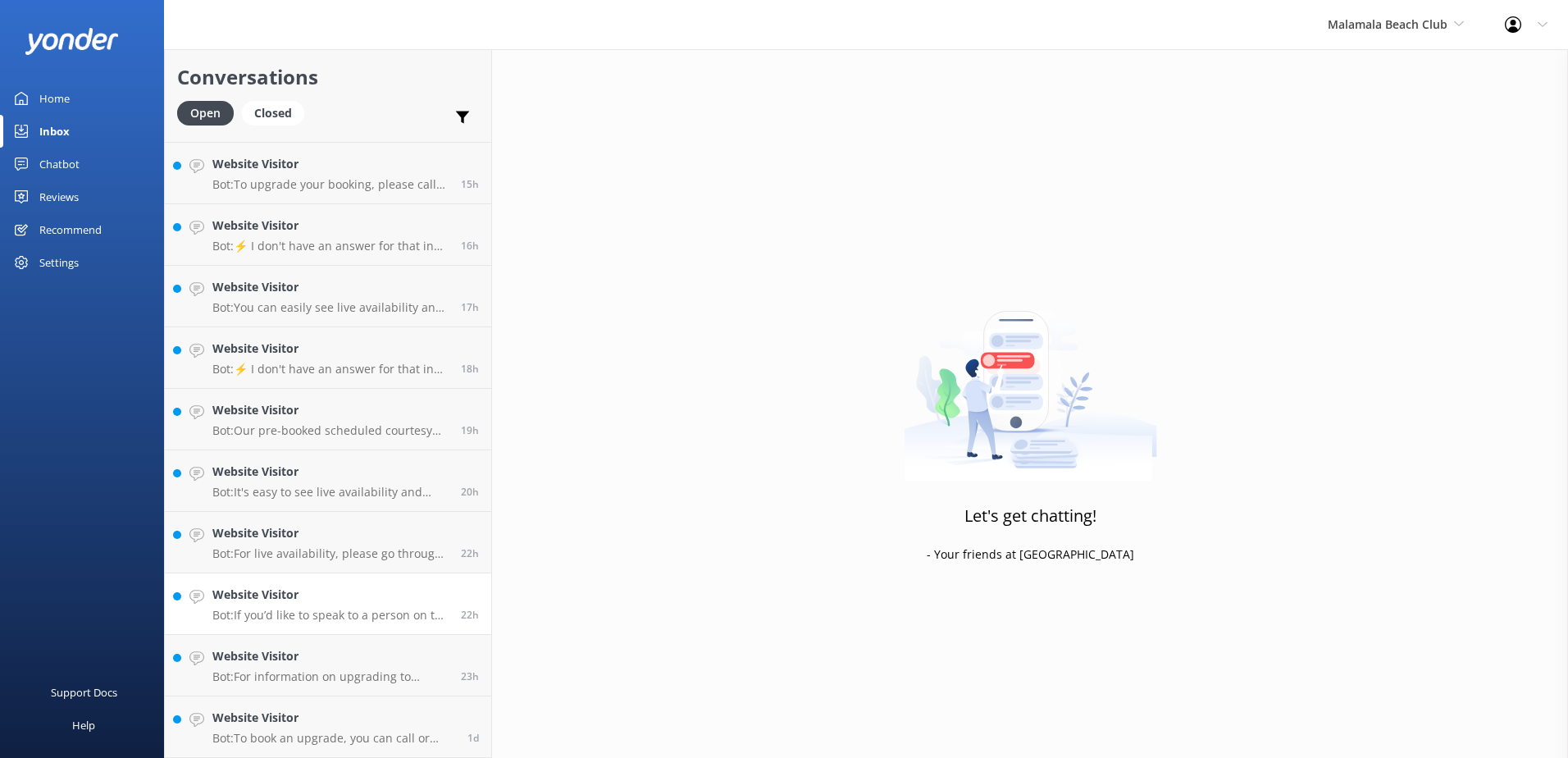
scroll to position [362, 0]
click at [357, 716] on h4 "Website Visitor" at bounding box center [333, 717] width 242 height 18
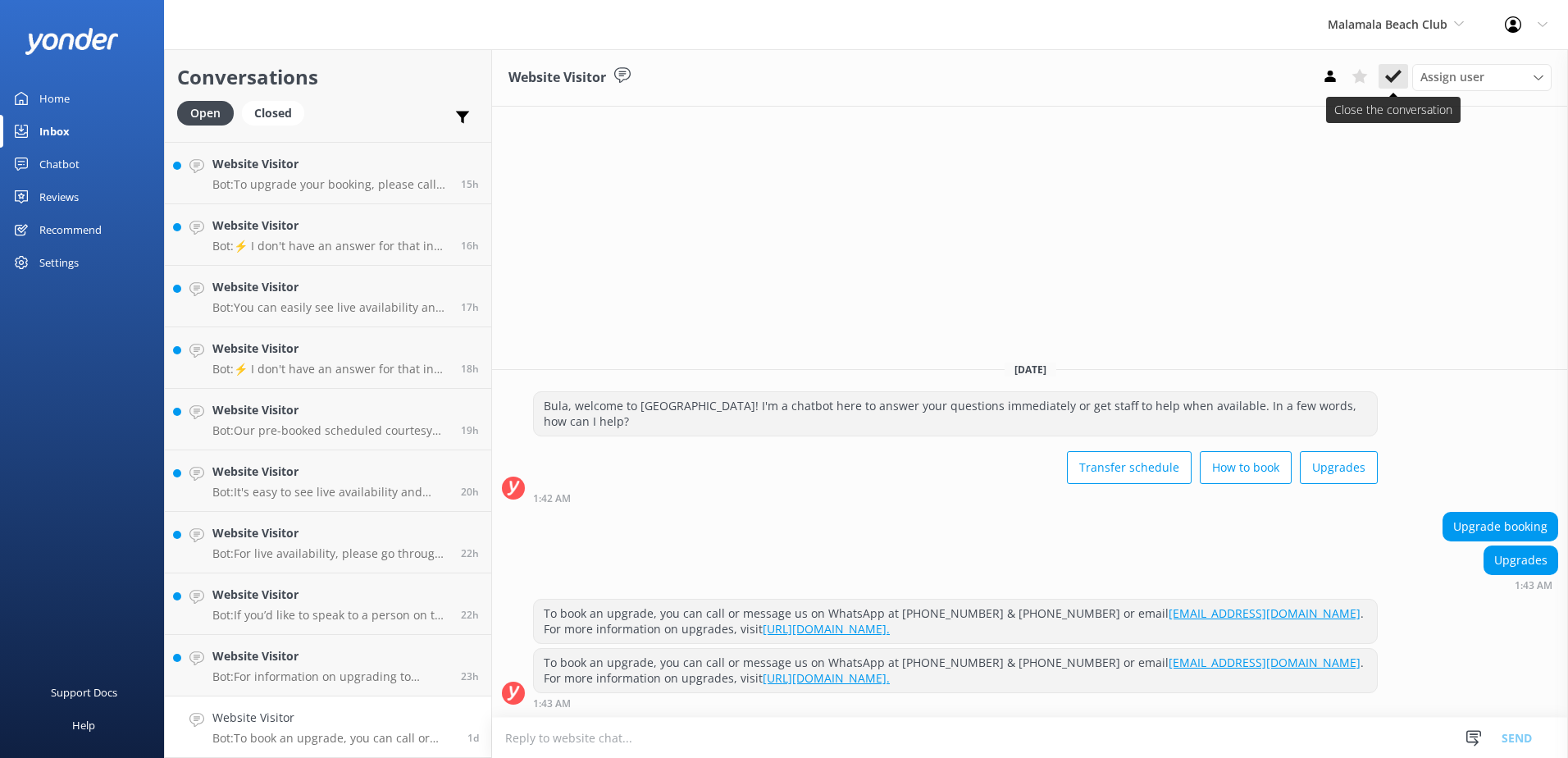
click at [1396, 73] on use at bounding box center [1393, 76] width 17 height 13
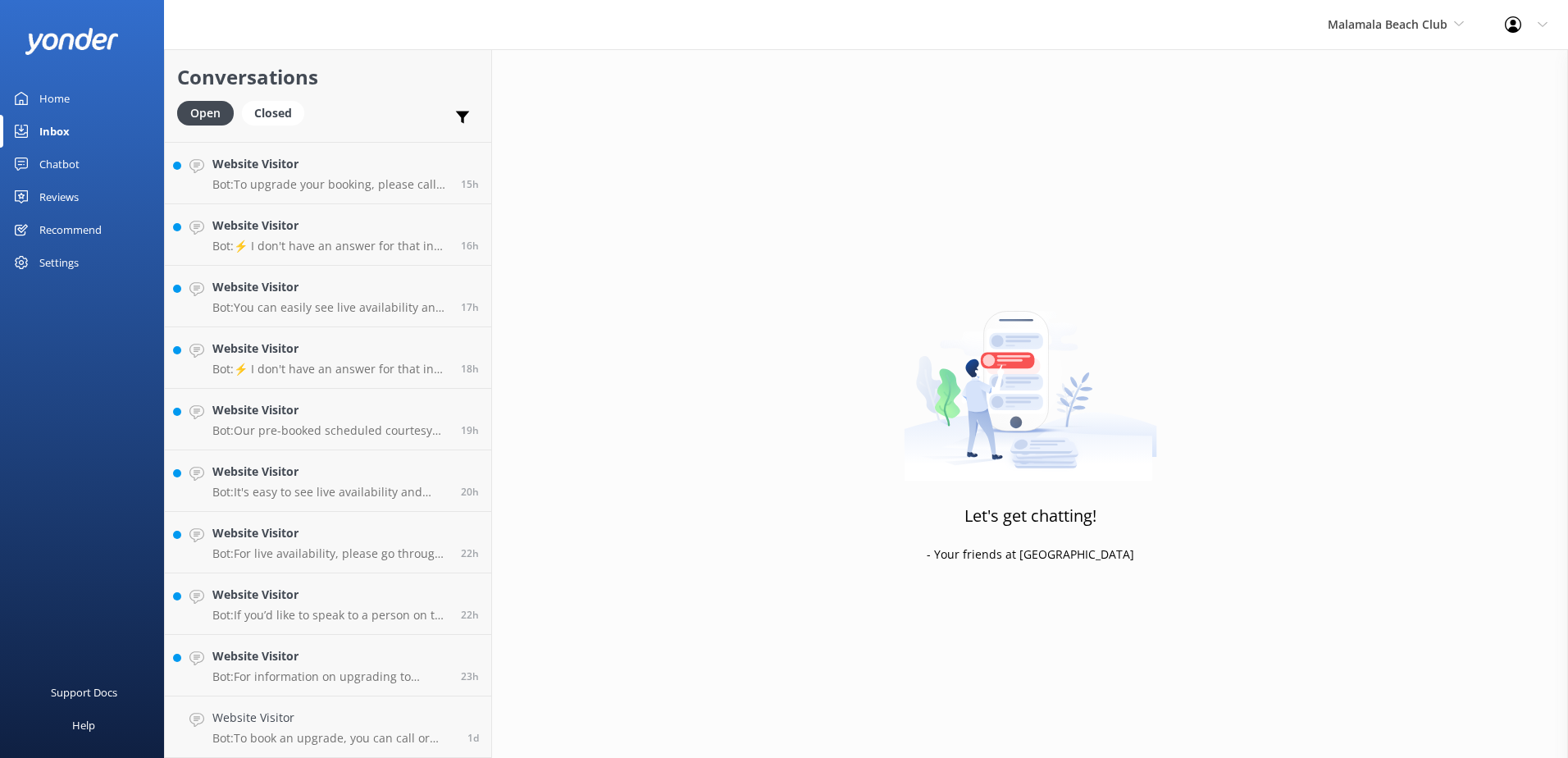
scroll to position [300, 0]
click at [348, 740] on p "Bot: For information on upgrading to poolside day beds or cabanas at Malamala B…" at bounding box center [330, 738] width 236 height 15
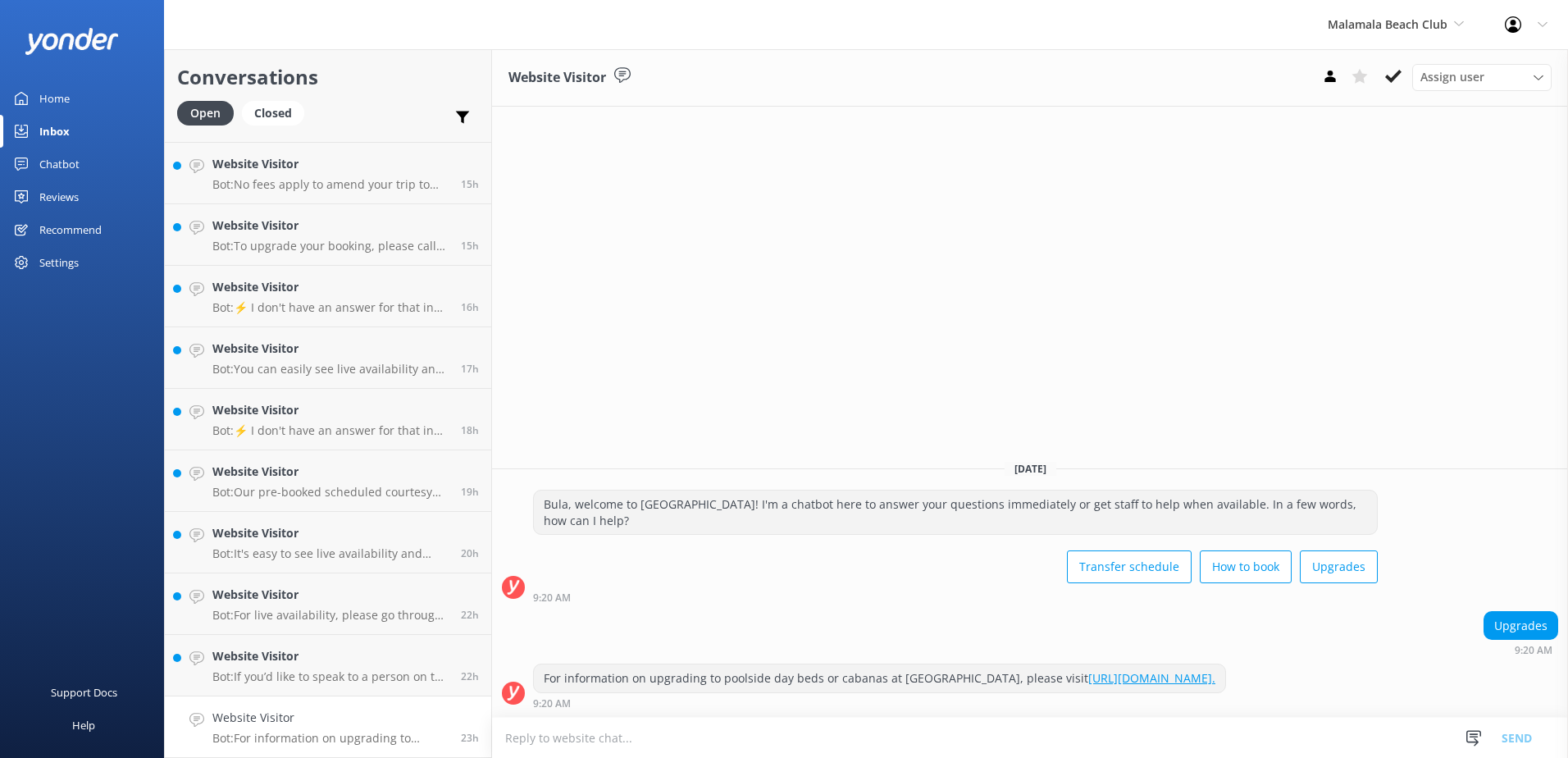
click at [1406, 68] on button at bounding box center [1393, 76] width 29 height 25
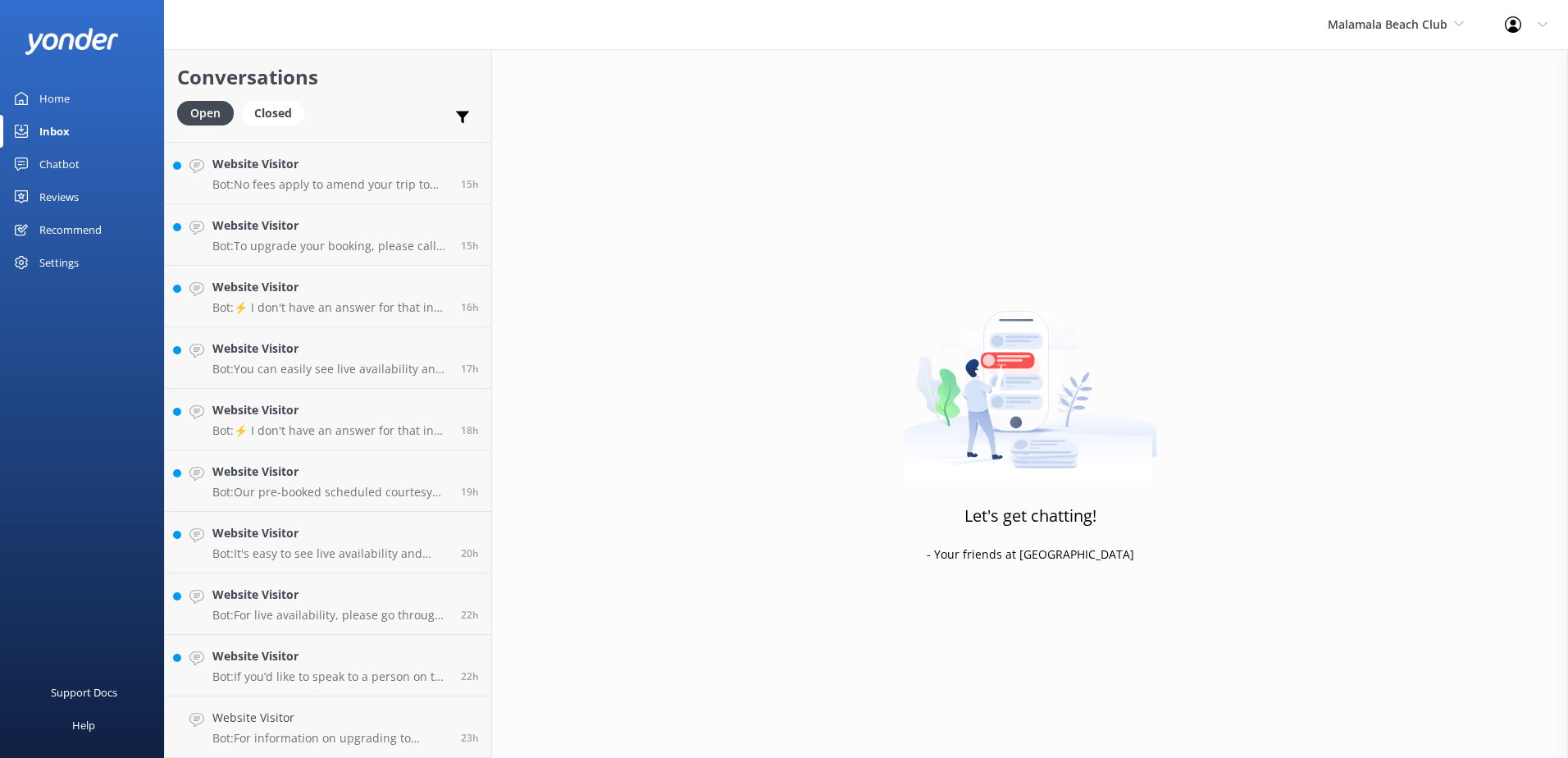
scroll to position [239, 0]
click at [331, 723] on h4 "Website Visitor" at bounding box center [330, 717] width 236 height 18
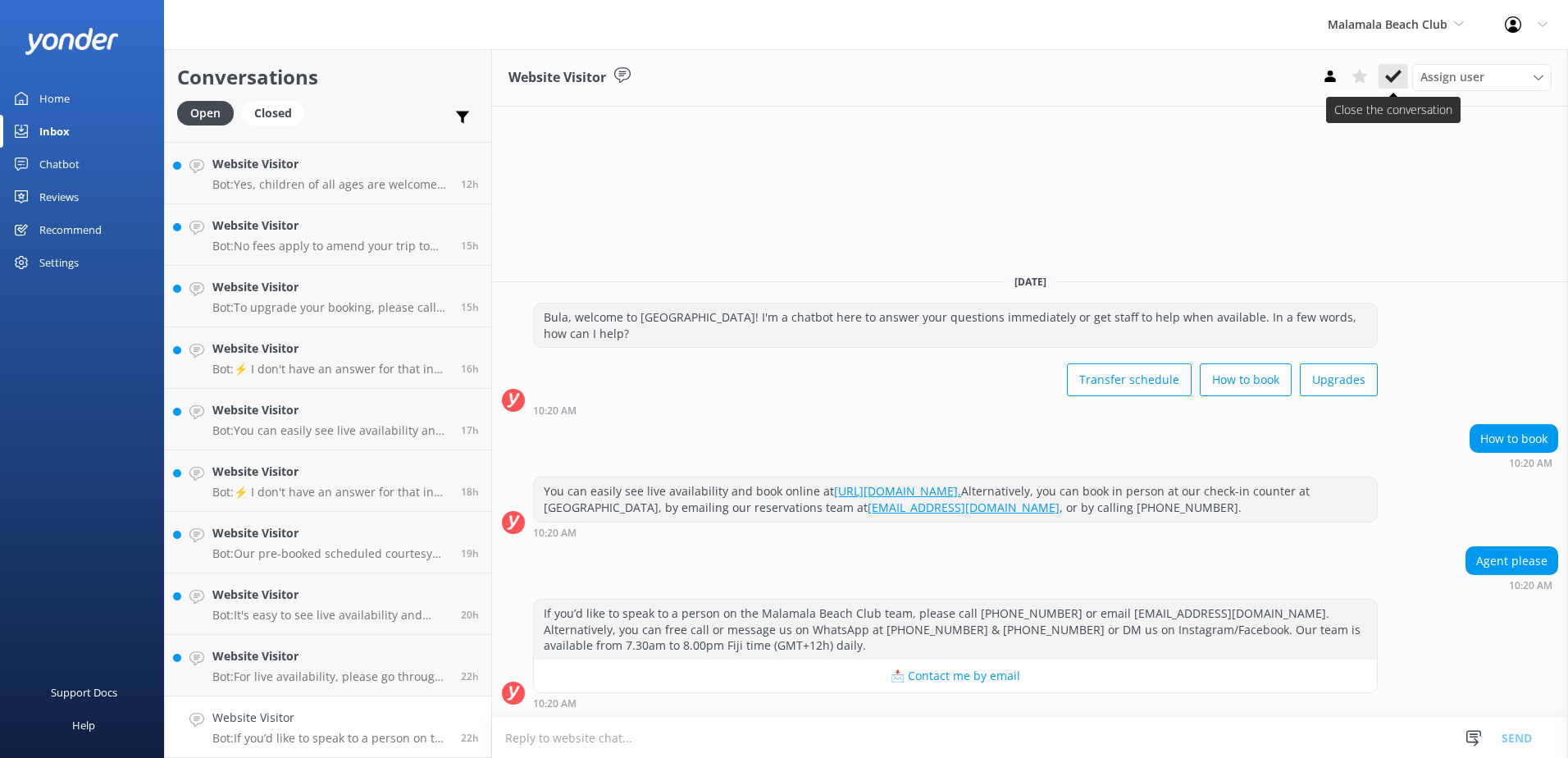
click at [1397, 79] on icon at bounding box center [1393, 76] width 17 height 17
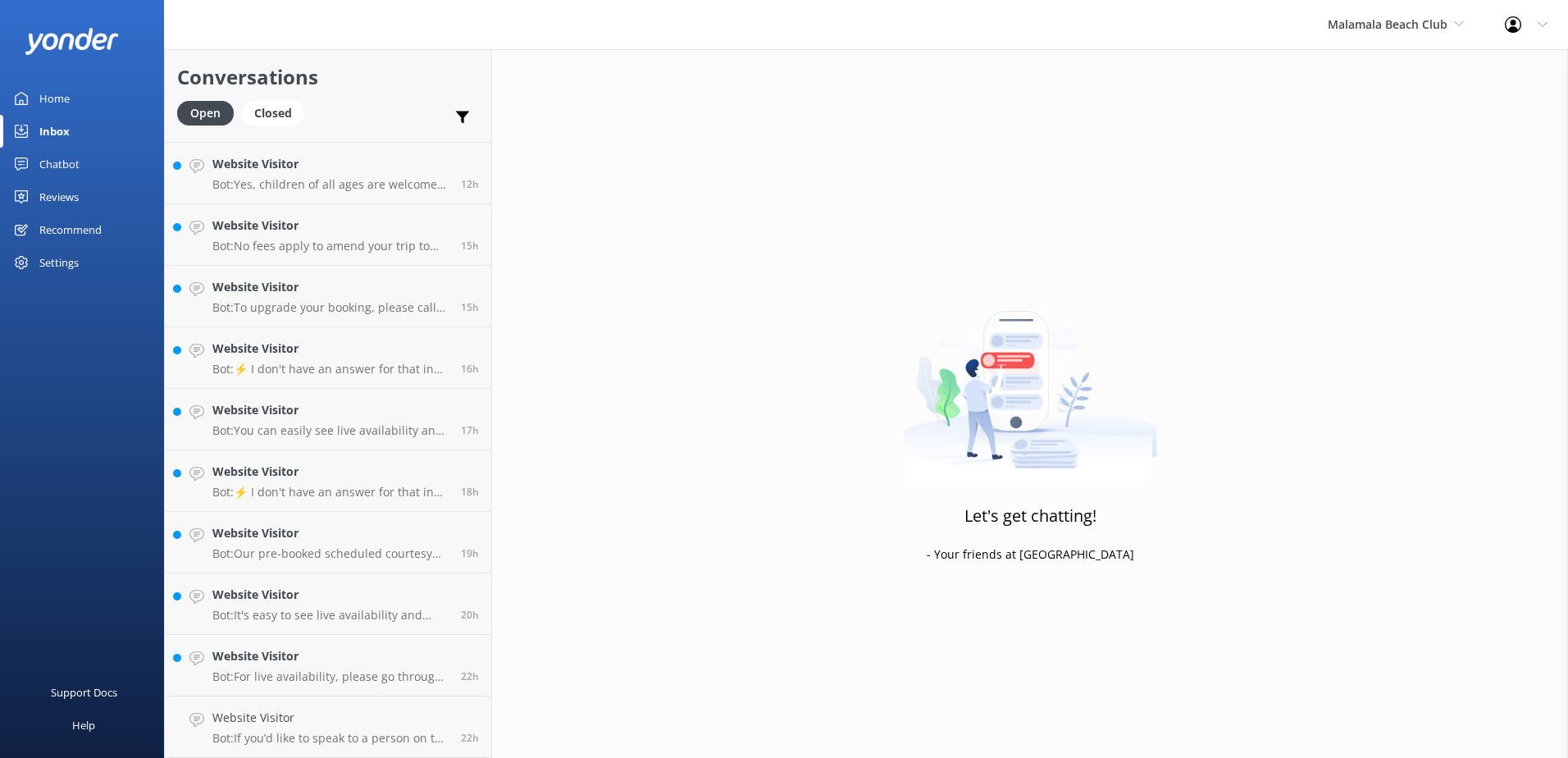
scroll to position [177, 0]
click at [348, 735] on p "Bot: For live availability, please go through the booking process which only sh…" at bounding box center [330, 738] width 236 height 15
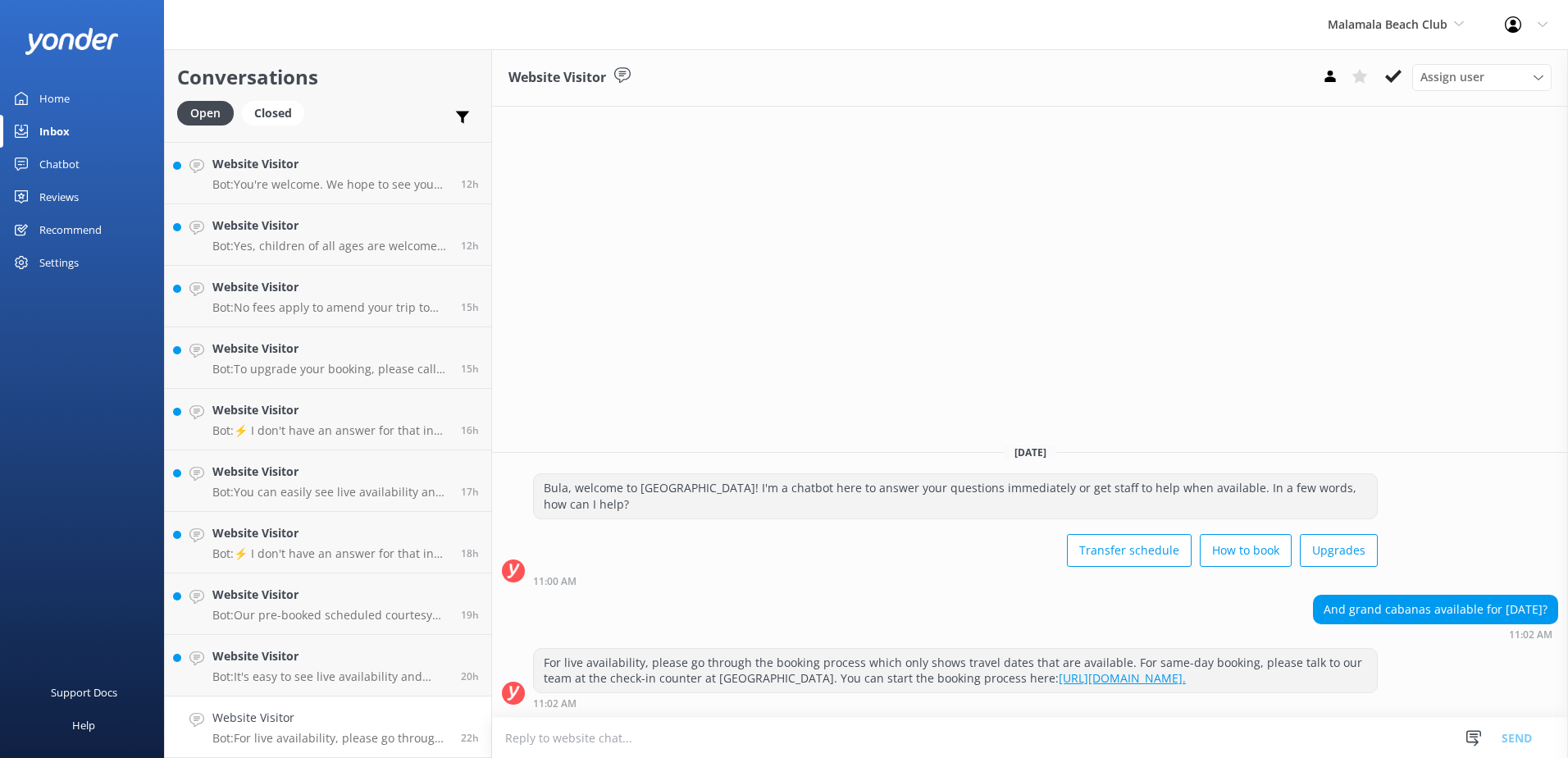
click at [1045, 729] on textarea at bounding box center [1029, 737] width 1076 height 40
type textarea "Please note that the Grand Cabana is fully booked out for the 8th of September."
click at [1526, 725] on button "Send" at bounding box center [1517, 737] width 62 height 41
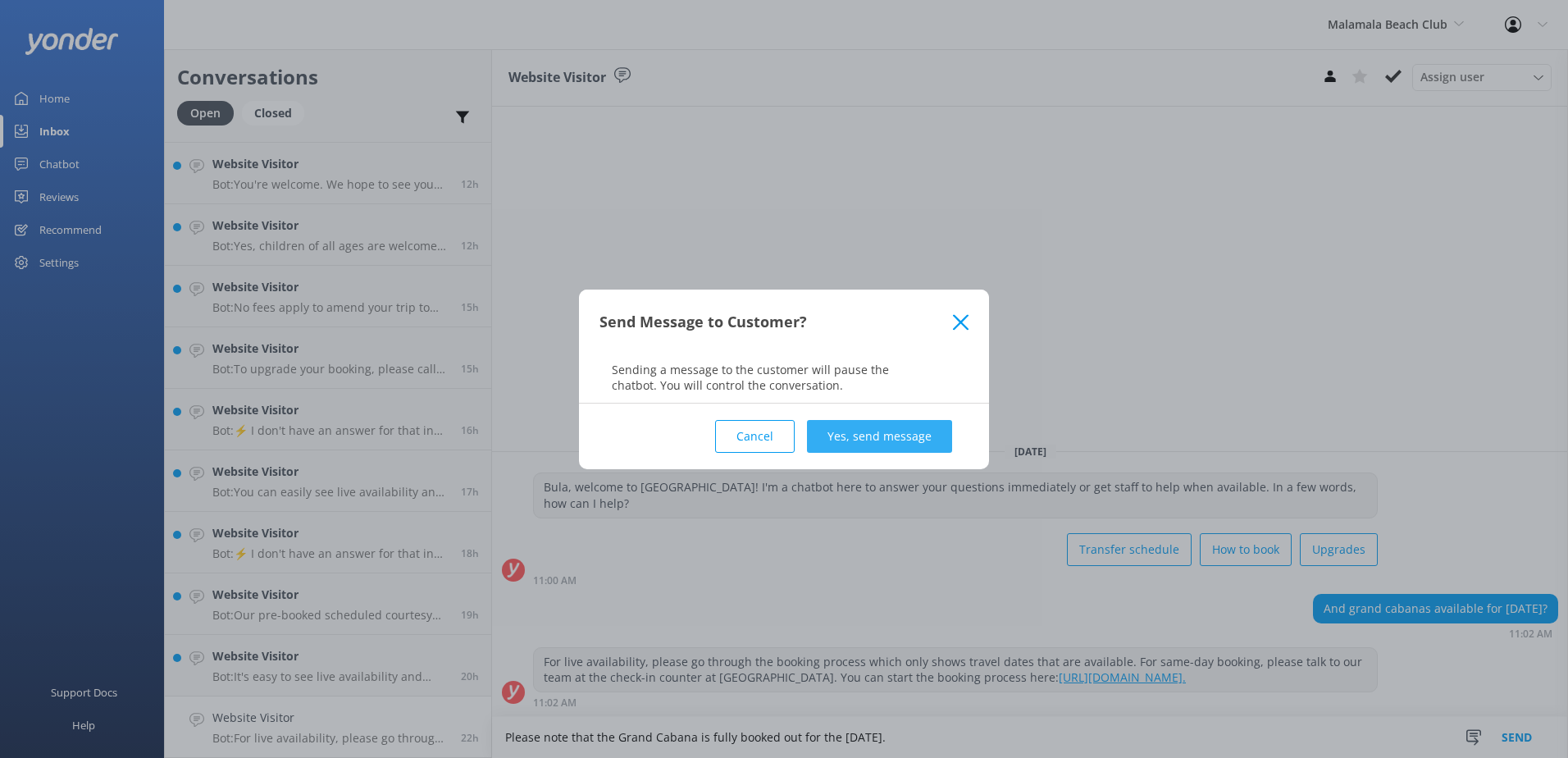
click at [922, 448] on button "Yes, send message" at bounding box center [879, 436] width 145 height 33
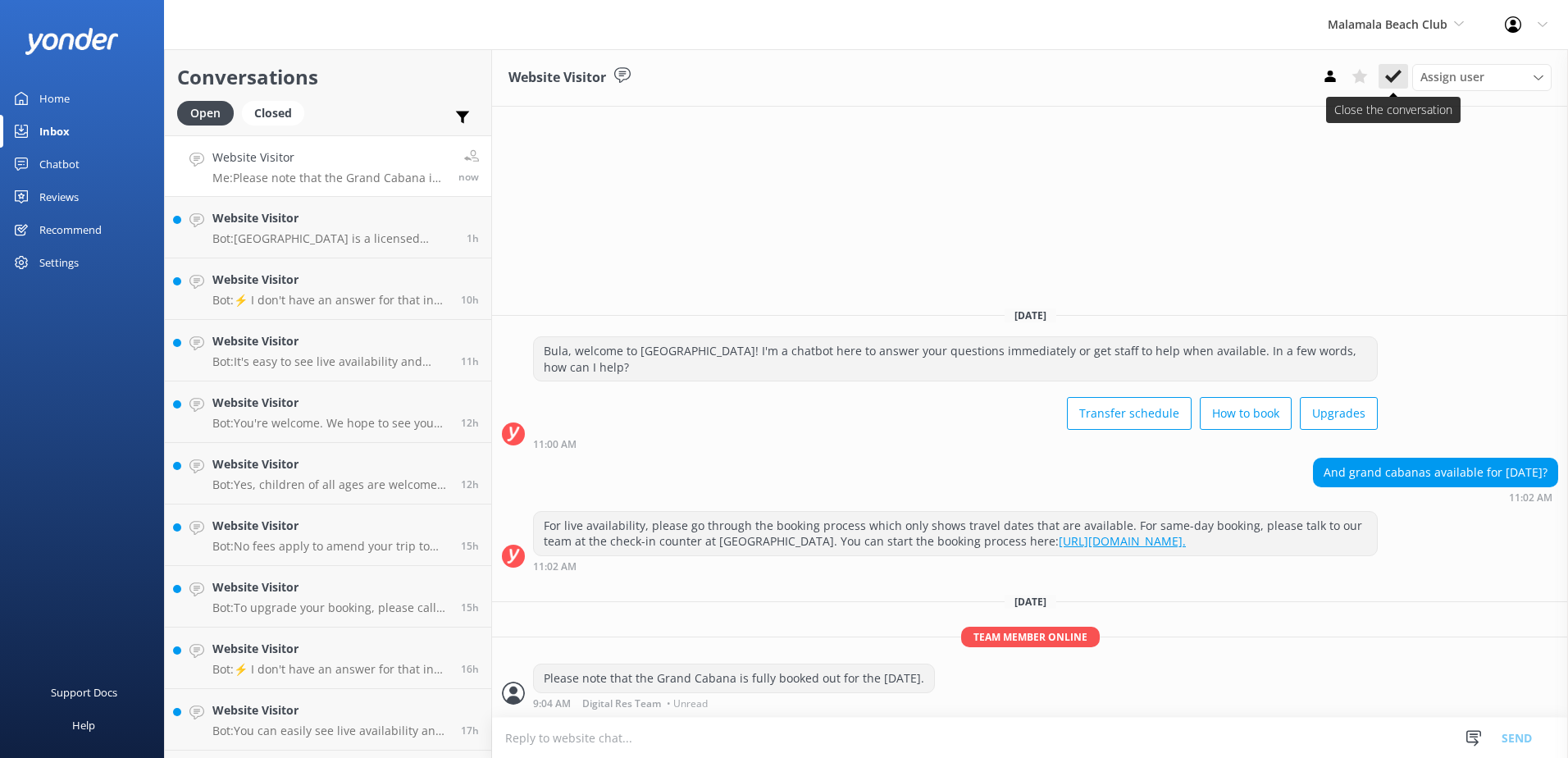
click at [1392, 72] on icon at bounding box center [1393, 76] width 17 height 17
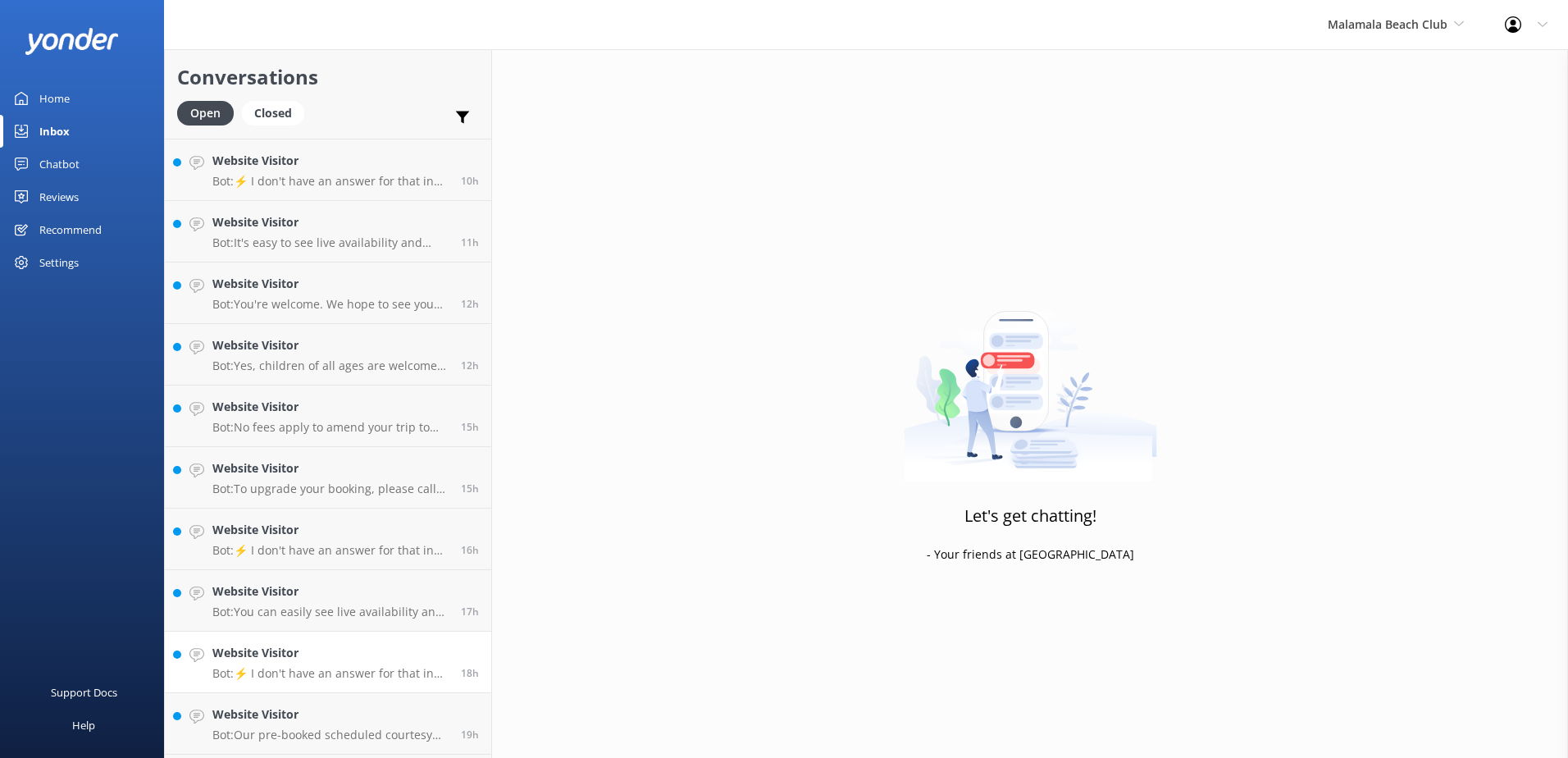
scroll to position [116, 0]
click at [334, 727] on div "Website Visitor Bot: It's easy to see live availability and book online at http…" at bounding box center [330, 726] width 236 height 36
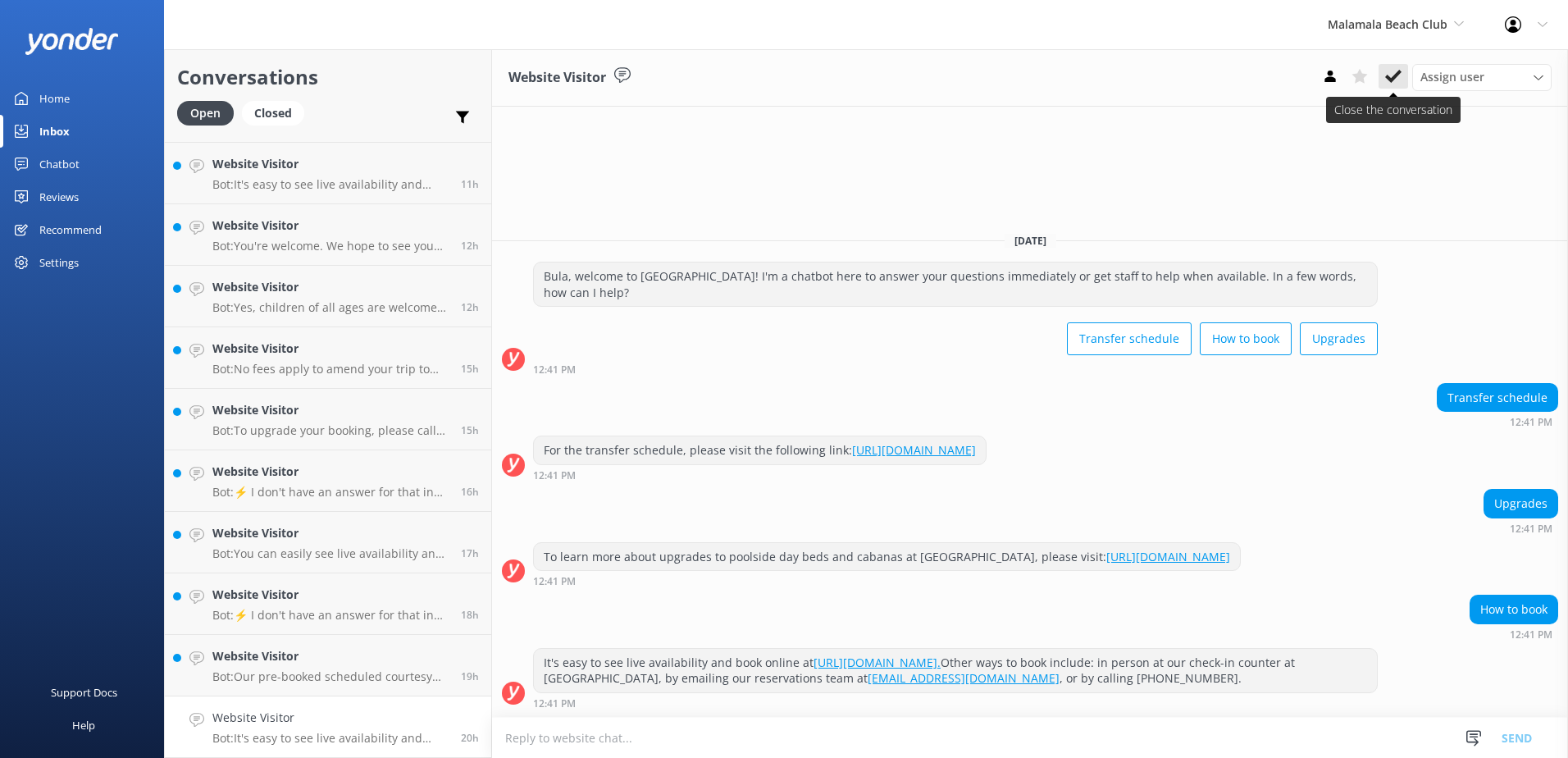
click at [1397, 74] on use at bounding box center [1393, 76] width 17 height 13
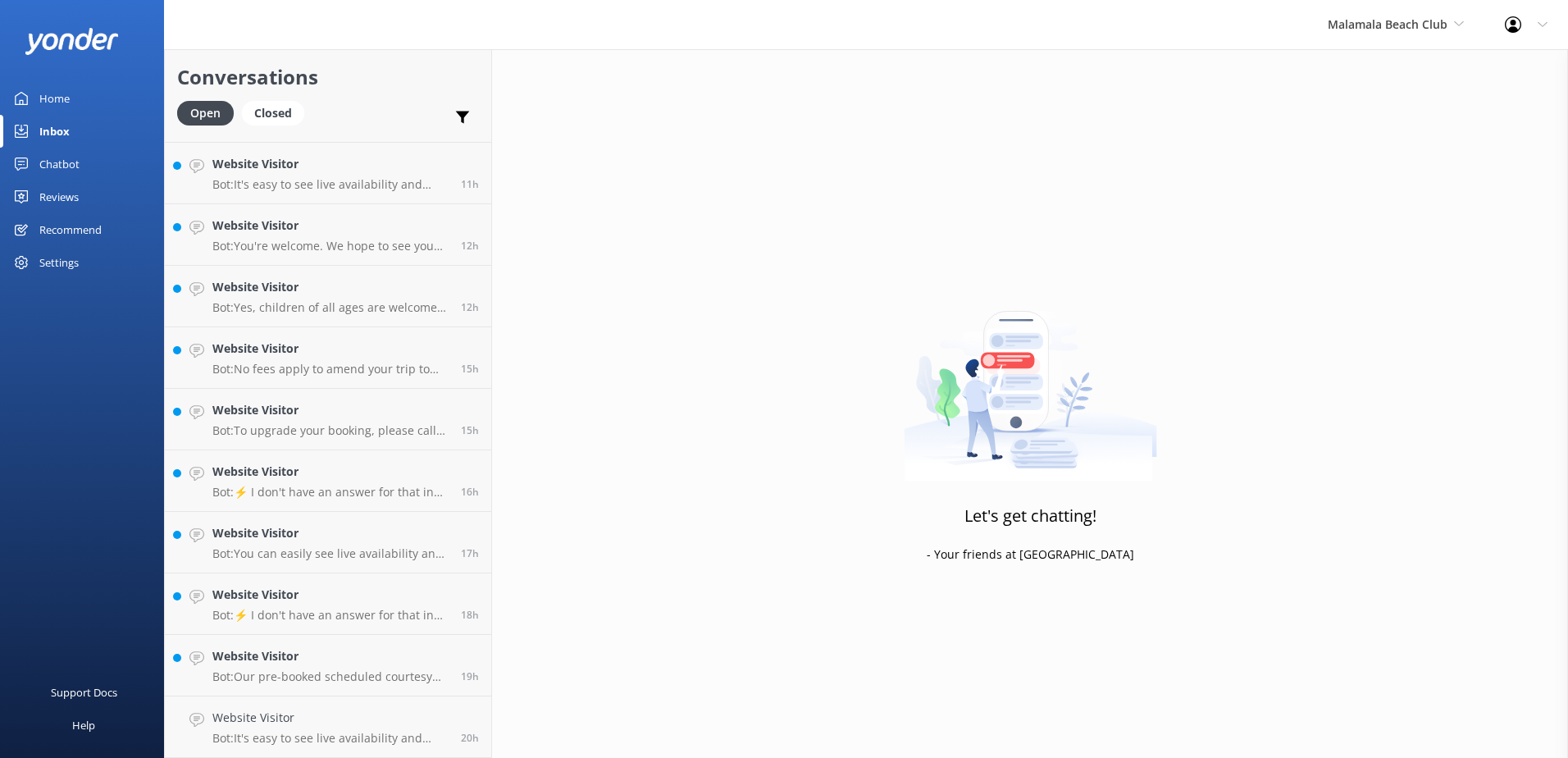
scroll to position [54, 0]
click at [365, 727] on div "Website Visitor Bot: Our pre-booked scheduled courtesy coach services Outrigger…" at bounding box center [330, 726] width 236 height 36
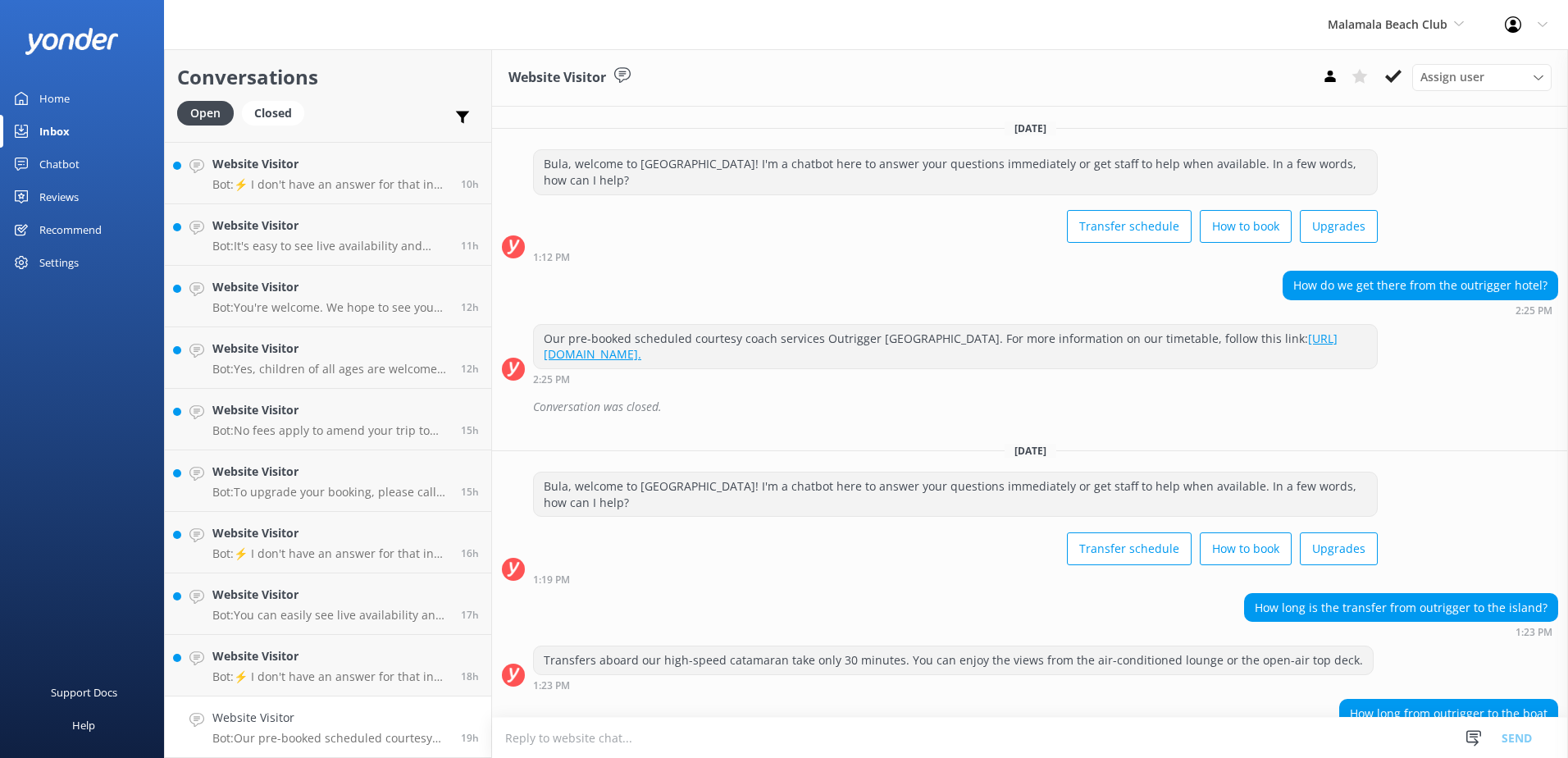
scroll to position [104, 0]
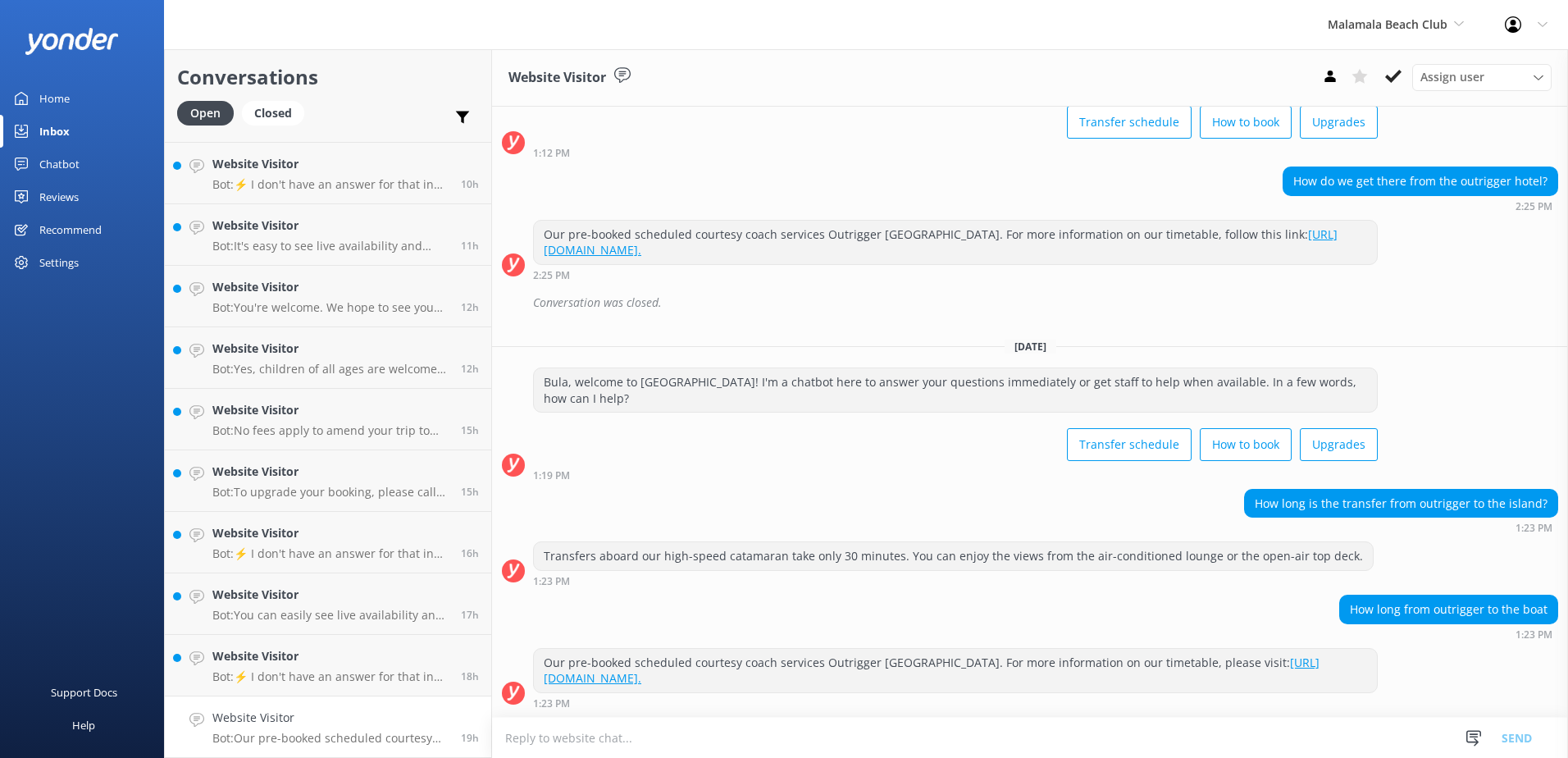
click at [754, 736] on textarea at bounding box center [1029, 737] width 1076 height 40
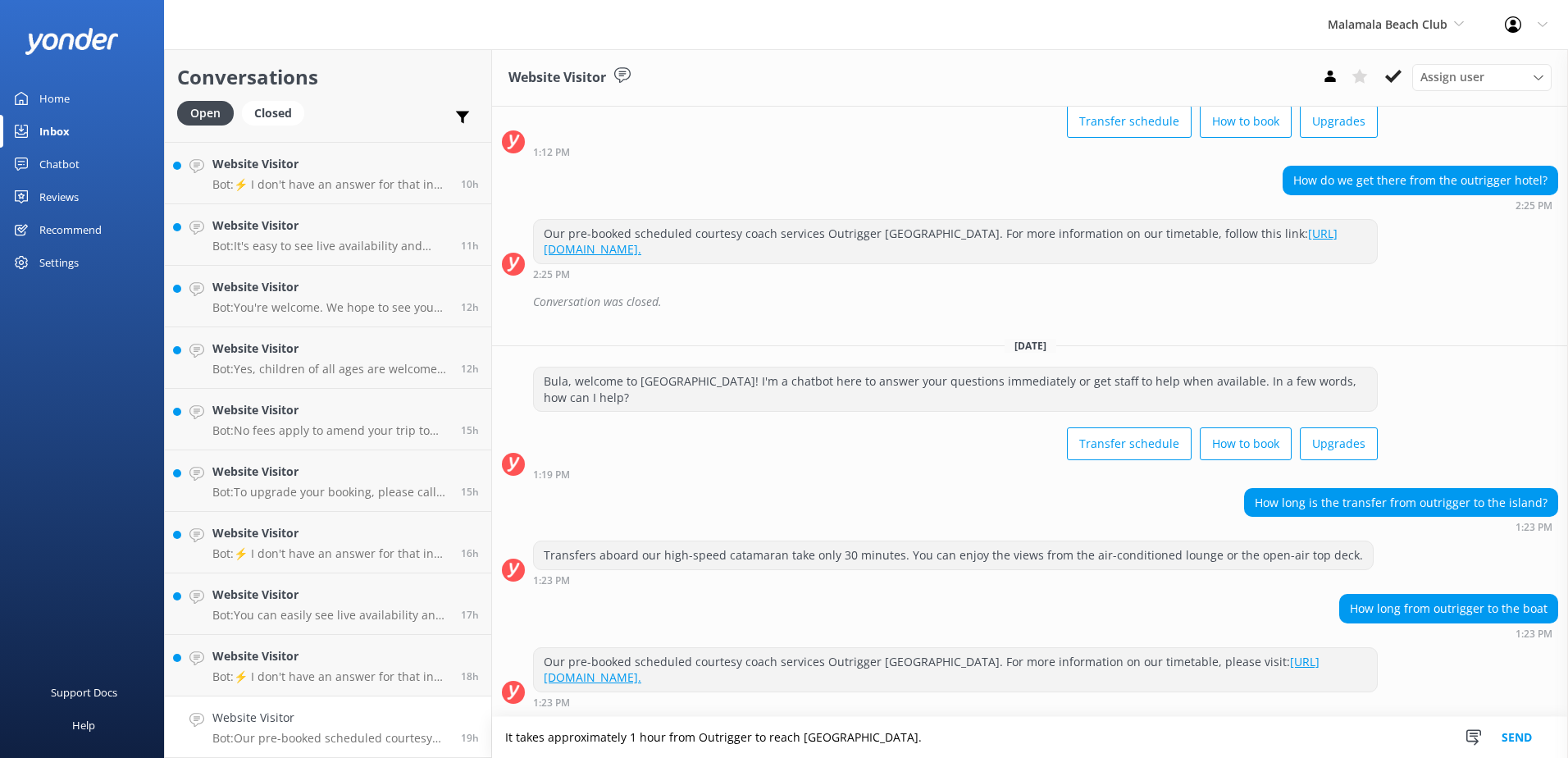
type textarea "It takes approximately 1 hour from Outrigger to reach Port Denarau."
click at [1505, 736] on button "Send" at bounding box center [1517, 737] width 62 height 41
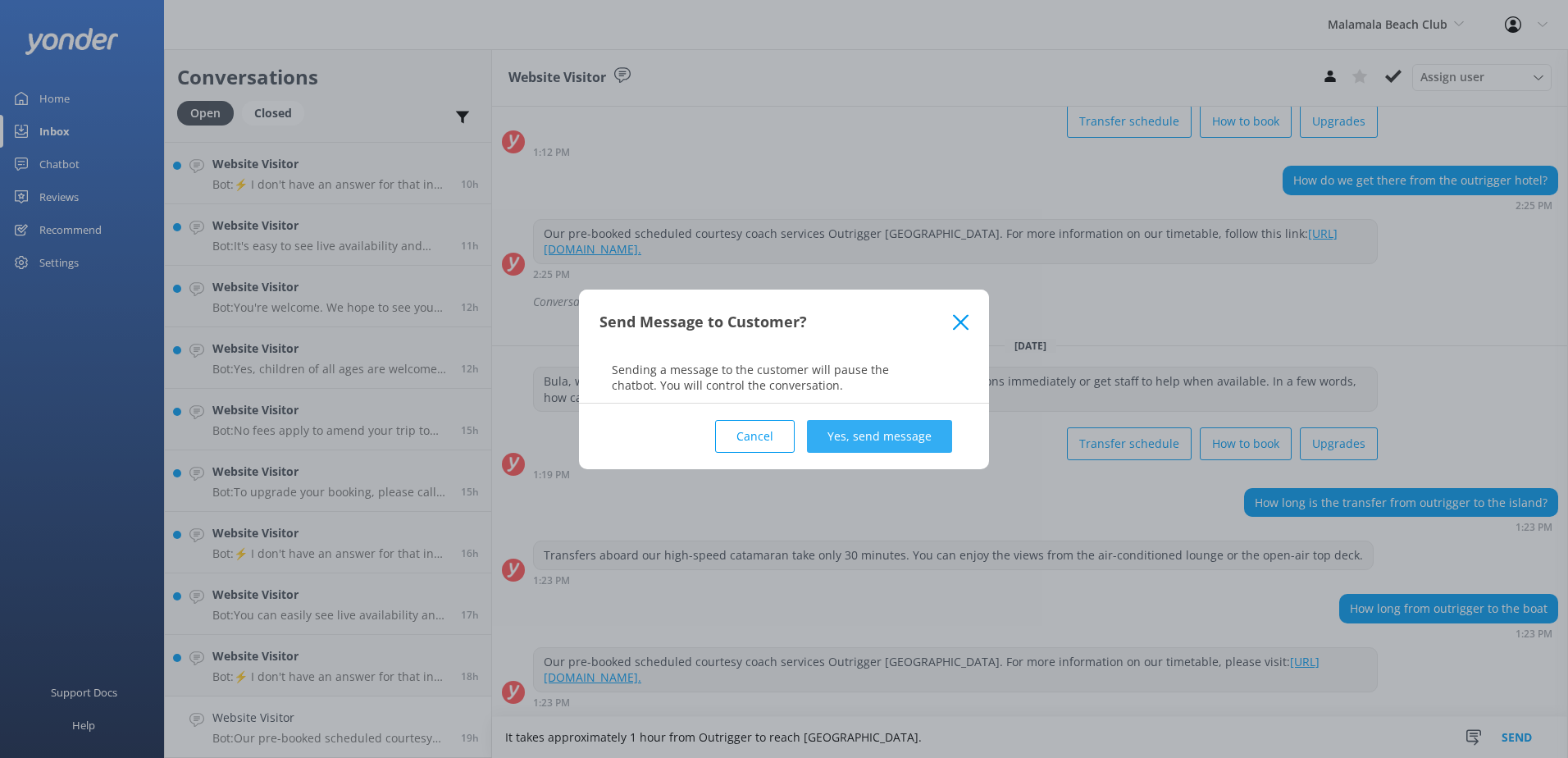
click at [868, 445] on button "Yes, send message" at bounding box center [879, 436] width 145 height 33
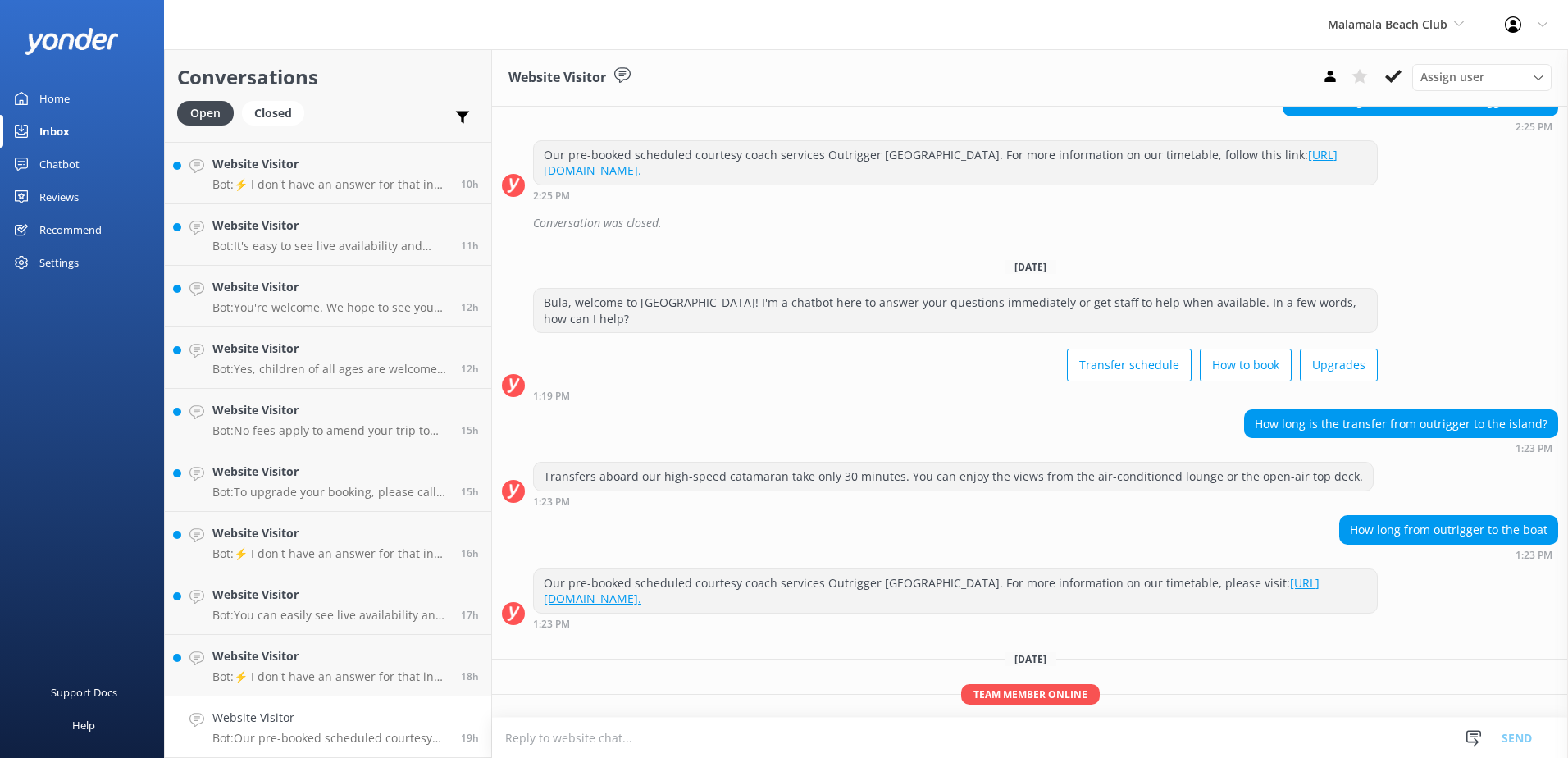
scroll to position [241, 0]
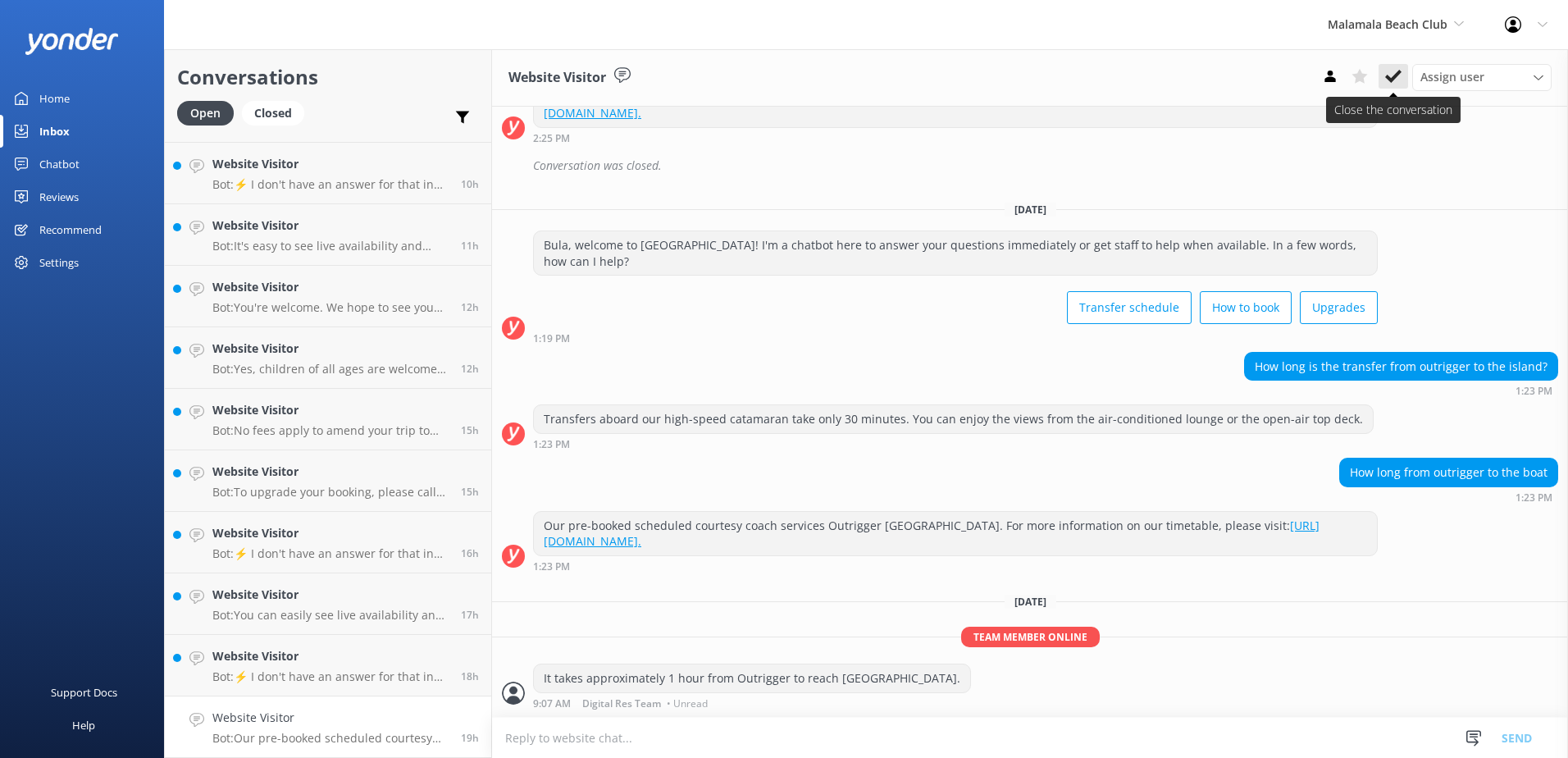
click at [1393, 79] on use at bounding box center [1393, 76] width 17 height 13
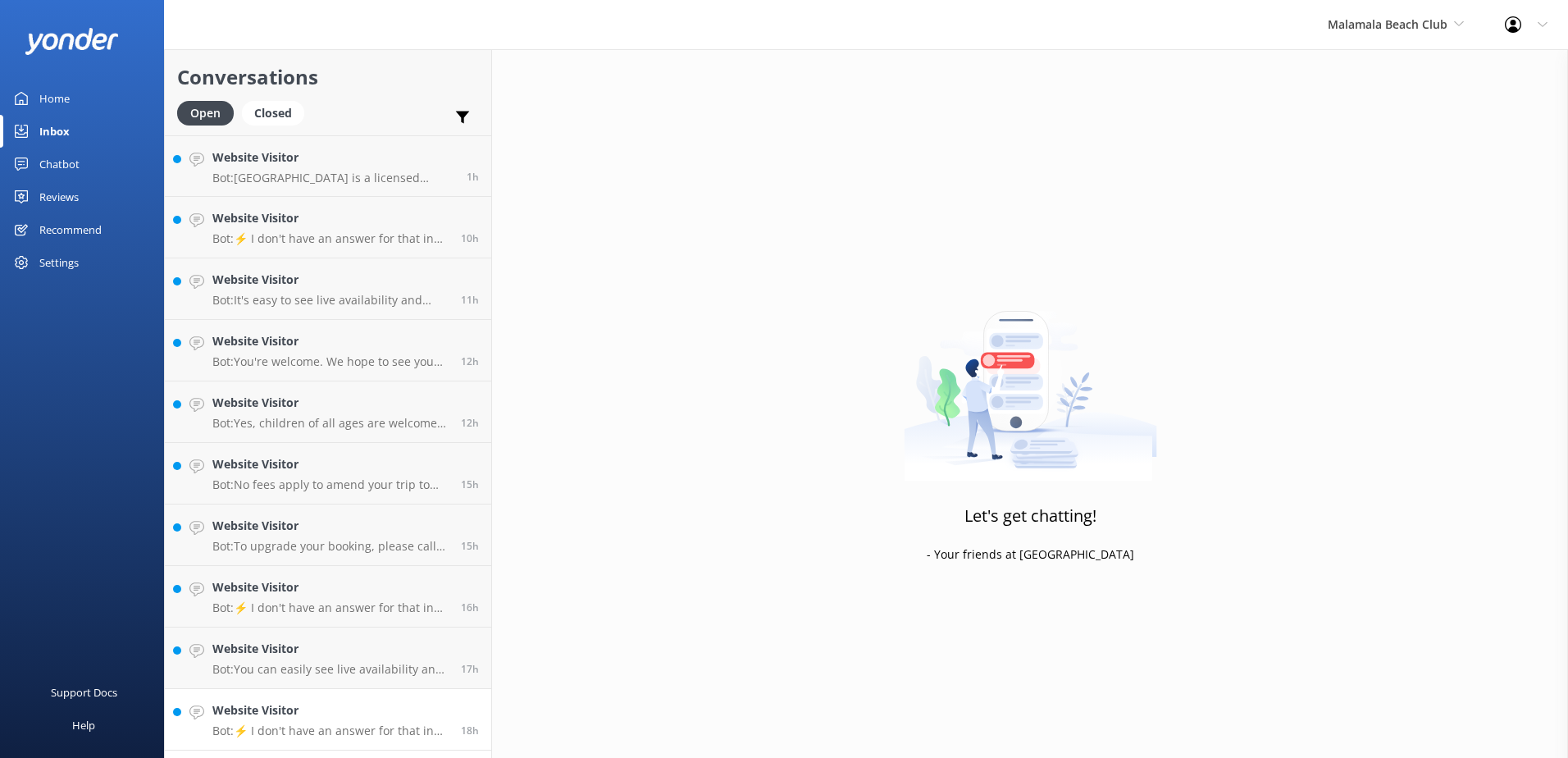
click at [391, 731] on p "Bot: ⚡ I don't have an answer for that in my knowledge base. Please try and rep…" at bounding box center [330, 731] width 236 height 15
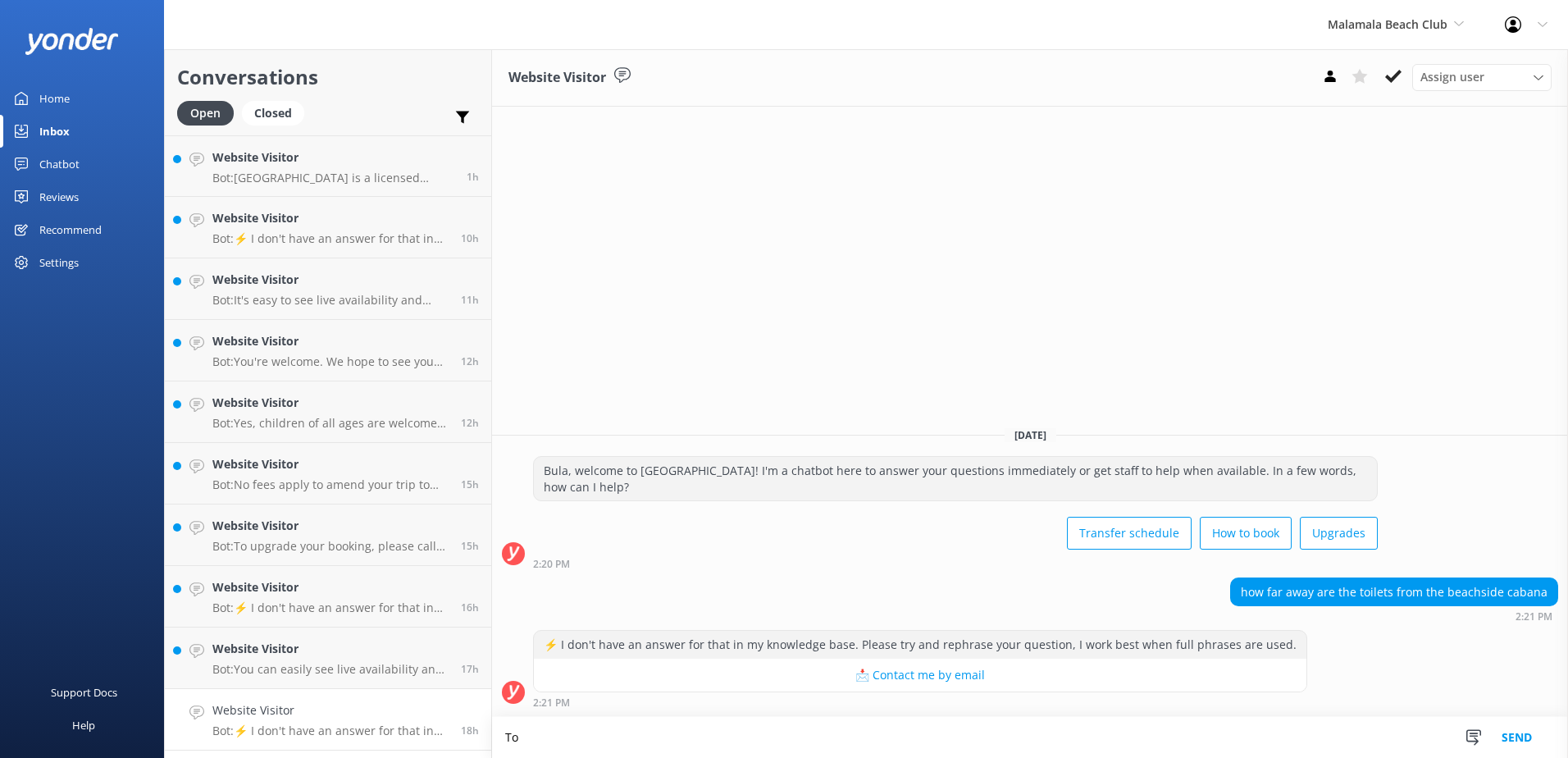
type textarea "T"
type textarea "There are several Toilets located on the"
click at [1075, 730] on textarea "There are several Toilets on the Island, The Closest one is a few meters away f…" at bounding box center [1029, 737] width 1076 height 41
type textarea "There are several Toilets on the Island, The Closest one is a few meters away f…"
click at [1523, 734] on button "Send" at bounding box center [1517, 737] width 62 height 41
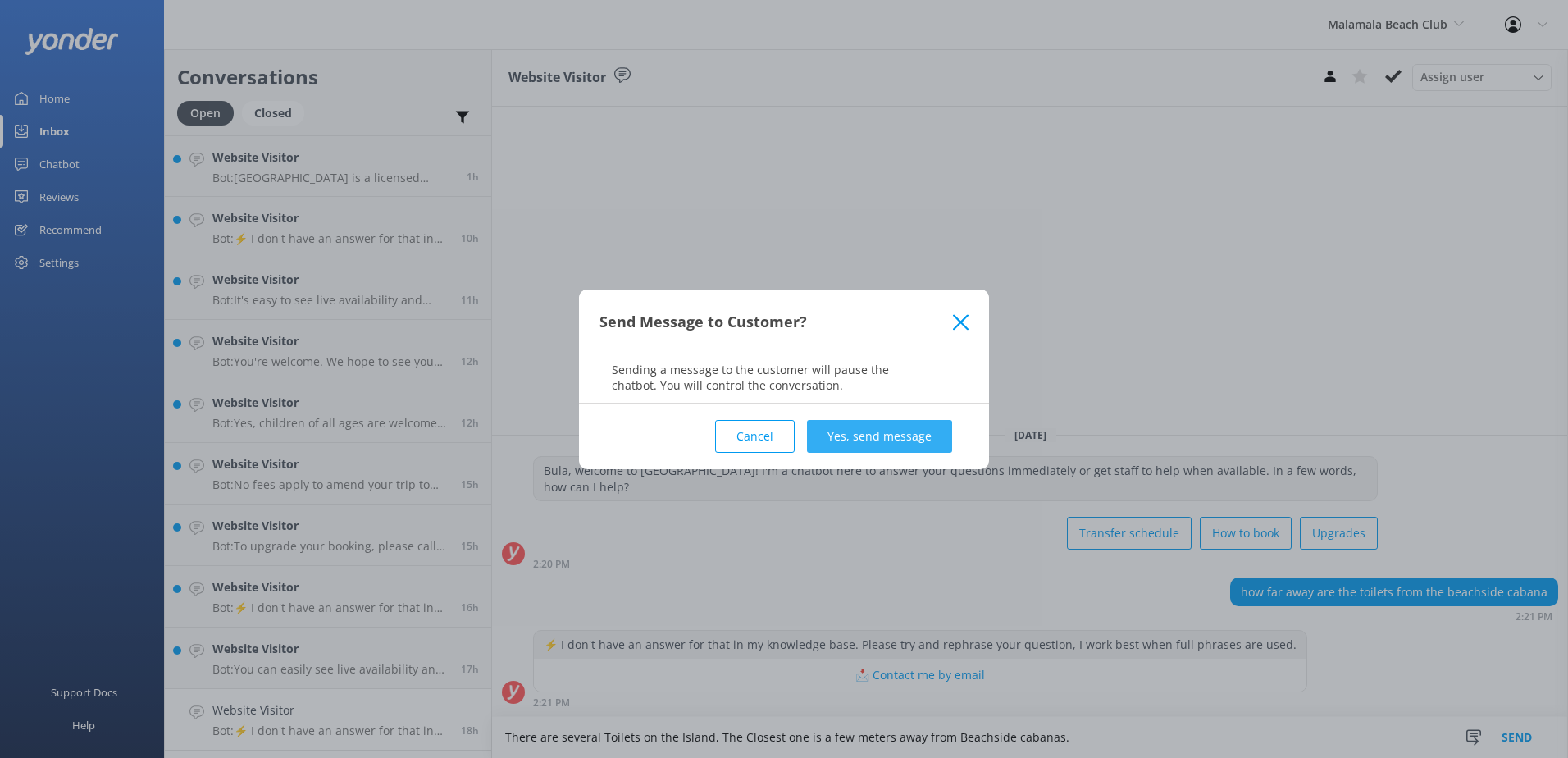
click at [890, 434] on button "Yes, send message" at bounding box center [879, 436] width 145 height 33
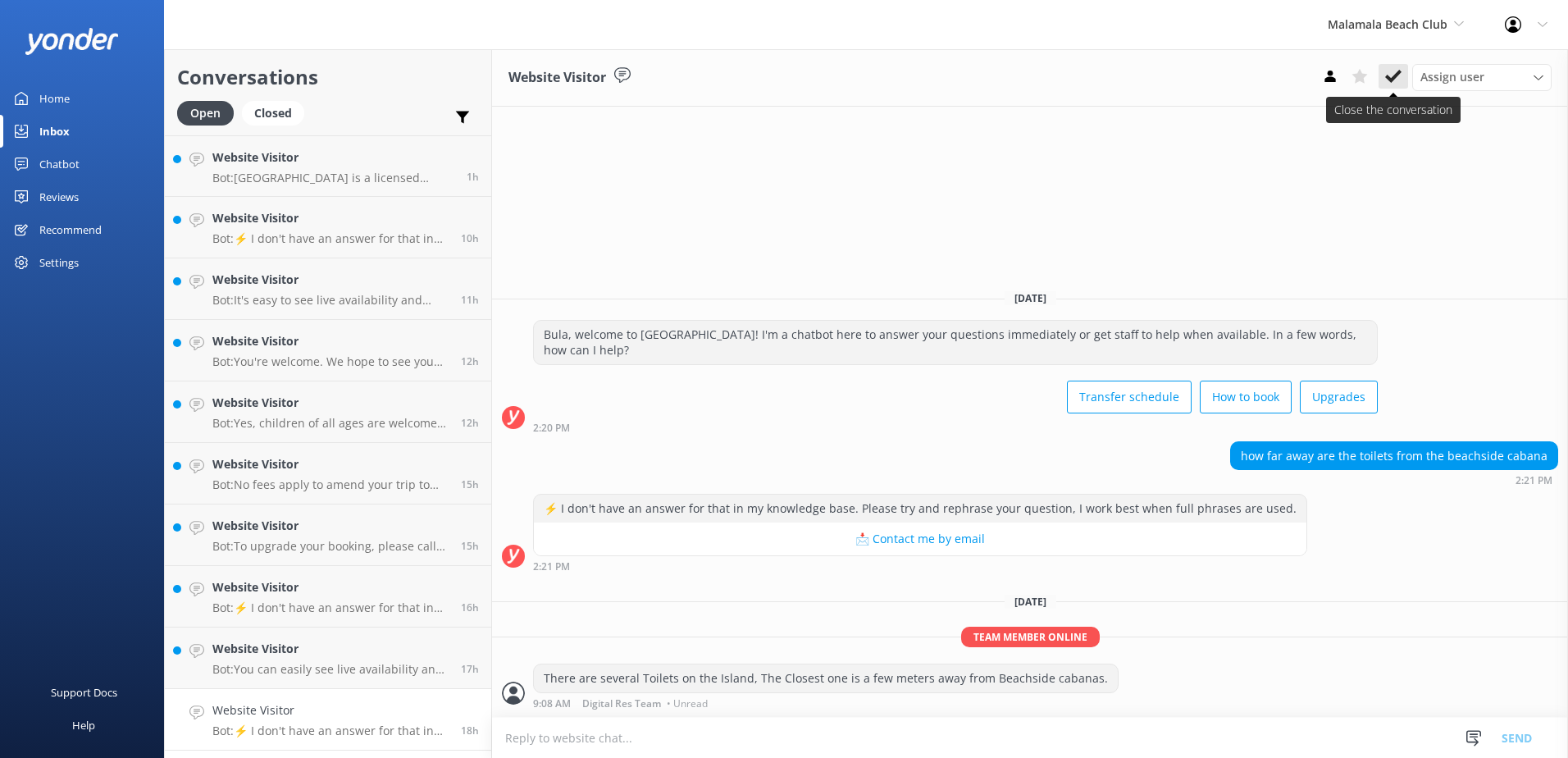
click at [1393, 77] on use at bounding box center [1393, 76] width 17 height 13
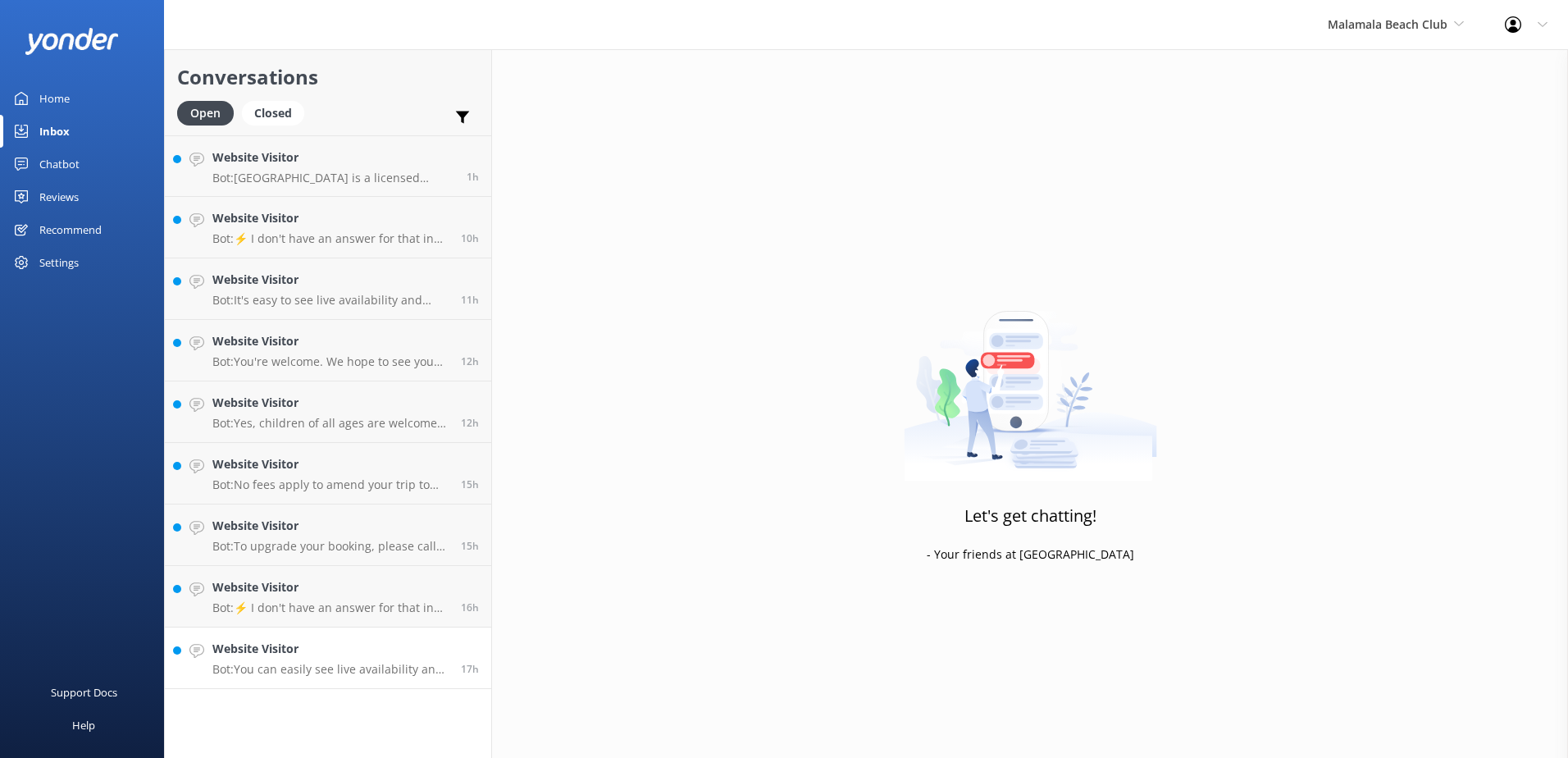
click at [294, 665] on p "Bot: You can easily see live availability and book online at https://secure.mal…" at bounding box center [330, 669] width 236 height 15
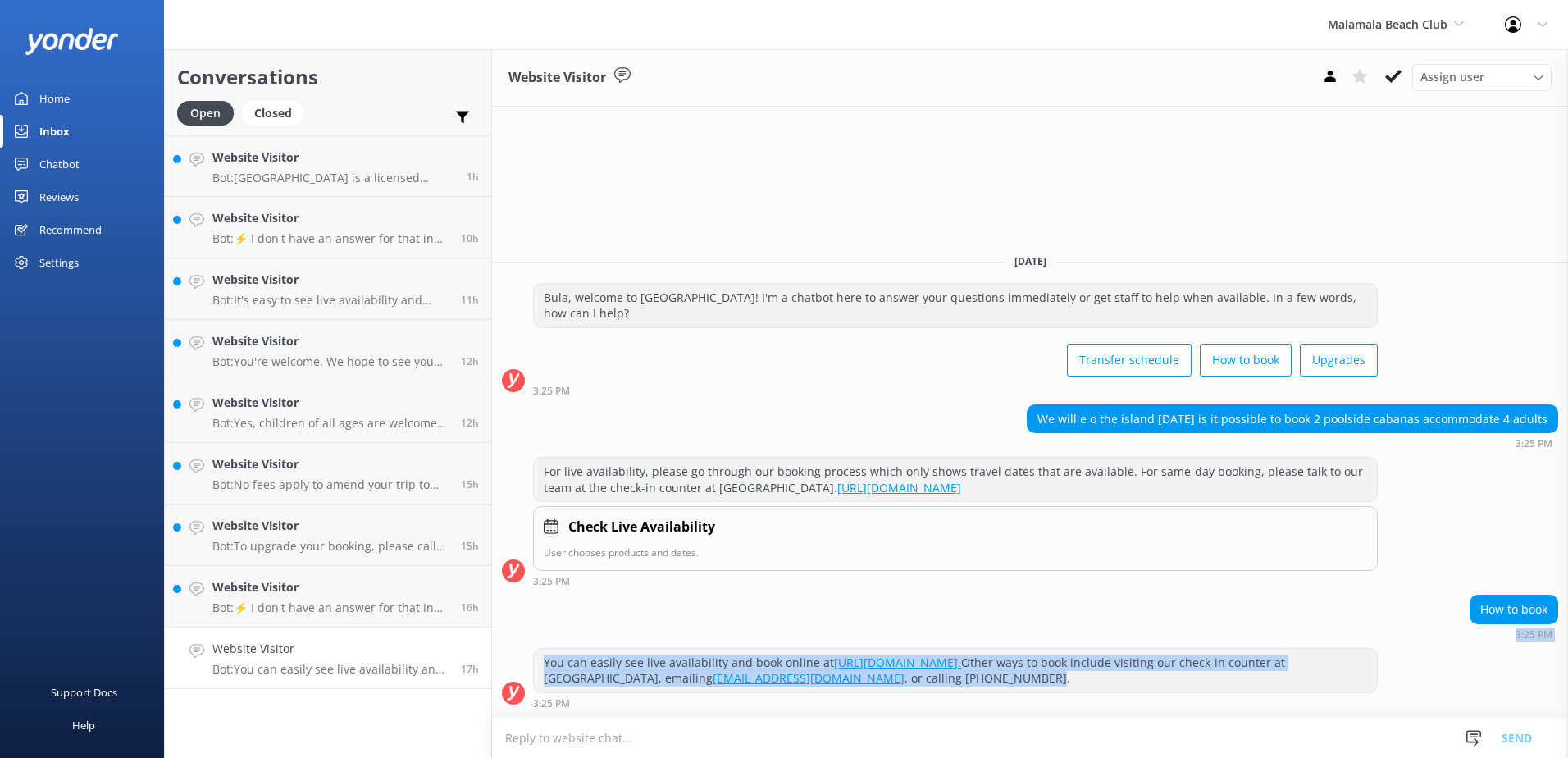
drag, startPoint x: 1068, startPoint y: 685, endPoint x: 516, endPoint y: 637, distance: 554.1
click at [516, 637] on div "Yesterday Bula, welcome to Malamala Beach Club! I'm a chatbot here to answer yo…" at bounding box center [1029, 479] width 1076 height 478
copy div "3:25 PM You can easily see live availability and book online at https://secure.…"
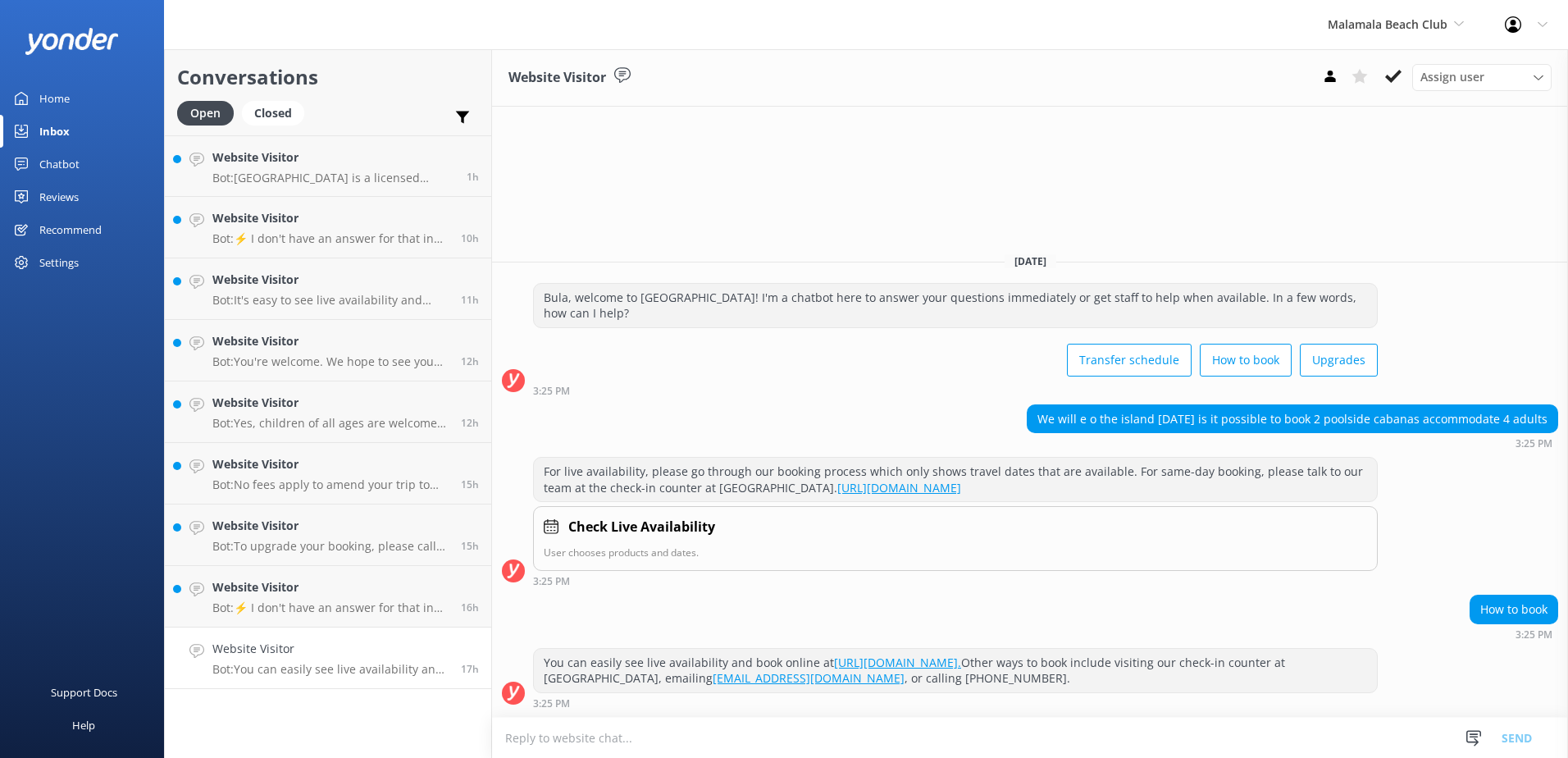
click at [625, 732] on textarea at bounding box center [1029, 737] width 1076 height 40
paste textarea "3:25 PM You can easily see live availability and book online at https://secure.…"
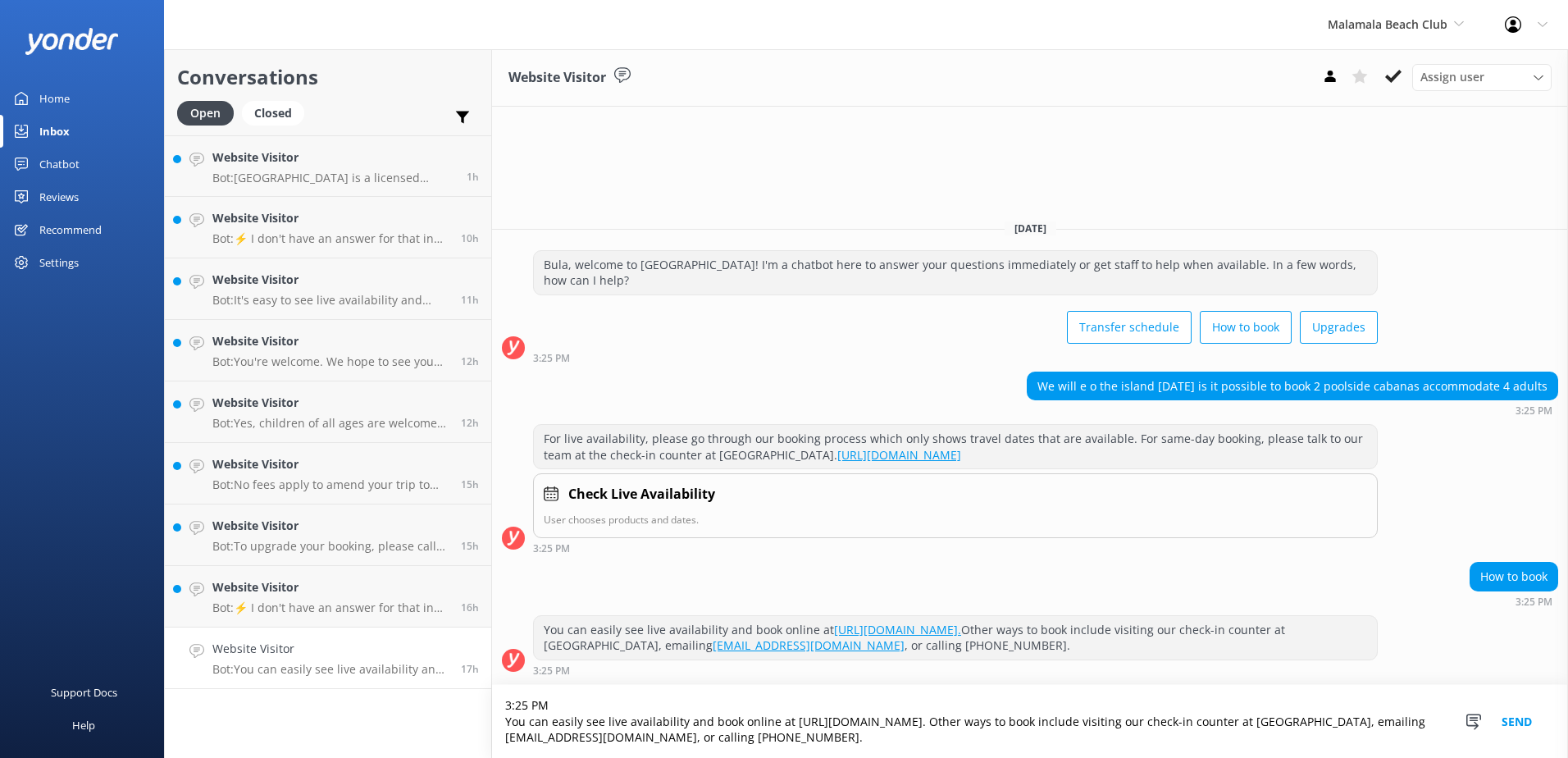
click at [1113, 726] on textarea "3:25 PM You can easily see live availability and book online at https://secure.…" at bounding box center [1029, 721] width 1076 height 73
type textarea "3:25 PM You can easily see live availability and book online at https://secure.…"
click at [1549, 727] on div "Snippets Manage Save time responding and get consistent tone of response by cre…" at bounding box center [1504, 721] width 127 height 73
click at [1532, 729] on button "Send" at bounding box center [1517, 721] width 62 height 73
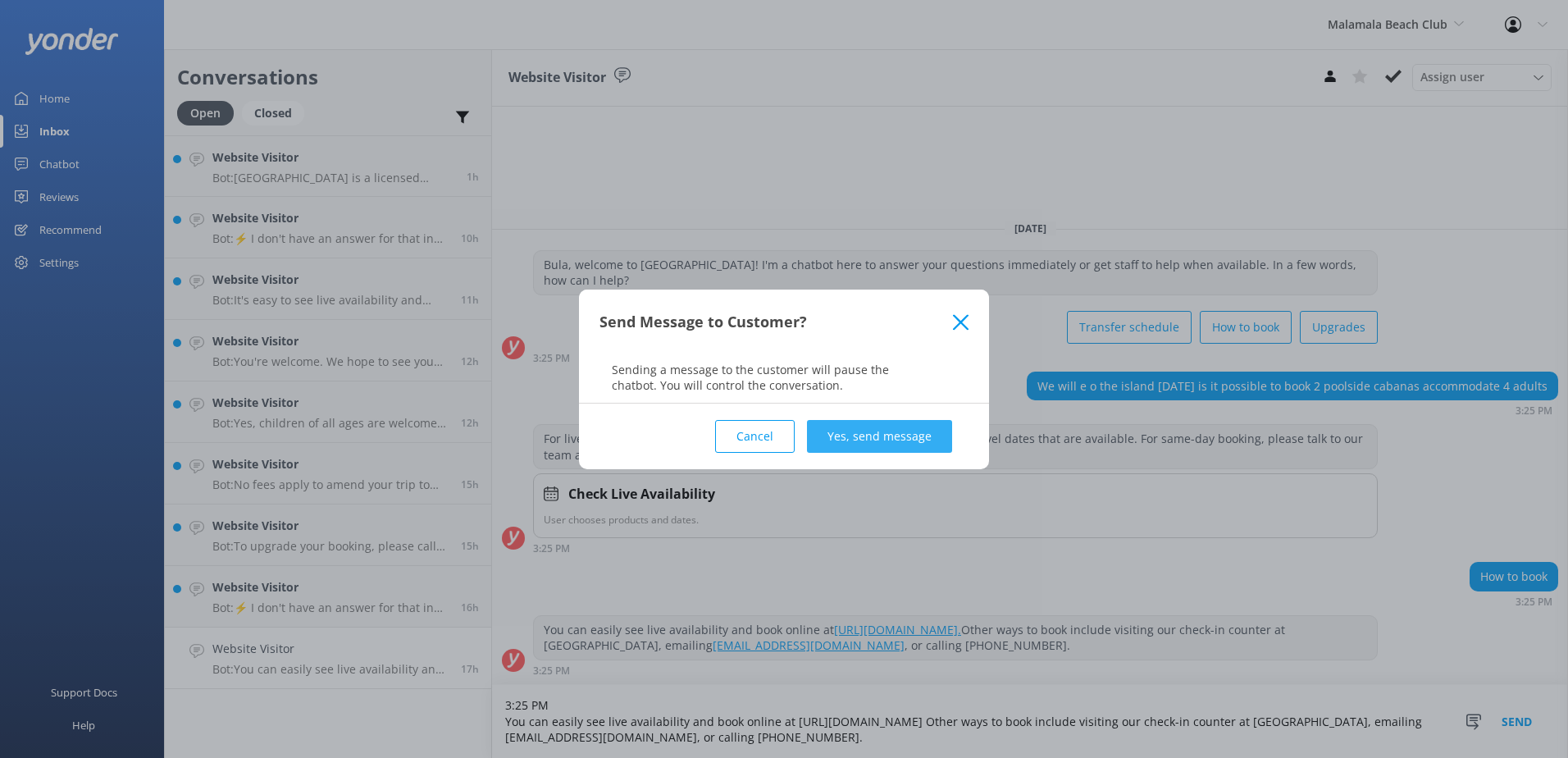
click at [839, 426] on button "Yes, send message" at bounding box center [879, 436] width 145 height 33
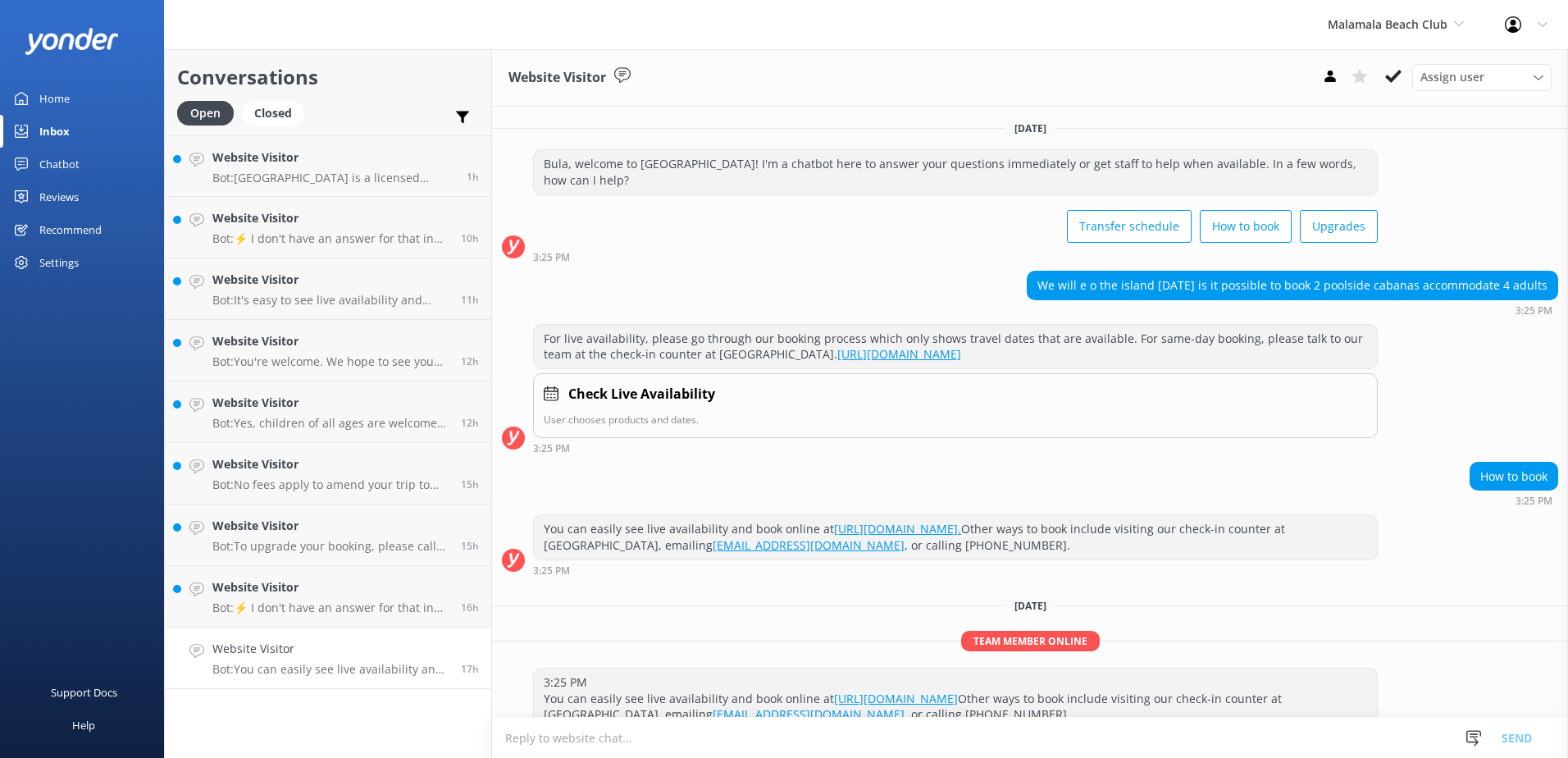
scroll to position [36, 0]
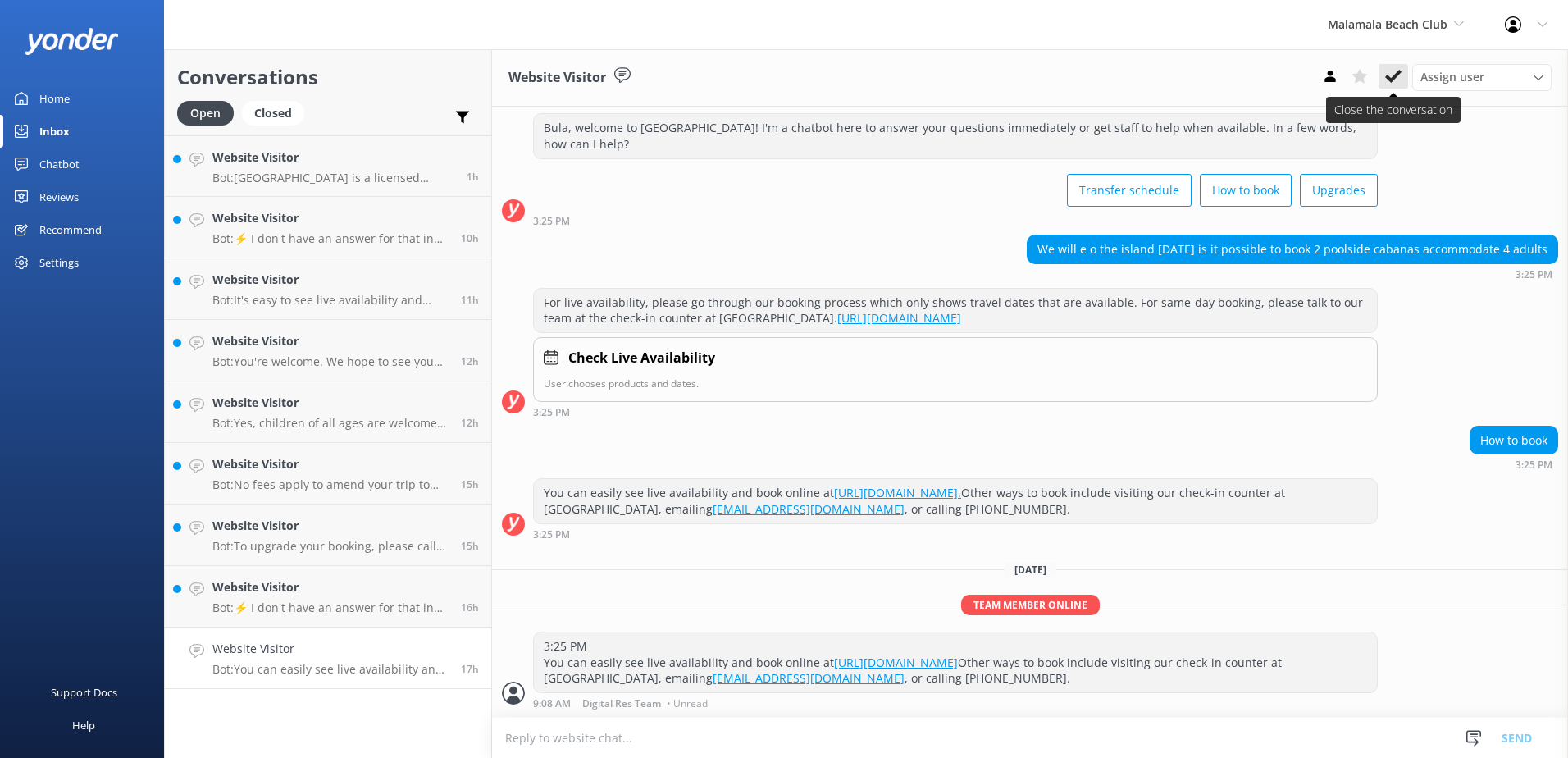
click at [1396, 80] on icon at bounding box center [1393, 76] width 17 height 17
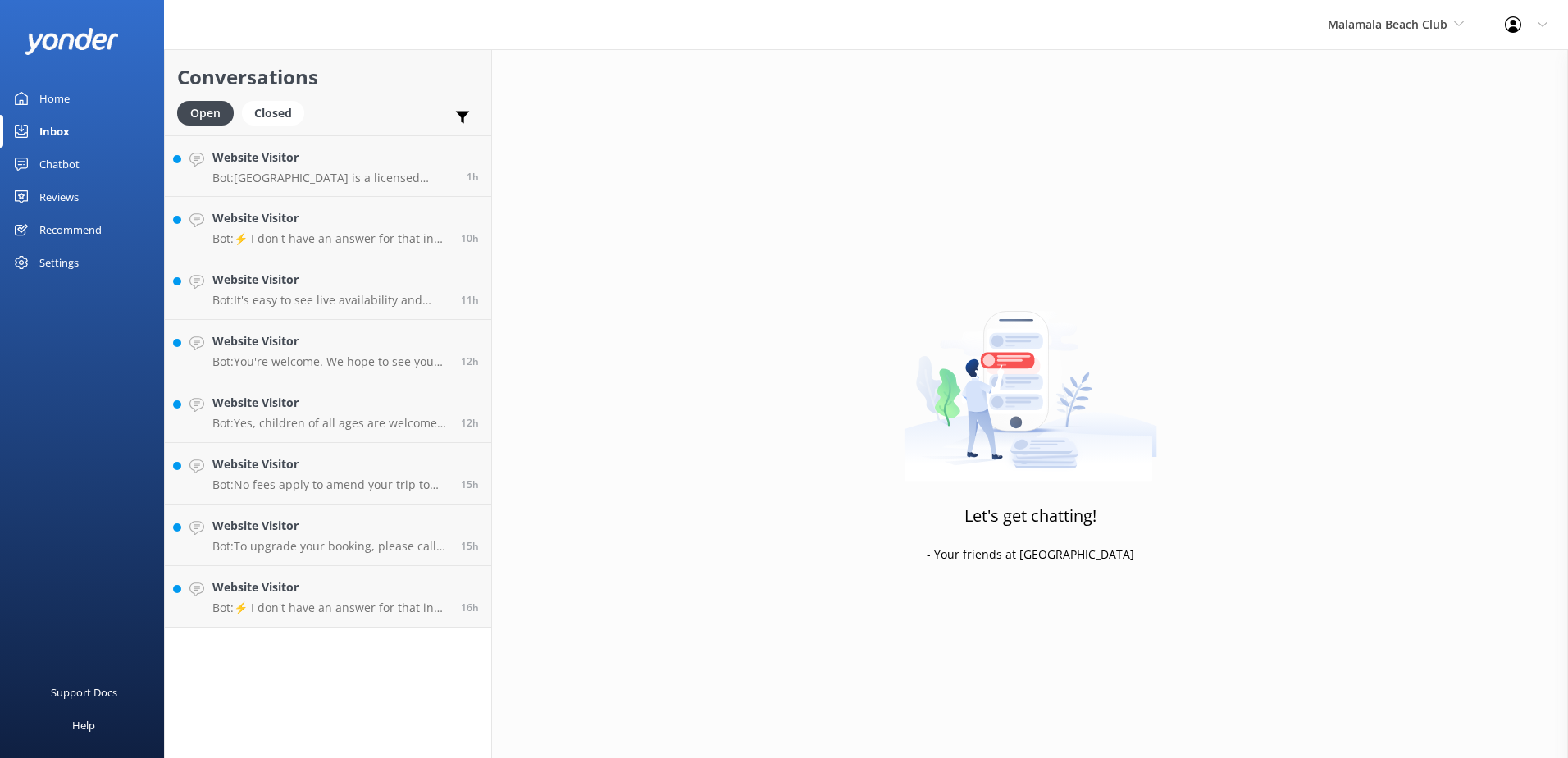
click at [354, 631] on div "Conversations Open Closed Important Assigned to me Unassigned Website Visitor B…" at bounding box center [327, 403] width 328 height 708
click at [372, 609] on p "Bot: ⚡ I don't have an answer for that in my knowledge base. Please try and rep…" at bounding box center [330, 608] width 236 height 15
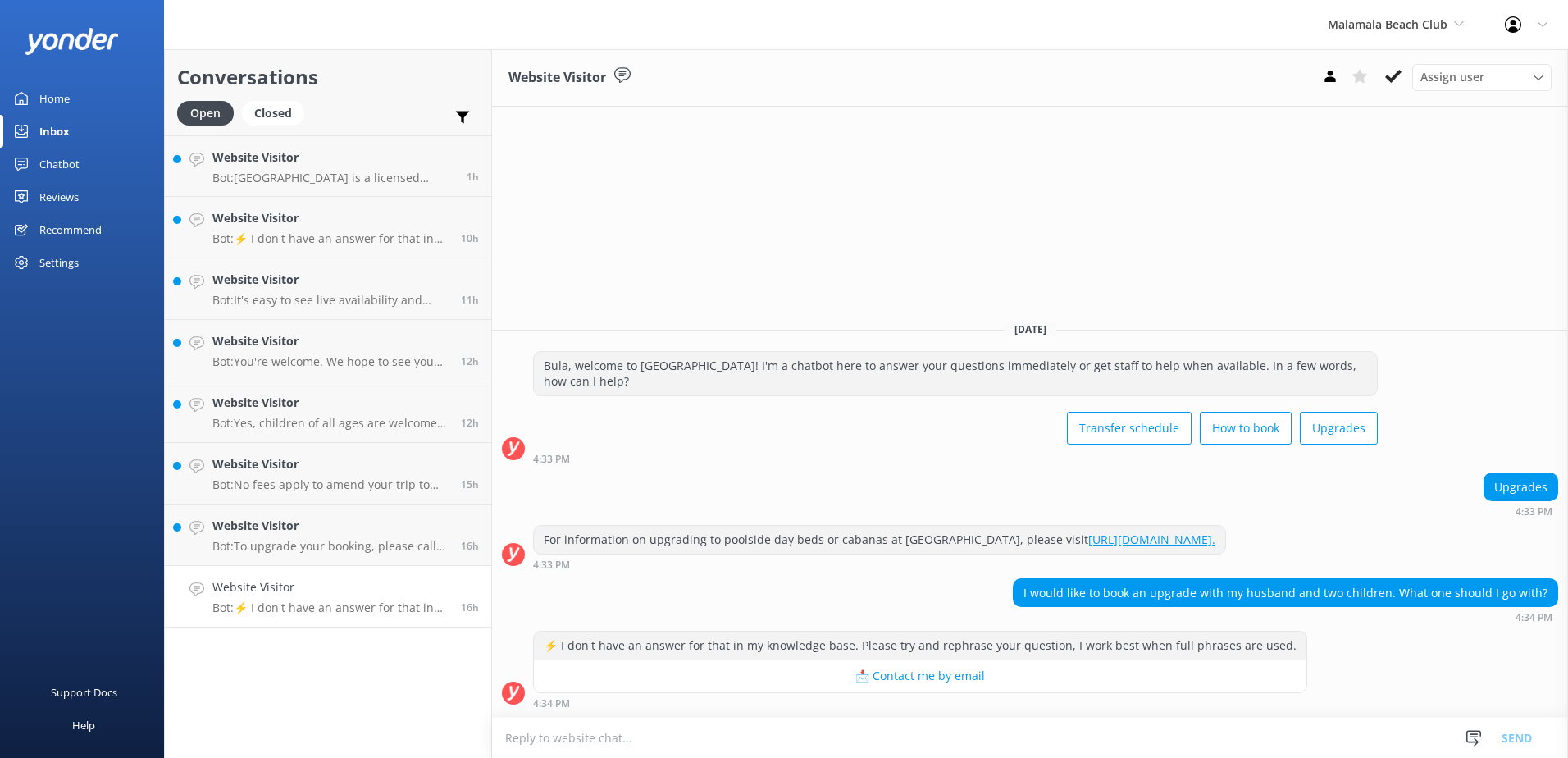
click at [676, 739] on textarea at bounding box center [1029, 737] width 1076 height 40
click at [718, 739] on textarea at bounding box center [1029, 737] width 1076 height 40
type textarea "f"
drag, startPoint x: 579, startPoint y: 735, endPoint x: 456, endPoint y: 750, distance: 123.9
click at [456, 750] on div "Conversations Open Closed Important Assigned to me Unassigned Website Visitor B…" at bounding box center [865, 403] width 1404 height 708
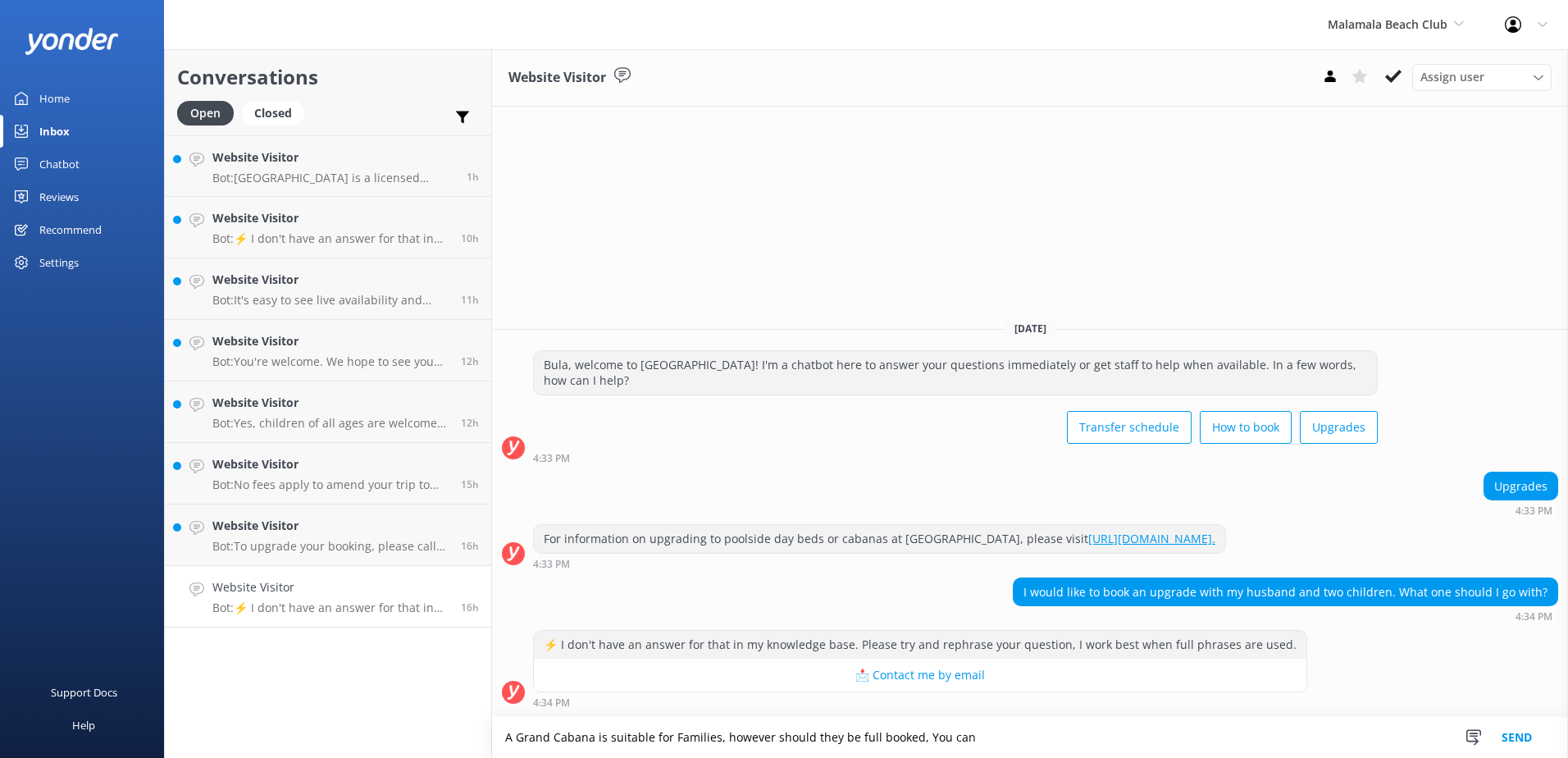
click at [1006, 735] on textarea "A Grand Cabana is suitable for Families, however should they be full booked, Yo…" at bounding box center [1029, 737] width 1076 height 41
click at [776, 740] on textarea "A Grand Cabana is suitable for Families, however should they be full booked, Yo…" at bounding box center [1029, 737] width 1076 height 41
click at [717, 740] on textarea "A Grand Cabana is suitable for Families, however, should they be full booked, Y…" at bounding box center [1029, 737] width 1076 height 41
click at [1052, 741] on textarea "A Grand Cabana is suitable for Families. However, should they be full booked, Y…" at bounding box center [1029, 737] width 1076 height 41
click at [919, 746] on textarea "A Grand Cabana is suitable for Families. However, should they be full booked, Y…" at bounding box center [1029, 737] width 1076 height 41
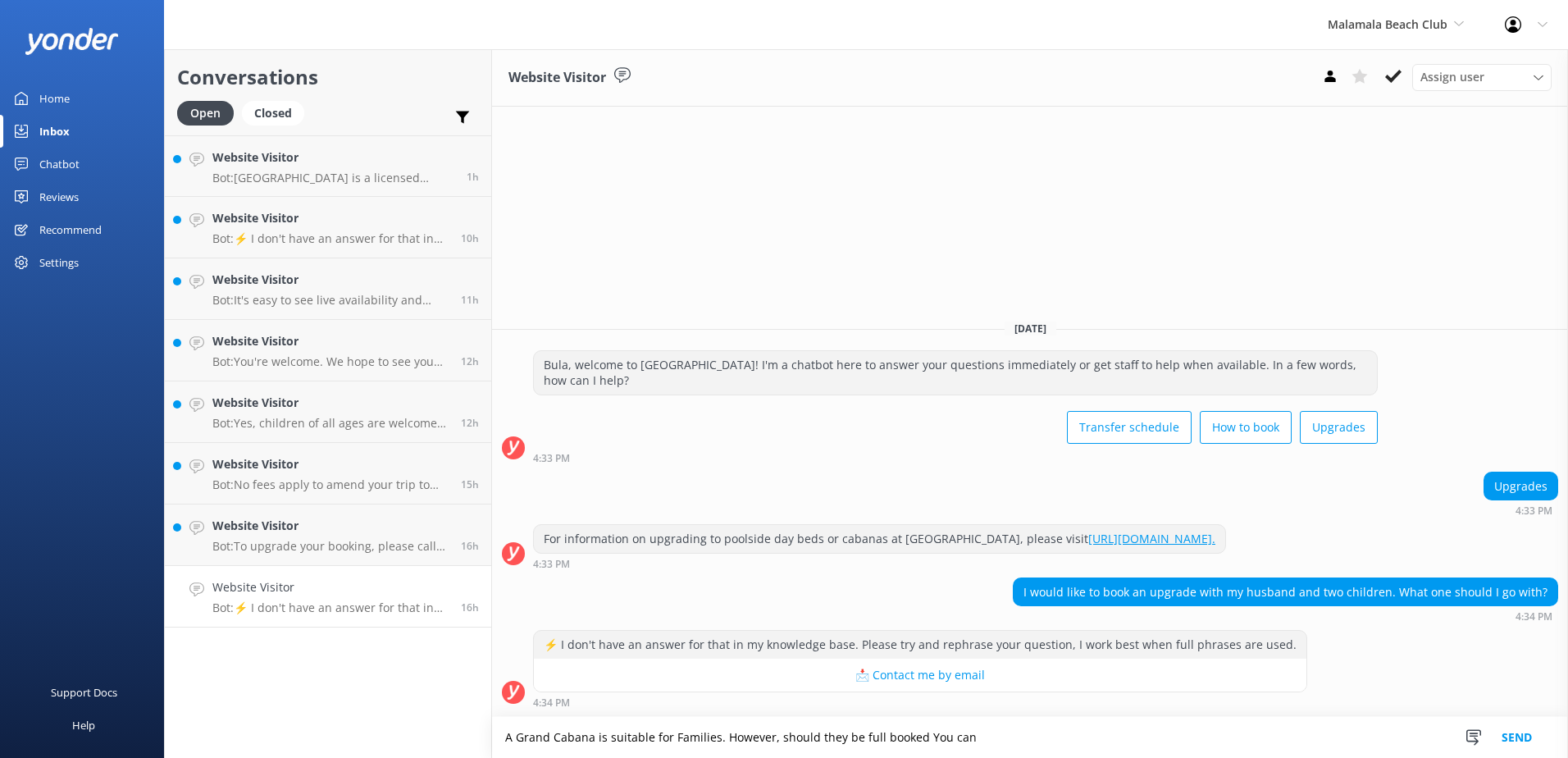
click at [929, 740] on textarea "A Grand Cabana is suitable for Families. However, should they be full booked Yo…" at bounding box center [1029, 737] width 1076 height 41
click at [999, 743] on textarea "A Grand Cabana is suitable for Families. However, should they be full booked yo…" at bounding box center [1029, 737] width 1076 height 41
type textarea "A Grand Cabana is suitable for Families. However, should they be full booked yo…"
click at [1534, 720] on button "Send" at bounding box center [1517, 737] width 62 height 41
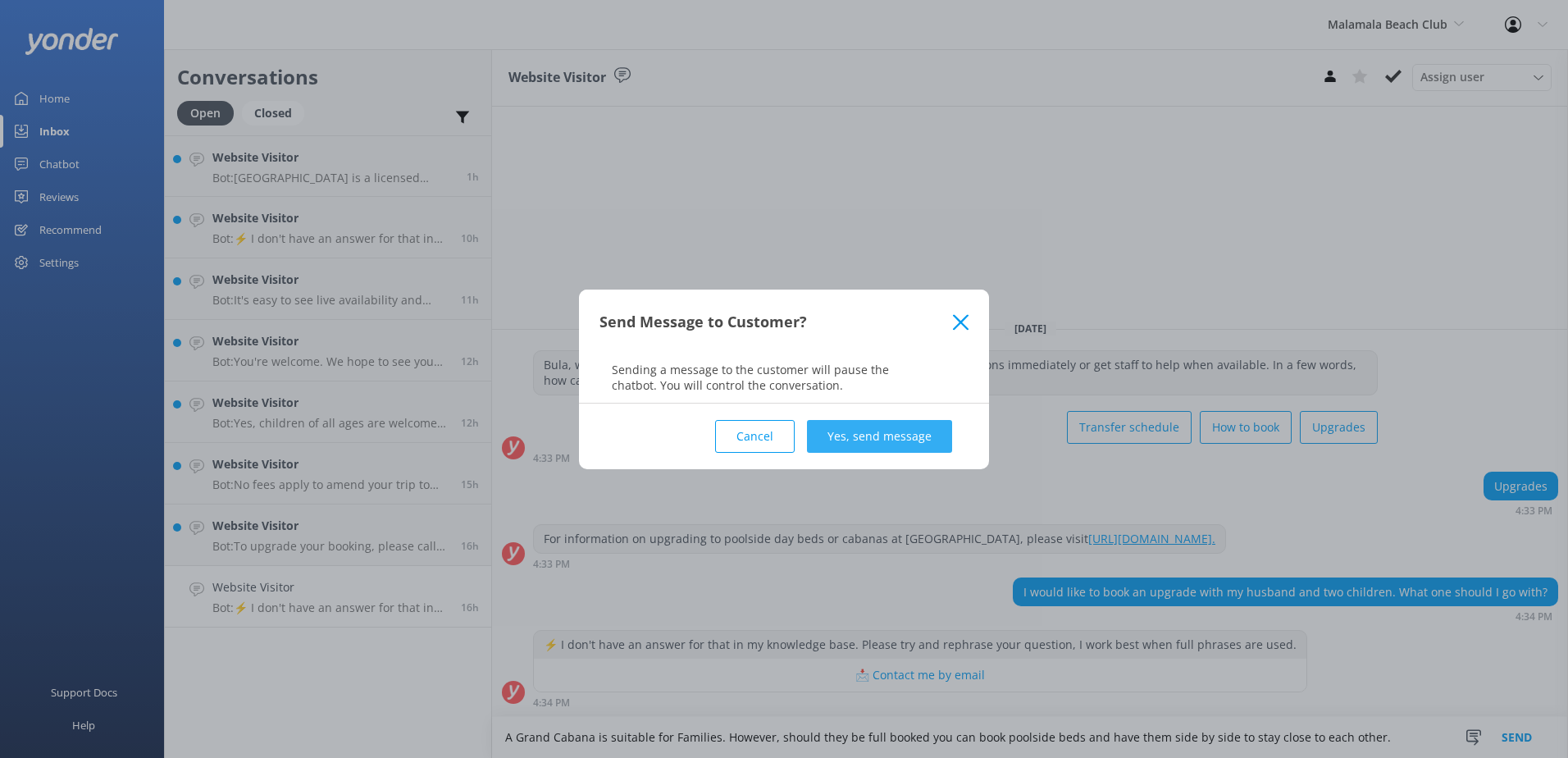
click at [930, 441] on button "Yes, send message" at bounding box center [879, 436] width 145 height 33
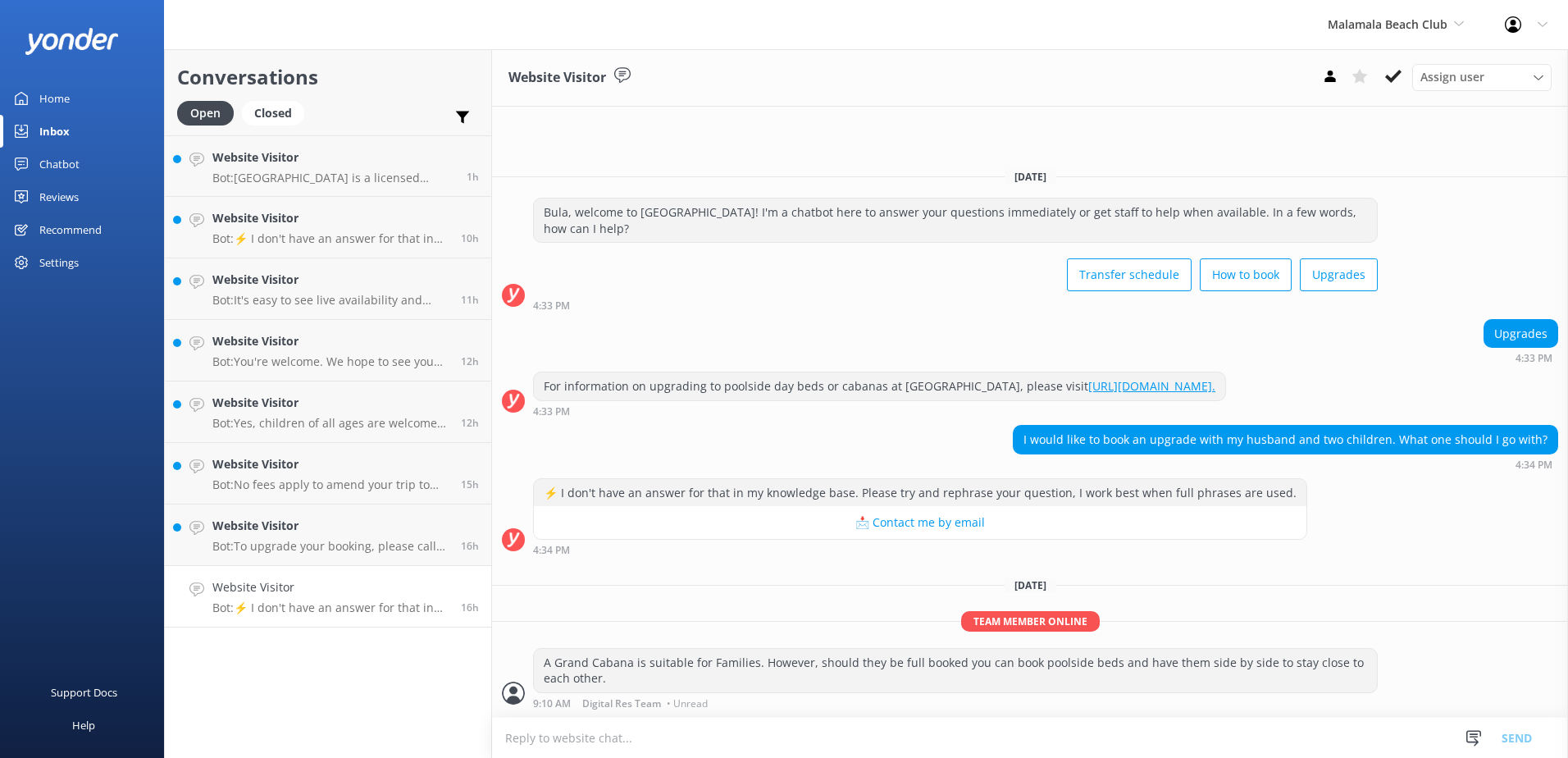
click at [1385, 80] on icon at bounding box center [1393, 76] width 17 height 17
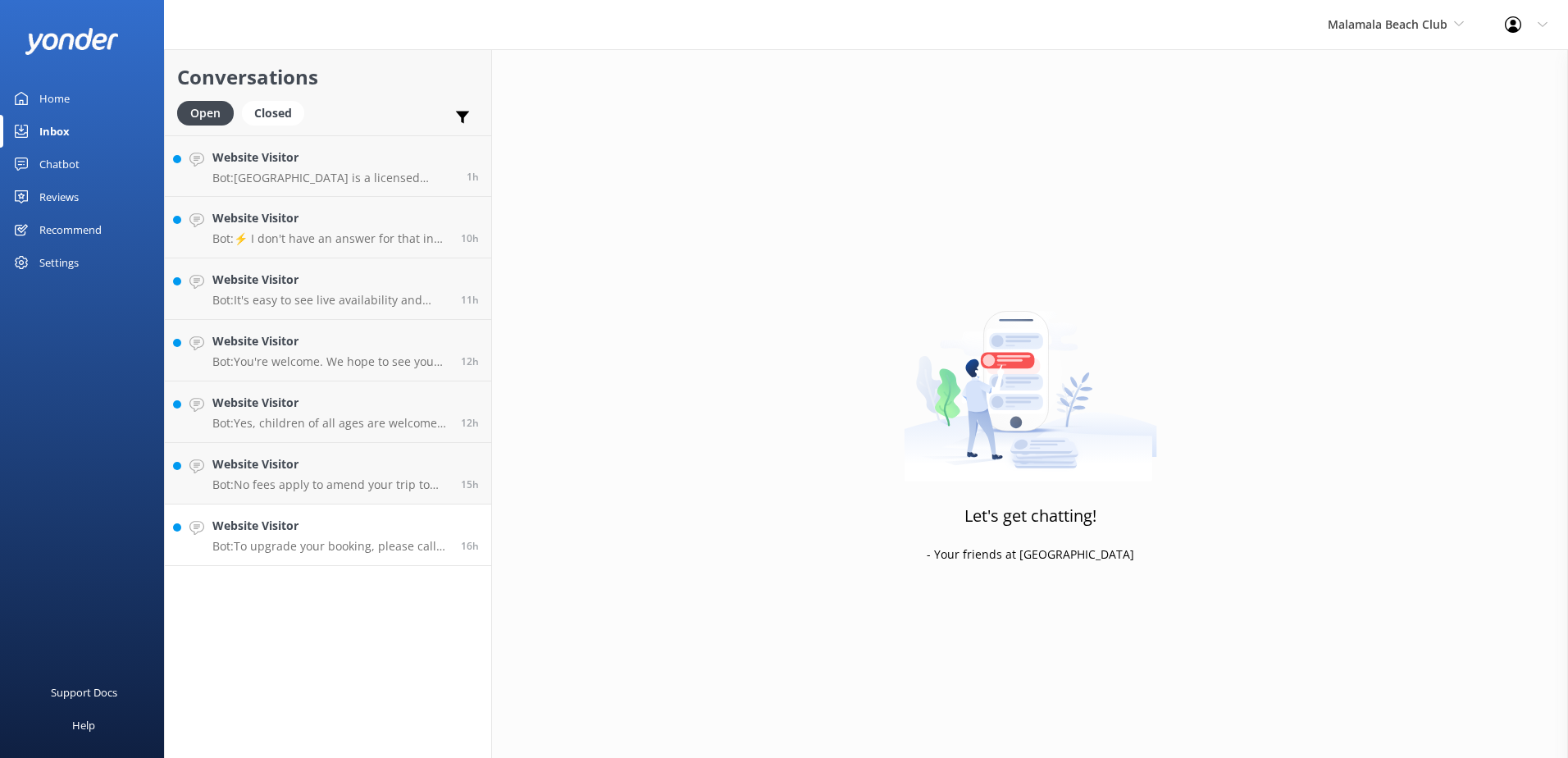
click at [392, 540] on p "Bot: To upgrade your booking, please call or message us on WhatsApp at +679 992…" at bounding box center [330, 546] width 236 height 15
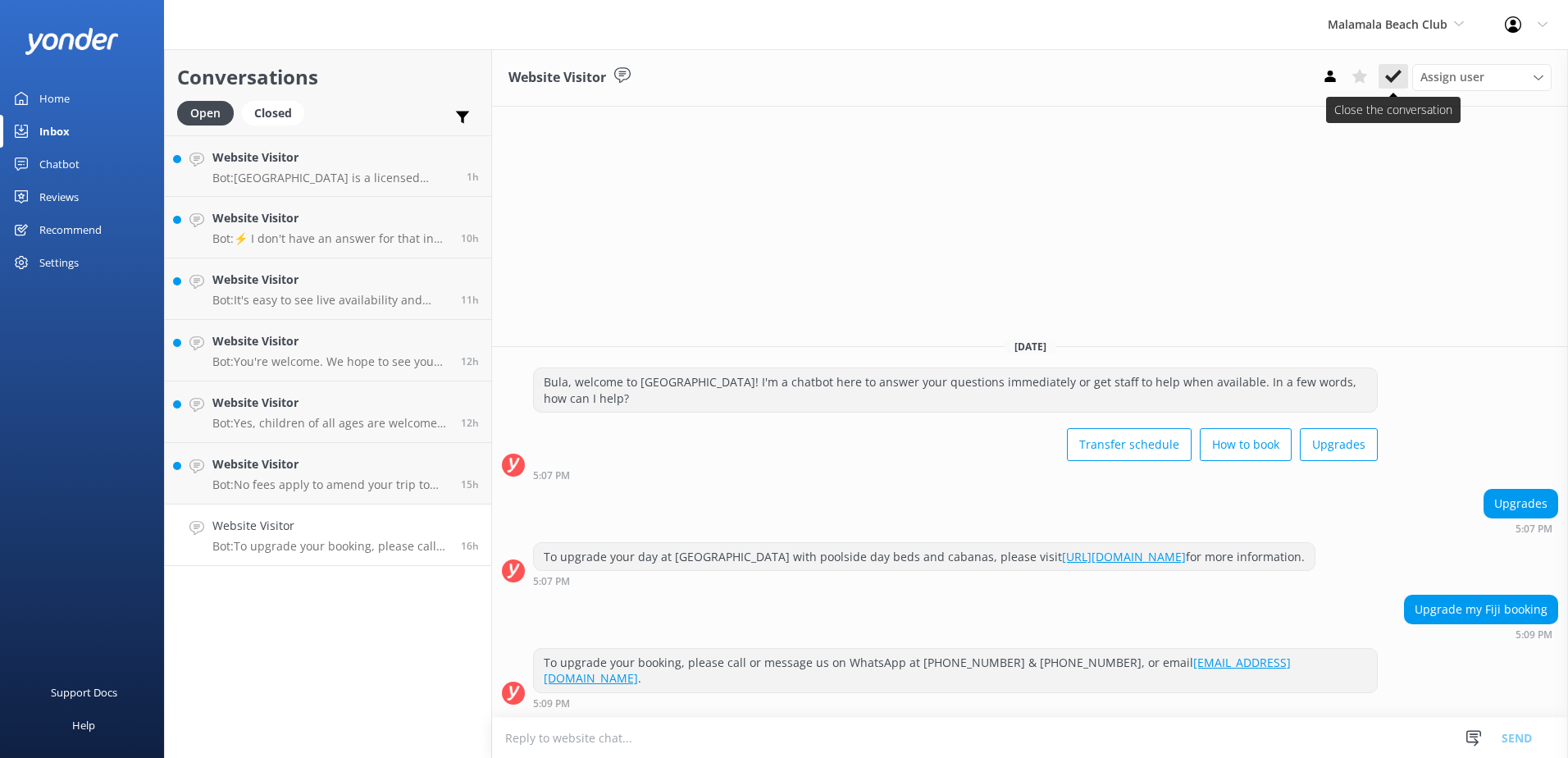
click at [1392, 81] on use at bounding box center [1393, 76] width 17 height 13
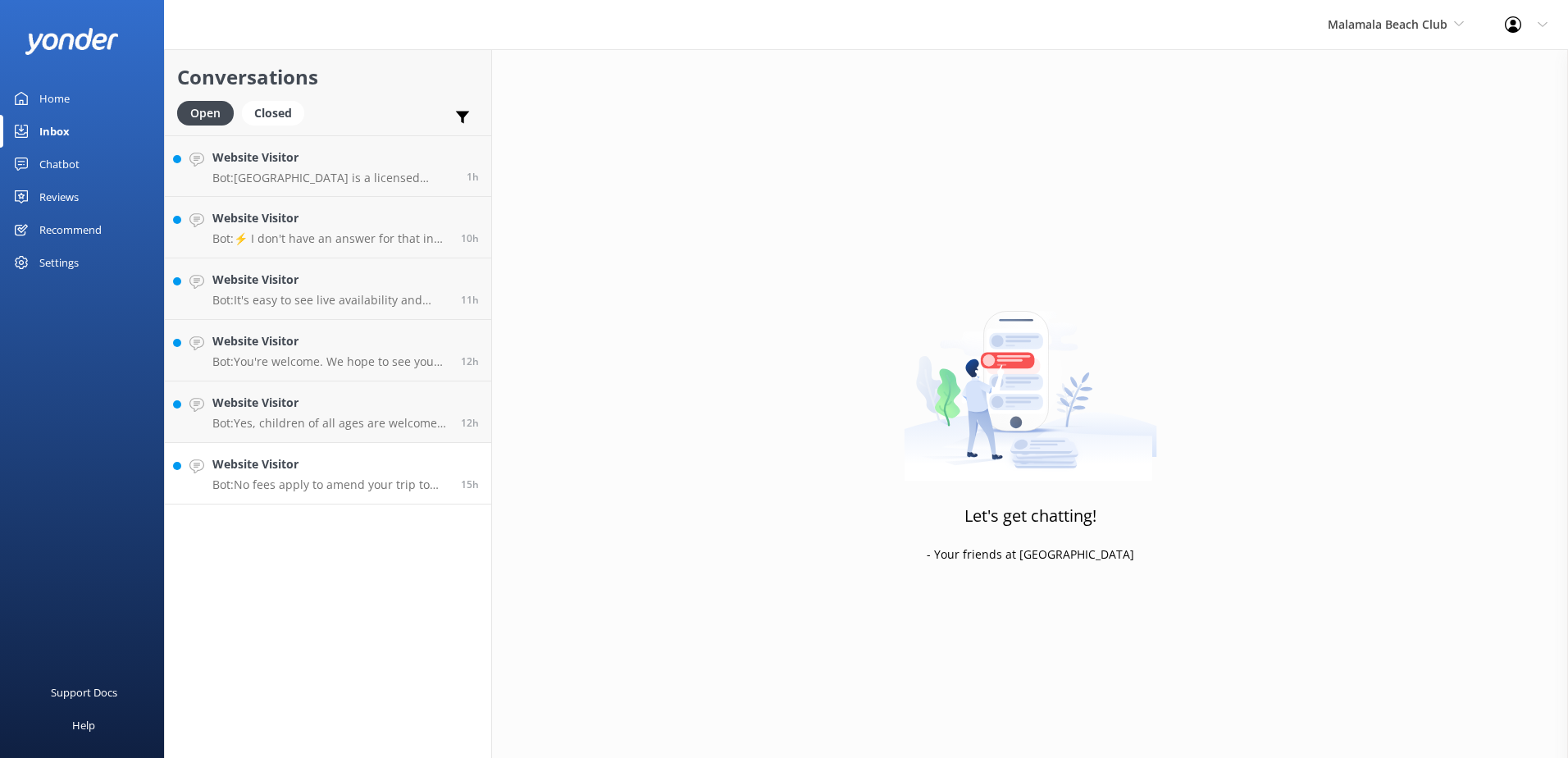
click at [363, 486] on p "Bot: No fees apply to amend your trip to Malamala Beach Club as long as the cha…" at bounding box center [330, 485] width 236 height 15
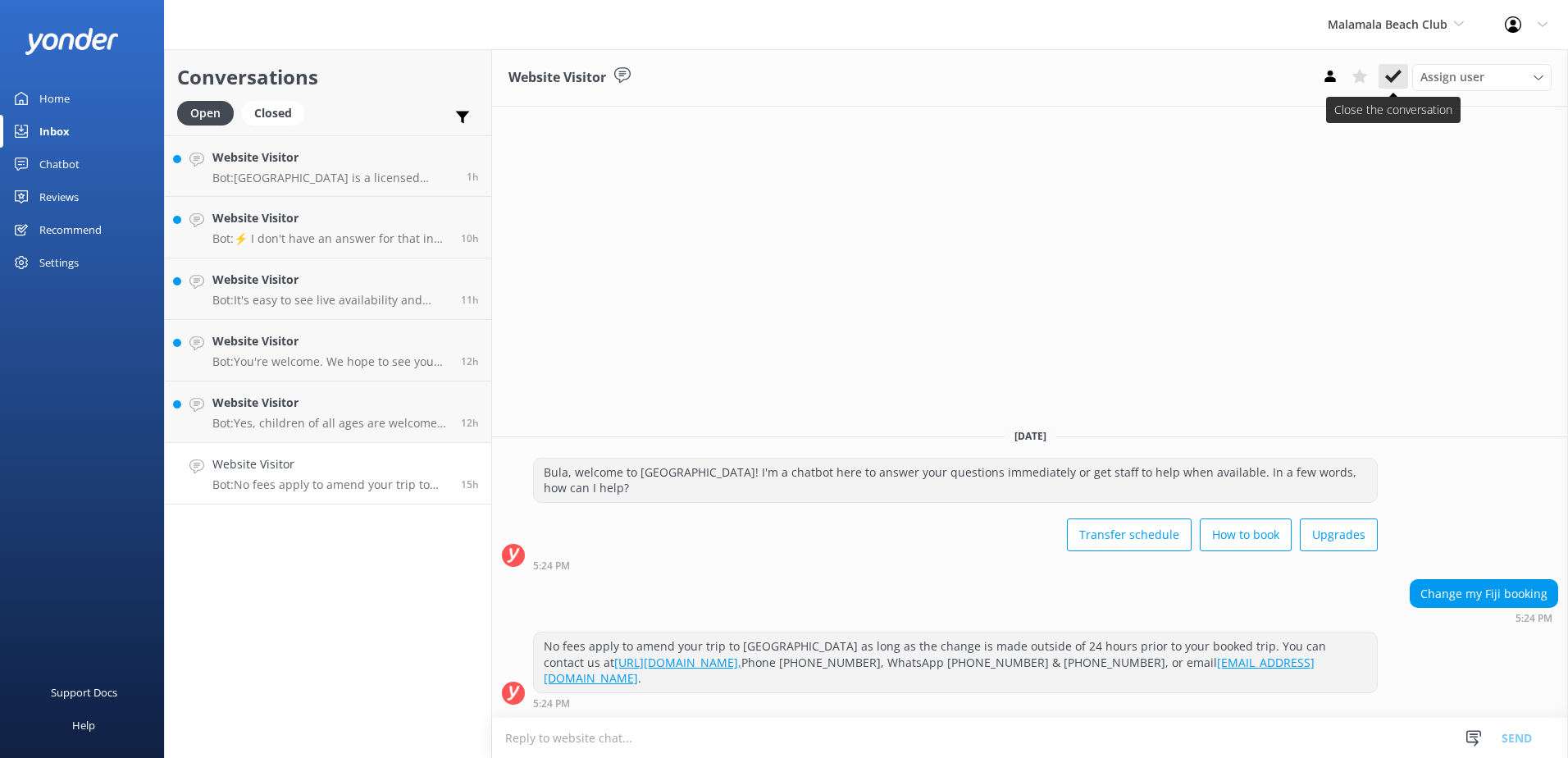
click at [1404, 79] on button at bounding box center [1393, 76] width 29 height 25
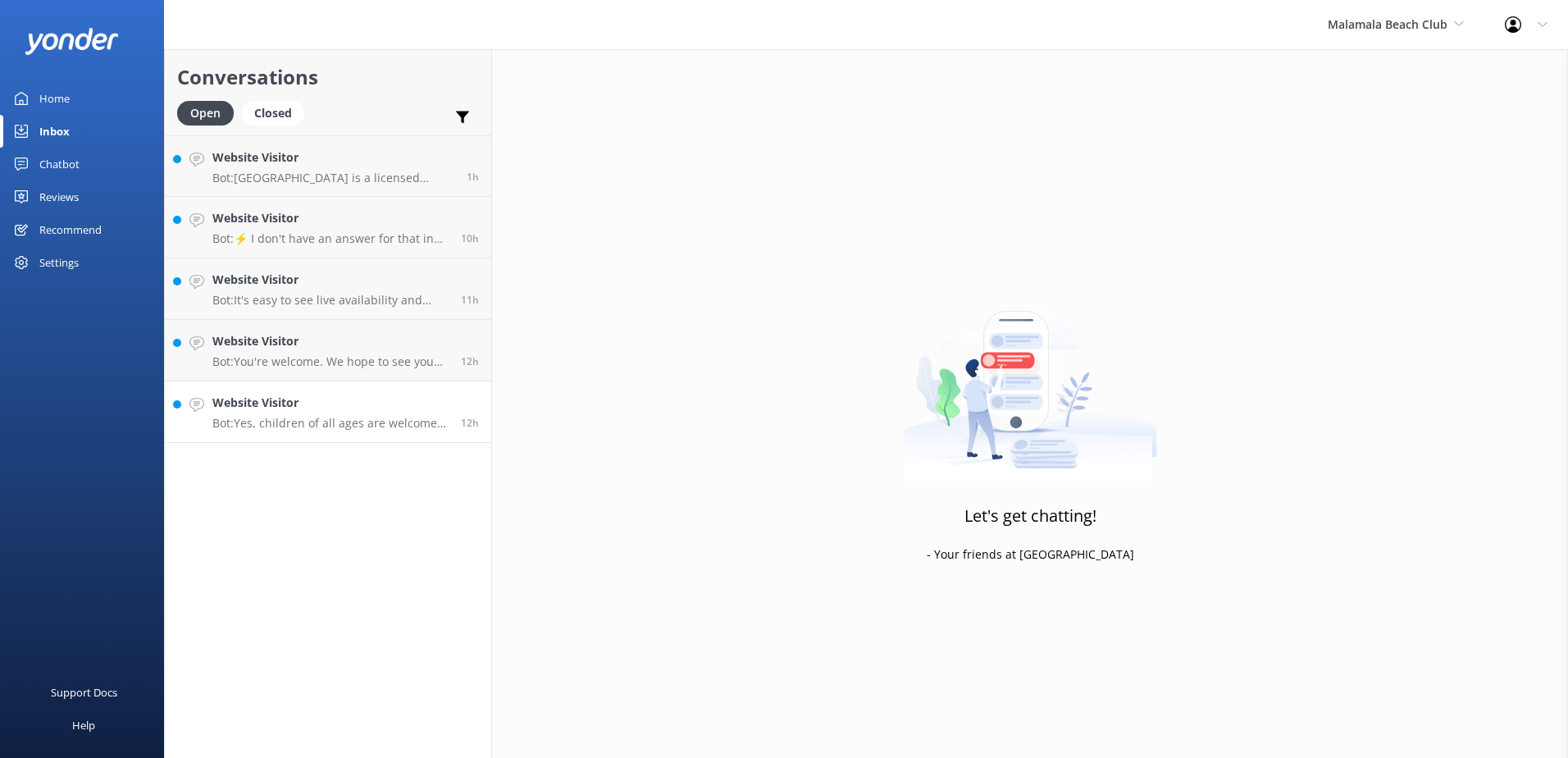
click at [329, 417] on p "Bot: Yes, children of all ages are welcome at Malamala Beach Club. However, the…" at bounding box center [330, 423] width 236 height 15
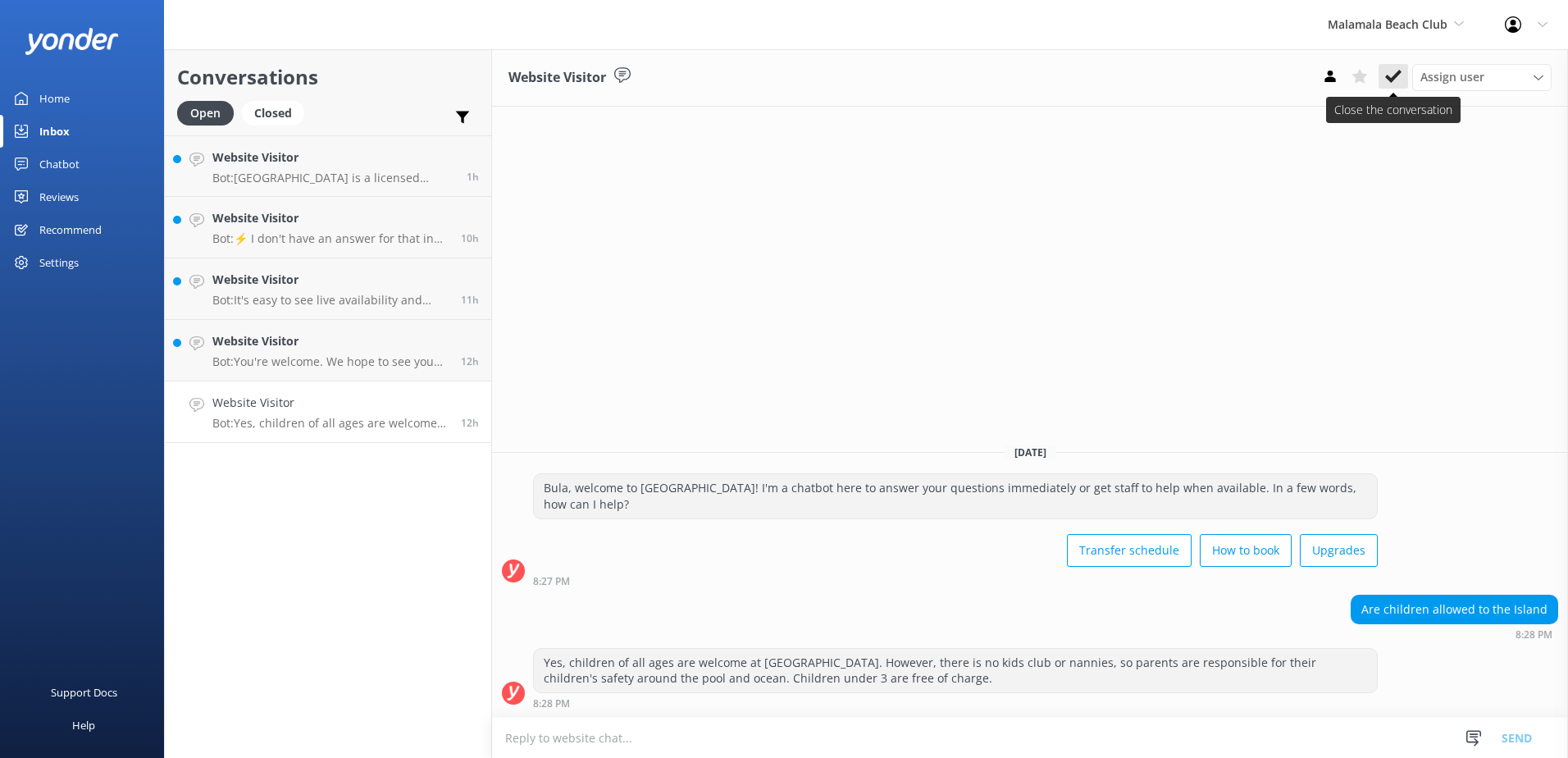
click at [1405, 84] on button at bounding box center [1393, 76] width 29 height 25
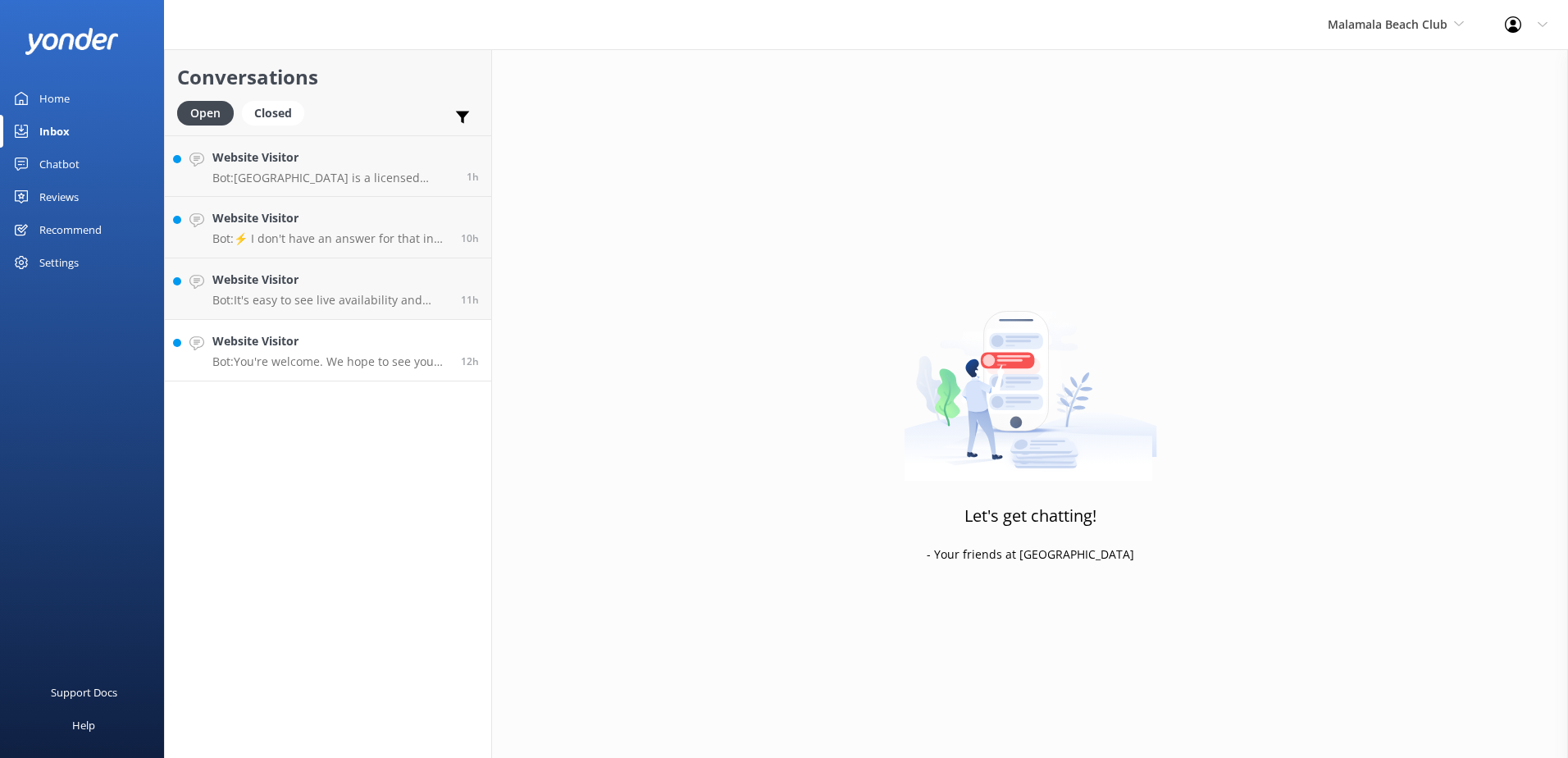
click at [312, 374] on link "Website Visitor Bot: You're welcome. We hope to see you Malamala Beach Club Soo…" at bounding box center [327, 351] width 326 height 62
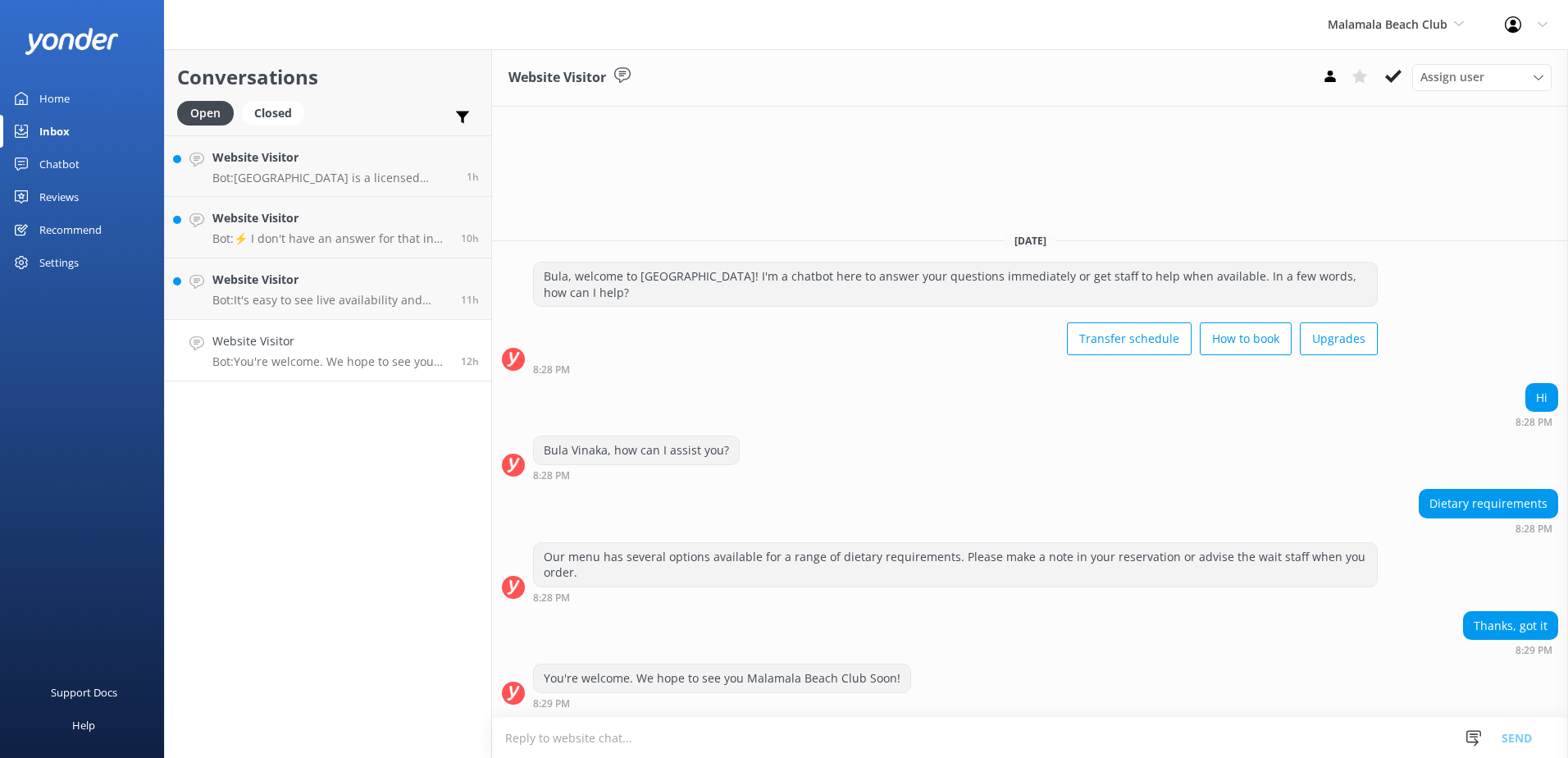
click at [1392, 80] on use at bounding box center [1393, 76] width 17 height 13
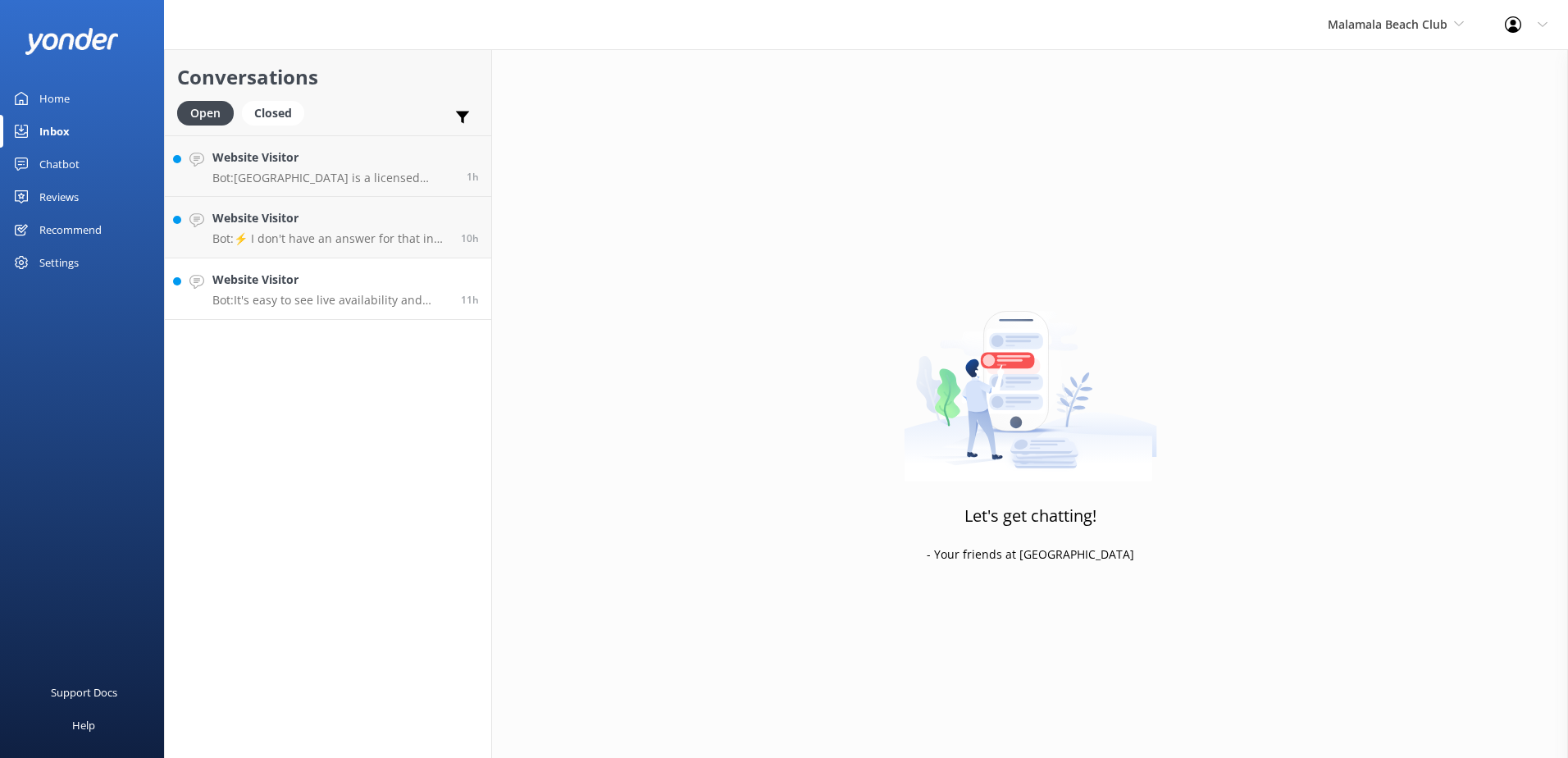
click at [353, 302] on p "Bot: It's easy to see live availability and book online at https://secure.malam…" at bounding box center [330, 300] width 236 height 15
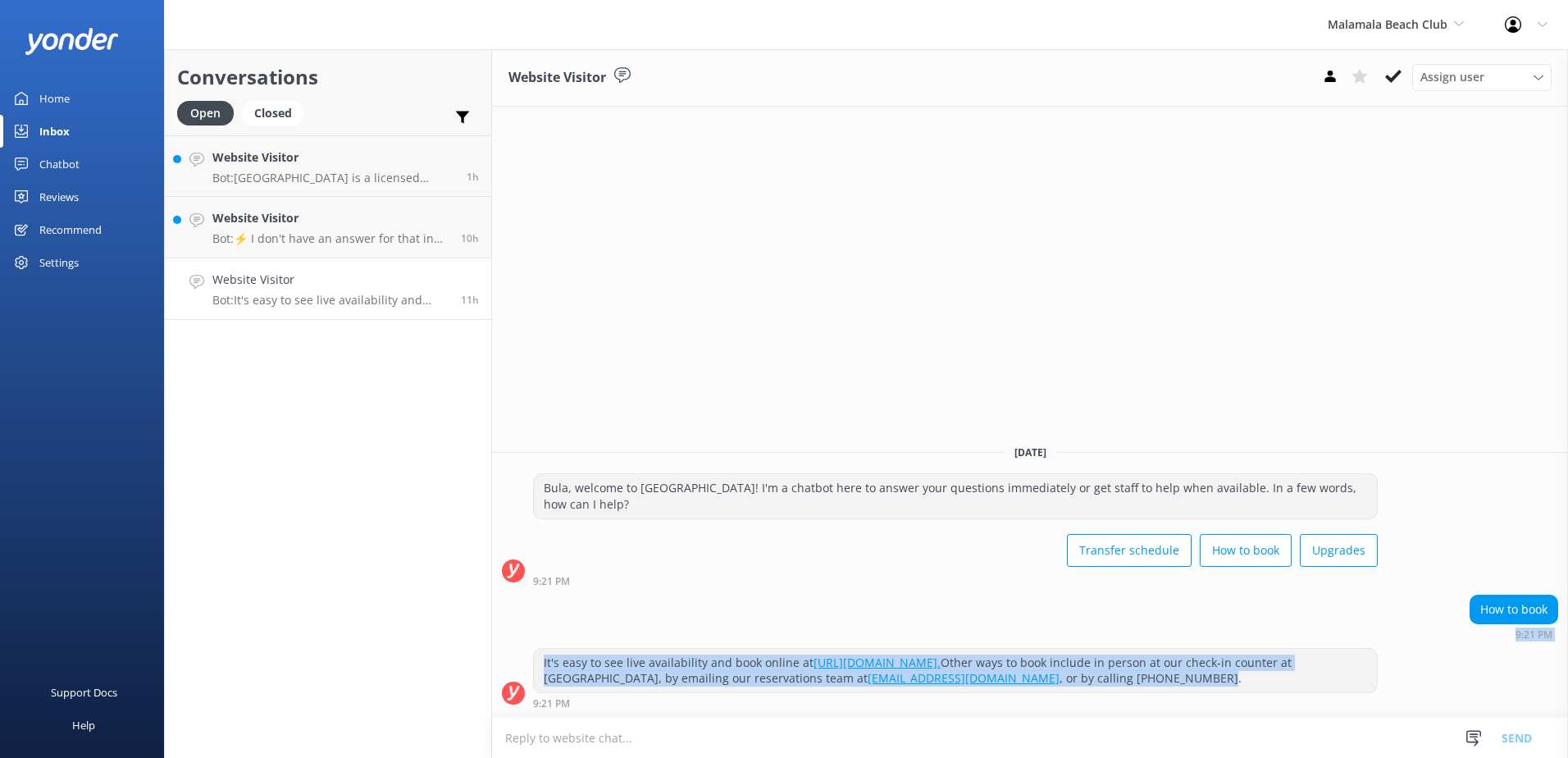
drag, startPoint x: 1248, startPoint y: 682, endPoint x: 522, endPoint y: 647, distance: 726.8
click at [522, 647] on div "Yesterday Bula, welcome to Malamala Beach Club! I'm a chatbot here to answer yo…" at bounding box center [1029, 574] width 1076 height 287
copy div "9:21 PM It's easy to see live availability and book online at https://secure.ma…"
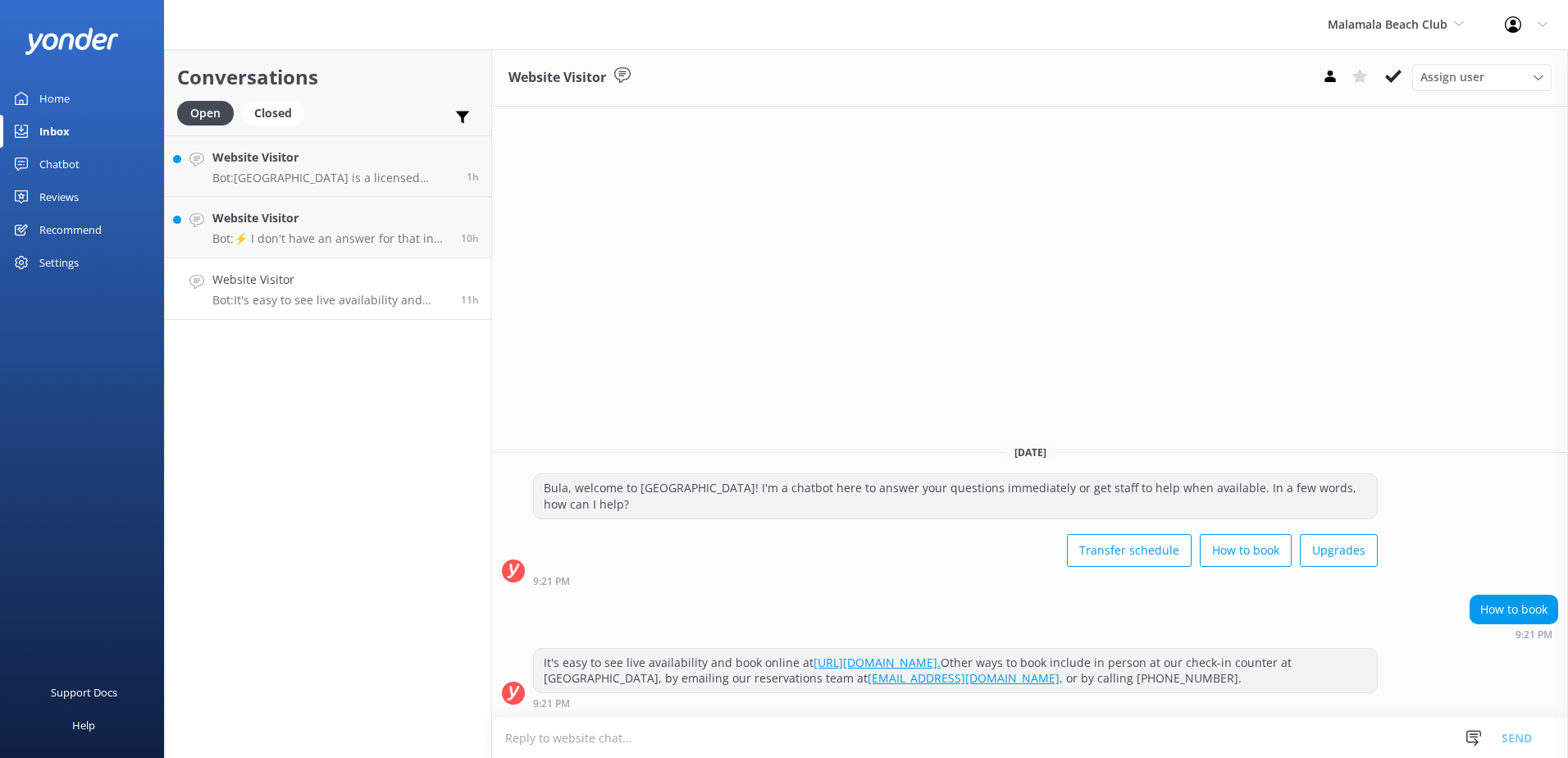
click at [743, 743] on textarea at bounding box center [1029, 737] width 1076 height 40
paste textarea "9:21 PM It's easy to see live availability and book online at https://secure.ma…"
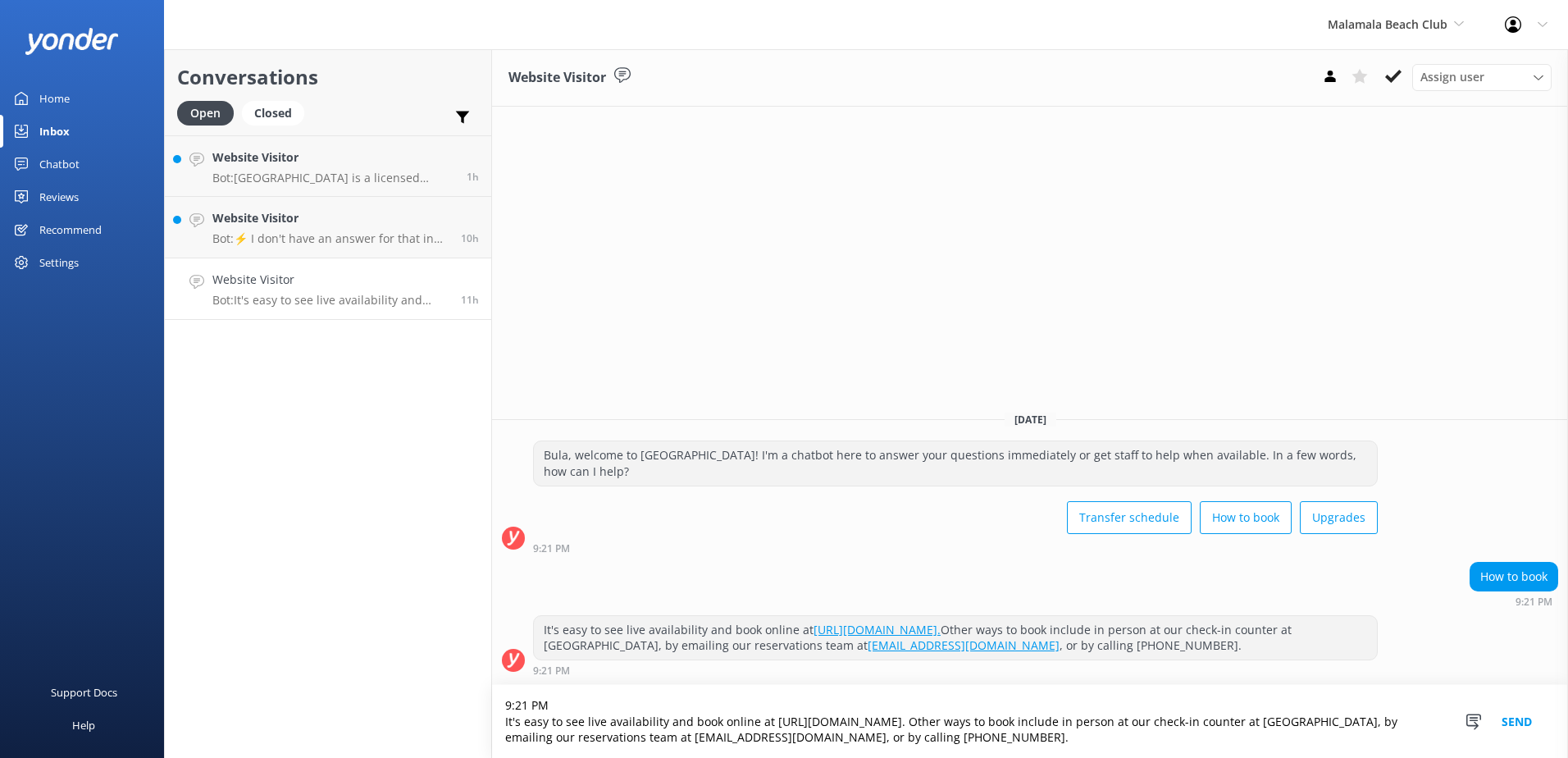
click at [1092, 719] on textarea "9:21 PM It's easy to see live availability and book online at https://secure.ma…" at bounding box center [1029, 721] width 1076 height 73
click at [1098, 725] on textarea "9:21 PM It's easy to see live availability and book online at https://secure.ma…" at bounding box center [1029, 721] width 1076 height 73
click at [1097, 730] on textarea "9:21 PM It's easy to see live availability and book online at https://secure.ma…" at bounding box center [1029, 721] width 1076 height 73
click at [1095, 726] on textarea "9:21 PM It's easy to see live availability and book online at https://secure.ma…" at bounding box center [1029, 721] width 1076 height 73
type textarea "9:21 PM It's easy to see live availability and book online at https://secure.ma…"
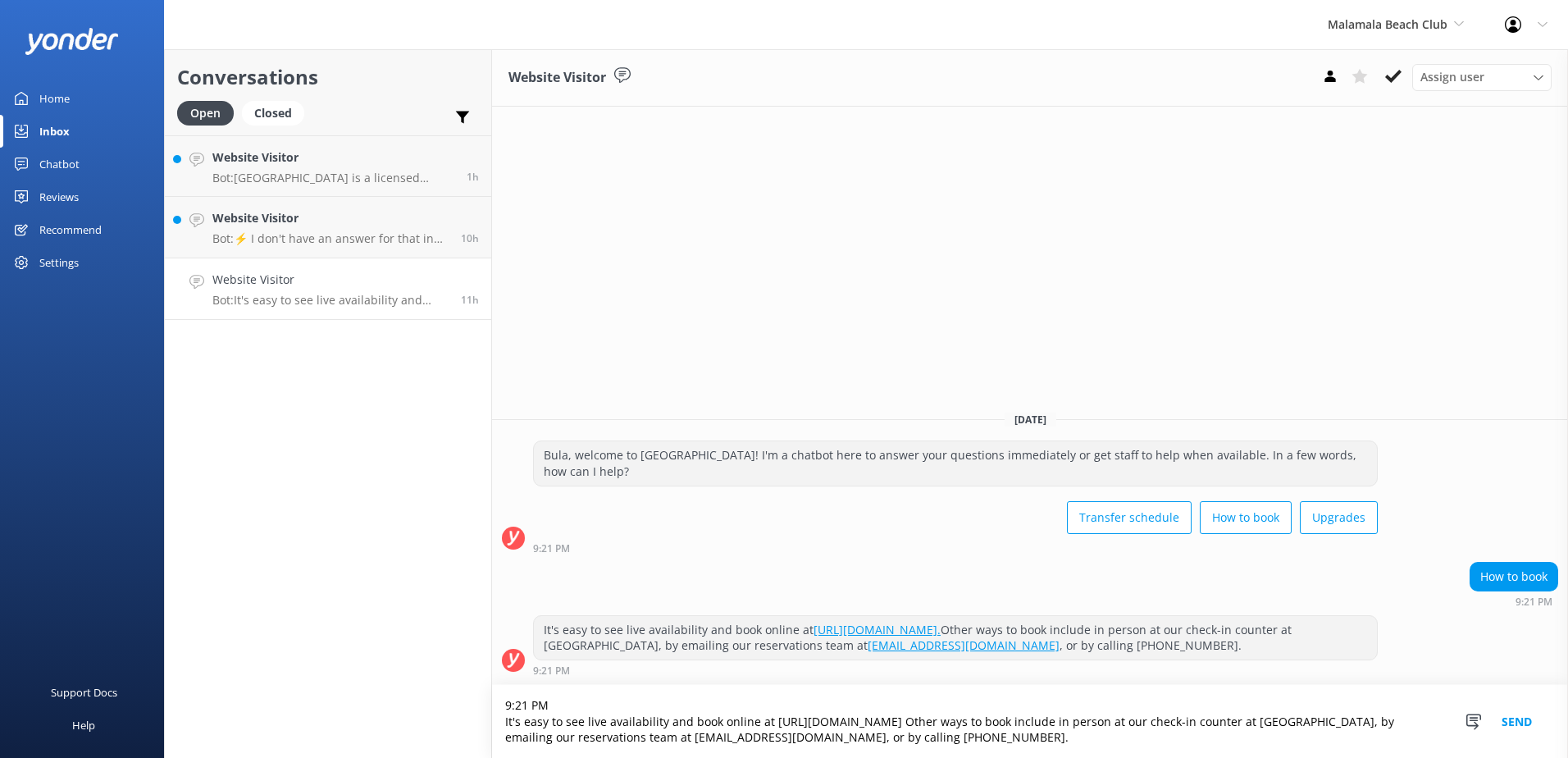
click at [1535, 716] on button "Send" at bounding box center [1517, 721] width 62 height 73
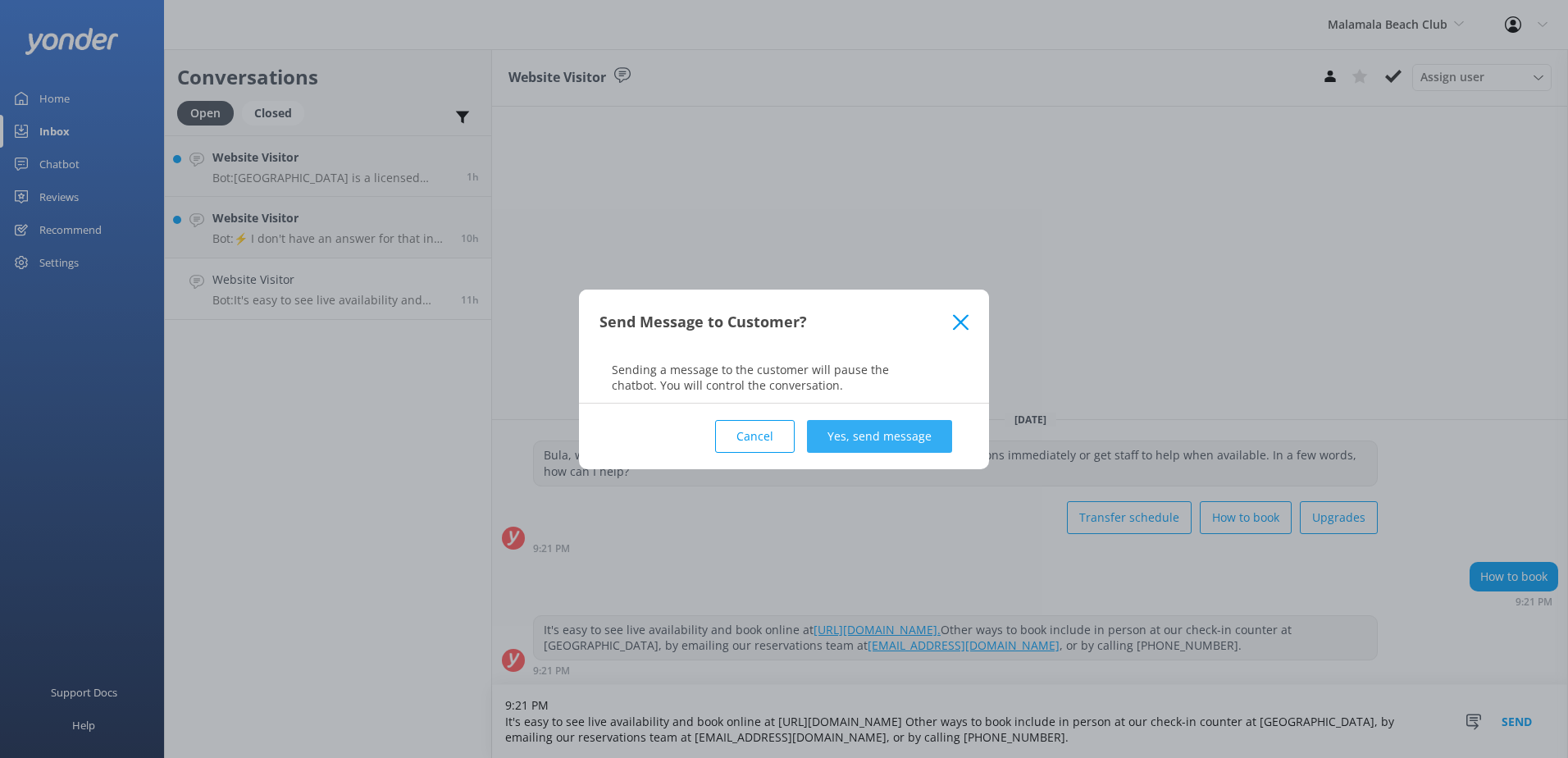
click at [860, 432] on button "Yes, send message" at bounding box center [879, 436] width 145 height 33
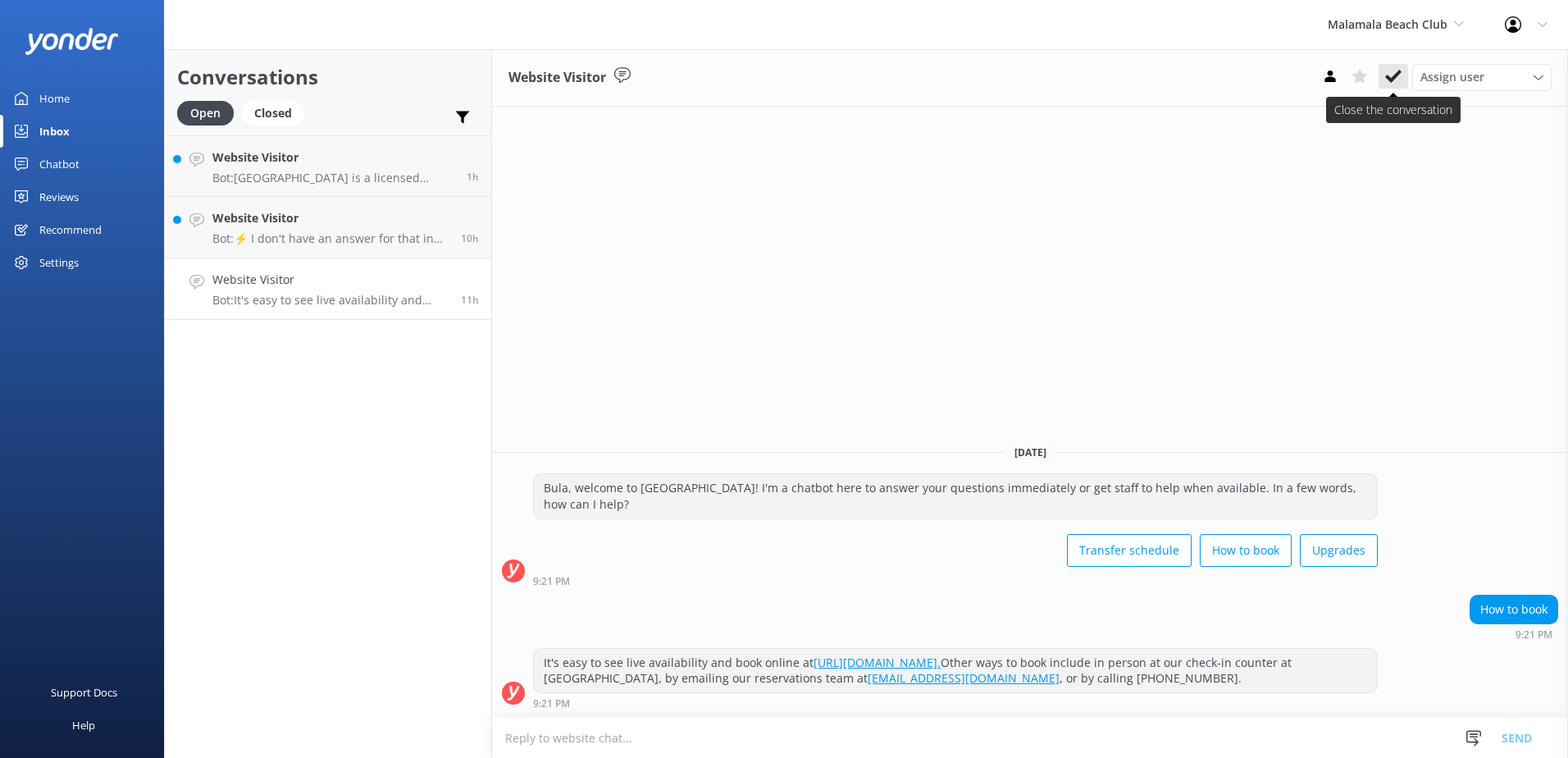
click at [1399, 70] on icon at bounding box center [1393, 76] width 17 height 17
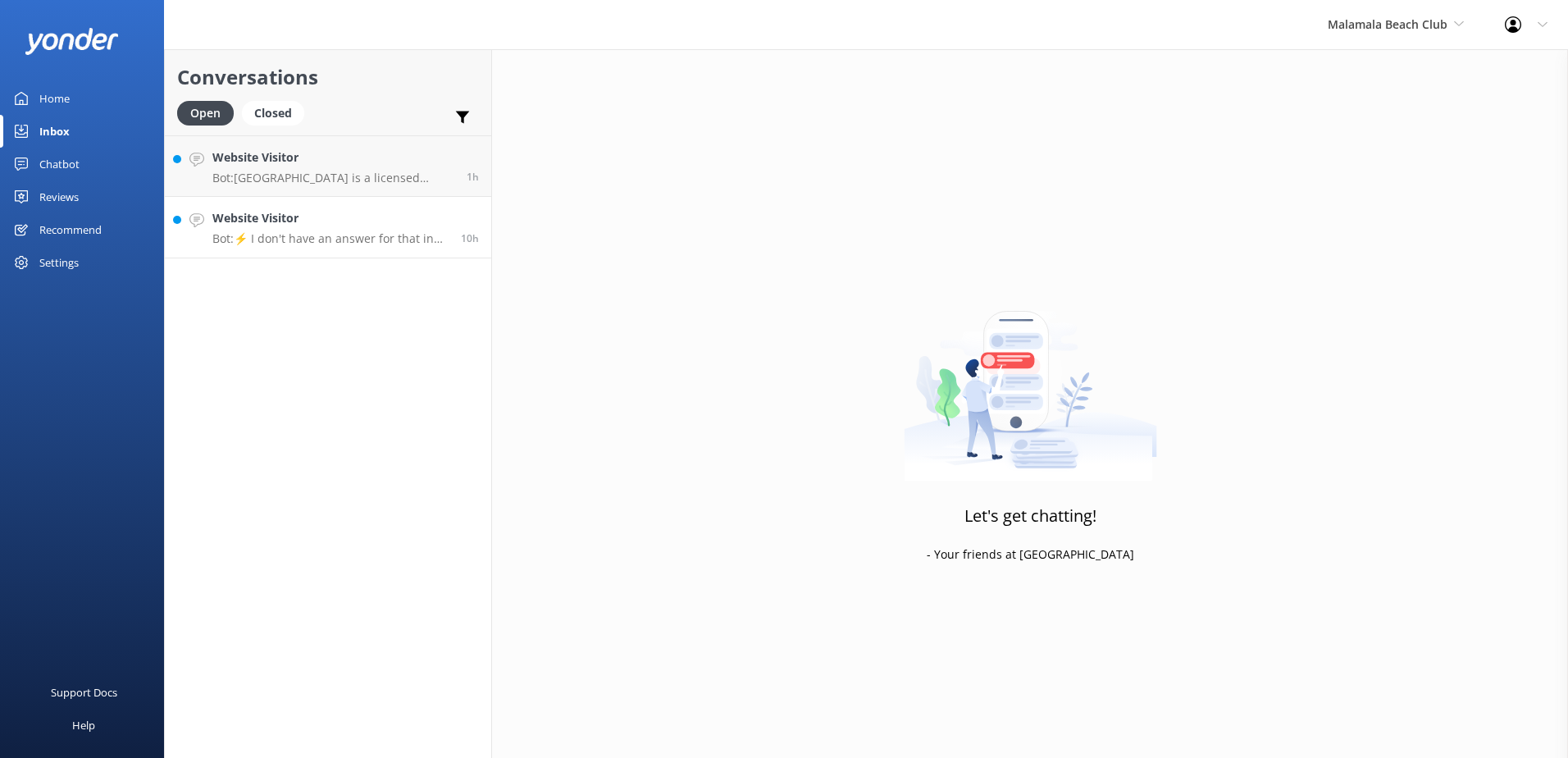
click at [363, 243] on p "Bot: ⚡ I don't have an answer for that in my knowledge base. Please try and rep…" at bounding box center [330, 238] width 236 height 15
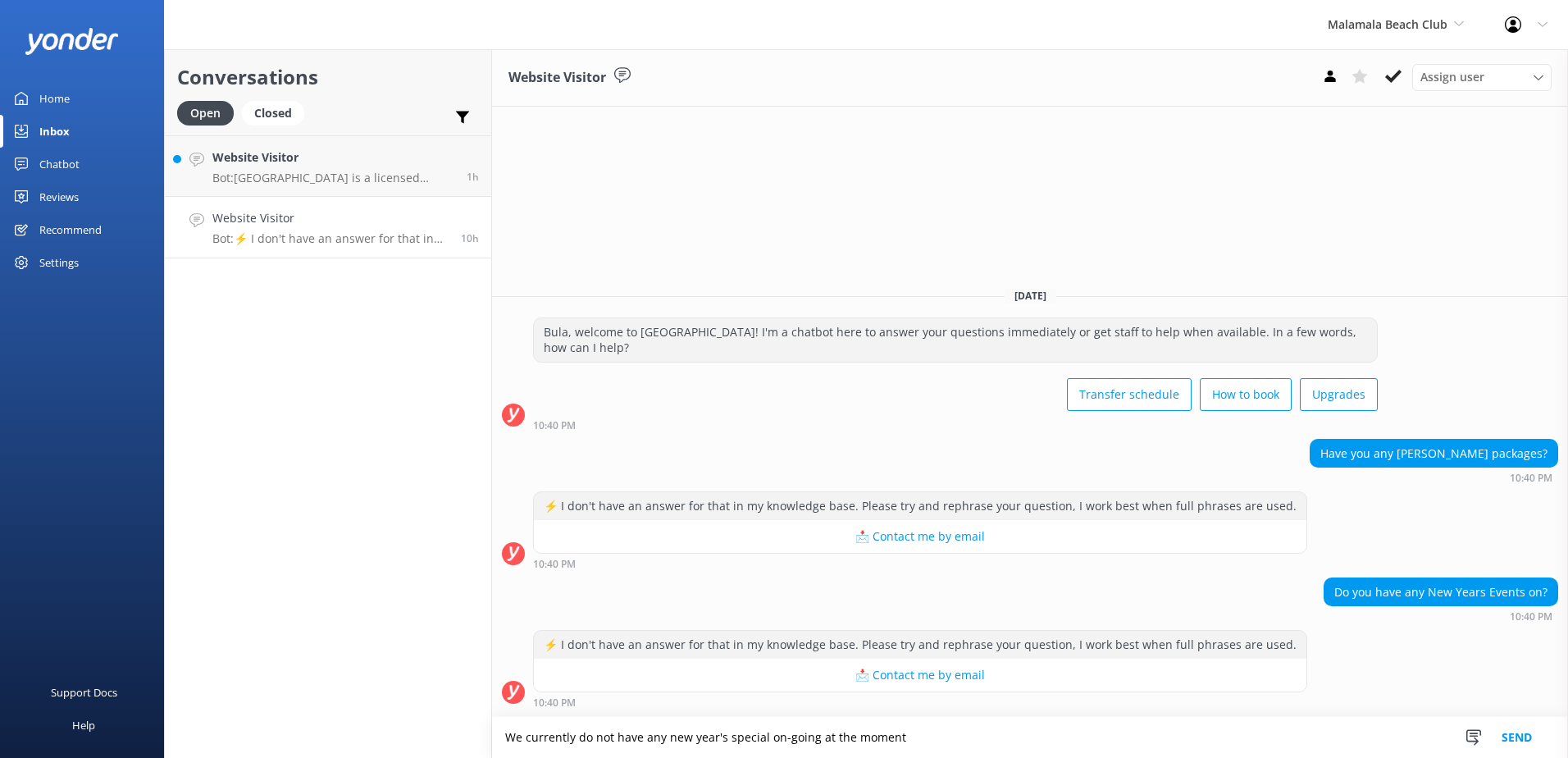
click at [939, 739] on textarea "We currently do not have any new year's special on-going at the moment" at bounding box center [1029, 737] width 1076 height 41
type textarea "We currently do not have any new year's special on-going at the moment."
click at [1530, 739] on button "Send" at bounding box center [1517, 737] width 62 height 41
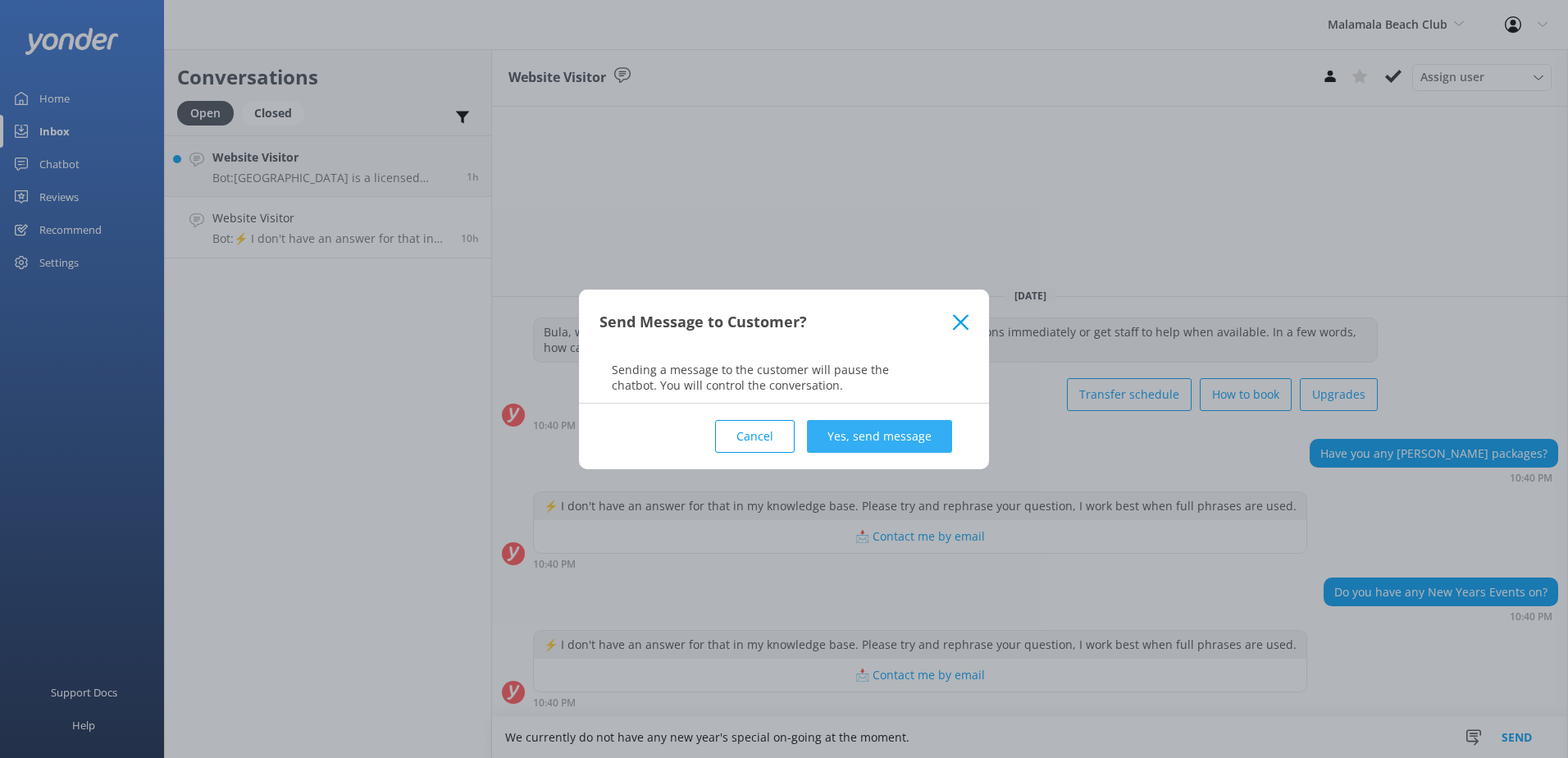
click at [873, 445] on button "Yes, send message" at bounding box center [879, 436] width 145 height 33
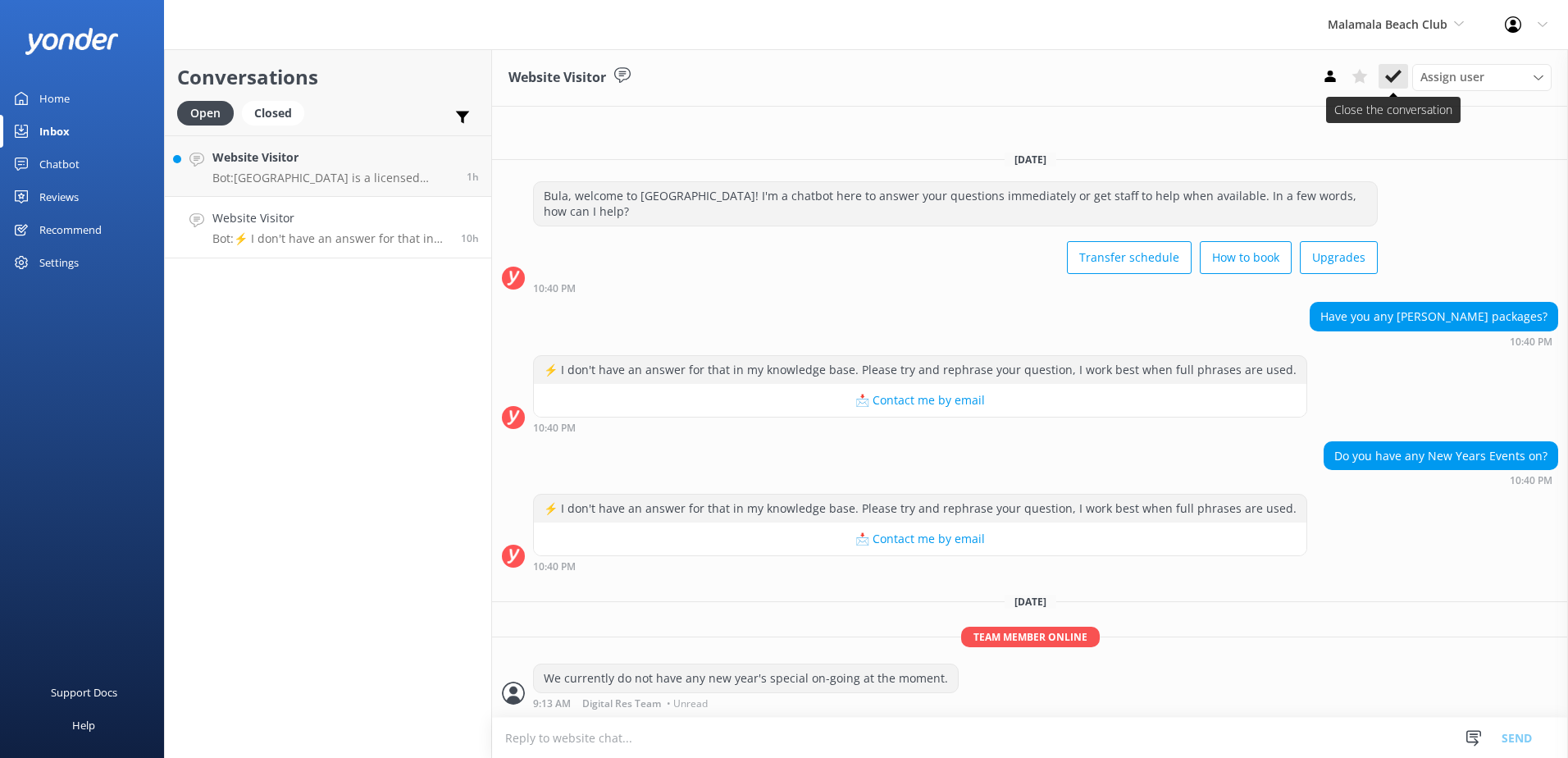
click at [1392, 78] on use at bounding box center [1393, 76] width 17 height 13
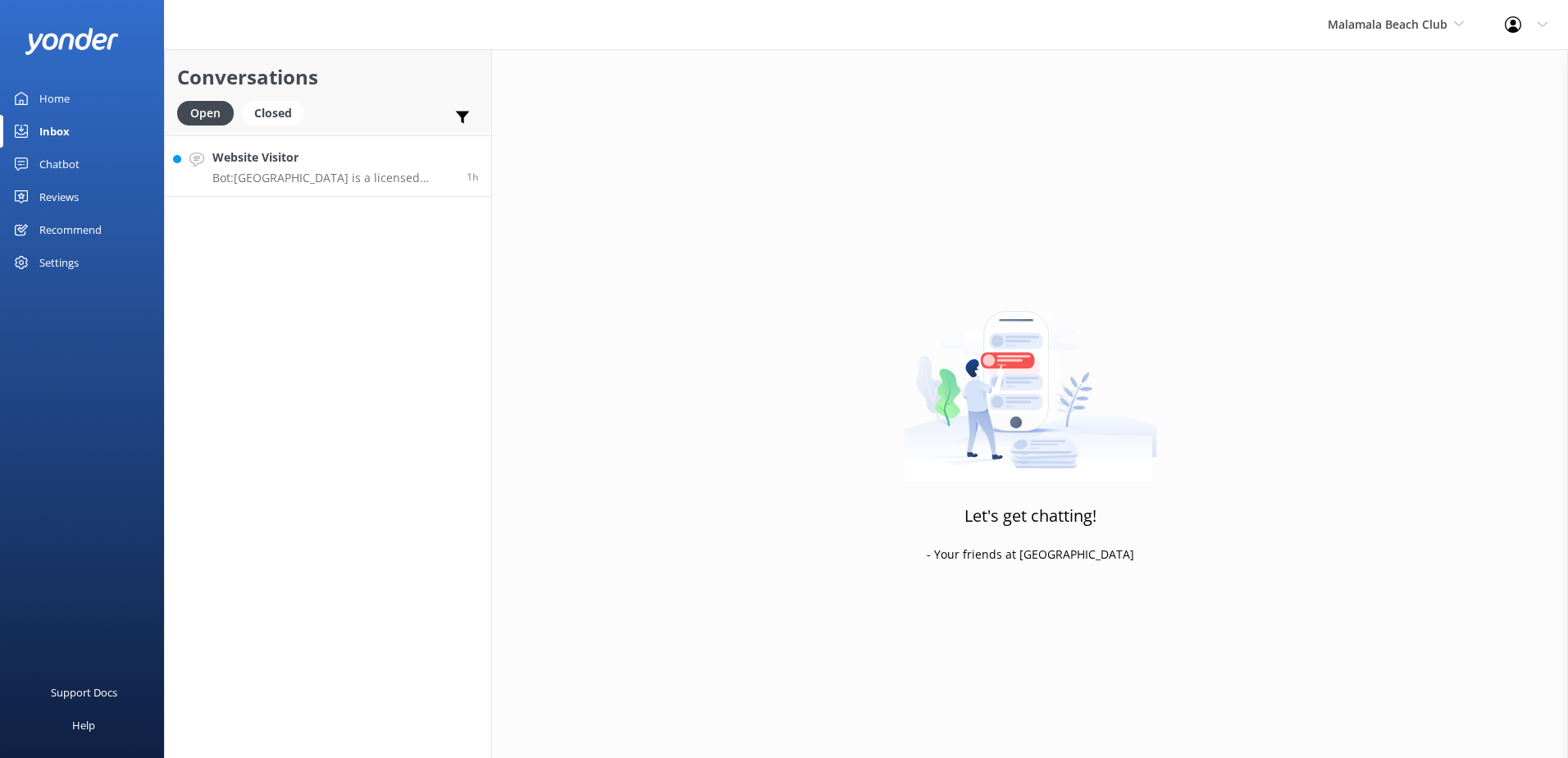
click at [366, 165] on h4 "Website Visitor" at bounding box center [333, 157] width 242 height 18
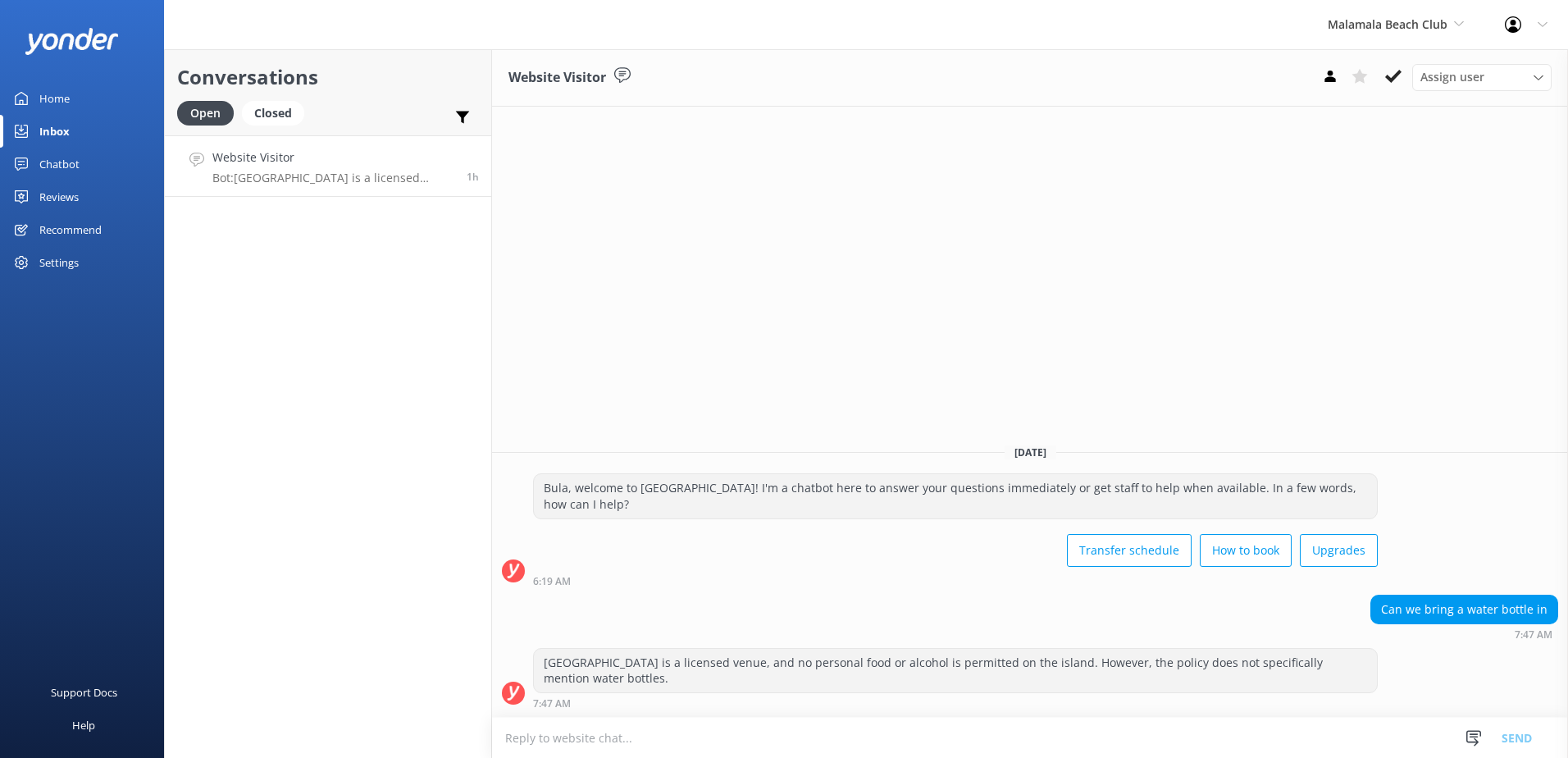
click at [1406, 62] on div "Website Visitor Assign user Sonya Alyssa Digital Res Team Asena Naweilulu Miri …" at bounding box center [1029, 78] width 1076 height 57
drag, startPoint x: 1402, startPoint y: 75, endPoint x: 1166, endPoint y: 152, distance: 248.2
click at [1403, 73] on button at bounding box center [1393, 76] width 29 height 25
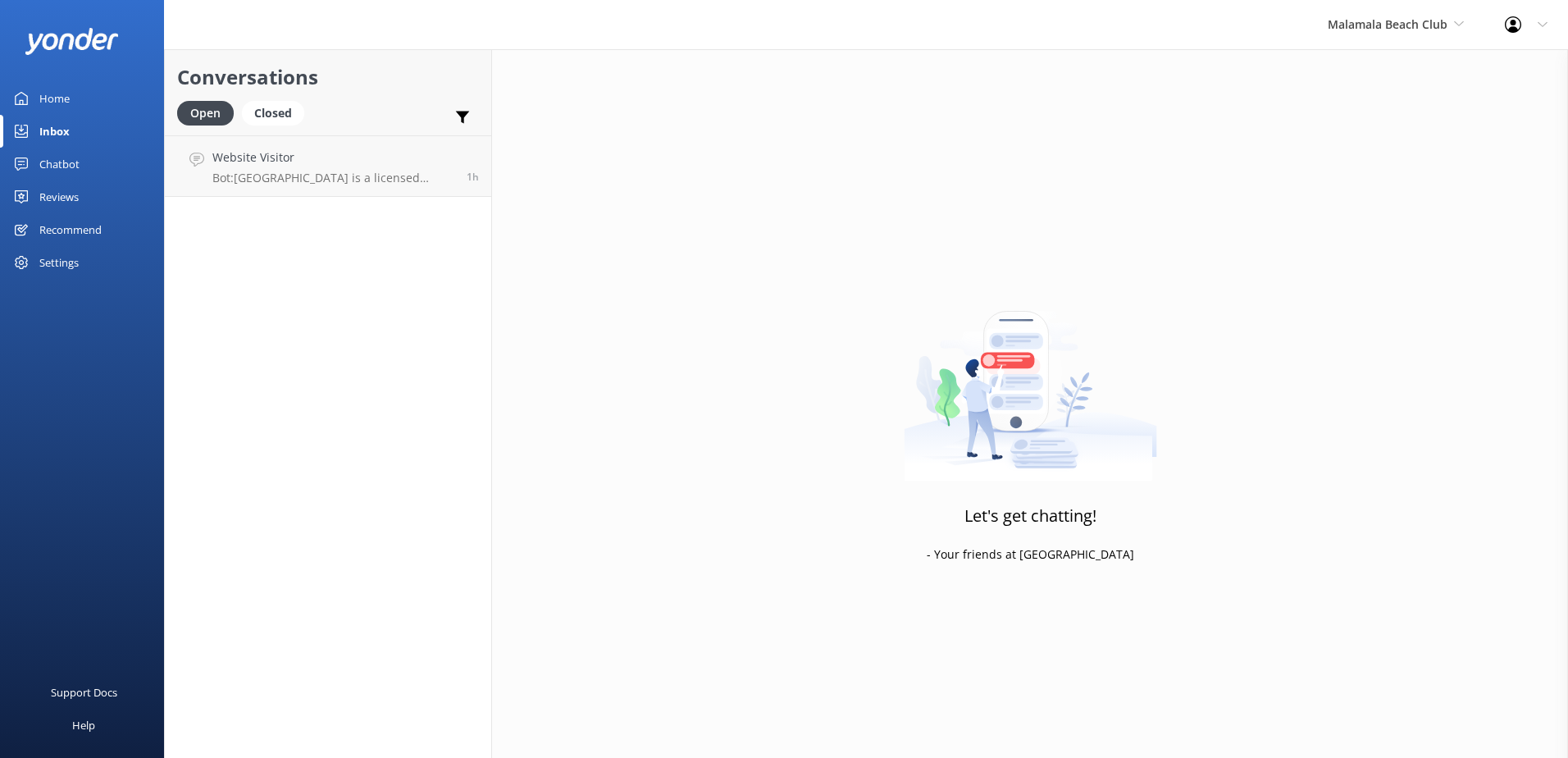
click at [52, 158] on div "Chatbot" at bounding box center [59, 164] width 40 height 33
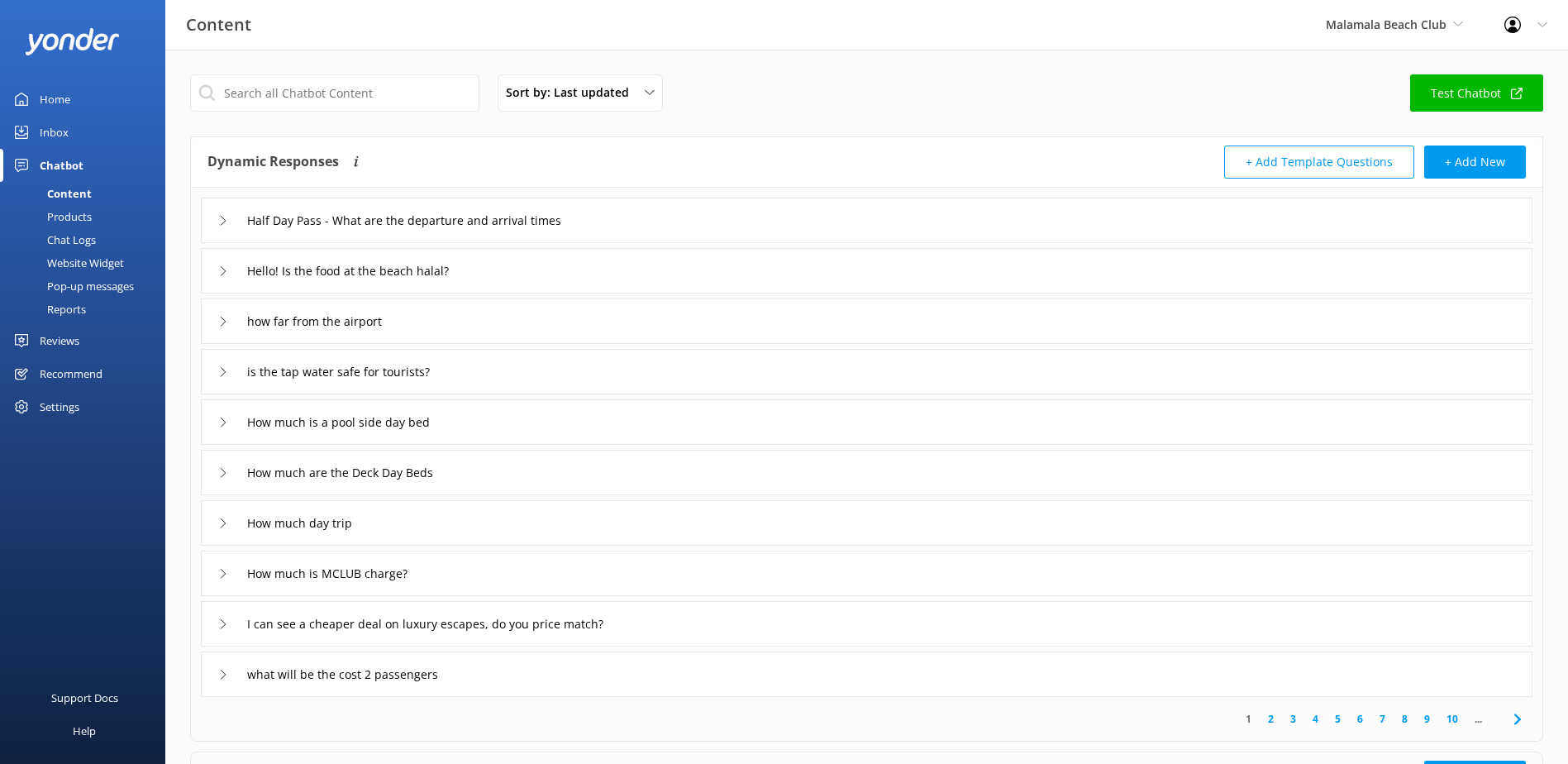
click at [84, 241] on div "Chat Logs" at bounding box center [53, 240] width 86 height 23
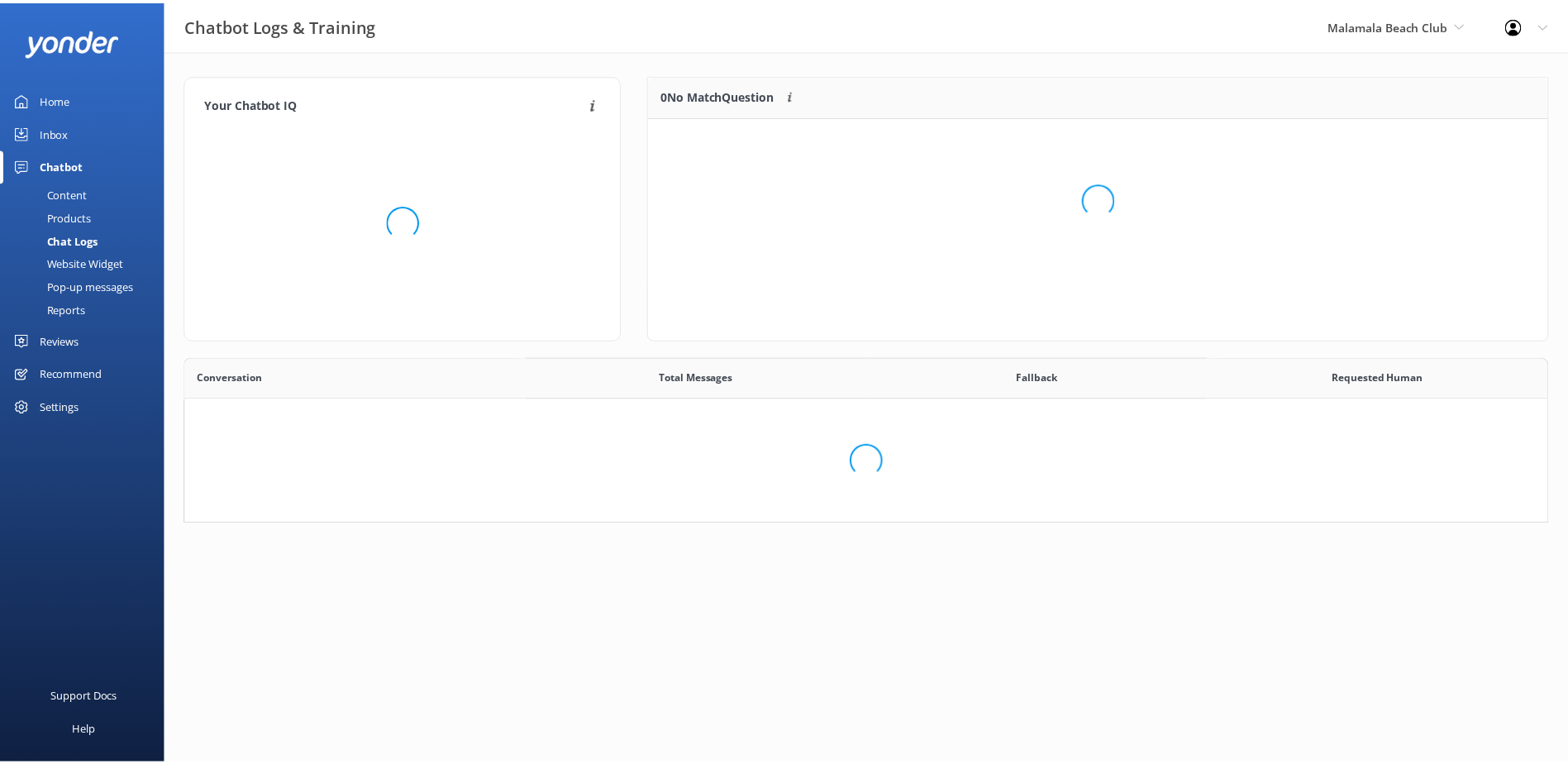
scroll to position [567, 1349]
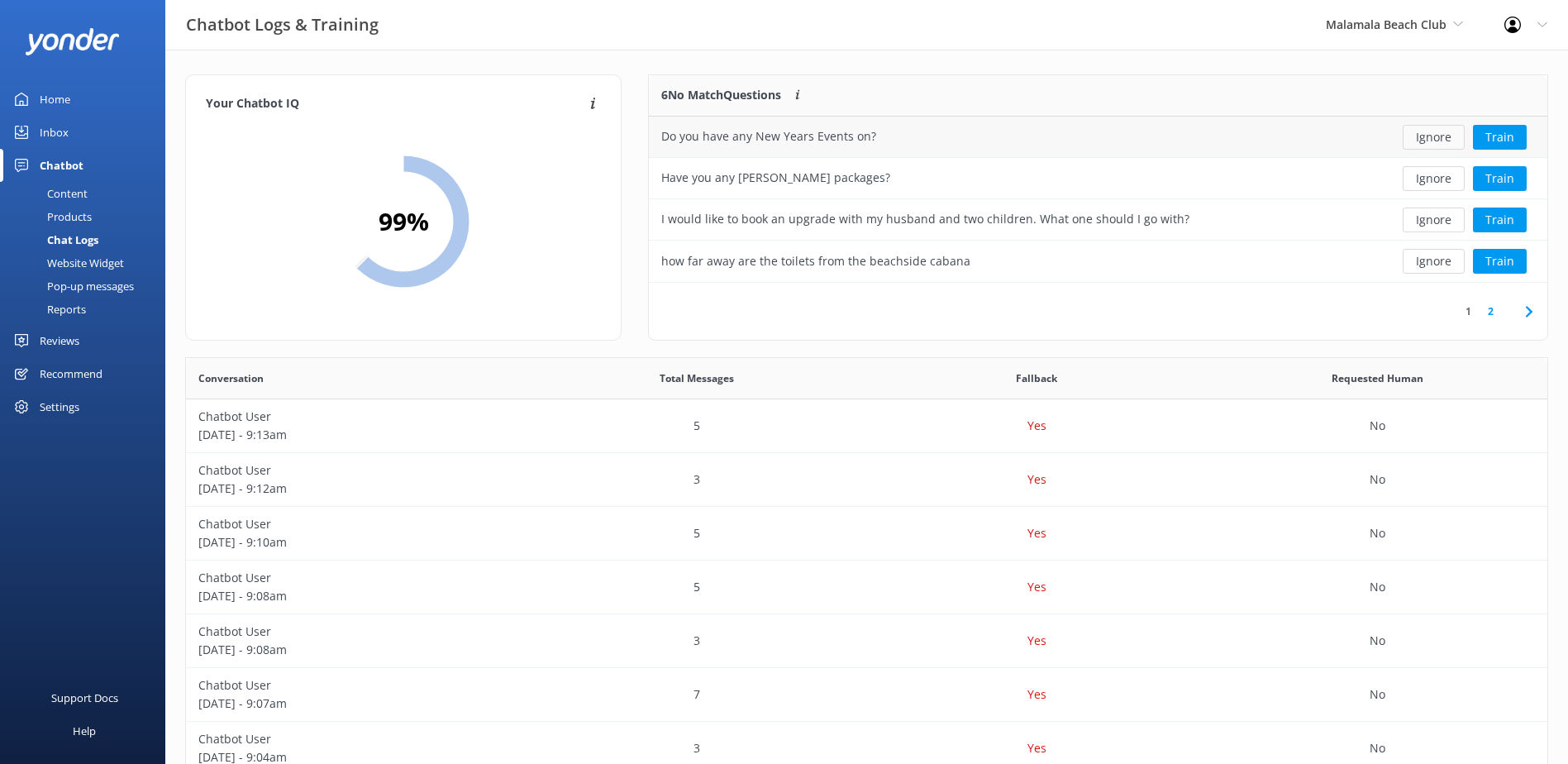
click at [1439, 135] on button "Ignore" at bounding box center [1434, 137] width 62 height 25
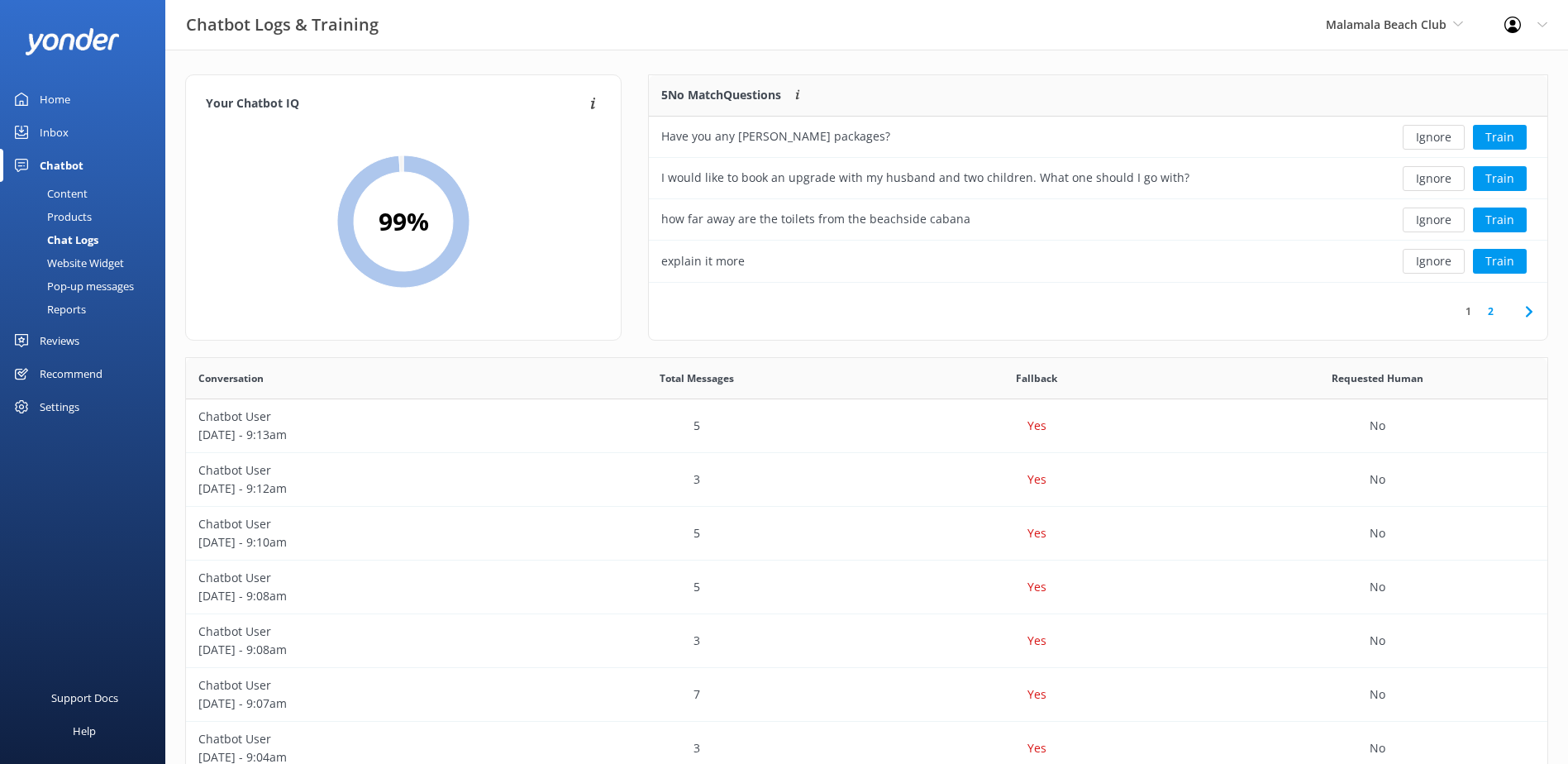
click at [1439, 135] on button "Ignore" at bounding box center [1434, 137] width 62 height 25
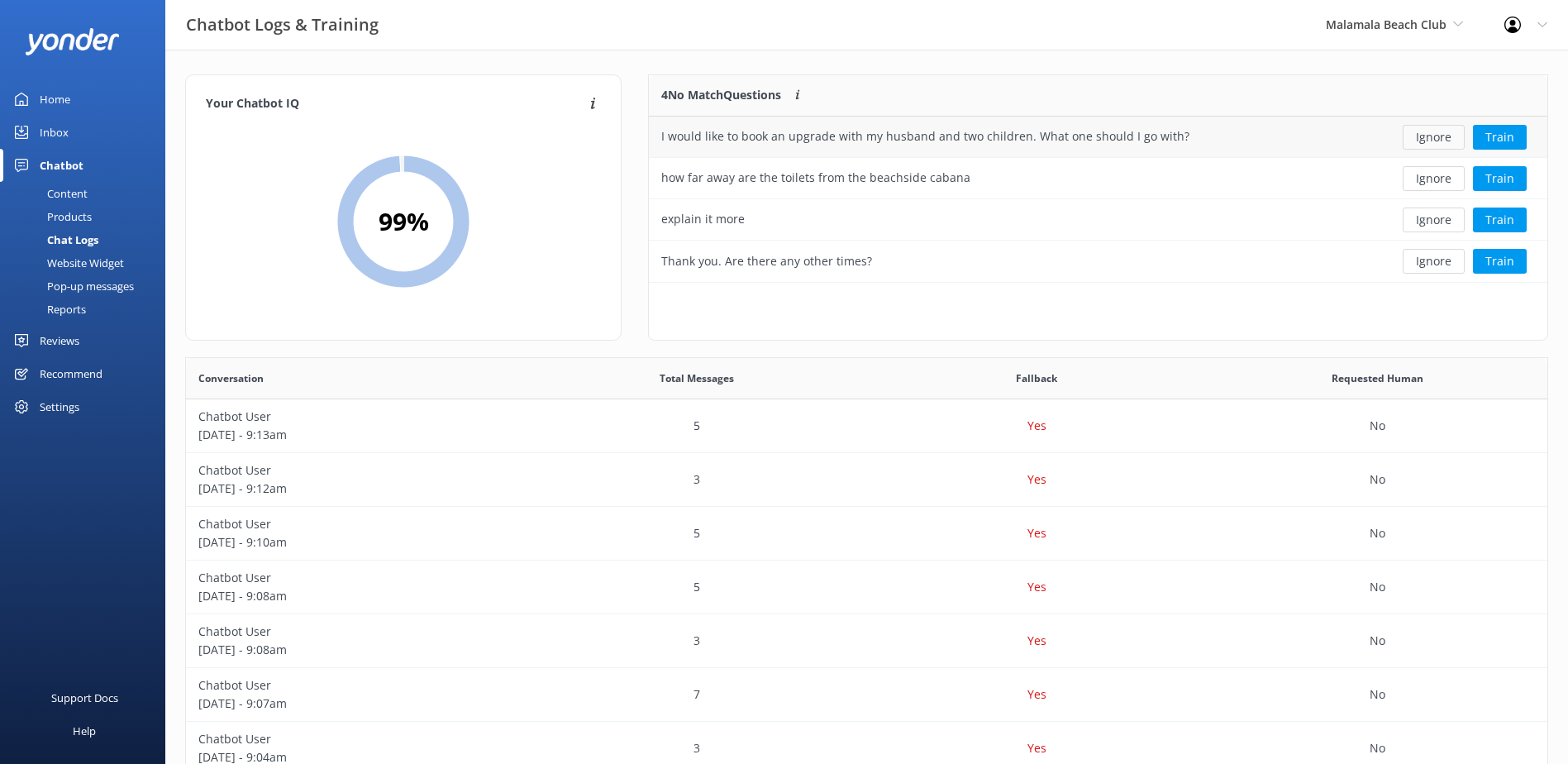
click at [1432, 136] on button "Ignore" at bounding box center [1434, 137] width 62 height 25
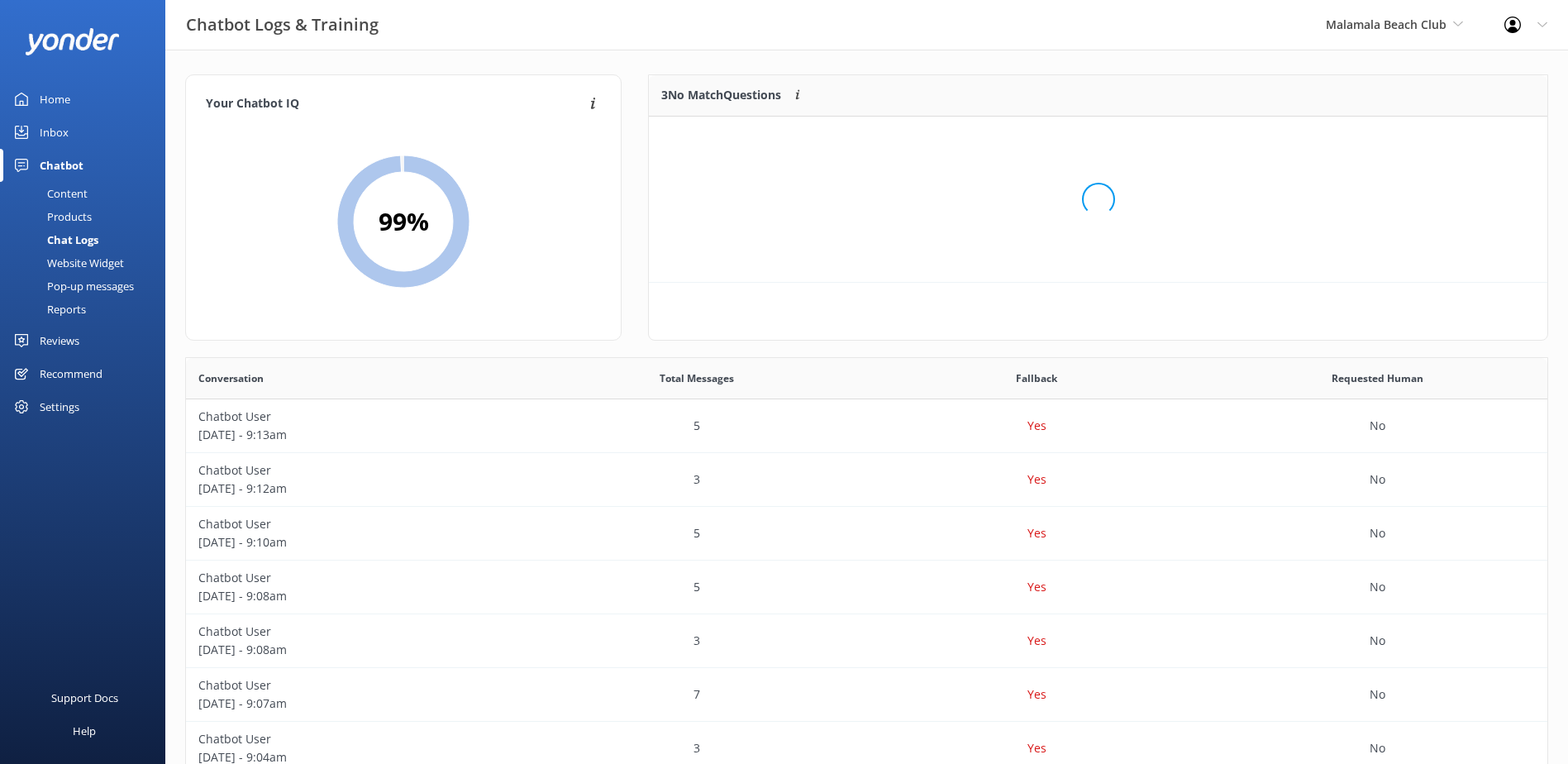
scroll to position [153, 885]
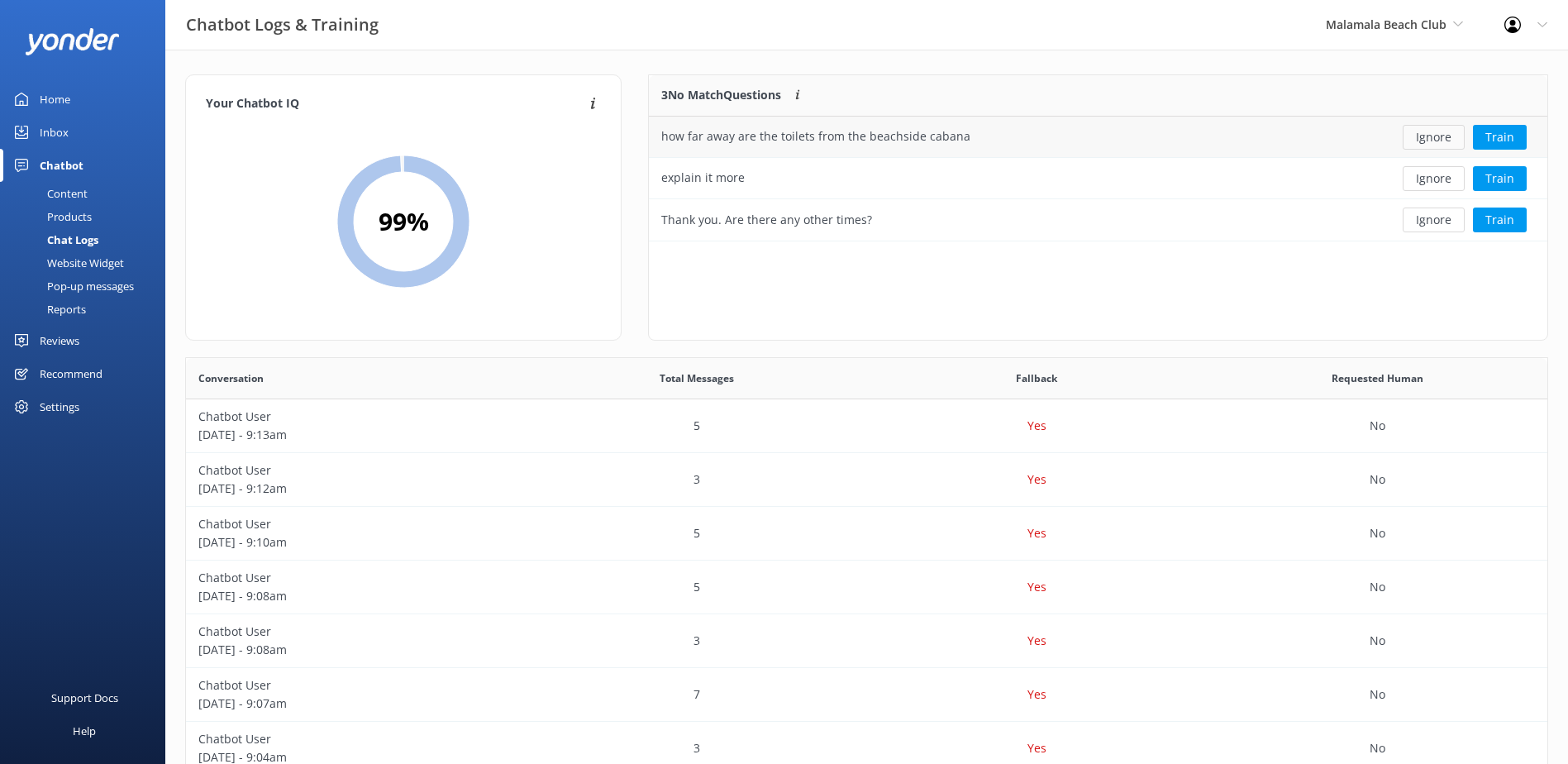
click at [1437, 142] on button "Ignore" at bounding box center [1434, 137] width 62 height 25
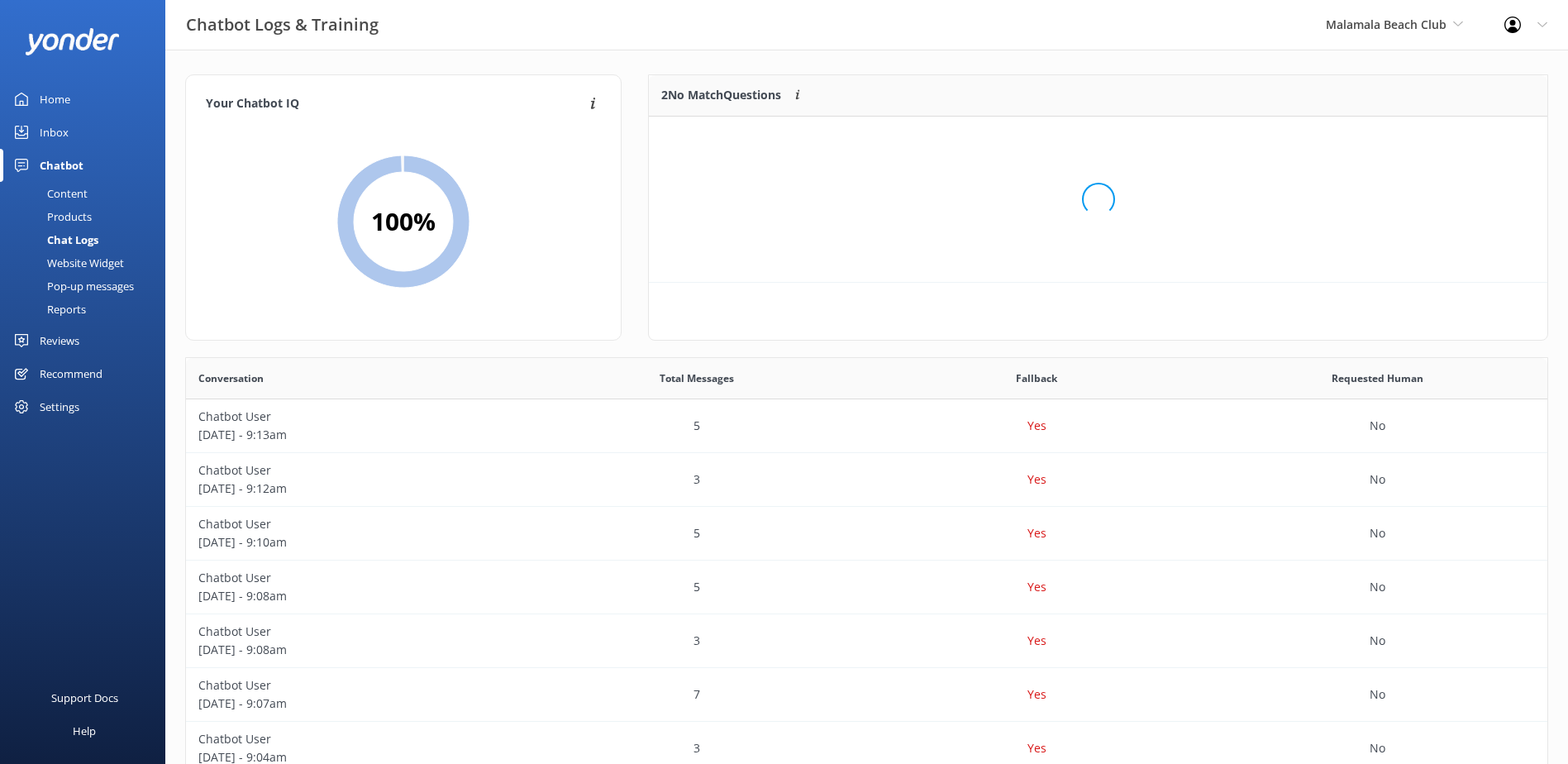
click at [1437, 140] on div "Loading.." at bounding box center [1097, 199] width 866 height 764
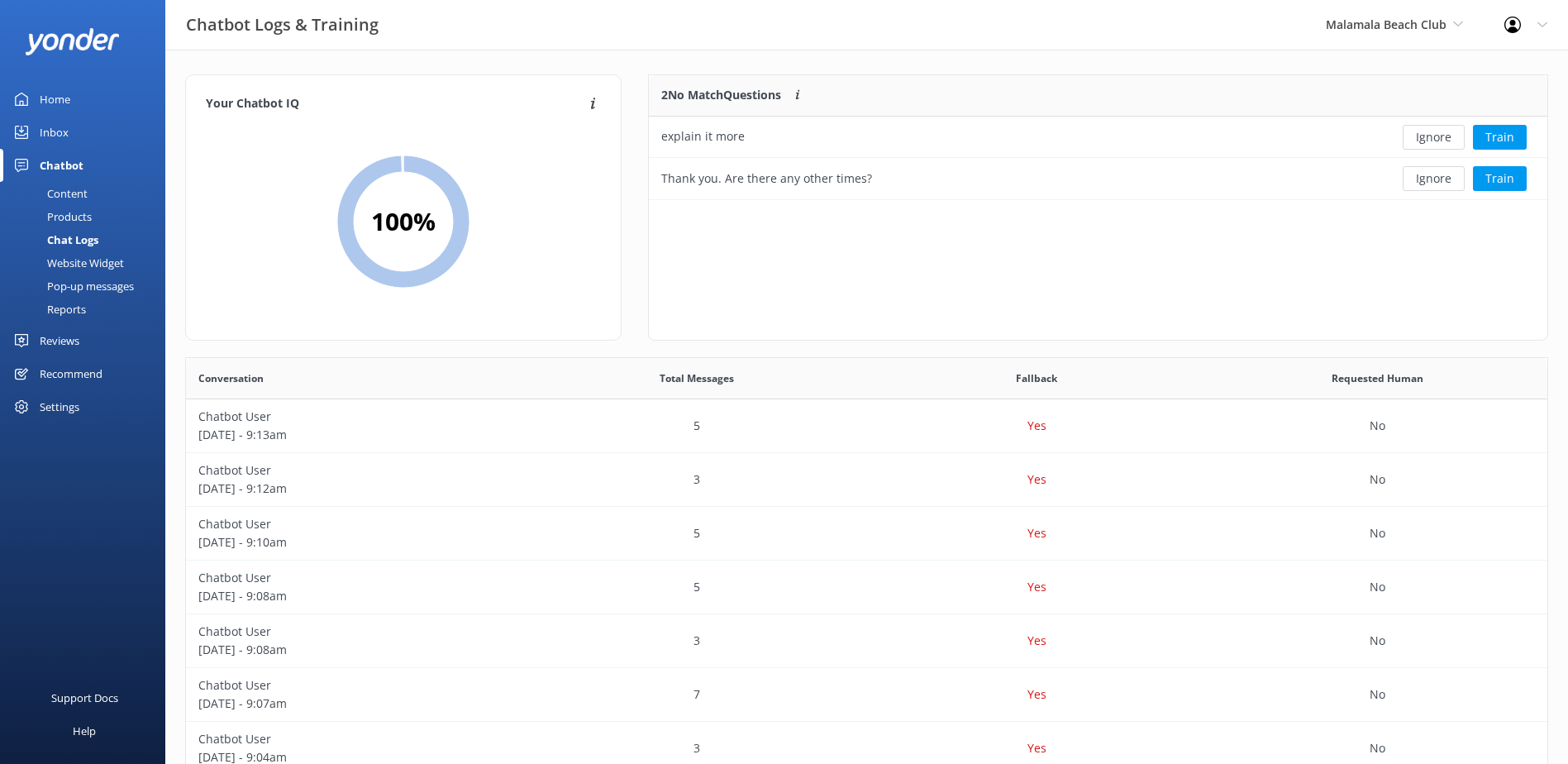
click at [1437, 140] on button "Ignore" at bounding box center [1434, 137] width 62 height 25
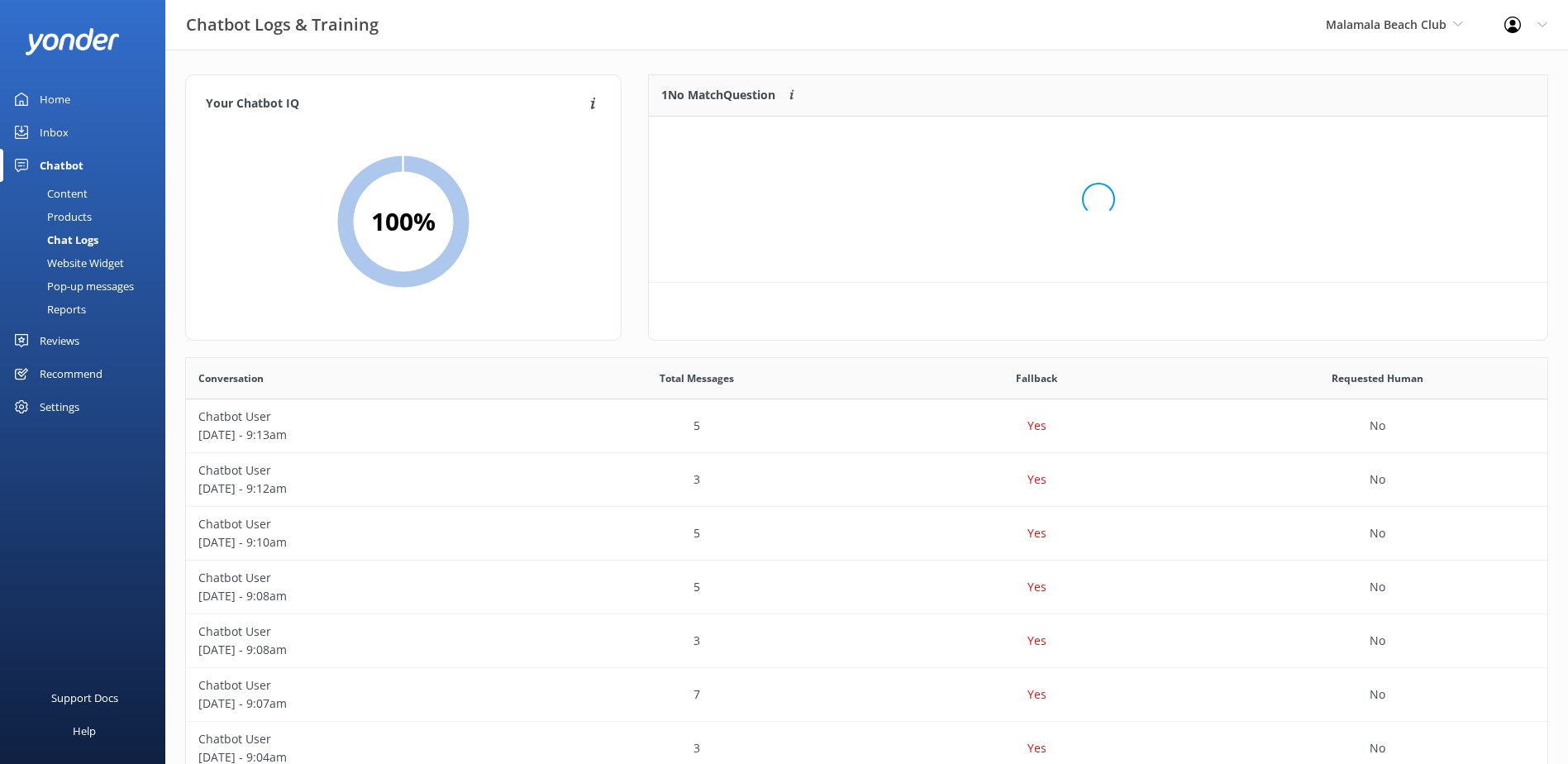
scroll to position [71, 885]
click at [1437, 140] on button "Ignore" at bounding box center [1434, 137] width 62 height 25
click at [1355, 31] on span "Malamala Beach Club" at bounding box center [1385, 25] width 120 height 16
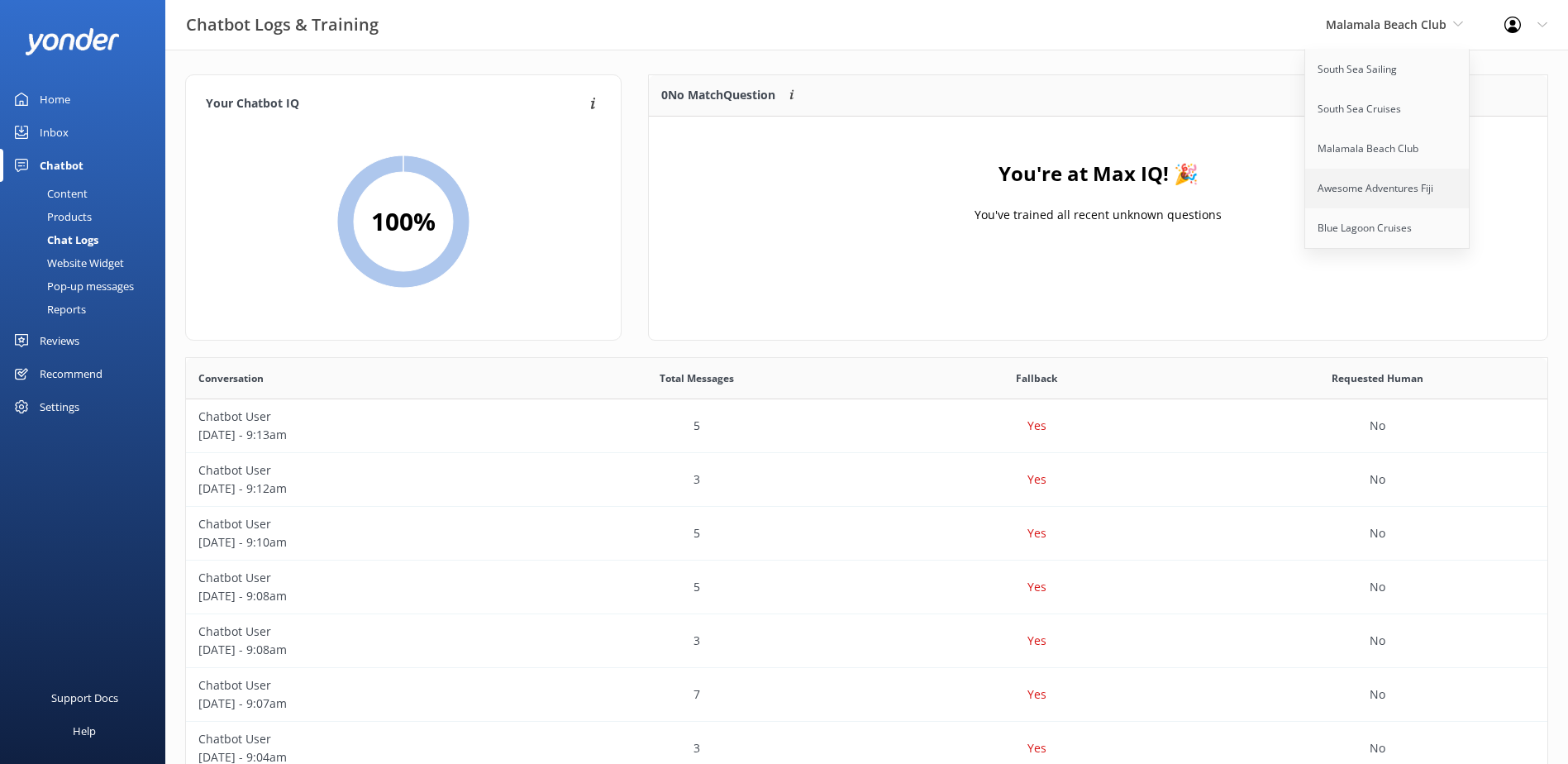
click at [1381, 193] on link "Awesome Adventures Fiji" at bounding box center [1387, 188] width 165 height 40
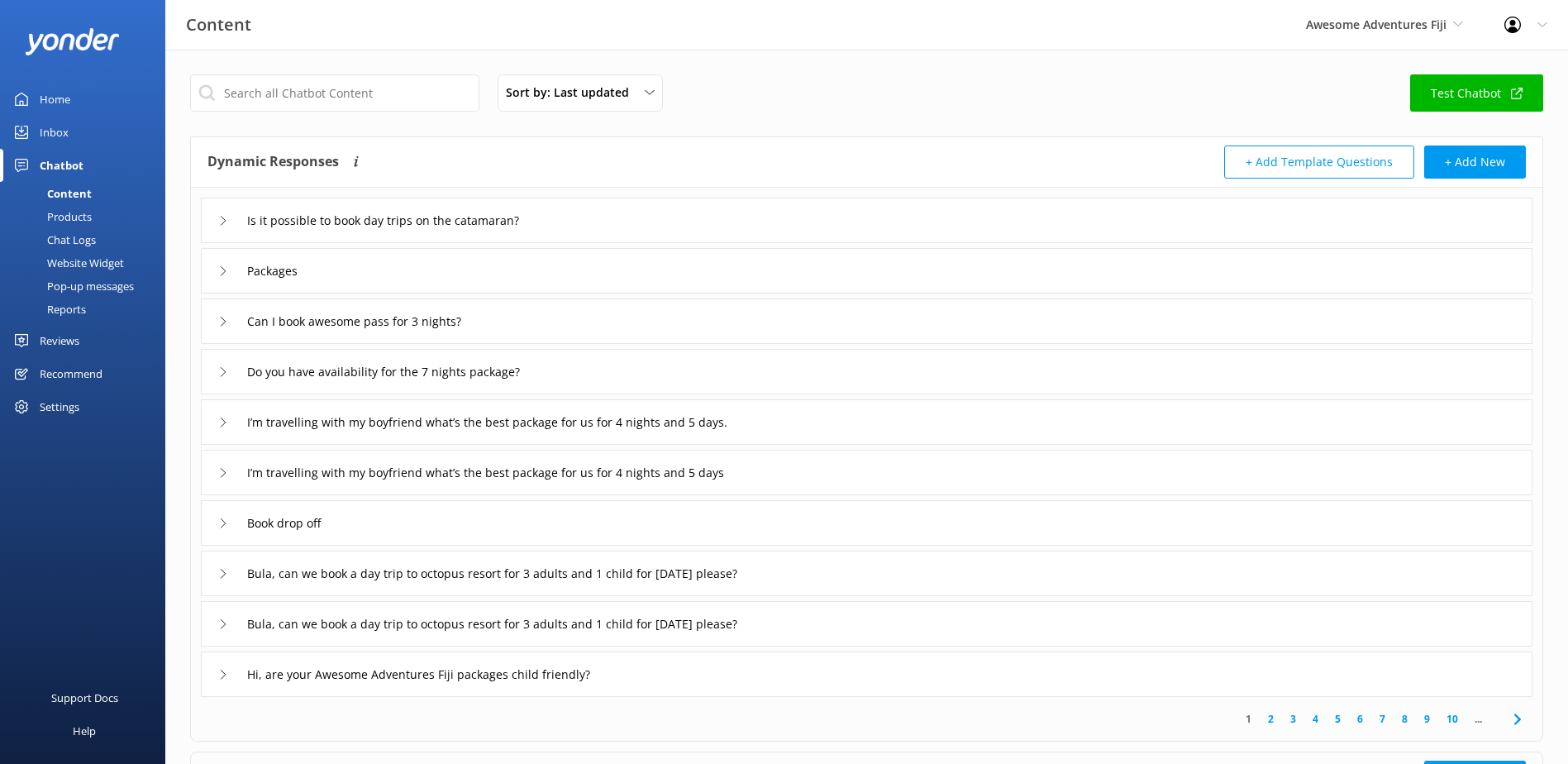
click at [72, 131] on link "Inbox" at bounding box center [82, 132] width 165 height 33
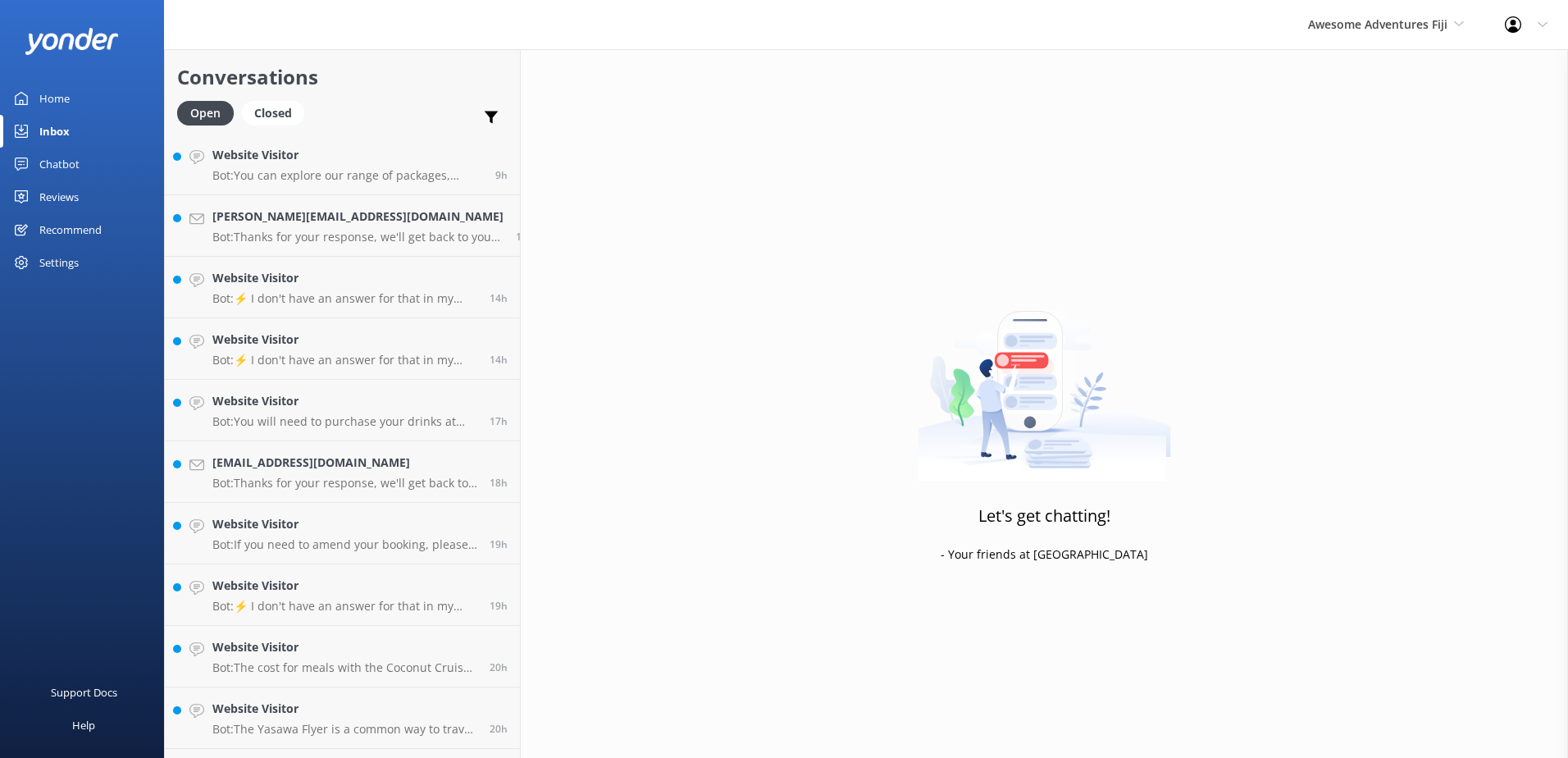
scroll to position [423, 0]
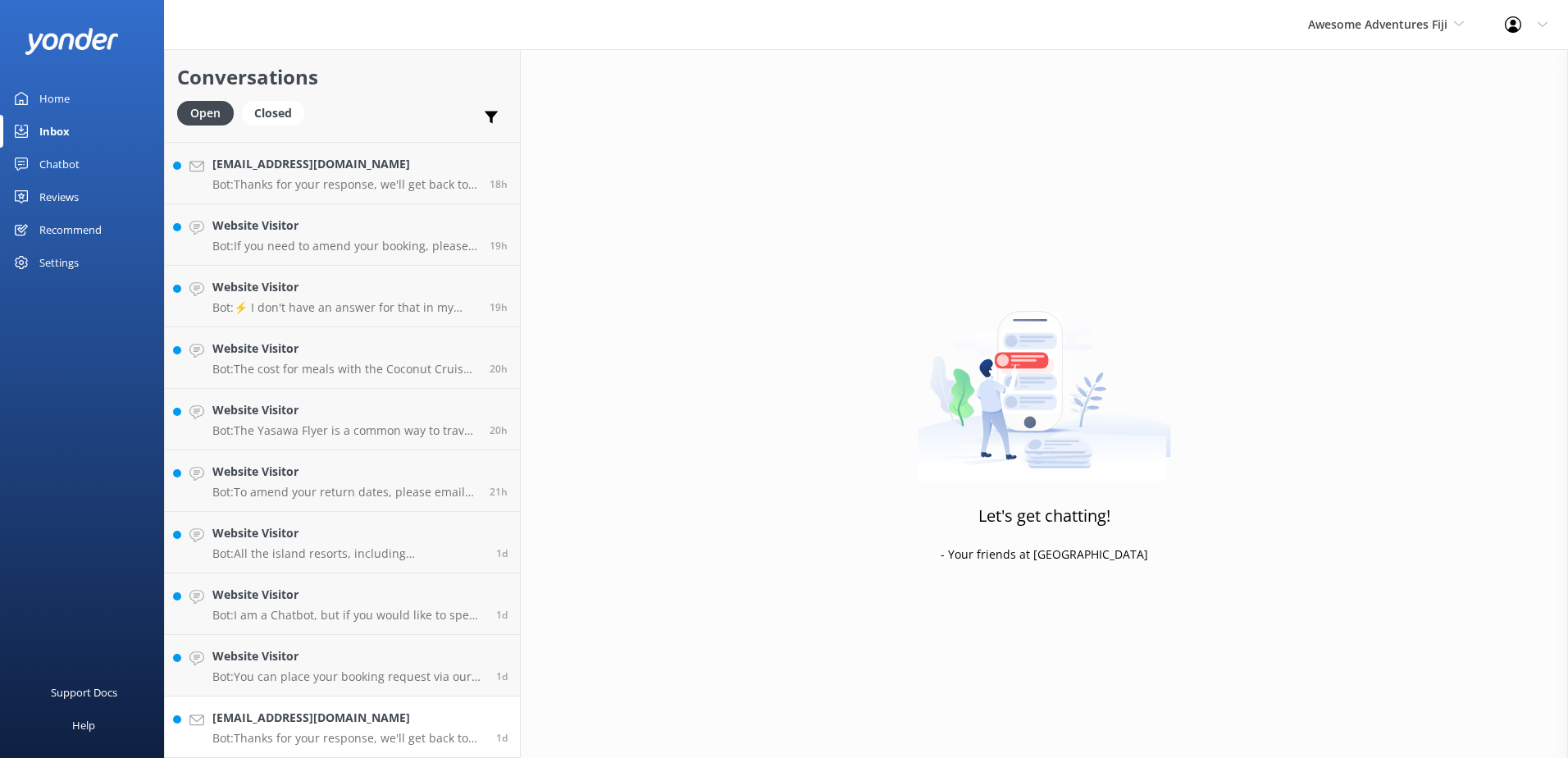
click at [359, 739] on p "Bot: Thanks for your response, we'll get back to you as soon as we can during o…" at bounding box center [348, 738] width 272 height 15
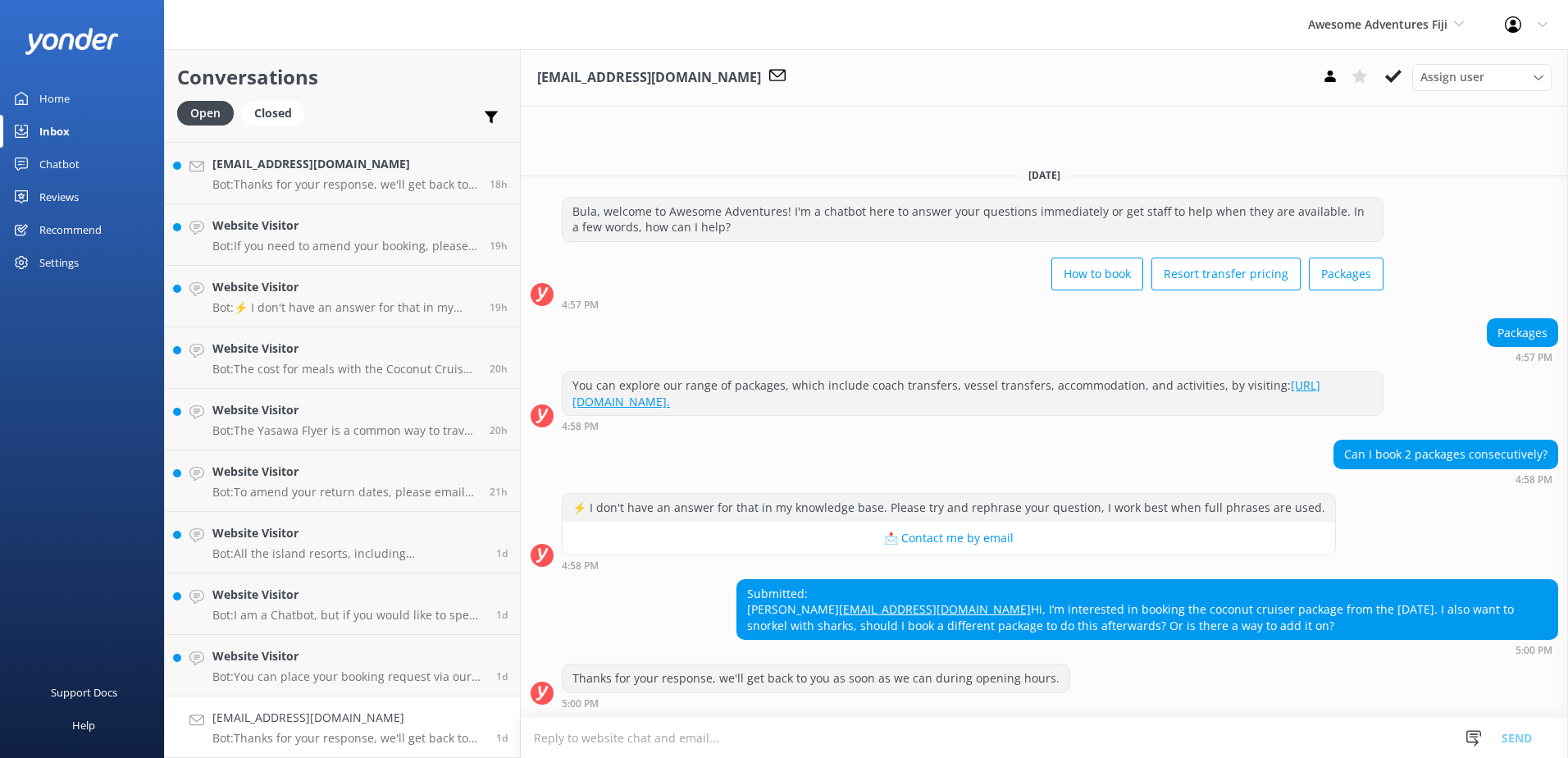
click at [1124, 735] on textarea at bounding box center [1044, 737] width 1047 height 40
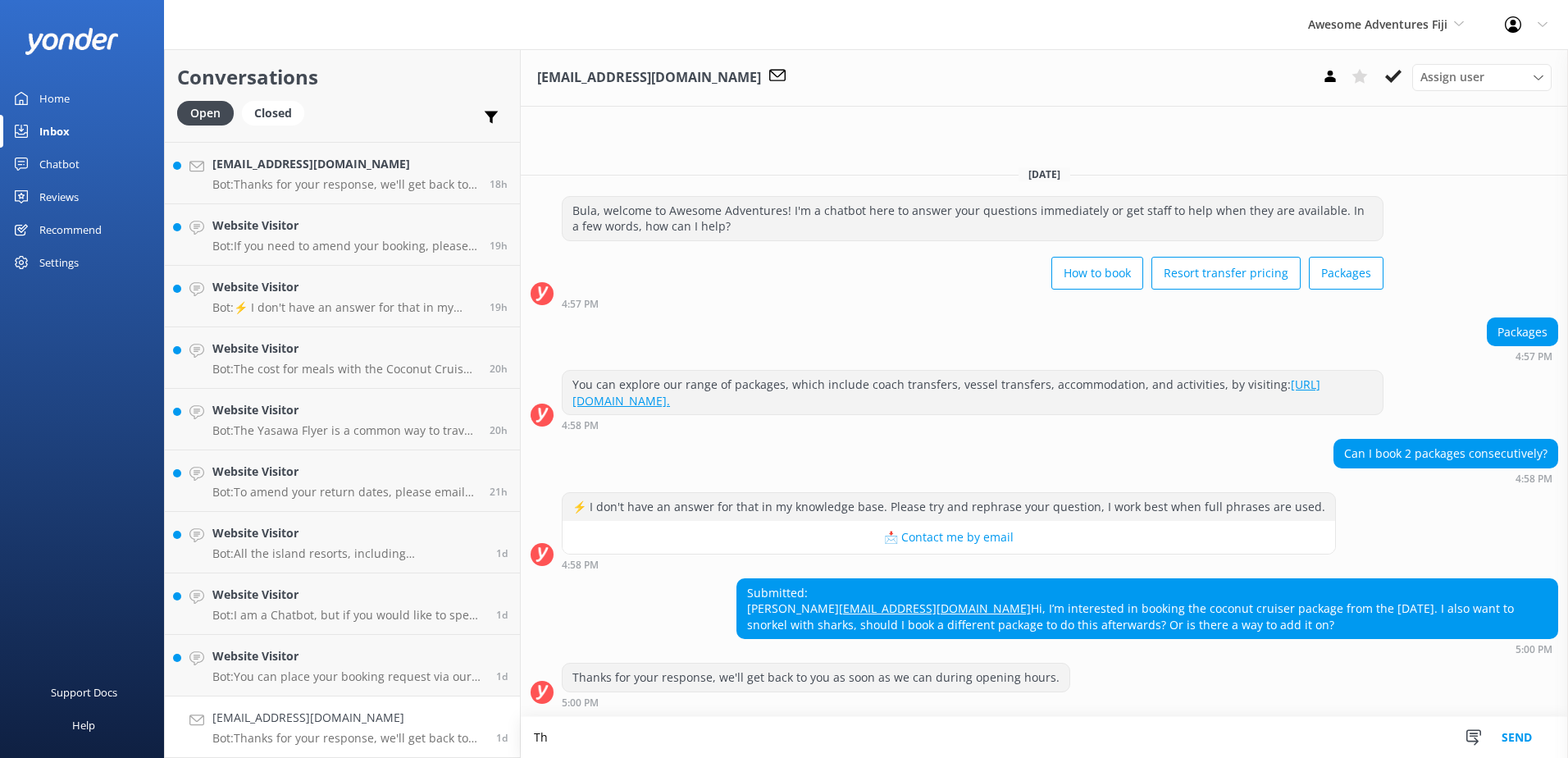
type textarea "T"
click at [1137, 739] on textarea "Kindly note that you cannot travel on 2 packages at the same time, however for …" at bounding box center [1044, 737] width 1047 height 41
click at [1046, 741] on textarea "Kindly note that you cannot travel on 2 packages at the same time, however for …" at bounding box center [1044, 737] width 1047 height 41
click at [1009, 741] on textarea "Kindly note that you cannot travel on 2 packages at the same time, however for …" at bounding box center [1044, 737] width 1047 height 41
type textarea "Kindly note that you cannot travel on 2 packages at the same time, however for …"
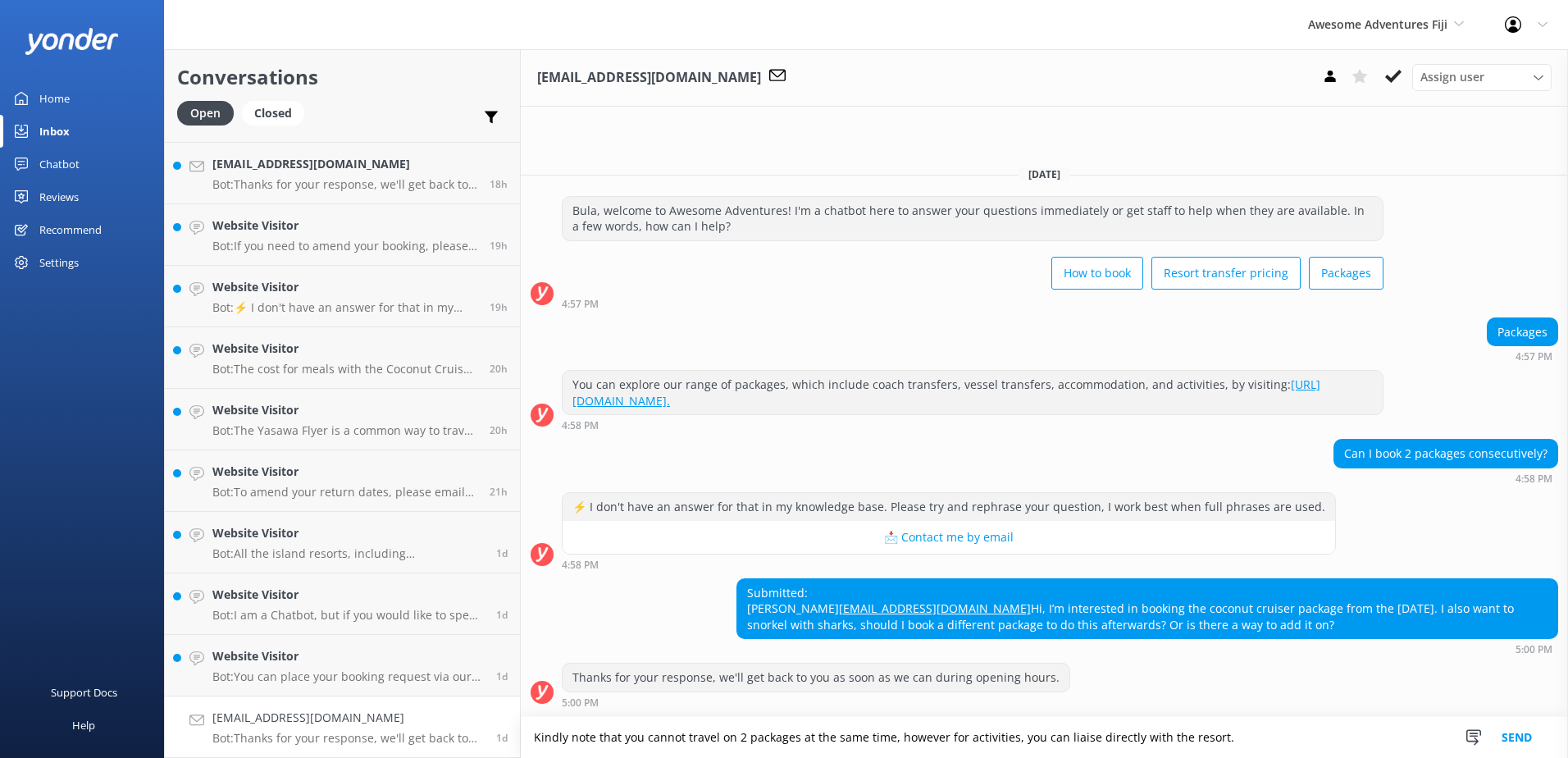
click at [1518, 725] on button "Send" at bounding box center [1517, 737] width 62 height 41
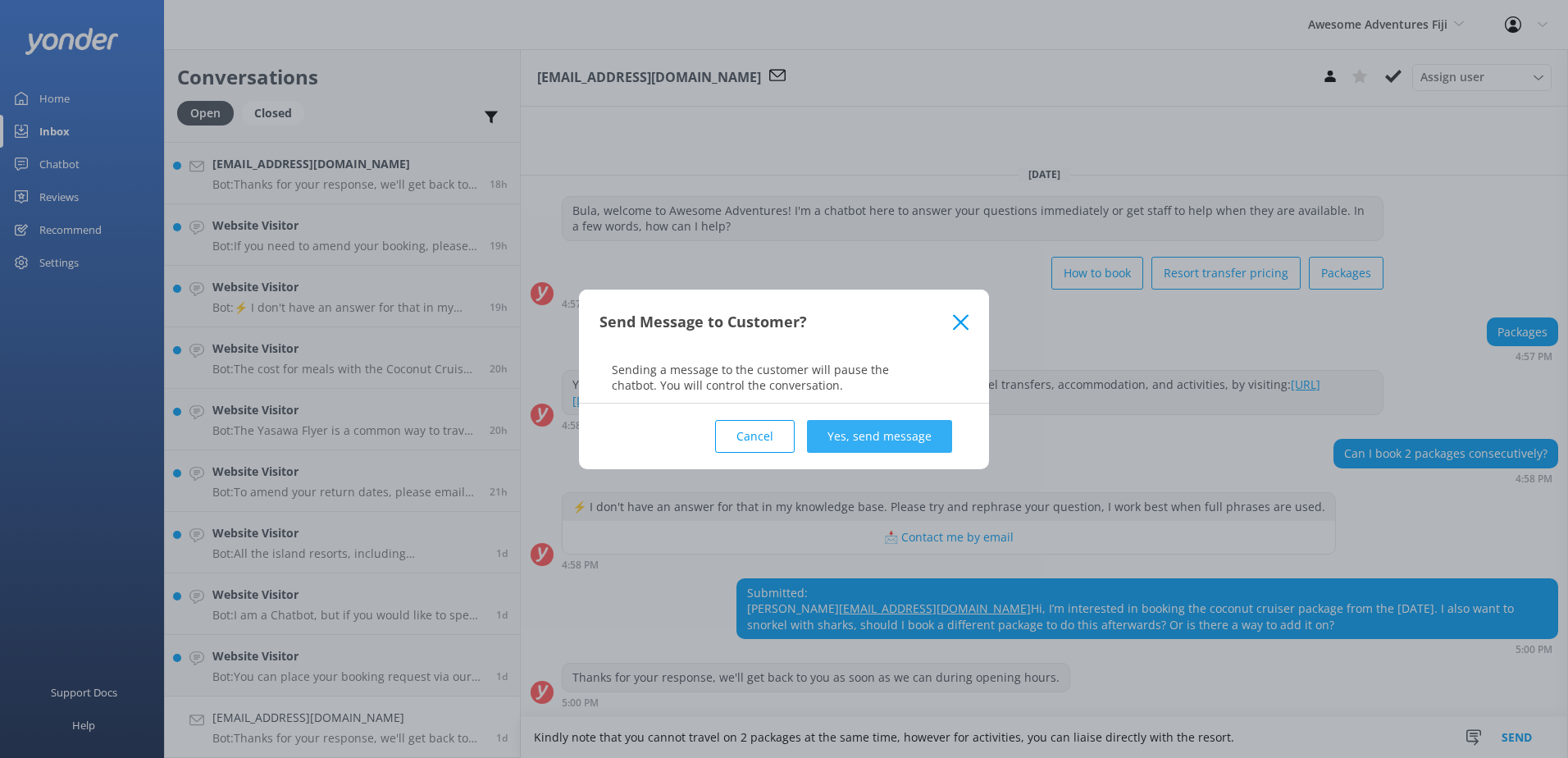
click at [883, 429] on button "Yes, send message" at bounding box center [879, 436] width 145 height 33
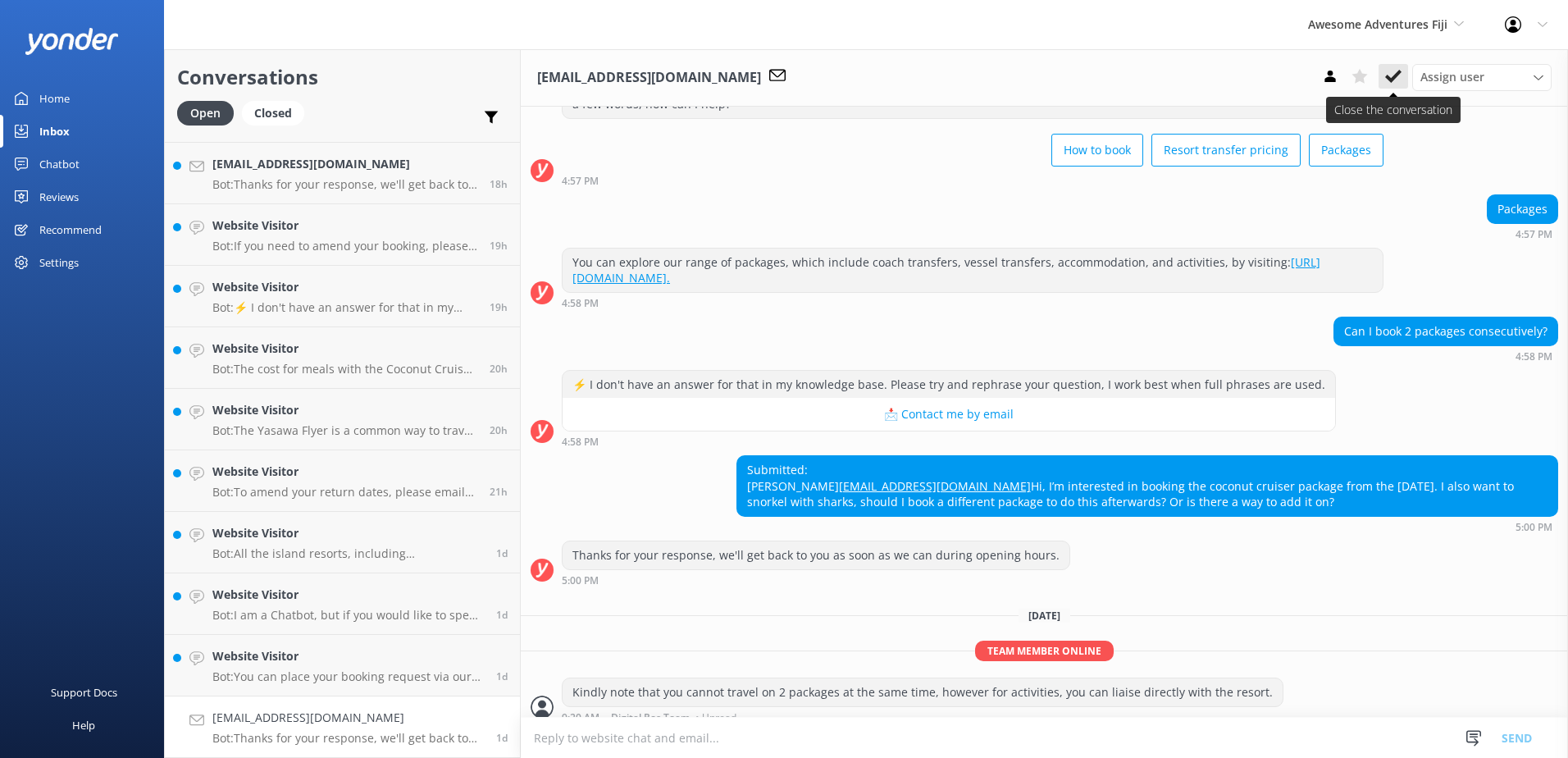
scroll to position [122, 0]
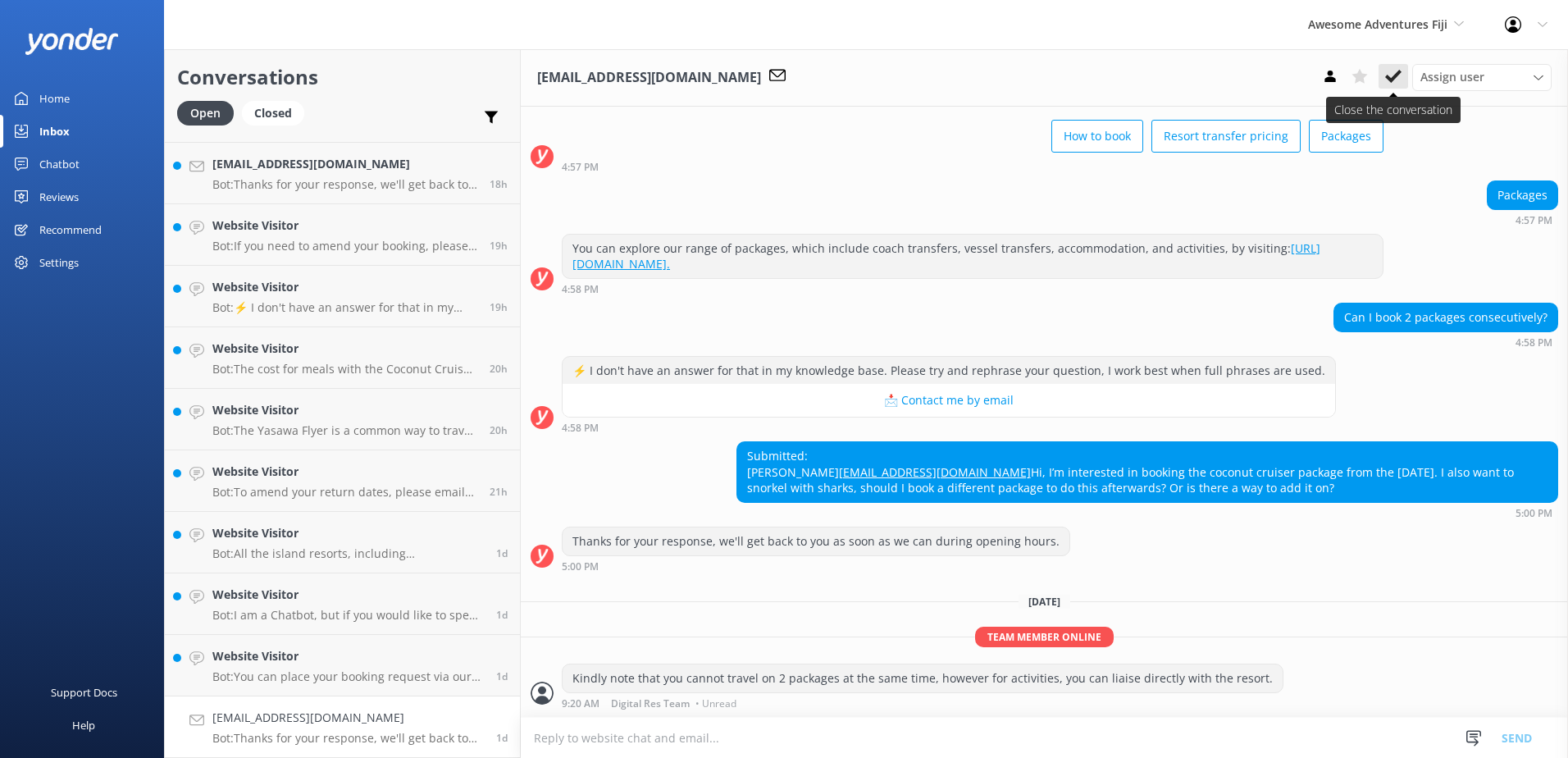
click at [1399, 74] on use at bounding box center [1393, 76] width 17 height 13
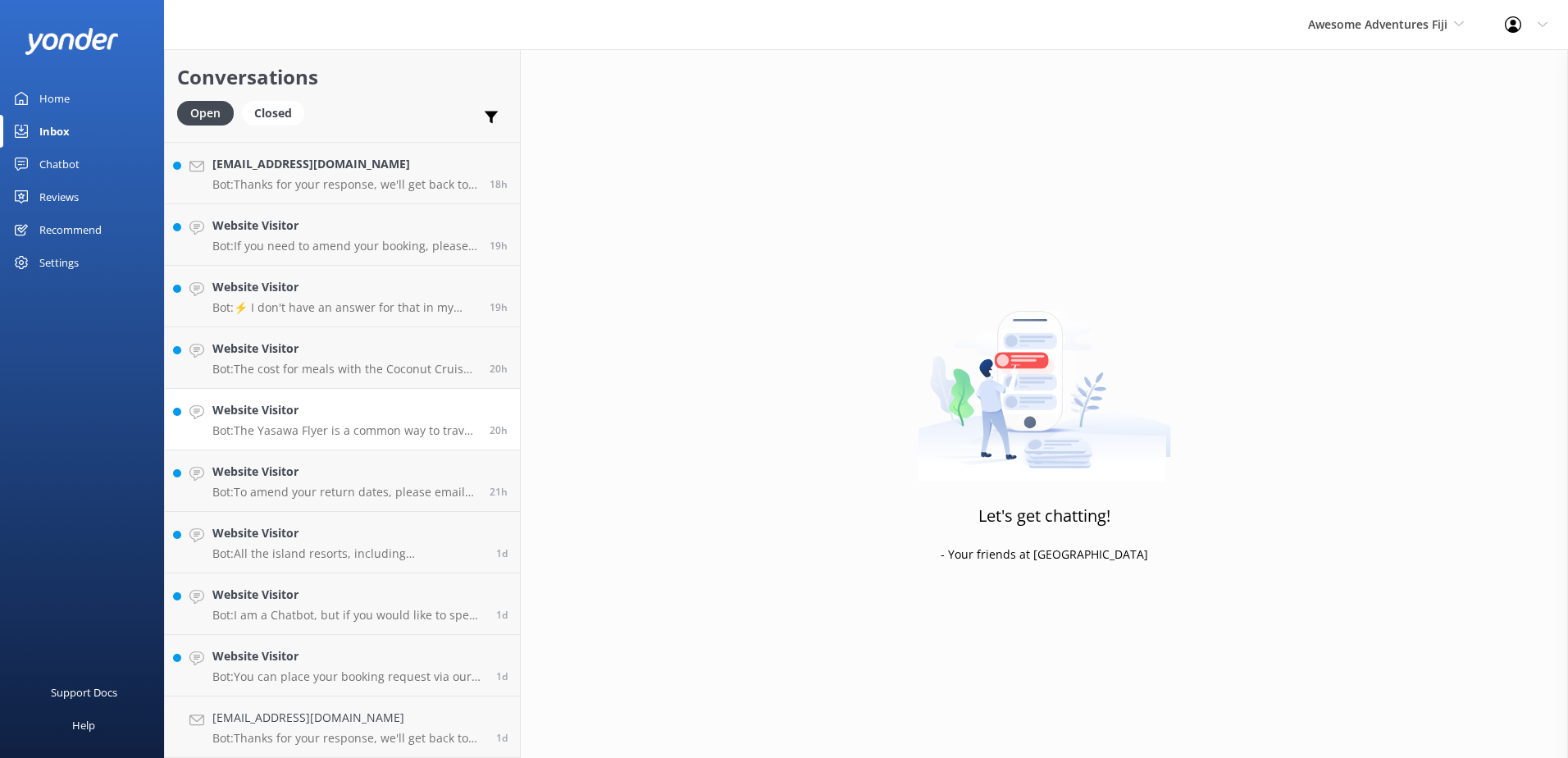
scroll to position [362, 0]
click at [391, 714] on h4 "Website Visitor" at bounding box center [348, 717] width 272 height 18
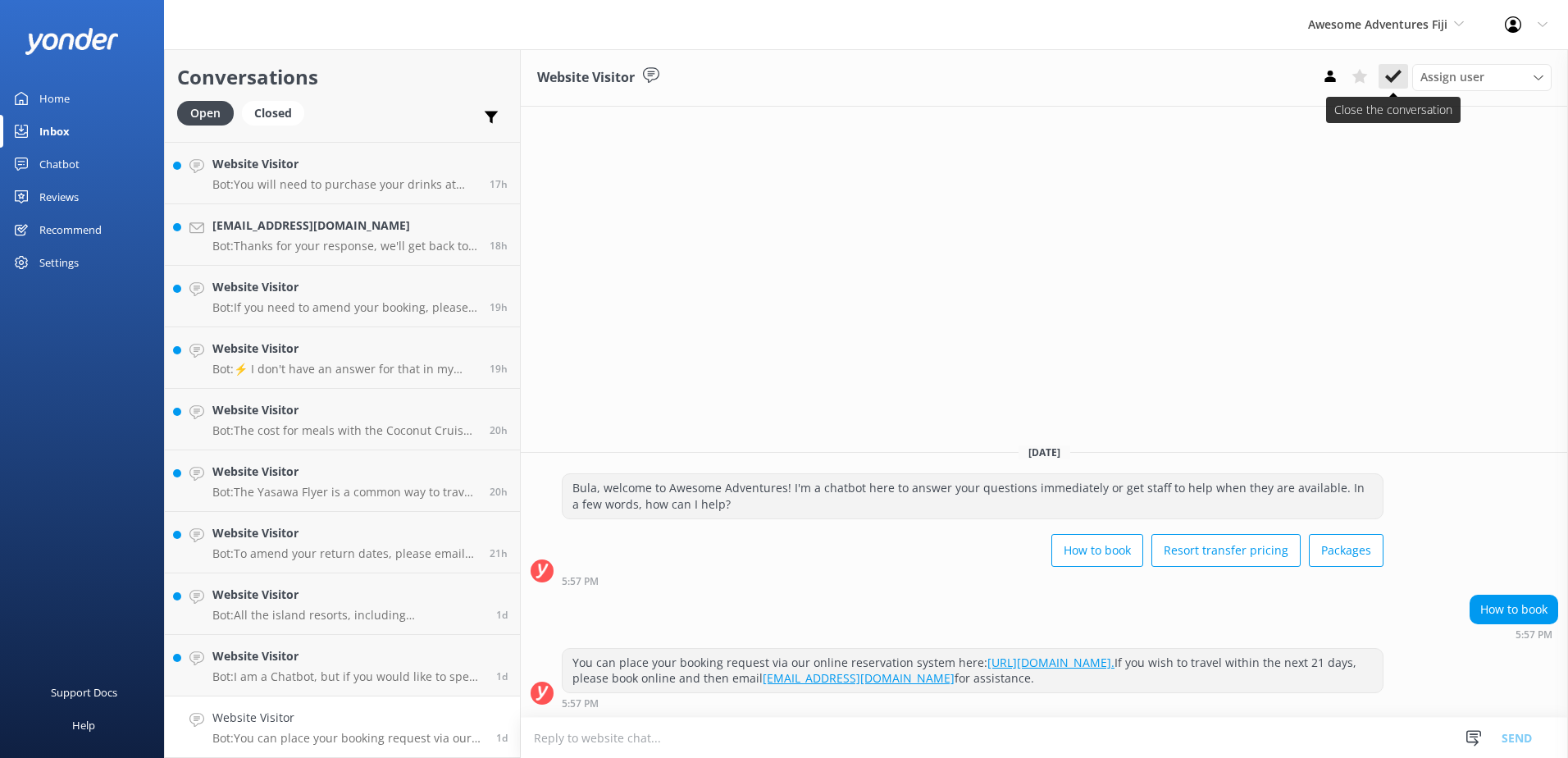
click at [1392, 85] on button at bounding box center [1393, 76] width 29 height 25
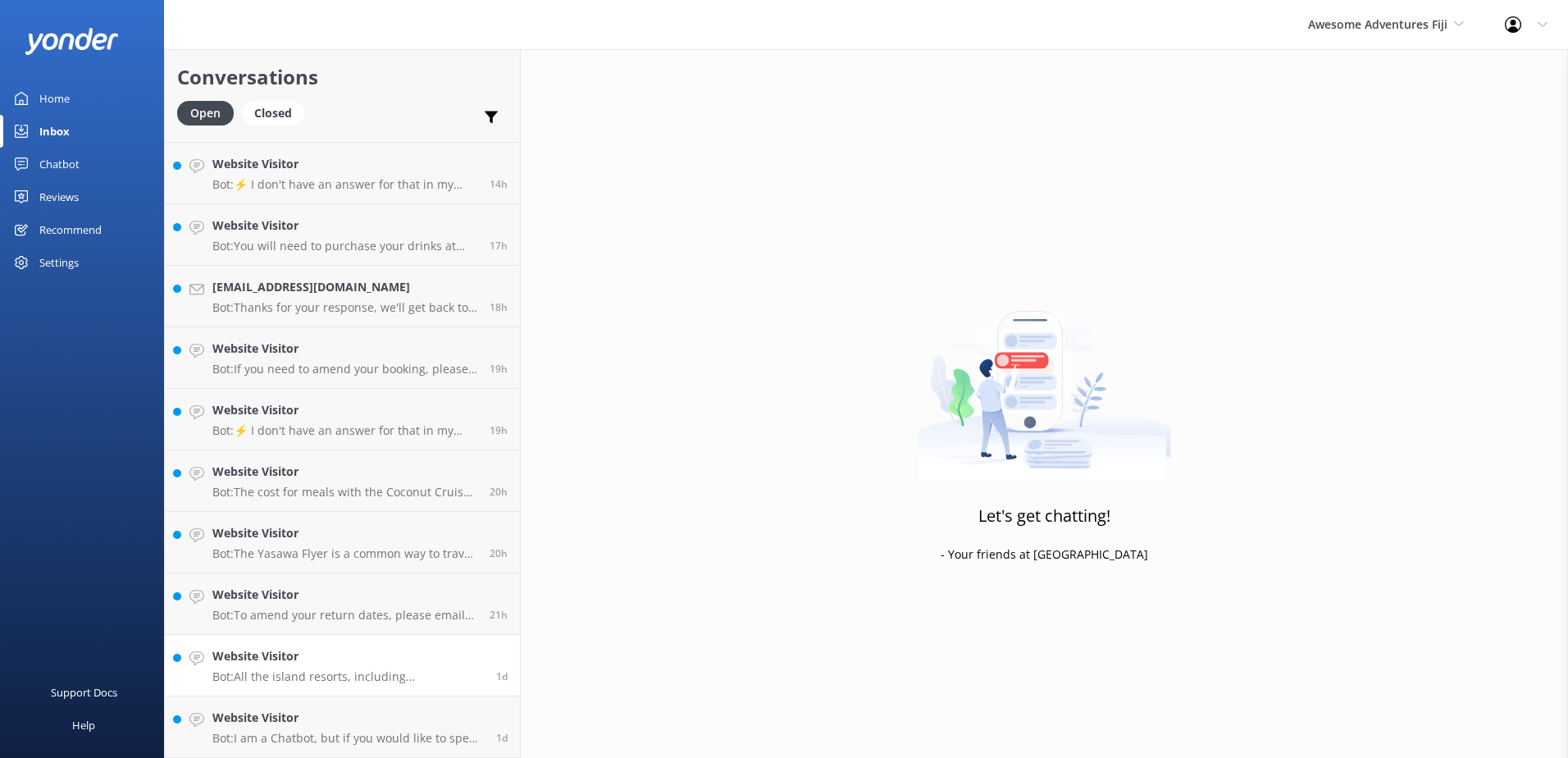
scroll to position [300, 0]
click at [371, 732] on p "Bot: I am a Chatbot, but if you would like to speak with an agent on the Awesom…" at bounding box center [348, 738] width 272 height 15
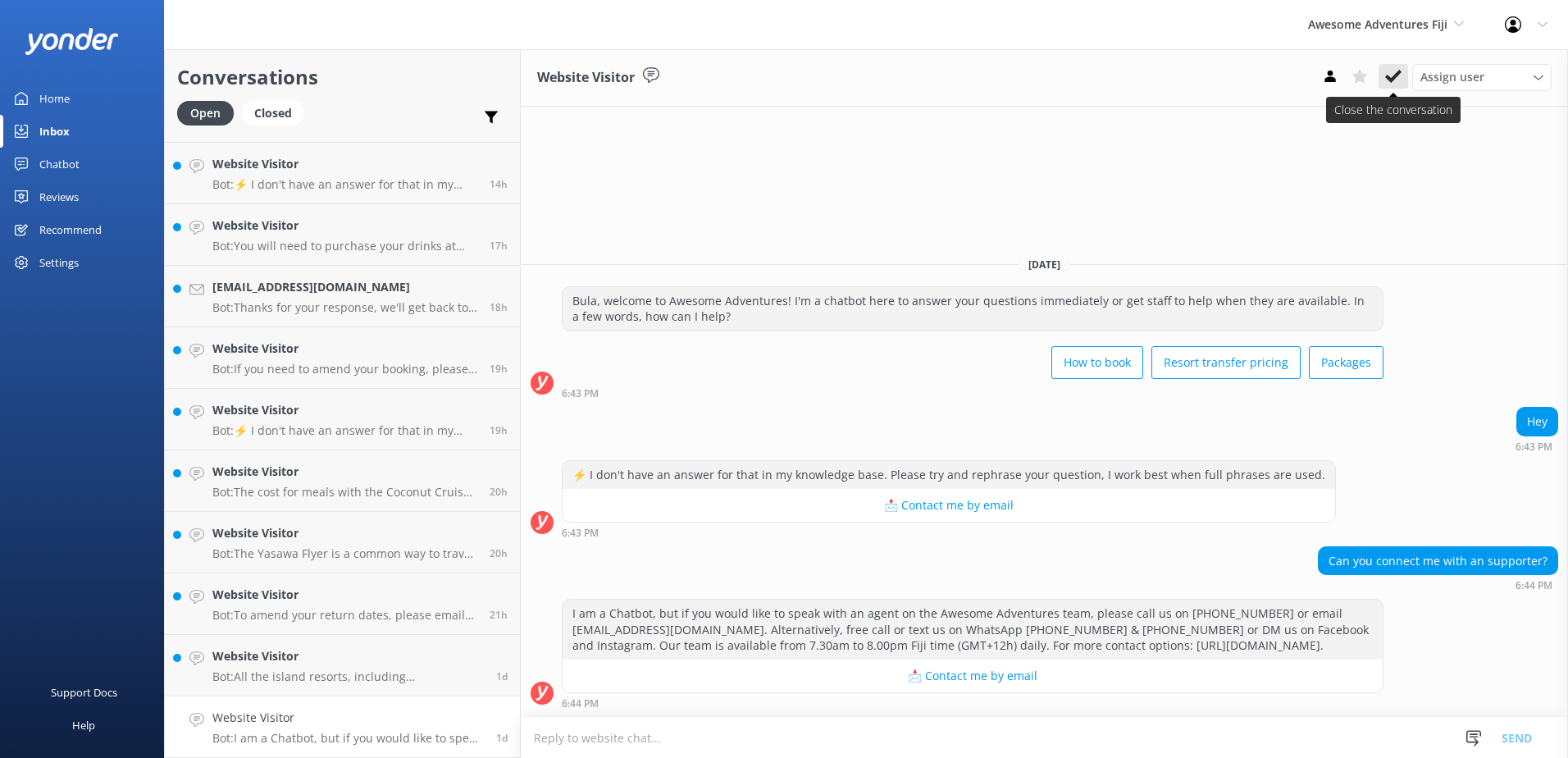
click at [1396, 78] on use at bounding box center [1393, 76] width 17 height 13
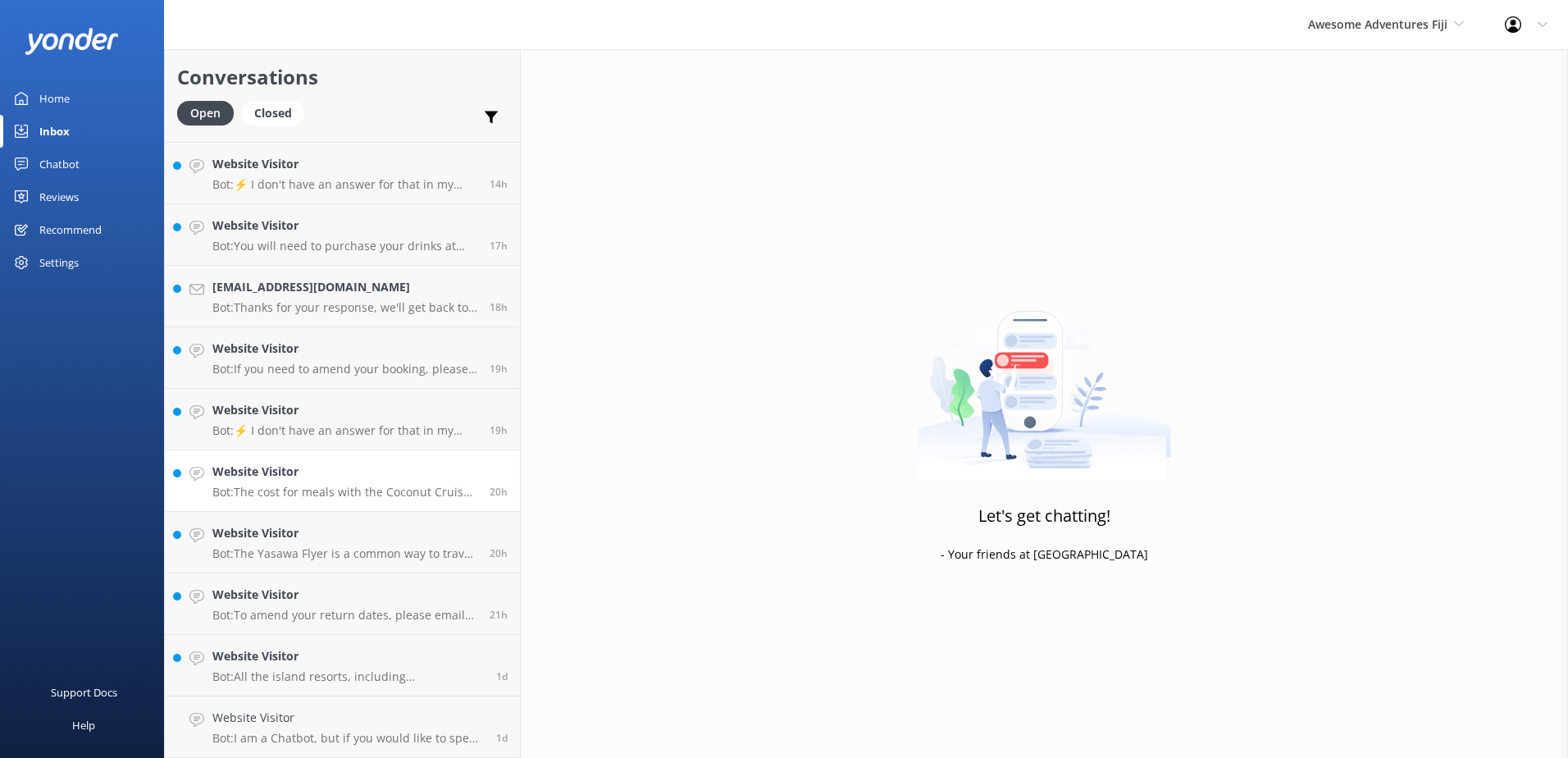
scroll to position [239, 0]
click at [381, 728] on div "Website Visitor Bot: All the island resorts, including South Sea Island, offer …" at bounding box center [348, 726] width 272 height 36
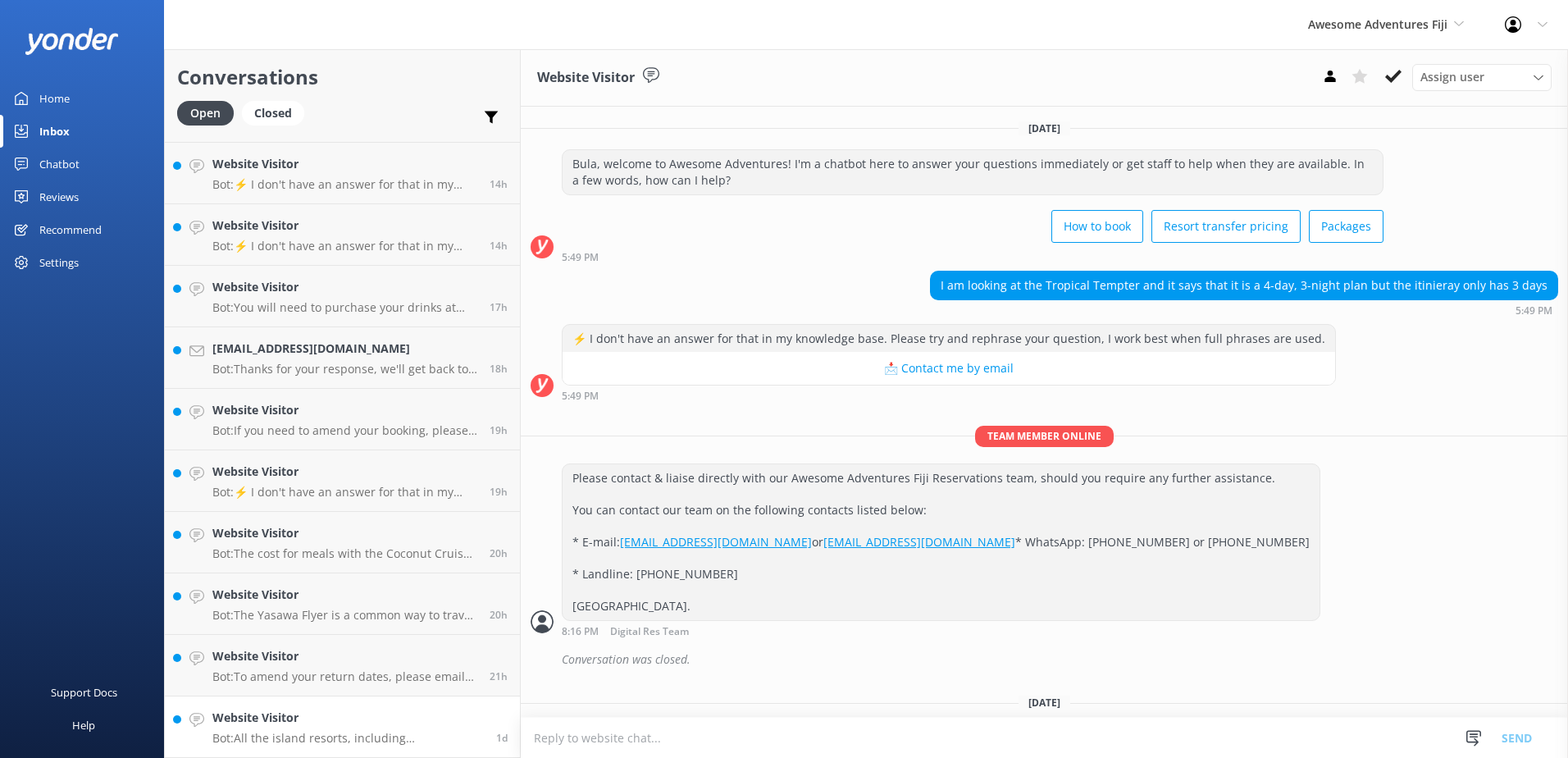
scroll to position [299, 0]
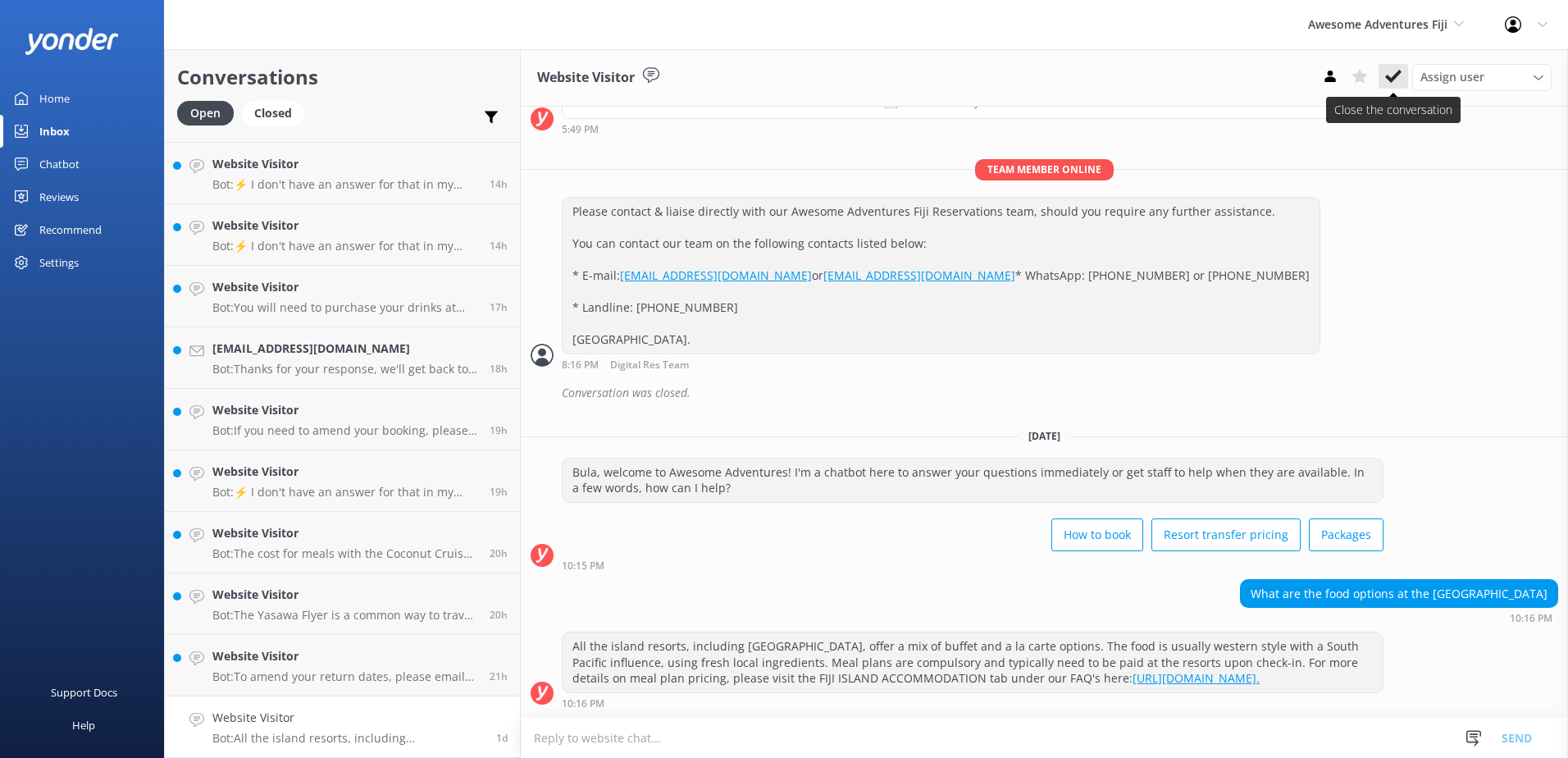
click at [1399, 78] on icon at bounding box center [1393, 76] width 17 height 17
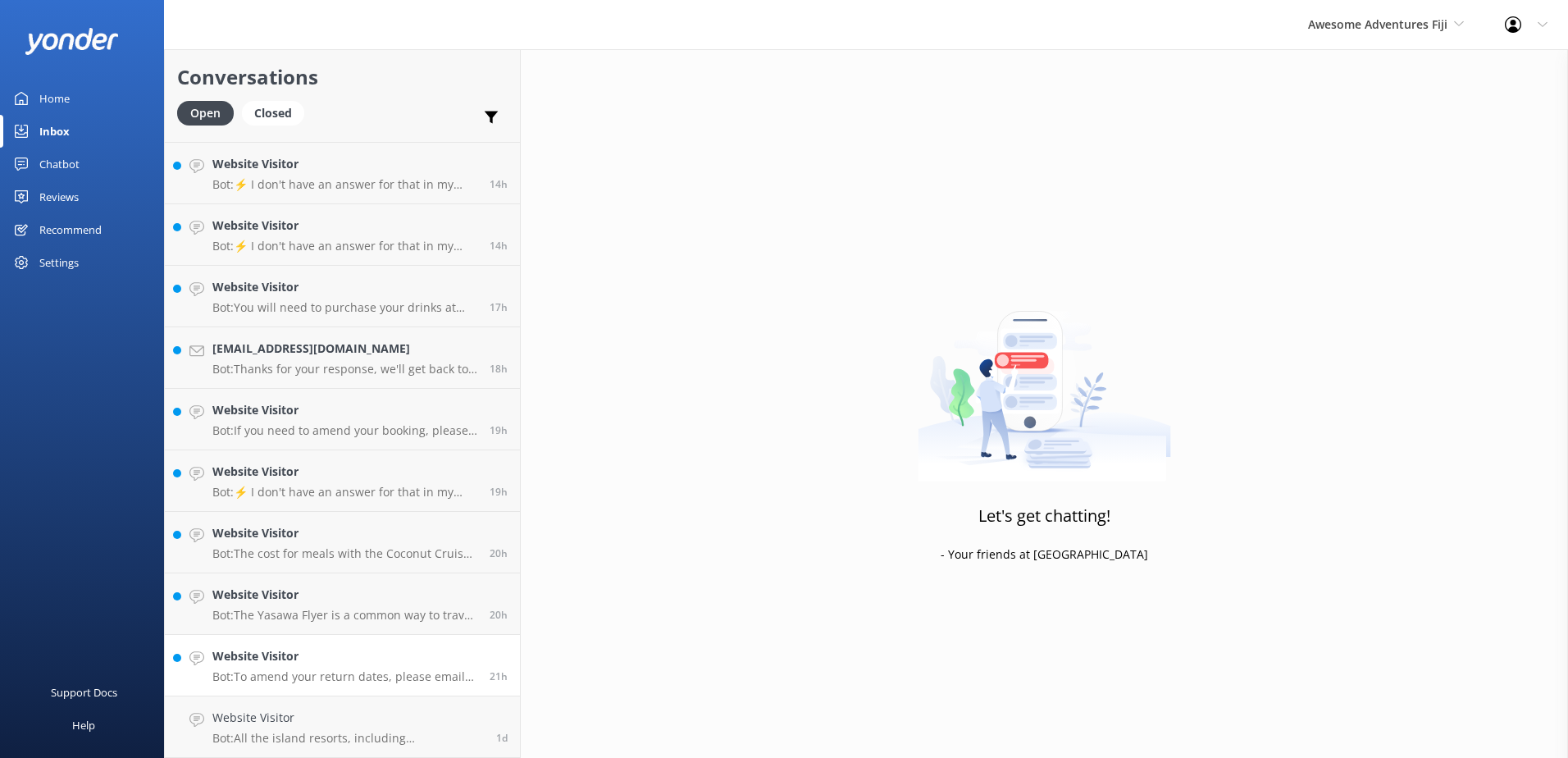
click at [390, 665] on h4 "Website Visitor" at bounding box center [345, 656] width 265 height 18
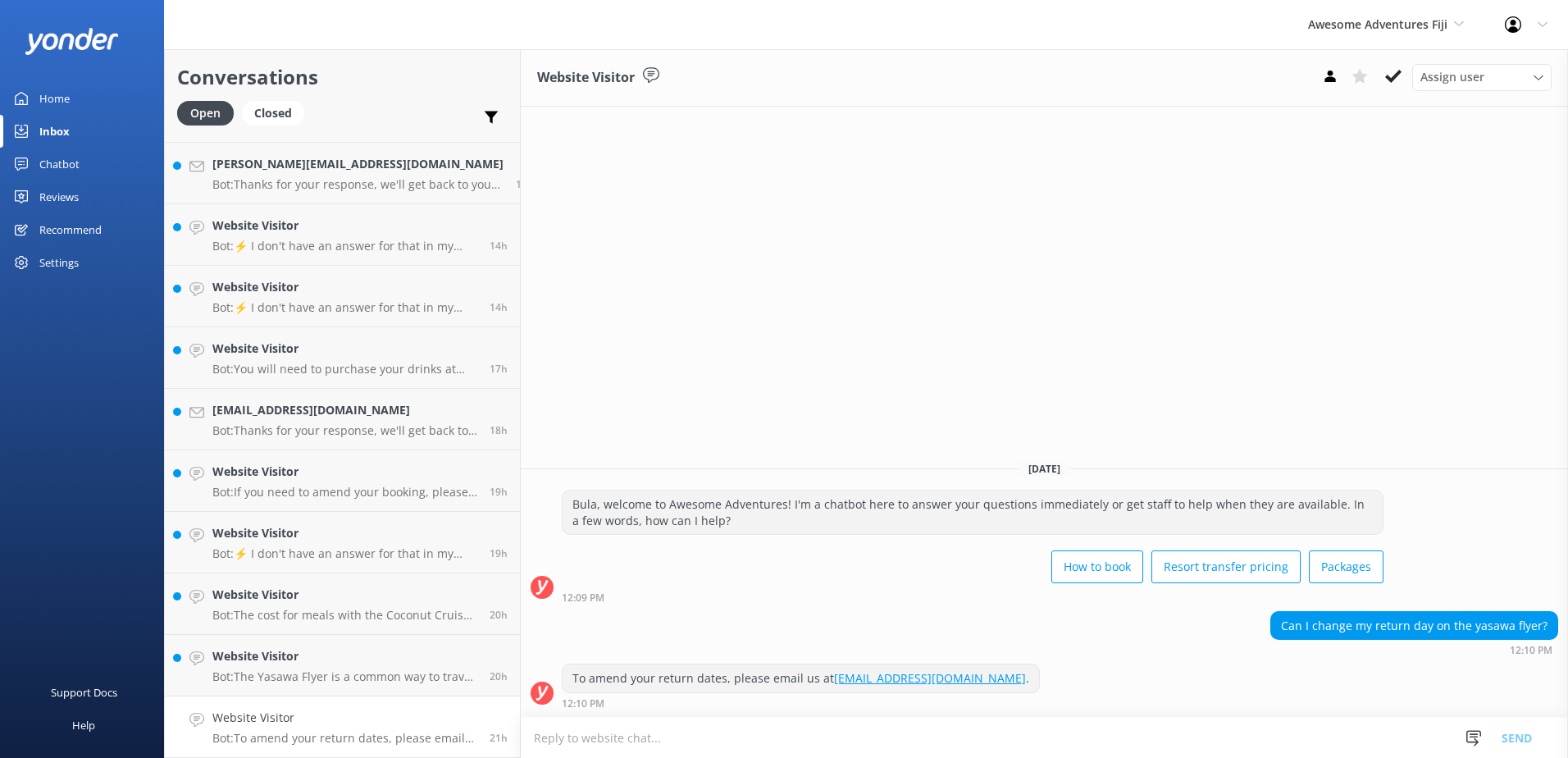
click at [951, 736] on textarea at bounding box center [1044, 737] width 1047 height 40
type textarea "p"
type textarea "Please note that Yasawa Flyer has only 1 departure, arriving to Port Denarau at…"
click at [1519, 735] on button "Send" at bounding box center [1517, 737] width 62 height 41
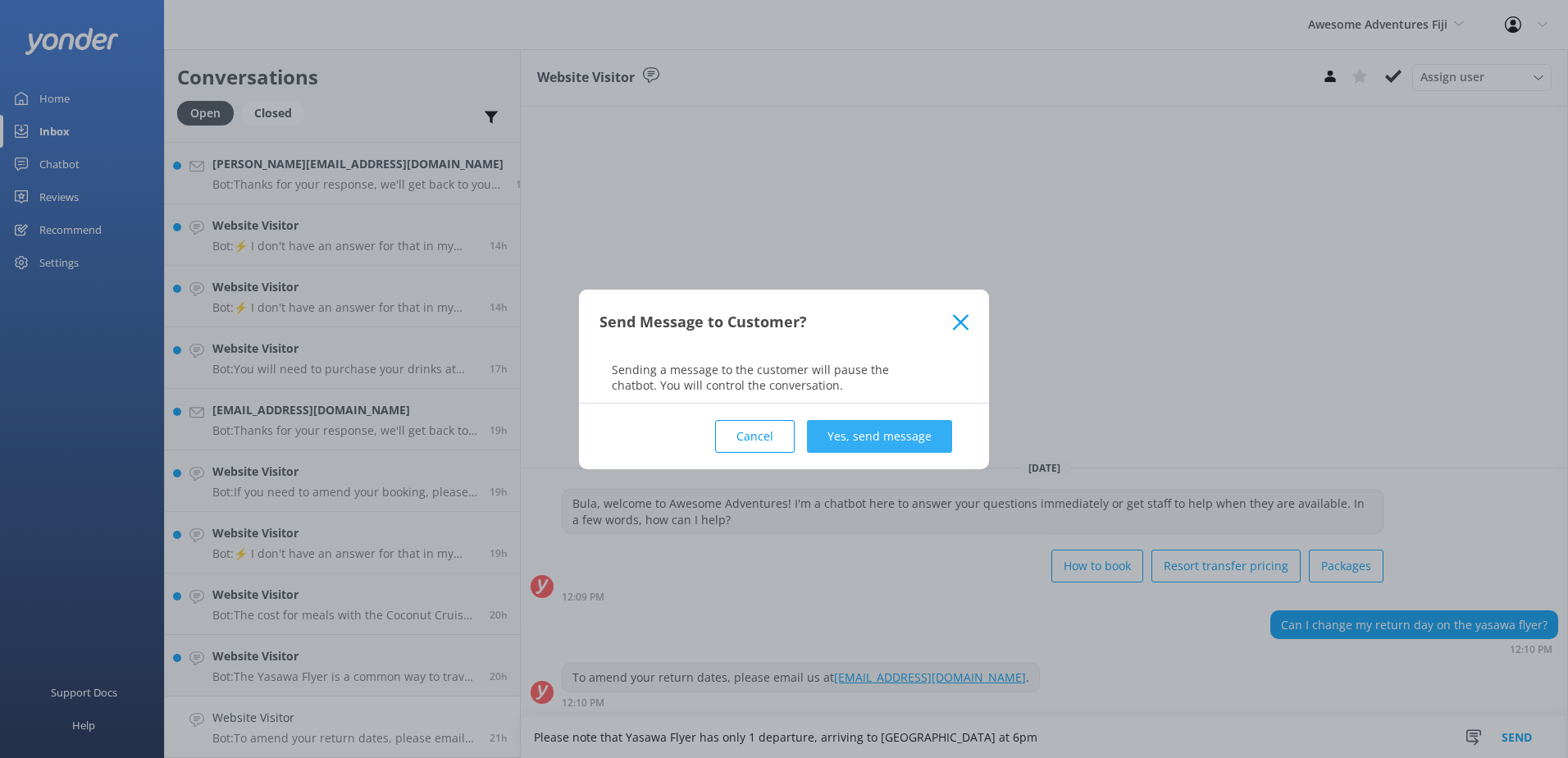
click at [944, 440] on button "Yes, send message" at bounding box center [879, 436] width 145 height 33
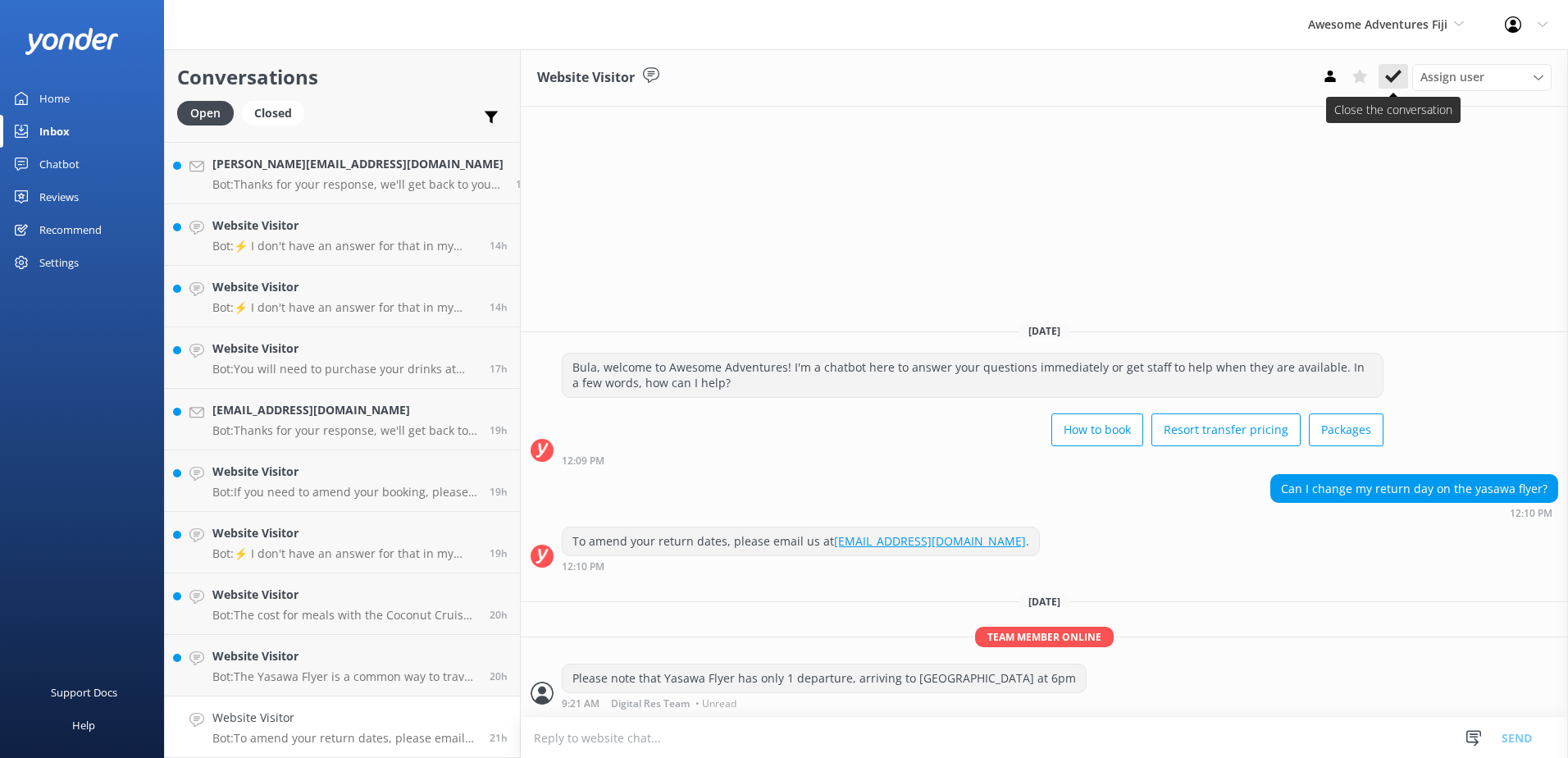
click at [1388, 78] on use at bounding box center [1393, 76] width 17 height 13
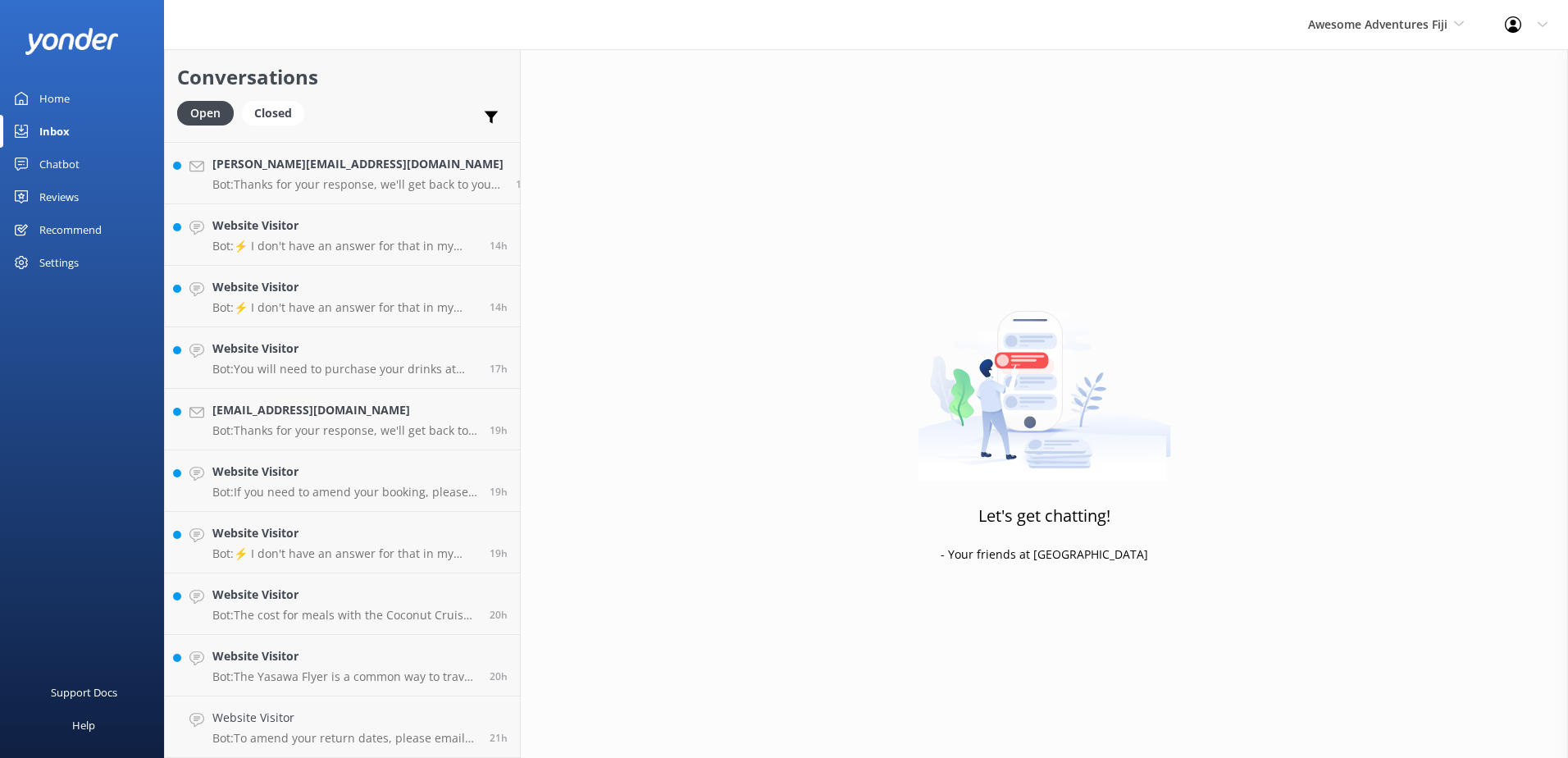
scroll to position [116, 0]
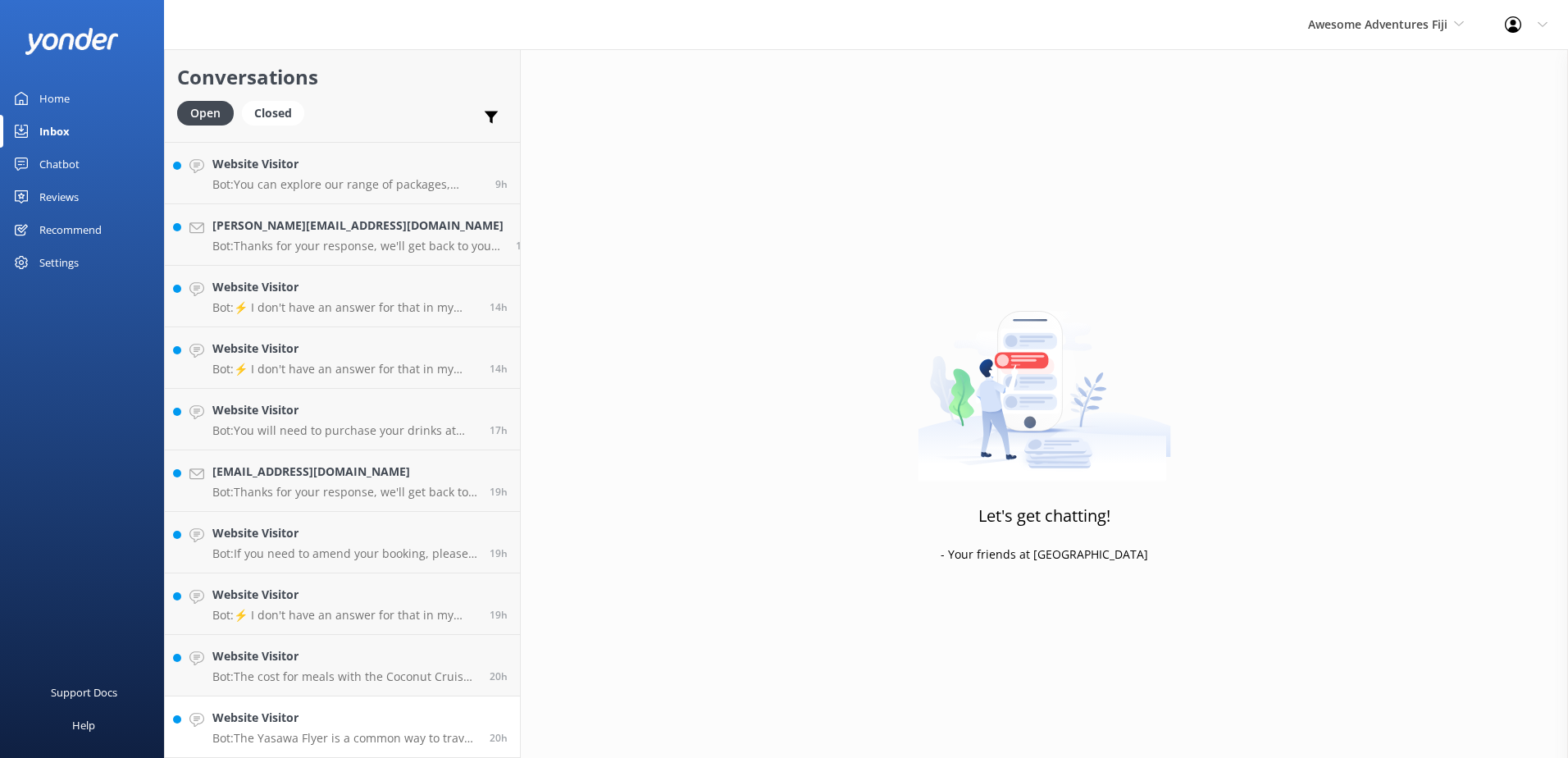
click at [382, 727] on div "Website Visitor Bot: The Yasawa Flyer is a common way to travel from Nadi to th…" at bounding box center [345, 726] width 265 height 36
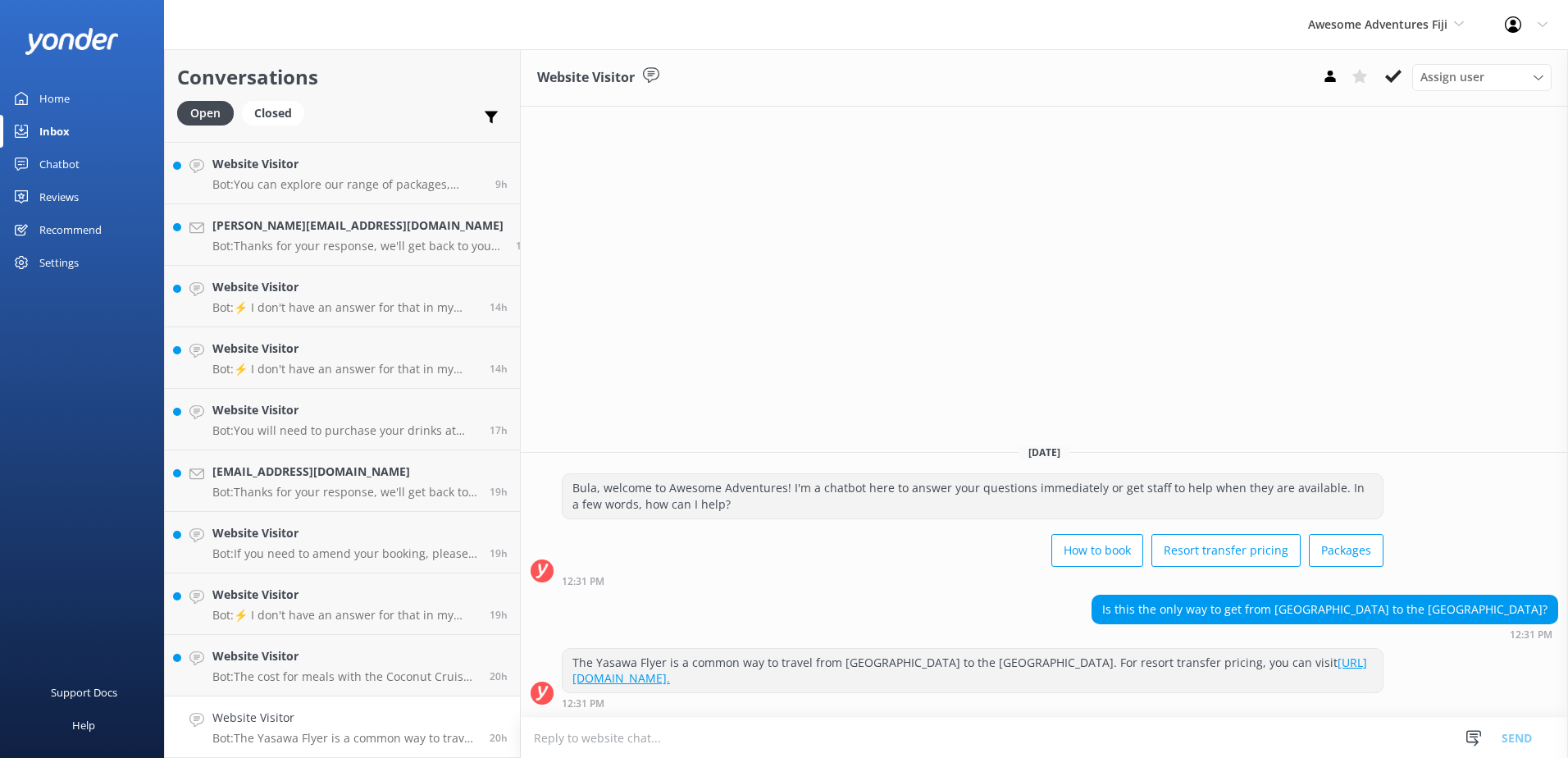
click at [721, 740] on textarea at bounding box center [1044, 737] width 1047 height 40
click at [977, 731] on textarea "Please note our Yasawa Run departs from the Port at 8.45am" at bounding box center [1044, 737] width 1047 height 41
type textarea "Please note our Yasawa Run departs from the Port at 8.45am daily."
click at [1534, 739] on button "Send" at bounding box center [1517, 737] width 62 height 41
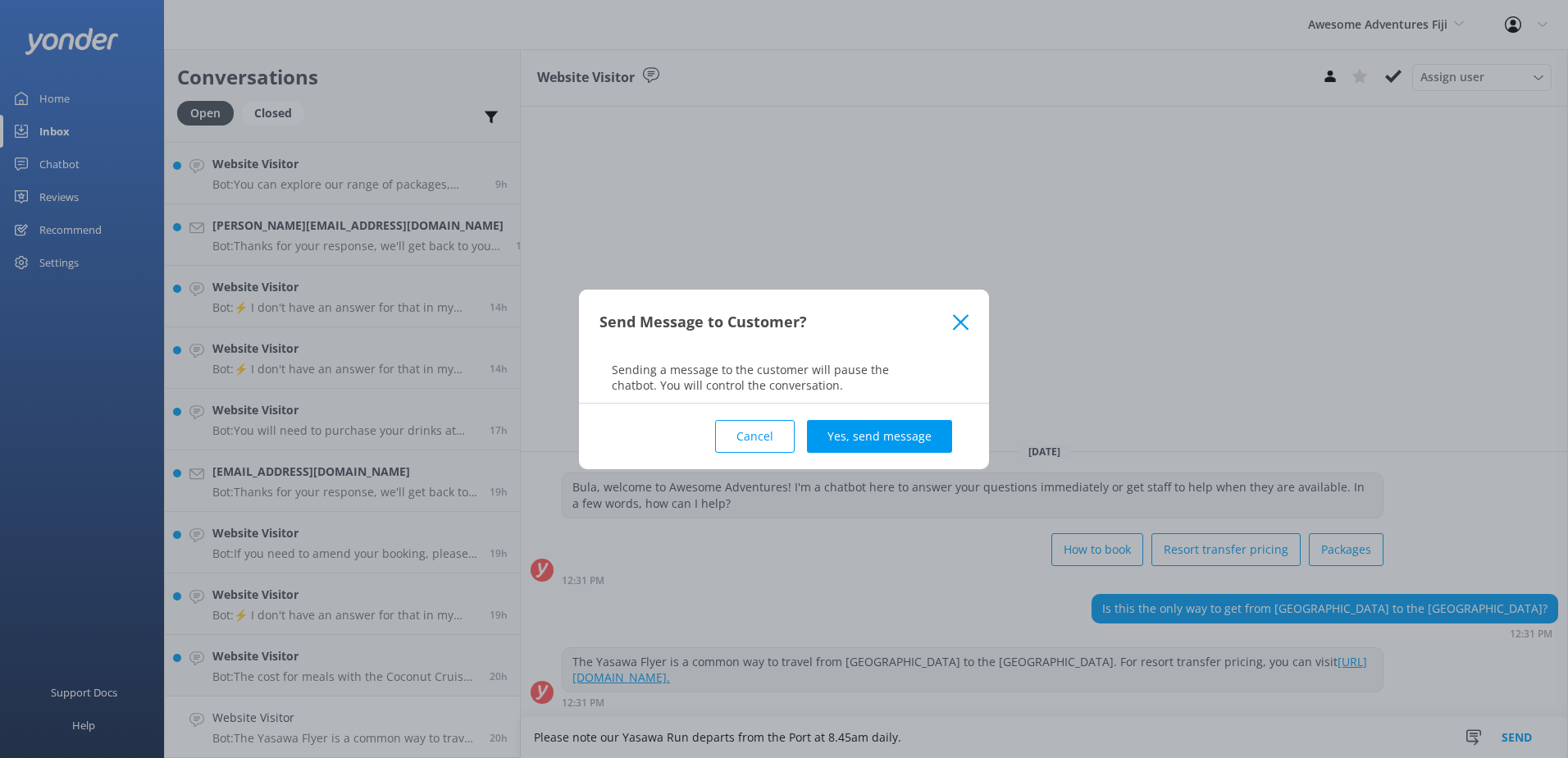
click at [908, 428] on button "Yes, send message" at bounding box center [879, 436] width 145 height 33
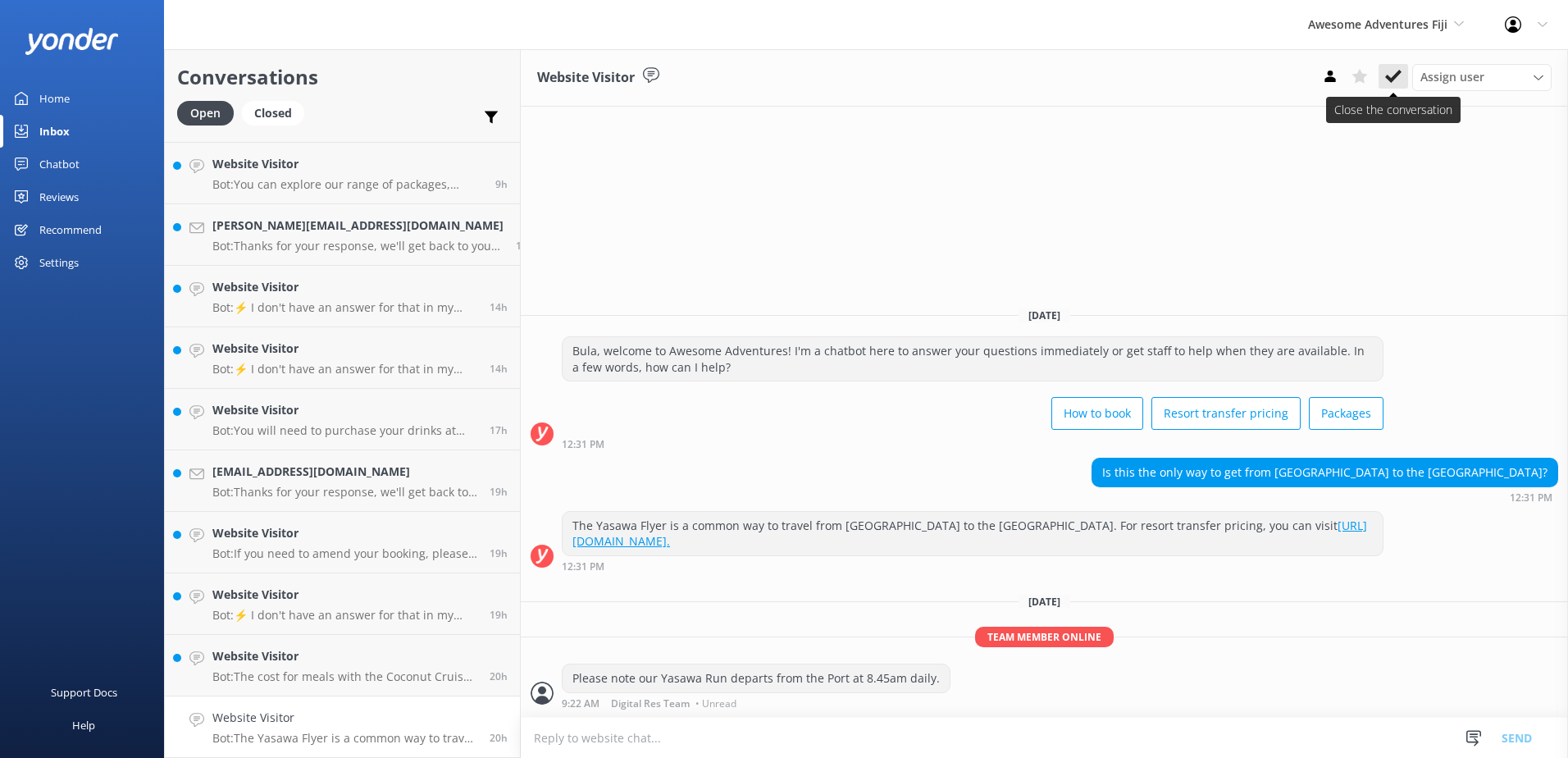
click at [1403, 77] on button at bounding box center [1393, 76] width 29 height 25
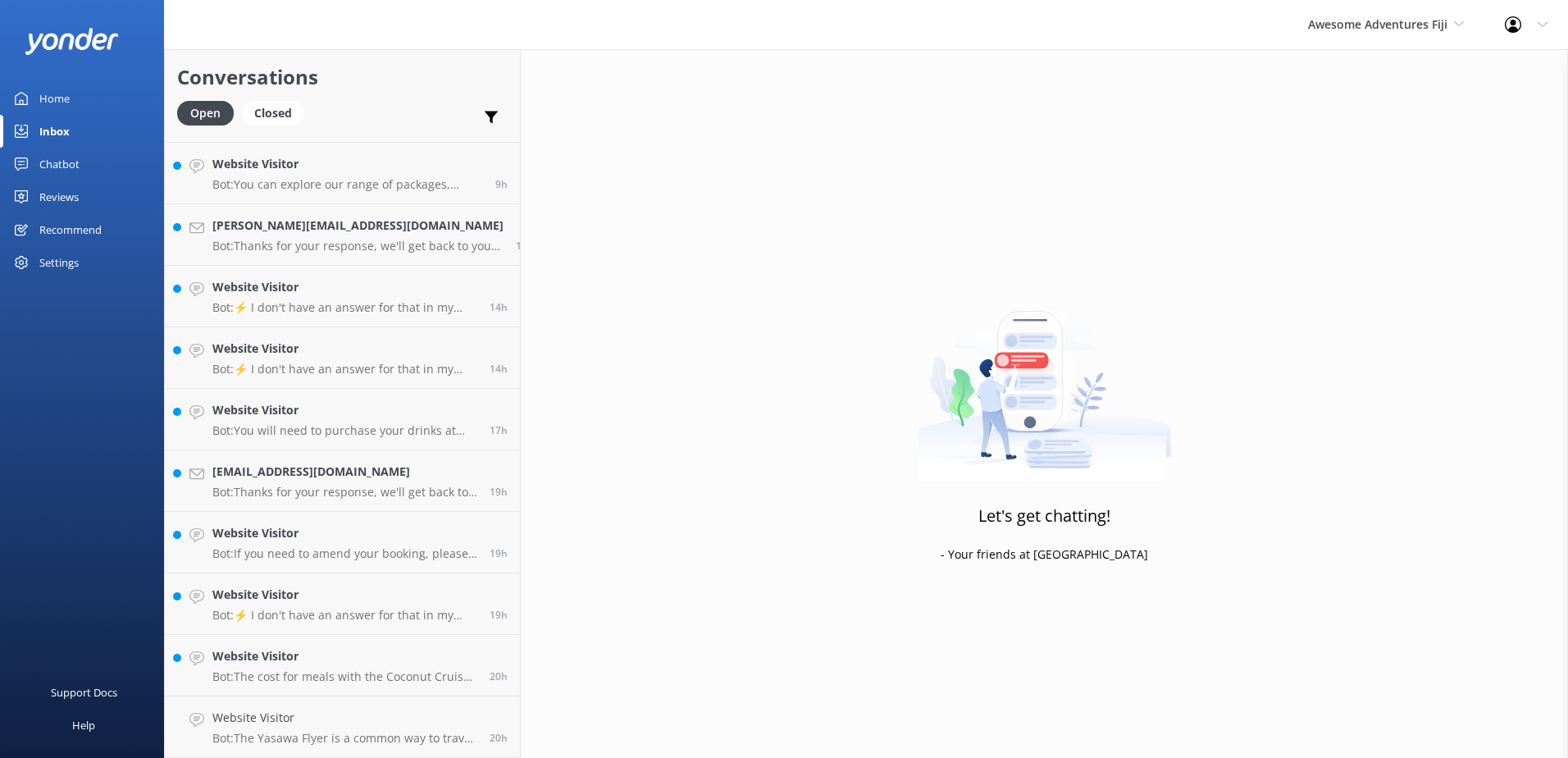
scroll to position [54, 0]
click at [366, 714] on h4 "Website Visitor" at bounding box center [345, 717] width 265 height 18
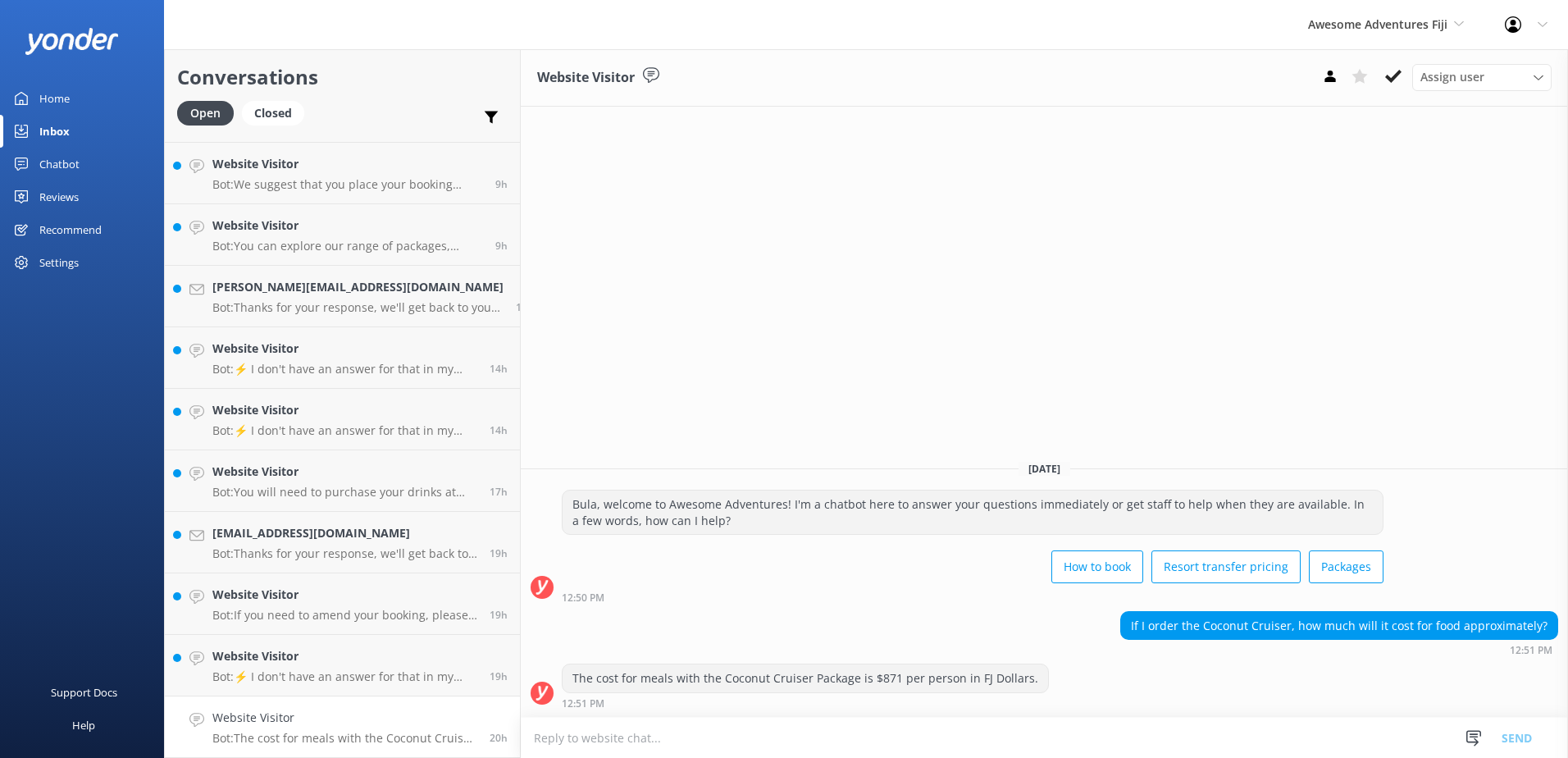
click at [829, 725] on textarea at bounding box center [1044, 737] width 1047 height 40
click at [66, 175] on div "Chatbot" at bounding box center [59, 164] width 40 height 33
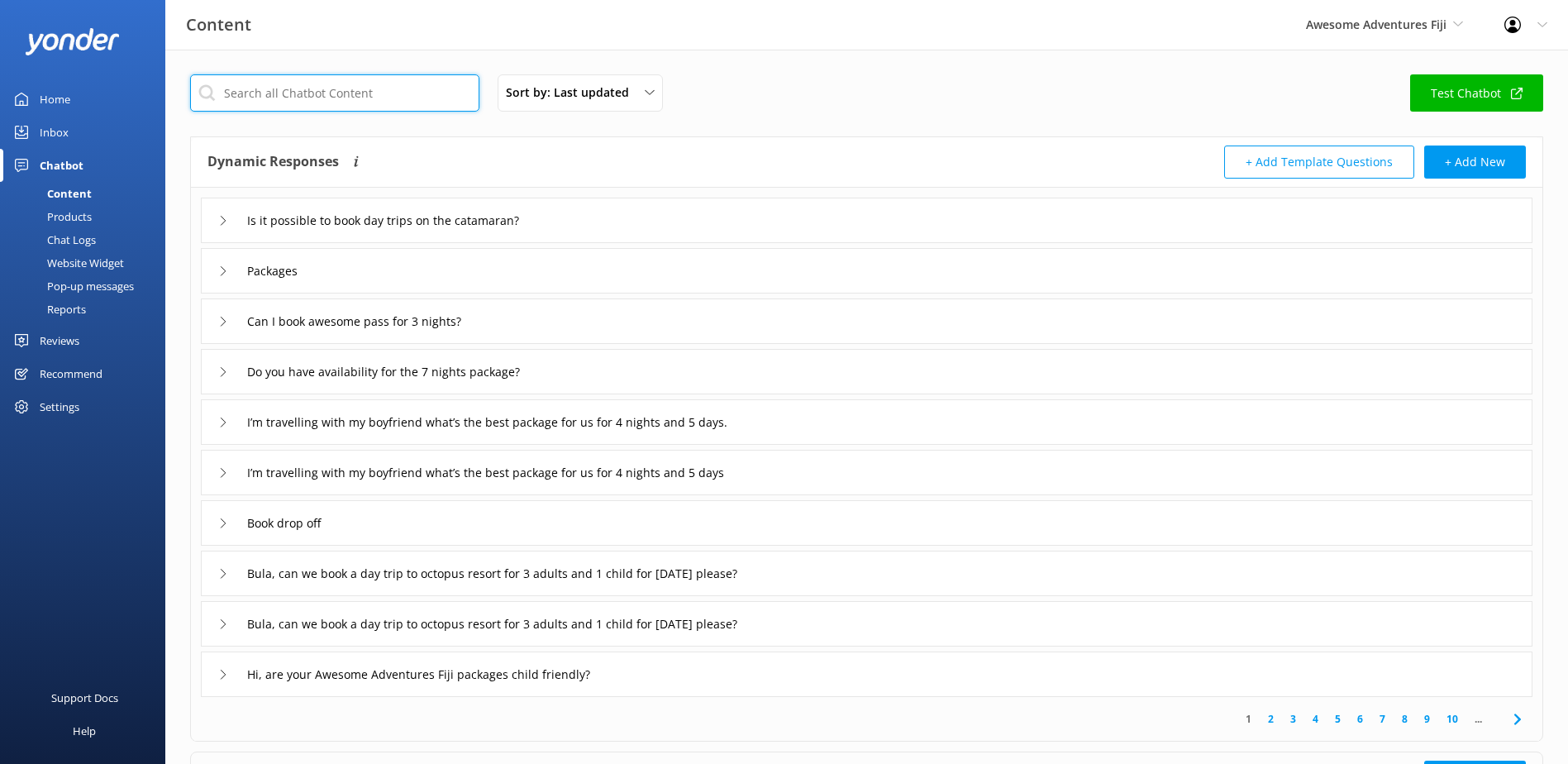
click at [308, 103] on input "text" at bounding box center [334, 93] width 290 height 37
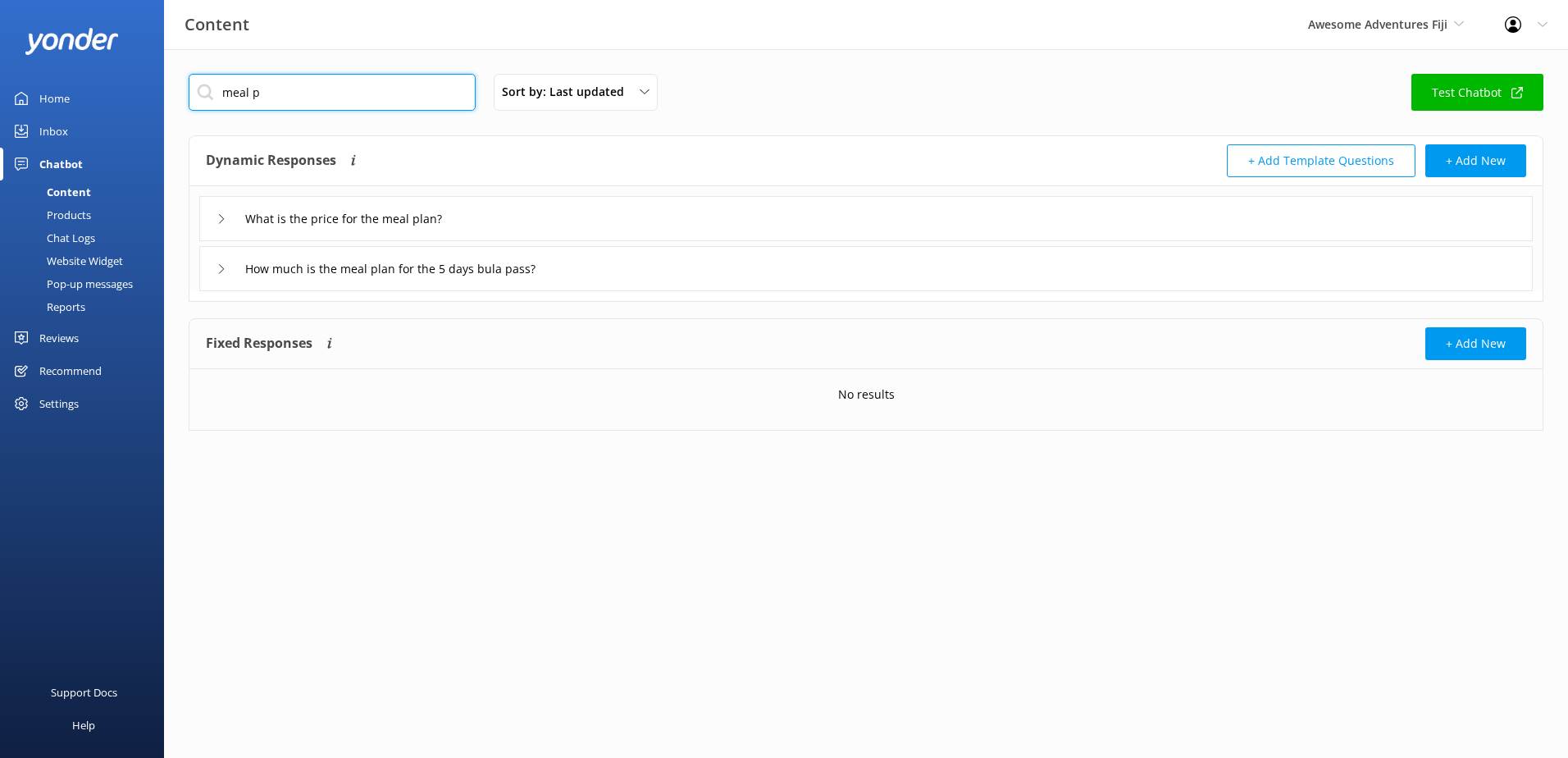
type input "meal p"
drag, startPoint x: 311, startPoint y: 104, endPoint x: 268, endPoint y: 218, distance: 121.8
click at [268, 218] on input "What is the price for the meal plan?" at bounding box center [363, 219] width 256 height 25
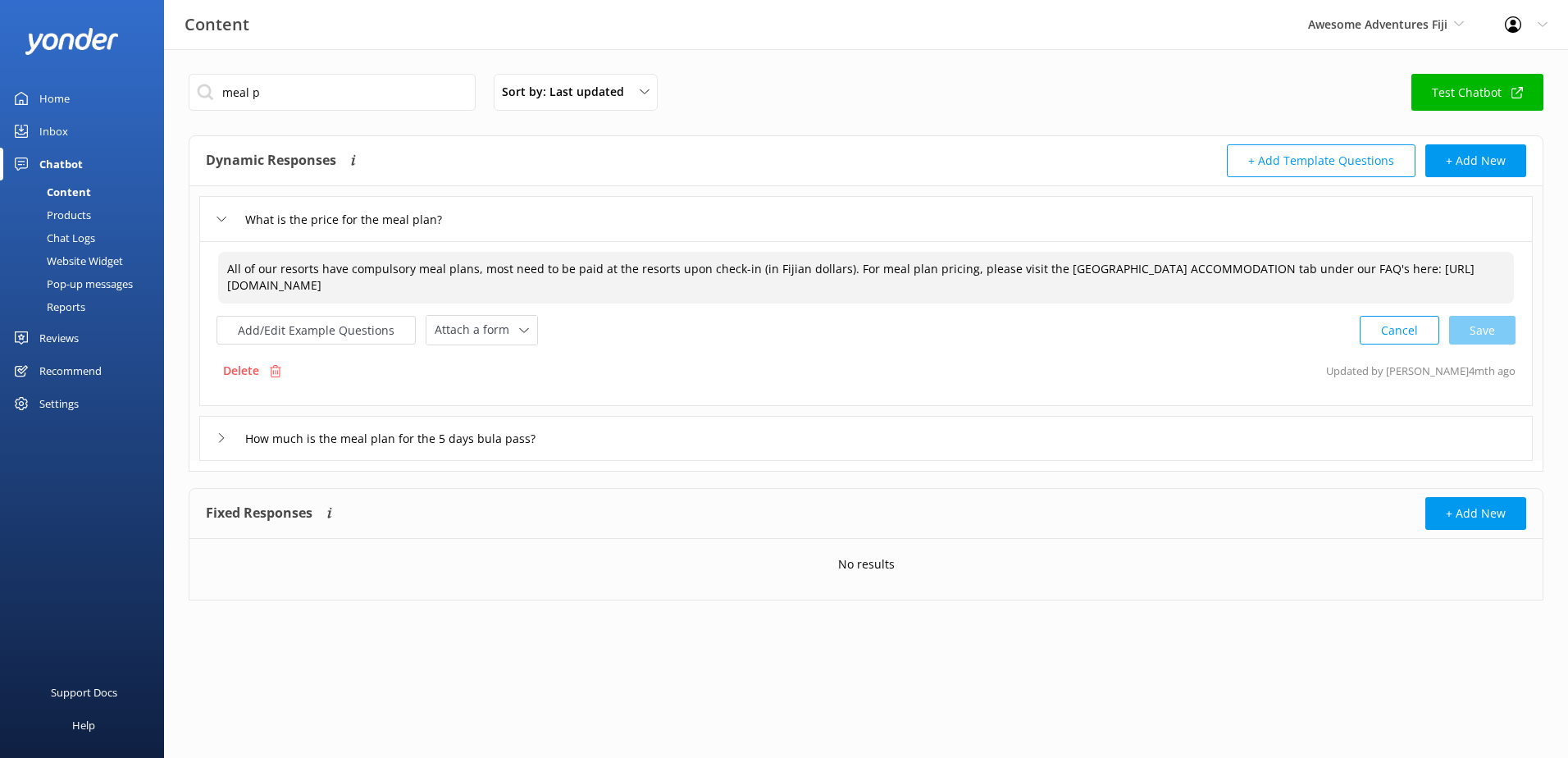
drag, startPoint x: 445, startPoint y: 287, endPoint x: 186, endPoint y: 256, distance: 260.8
click at [186, 256] on div "meal p Sort by: Last updated Title (A-Z) Last updated Test Chatbot Dynamic Resp…" at bounding box center [865, 349] width 1404 height 601
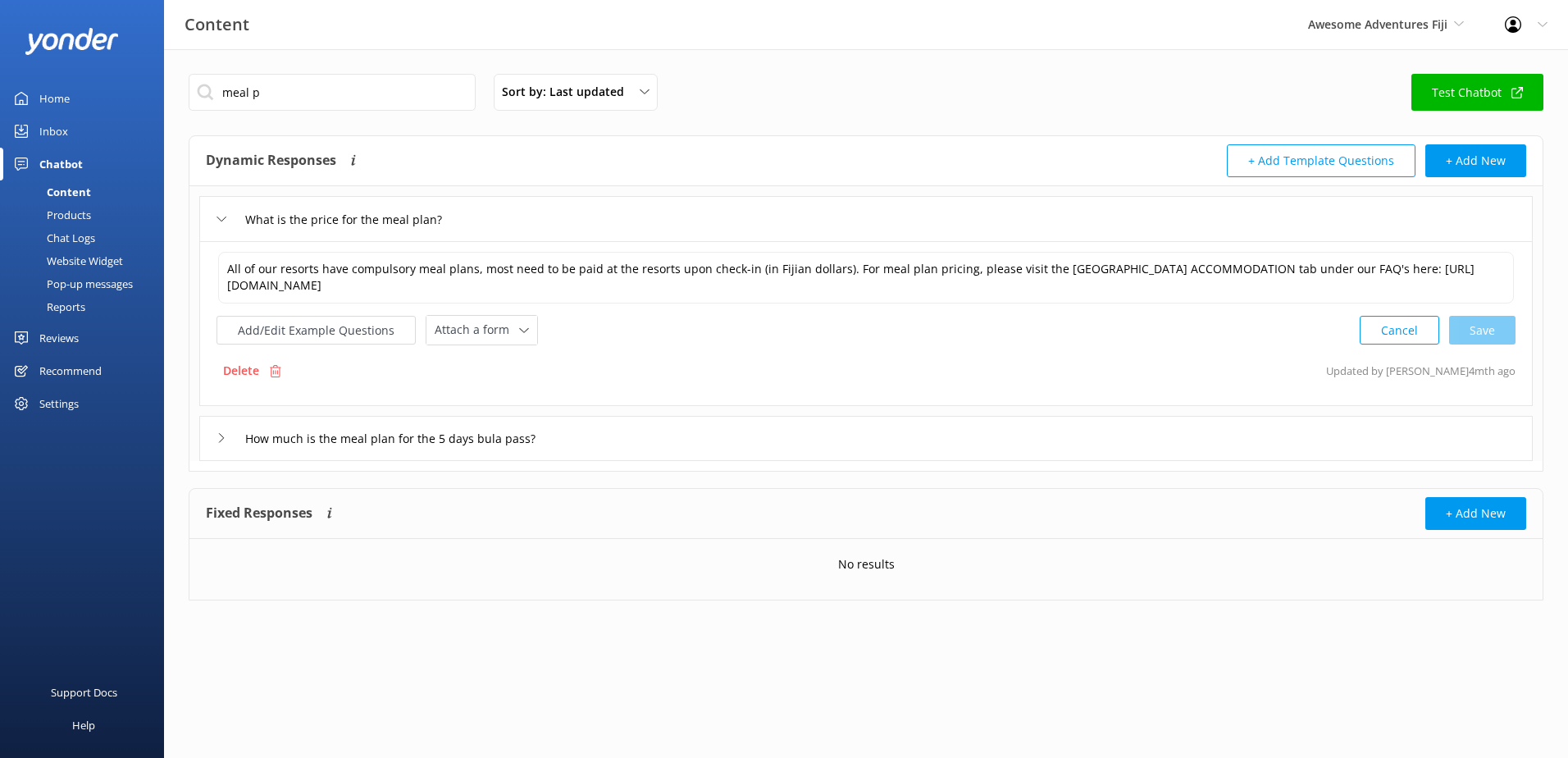
click at [59, 119] on div "Inbox" at bounding box center [54, 131] width 28 height 33
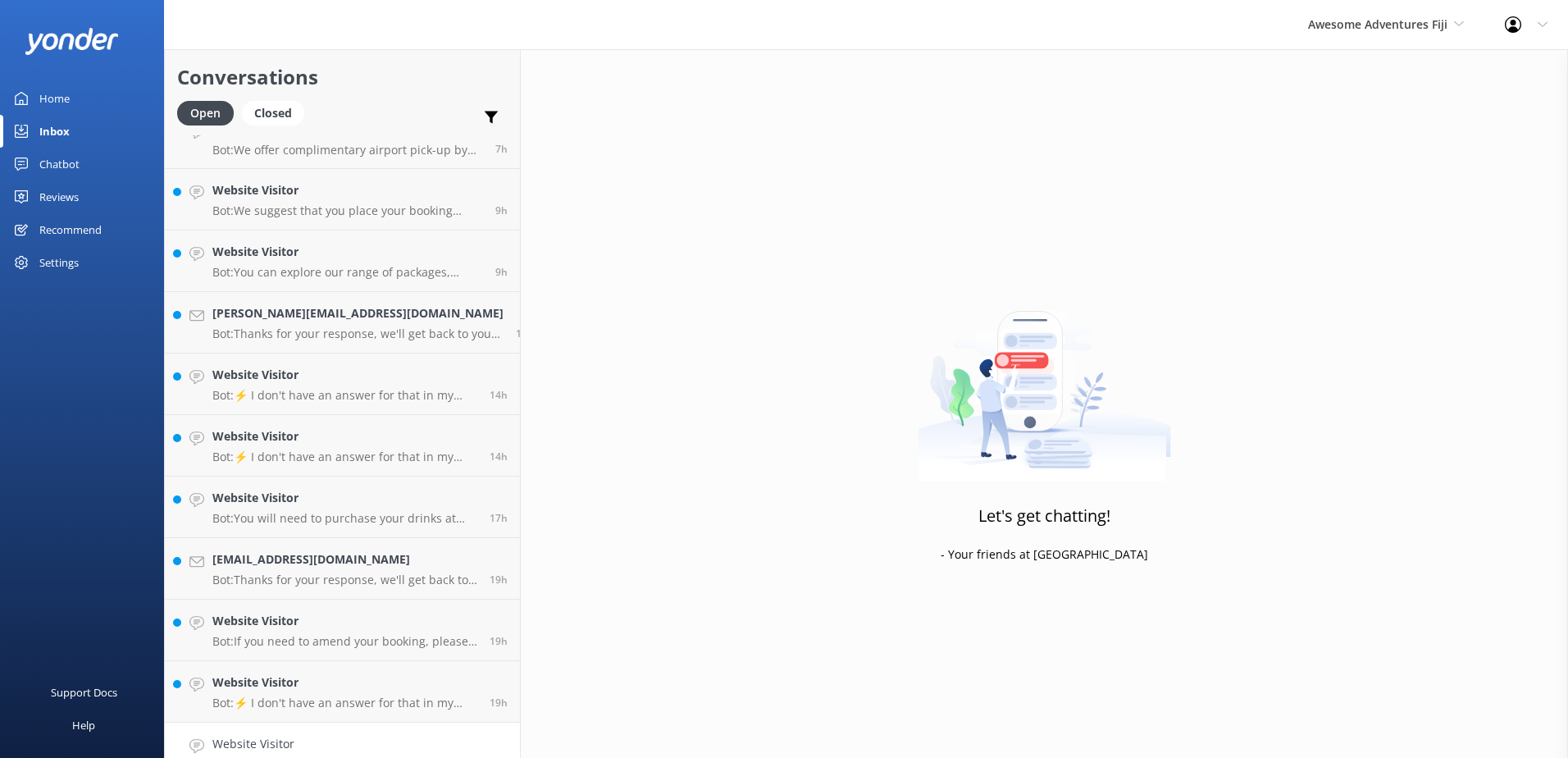
scroll to position [54, 0]
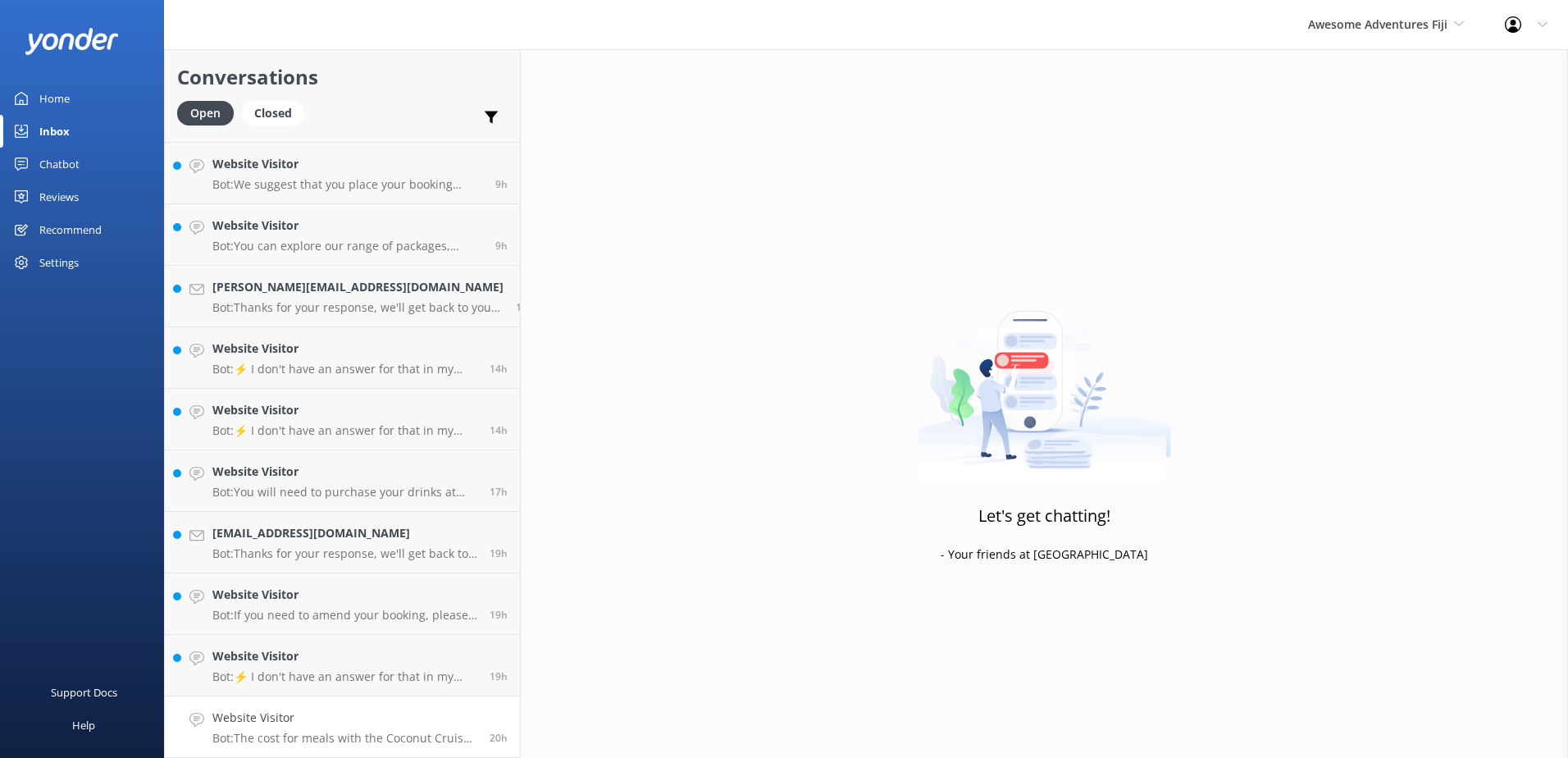
click at [360, 727] on div "Website Visitor Bot: The cost for meals with the Coconut Cruiser Package is $87…" at bounding box center [345, 726] width 265 height 36
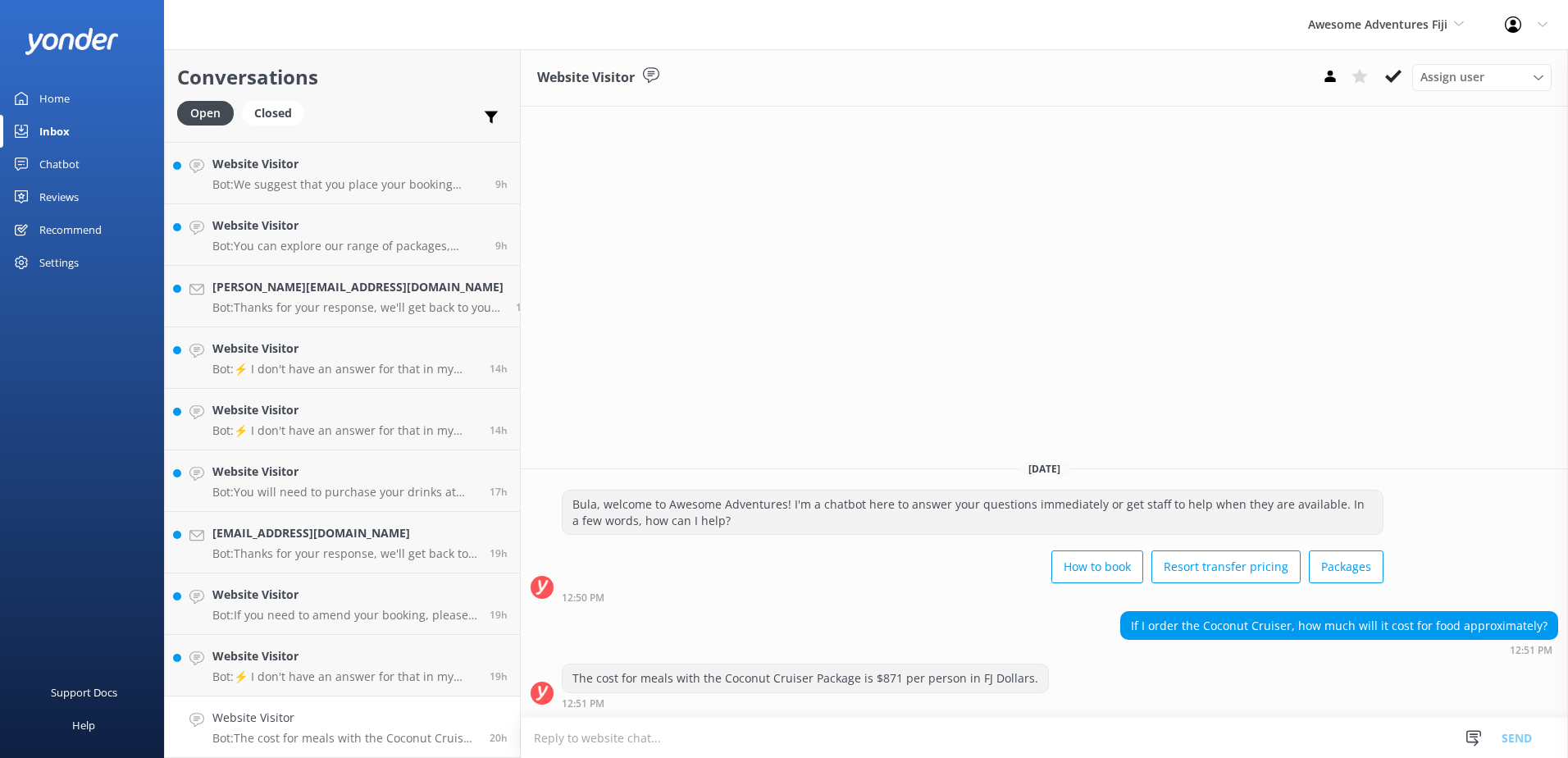
click at [771, 716] on div "The cost for meals with the Coconut Cruiser Package is $871 per person in FJ Do…" at bounding box center [1044, 690] width 1047 height 53
click at [774, 733] on textarea at bounding box center [1044, 737] width 1047 height 40
paste textarea "All of our resorts have compulsory meal plans, most need to be paid at the reso…"
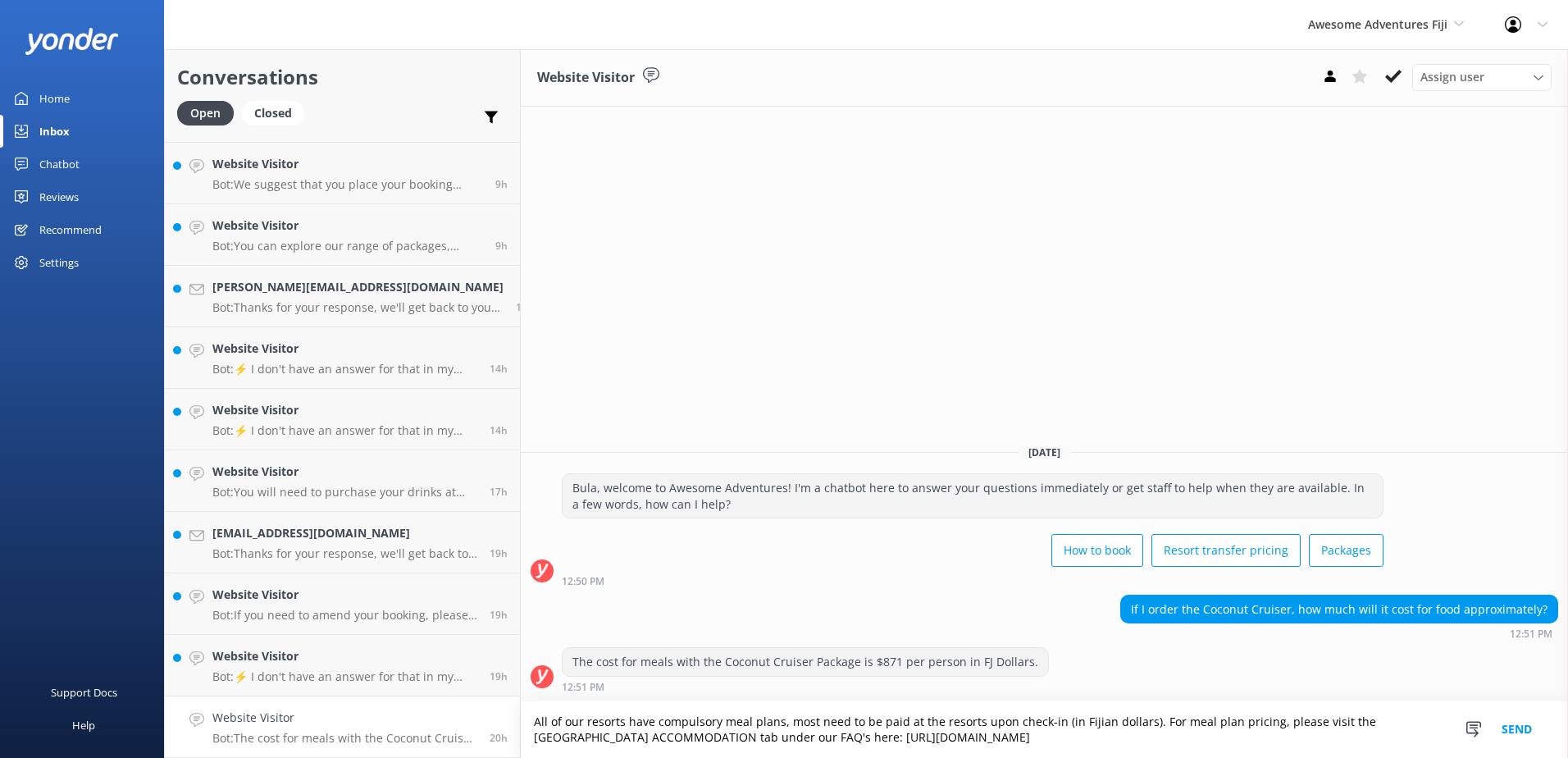
type textarea "All of our resorts have compulsory meal plans, most need to be paid at the reso…"
click at [1513, 734] on button "Send" at bounding box center [1517, 730] width 62 height 57
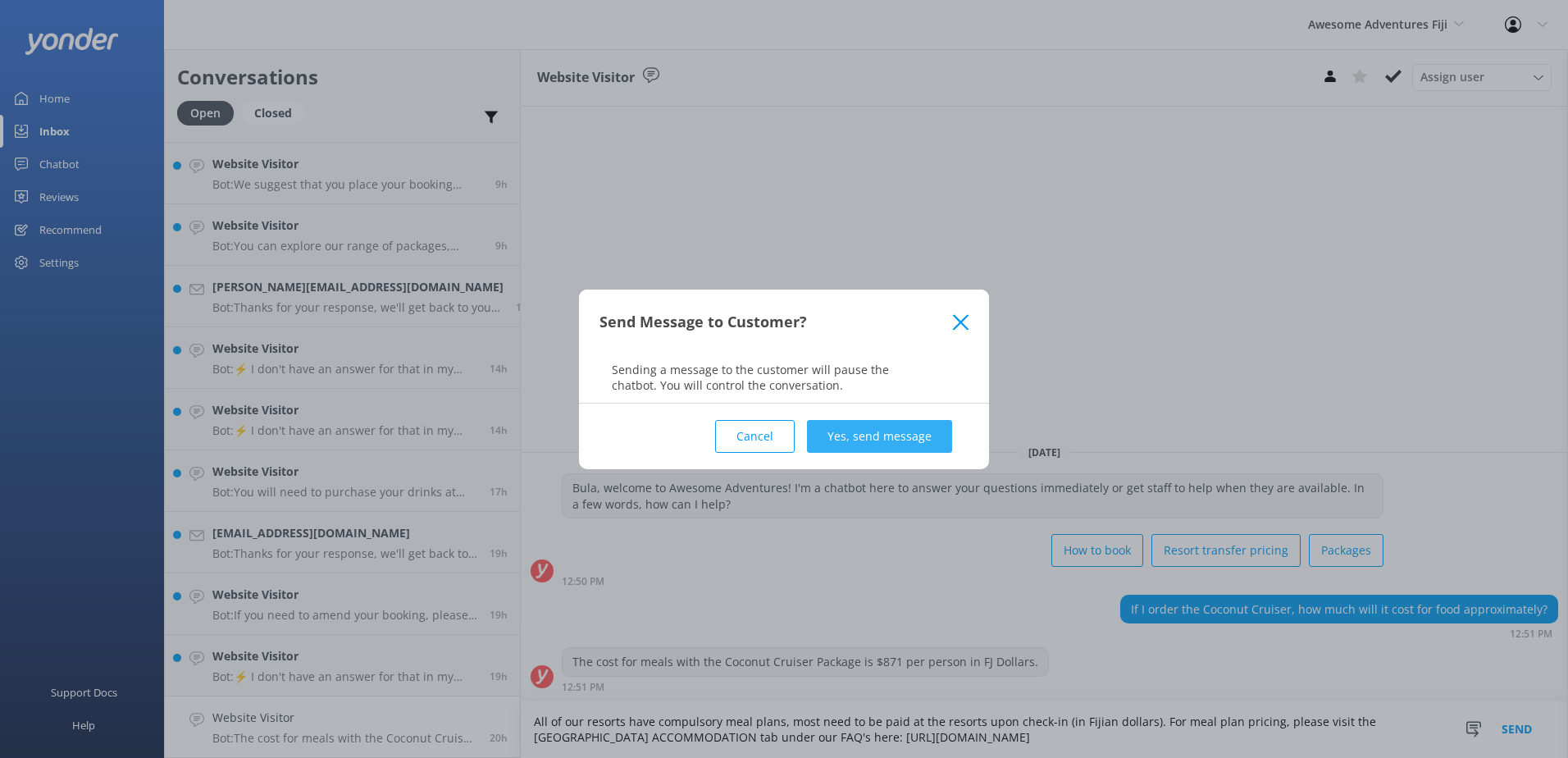
click at [868, 440] on button "Yes, send message" at bounding box center [879, 436] width 145 height 33
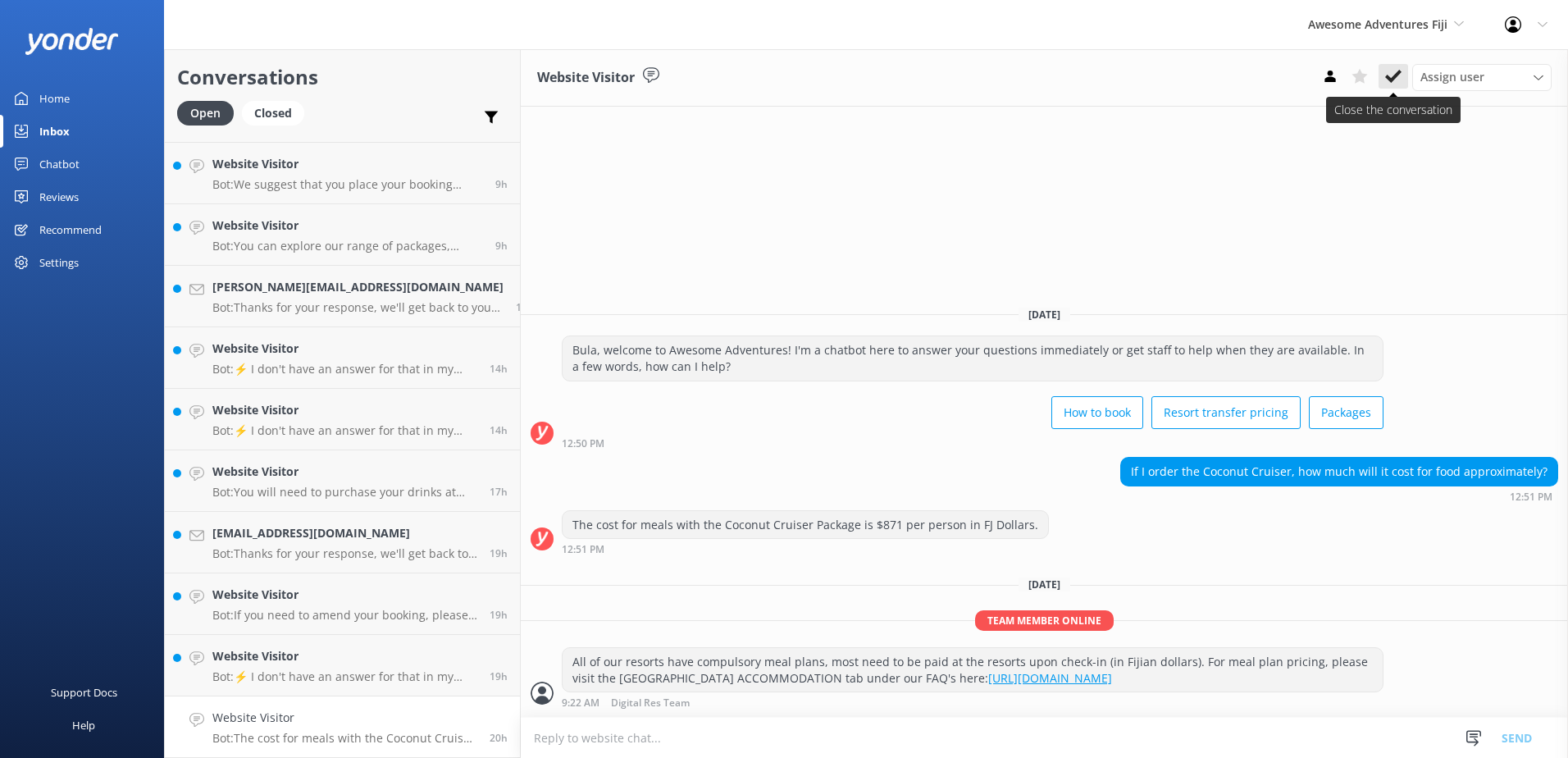
click at [1390, 73] on icon at bounding box center [1393, 76] width 17 height 17
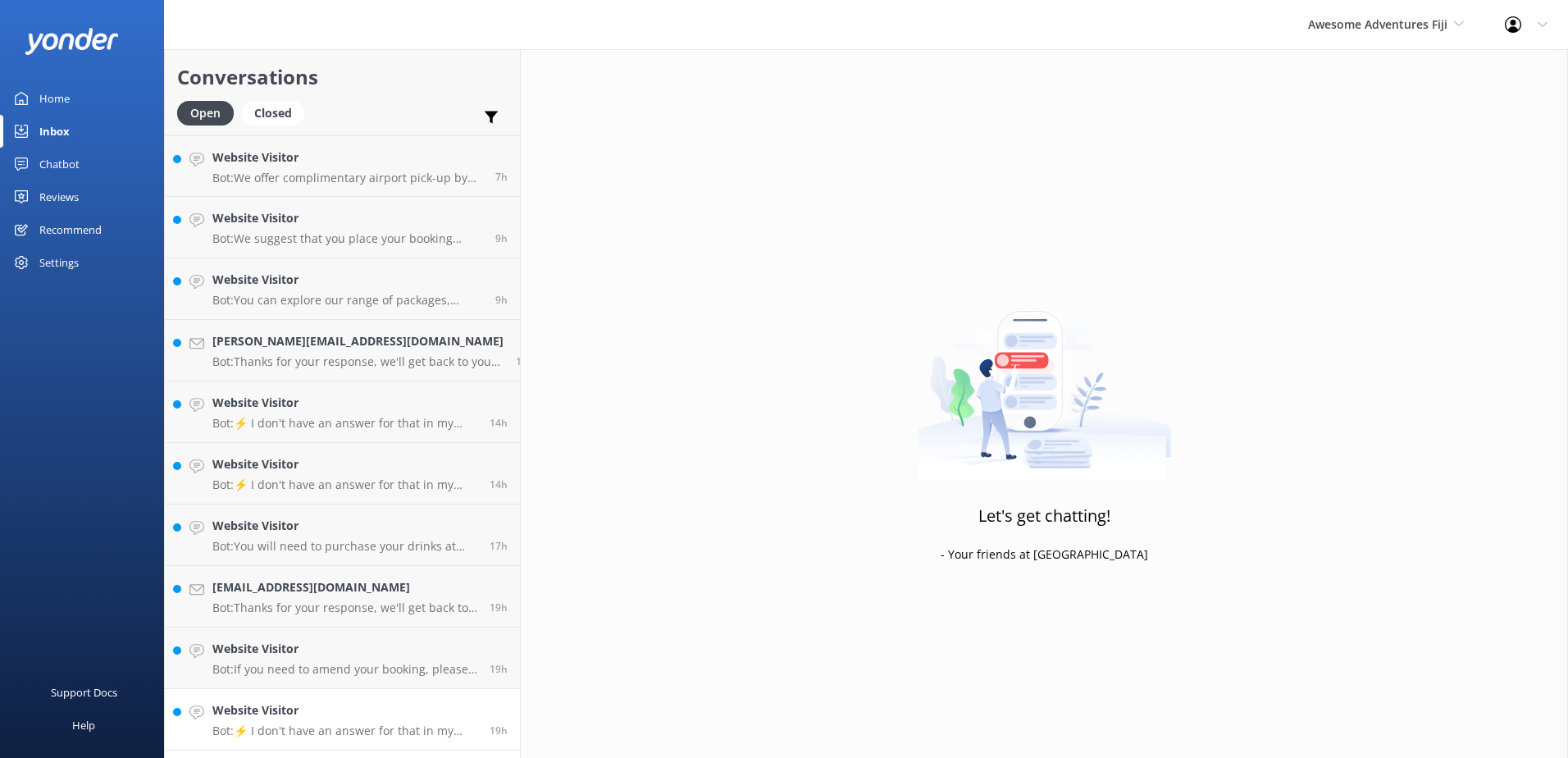
click at [375, 712] on h4 "Website Visitor" at bounding box center [345, 710] width 265 height 18
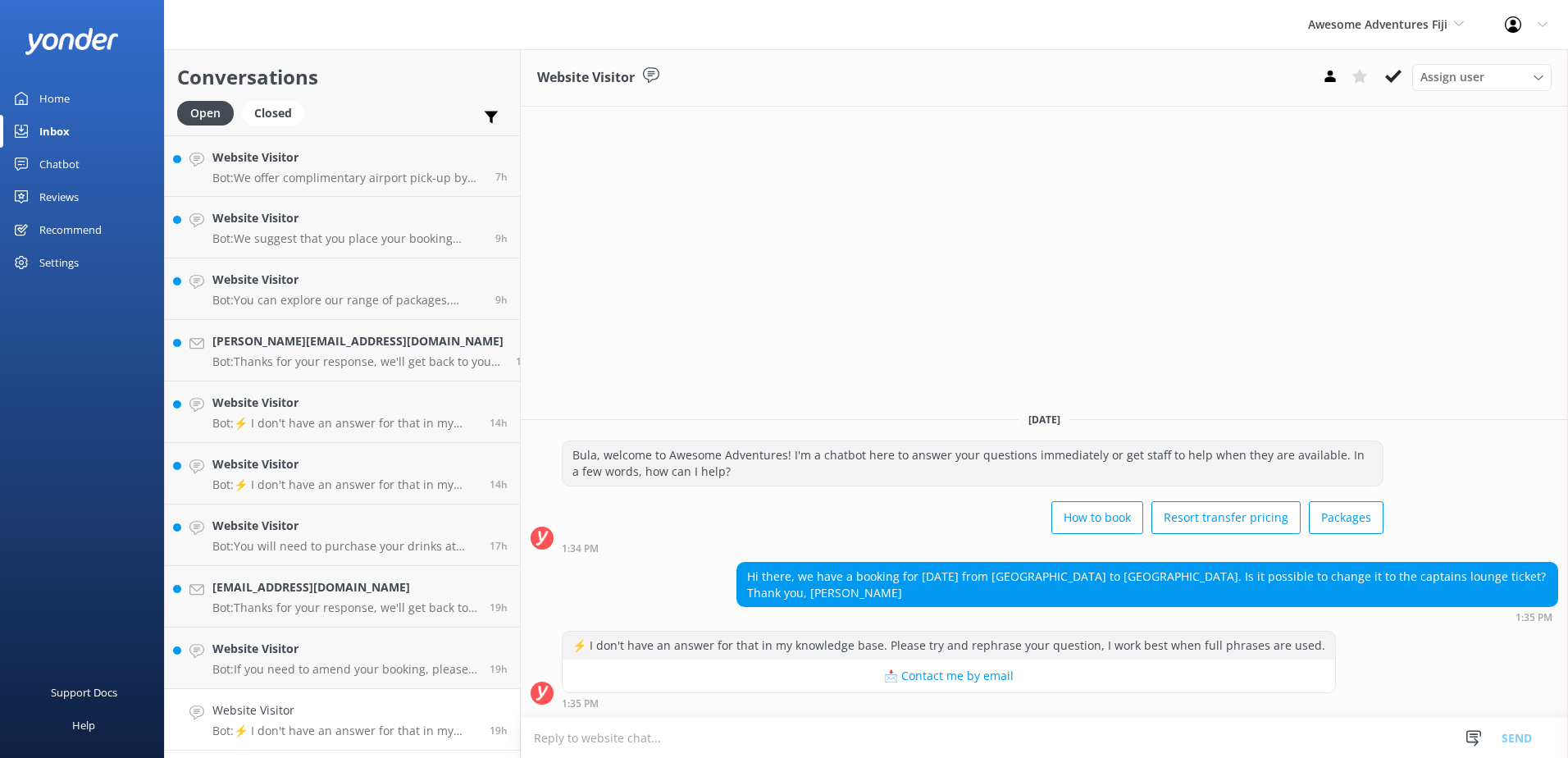
click at [1406, 741] on textarea at bounding box center [1044, 737] width 1047 height 40
paste textarea "Please contact & liaise directly with our South Sea Cruises Reservations team, …"
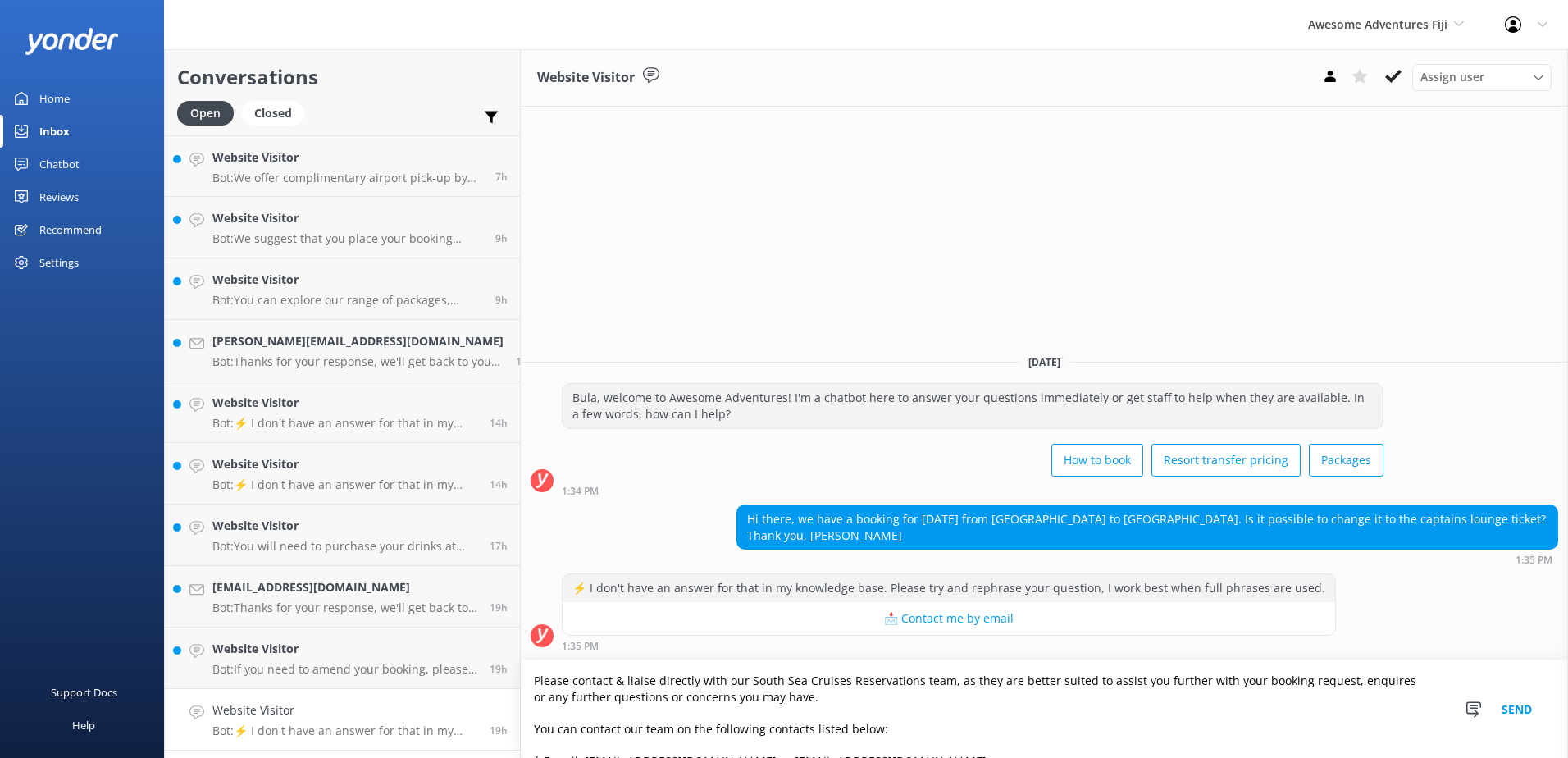
click at [521, 681] on textarea "Please contact & liaise directly with our South Sea Cruises Reservations team, …" at bounding box center [1044, 708] width 1047 height 97
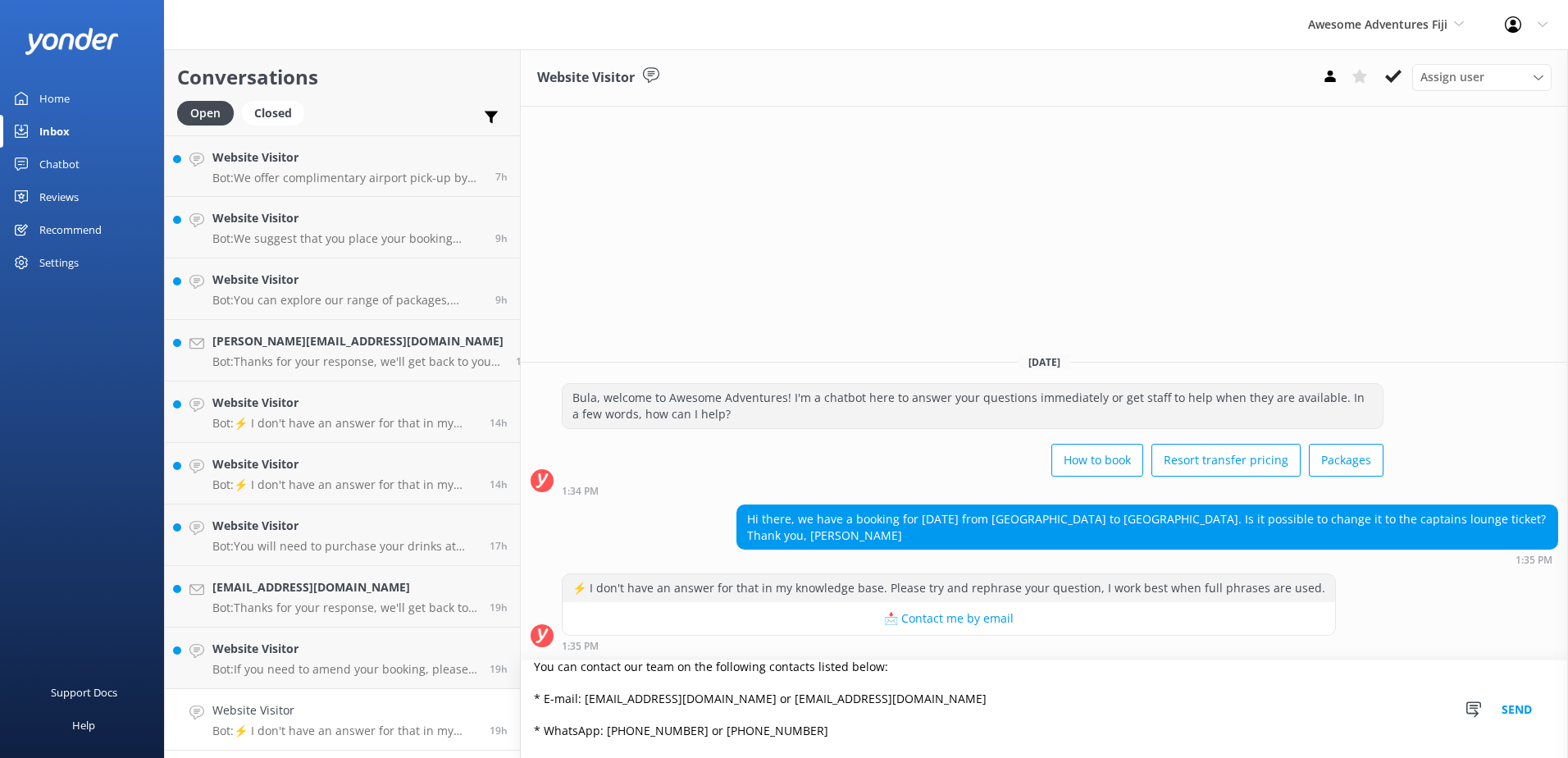
scroll to position [136, 0]
type textarea "To upgrade to Captains lounge, please contact & liaise directly with our South …"
click at [1511, 708] on button "Send" at bounding box center [1517, 708] width 62 height 97
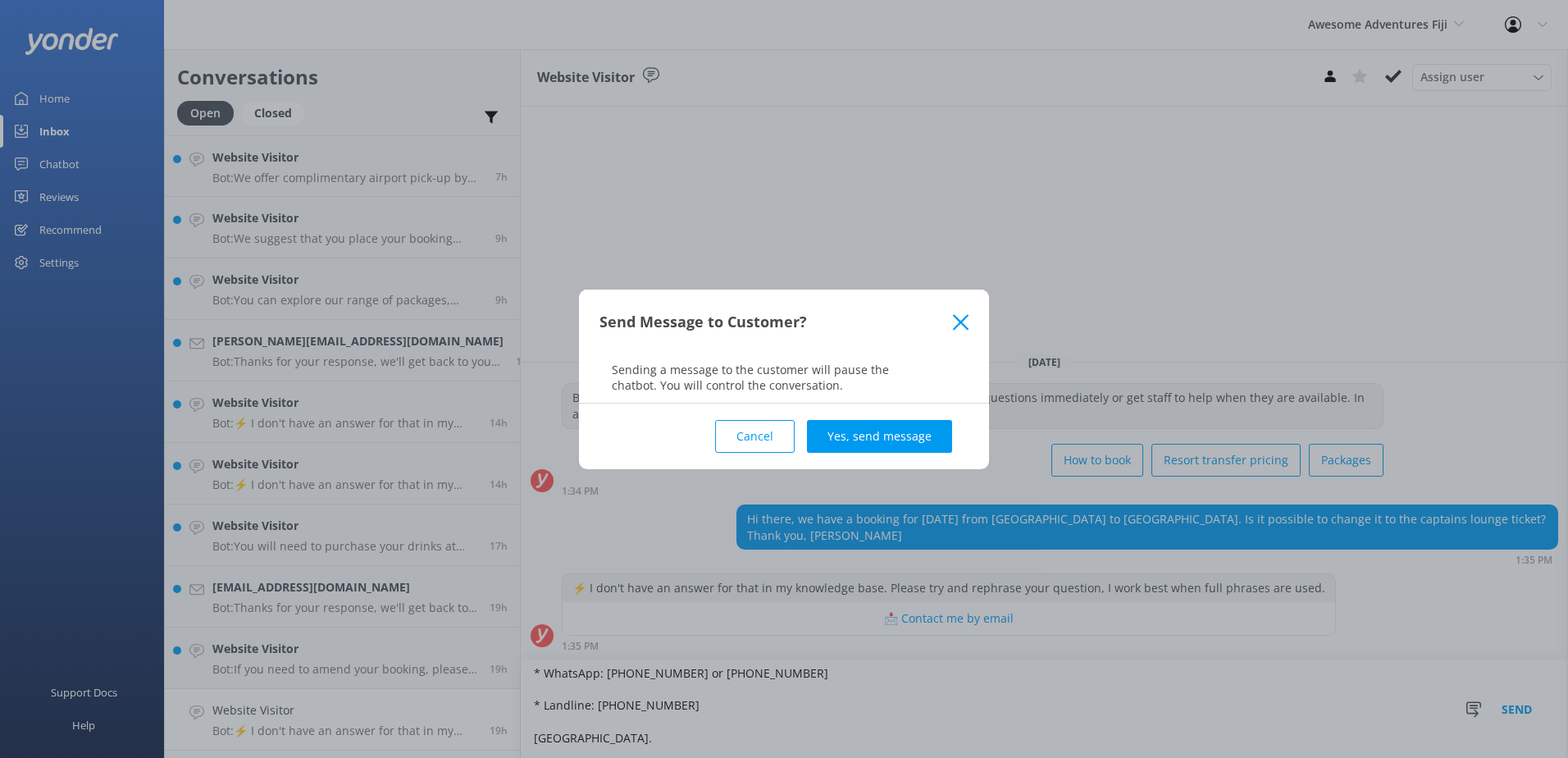
click at [923, 434] on button "Yes, send message" at bounding box center [879, 436] width 145 height 33
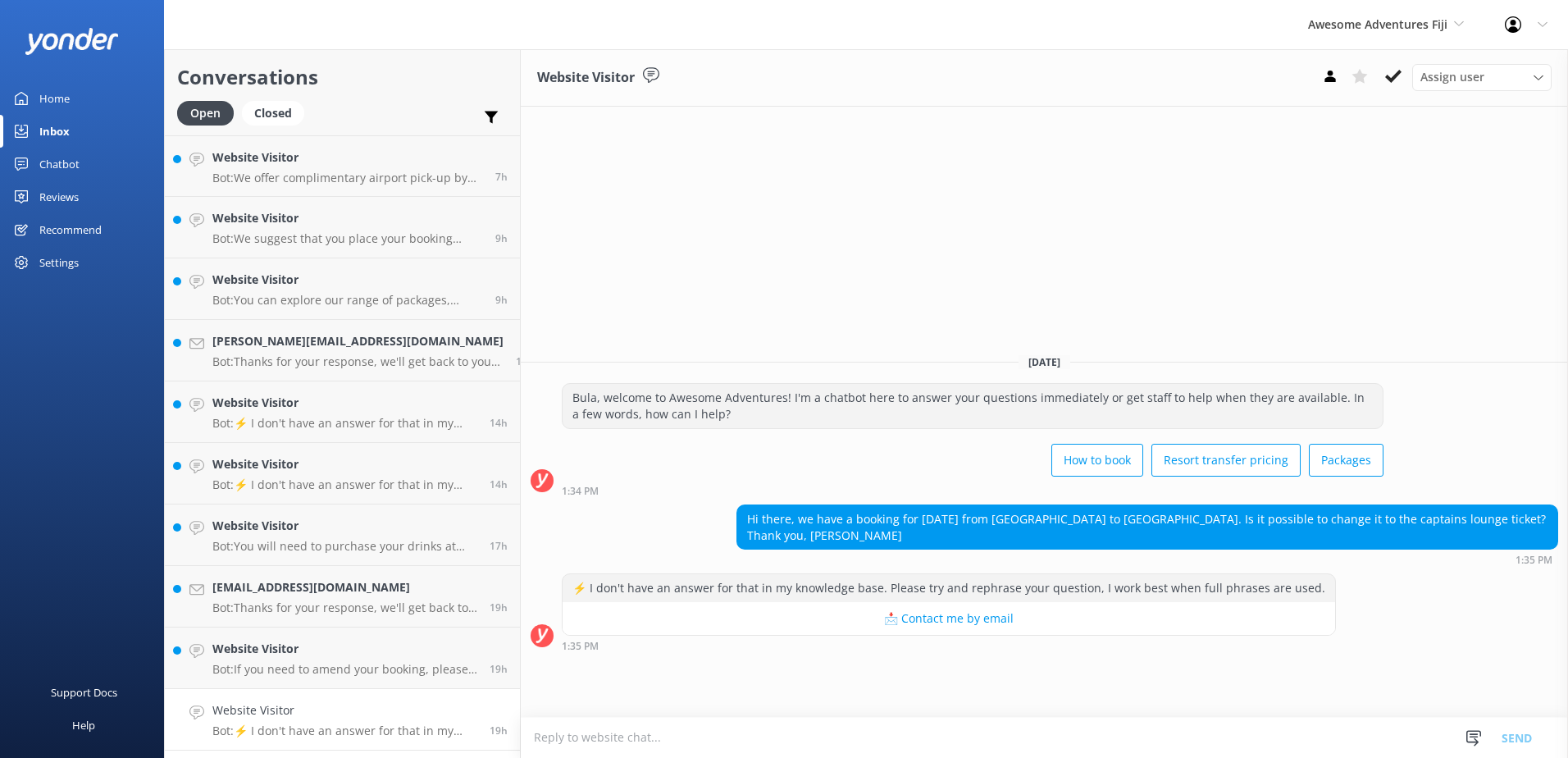
scroll to position [6, 0]
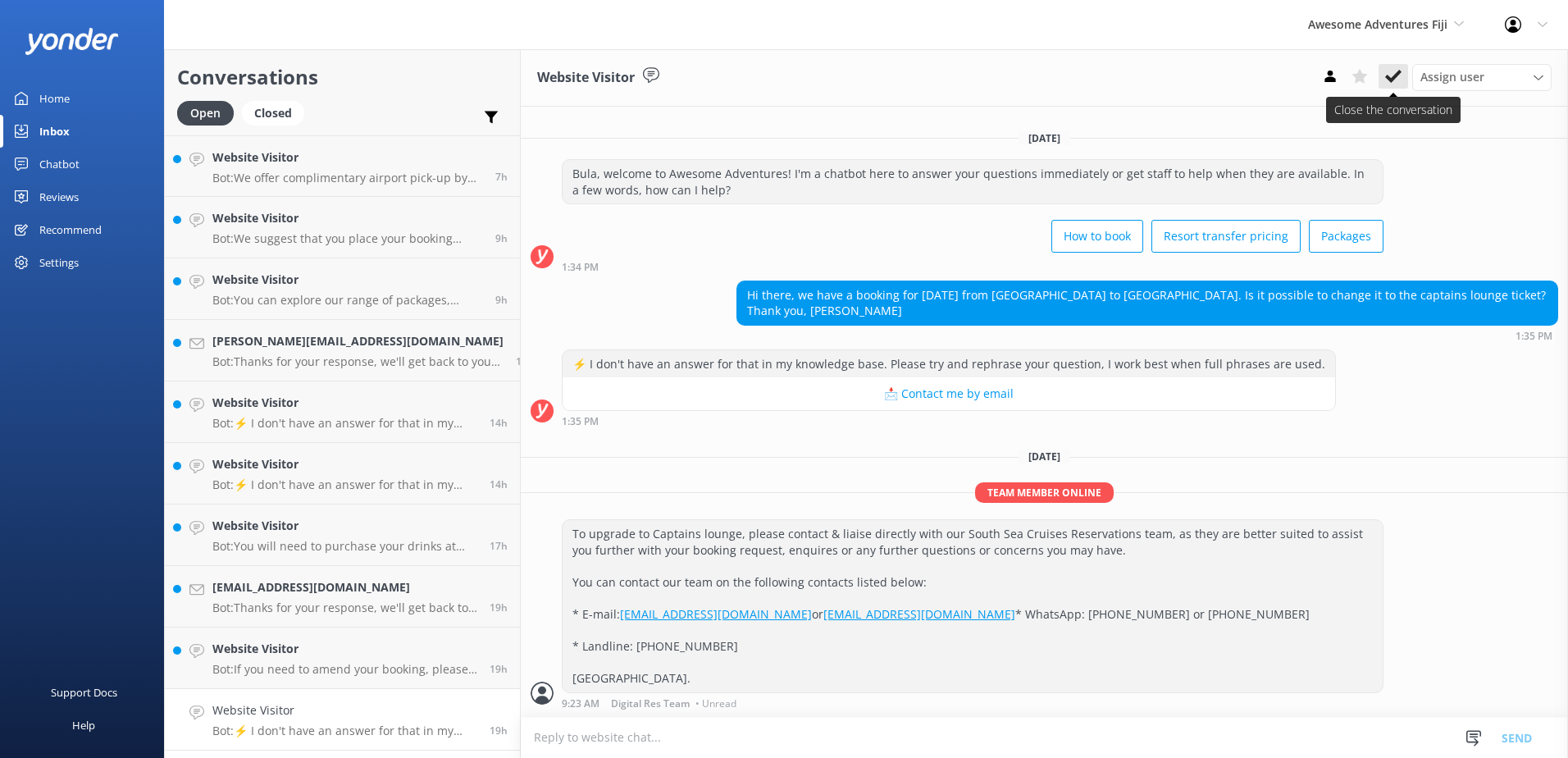
click at [1399, 80] on icon at bounding box center [1393, 76] width 17 height 17
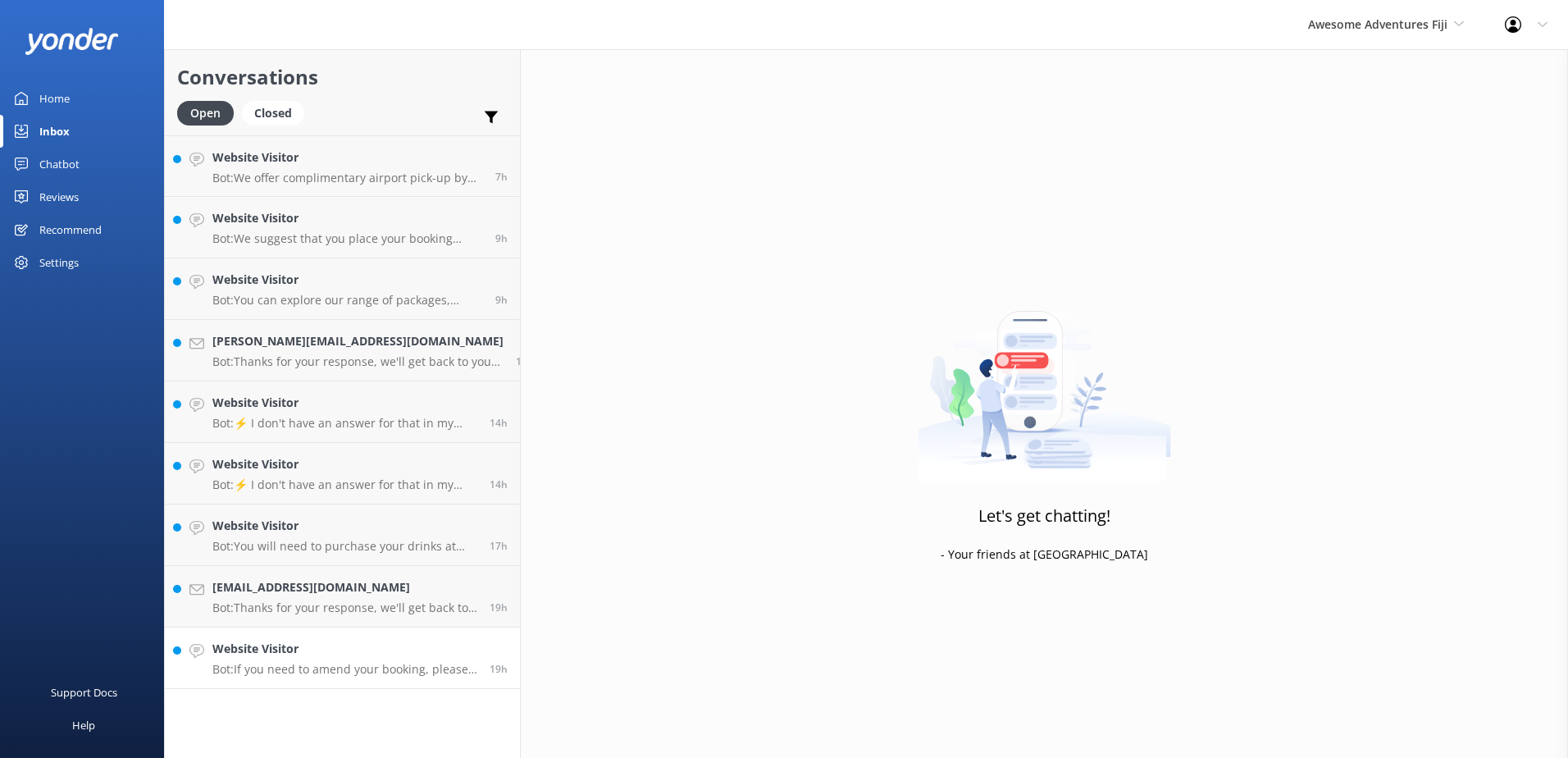
click at [356, 663] on p "Bot: If you need to amend your booking, please contact the team at info@awesome…" at bounding box center [345, 669] width 265 height 15
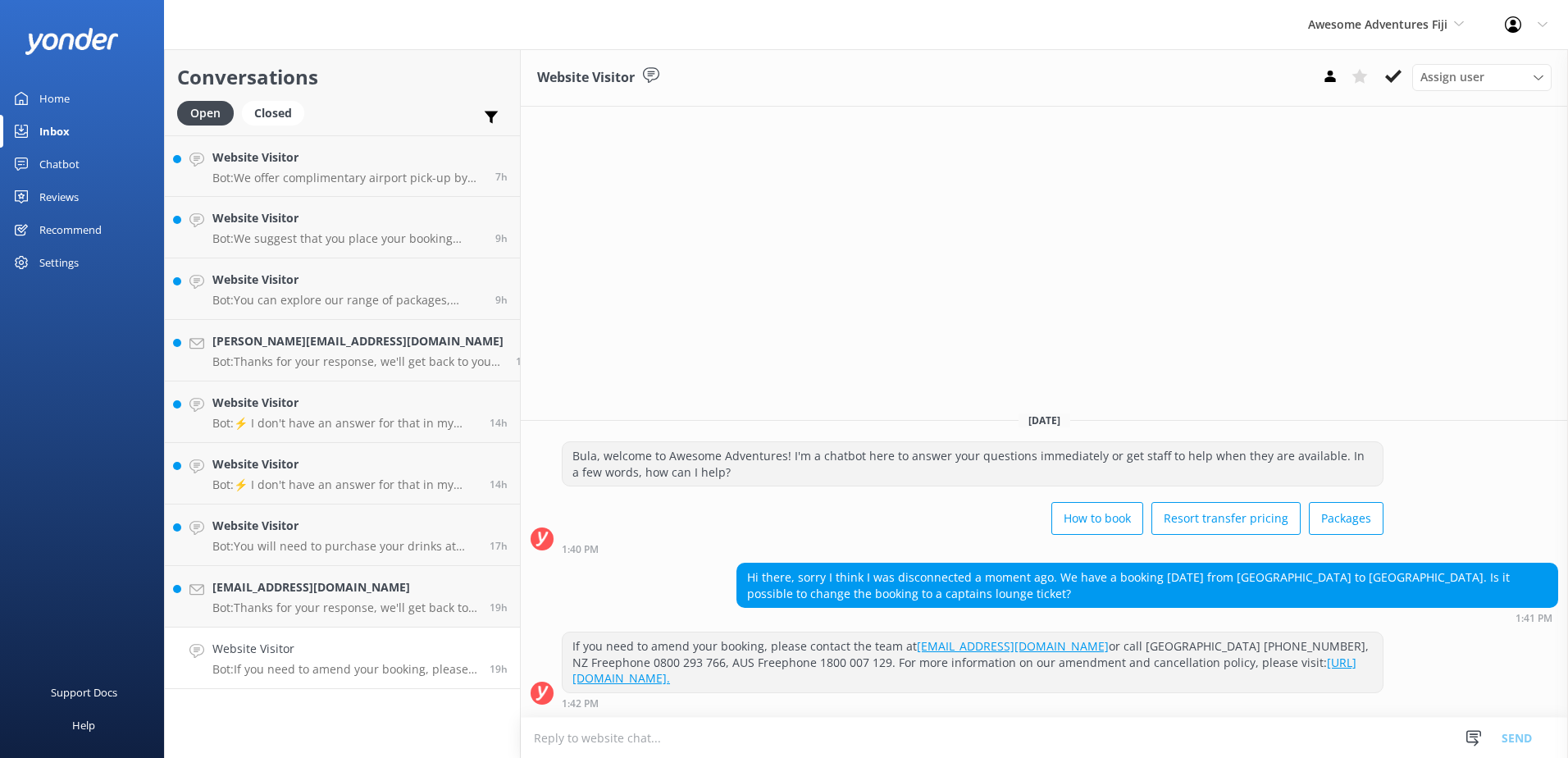
click at [915, 728] on textarea at bounding box center [1044, 737] width 1047 height 40
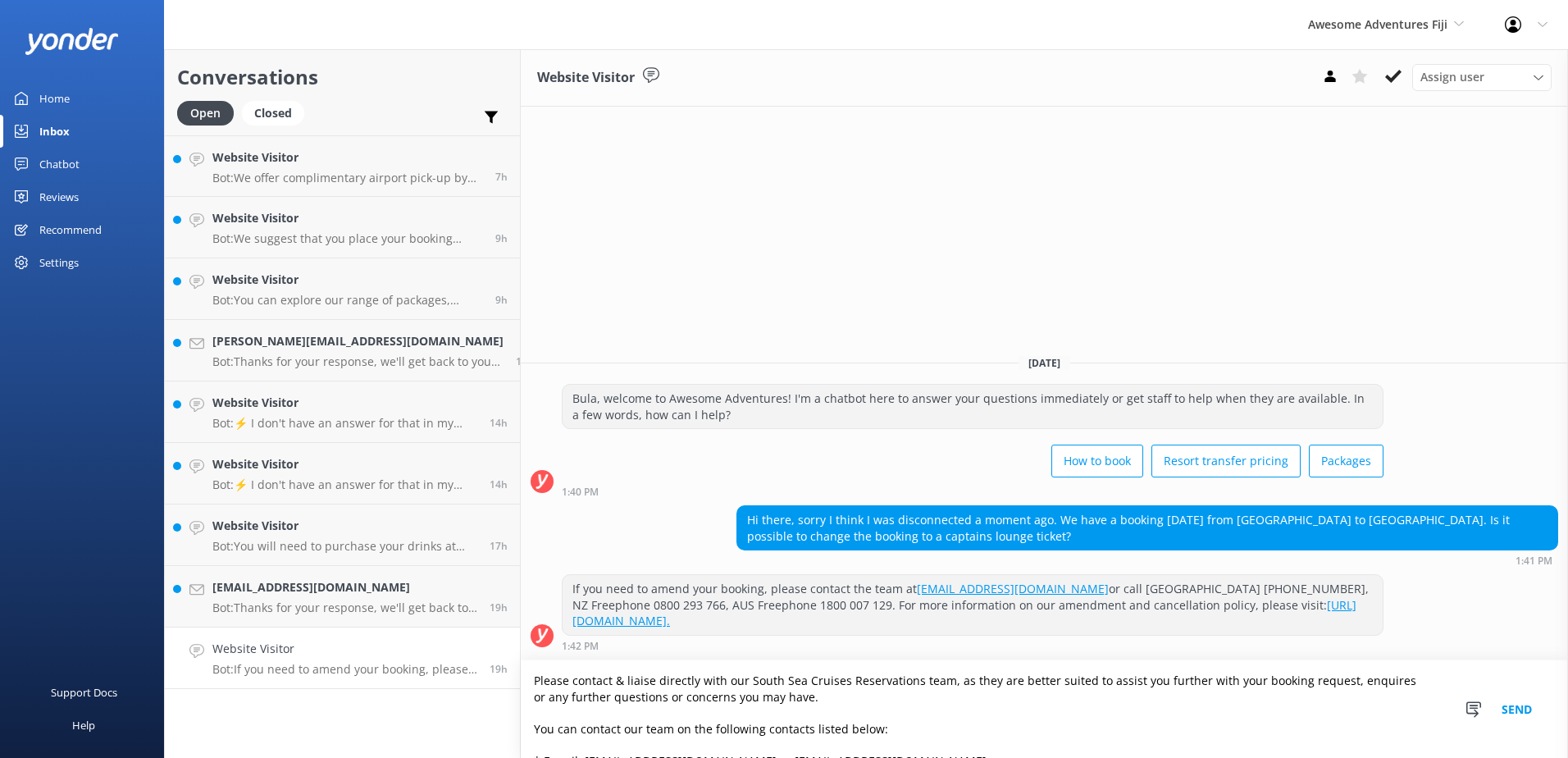
click at [521, 678] on textarea "Please contact & liaise directly with our South Sea Cruises Reservations team, …" at bounding box center [1044, 708] width 1047 height 97
type textarea "To upgrade to Captains Lounge. please contact & liaise directly with our South …"
click at [1508, 696] on button "Send" at bounding box center [1517, 708] width 62 height 97
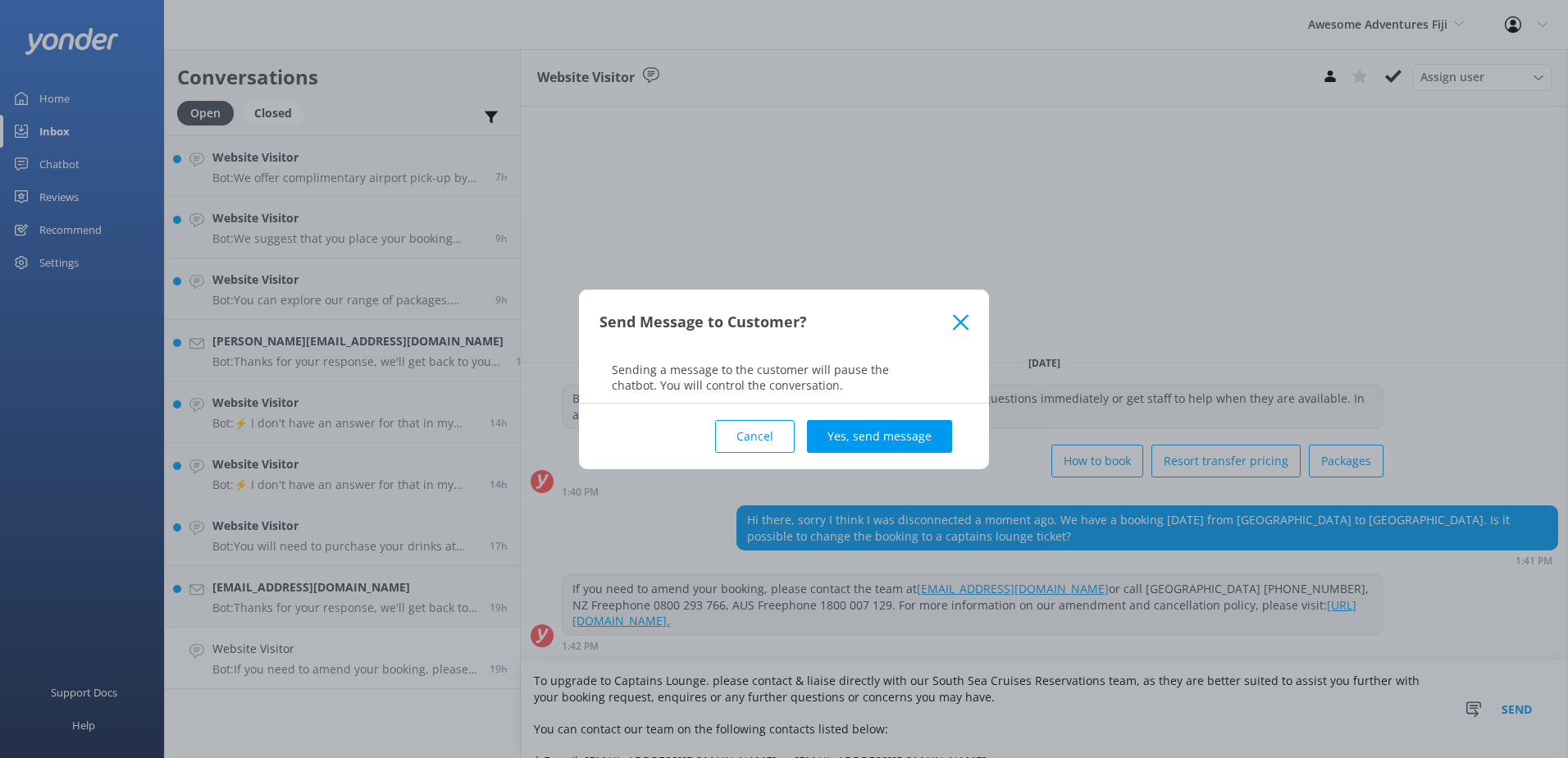
click at [853, 412] on div "Cancel Yes, send message" at bounding box center [784, 436] width 369 height 65
click at [880, 439] on button "Yes, send message" at bounding box center [879, 436] width 145 height 33
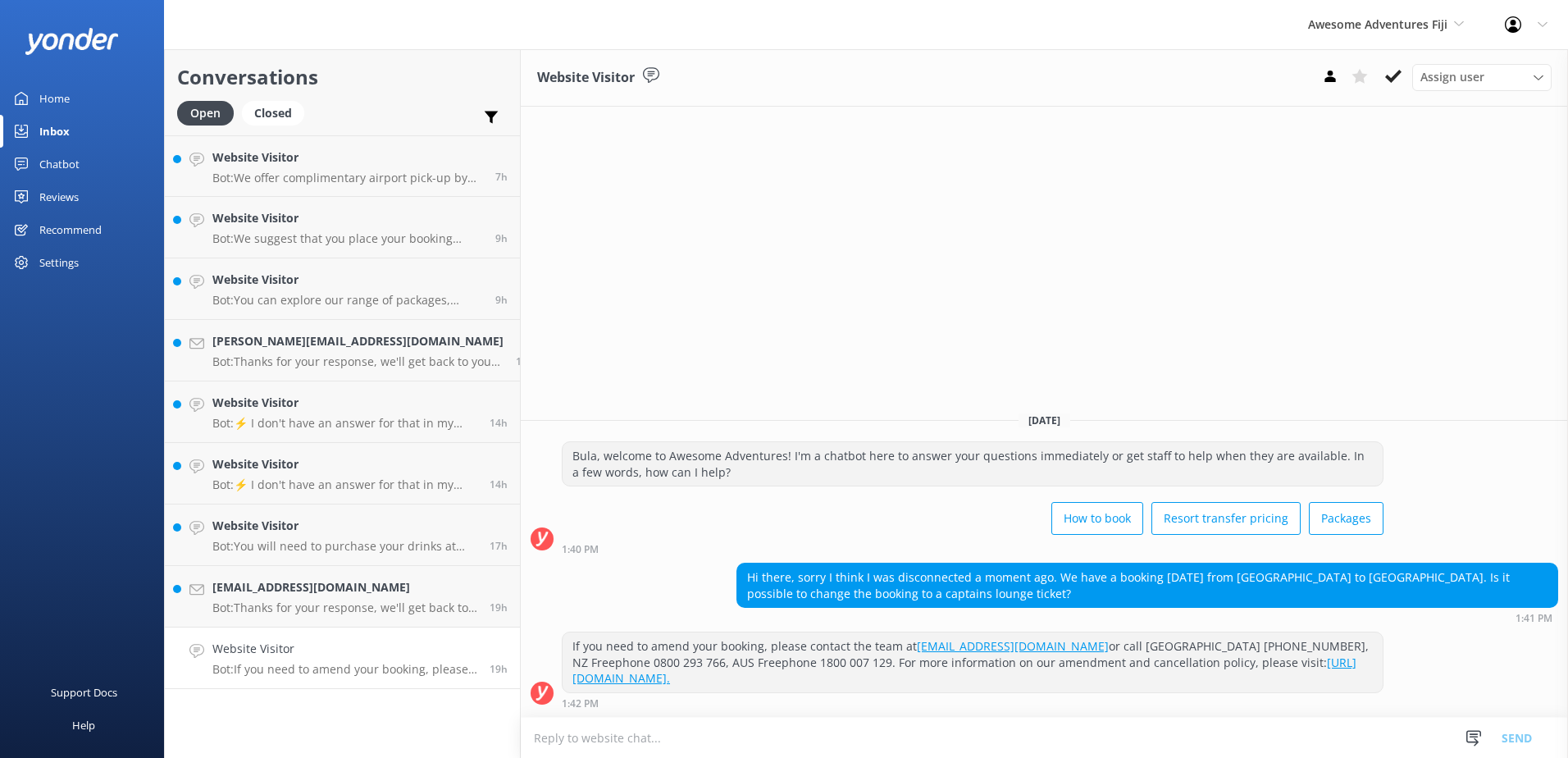
scroll to position [5, 0]
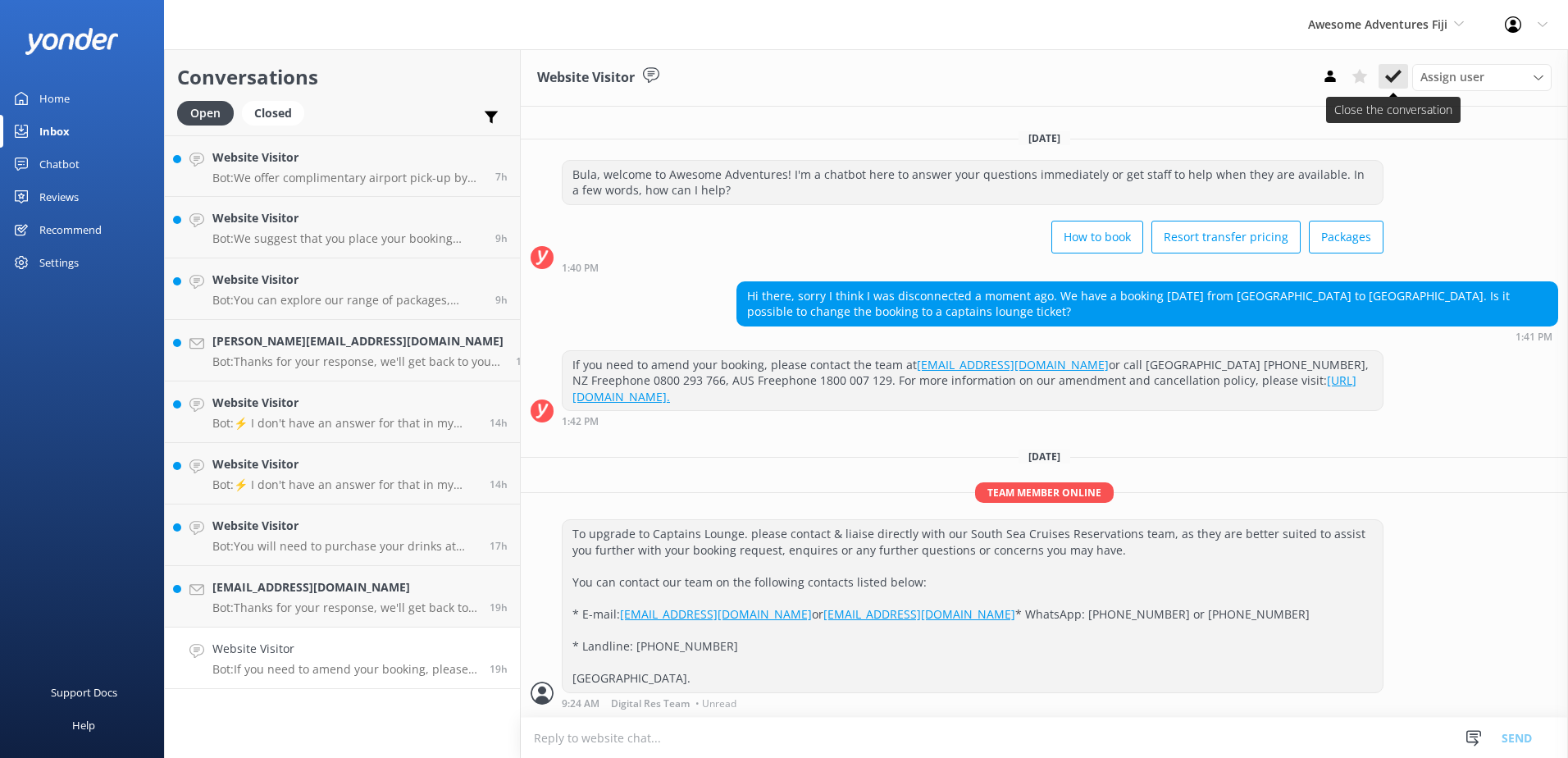
click at [1384, 85] on button at bounding box center [1393, 76] width 29 height 25
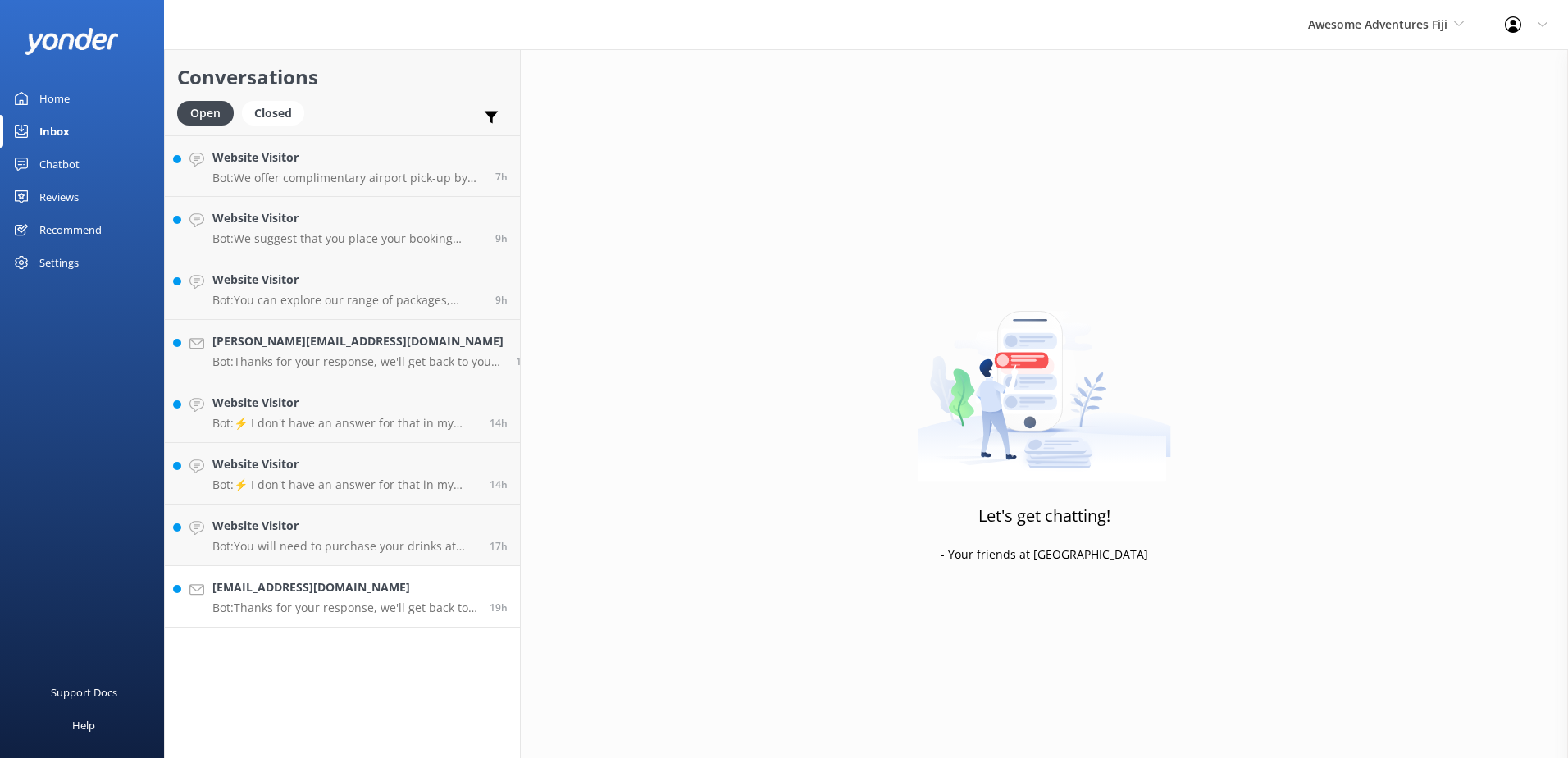
click at [339, 627] on div "Conversations Open Closed Important Assigned to me Unassigned Website Visitor B…" at bounding box center [341, 403] width 356 height 708
click at [357, 604] on p "Bot: Thanks for your response, we'll get back to you as soon as we can during o…" at bounding box center [345, 608] width 265 height 15
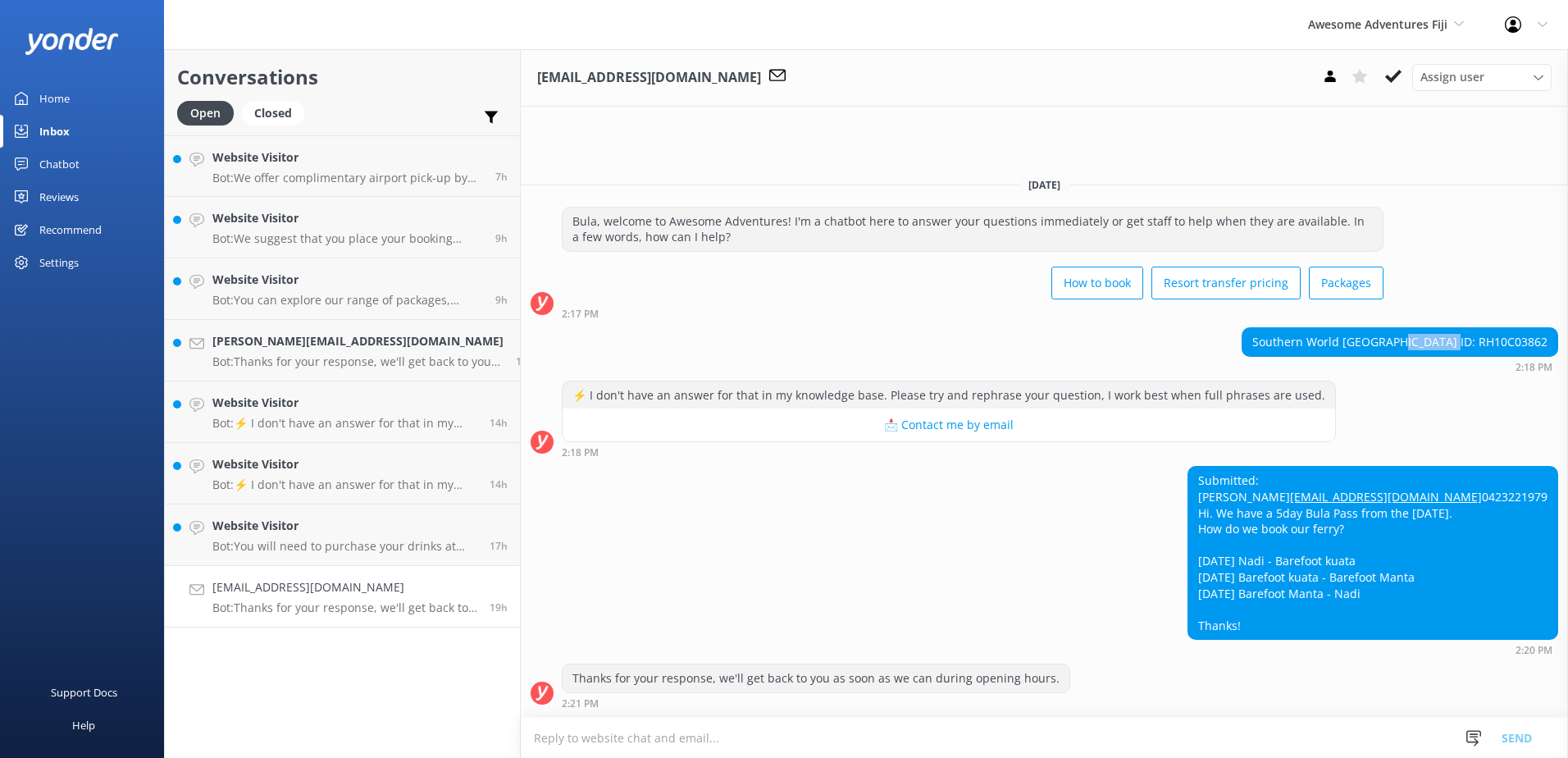
drag, startPoint x: 1480, startPoint y: 305, endPoint x: 1540, endPoint y: 315, distance: 60.8
click at [1540, 328] on div "Southern World Fiji ID: RH10C03862" at bounding box center [1400, 342] width 315 height 28
click at [1072, 487] on div "Submitted: Victor Esteve Rubio vicesru@gmail.com 0423221979 Hi. We have a 5day …" at bounding box center [1044, 561] width 1047 height 189
click at [1432, 733] on textarea at bounding box center [1044, 737] width 1047 height 40
paste textarea "Please contact & liaise directly with our Awesome Adventures Fiji Reservations …"
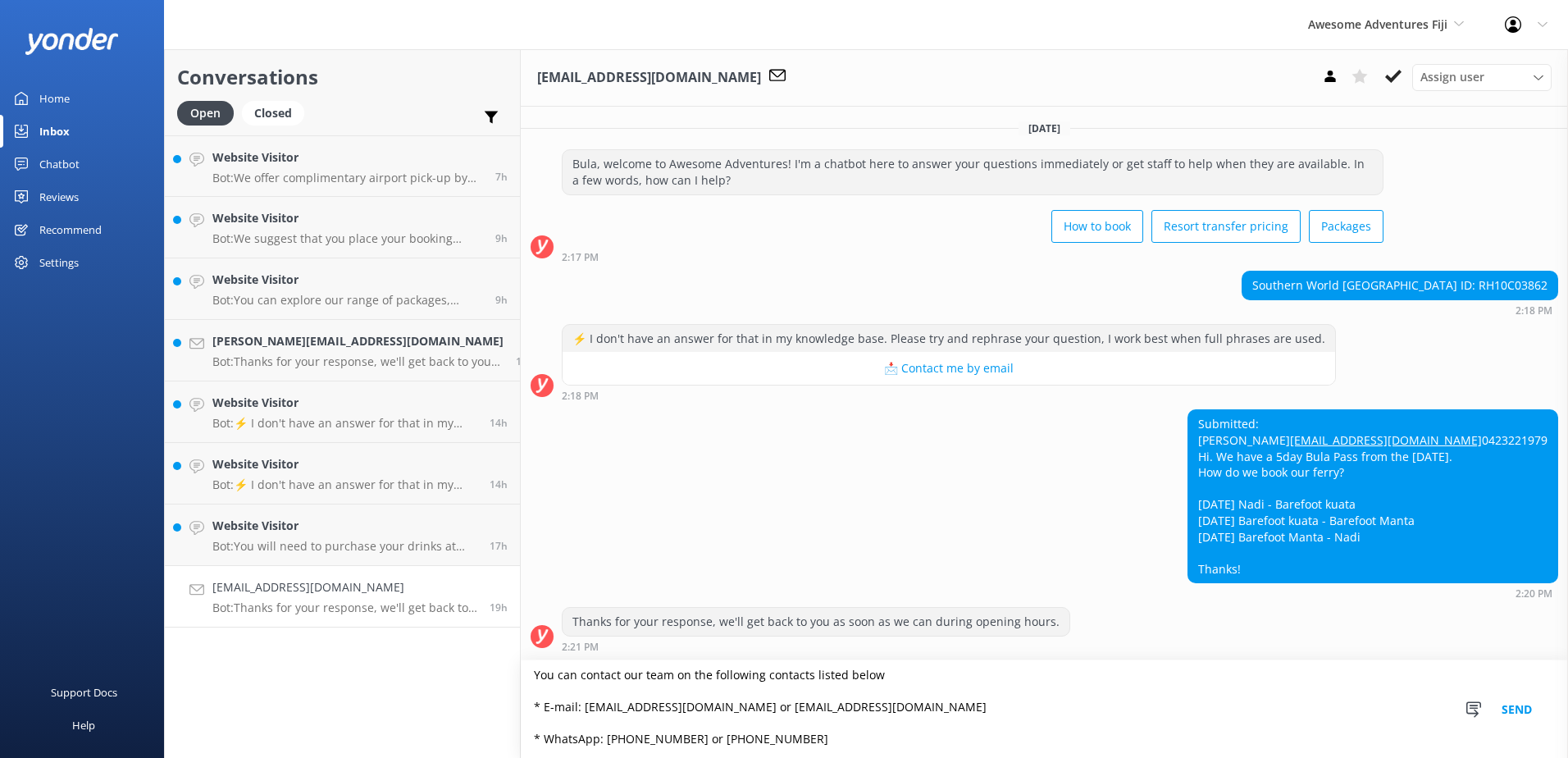
scroll to position [33, 0]
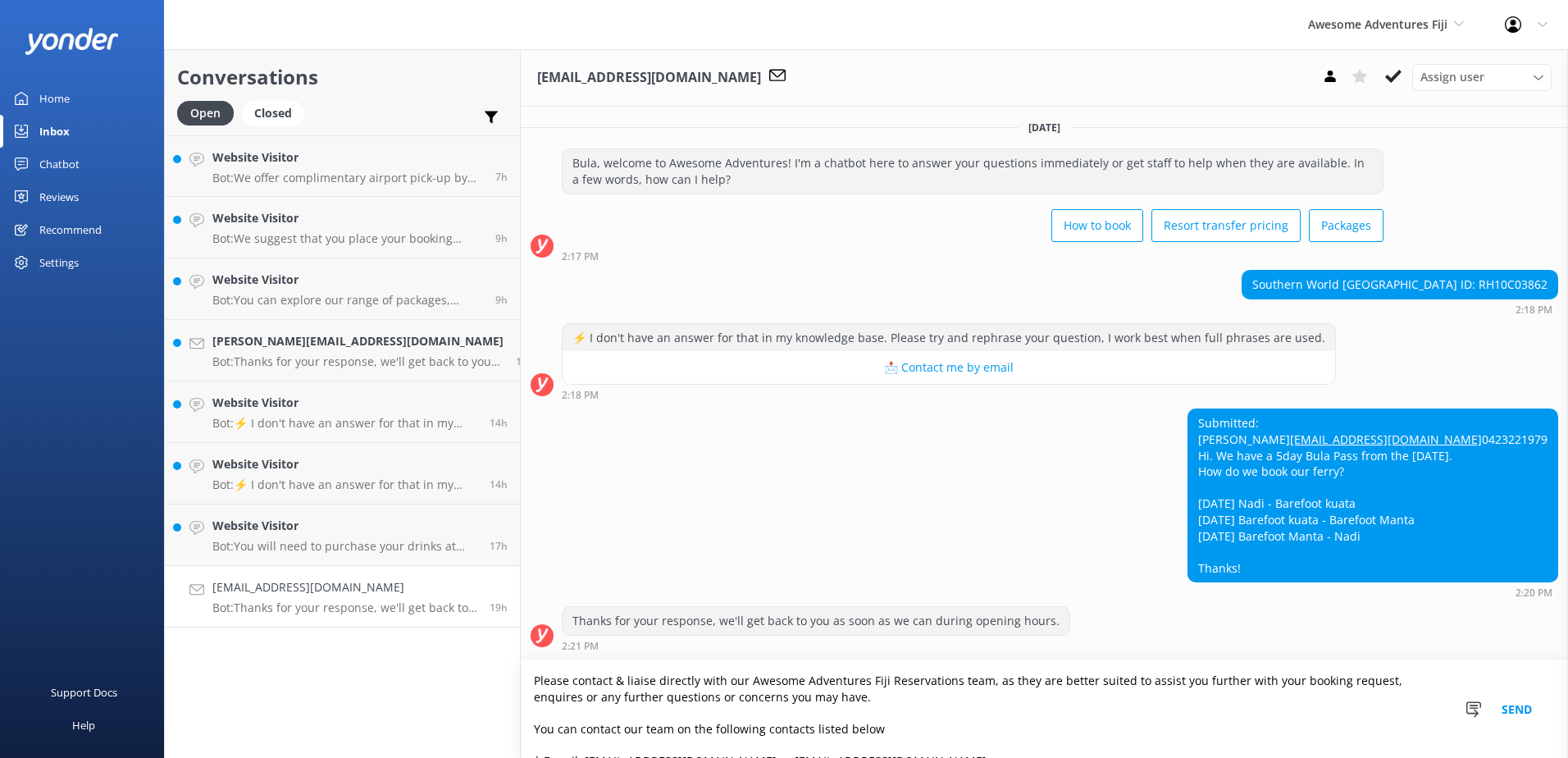
click at [521, 683] on textarea "Please contact & liaise directly with our Awesome Adventures Fiji Reservations …" at bounding box center [1044, 708] width 1047 height 97
click at [521, 678] on textarea "Please contact & liaise directly with our Awesome Adventures Fiji Reservations …" at bounding box center [1044, 708] width 1047 height 97
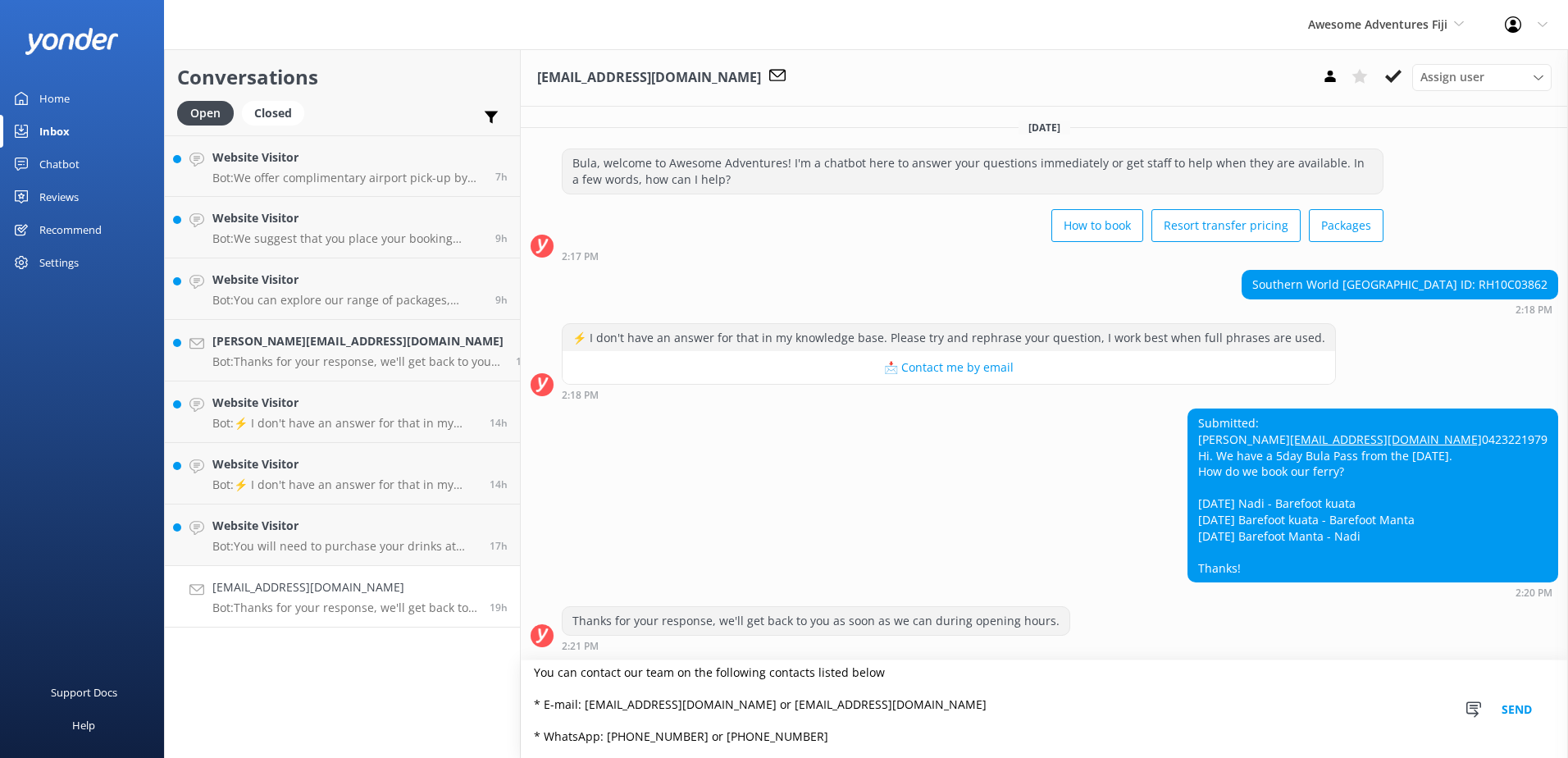
scroll to position [119, 0]
type textarea "To book your transfers on Bula Pass. please contact & liaise directly with our …"
click at [1527, 707] on button "Send" at bounding box center [1517, 708] width 62 height 97
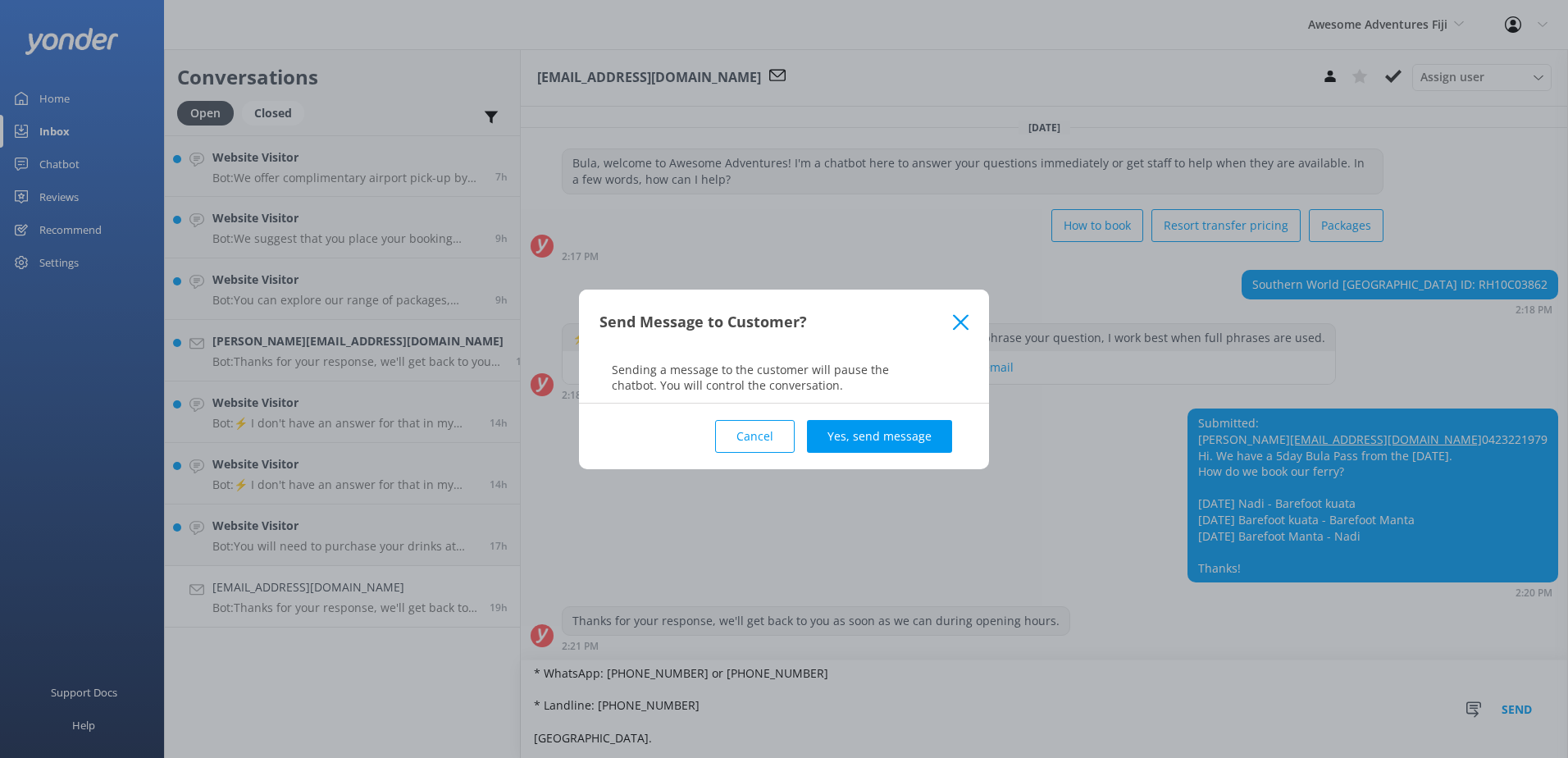
click at [922, 434] on button "Yes, send message" at bounding box center [879, 436] width 145 height 33
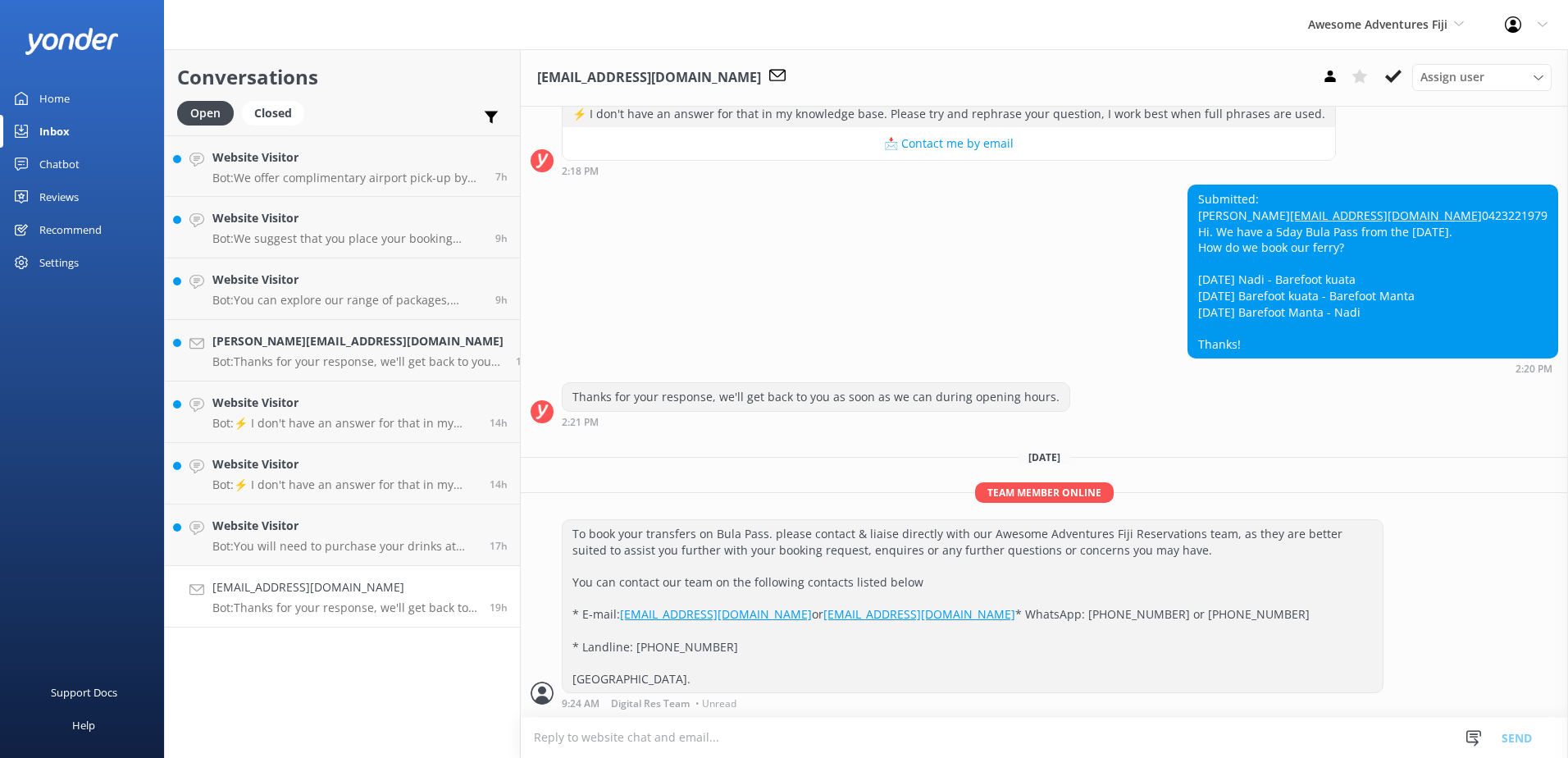
scroll to position [289, 0]
click at [1389, 80] on use at bounding box center [1393, 76] width 17 height 13
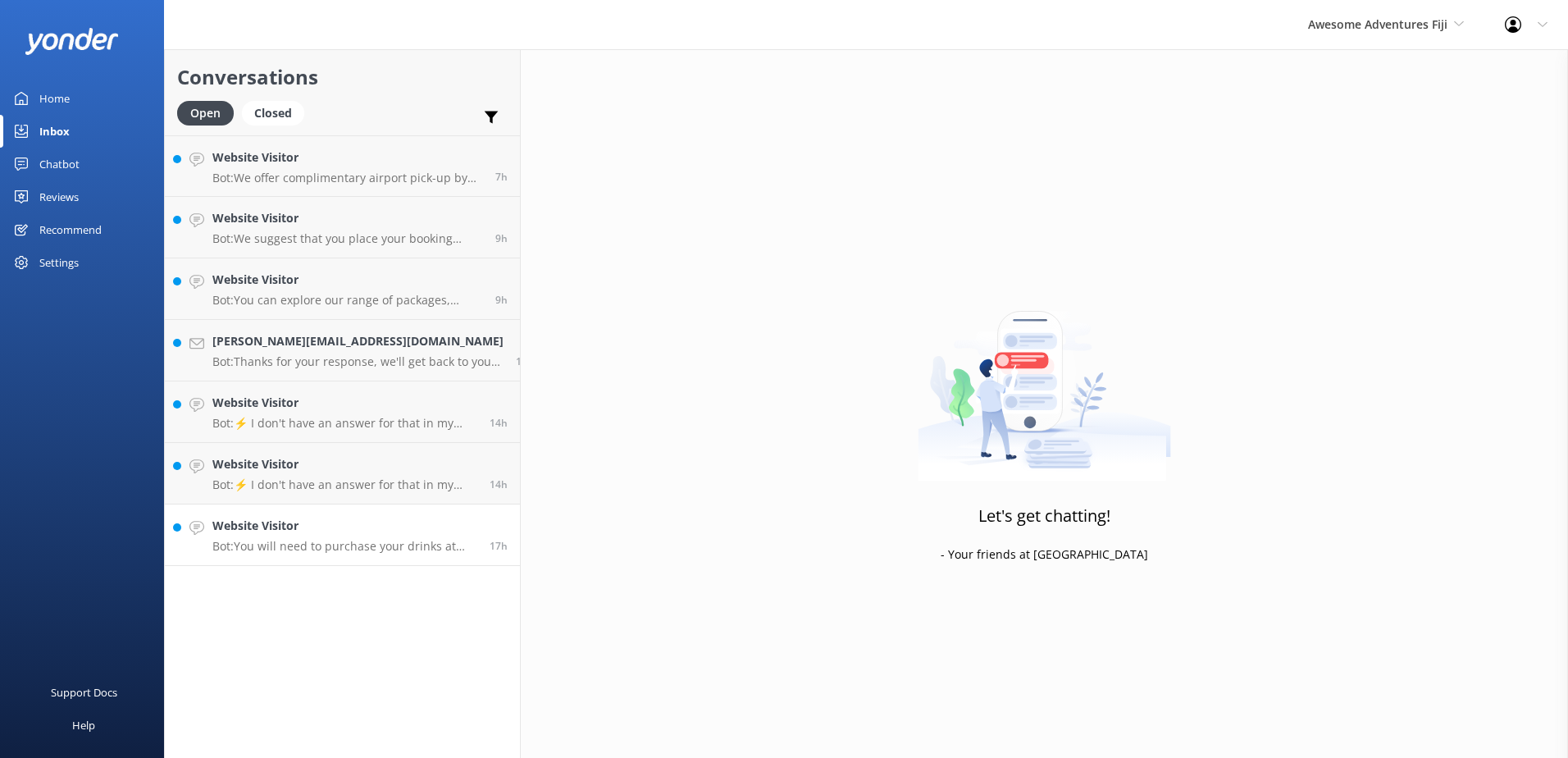
click at [334, 540] on p "Bot: You will need to purchase your drinks at each island resort, as there is n…" at bounding box center [345, 546] width 265 height 15
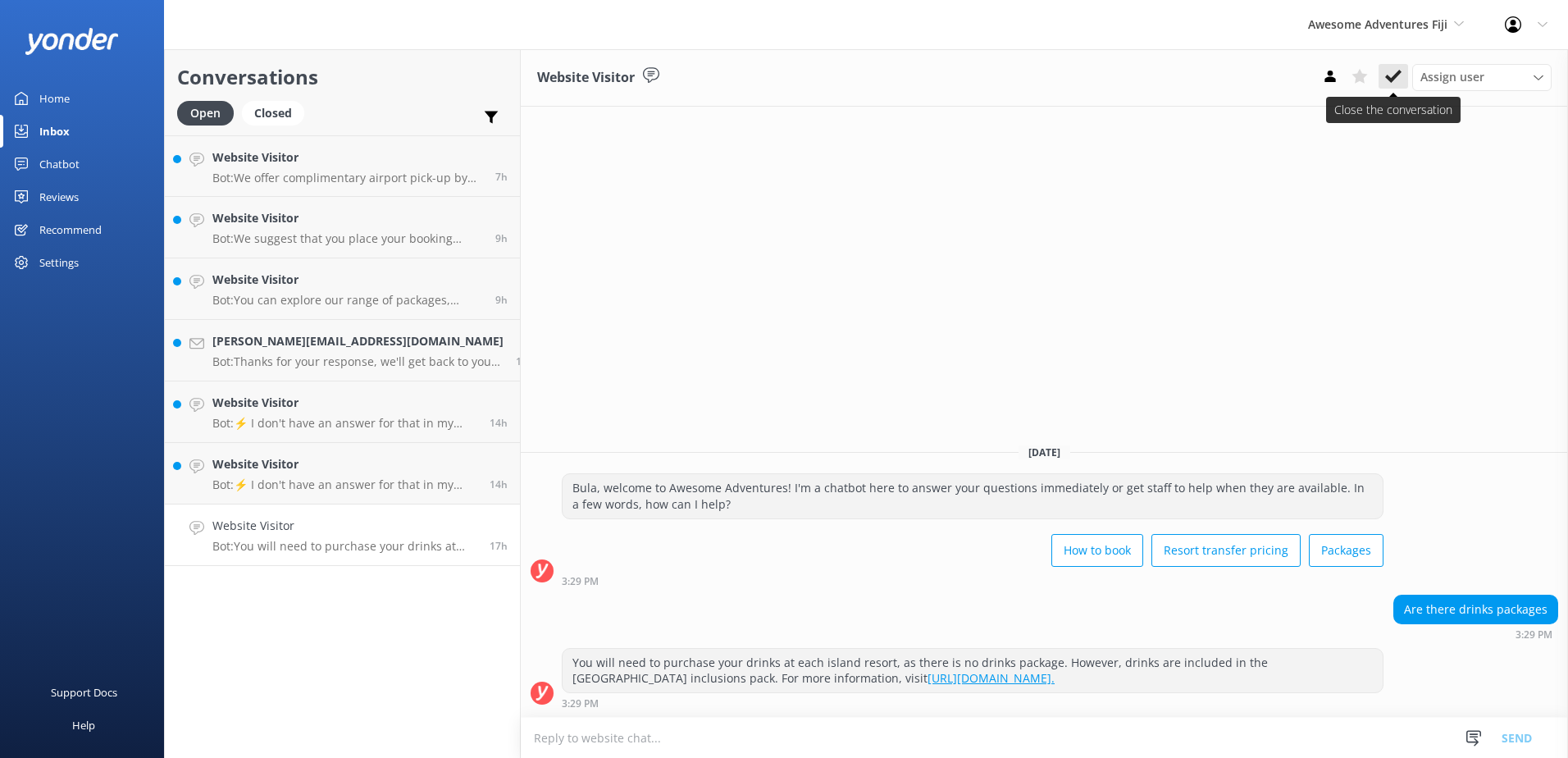
click at [1386, 73] on icon at bounding box center [1393, 76] width 17 height 17
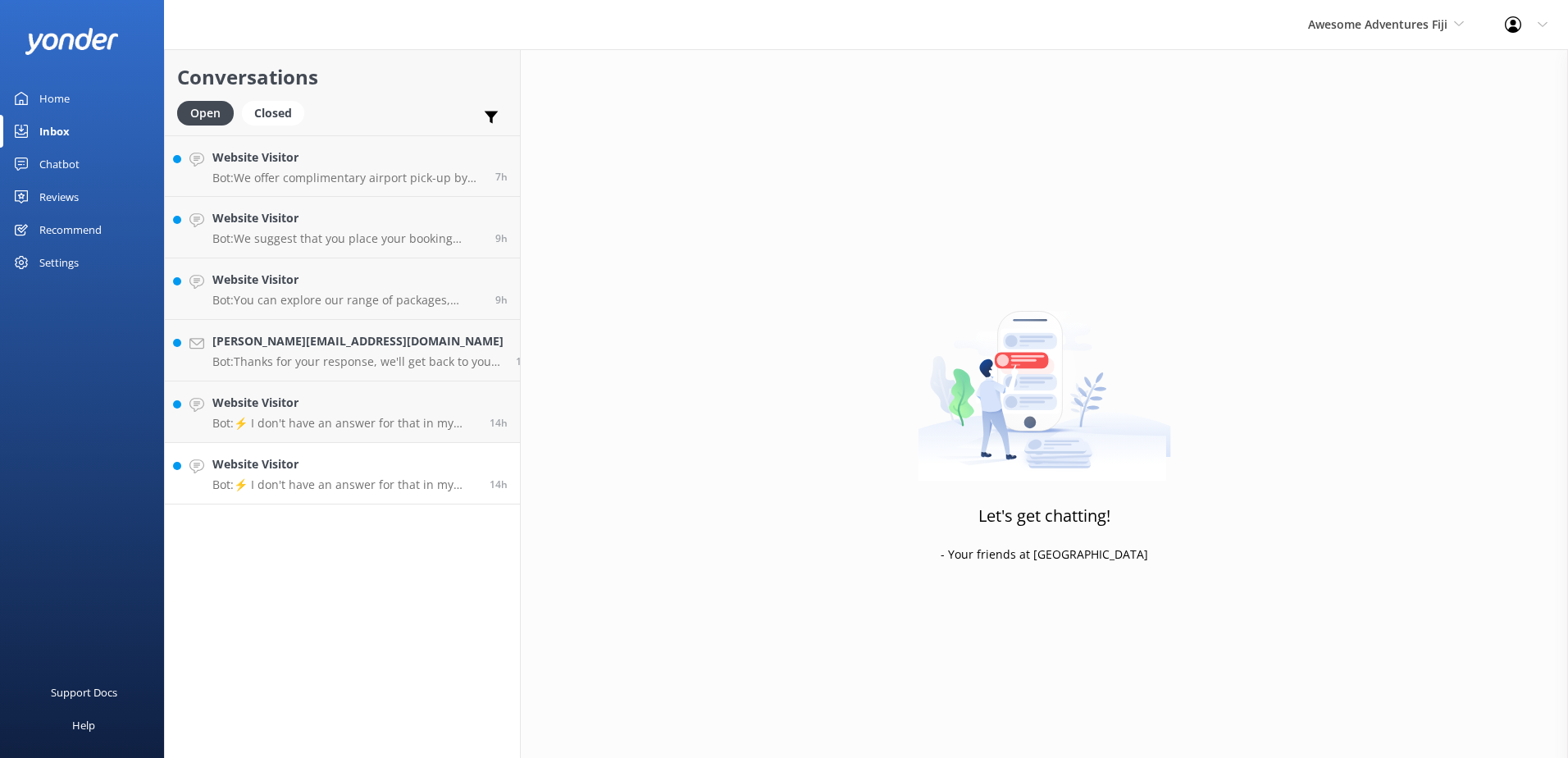
click at [373, 479] on p "Bot: ⚡ I don't have an answer for that in my knowledge base. Please try and rep…" at bounding box center [345, 485] width 265 height 15
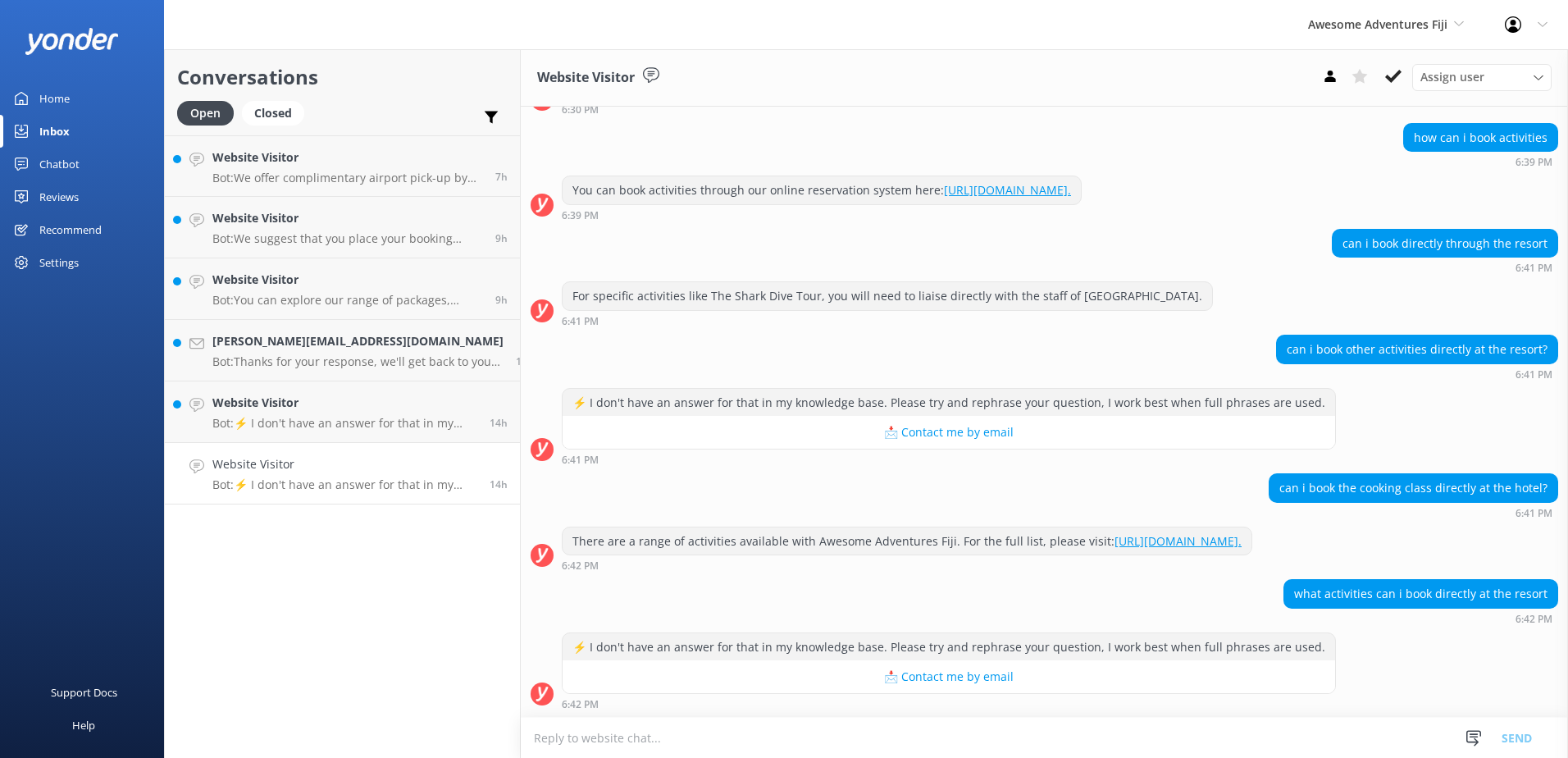
scroll to position [426, 0]
click at [880, 718] on textarea at bounding box center [1044, 737] width 1047 height 40
click at [880, 727] on textarea at bounding box center [1044, 737] width 1047 height 40
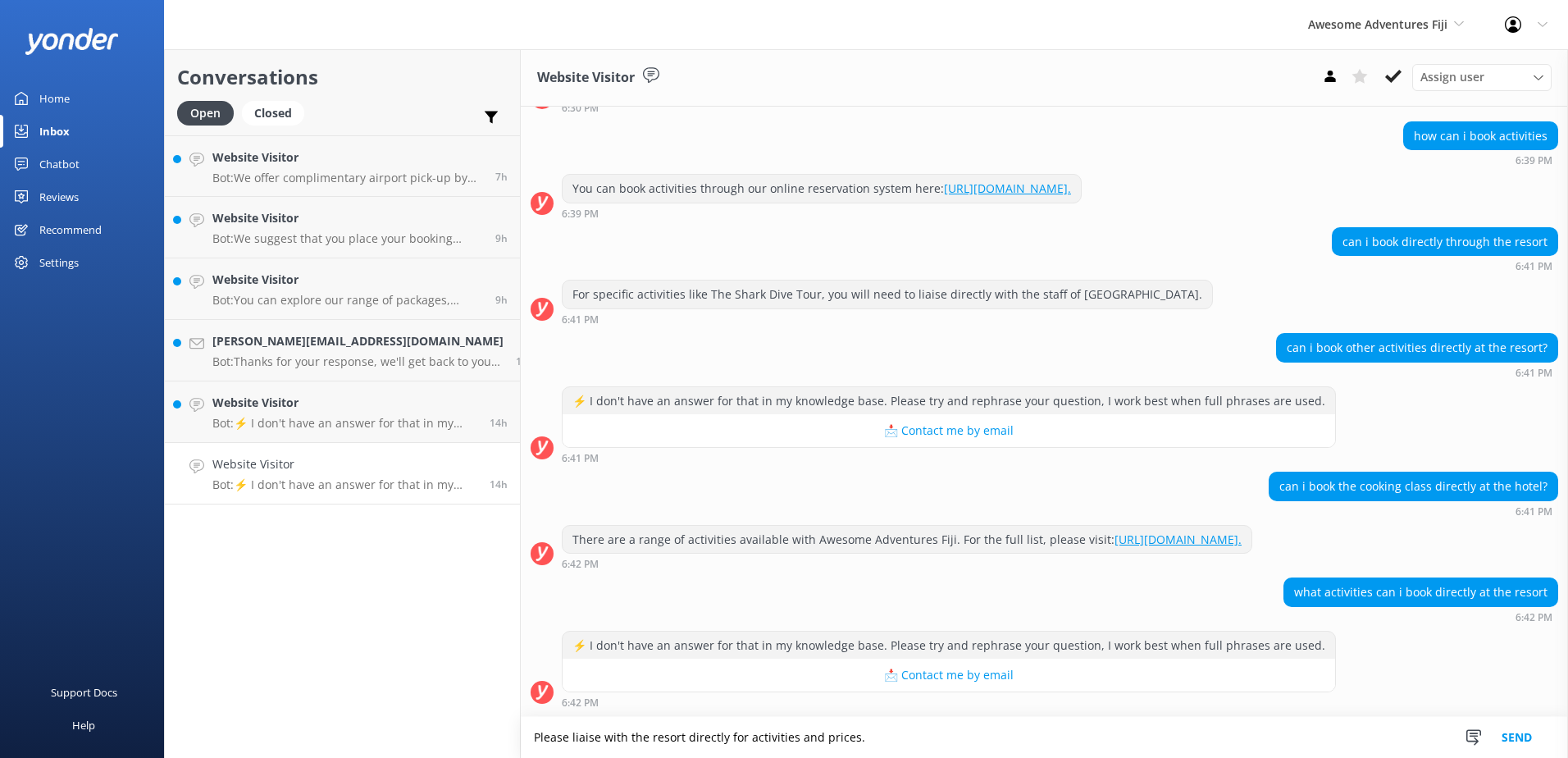
click at [876, 743] on textarea "Please liaise with the resort directly for activities and prices." at bounding box center [1044, 737] width 1047 height 41
type textarea "Please liaise with the resort directly for activities and prices."
click at [1520, 735] on button "Send" at bounding box center [1517, 737] width 62 height 41
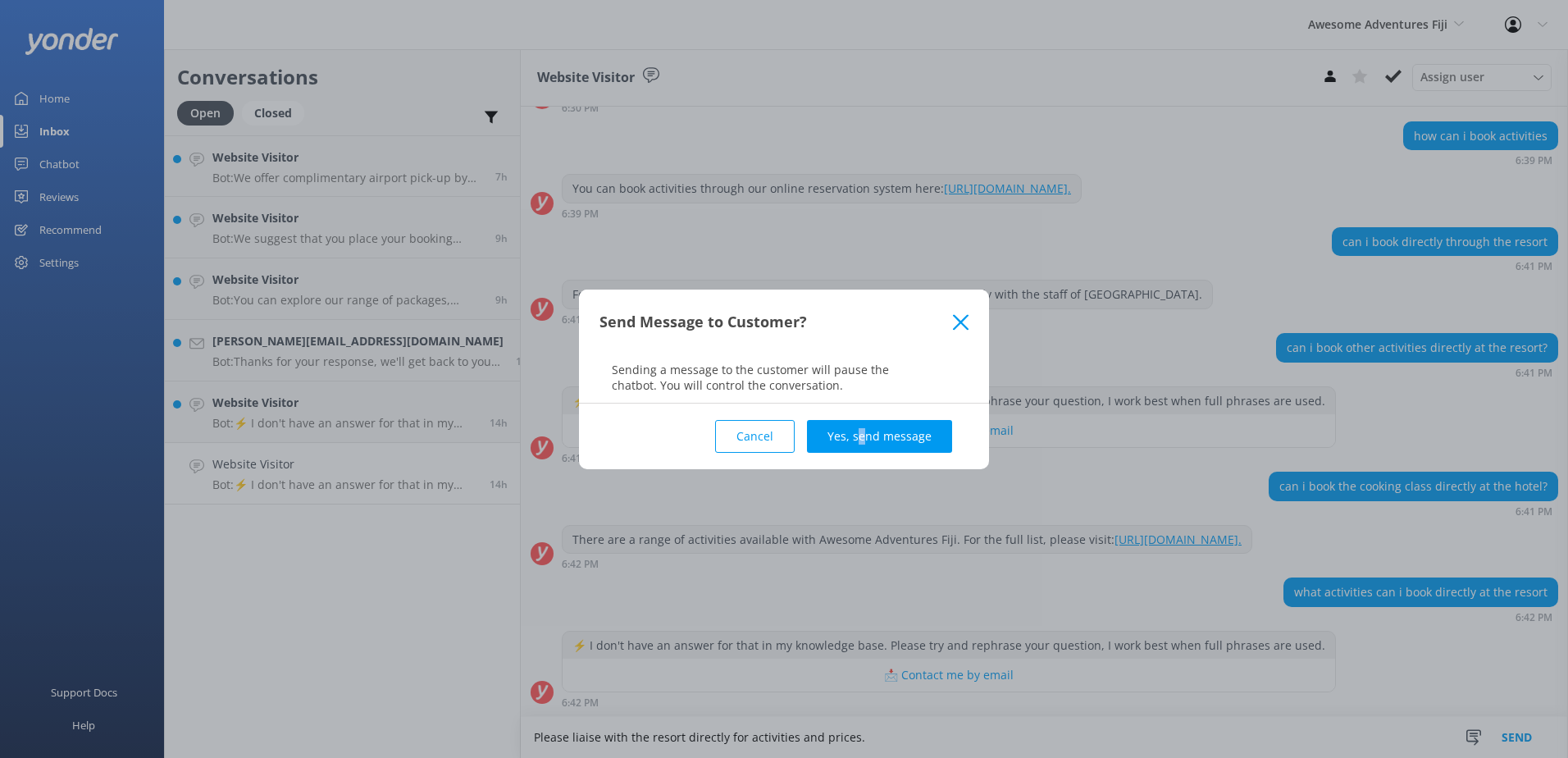
click at [865, 415] on div "Cancel Yes, send message" at bounding box center [784, 436] width 369 height 65
drag, startPoint x: 865, startPoint y: 415, endPoint x: 874, endPoint y: 430, distance: 17.5
click at [874, 429] on button "Yes, send message" at bounding box center [879, 436] width 145 height 33
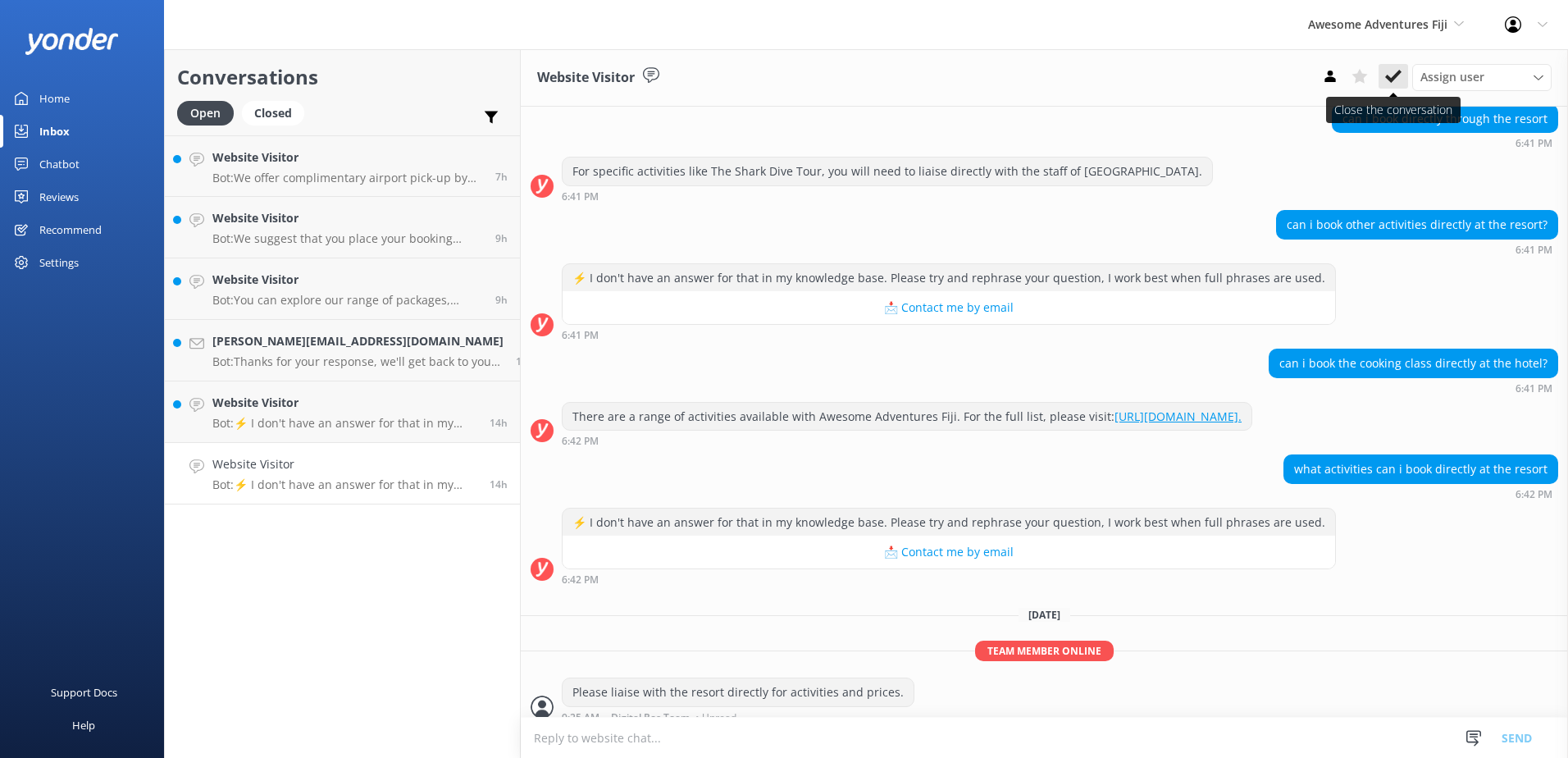
scroll to position [564, 0]
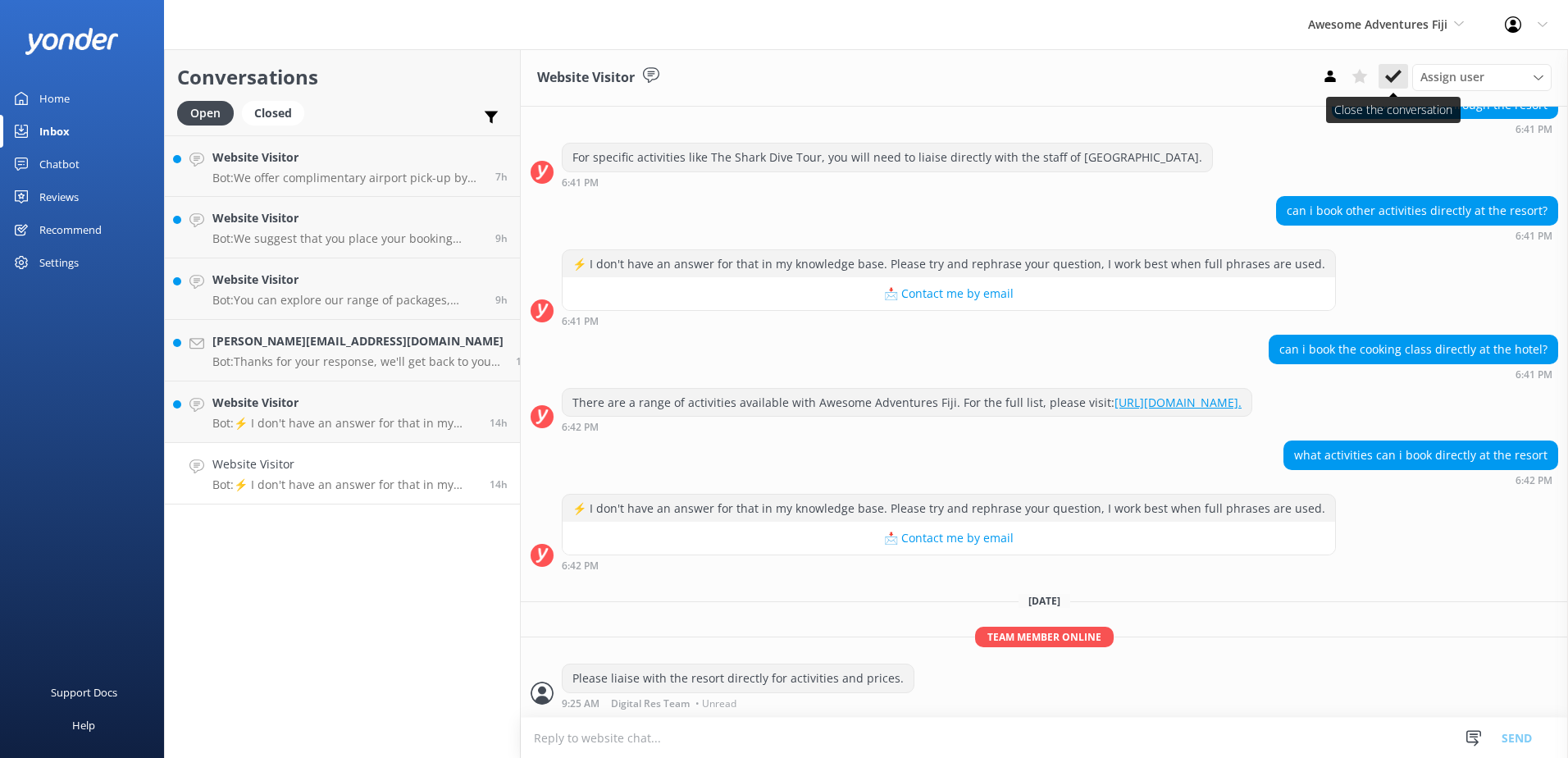
click at [1398, 74] on use at bounding box center [1393, 76] width 17 height 13
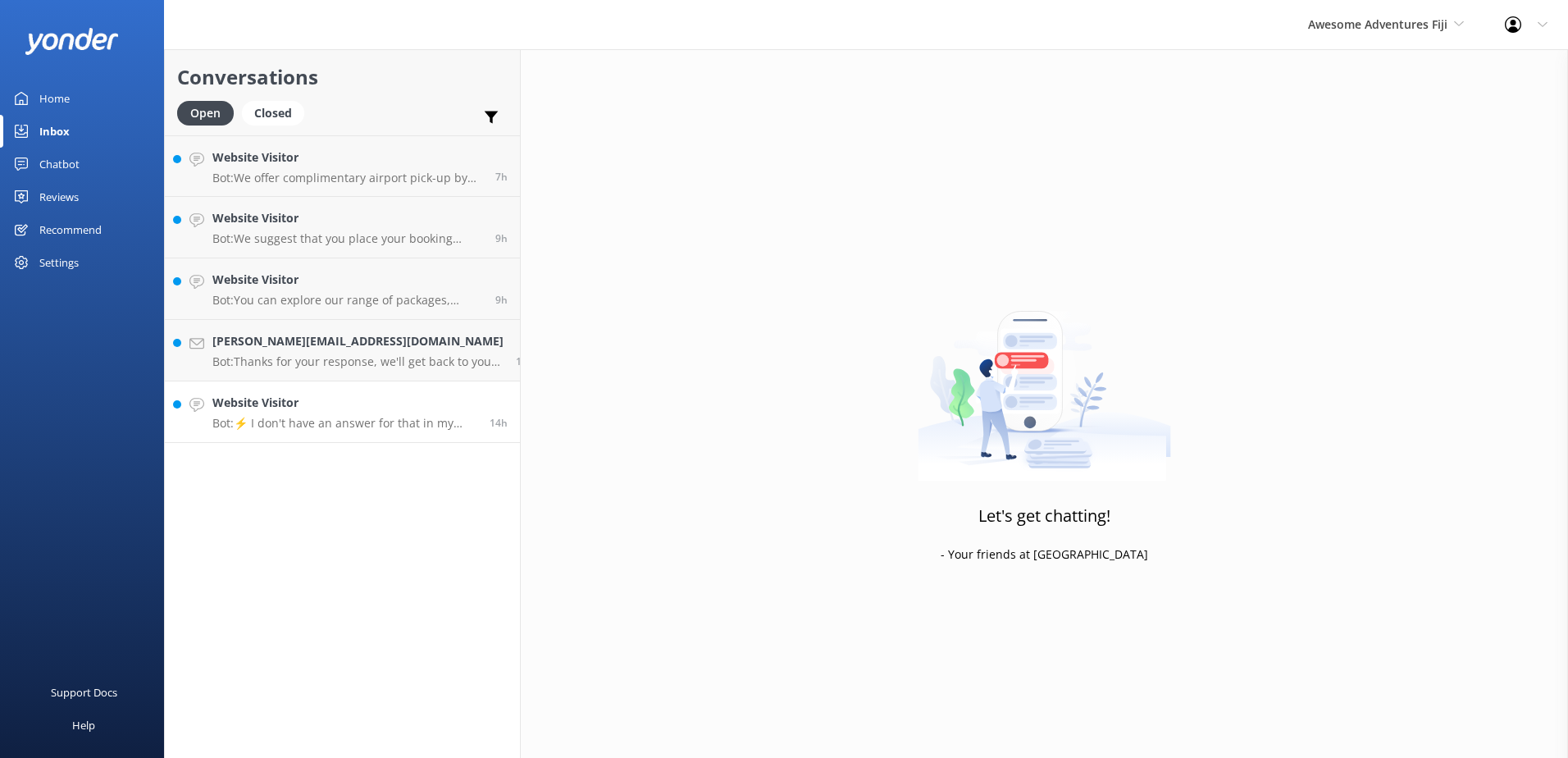
click at [367, 408] on h4 "Website Visitor" at bounding box center [345, 402] width 265 height 18
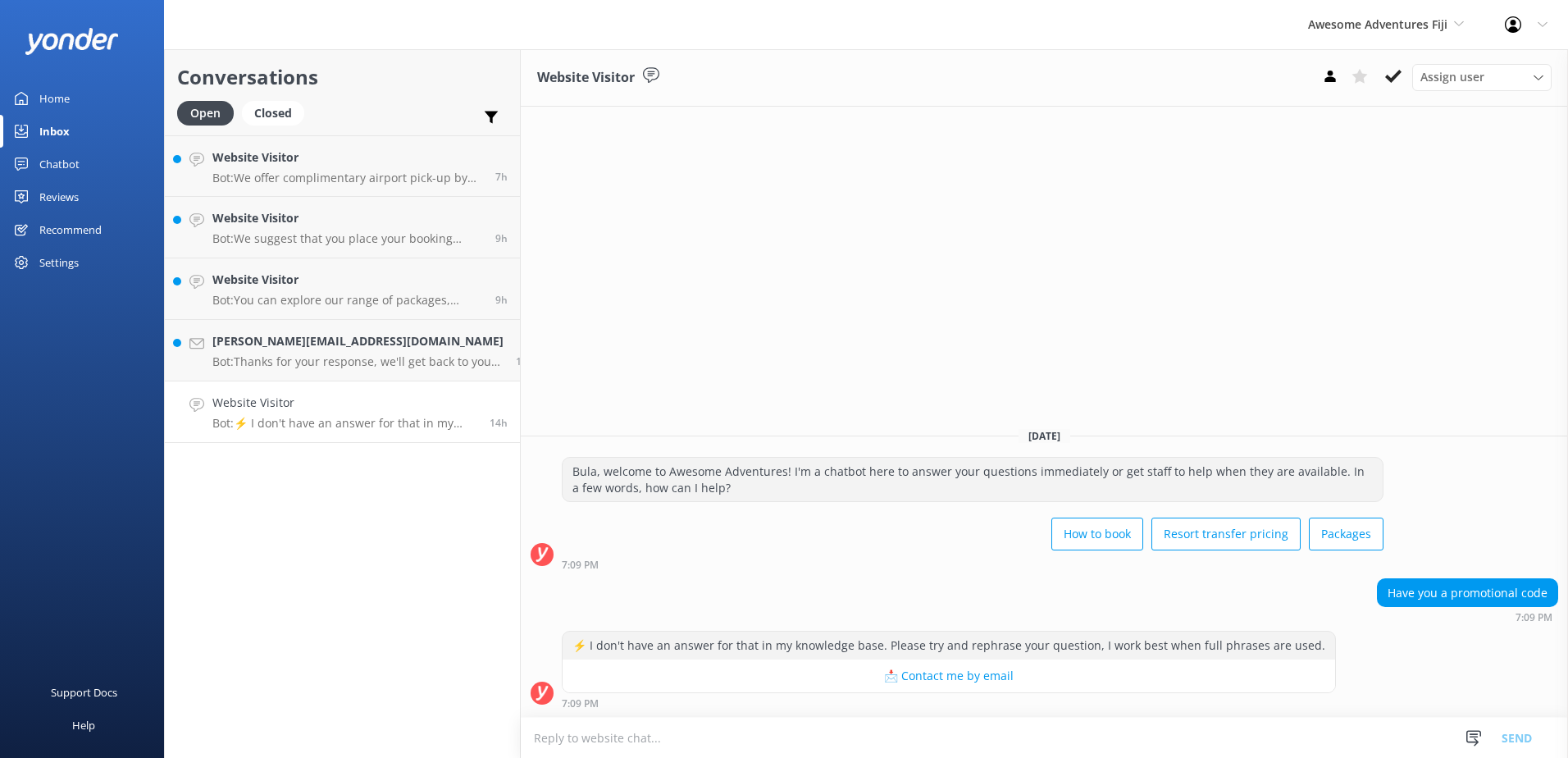
click at [750, 739] on textarea at bounding box center [1044, 737] width 1047 height 40
type textarea "A"
click at [563, 739] on textarea "Please note Awesome Packages d" at bounding box center [1044, 737] width 1047 height 41
click at [567, 739] on textarea "Please note Awesome Packages d" at bounding box center [1044, 737] width 1047 height 41
click at [930, 744] on textarea "Please note we do not provide discounts for any Awesome Packages d" at bounding box center [1044, 737] width 1047 height 41
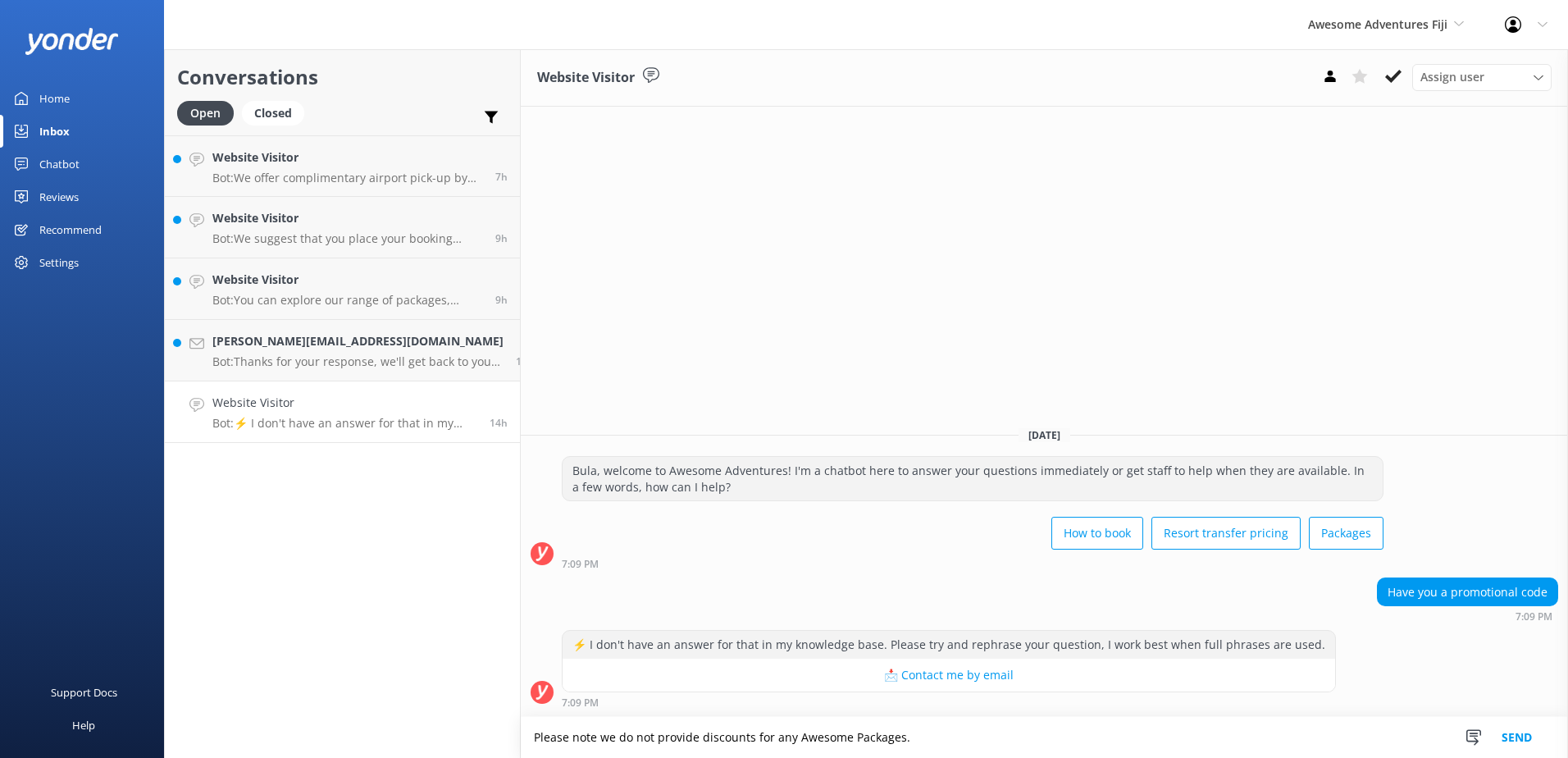
type textarea "Please note we do not provide discounts for any Awesome Packages."
click at [1528, 733] on button "Send" at bounding box center [1517, 737] width 62 height 41
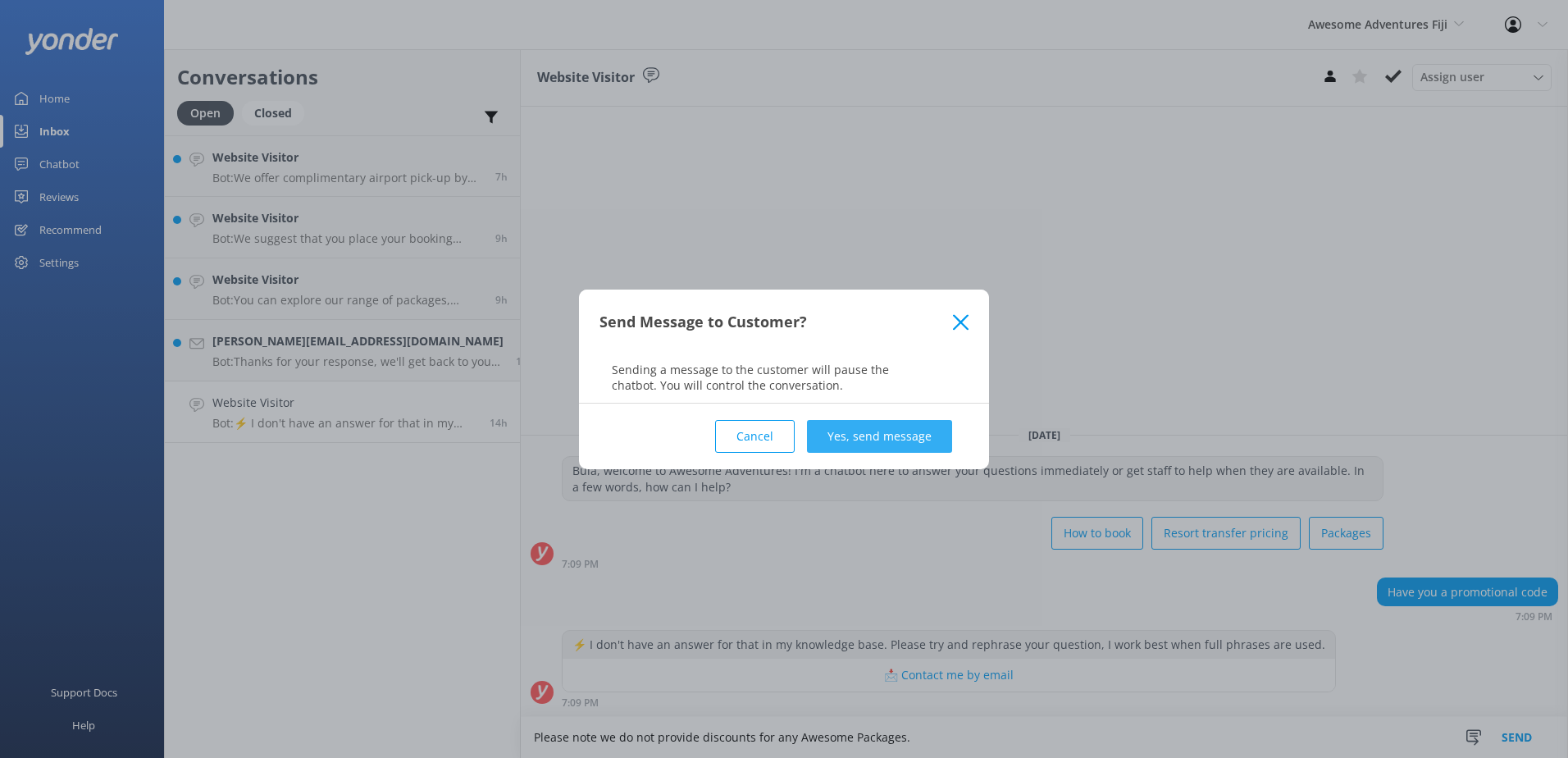
click at [873, 439] on button "Yes, send message" at bounding box center [879, 436] width 145 height 33
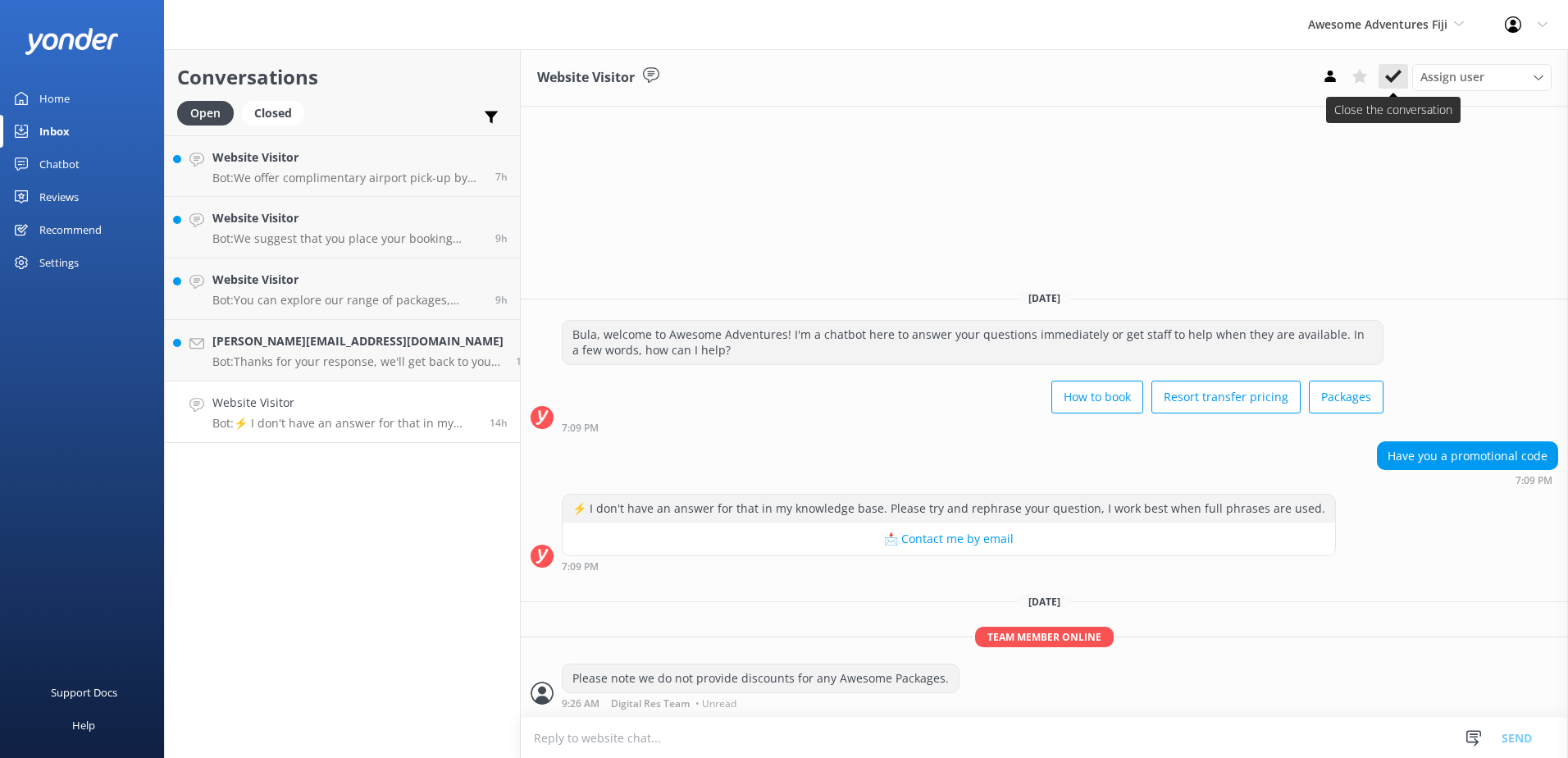
click at [1399, 65] on button at bounding box center [1393, 76] width 29 height 25
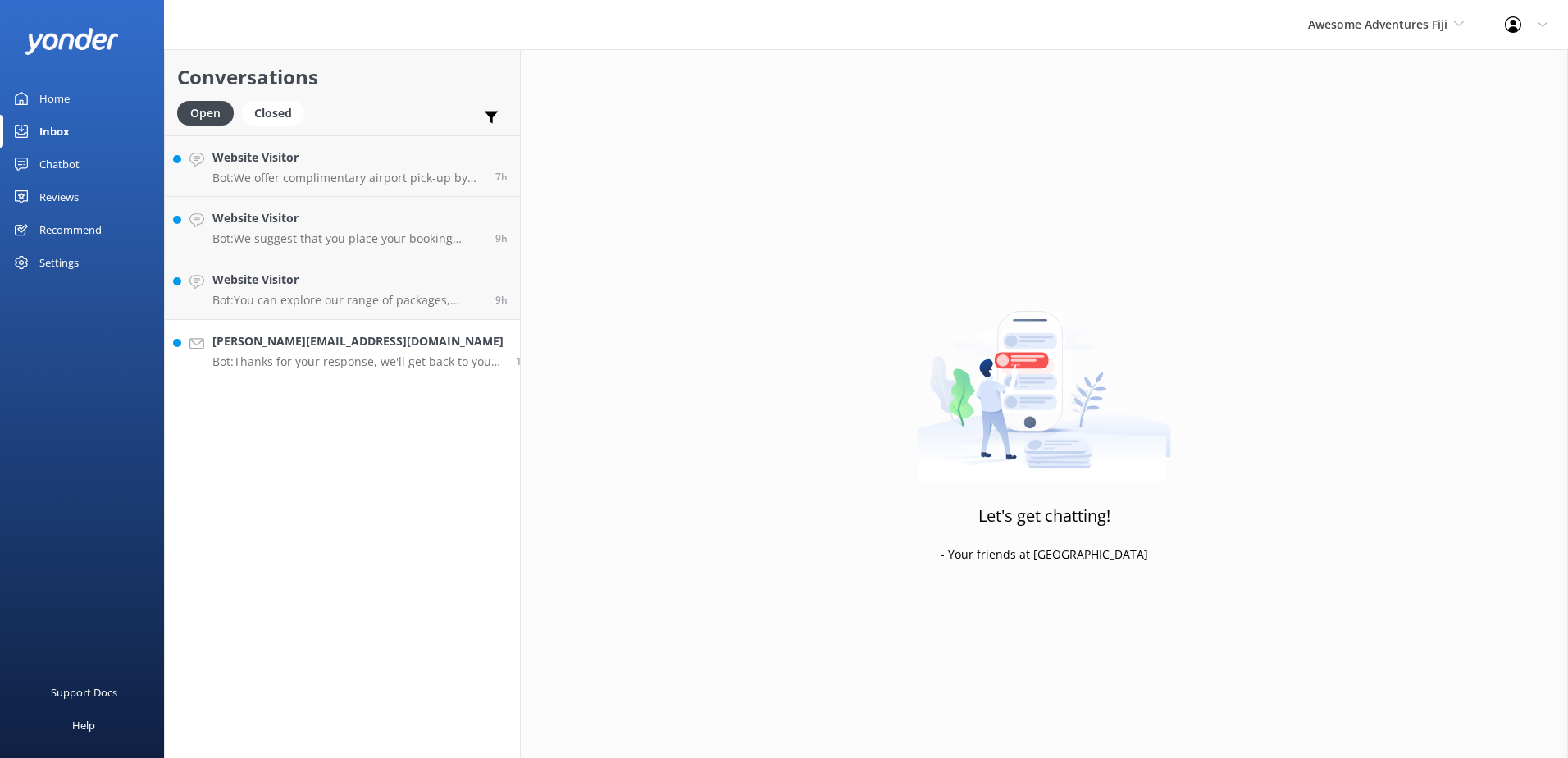
click at [388, 358] on p "Bot: Thanks for your response, we'll get back to you as soon as we can during o…" at bounding box center [357, 362] width 291 height 15
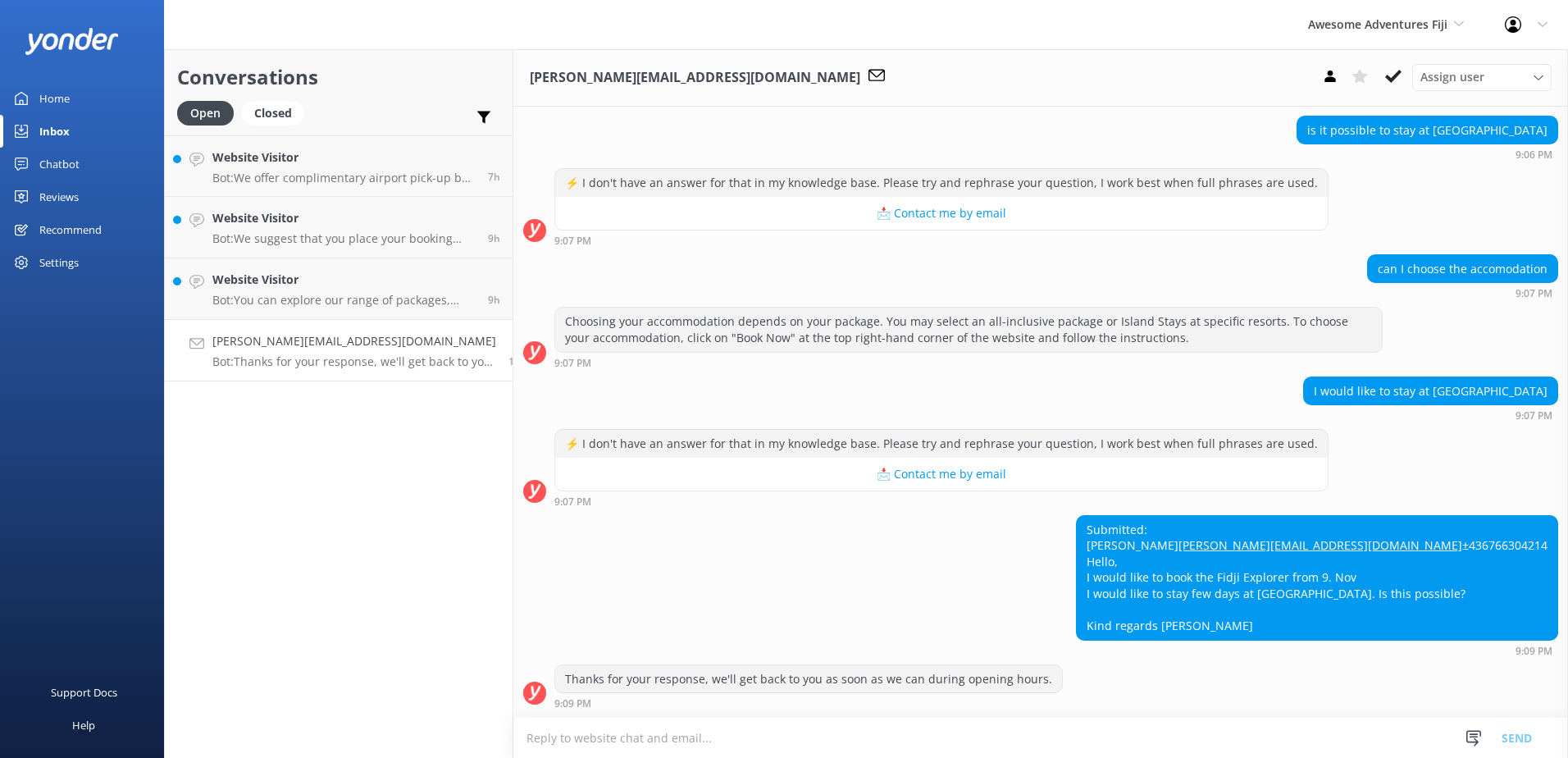
scroll to position [342, 0]
click at [991, 724] on textarea at bounding box center [1040, 737] width 1054 height 40
click at [991, 724] on textarea at bounding box center [1040, 737] width 1054 height 40
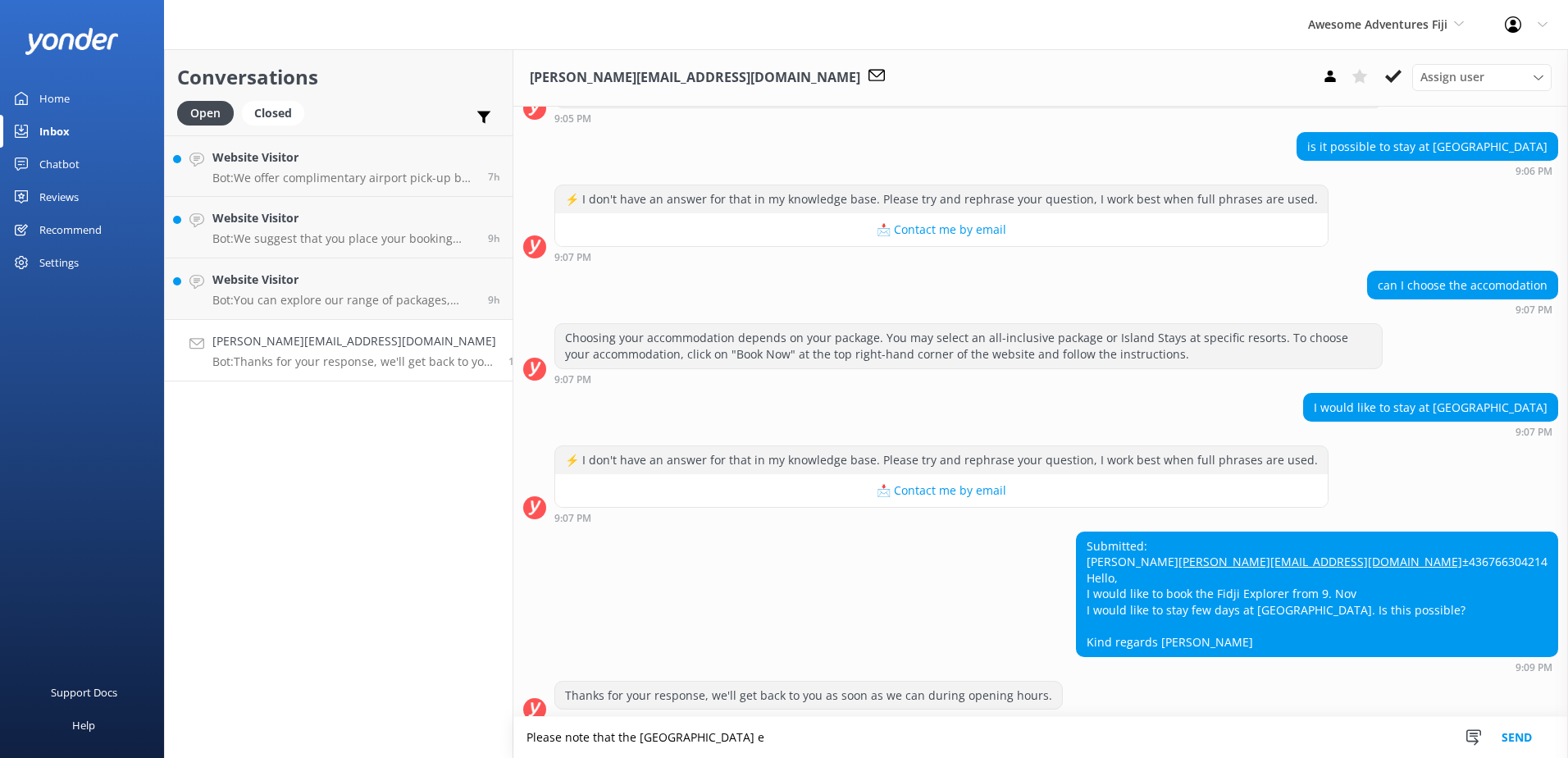
scroll to position [343, 0]
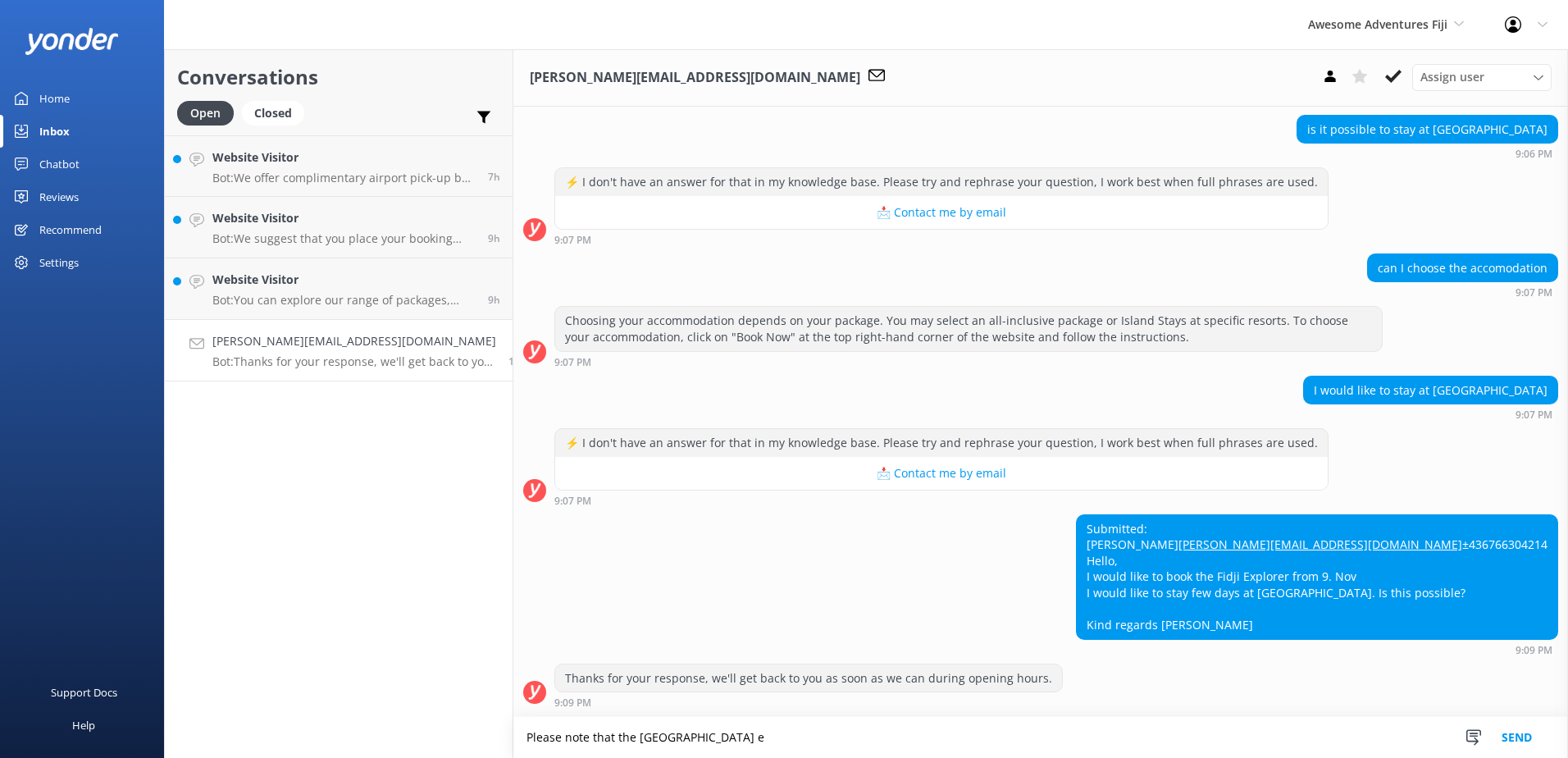
click at [799, 747] on textarea "Please note that the Fiji e" at bounding box center [1040, 737] width 1054 height 41
drag, startPoint x: 1309, startPoint y: 735, endPoint x: 328, endPoint y: 708, distance: 981.4
click at [328, 707] on div "Conversations Open Closed Important Assigned to me Unassigned Website Visitor B…" at bounding box center [865, 403] width 1404 height 708
paste textarea "Explorer package does not include Paradise Cove Resort as one of the available …"
type textarea "Please note that the Fiji Explorer package does not include Paradise Cove Resor…"
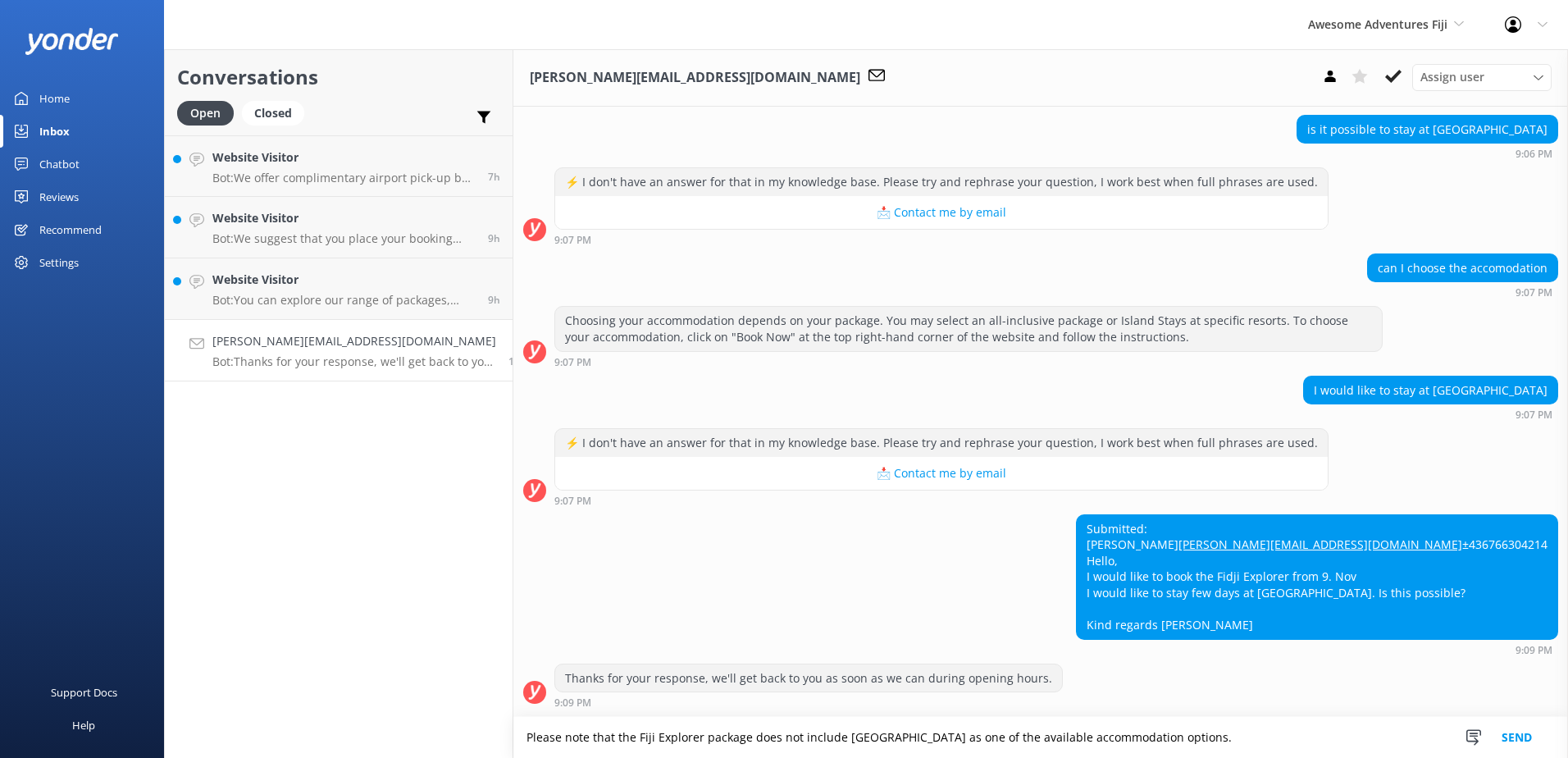
click at [1506, 731] on button "Send" at bounding box center [1517, 737] width 62 height 41
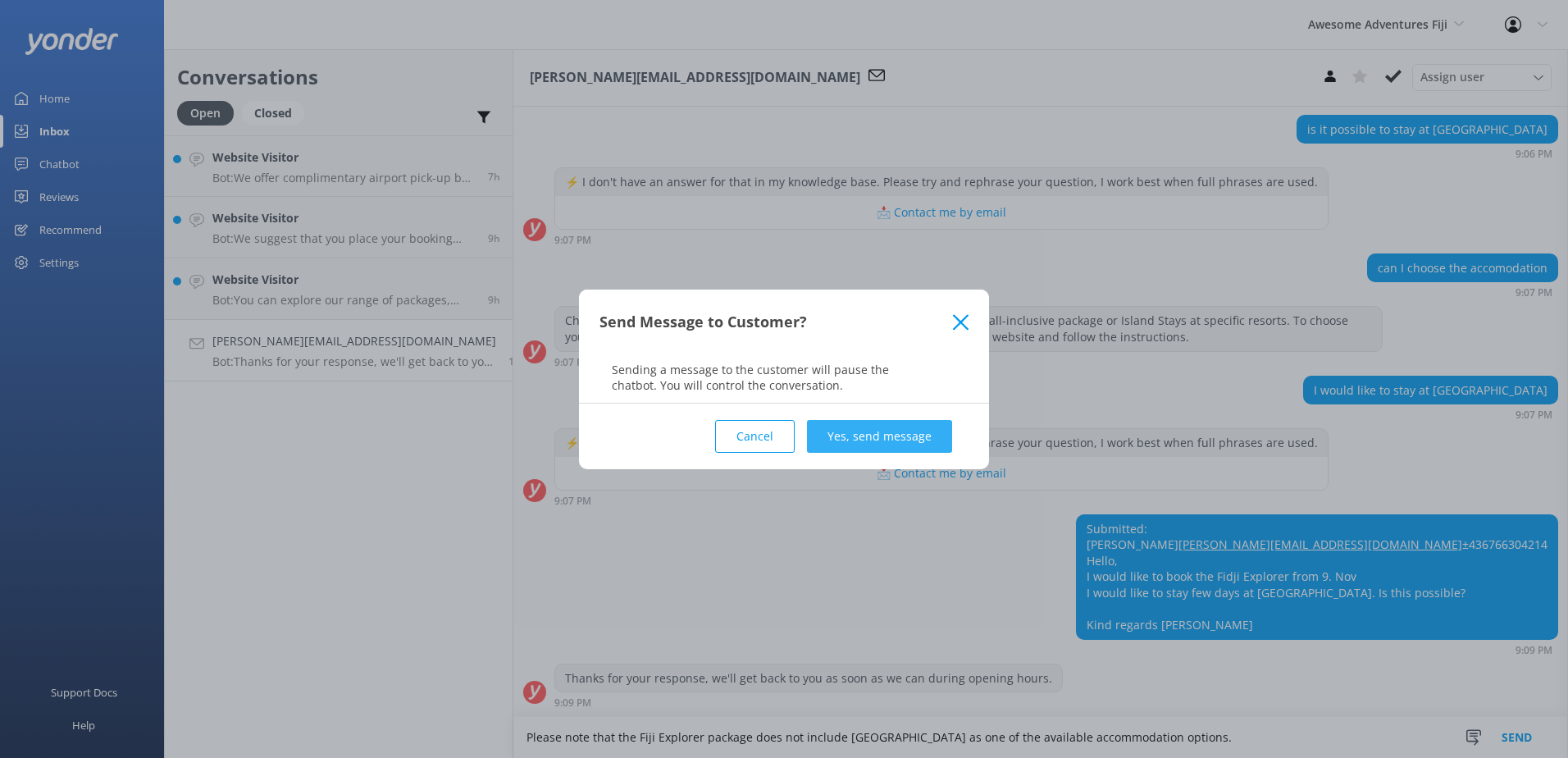
click at [847, 445] on button "Yes, send message" at bounding box center [879, 436] width 145 height 33
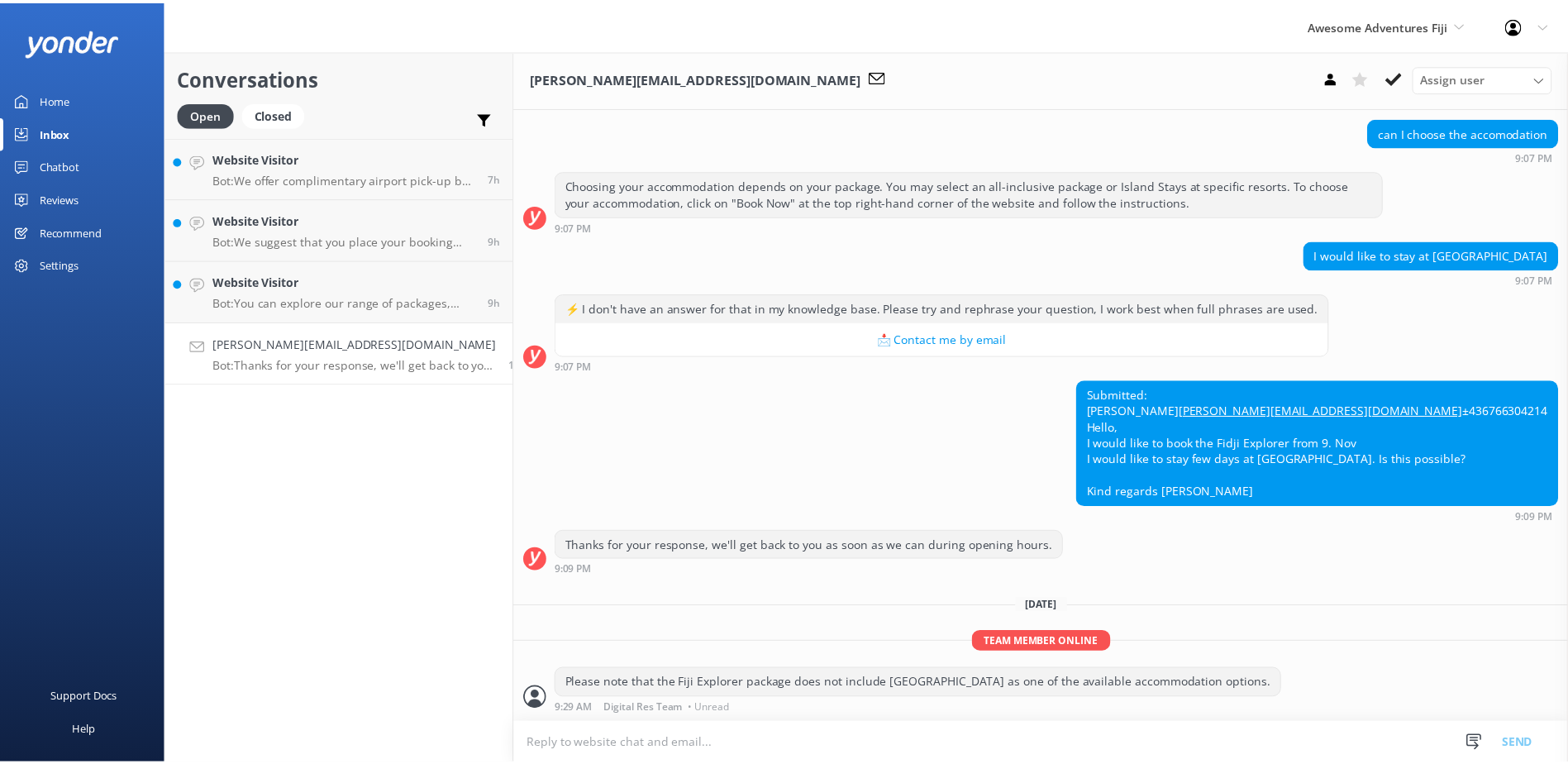
scroll to position [483, 0]
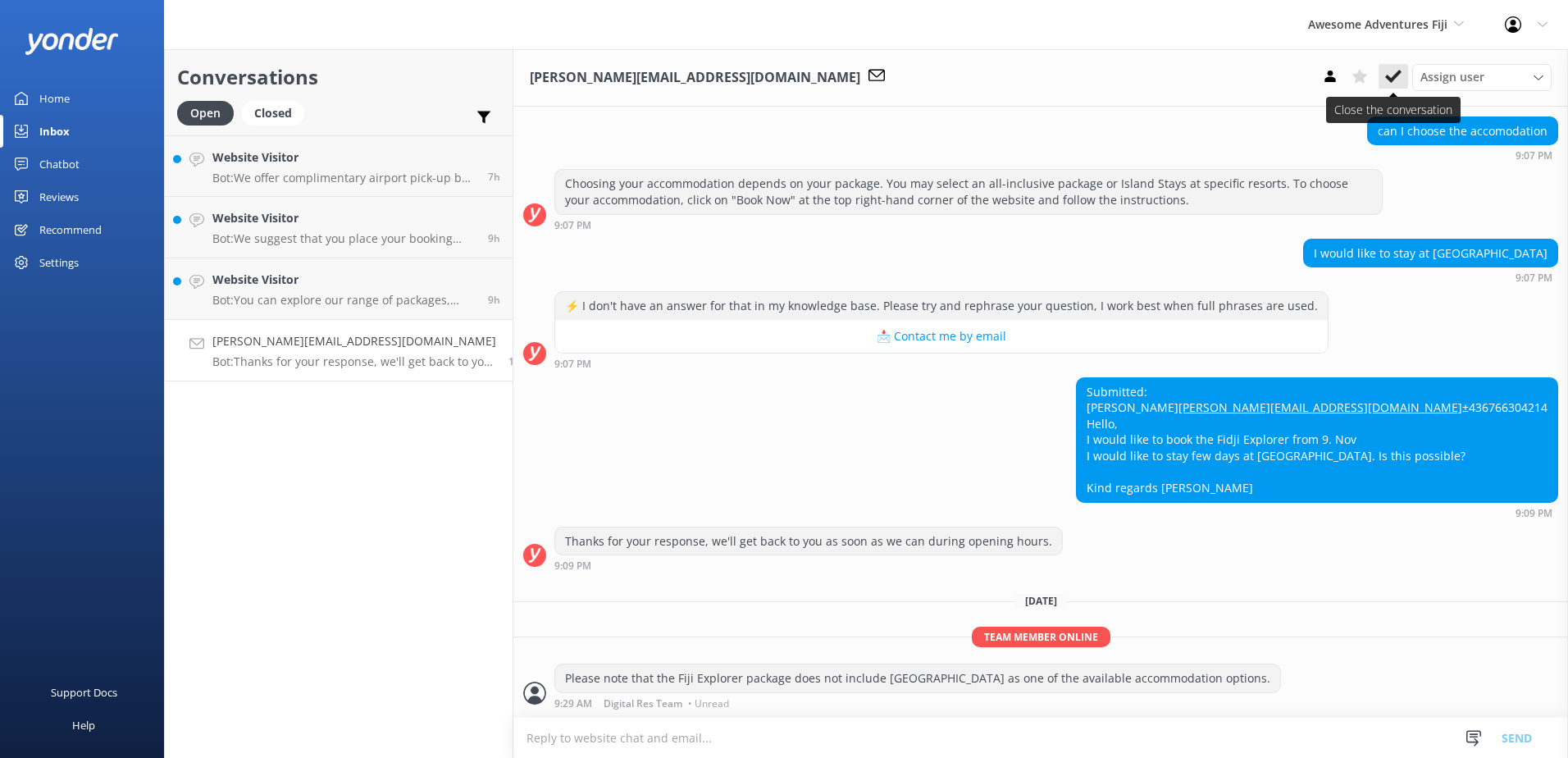
drag, startPoint x: 1409, startPoint y: 65, endPoint x: 1395, endPoint y: 75, distance: 17.2
click at [1409, 65] on div "Assign user Sonya Alyssa Digital Res Team Ana Raqitawa Lavenia Adivou Miri Koro…" at bounding box center [1433, 77] width 236 height 27
click at [1391, 79] on use at bounding box center [1393, 76] width 17 height 13
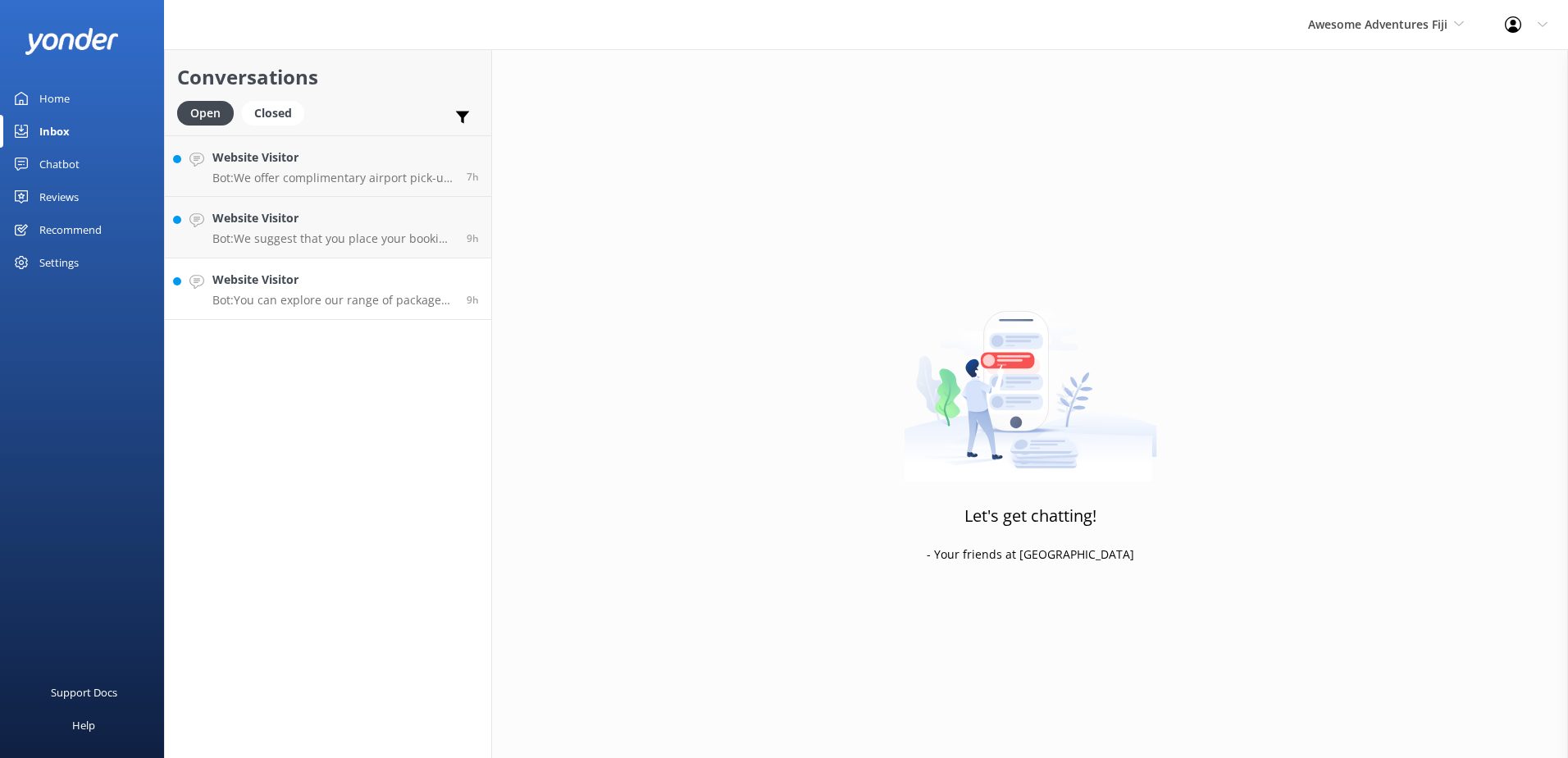
click at [361, 316] on link "Website Visitor Bot: You can explore our range of packages, which include coach…" at bounding box center [327, 289] width 326 height 62
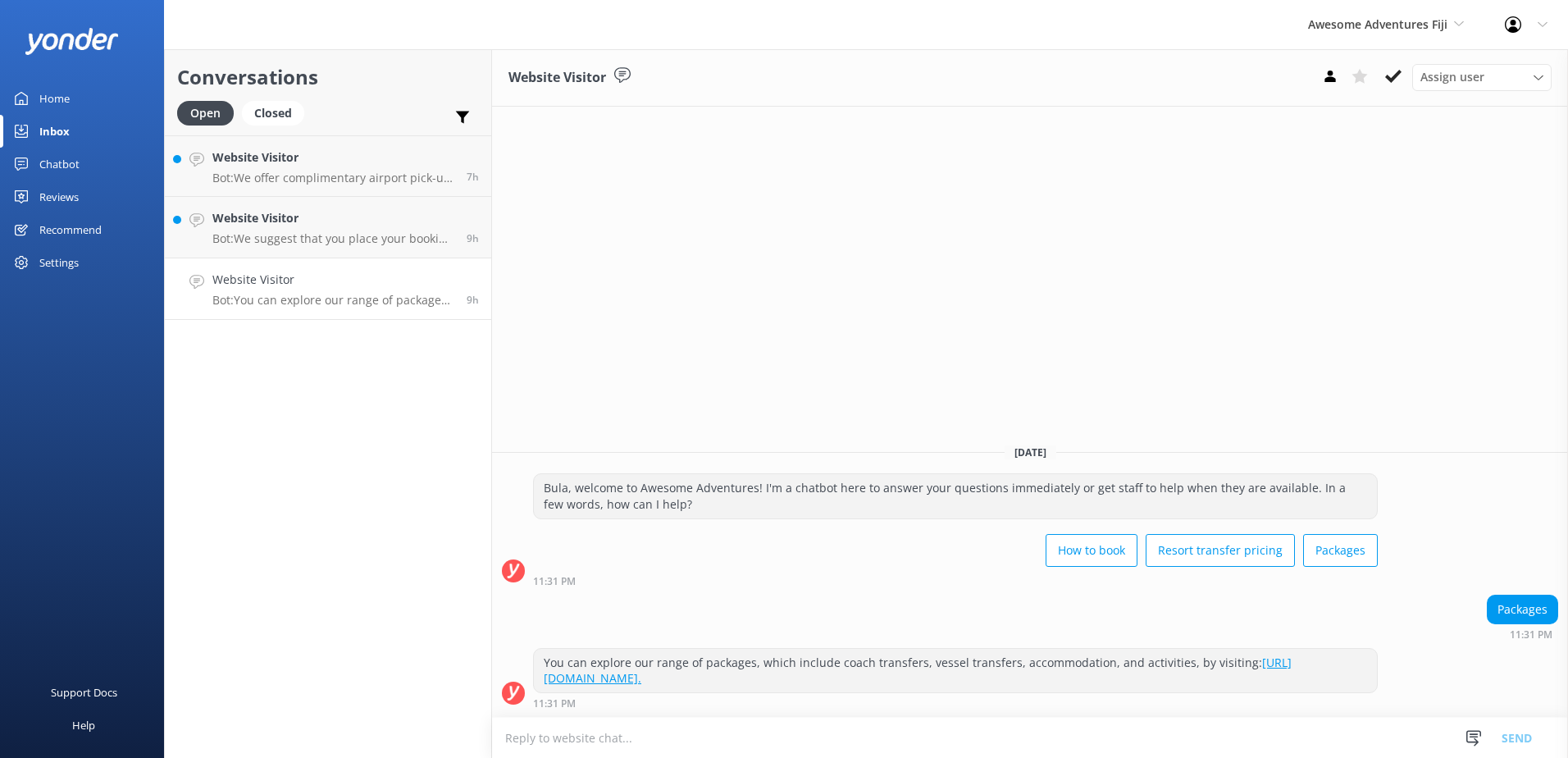
drag, startPoint x: 1397, startPoint y: 74, endPoint x: 1293, endPoint y: 128, distance: 117.2
click at [1398, 74] on use at bounding box center [1393, 76] width 17 height 13
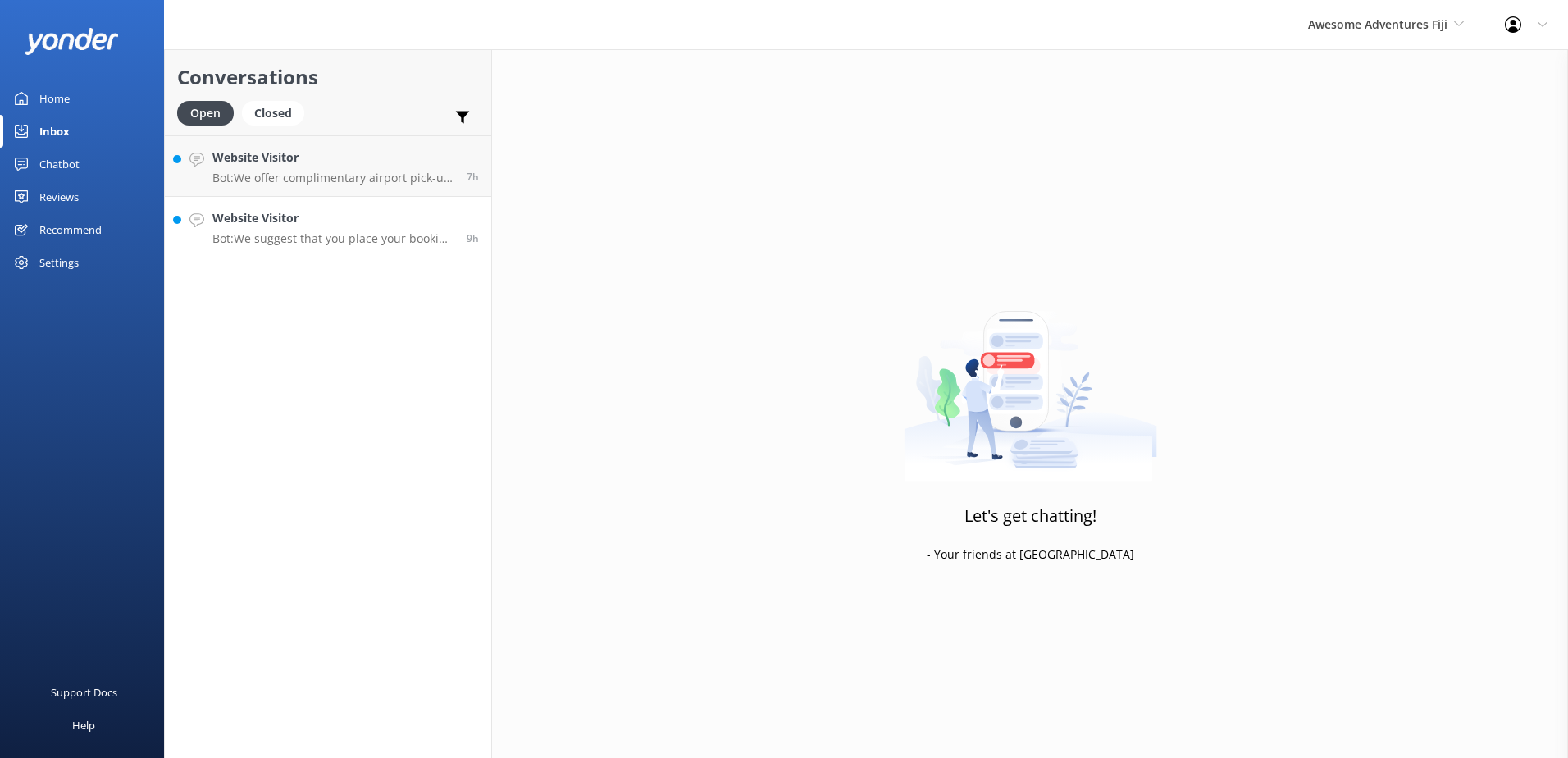
click at [418, 237] on p "Bot: We suggest that you place your booking request via our online reservation …" at bounding box center [333, 238] width 242 height 15
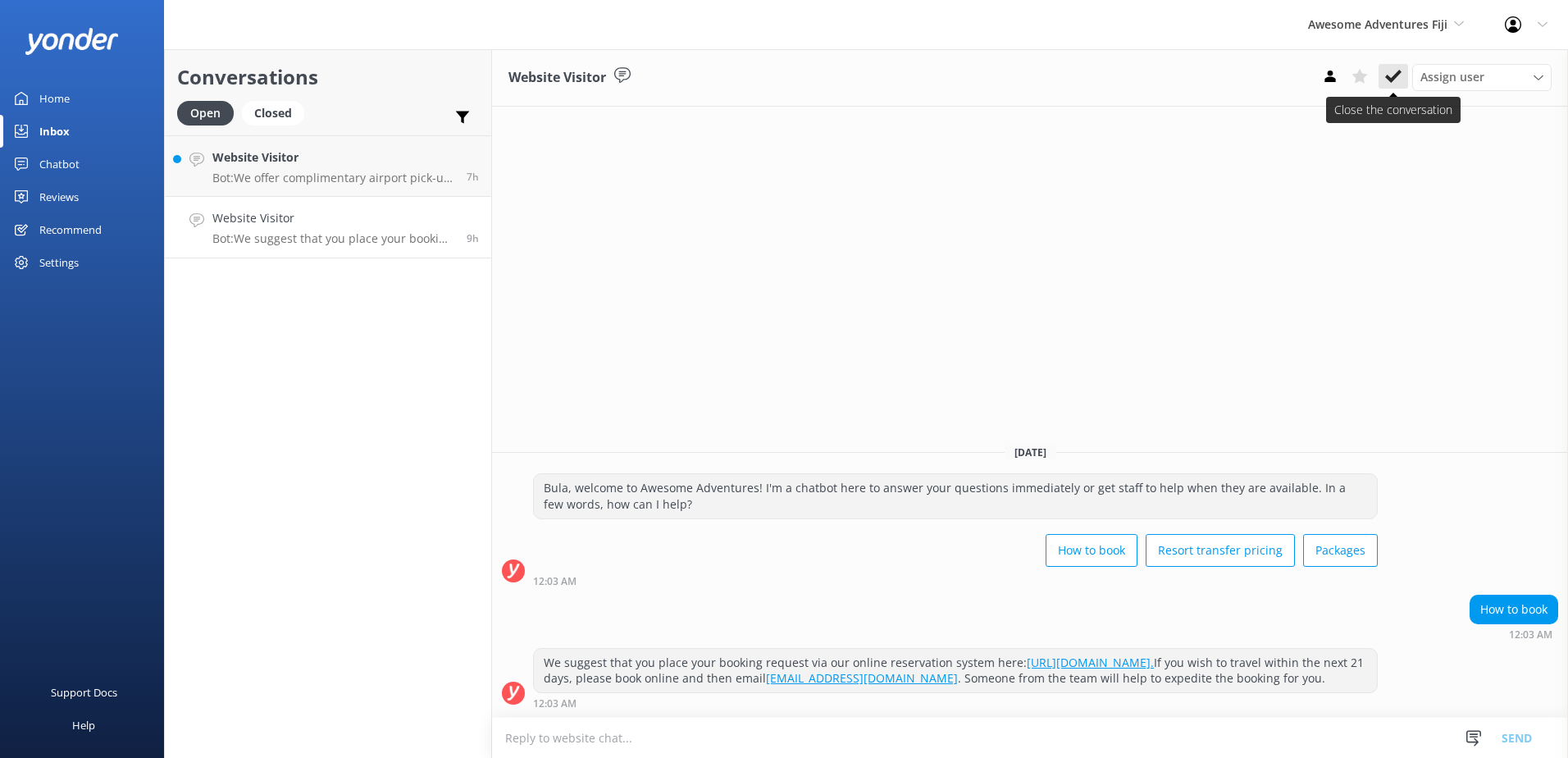
click at [1405, 77] on button at bounding box center [1393, 76] width 29 height 25
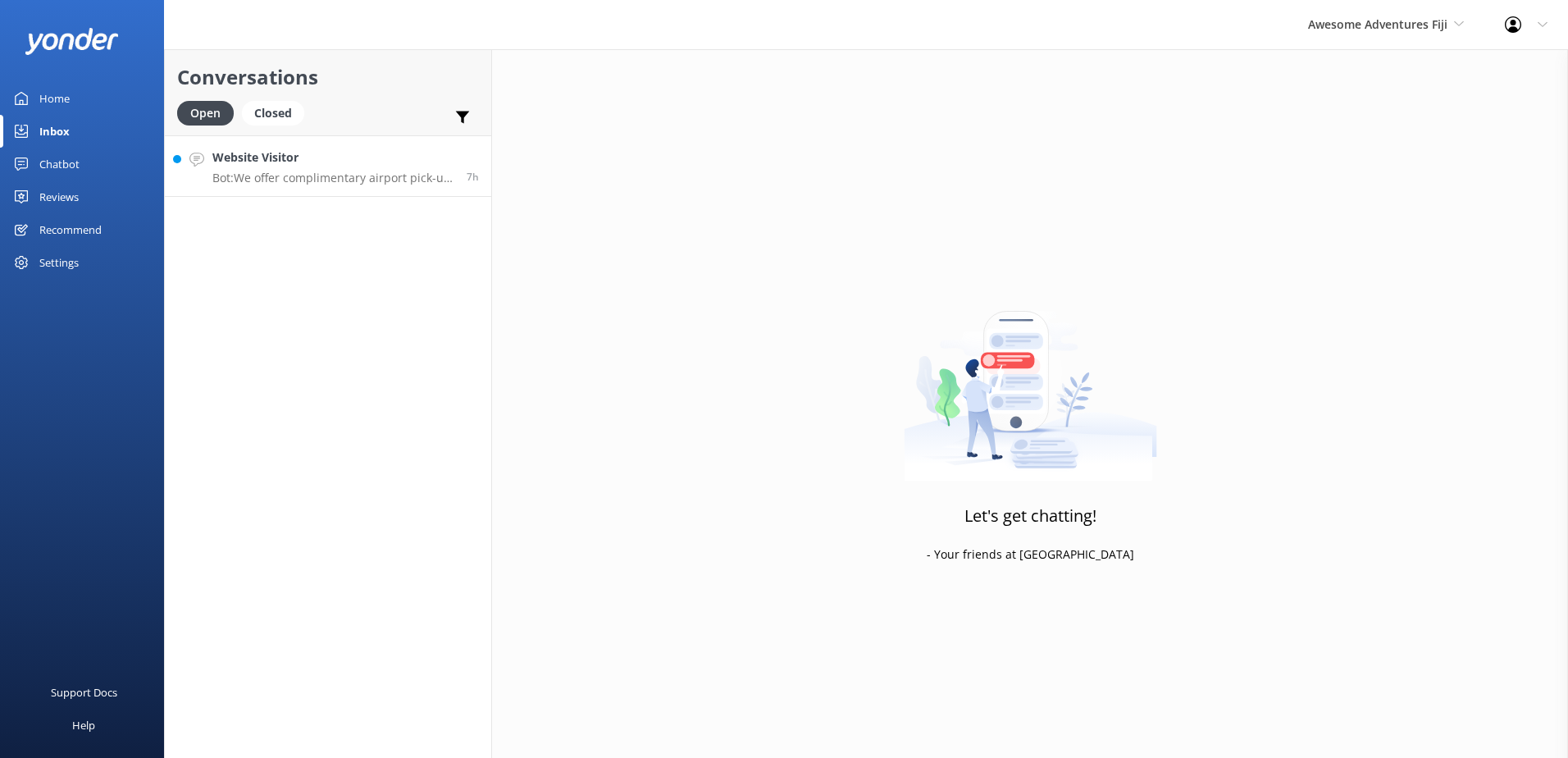
click at [434, 180] on p "Bot: We offer complimentary airport pick-up by coach departing Nadi Internation…" at bounding box center [333, 178] width 242 height 15
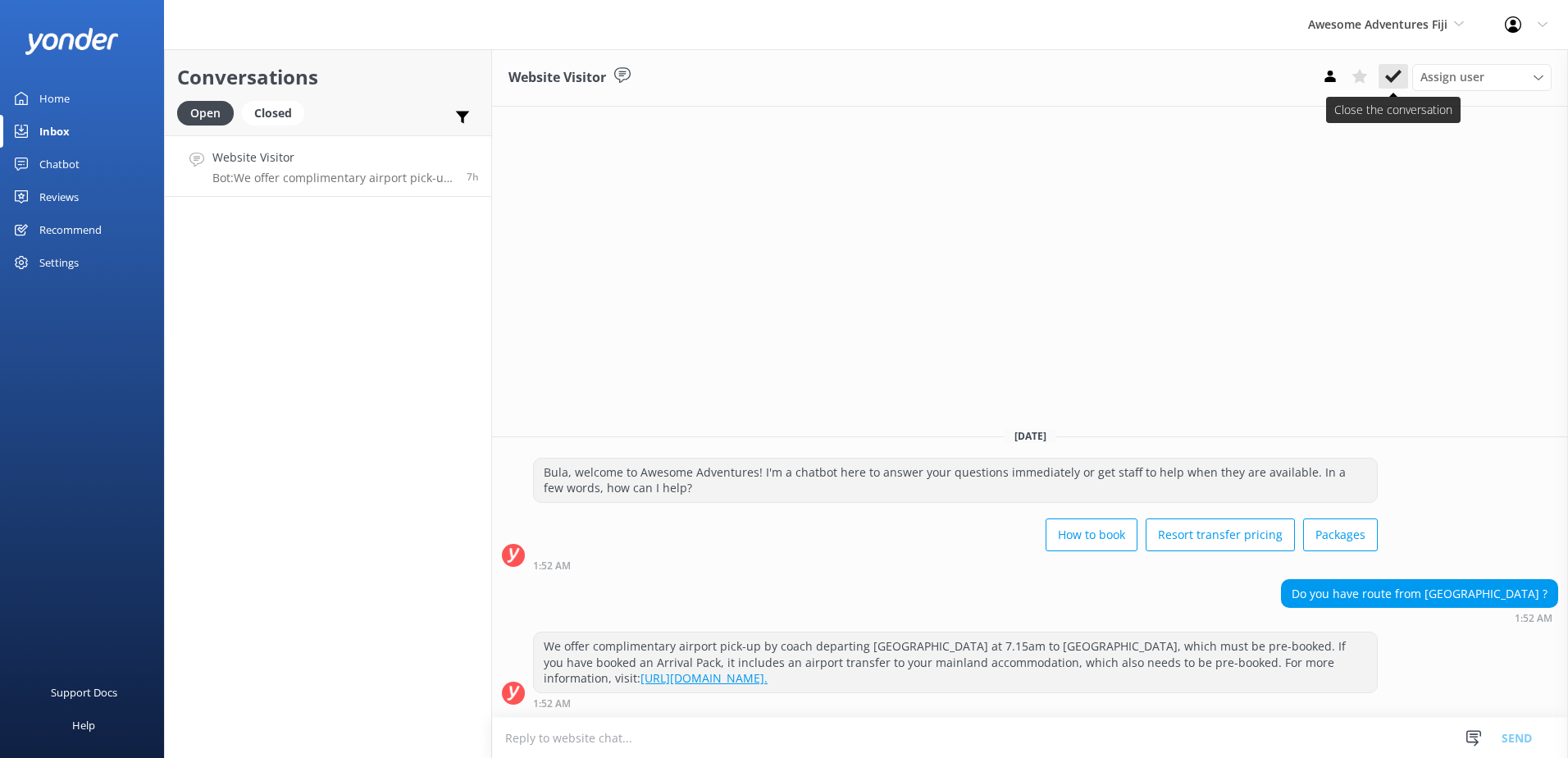
click at [1401, 73] on use at bounding box center [1393, 76] width 17 height 13
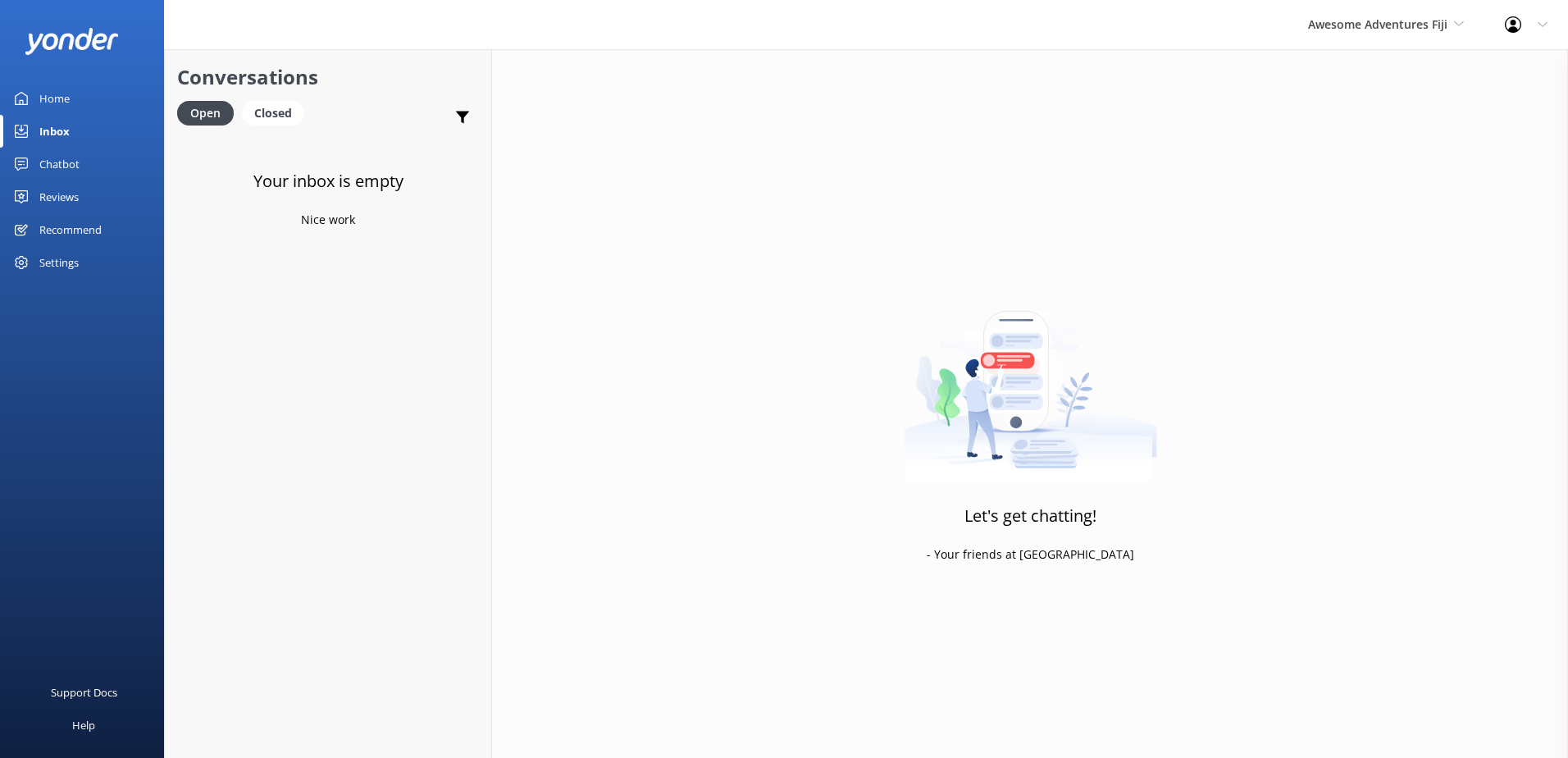
click at [88, 158] on link "Chatbot" at bounding box center [81, 164] width 164 height 33
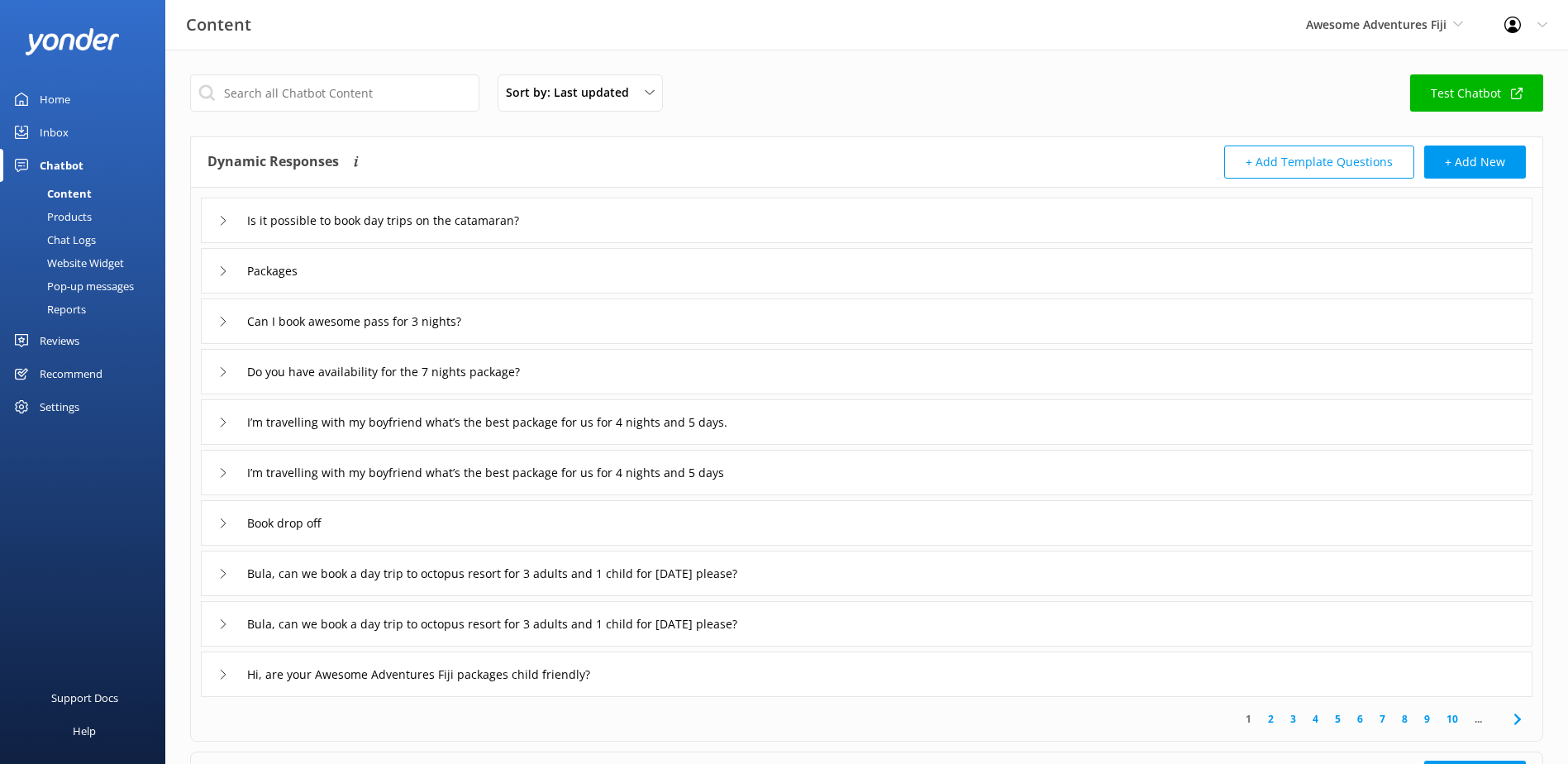
drag, startPoint x: 103, startPoint y: 222, endPoint x: 92, endPoint y: 232, distance: 14.9
click at [103, 222] on link "Products" at bounding box center [87, 217] width 155 height 23
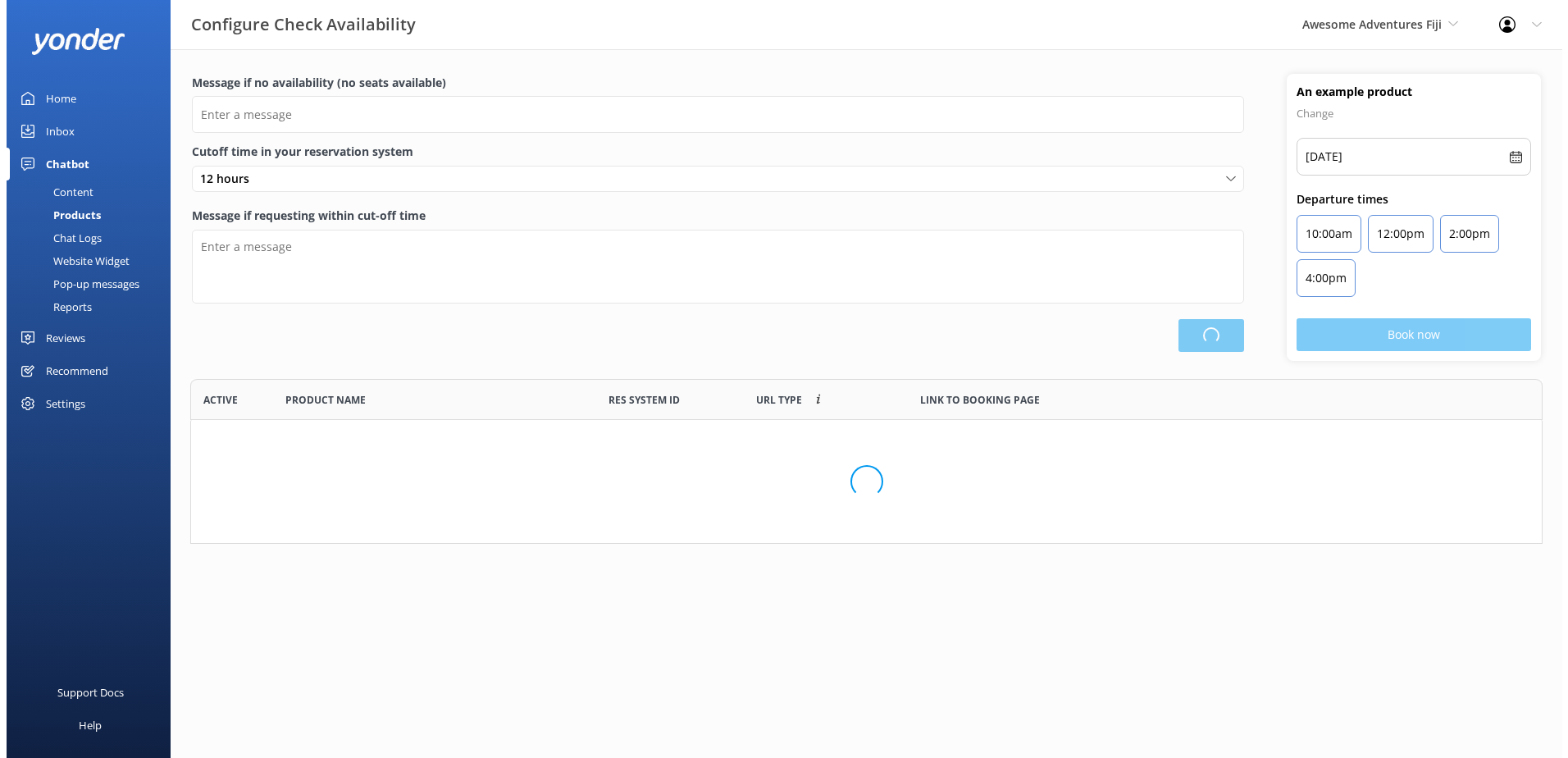
scroll to position [152, 1340]
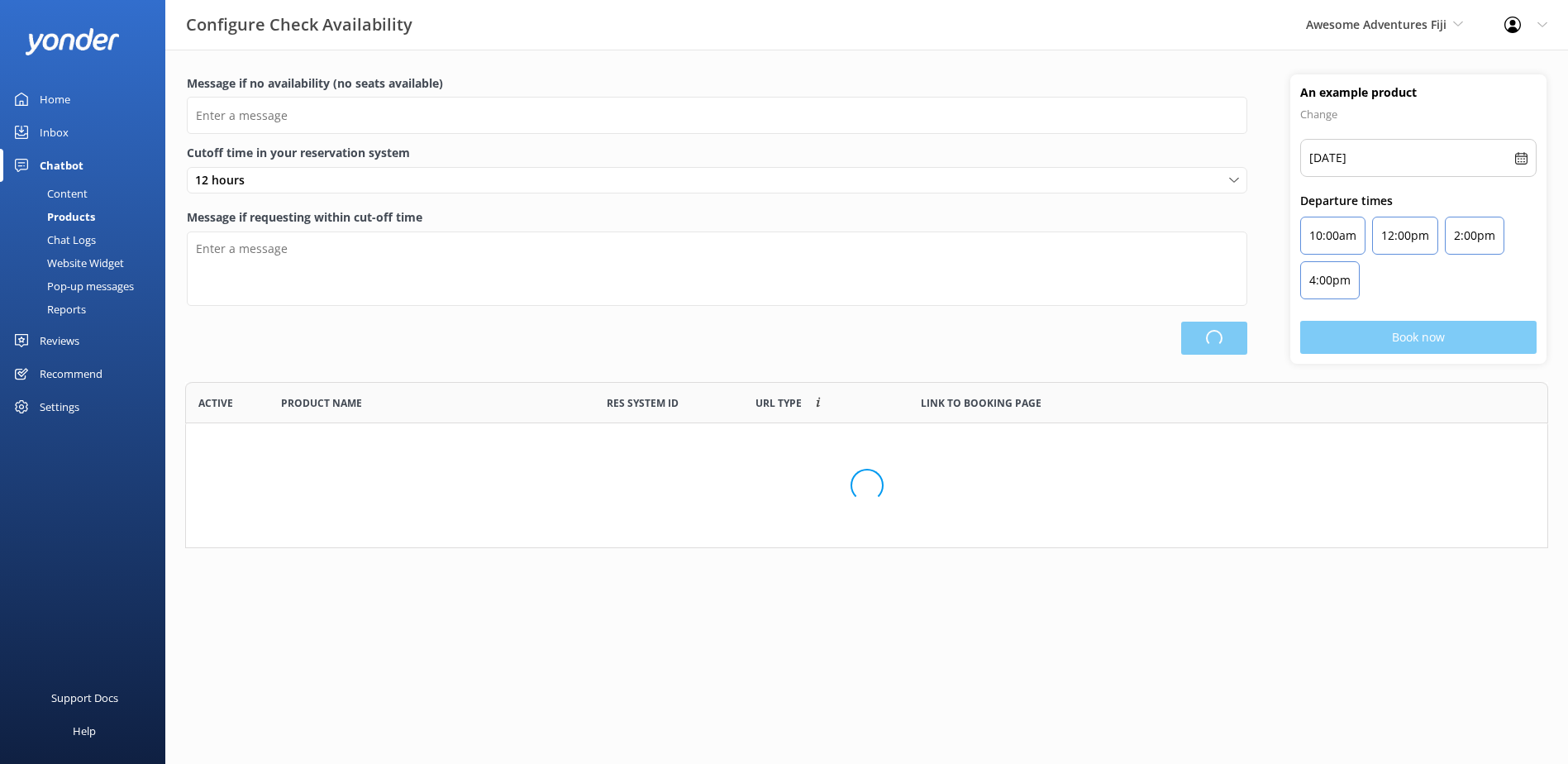
click at [86, 237] on div "Chat Logs" at bounding box center [53, 240] width 86 height 23
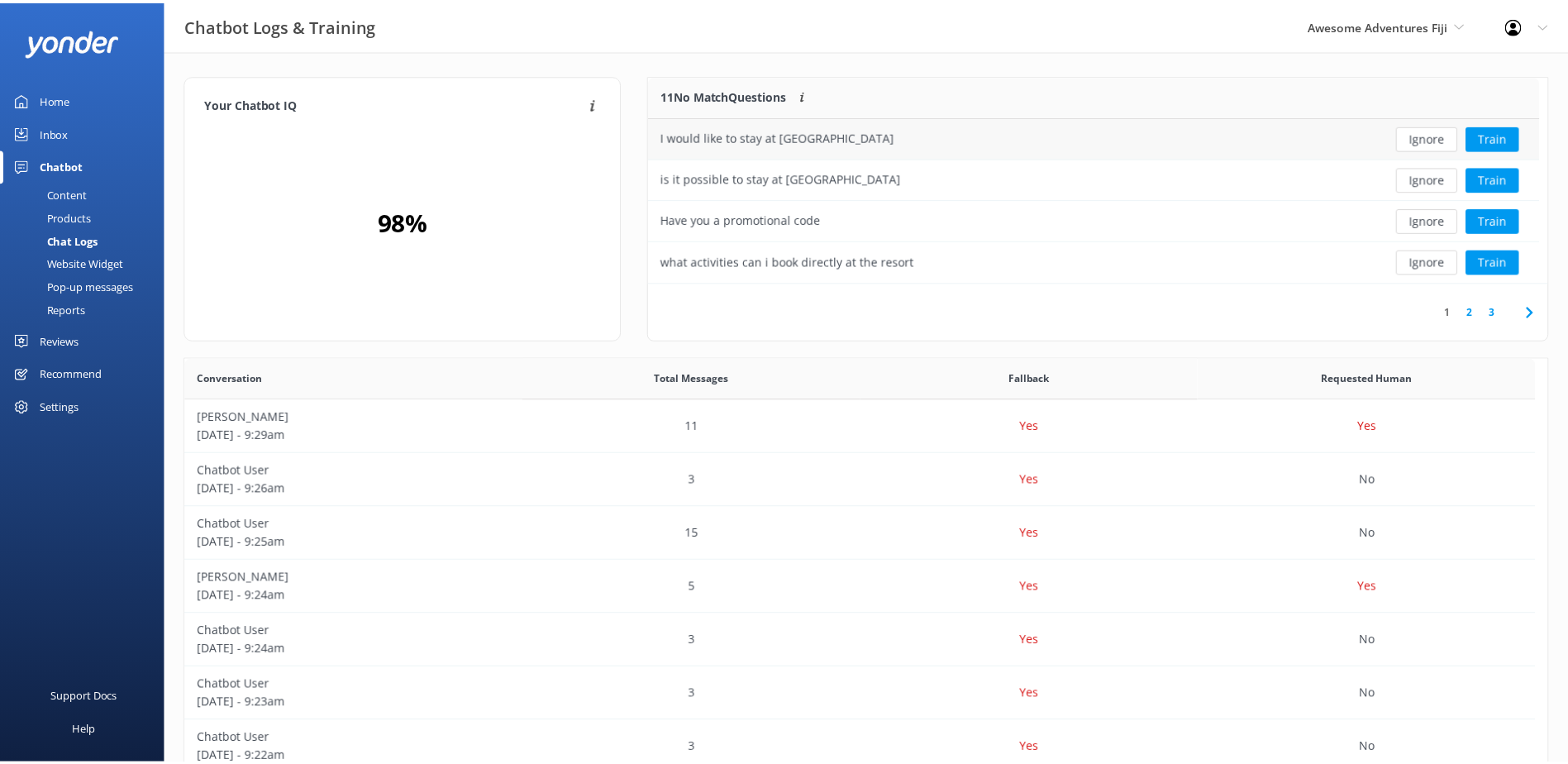
scroll to position [195, 885]
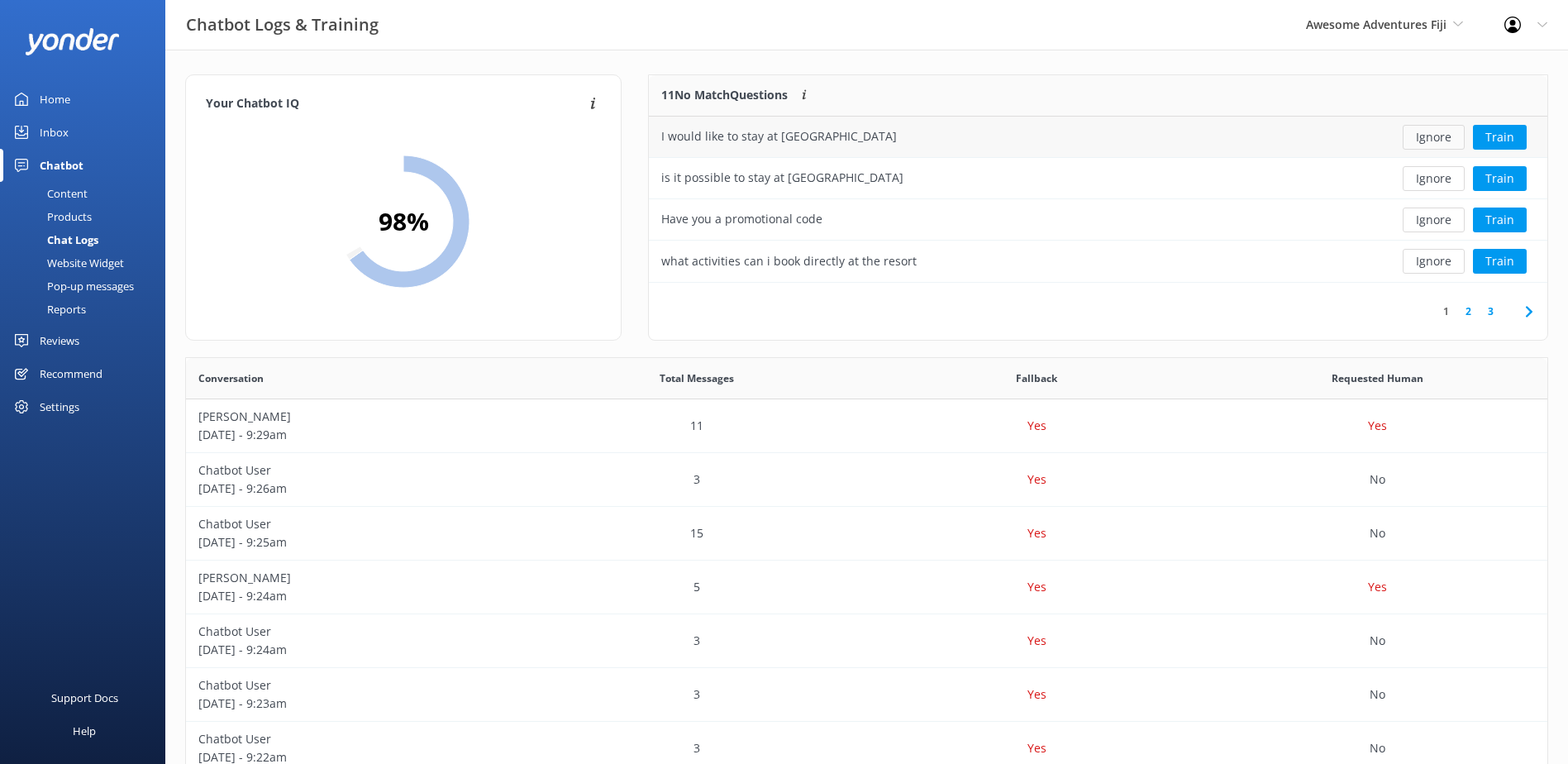
click at [1426, 139] on button "Ignore" at bounding box center [1434, 137] width 62 height 25
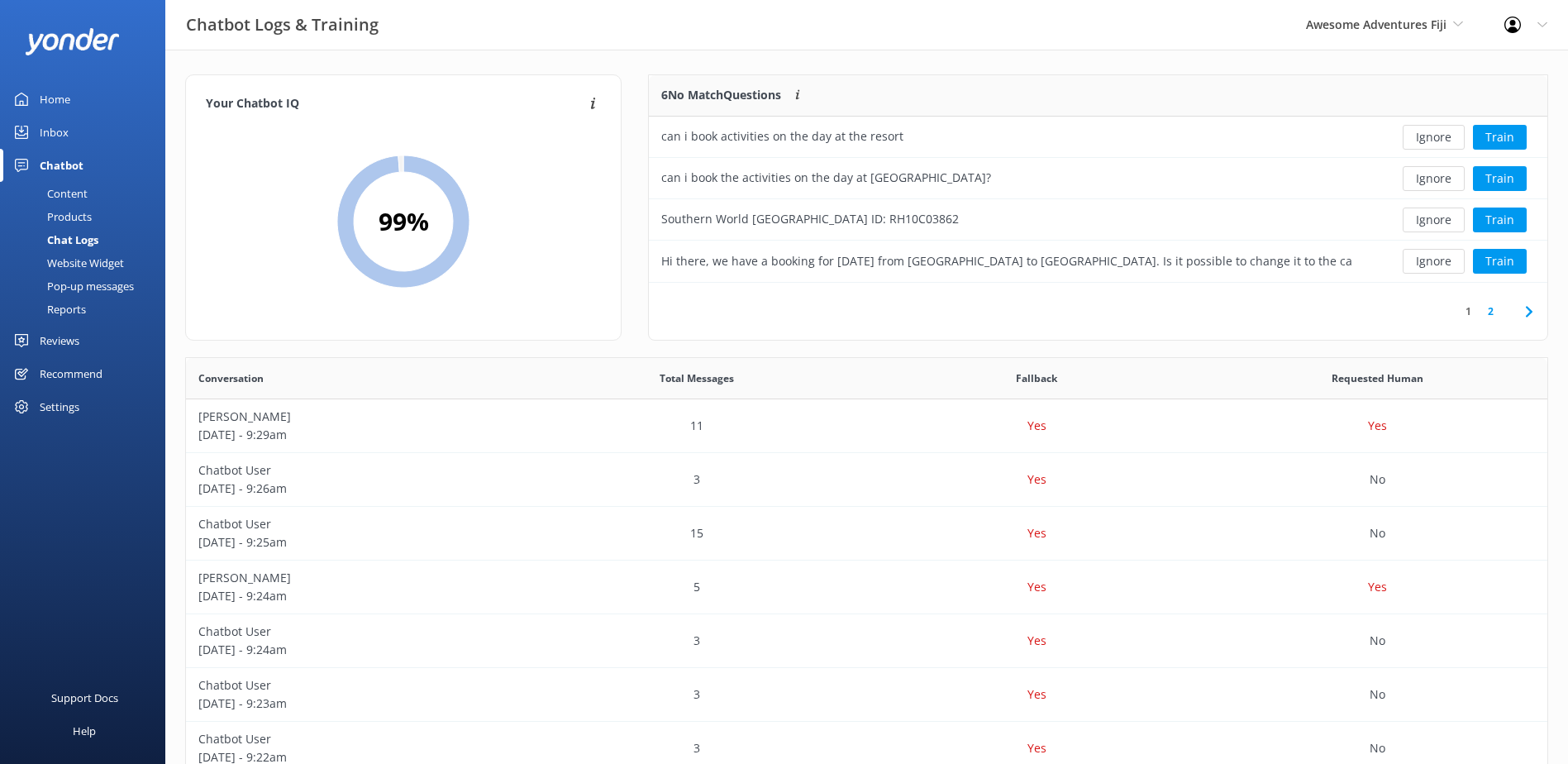
click at [1426, 139] on button "Ignore" at bounding box center [1434, 137] width 62 height 25
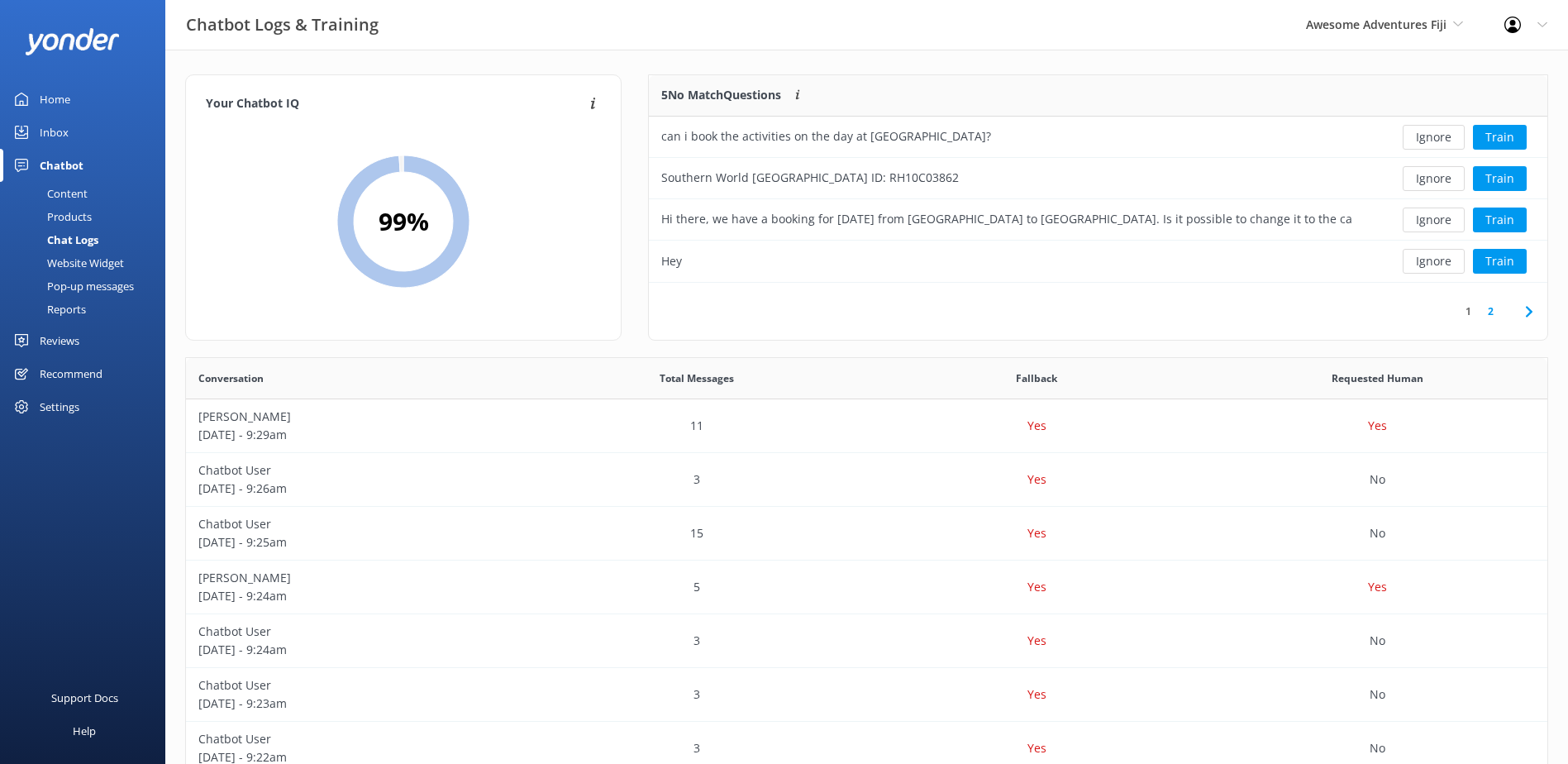
click at [1426, 139] on button "Ignore" at bounding box center [1434, 137] width 62 height 25
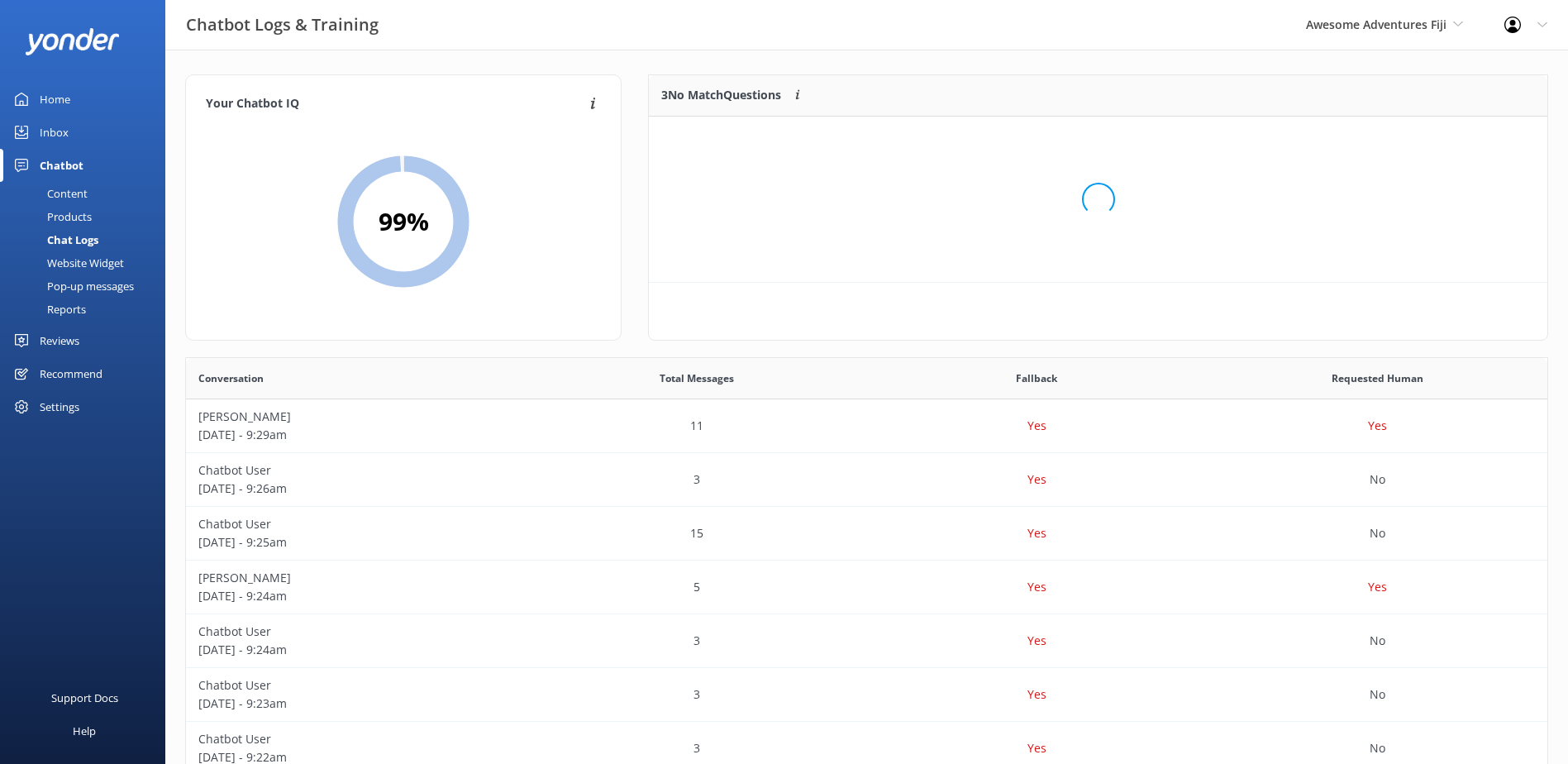
scroll to position [153, 885]
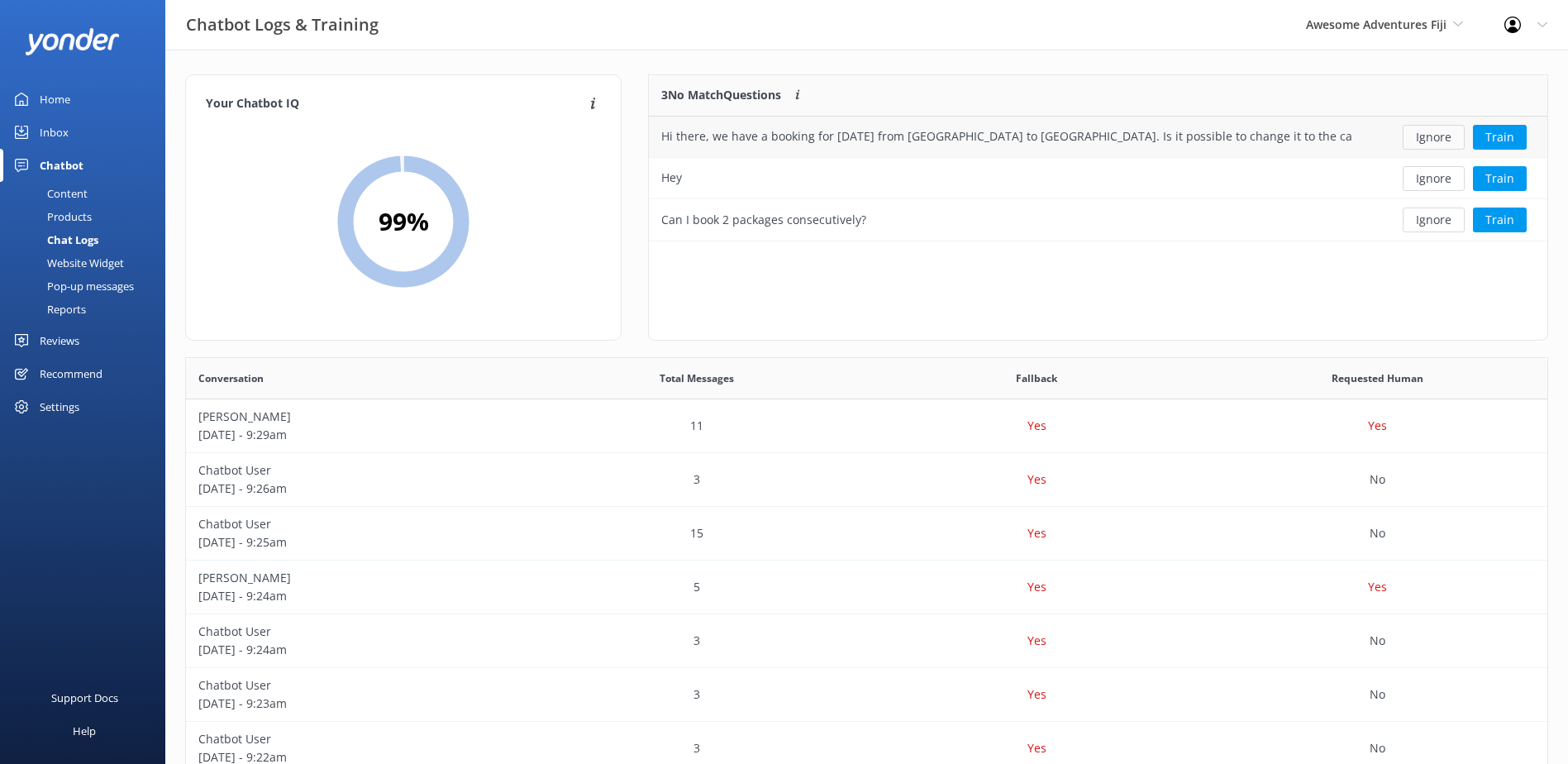
click at [1426, 138] on button "Ignore" at bounding box center [1434, 137] width 62 height 25
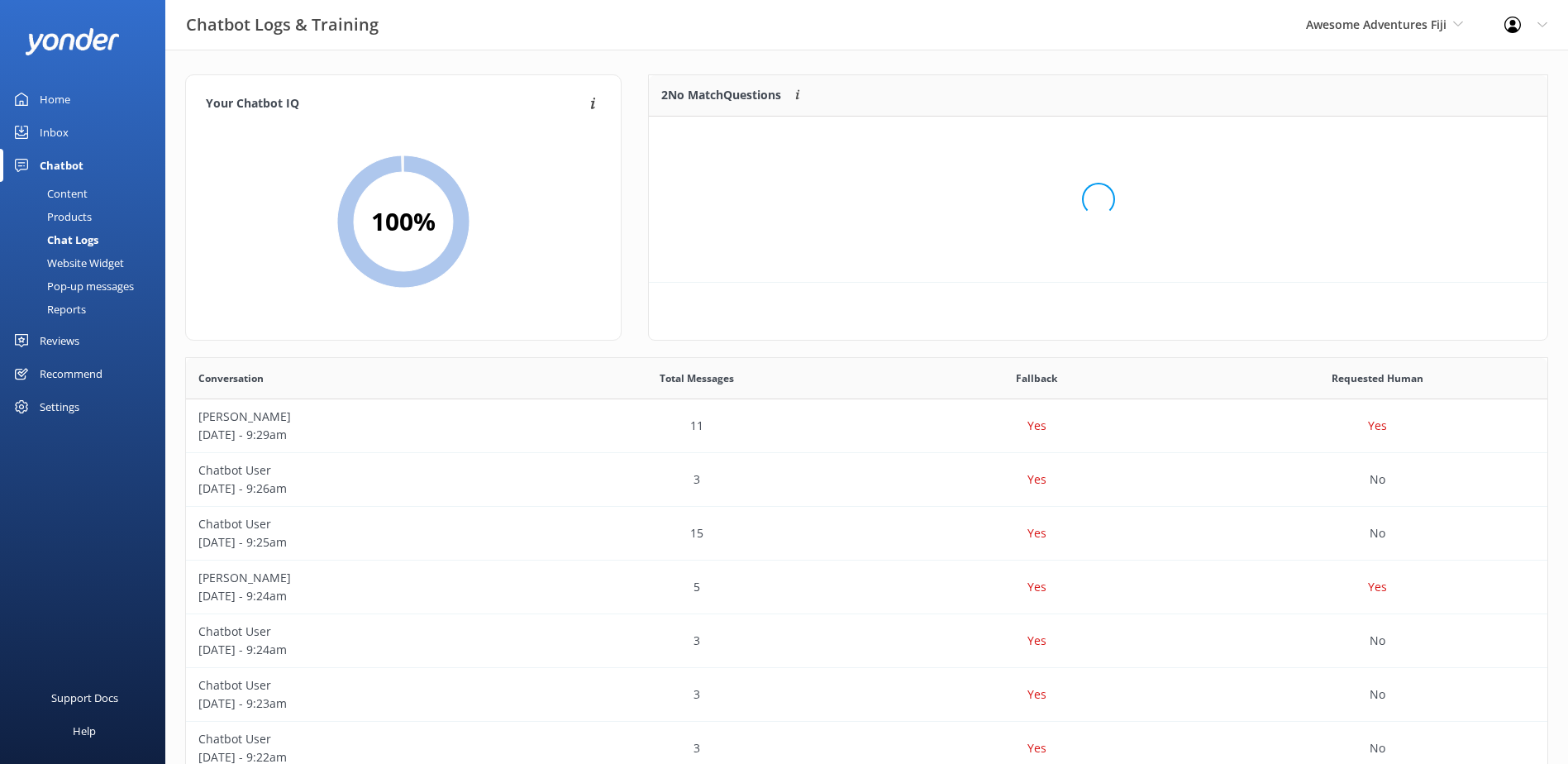
scroll to position [112, 885]
click at [1426, 138] on button "Ignore" at bounding box center [1434, 137] width 62 height 25
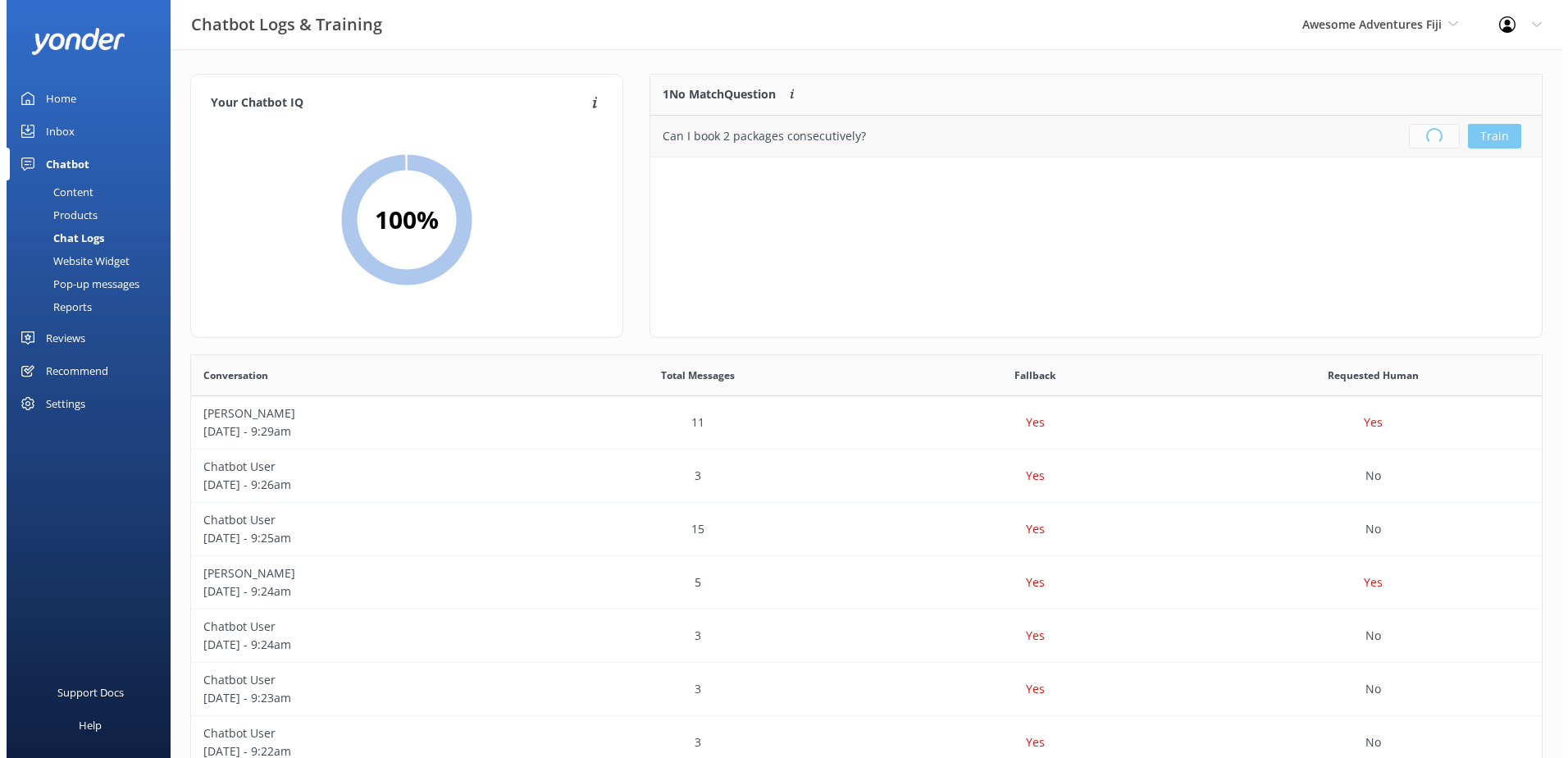
scroll to position [193, 878]
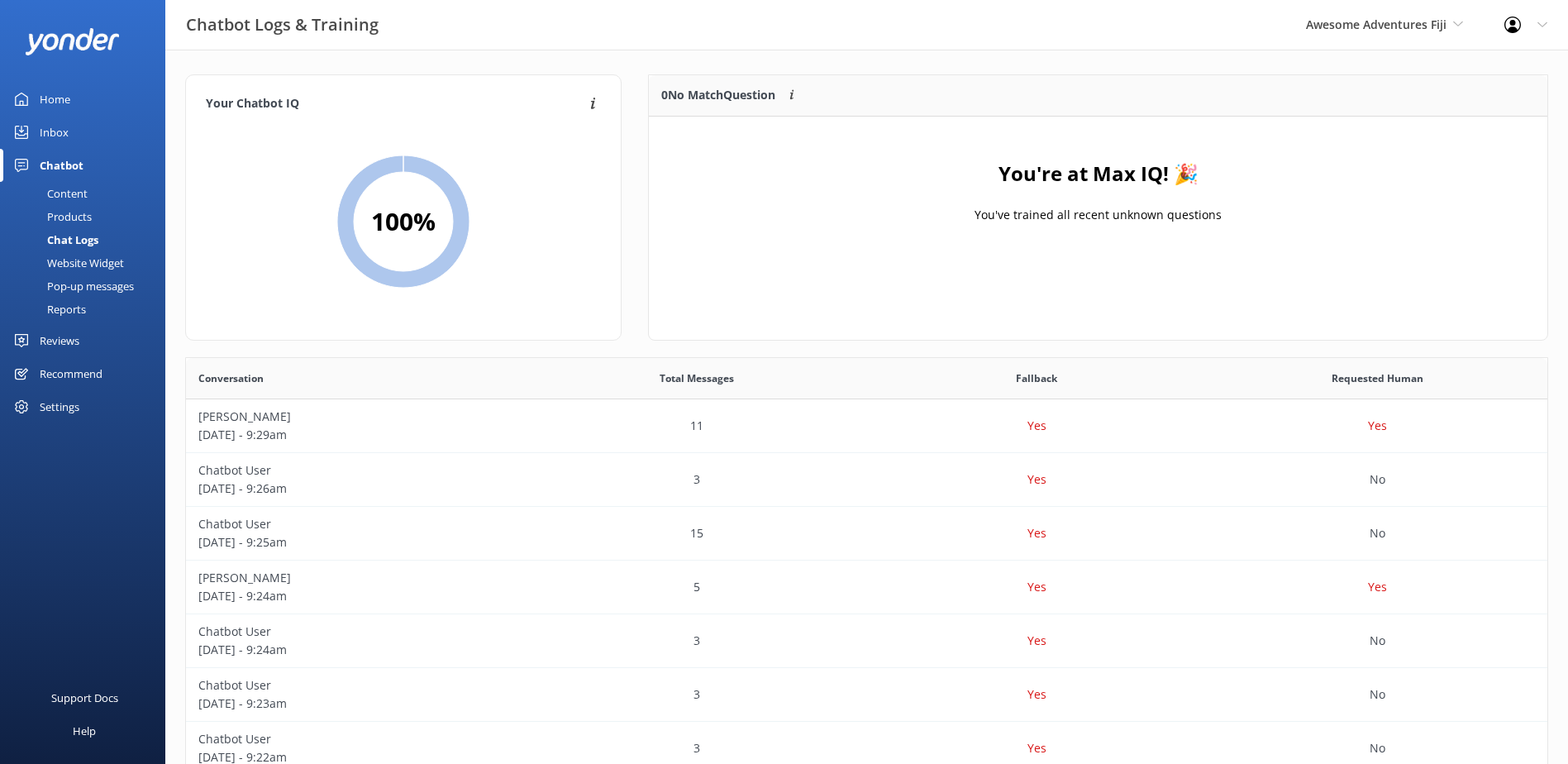
click at [68, 102] on div "Home" at bounding box center [55, 99] width 30 height 33
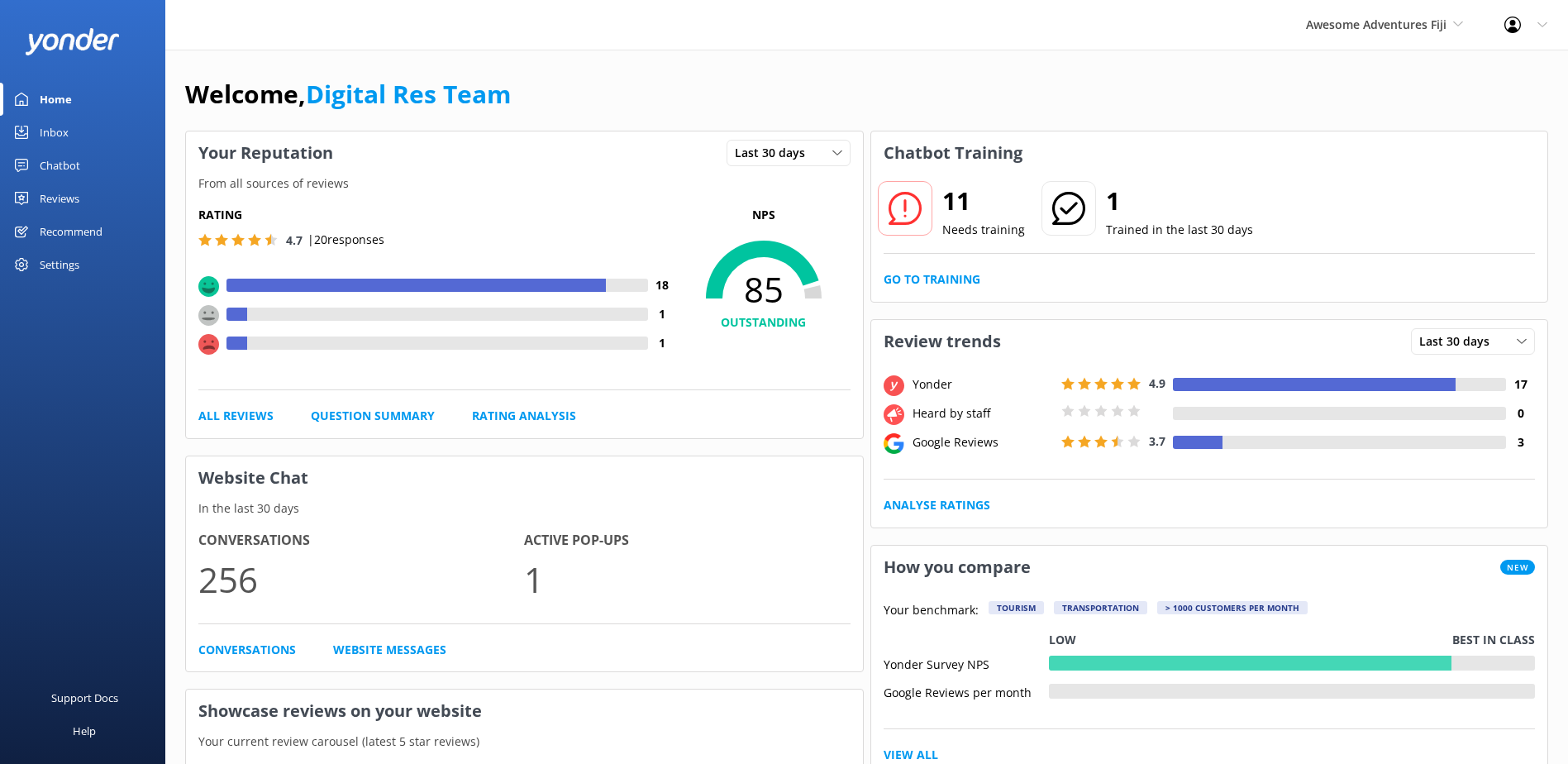
click at [67, 167] on div "Chatbot" at bounding box center [60, 165] width 40 height 33
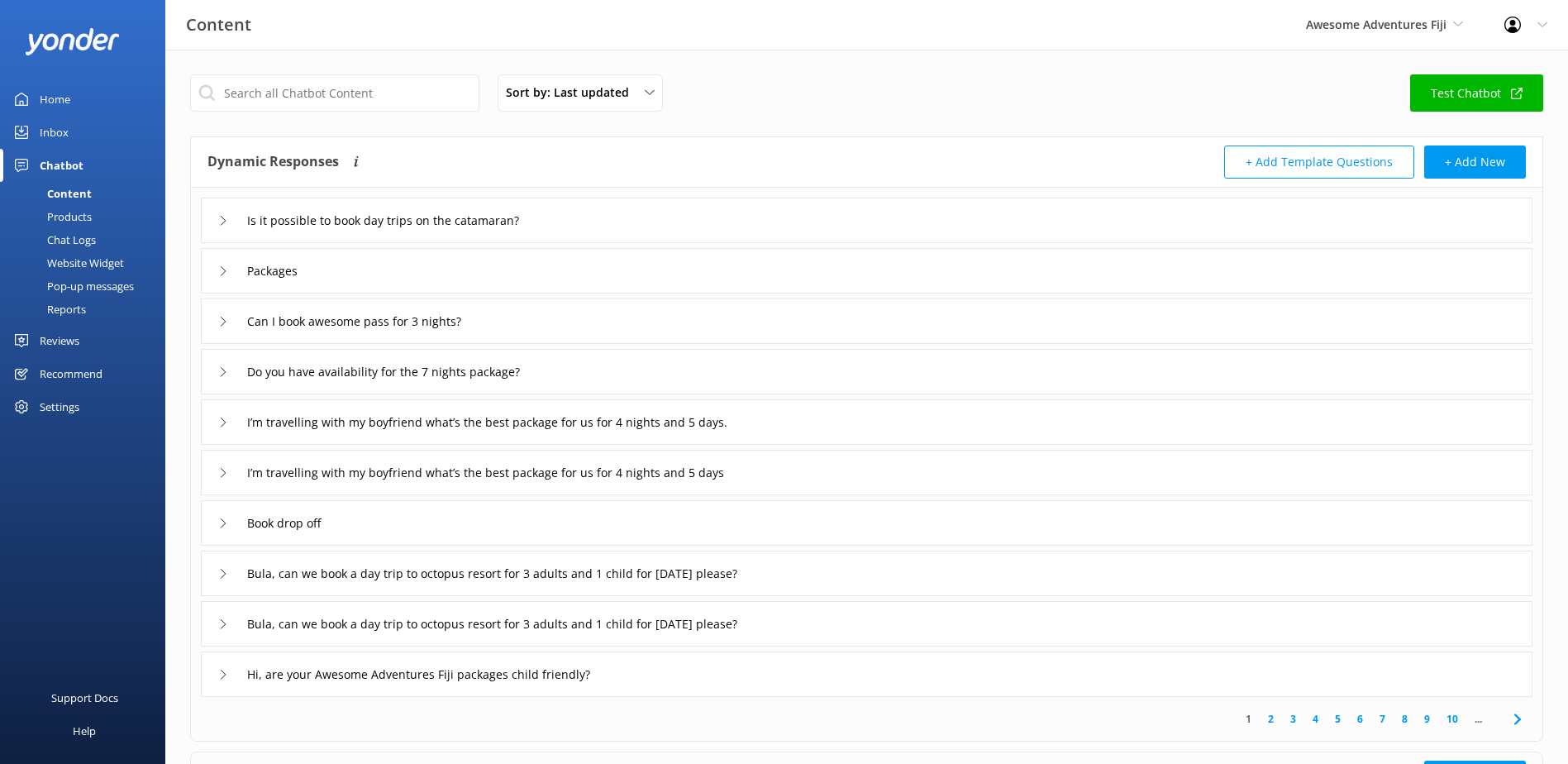
click at [63, 144] on div "Inbox" at bounding box center [54, 132] width 29 height 33
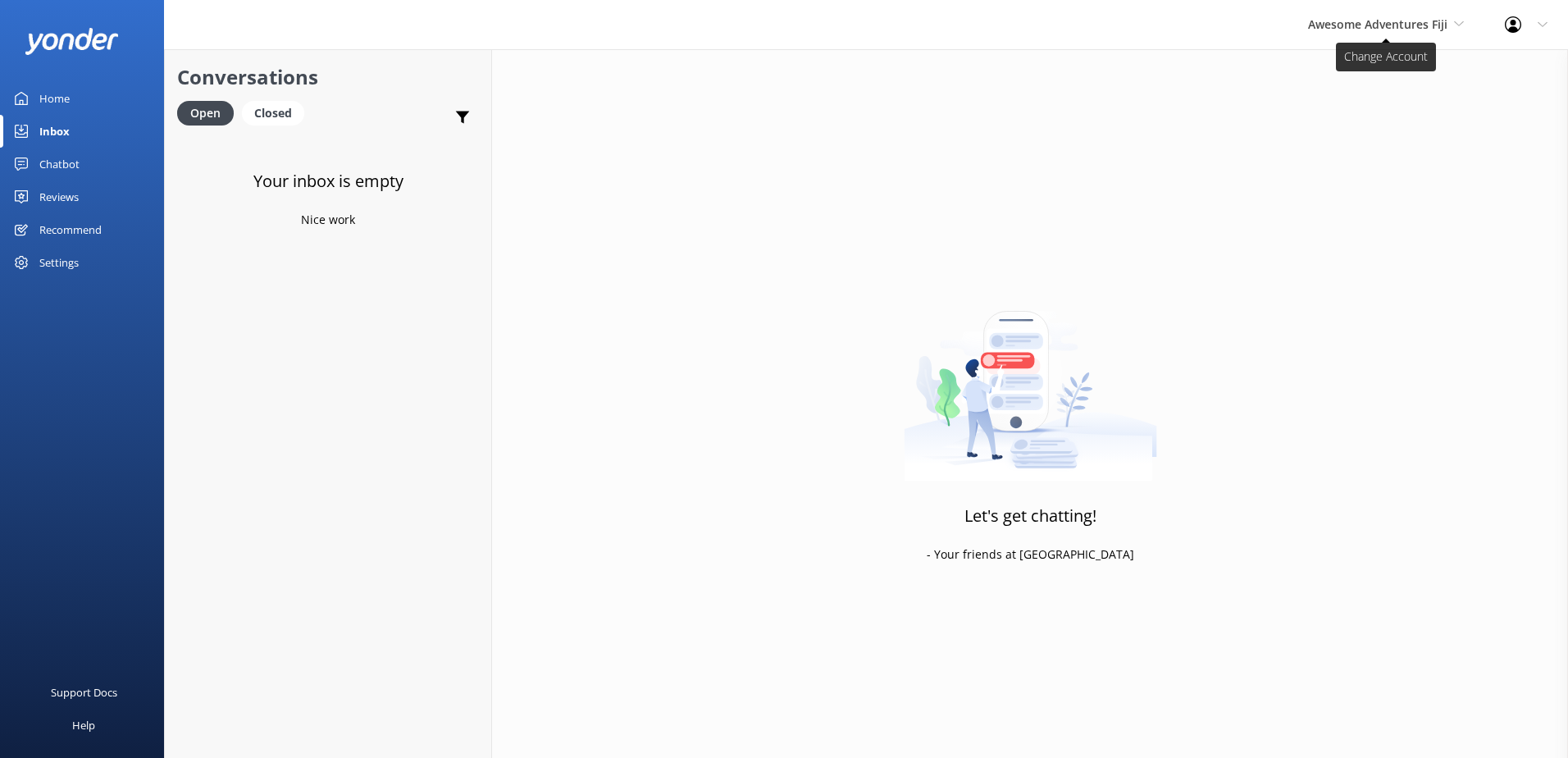
click at [1325, 27] on span "Awesome Adventures Fiji" at bounding box center [1378, 25] width 140 height 16
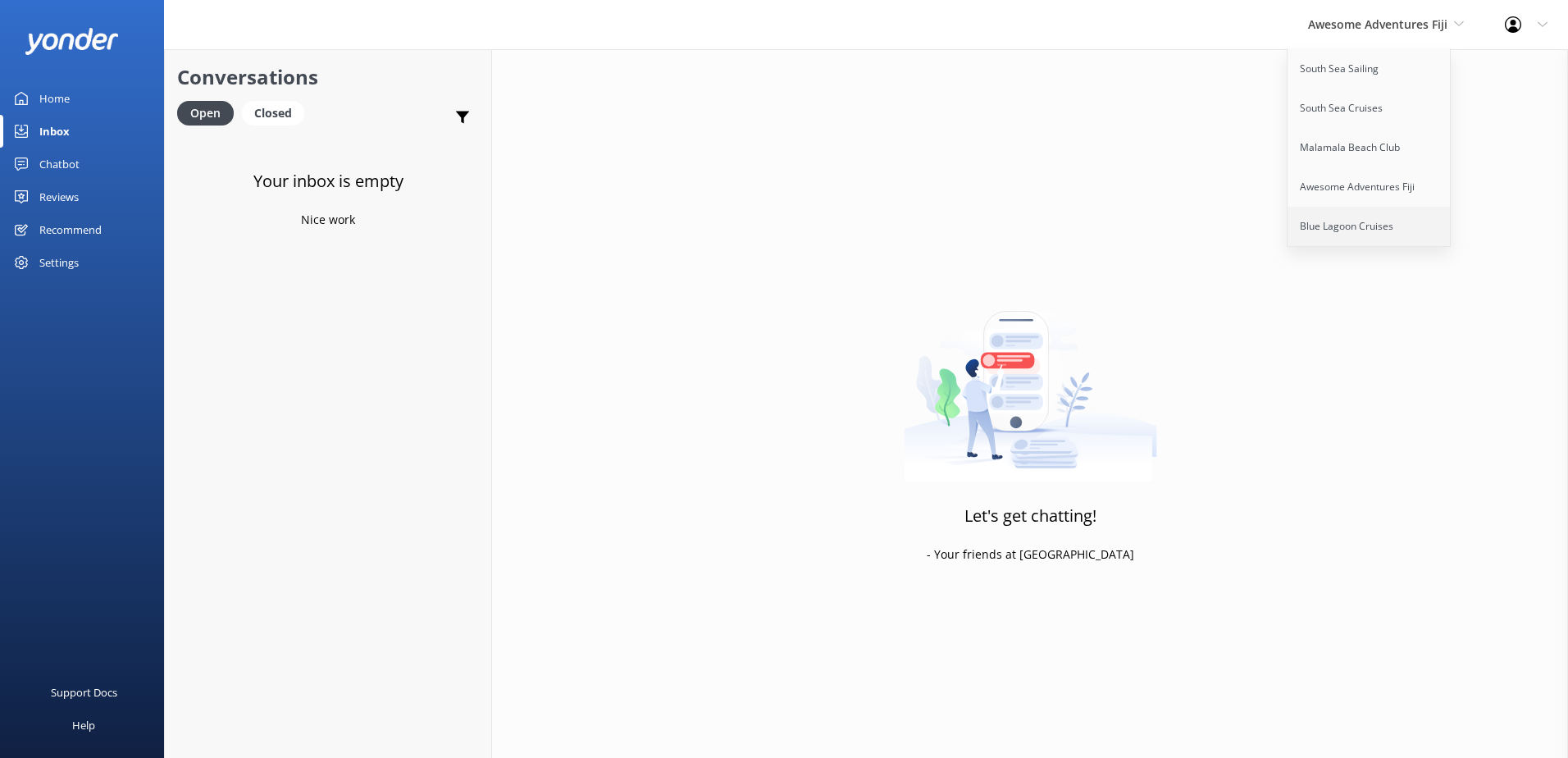
click at [1351, 226] on link "Blue Lagoon Cruises" at bounding box center [1369, 226] width 164 height 40
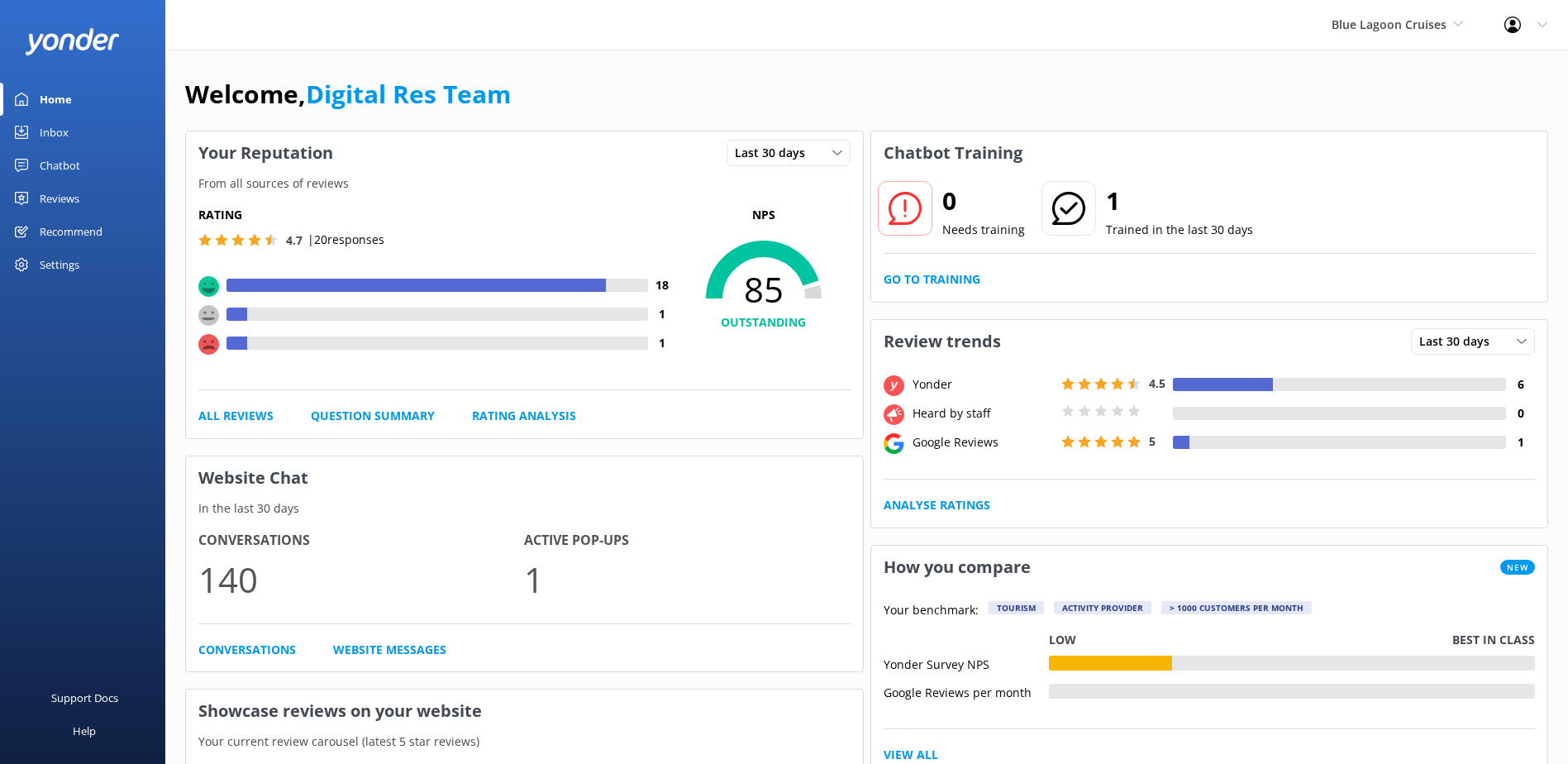
click at [57, 136] on div "Inbox" at bounding box center [54, 132] width 29 height 33
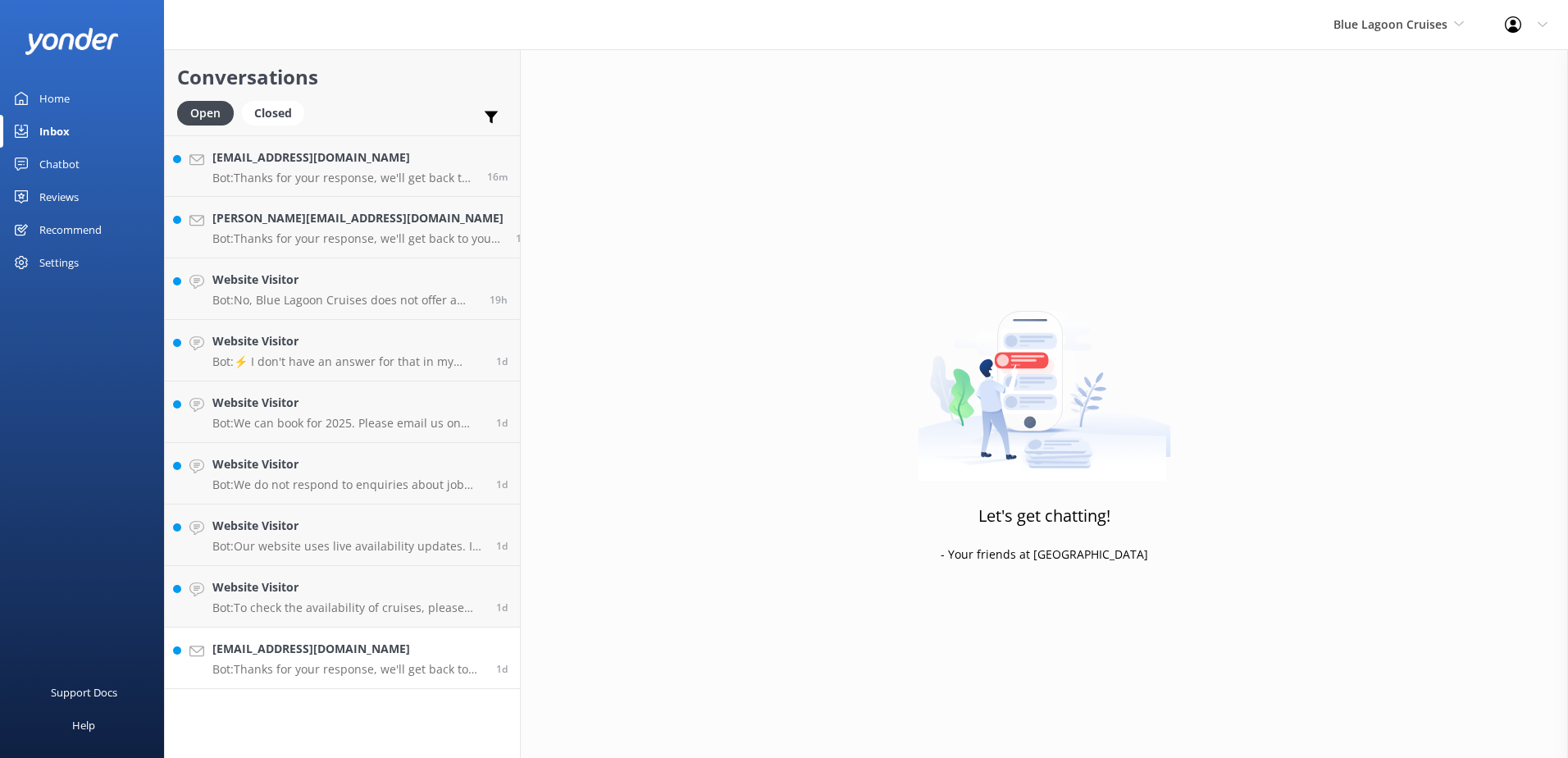
click at [342, 673] on p "Bot: Thanks for your response, we'll get back to you as soon as we can during o…" at bounding box center [348, 669] width 272 height 15
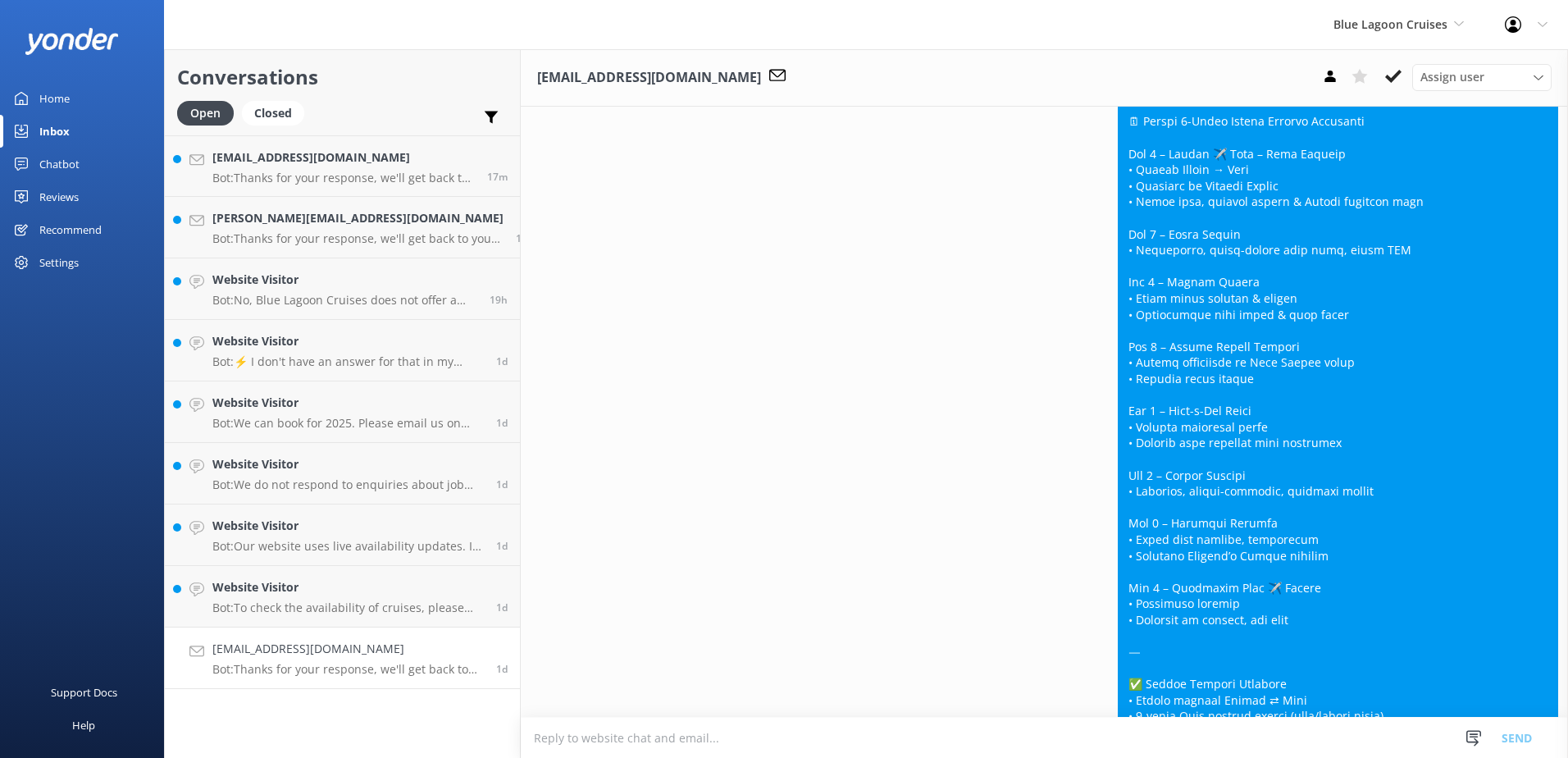
scroll to position [1946, 0]
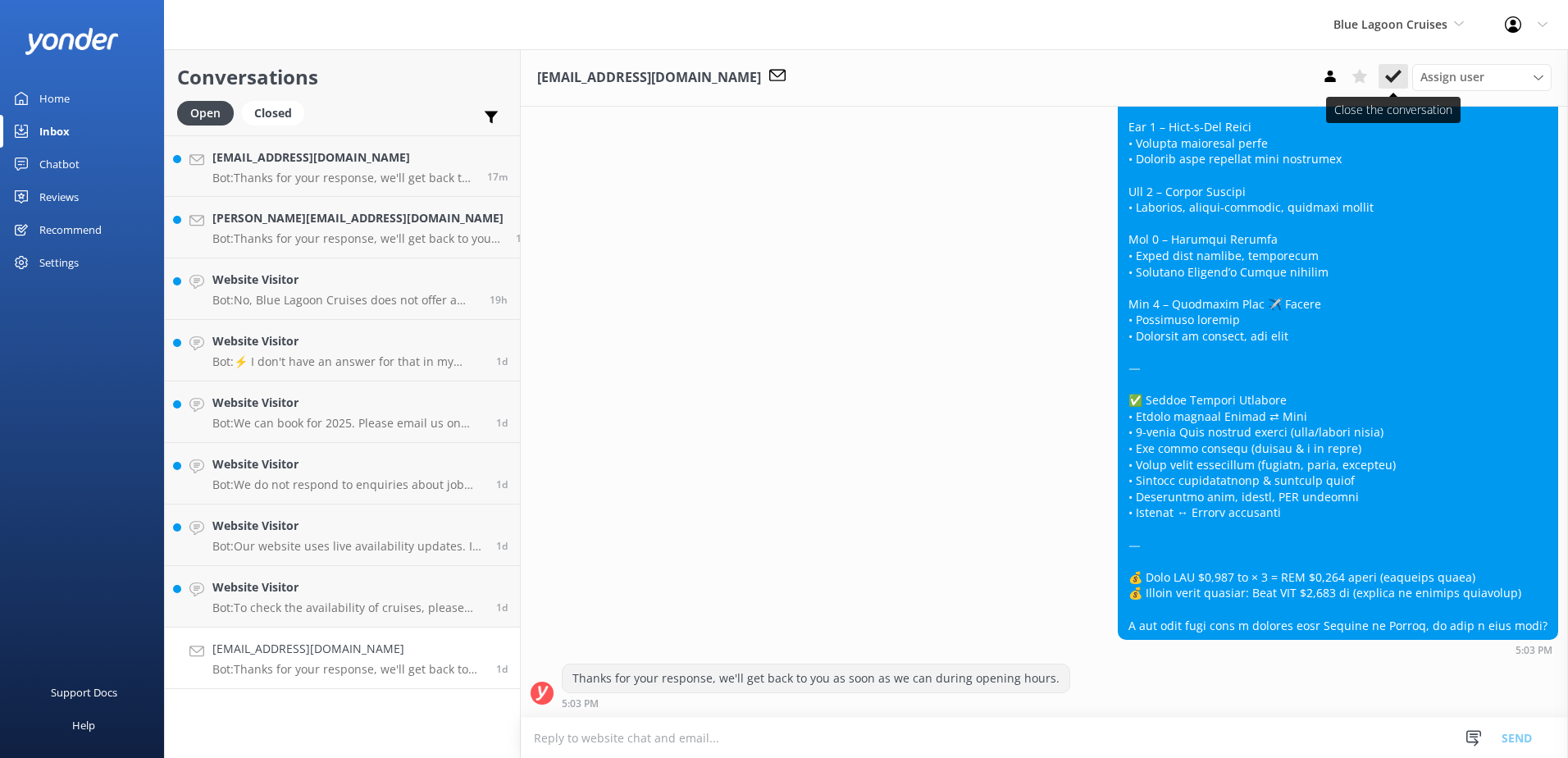
click at [1401, 75] on icon at bounding box center [1393, 76] width 17 height 17
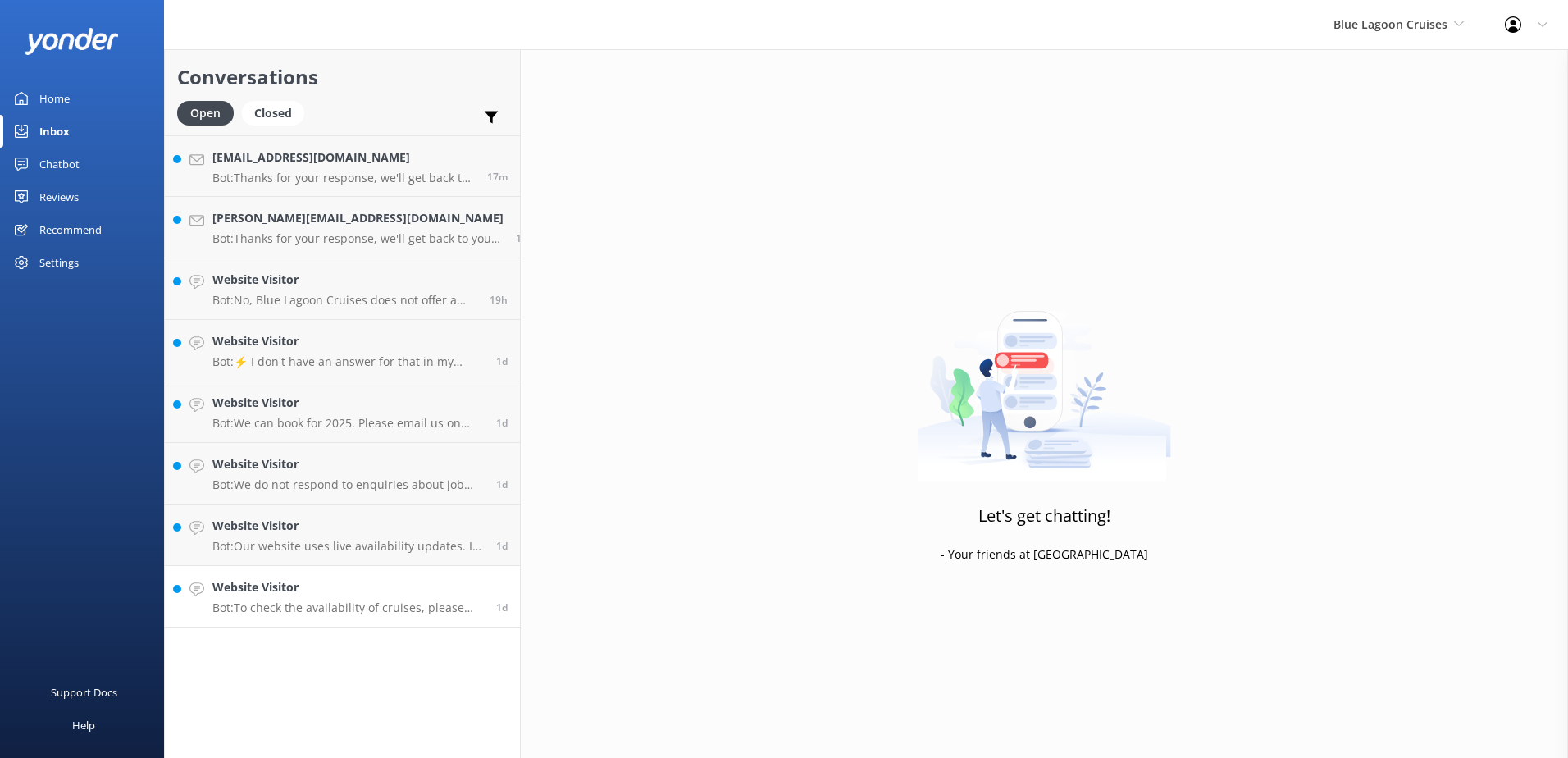
click at [378, 603] on p "Bot: To check the availability of cruises, please visit our online booking page…" at bounding box center [348, 608] width 272 height 15
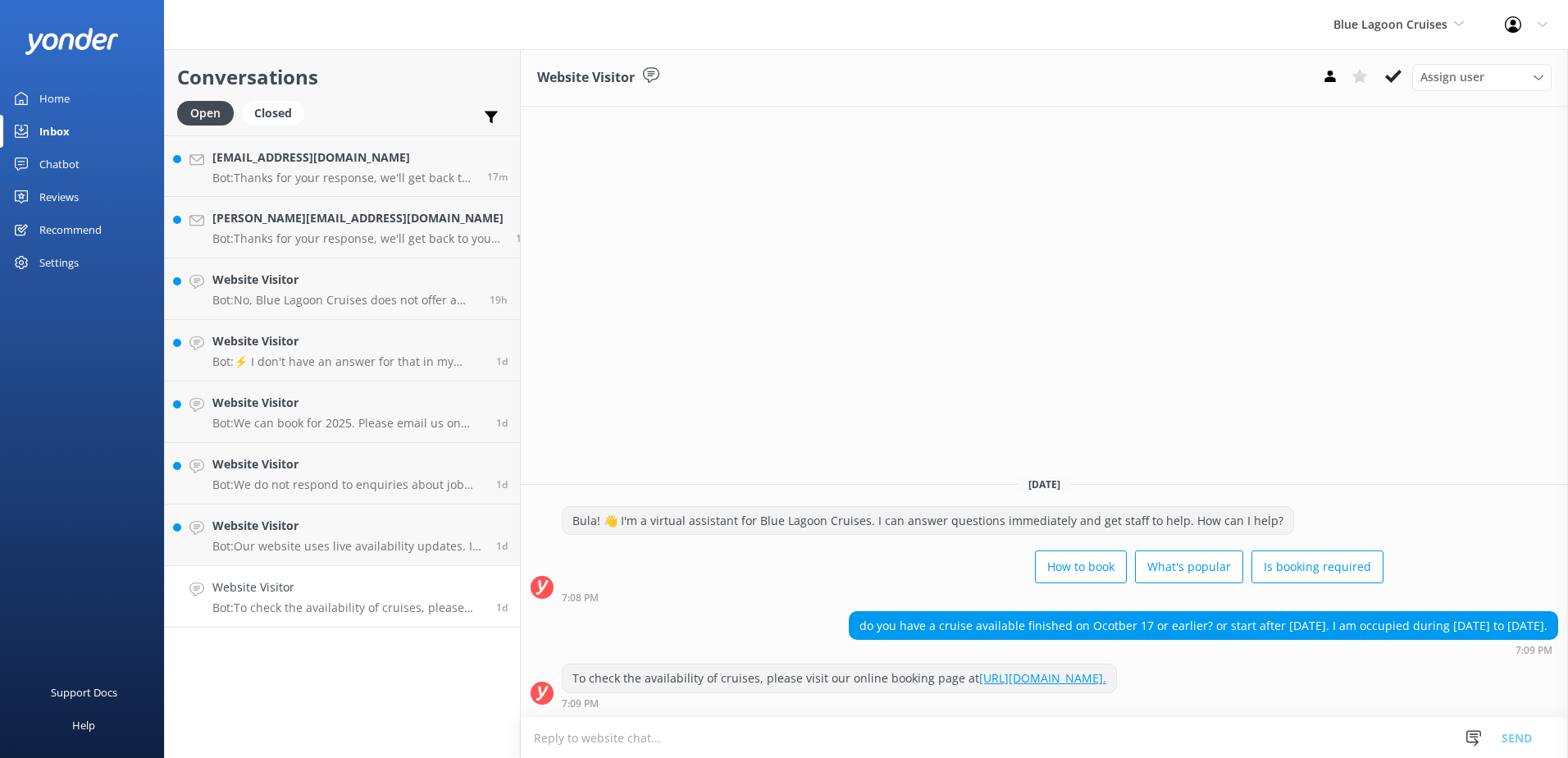
click at [1051, 730] on textarea at bounding box center [1044, 737] width 1047 height 40
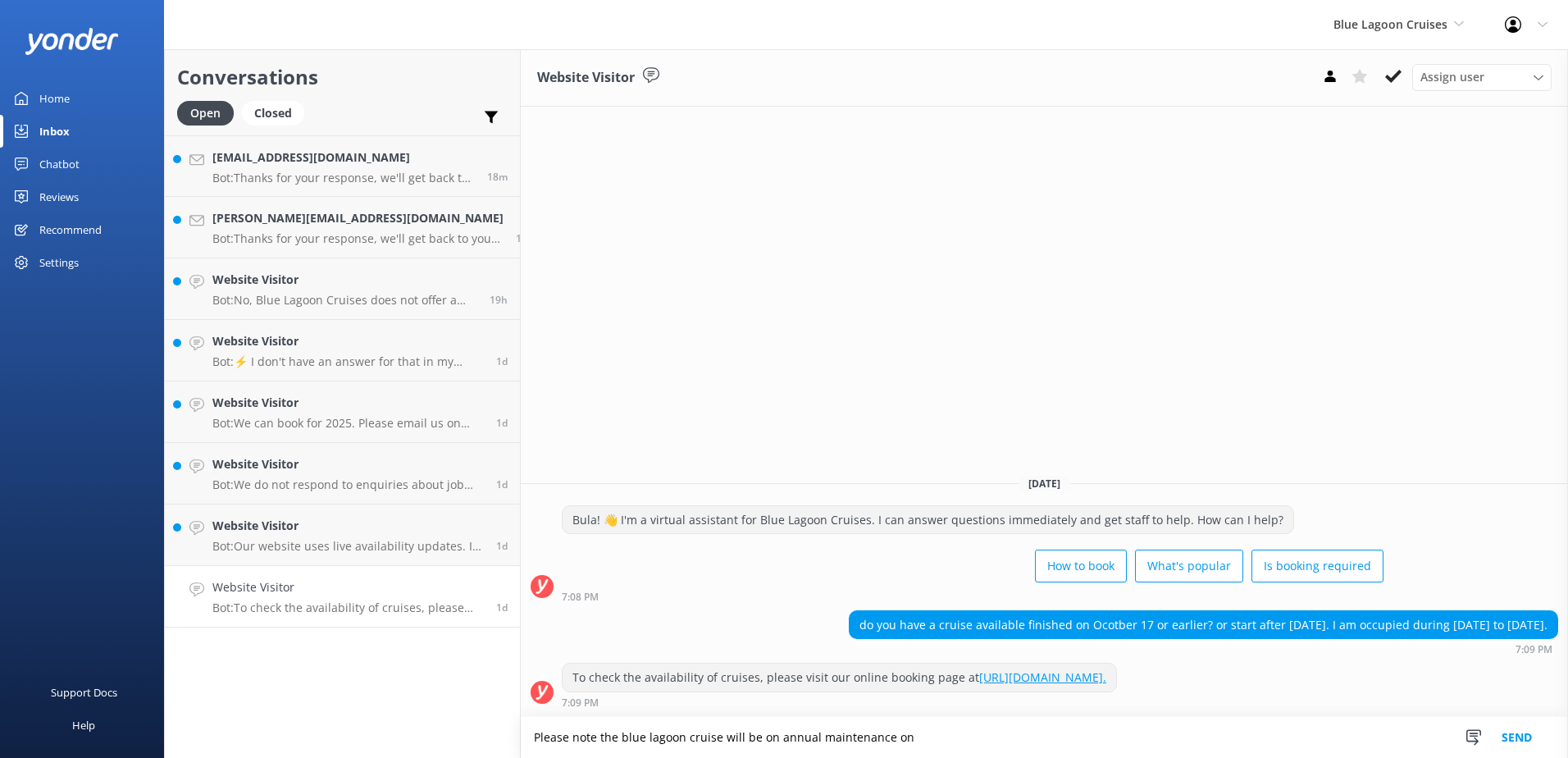
click at [923, 738] on textarea "Please note the blue lagoon cruise will be on annual maintenance on" at bounding box center [1044, 737] width 1047 height 41
click at [1008, 738] on textarea "Please note the blue lagoon cruise will be on annual maintenance on 31" at bounding box center [1044, 737] width 1047 height 41
click at [1504, 739] on button "Send" at bounding box center [1517, 737] width 62 height 41
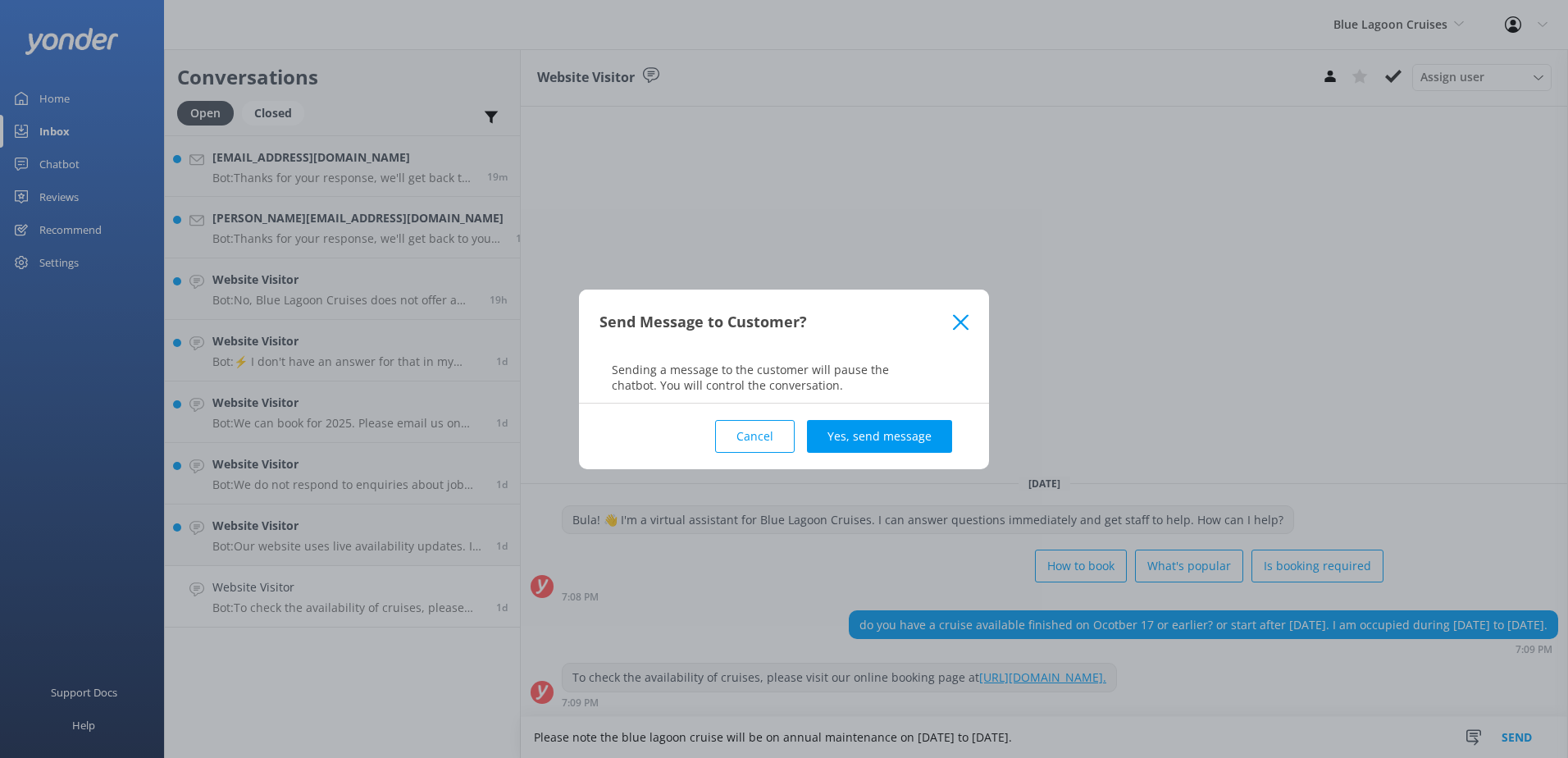
click at [1121, 751] on div "Send Message to Customer? Sending a message to the customer will pause the chat…" at bounding box center [784, 379] width 1568 height 758
click at [756, 428] on button "Cancel" at bounding box center [755, 436] width 80 height 33
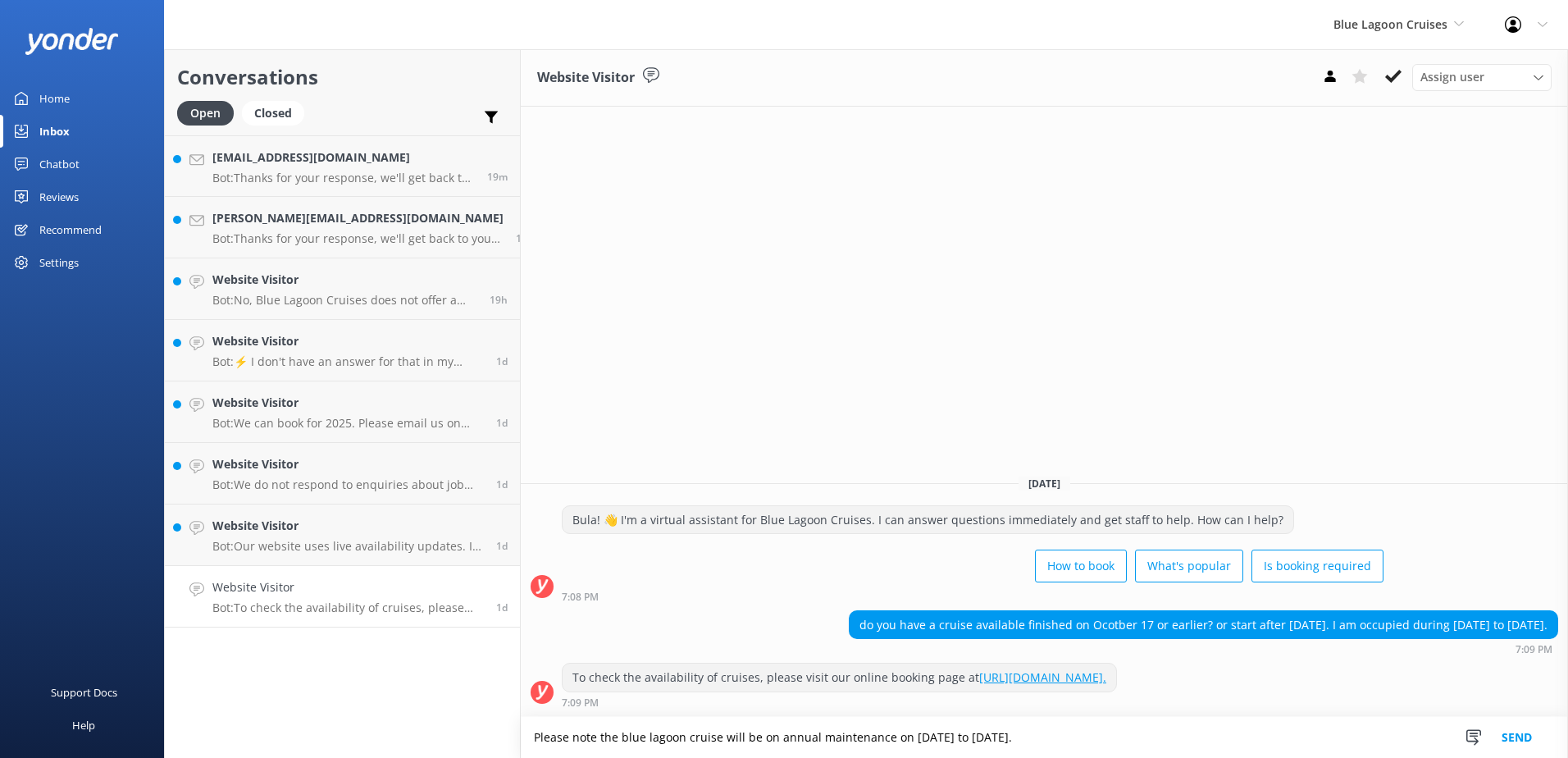
click at [1140, 742] on textarea "Please note the blue lagoon cruise will be on annual maintenance on 31st Octobe…" at bounding box center [1044, 737] width 1047 height 41
click at [1217, 745] on textarea "Please note the blue lagoon cruise will be on annual maintenance on 31st Octobe…" at bounding box center [1044, 737] width 1047 height 41
click at [1395, 747] on textarea "Please note the blue lagoon cruise will be on annual maintenance on 31st Octobe…" at bounding box center [1044, 737] width 1047 height 41
type textarea "Please note the blue lagoon cruise will be on annual maintenance on [DATE] to […"
click at [1495, 734] on button "Send" at bounding box center [1517, 737] width 62 height 41
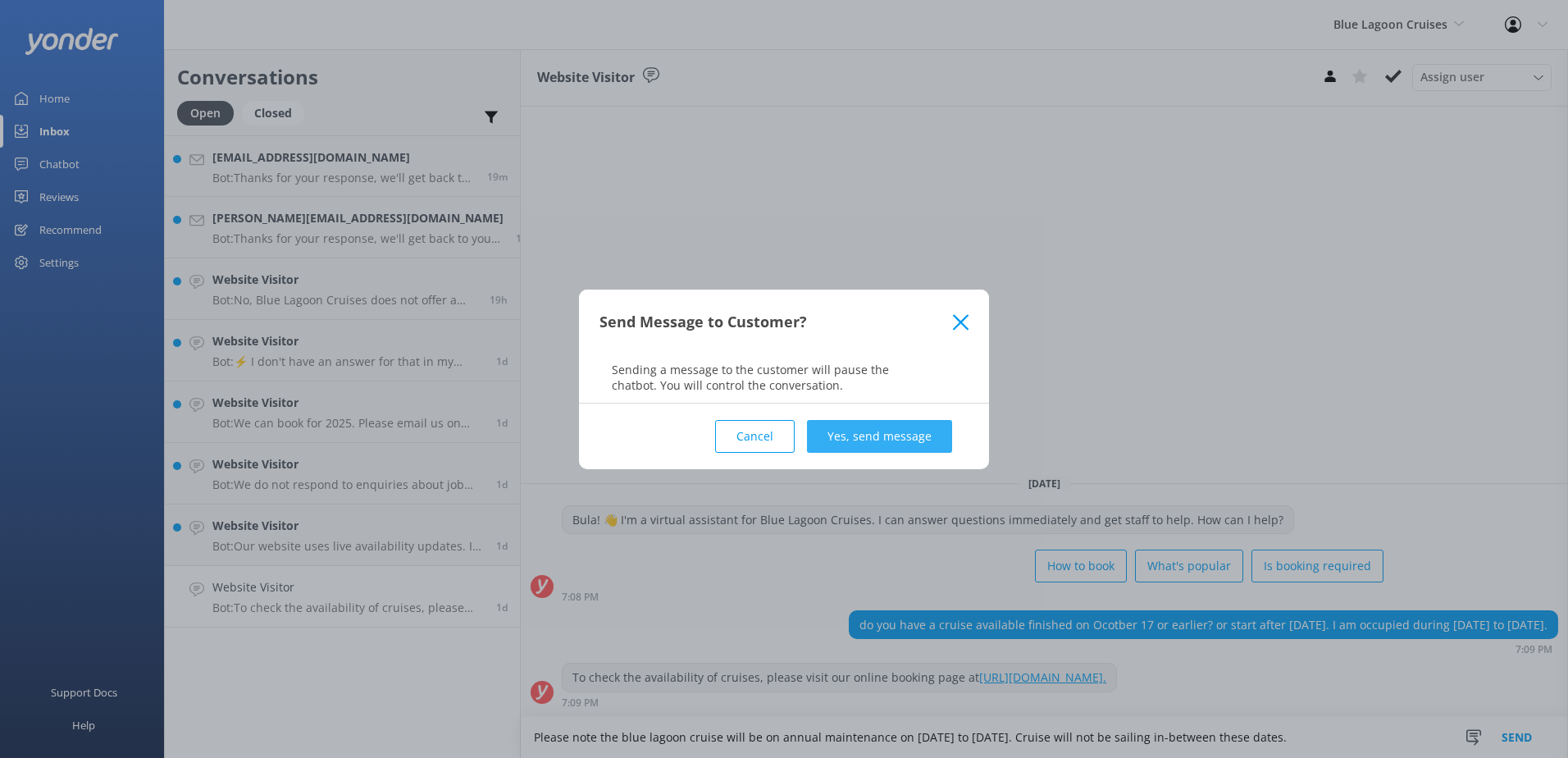
click at [891, 438] on button "Yes, send message" at bounding box center [879, 436] width 145 height 33
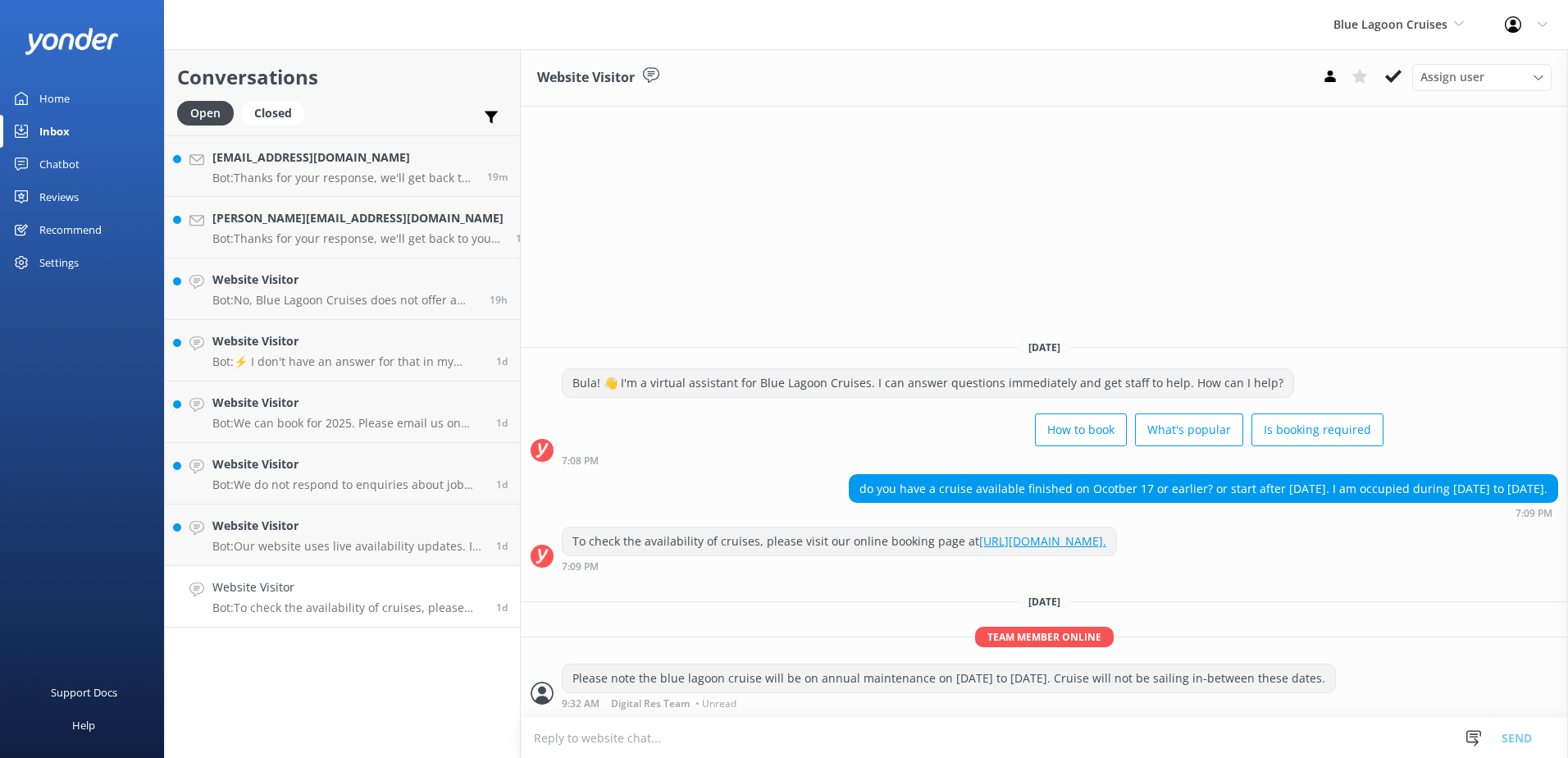
click at [1392, 82] on icon at bounding box center [1393, 76] width 17 height 17
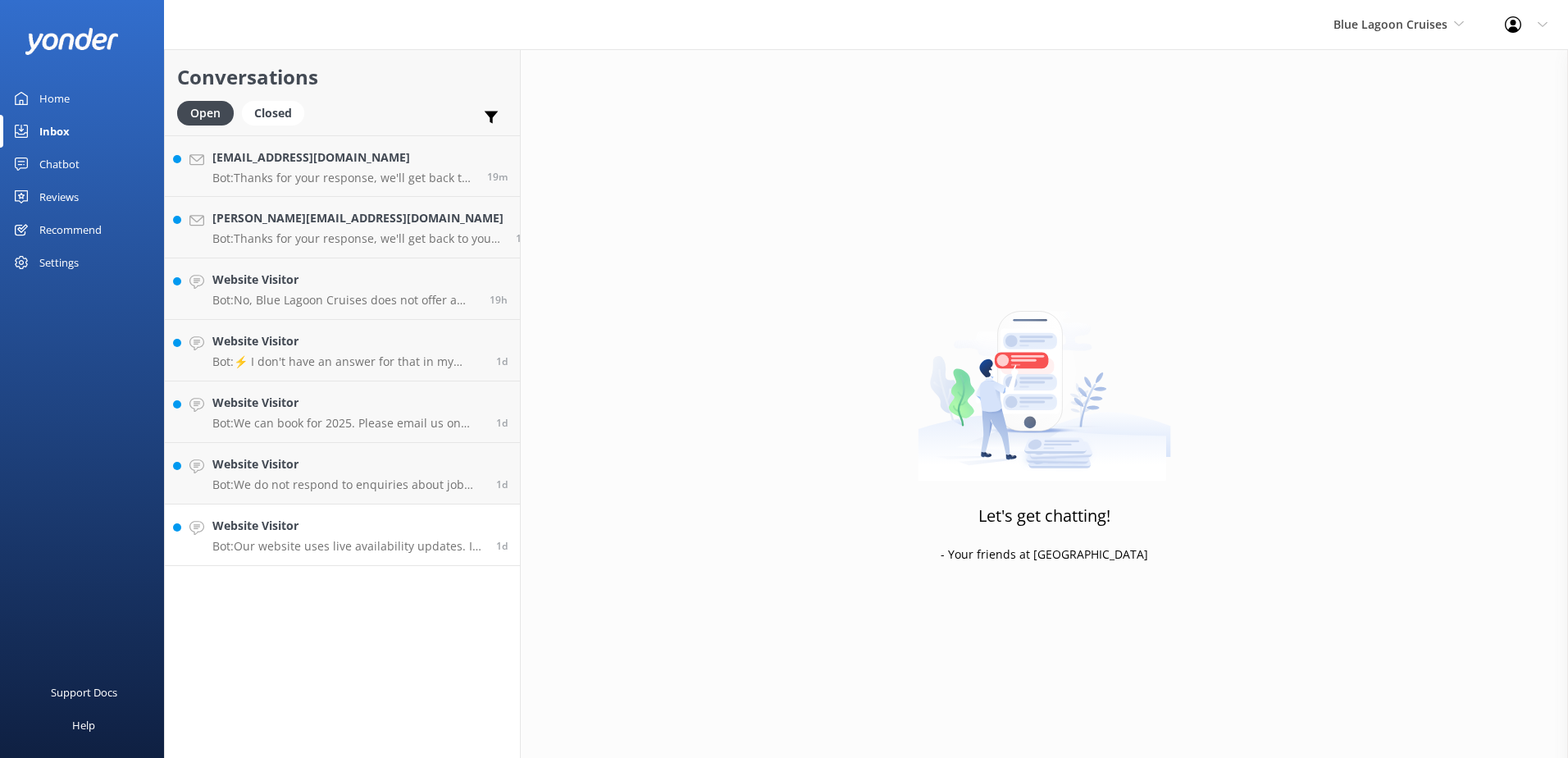
click at [356, 553] on p "Bot: Our website uses live availability updates. If a date is not available, it…" at bounding box center [348, 546] width 272 height 15
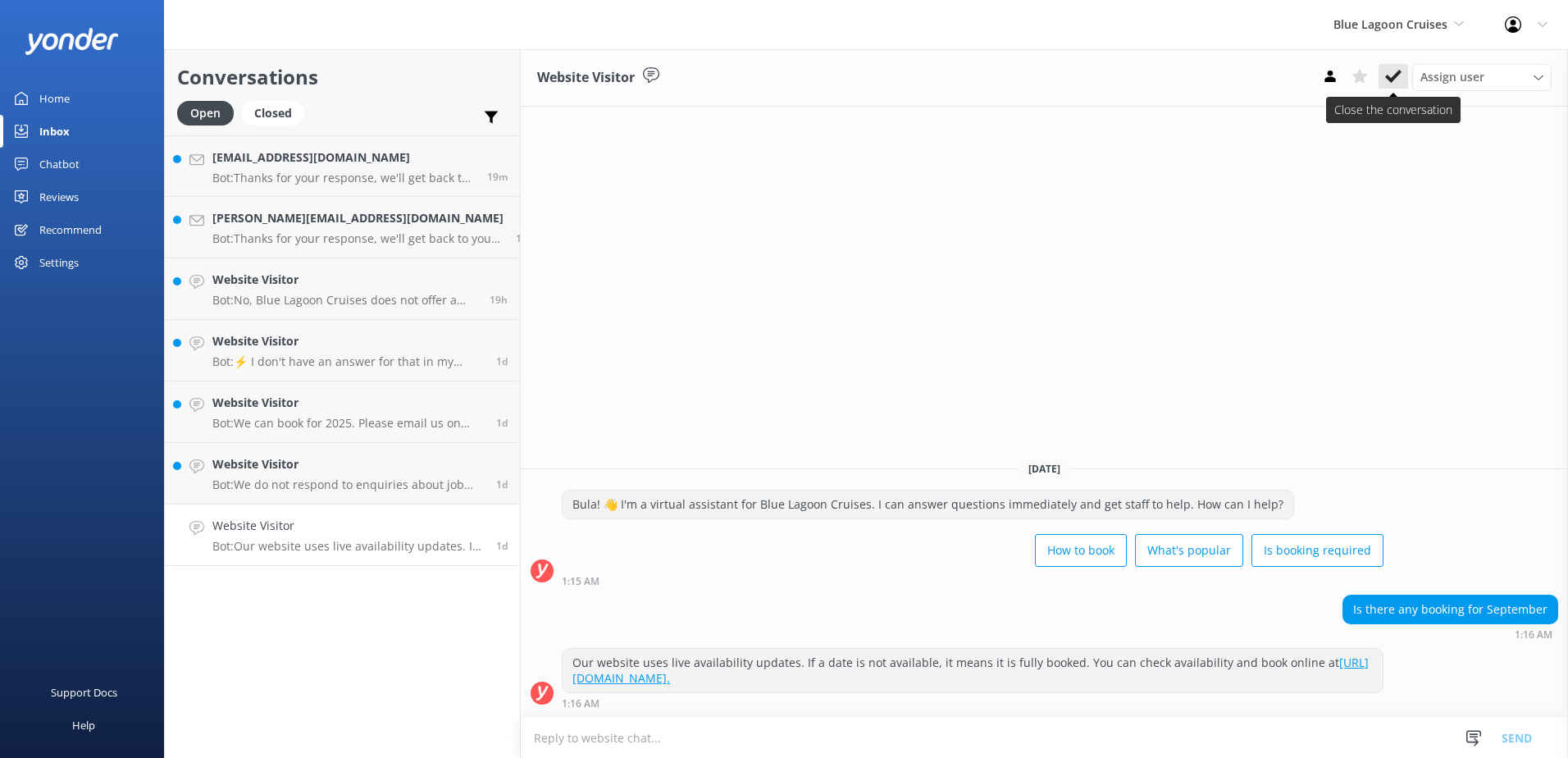
click at [1394, 71] on icon at bounding box center [1393, 76] width 17 height 17
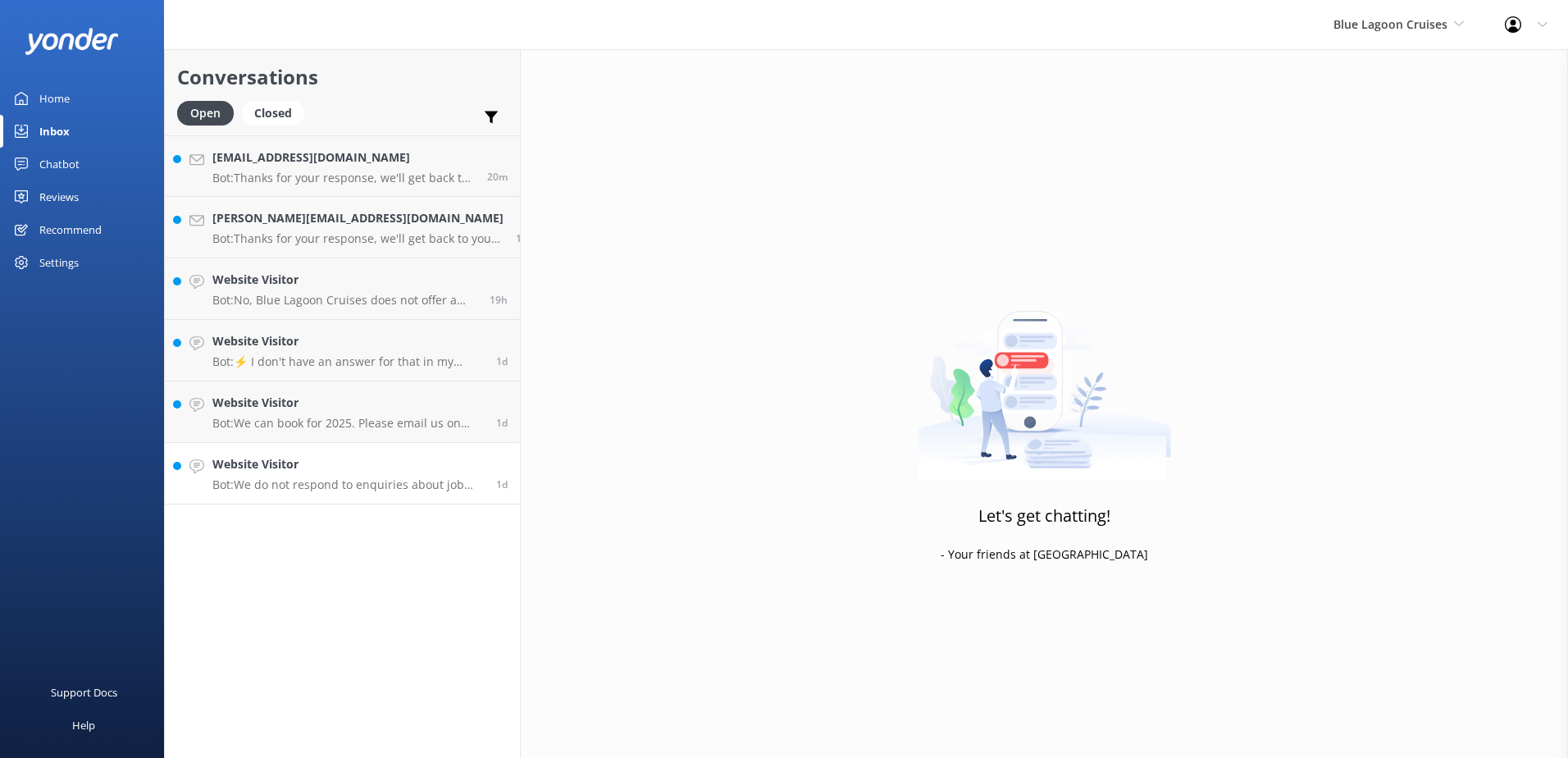
click at [356, 473] on h4 "Website Visitor" at bounding box center [348, 464] width 272 height 18
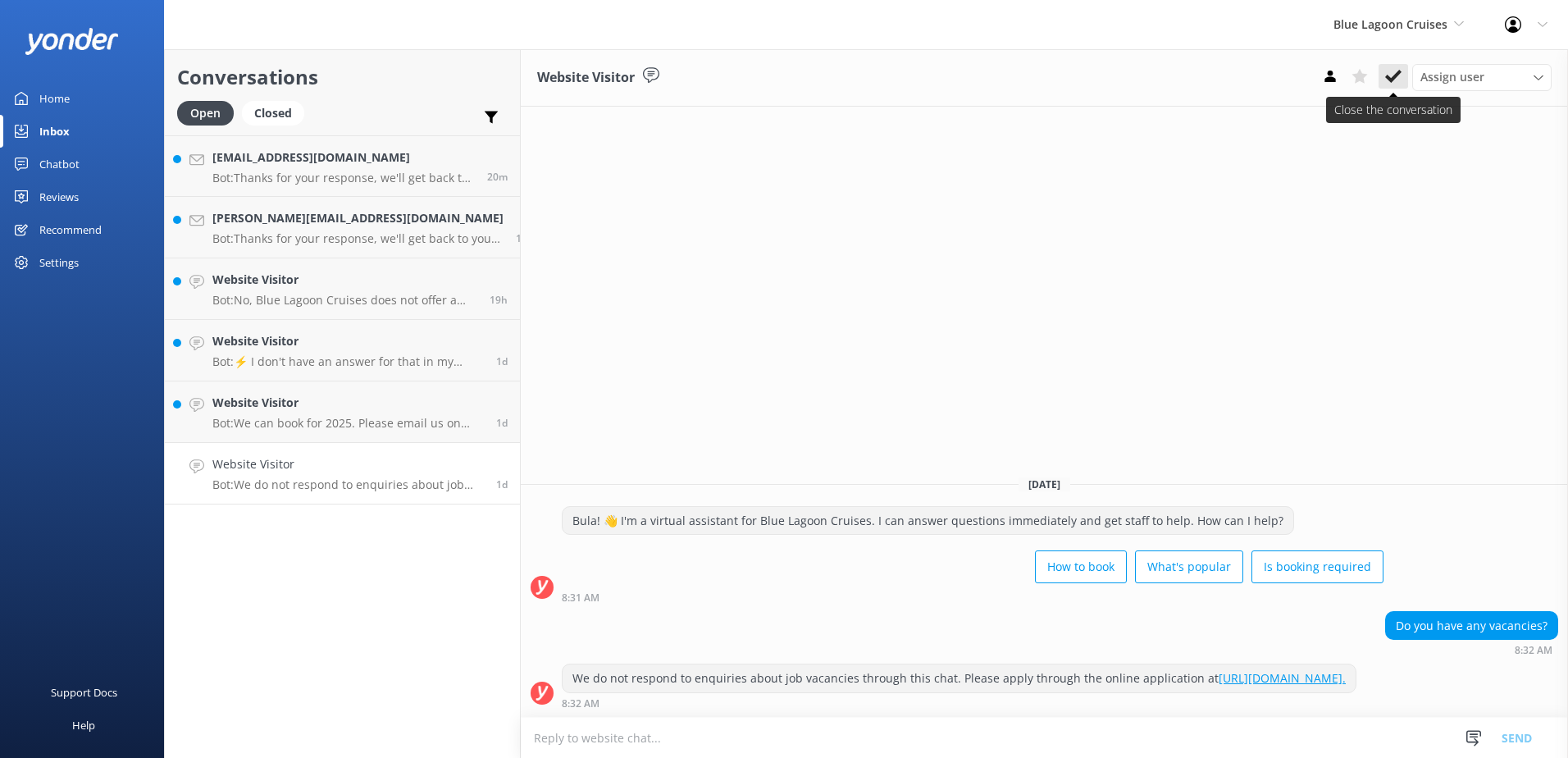
click at [1398, 72] on use at bounding box center [1393, 76] width 17 height 13
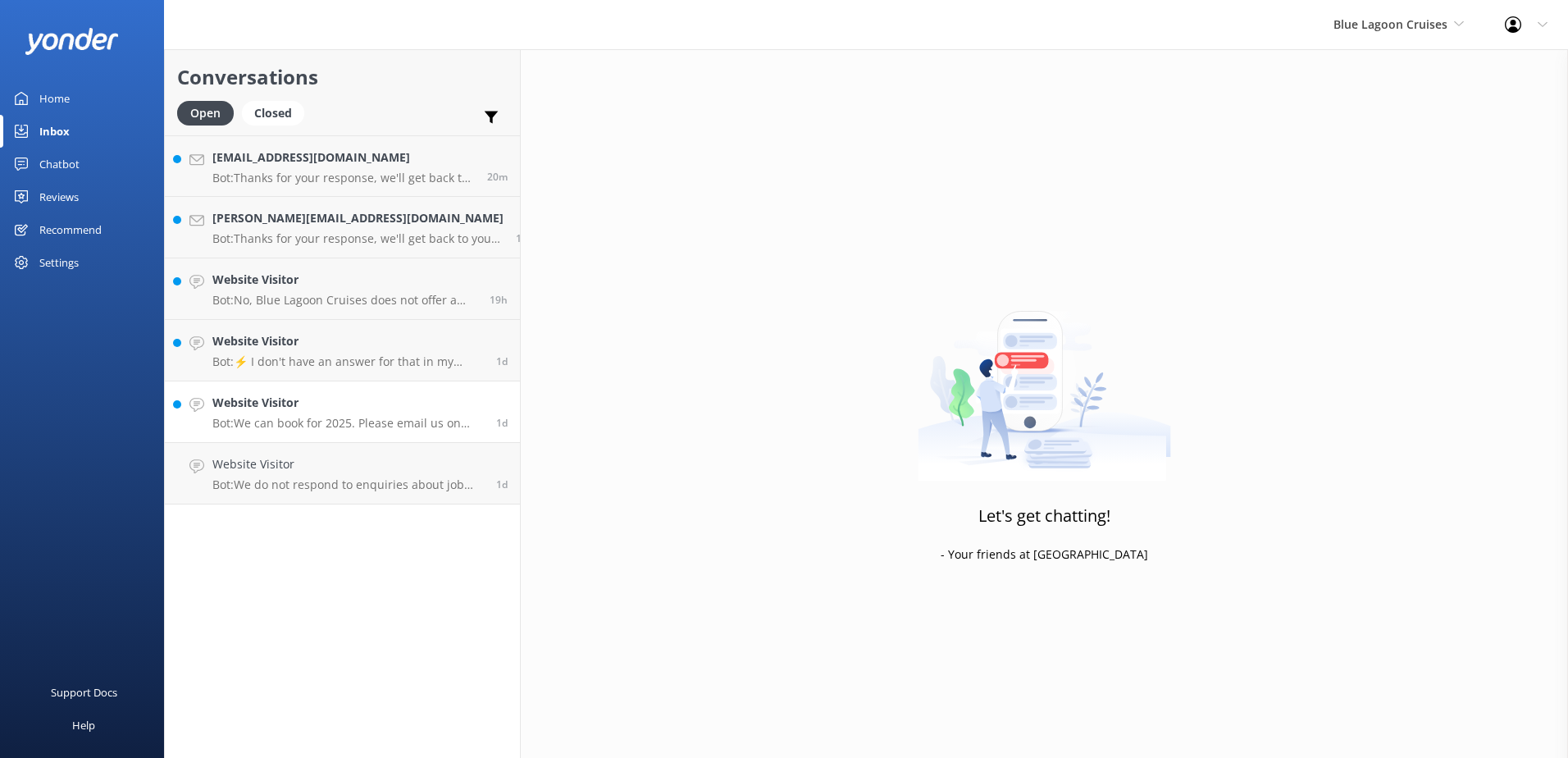
click at [411, 415] on div "Website Visitor Bot: We can book for 2025. Please email us on [EMAIL_ADDRESS][D…" at bounding box center [348, 411] width 272 height 36
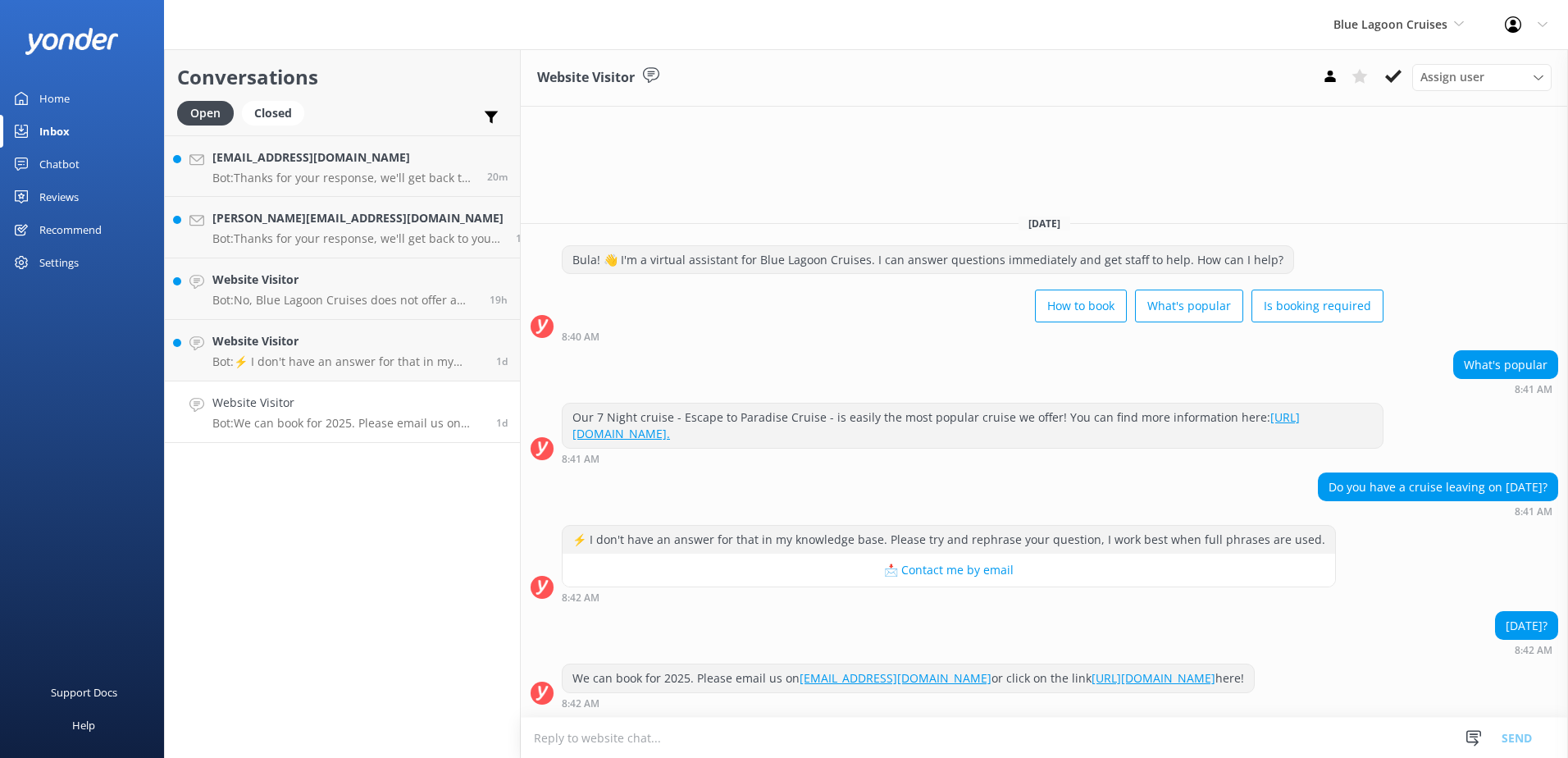
click at [797, 739] on textarea at bounding box center [1044, 737] width 1047 height 40
click at [378, 414] on div "Website Visitor Bot: We can book for 2025. Please email us on [EMAIL_ADDRESS][D…" at bounding box center [348, 411] width 272 height 36
click at [809, 747] on textarea at bounding box center [1044, 737] width 1047 height 40
paste textarea "Please note that we do have availability for 7 nights cruise on the Orchid Cabi…"
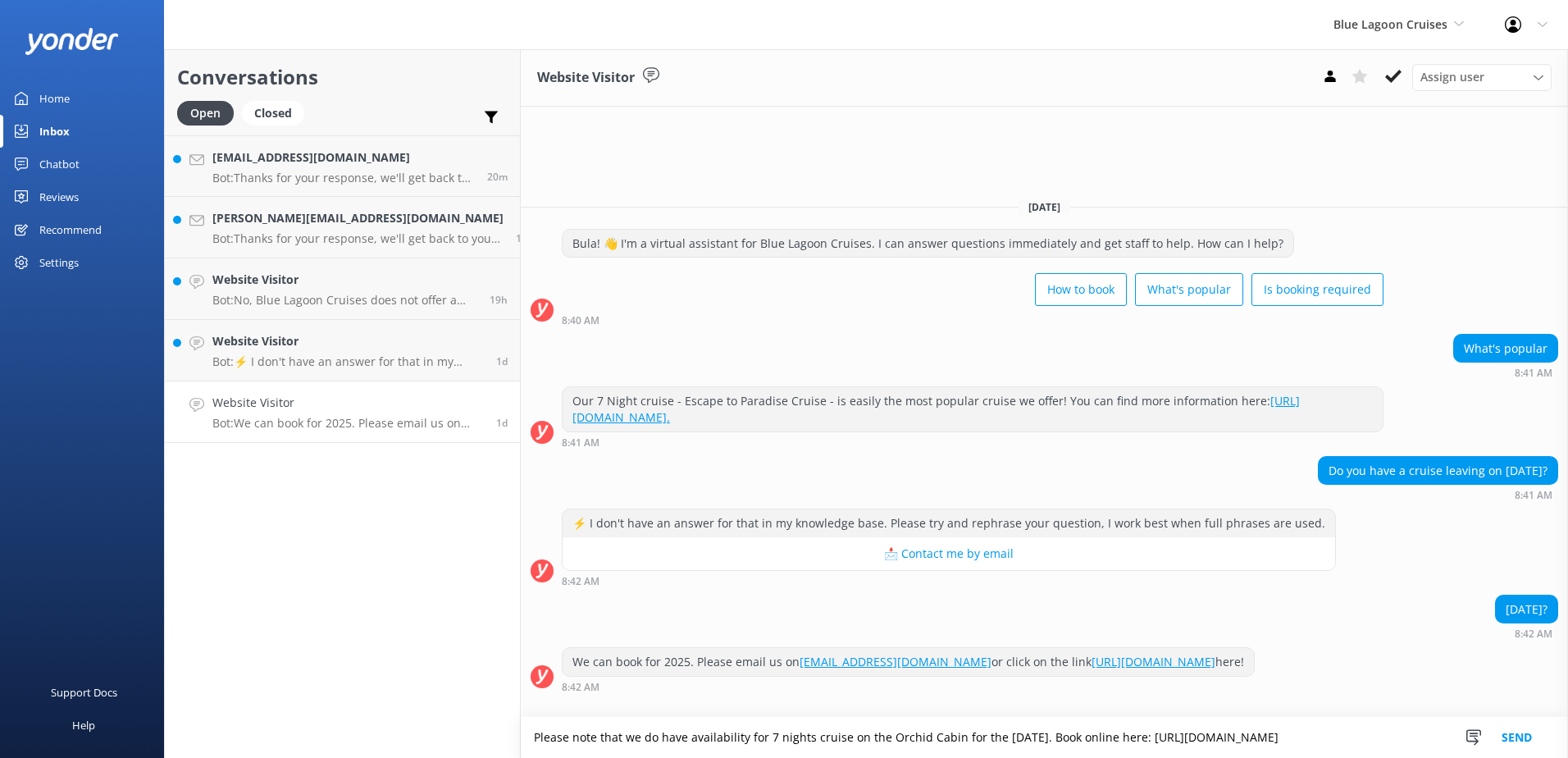
type textarea "Please note that we do have availability for 7 nights cruise on the Orchid Cabi…"
click at [1516, 731] on button "Send" at bounding box center [1517, 737] width 62 height 41
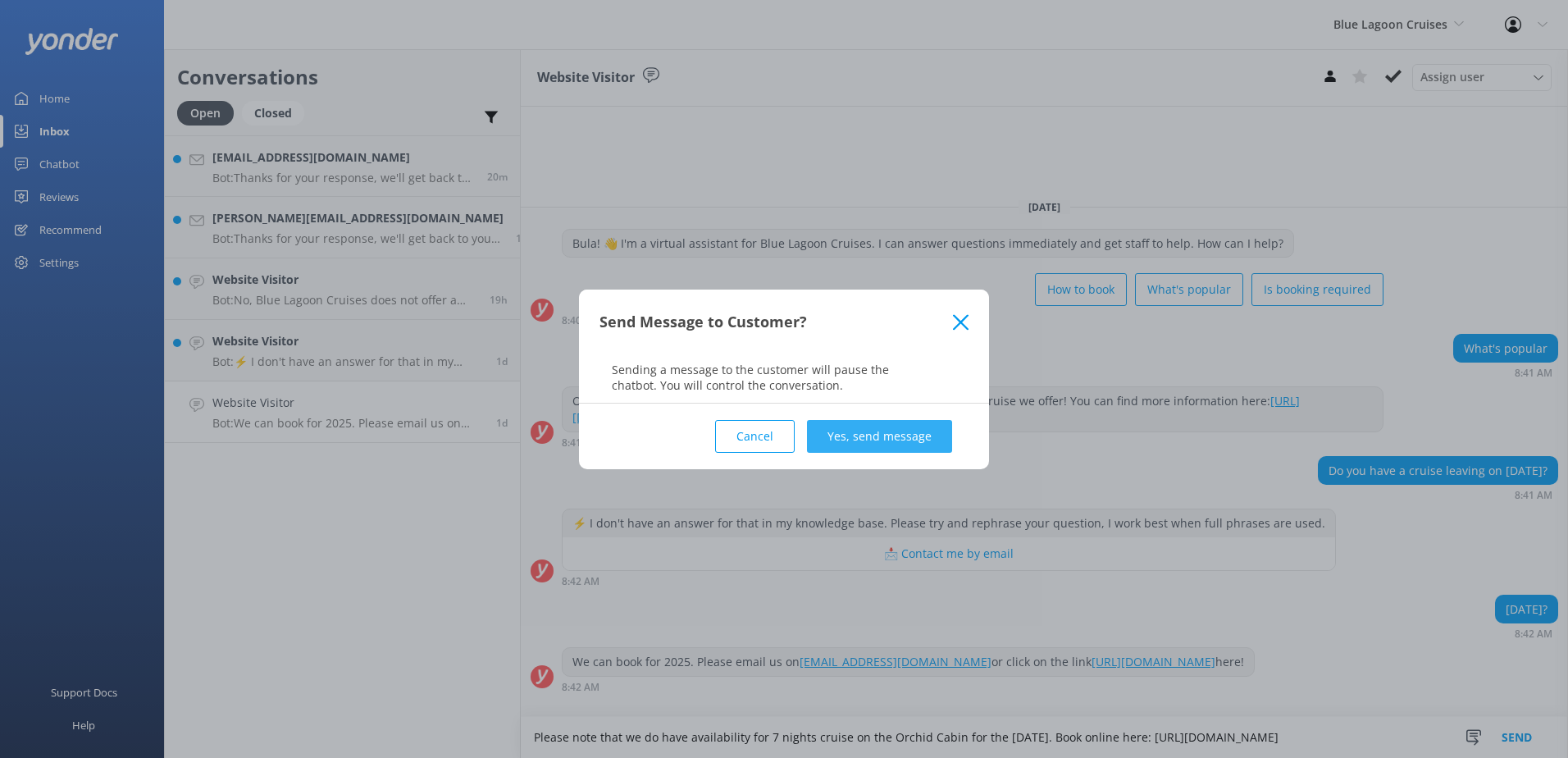
click at [927, 431] on button "Yes, send message" at bounding box center [879, 436] width 145 height 33
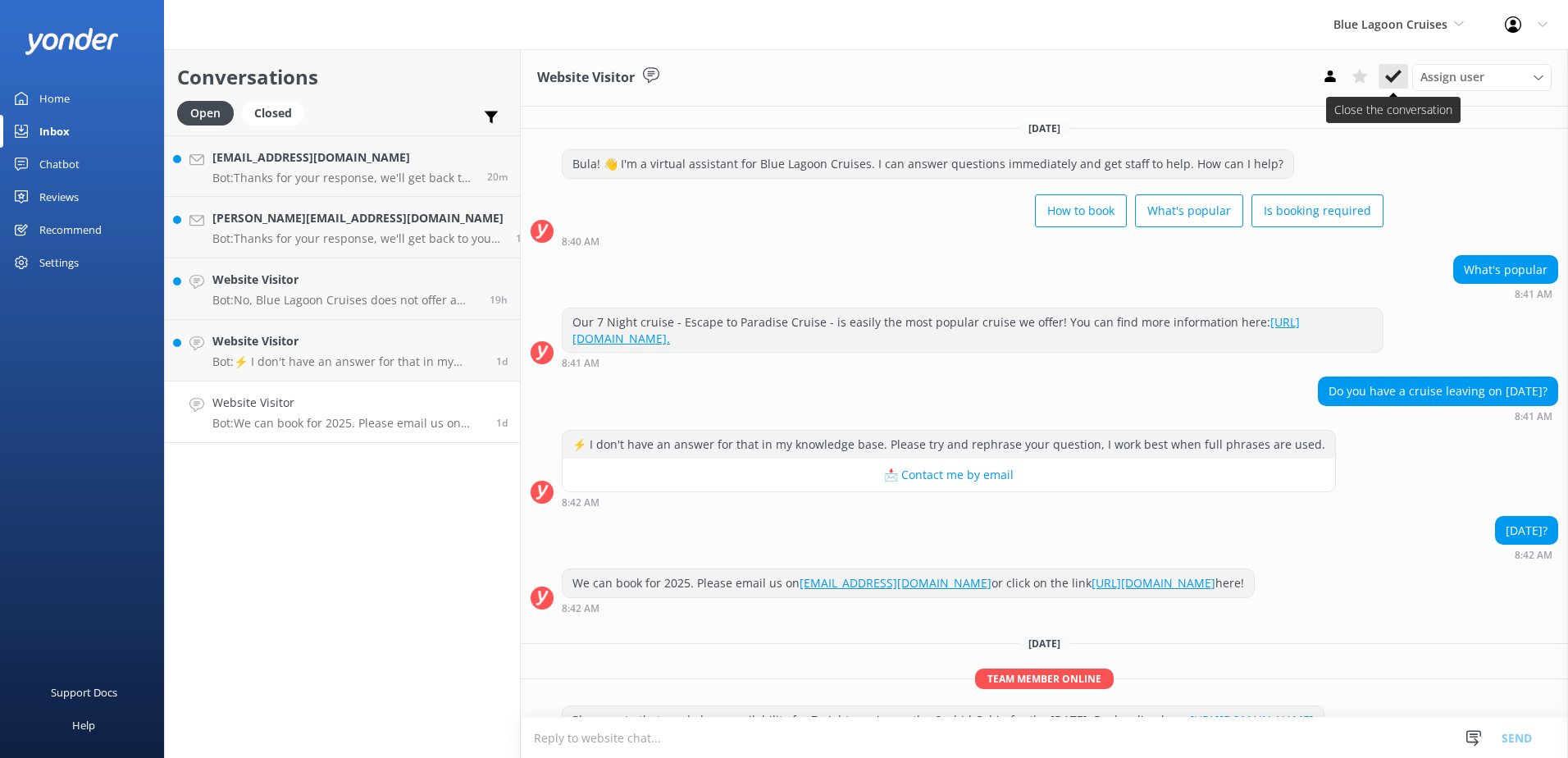
scroll to position [106, 0]
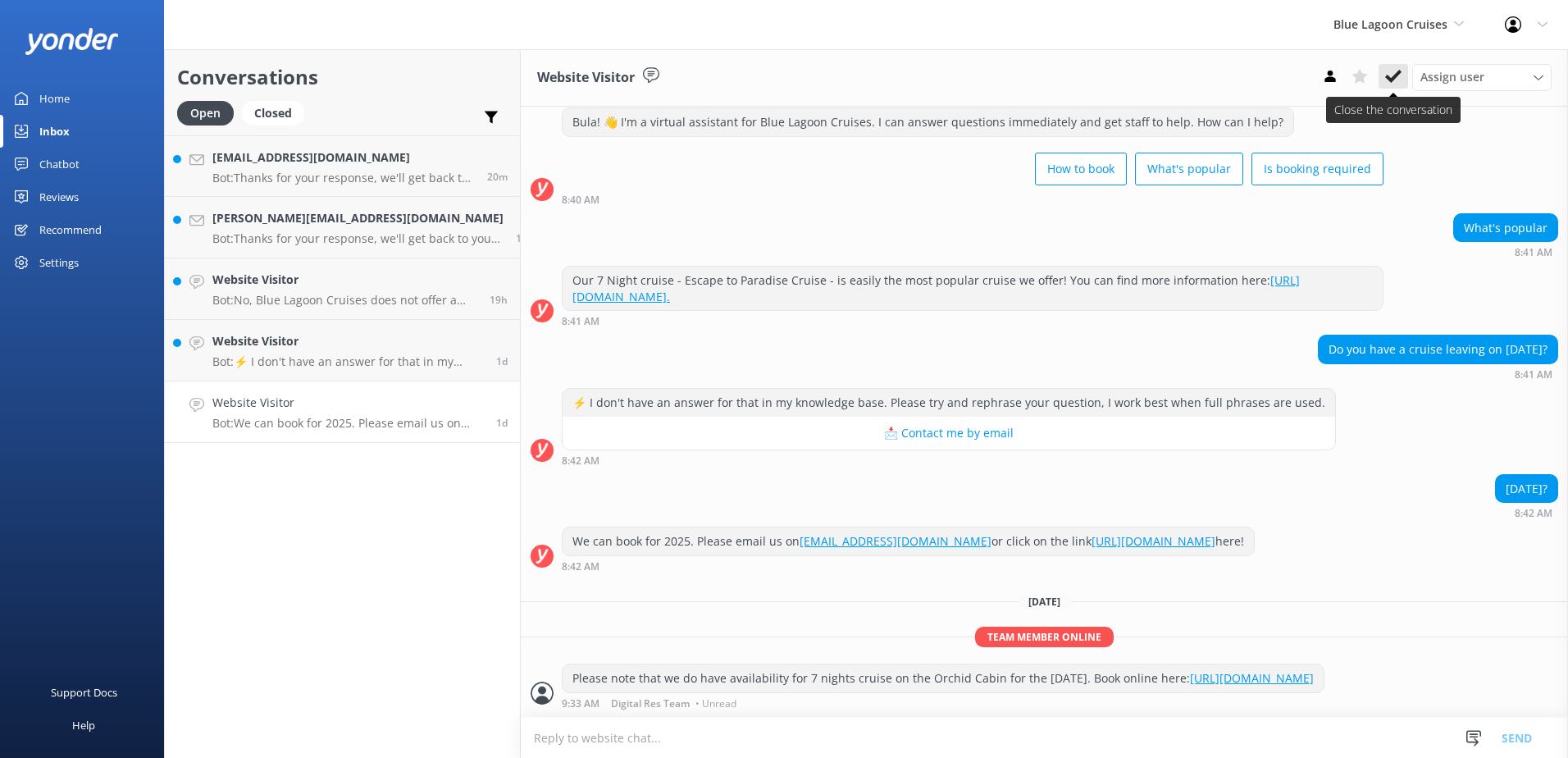
click at [1396, 78] on use at bounding box center [1393, 76] width 17 height 13
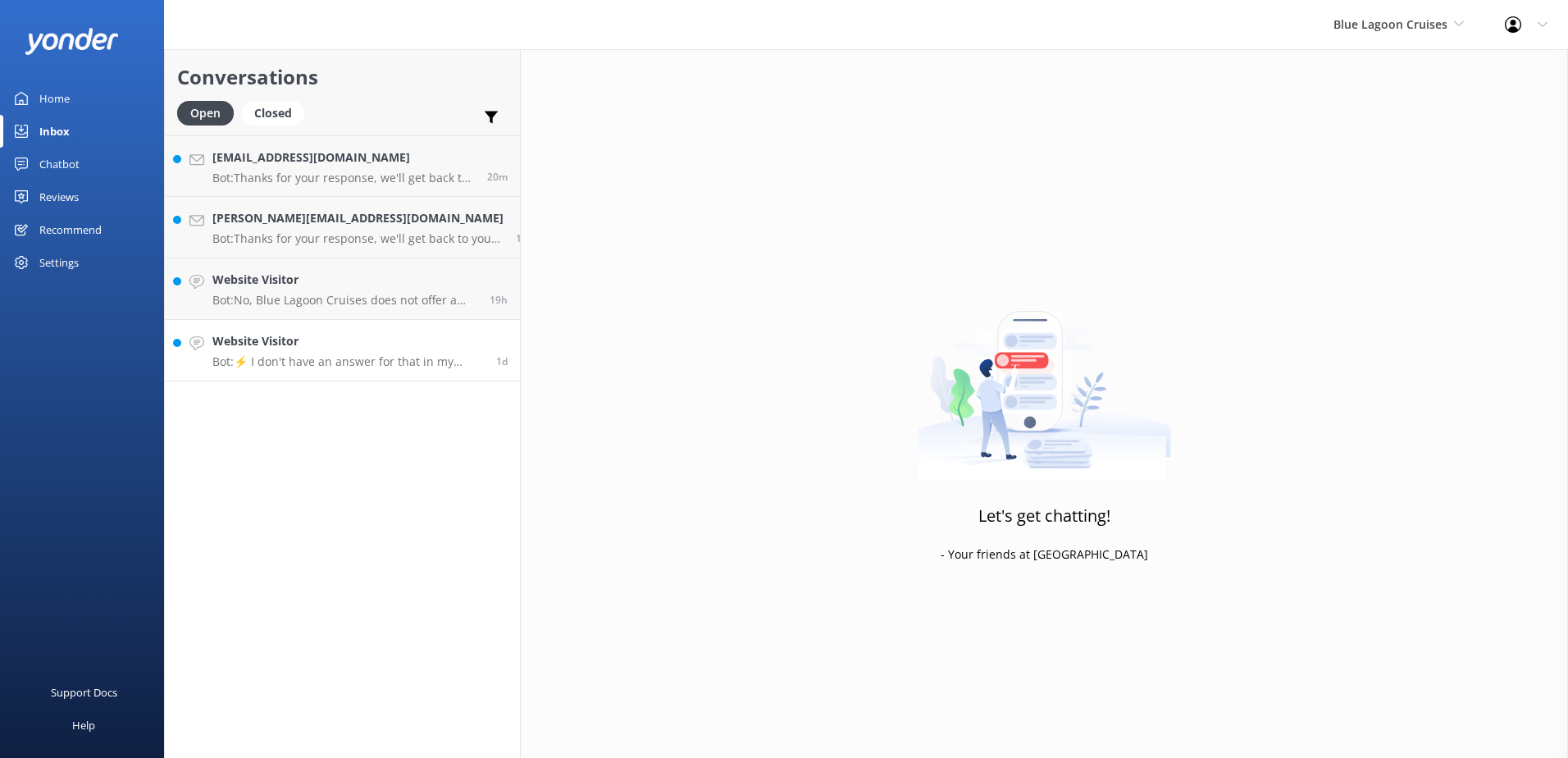
click at [316, 362] on p "Bot: ⚡ I don't have an answer for that in my knowledge base. Please try and rep…" at bounding box center [348, 362] width 272 height 15
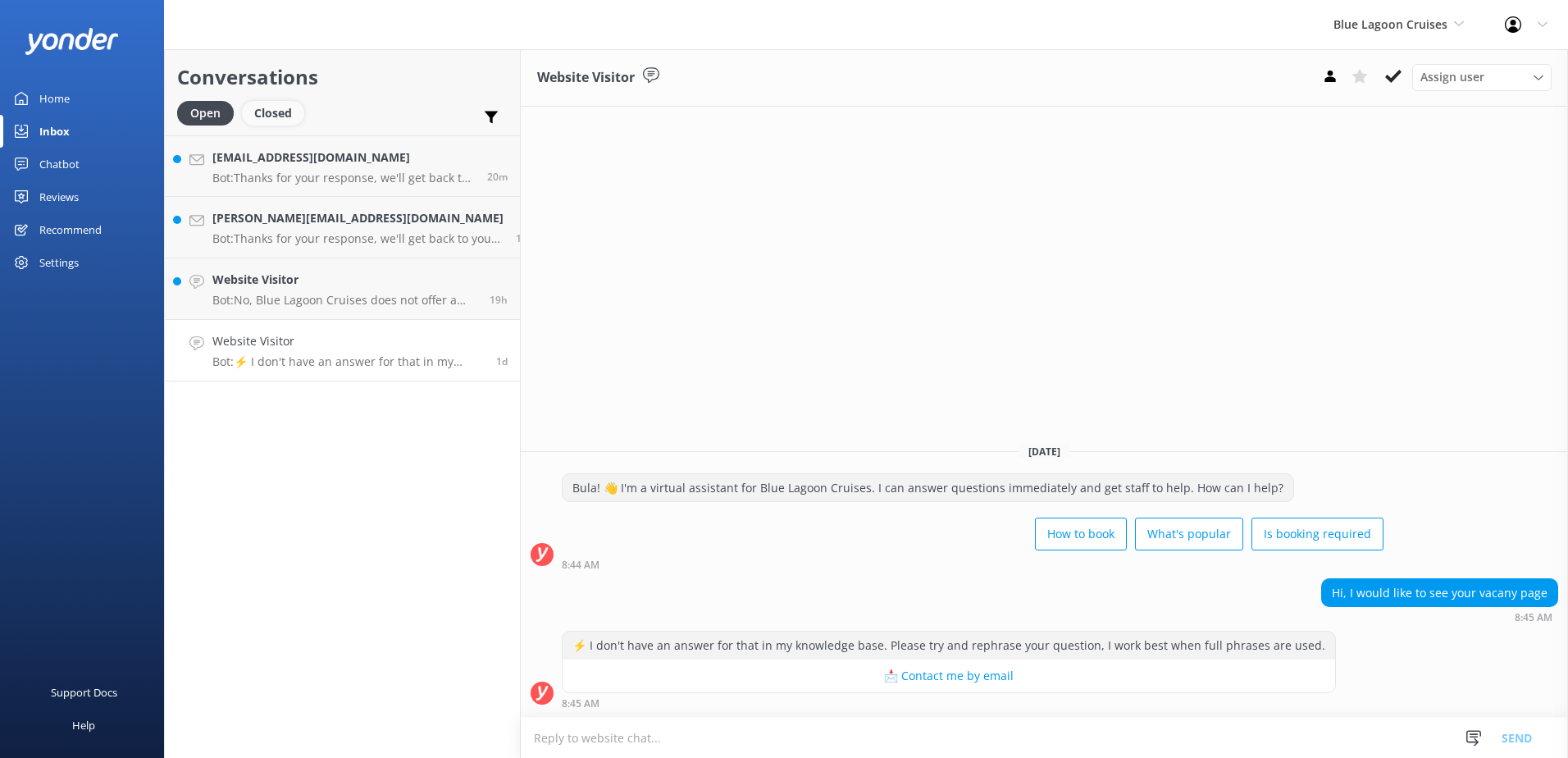
click at [270, 107] on div "Closed" at bounding box center [273, 113] width 62 height 25
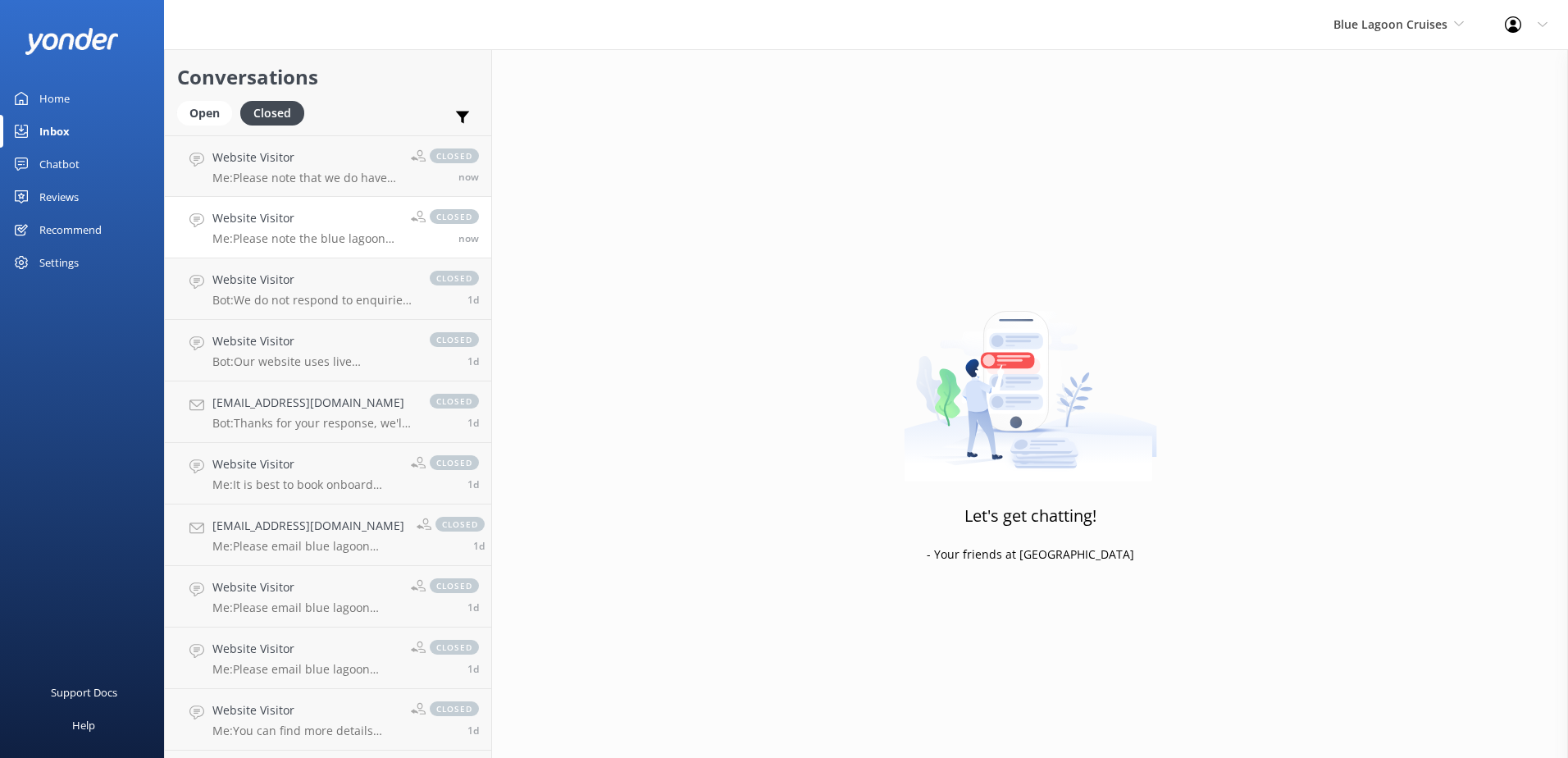
click at [333, 244] on p "Me: Please note the blue lagoon cruise will be on annual maintenance on [DATE] …" at bounding box center [305, 238] width 186 height 15
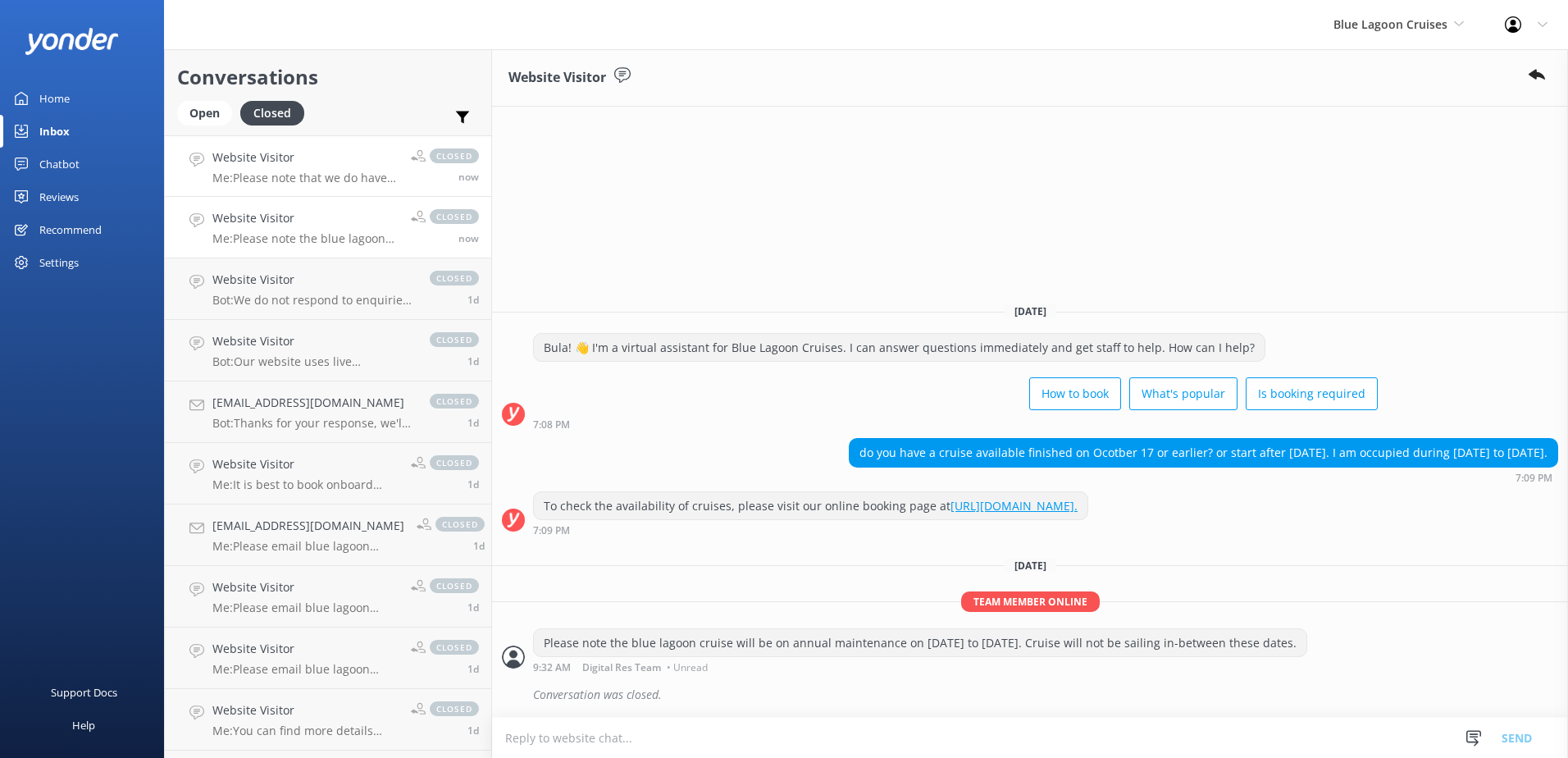
click at [340, 182] on p "Me: Please note that we do have availability for 7 nights cruise on the Orchid …" at bounding box center [305, 178] width 186 height 15
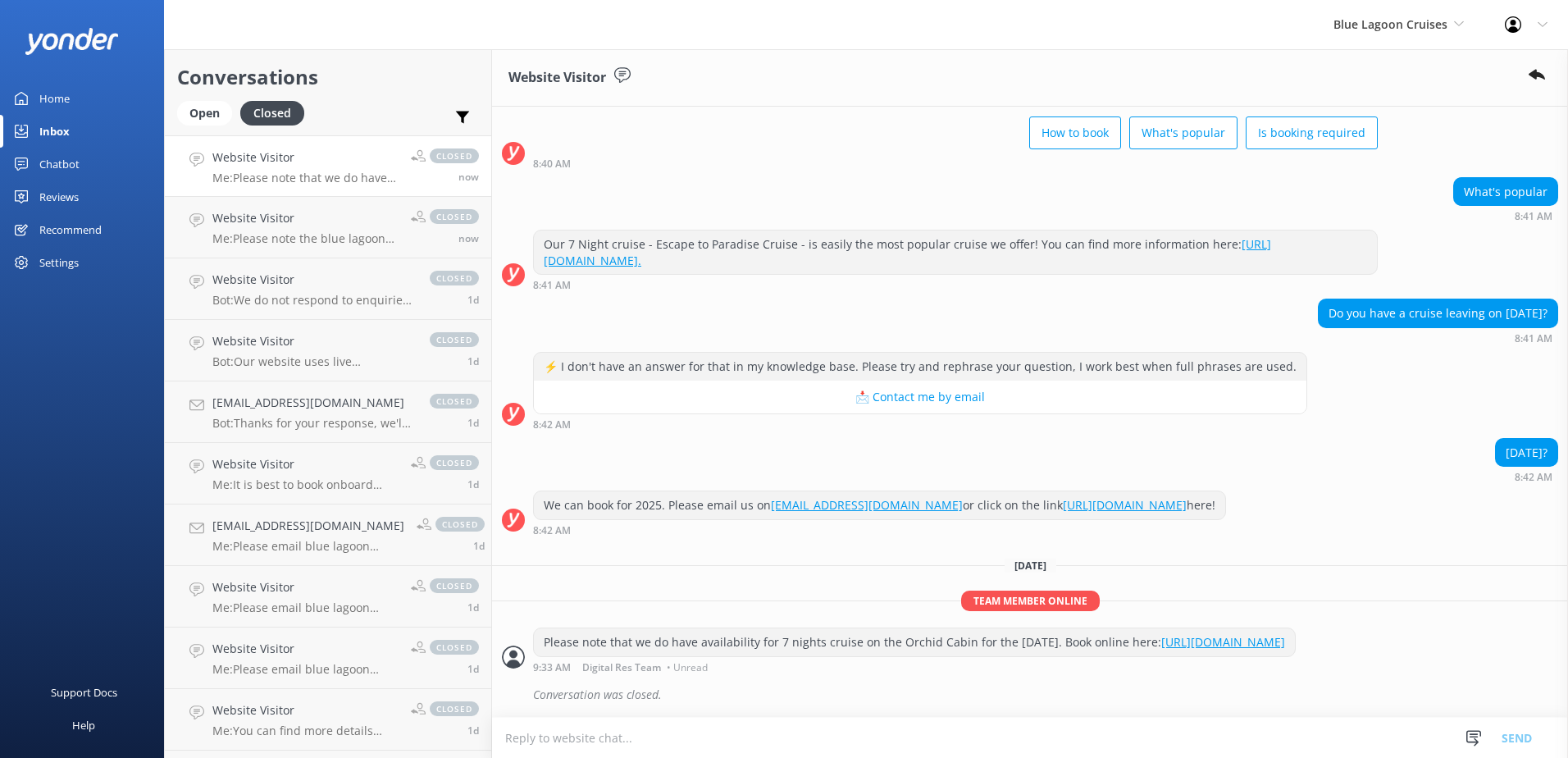
scroll to position [142, 0]
click at [310, 286] on h4 "Website Visitor" at bounding box center [312, 279] width 201 height 18
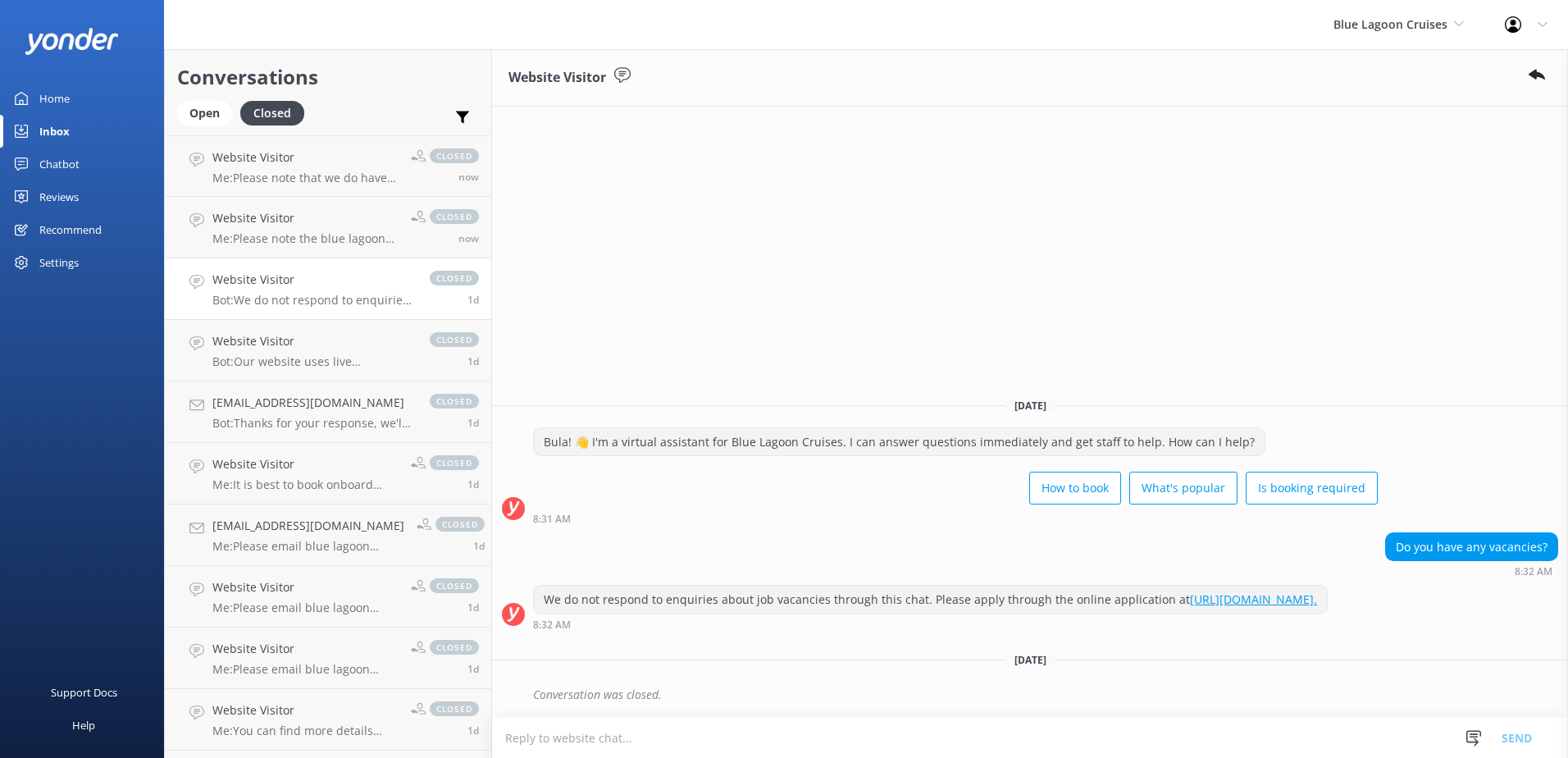
drag, startPoint x: 829, startPoint y: 603, endPoint x: 541, endPoint y: 570, distance: 289.9
click at [541, 586] on div "We do not respond to enquiries about job vacancies through this chat. Please ap…" at bounding box center [930, 600] width 793 height 28
copy div "We do not respond to enquiries about job vacancies through this chat. Please ap…"
click at [52, 106] on div "Home" at bounding box center [55, 98] width 30 height 33
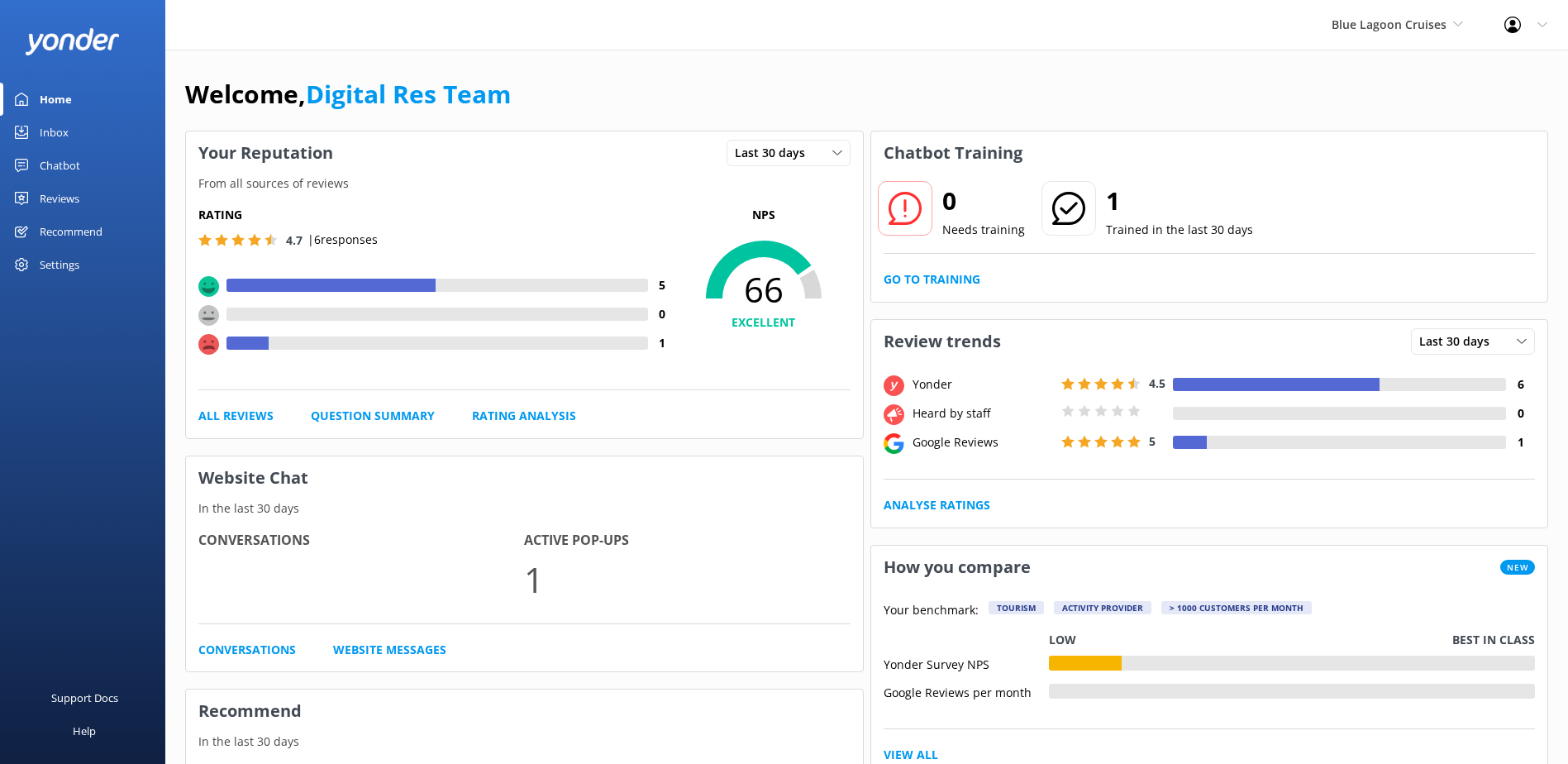
click at [87, 142] on link "Inbox" at bounding box center [82, 132] width 165 height 33
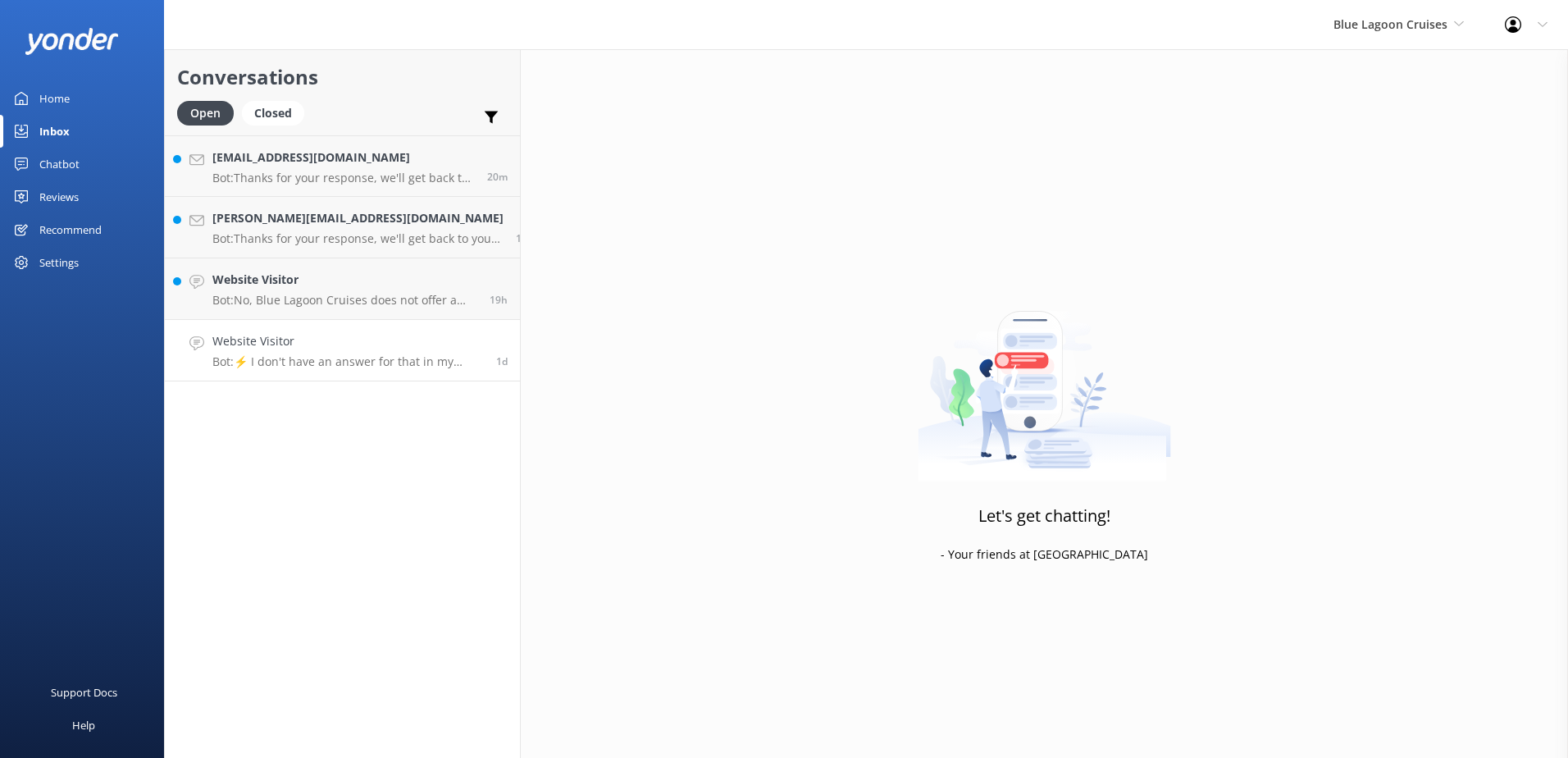
click at [312, 349] on h4 "Website Visitor" at bounding box center [348, 341] width 272 height 18
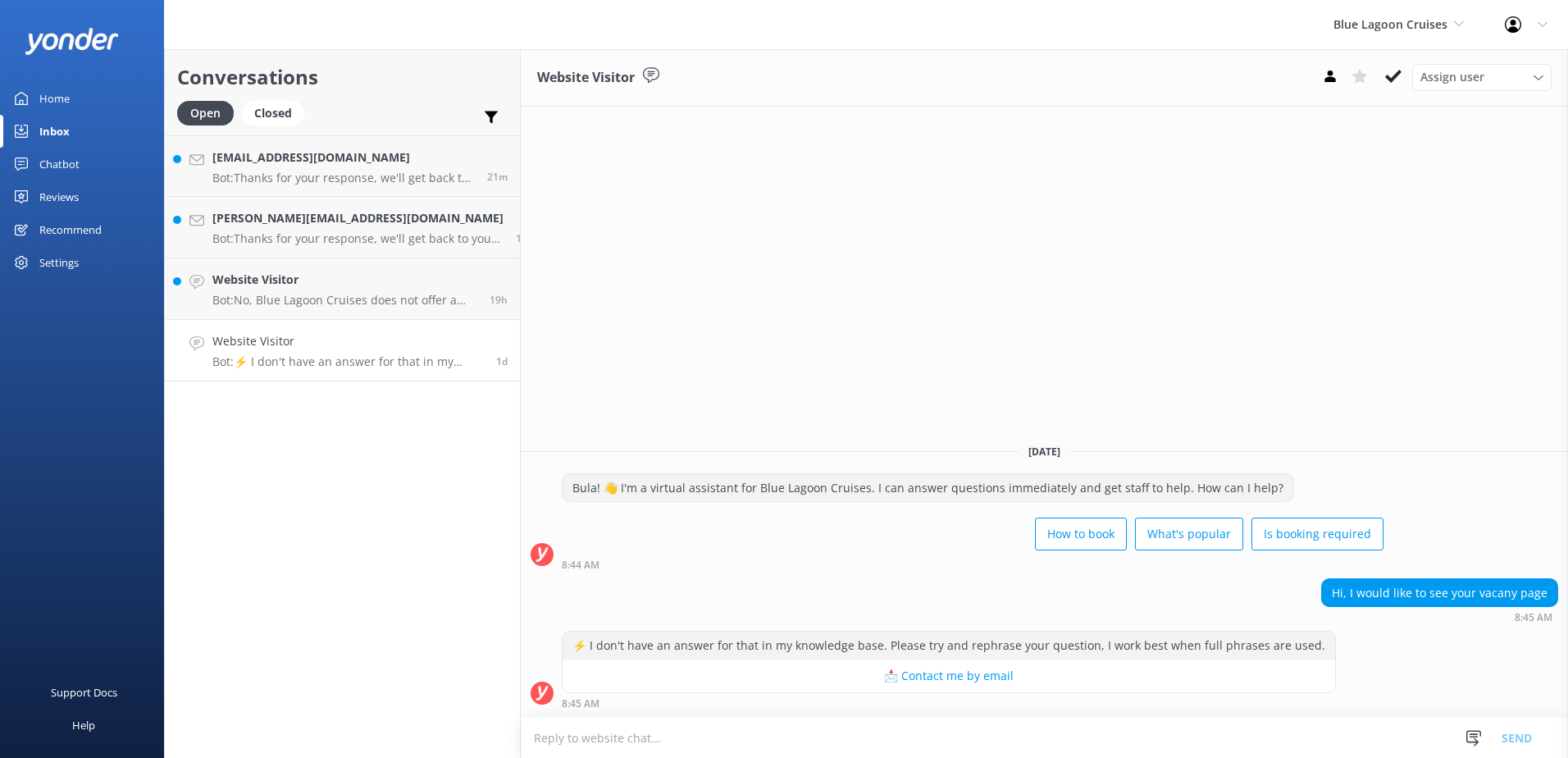
click at [975, 718] on textarea at bounding box center [1044, 737] width 1047 height 40
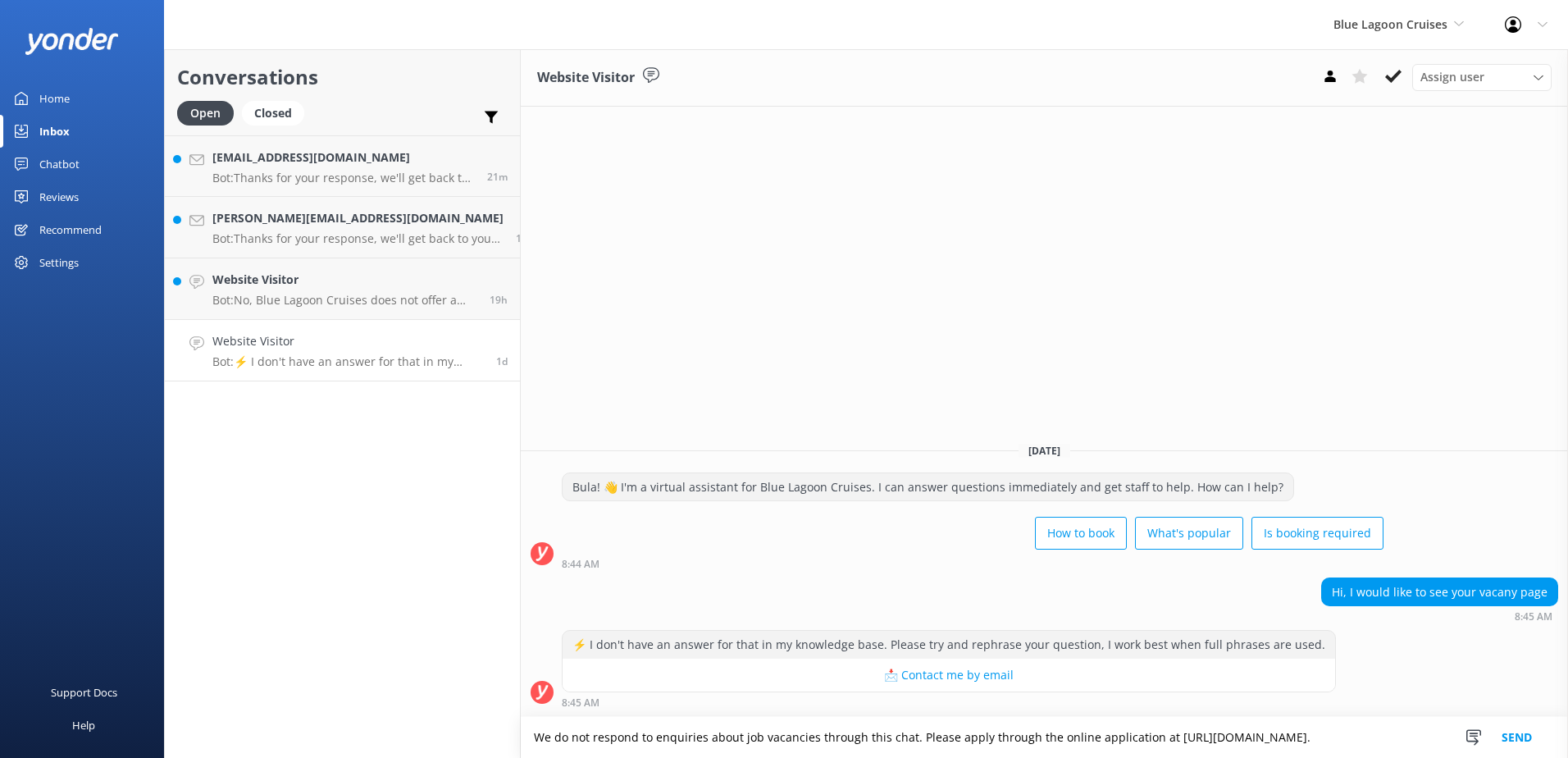
click at [1403, 734] on textarea "We do not respond to enquiries about job vacancies through this chat. Please ap…" at bounding box center [1044, 737] width 1047 height 41
type textarea "We do not respond to enquiries about job vacancies through this chat. Please ap…"
click at [1534, 739] on button "Send" at bounding box center [1517, 737] width 62 height 41
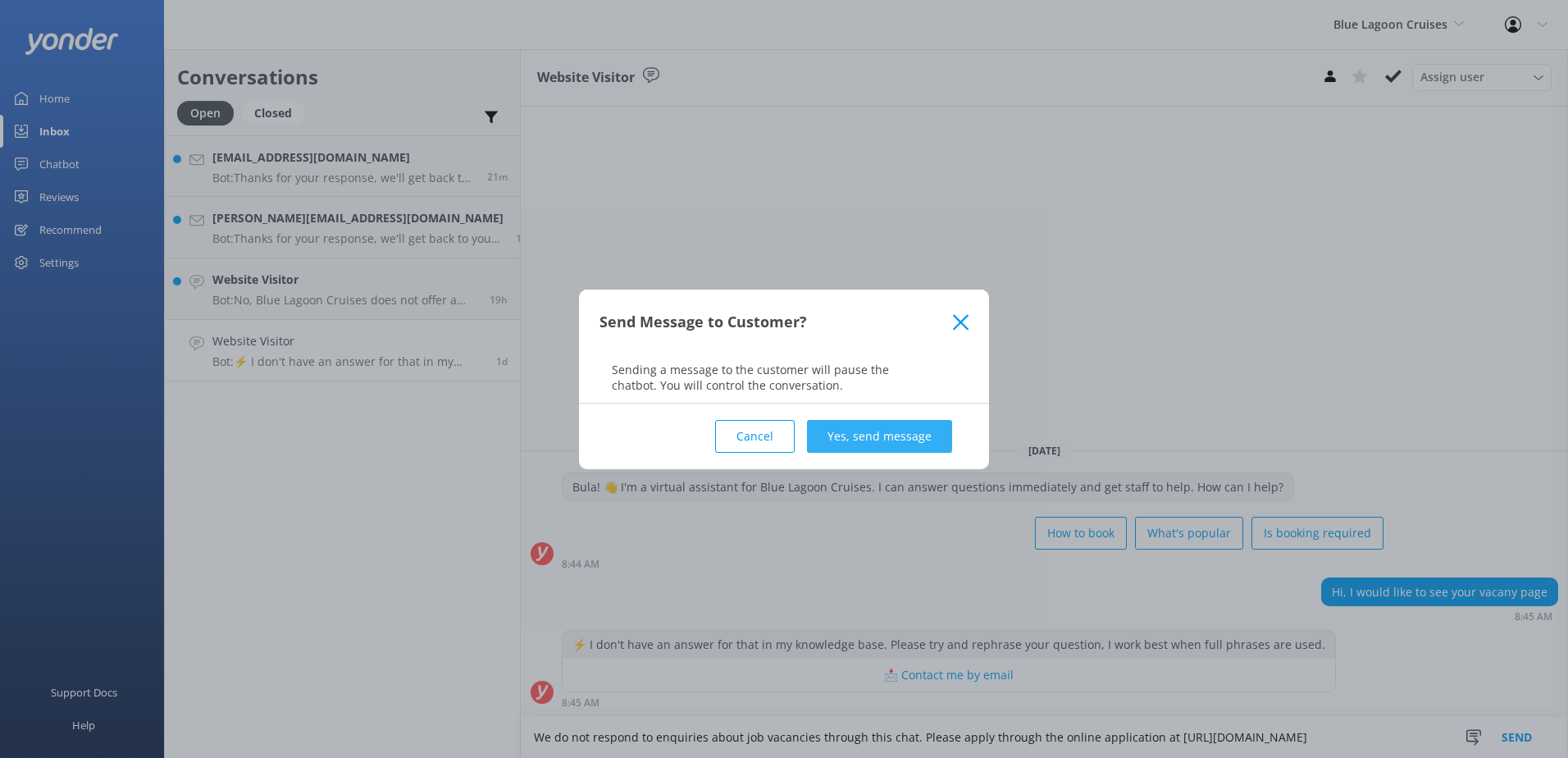
click at [922, 422] on button "Yes, send message" at bounding box center [879, 436] width 145 height 33
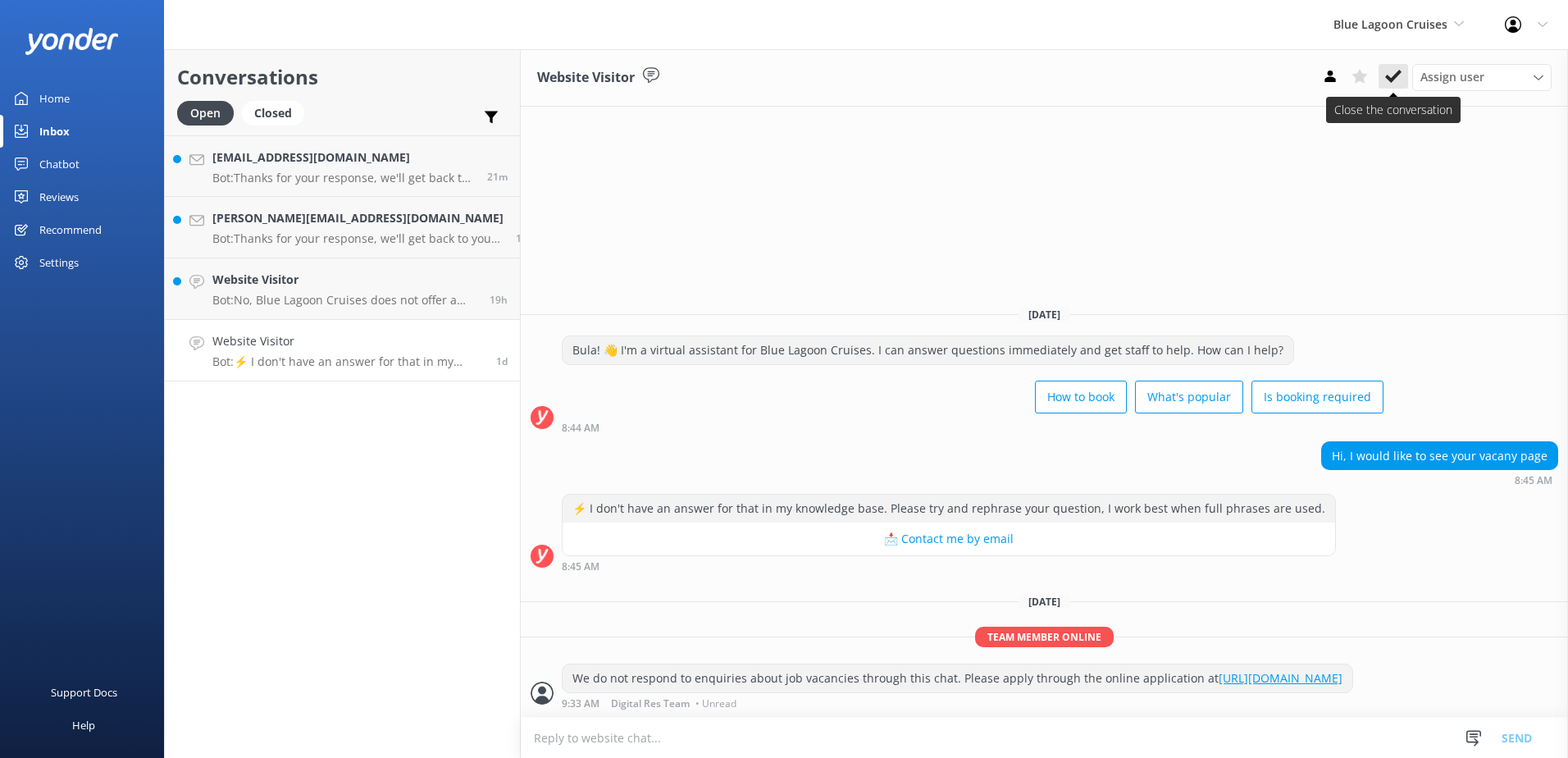
click at [1389, 84] on icon at bounding box center [1393, 76] width 17 height 17
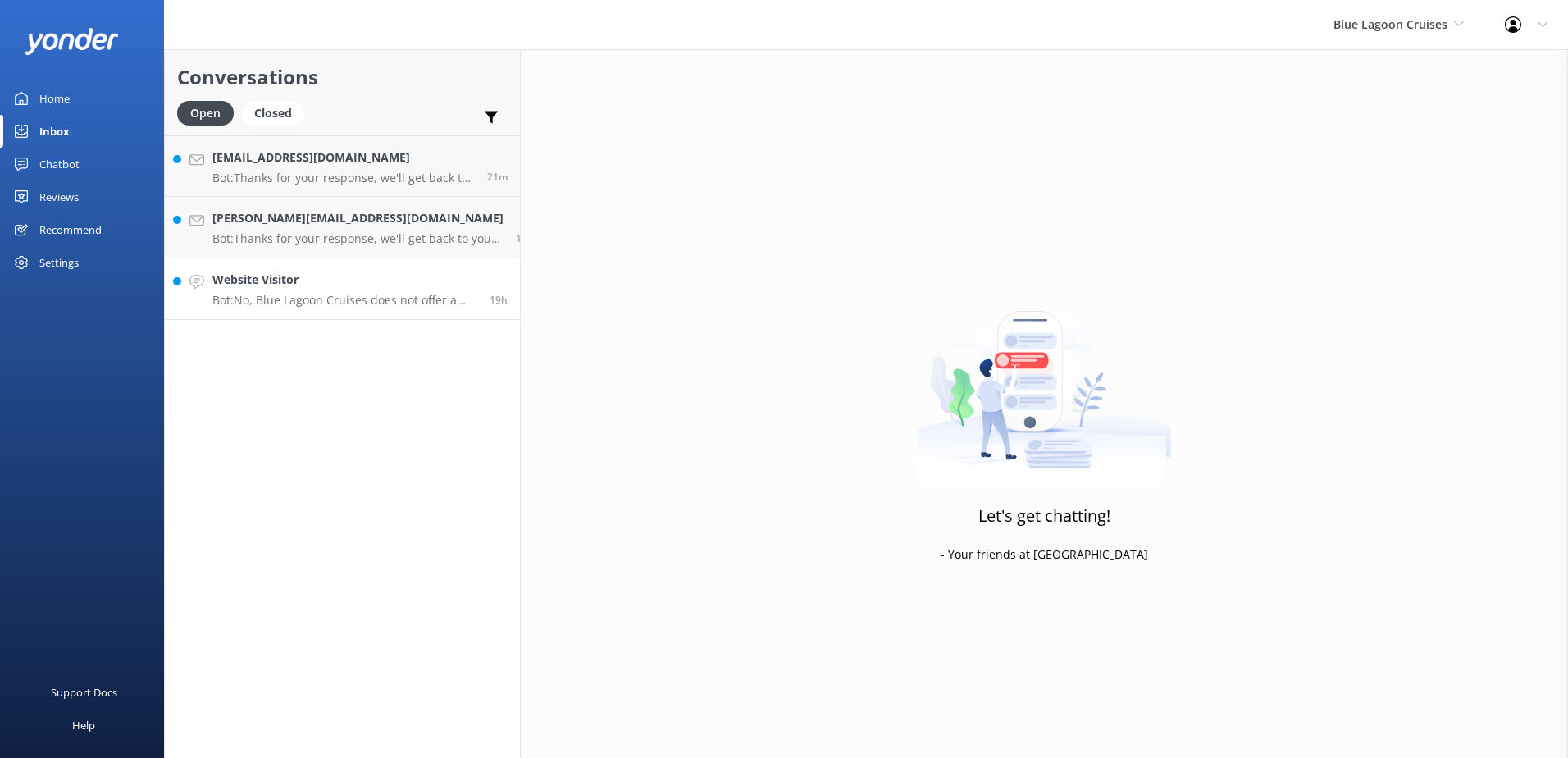
click at [384, 282] on h4 "Website Visitor" at bounding box center [345, 279] width 265 height 18
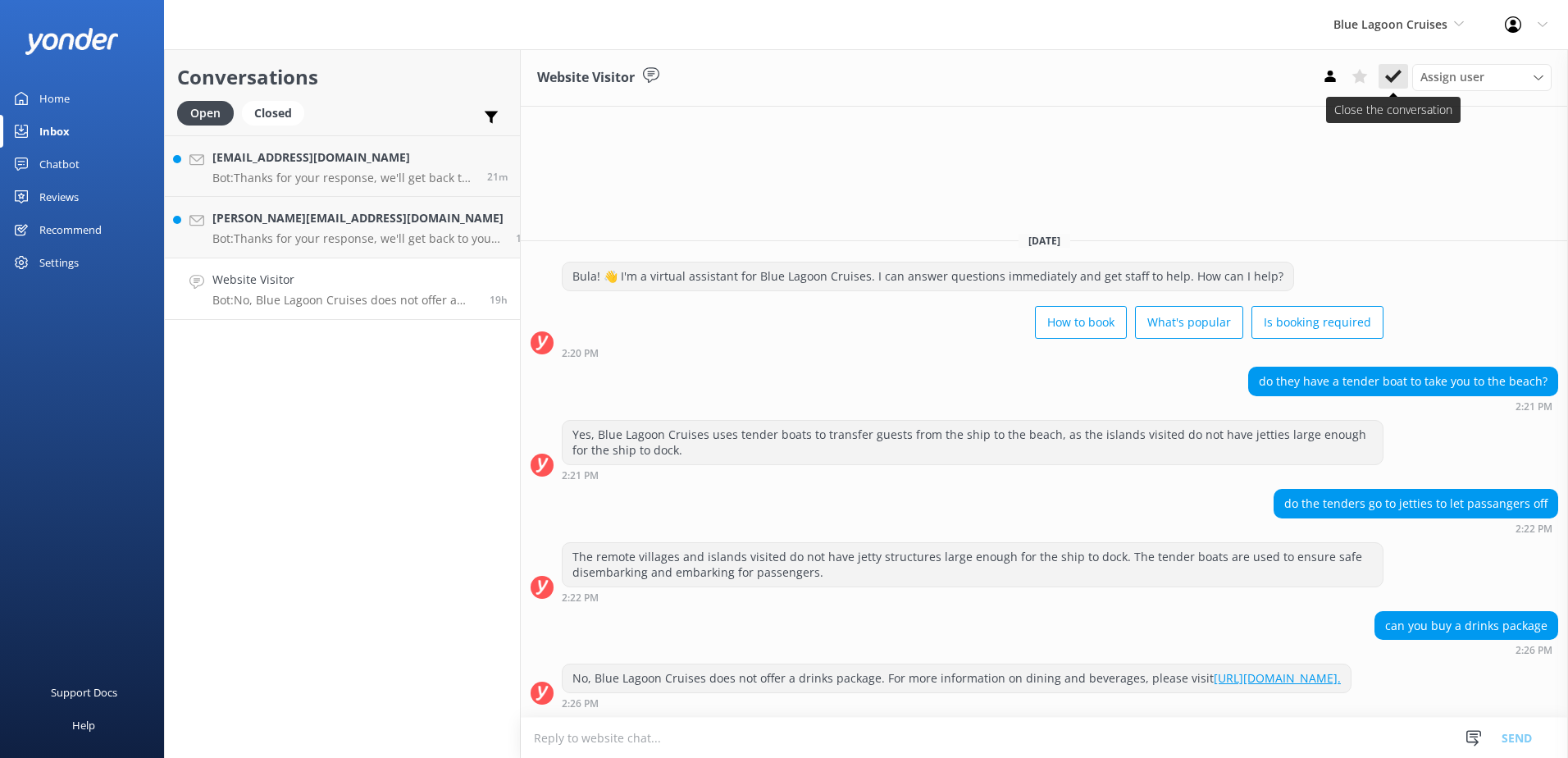
click at [1397, 73] on use at bounding box center [1393, 76] width 17 height 13
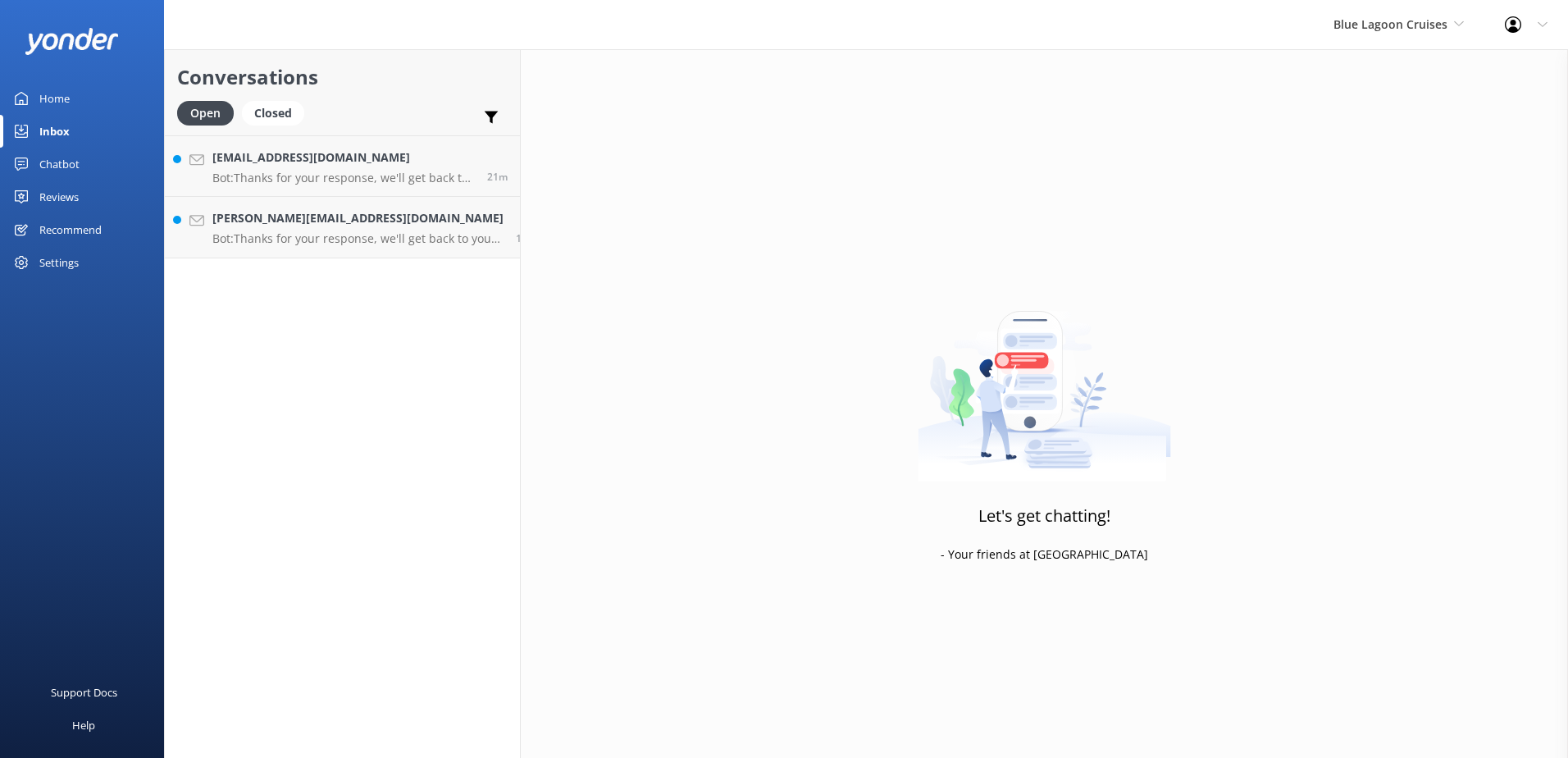
click at [340, 261] on div "Conversations Open Closed Important Assigned to me Unassigned [EMAIL_ADDRESS][D…" at bounding box center [341, 403] width 356 height 708
click at [363, 241] on p "Bot: Thanks for your response, we'll get back to you as soon as we can during o…" at bounding box center [357, 238] width 291 height 15
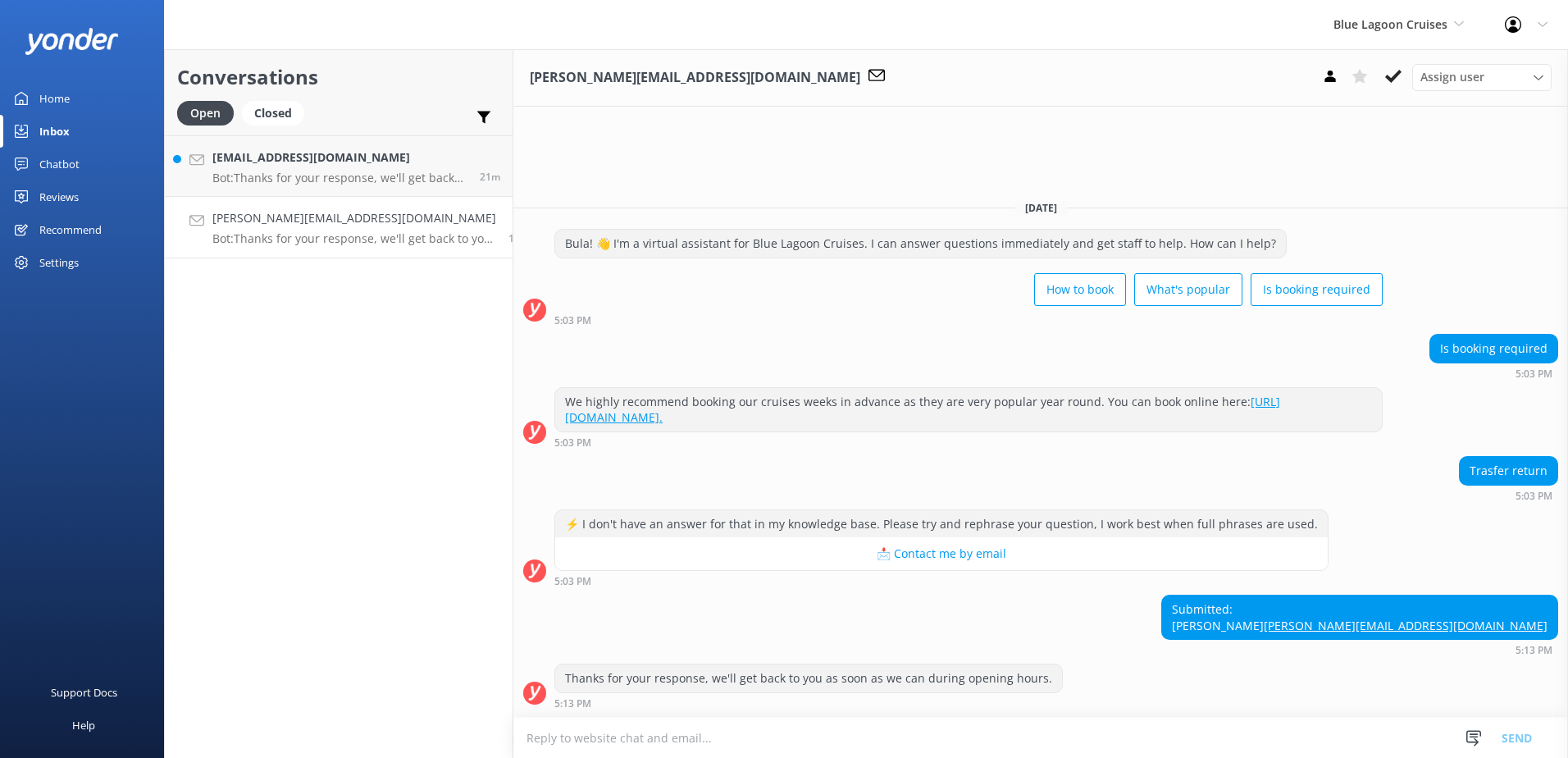
click at [844, 723] on textarea at bounding box center [1040, 737] width 1054 height 40
type textarea "w"
click at [836, 739] on textarea "Blue lagoon cruises offer complimentary coach transfers" at bounding box center [1040, 737] width 1054 height 41
type textarea "Blue lagoon cruises offer complimentary coach transfers."
click at [1523, 731] on button "Send" at bounding box center [1517, 737] width 62 height 41
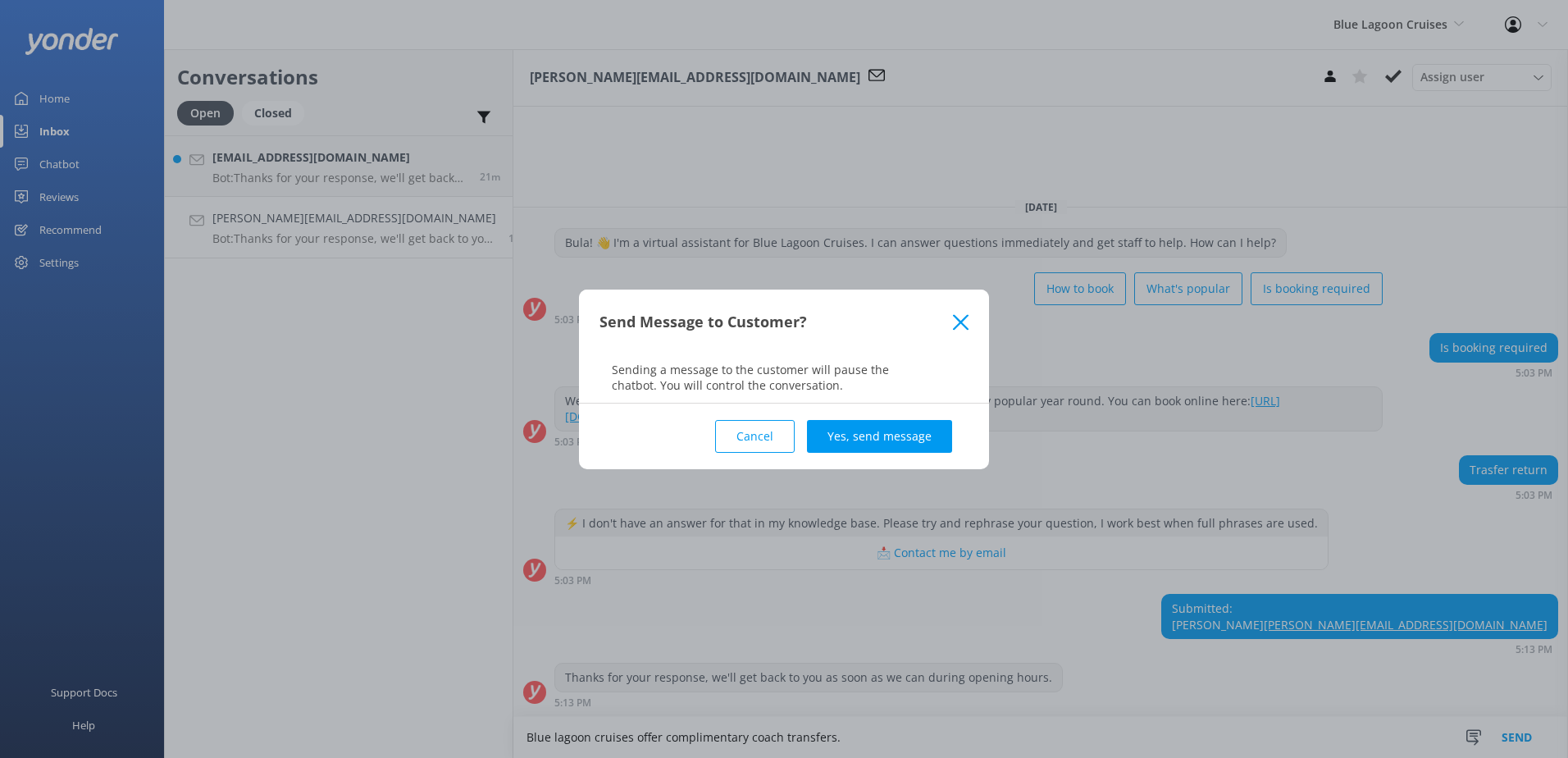
click at [947, 446] on button "Yes, send message" at bounding box center [879, 436] width 145 height 33
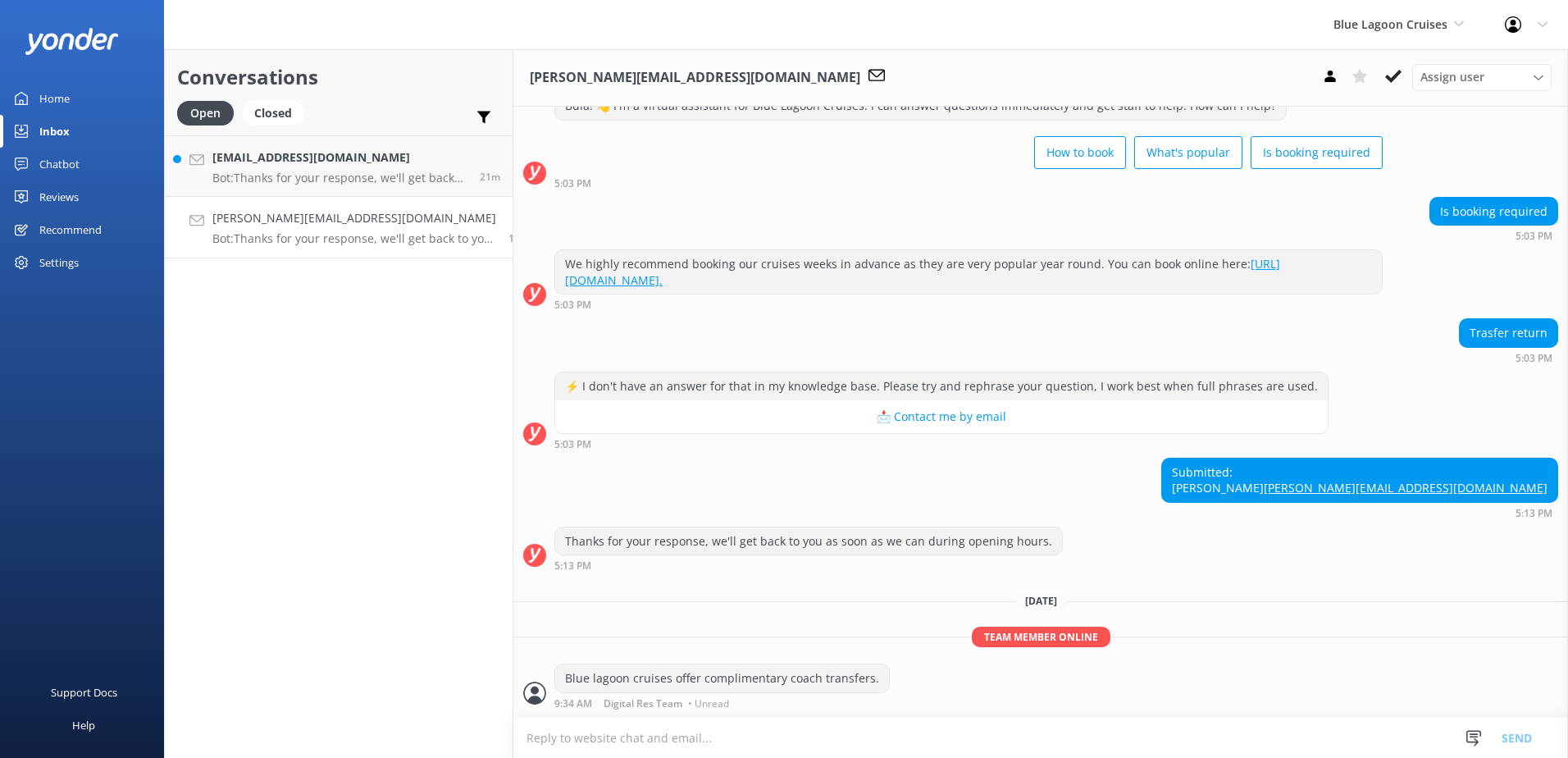
scroll to position [73, 0]
click at [1394, 82] on icon at bounding box center [1393, 76] width 17 height 17
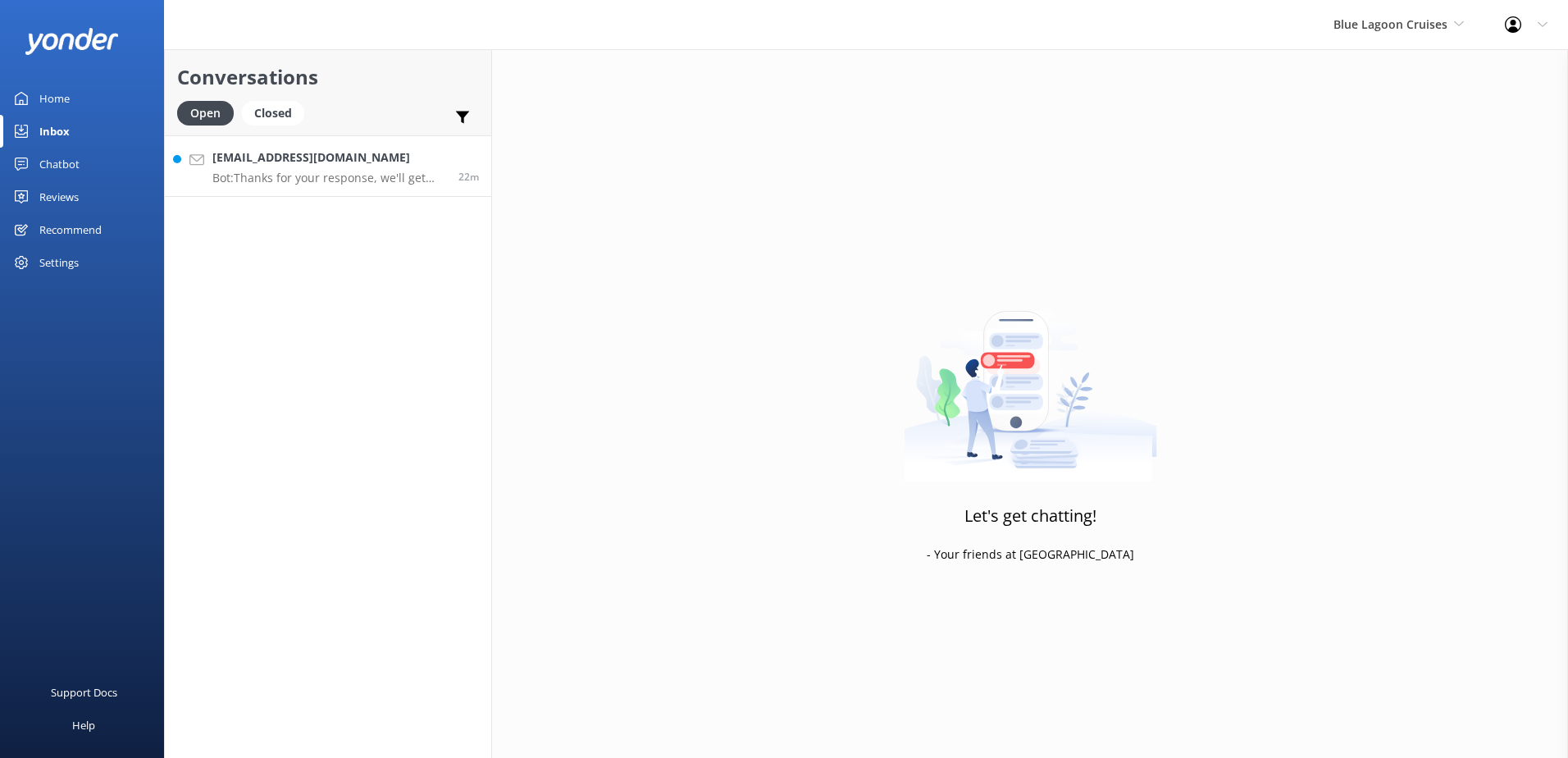
click at [356, 174] on p "Bot: Thanks for your response, we'll get back to you as soon as we can during o…" at bounding box center [329, 178] width 233 height 15
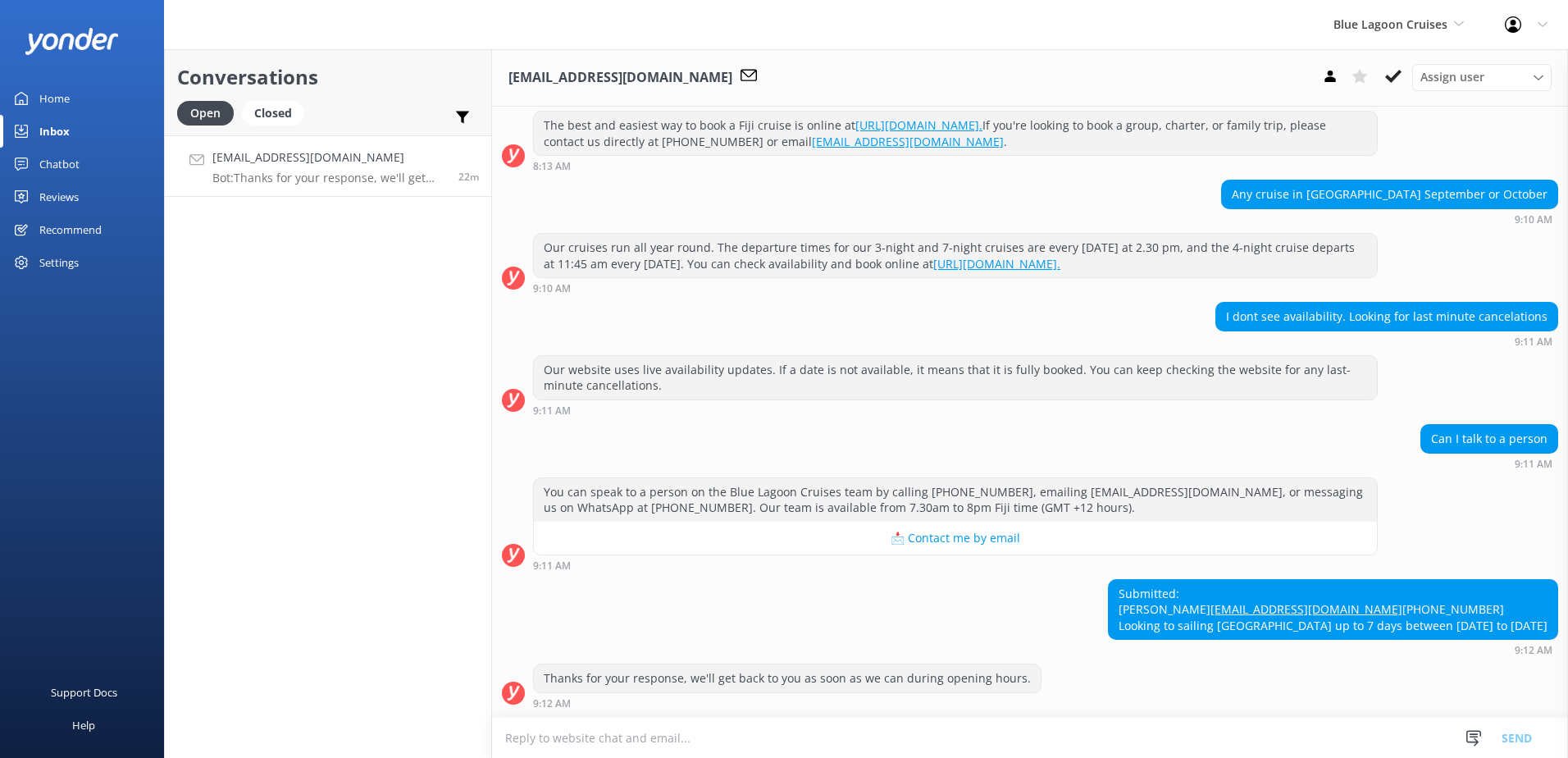
scroll to position [261, 0]
click at [58, 166] on div "Chatbot" at bounding box center [59, 164] width 40 height 33
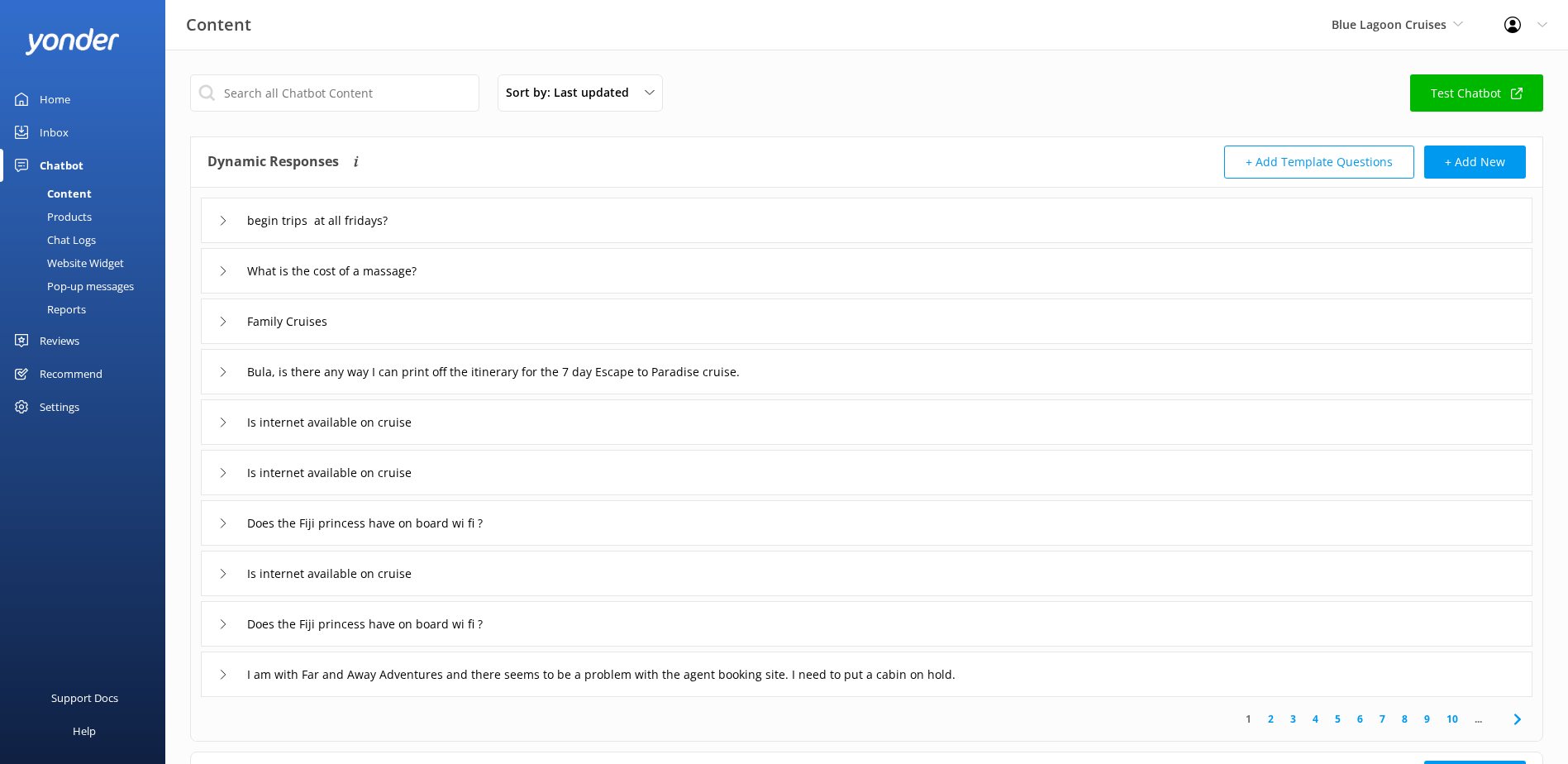
click at [61, 239] on div "Chat Logs" at bounding box center [53, 240] width 86 height 23
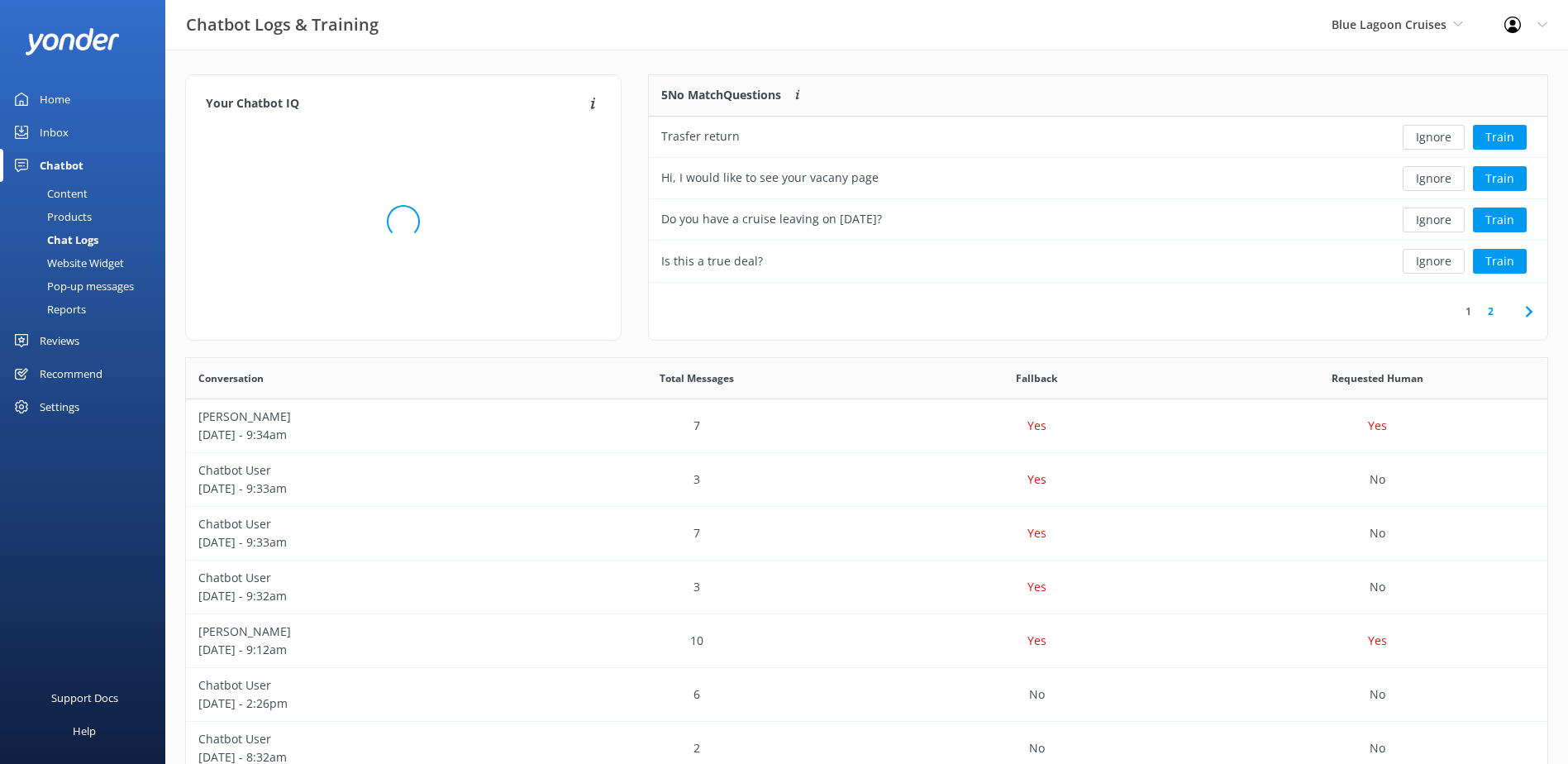
scroll to position [13, 13]
click at [1423, 139] on button "Ignore" at bounding box center [1434, 137] width 62 height 25
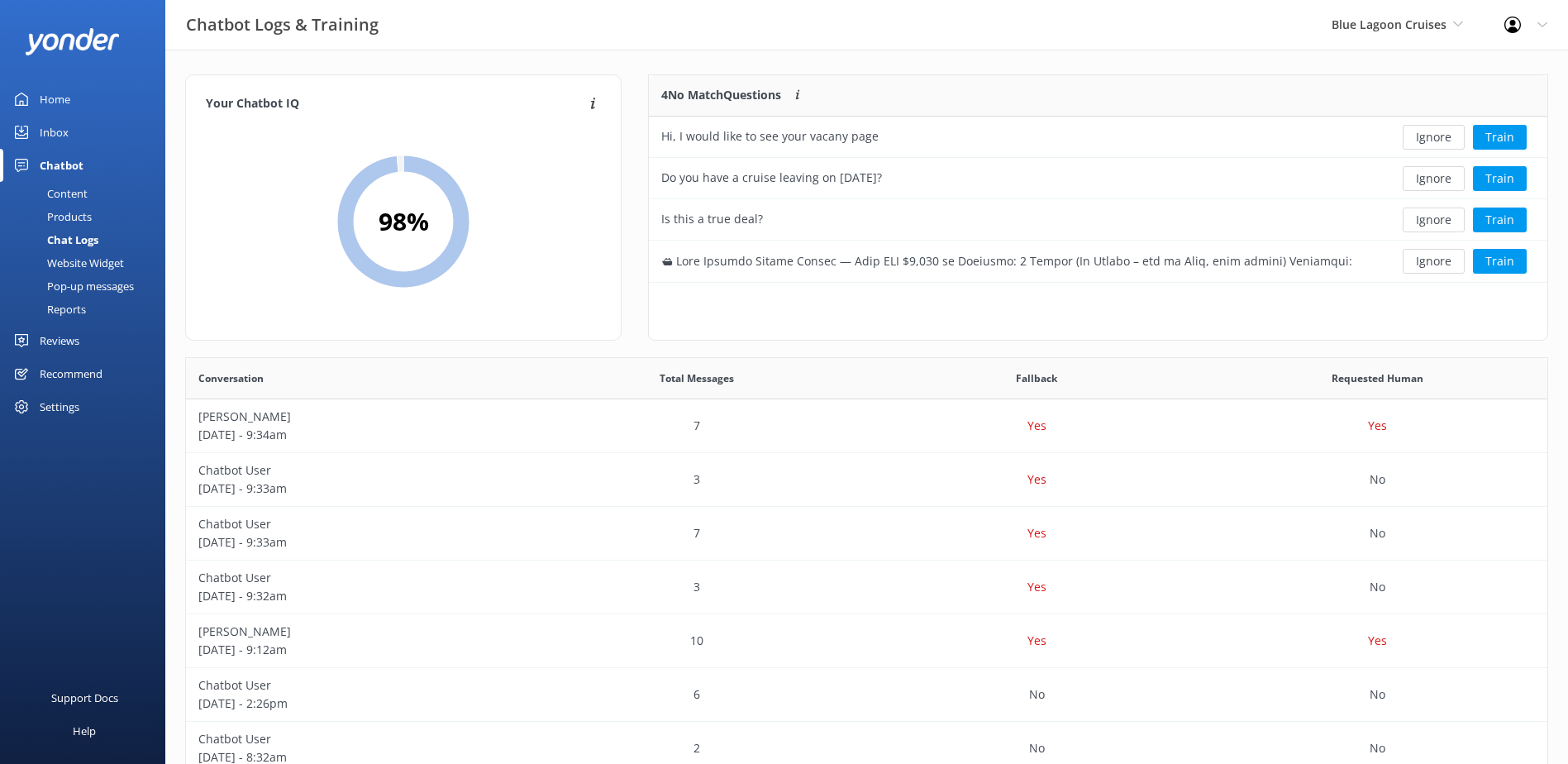
click at [1423, 139] on button "Ignore" at bounding box center [1434, 137] width 62 height 25
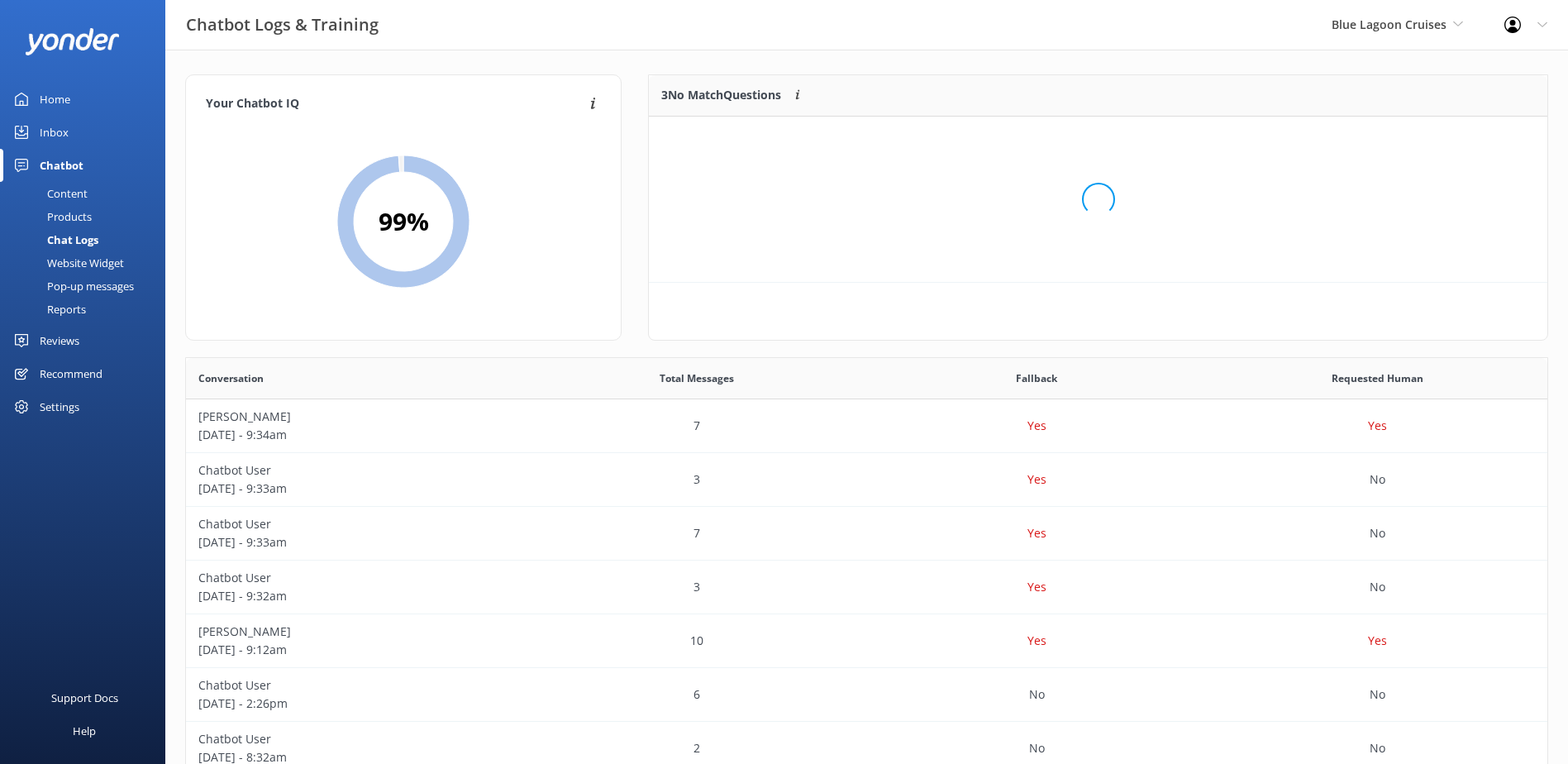
scroll to position [153, 885]
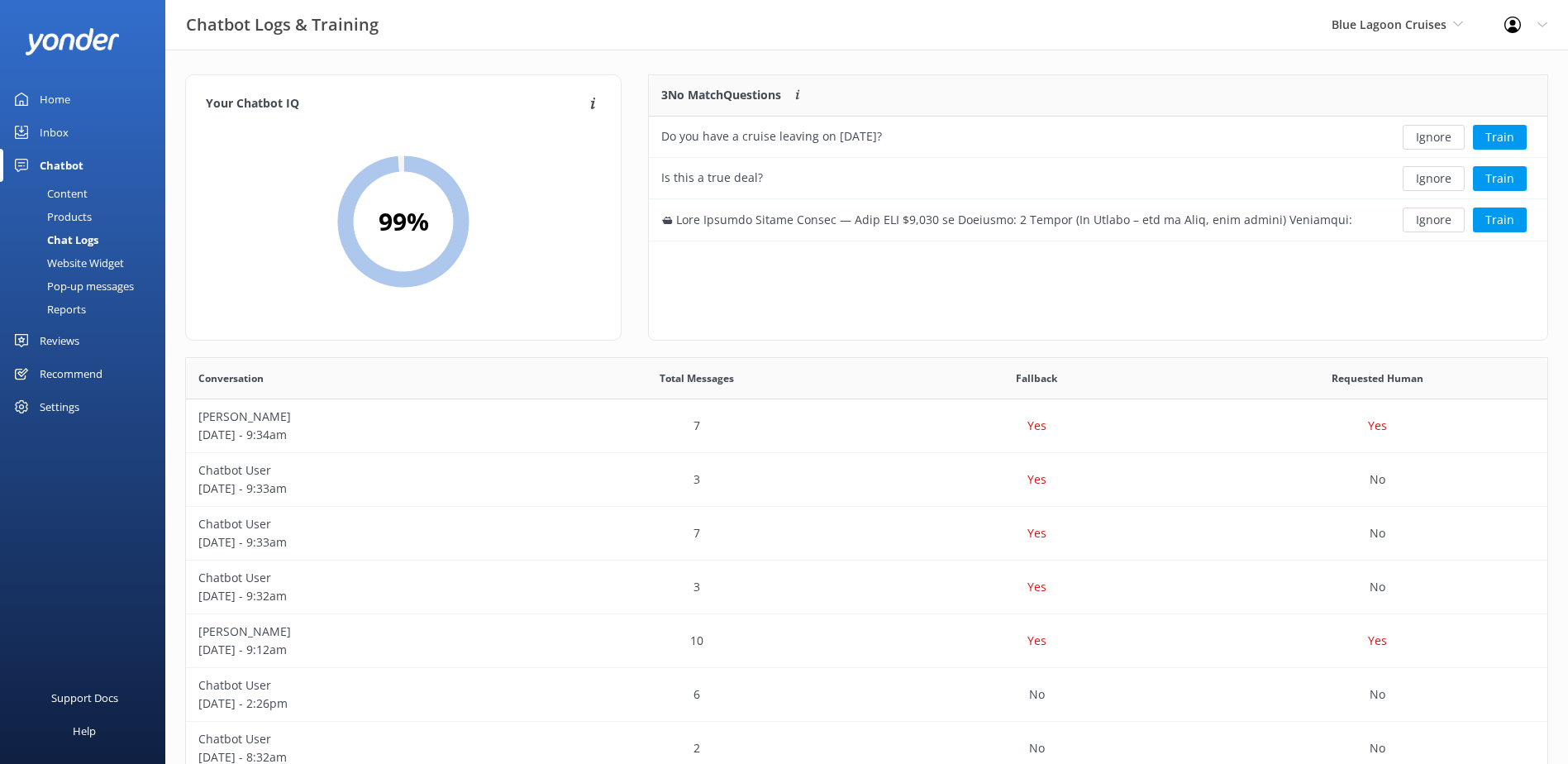
click at [1423, 139] on button "Ignore" at bounding box center [1434, 137] width 62 height 25
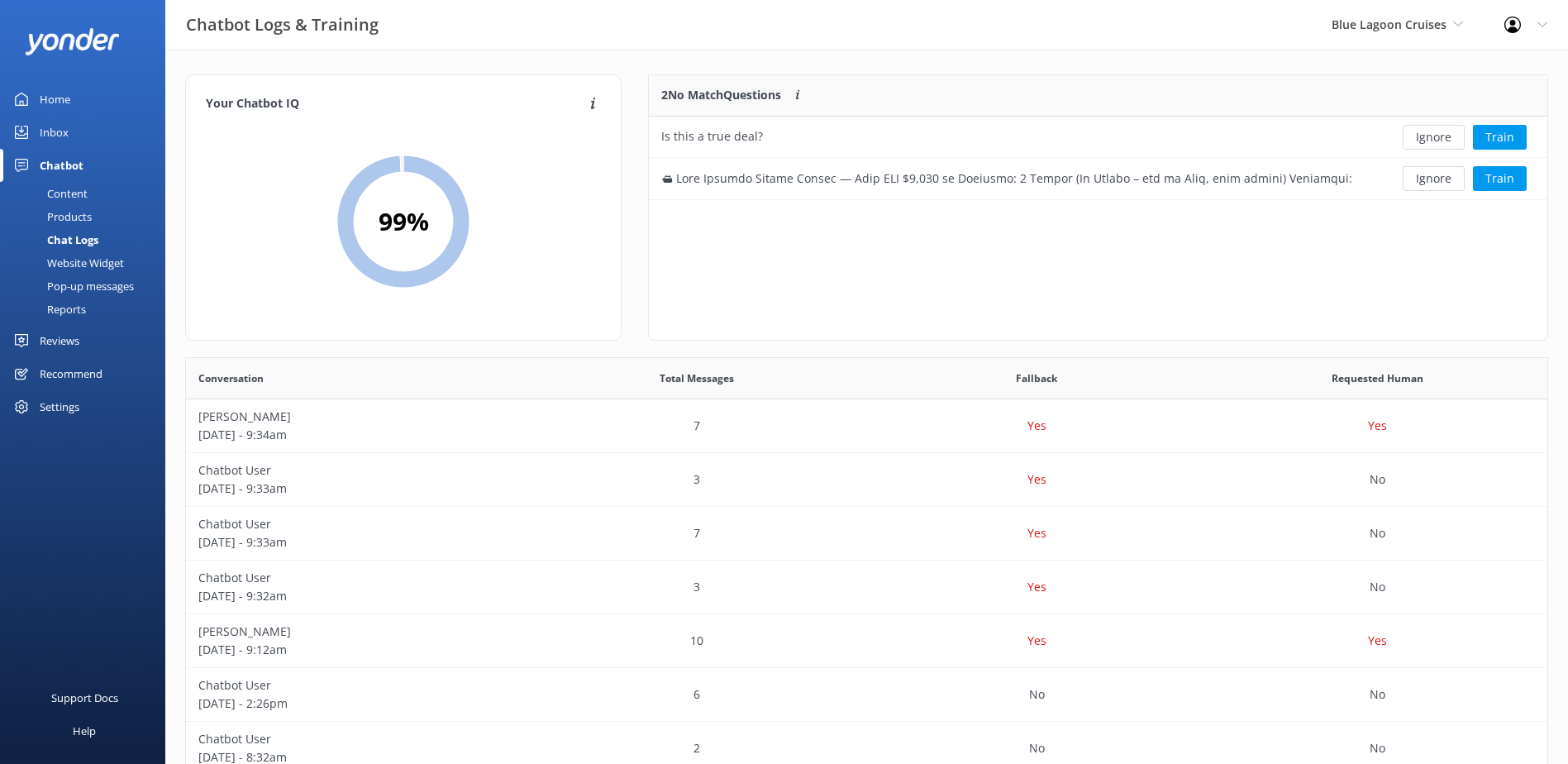
scroll to position [112, 885]
click at [1423, 139] on button "Ignore" at bounding box center [1434, 137] width 62 height 25
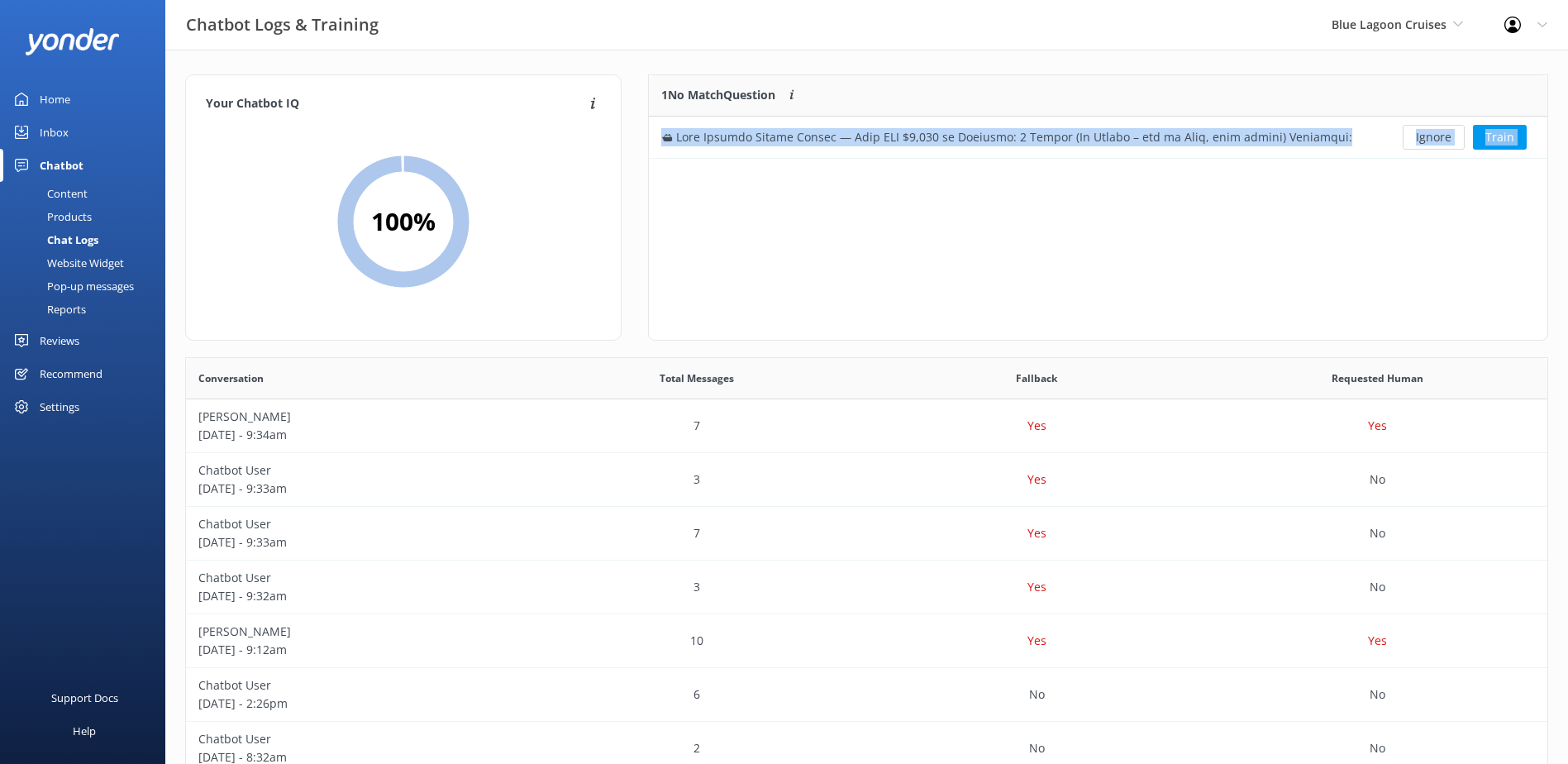
scroll to position [71, 885]
click at [1423, 139] on button "Ignore" at bounding box center [1434, 137] width 62 height 25
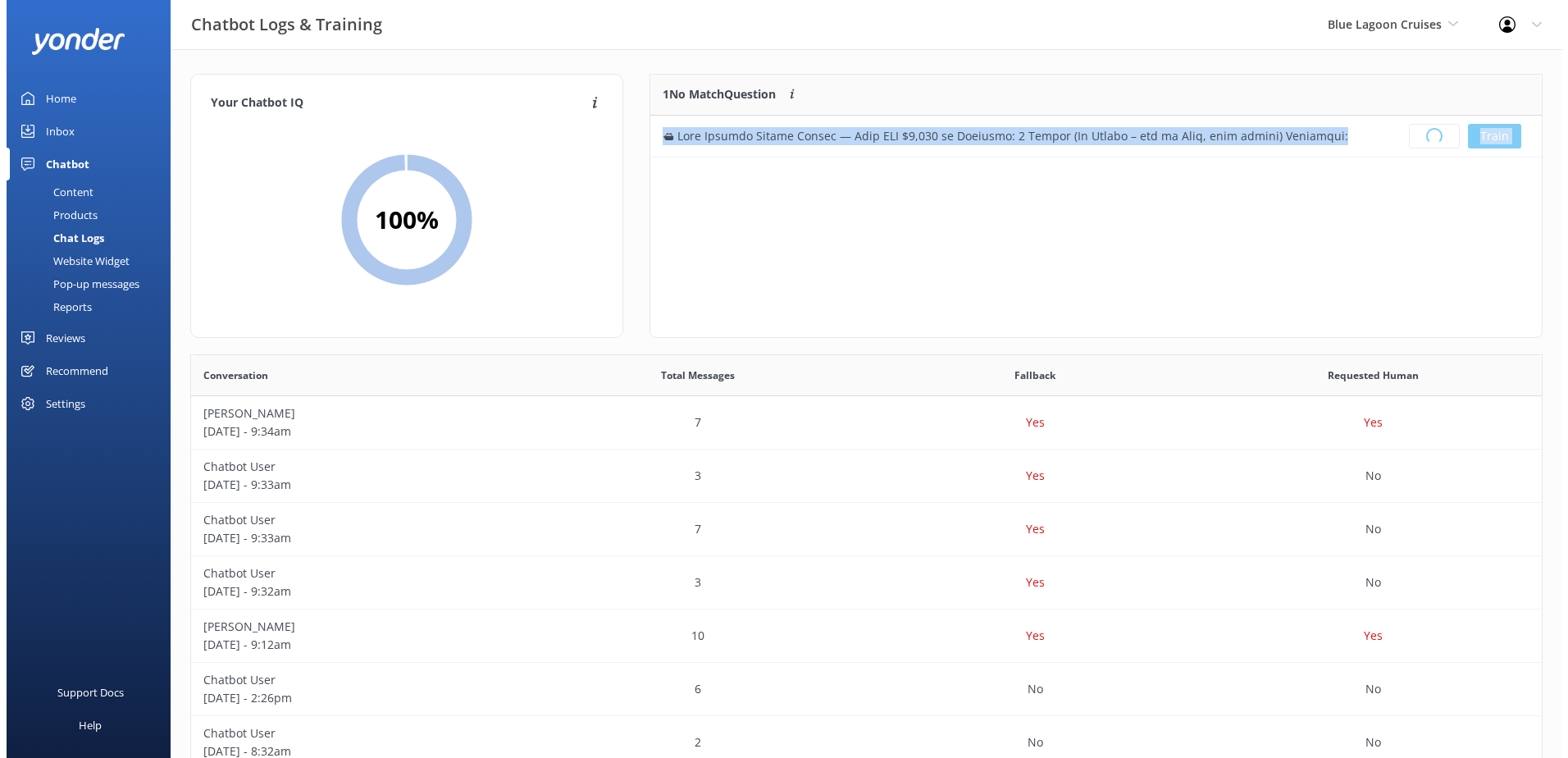
scroll to position [193, 878]
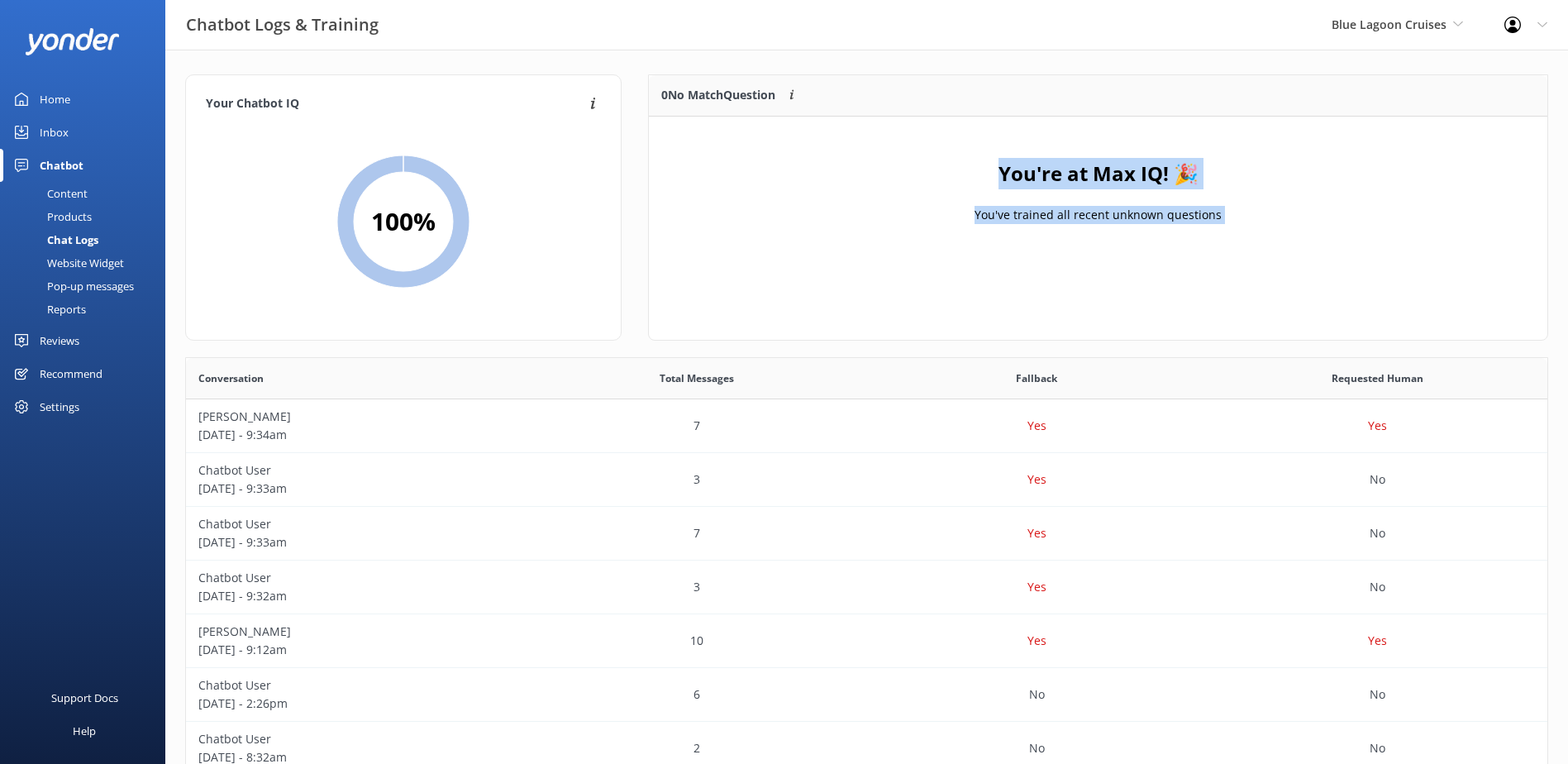
click at [1391, 169] on div "You're at Max IQ! 🎉 You've trained all recent unknown questions" at bounding box center [1098, 199] width 899 height 165
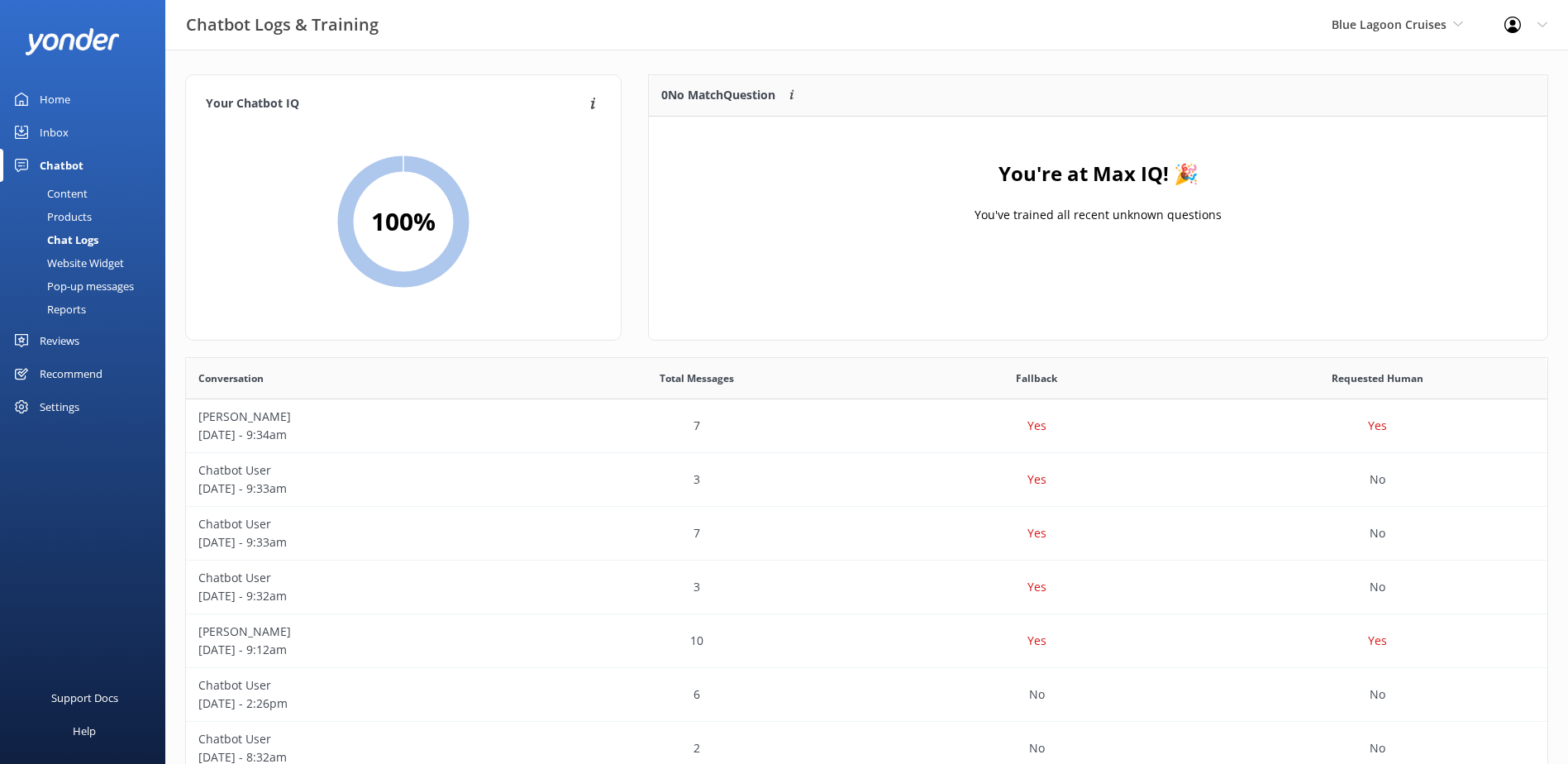
click at [30, 130] on link "Inbox" at bounding box center [82, 132] width 165 height 33
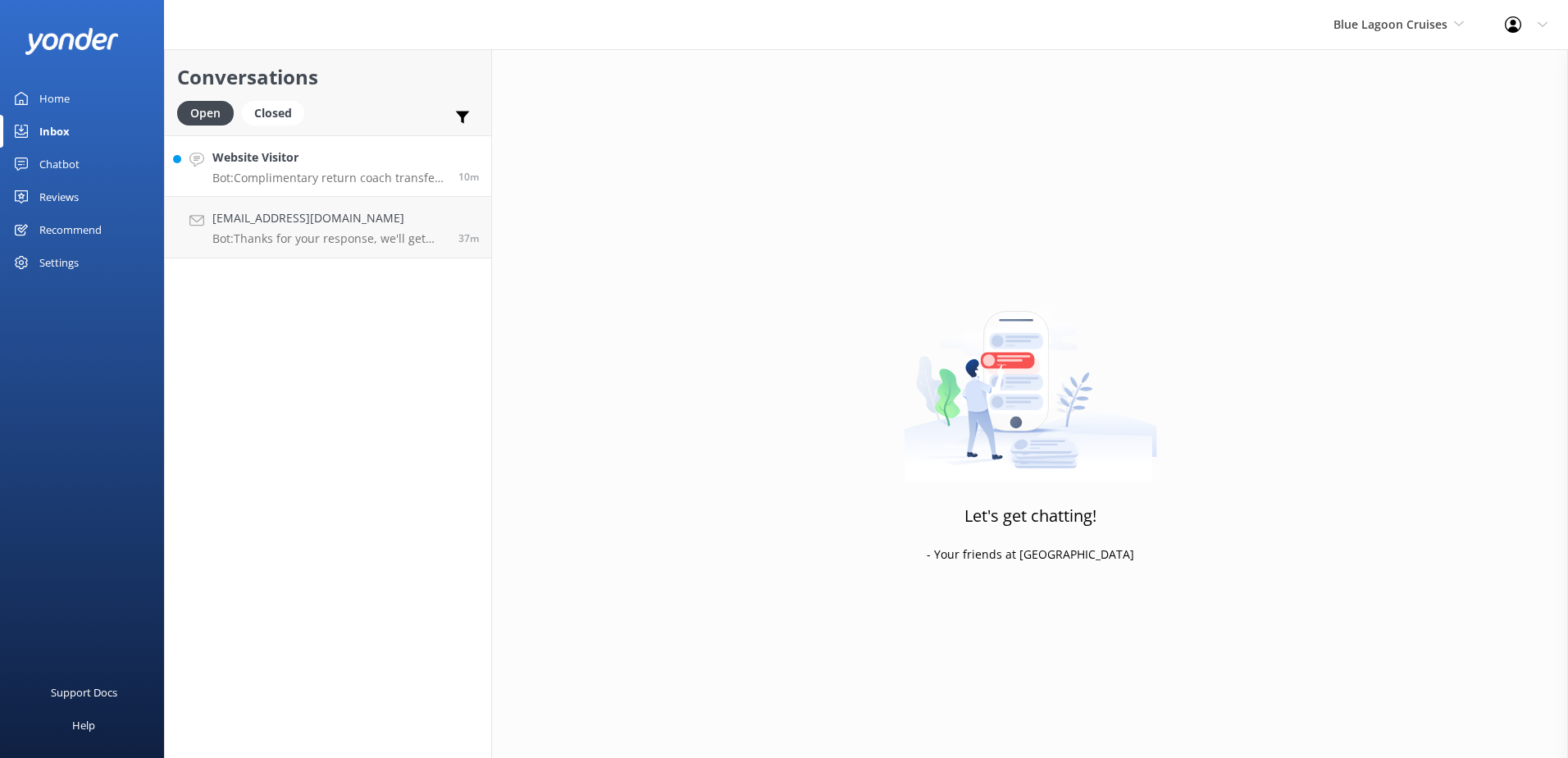
click at [333, 171] on p "Bot: Complimentary return coach transfers are offered on cruise departure and a…" at bounding box center [329, 178] width 233 height 15
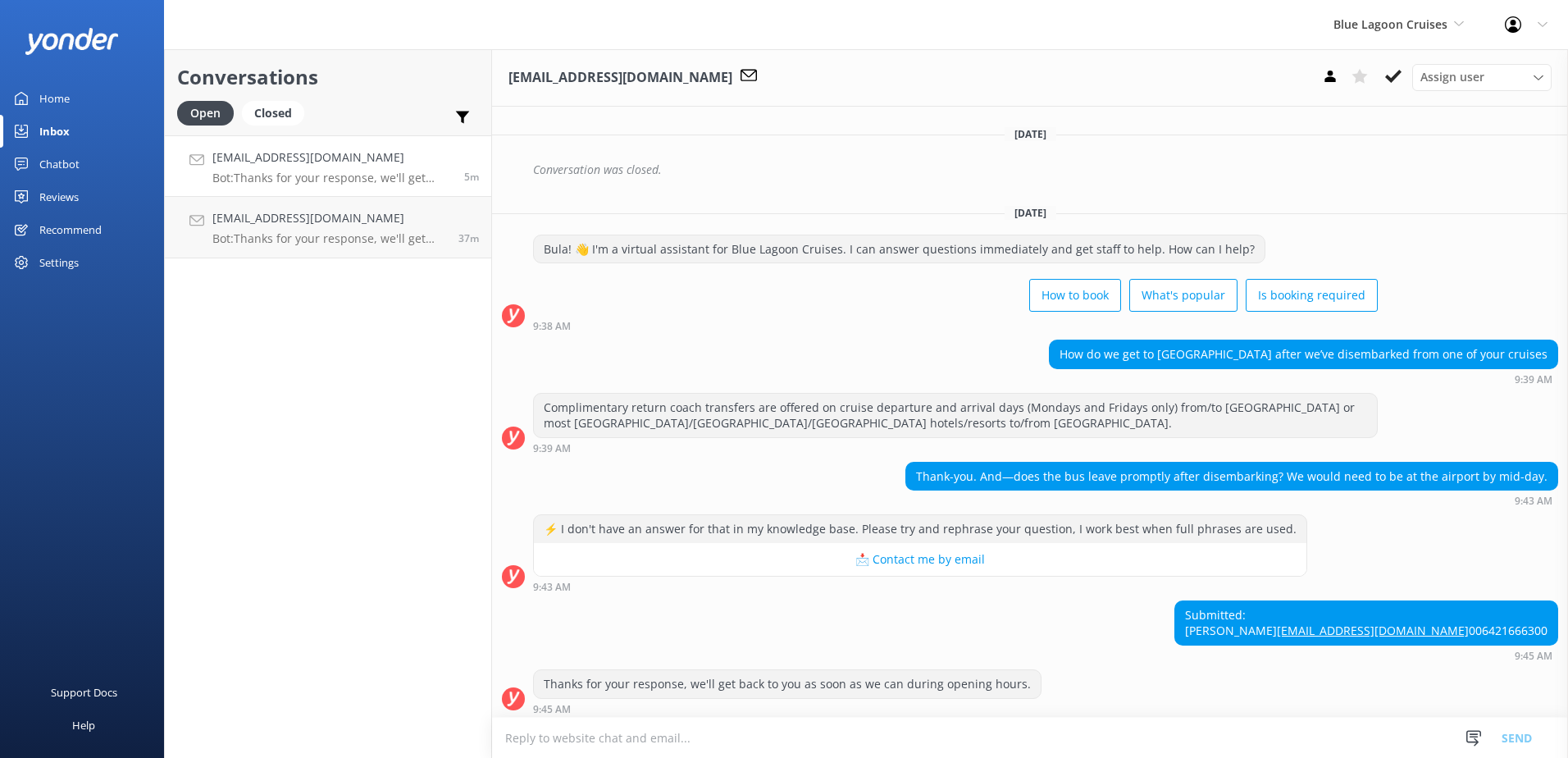
scroll to position [302, 0]
